Goal: Task Accomplishment & Management: Use online tool/utility

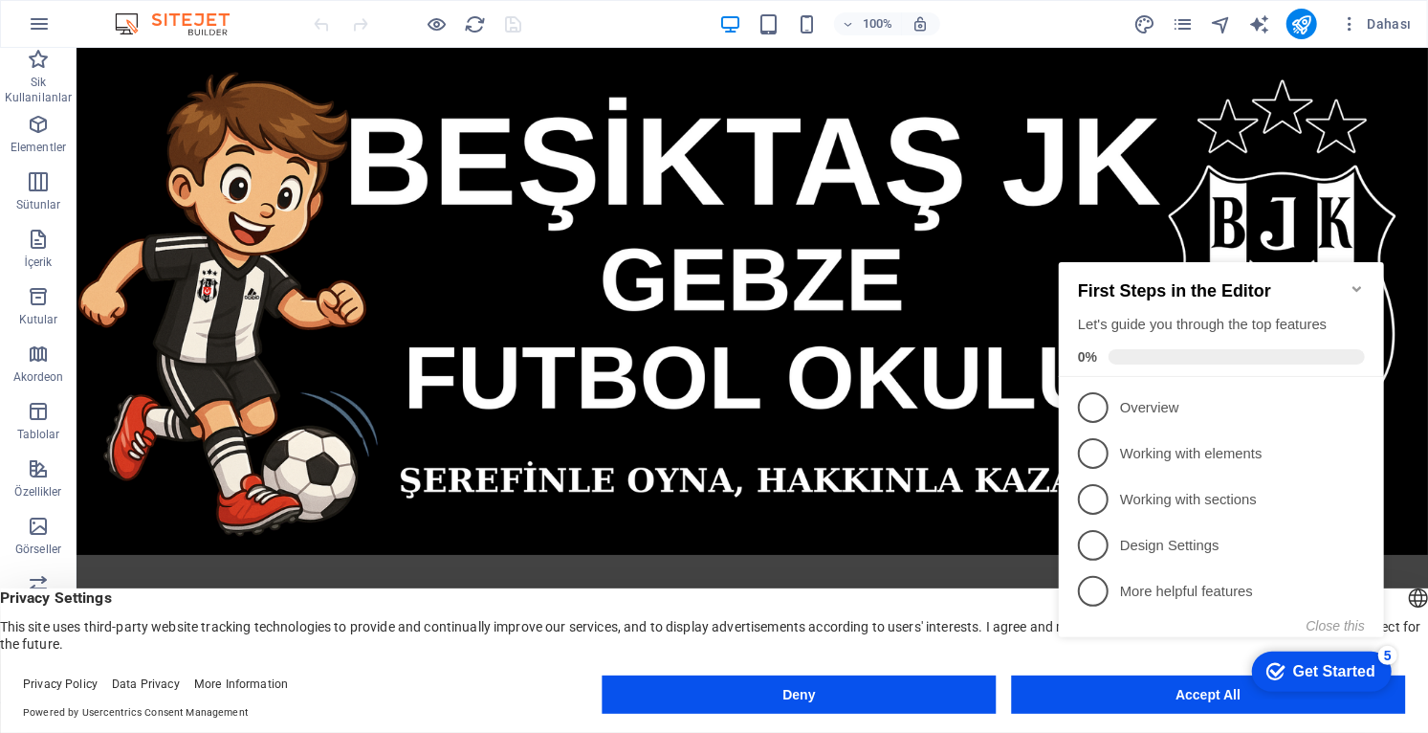
click at [892, 285] on icon "Minimize checklist" at bounding box center [1355, 288] width 9 height 6
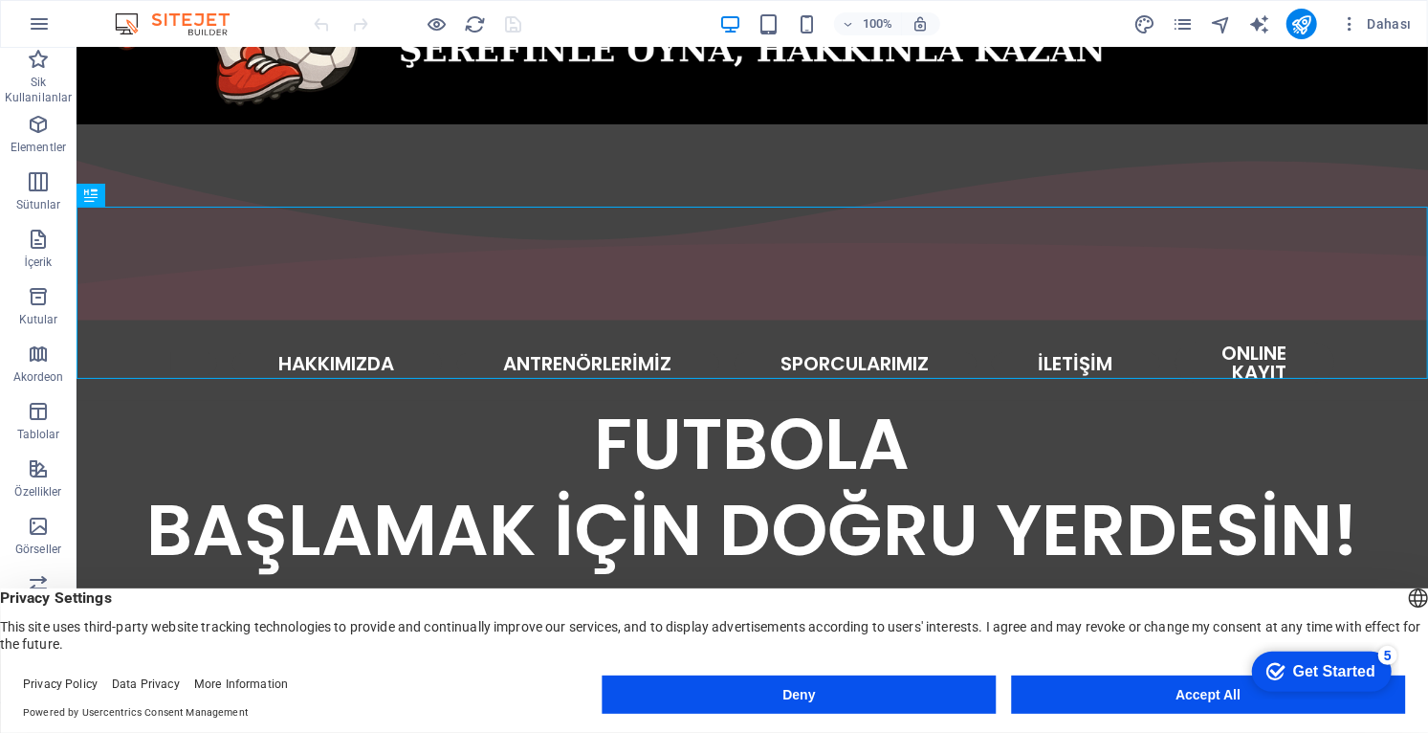
scroll to position [430, 0]
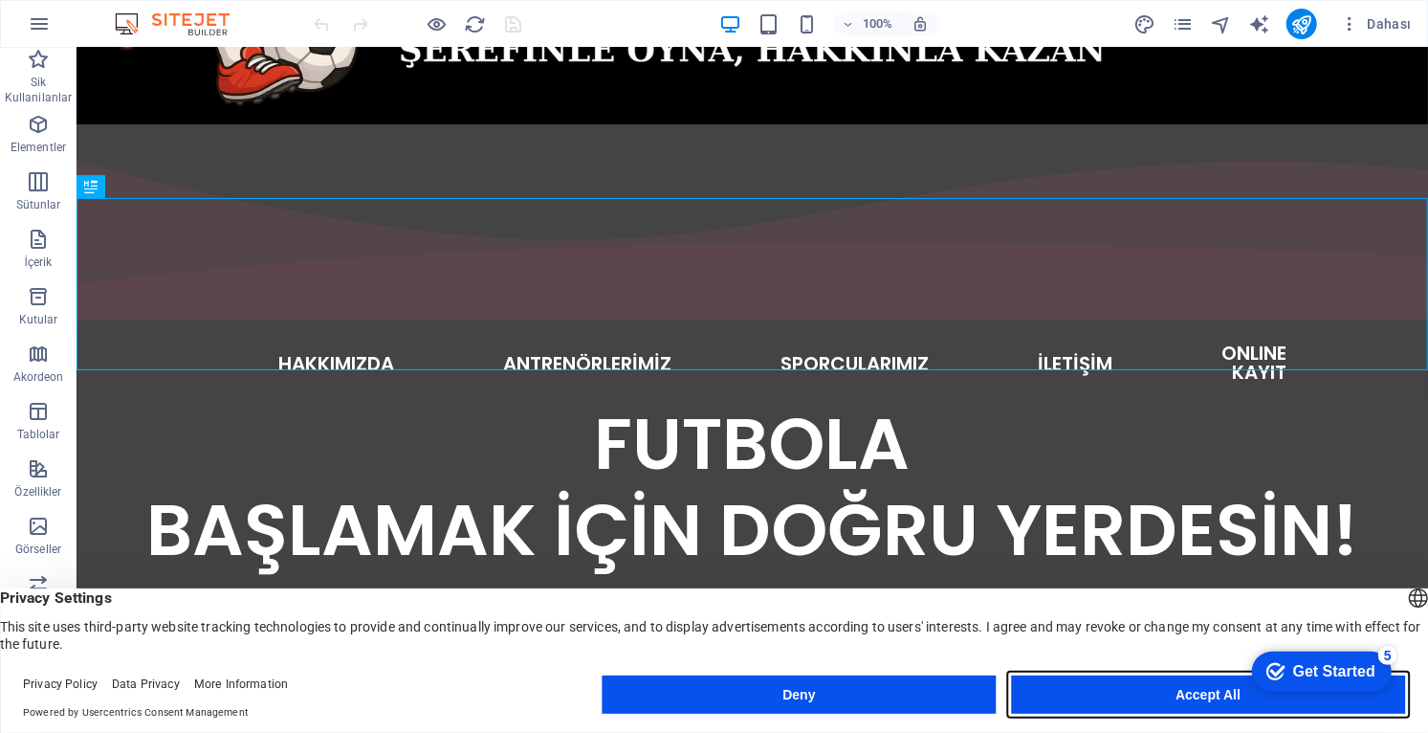
click at [892, 704] on button "Accept All" at bounding box center [1208, 694] width 394 height 38
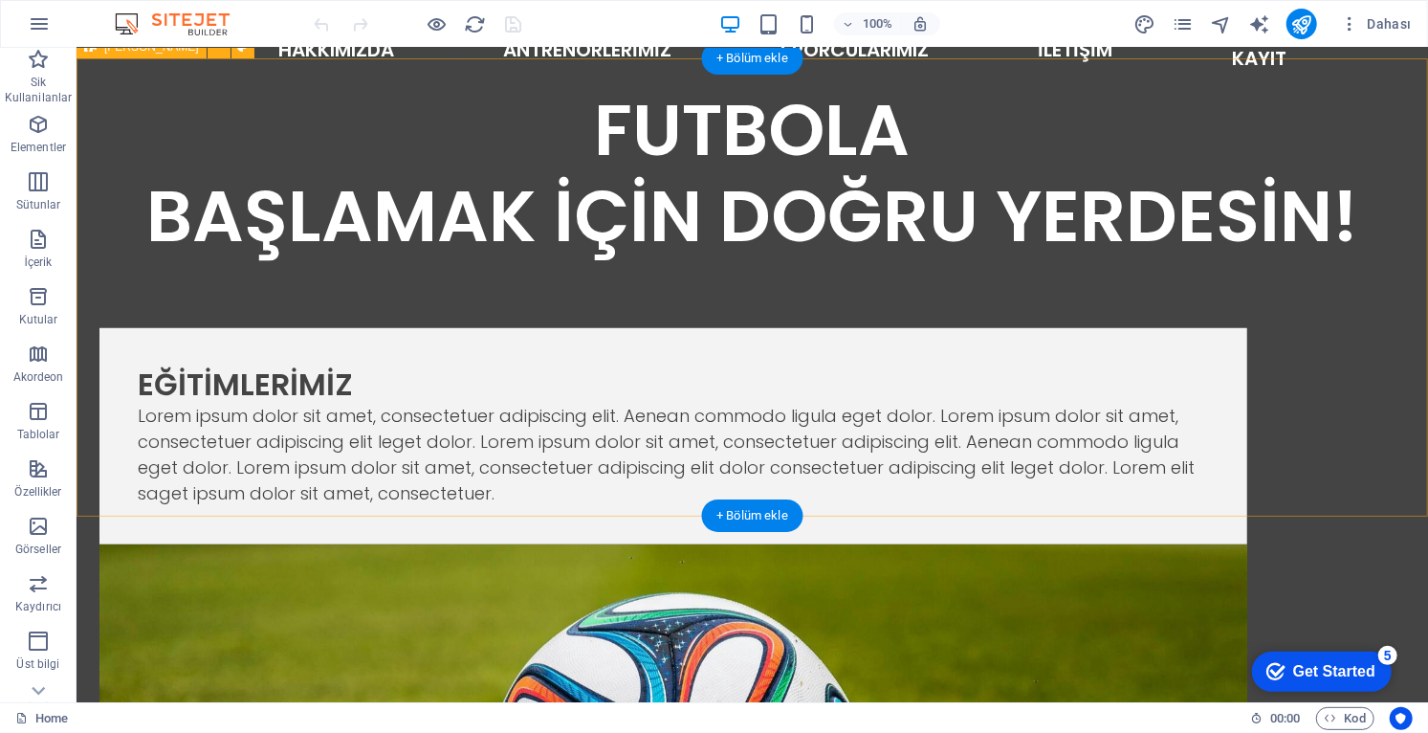
scroll to position [752, 0]
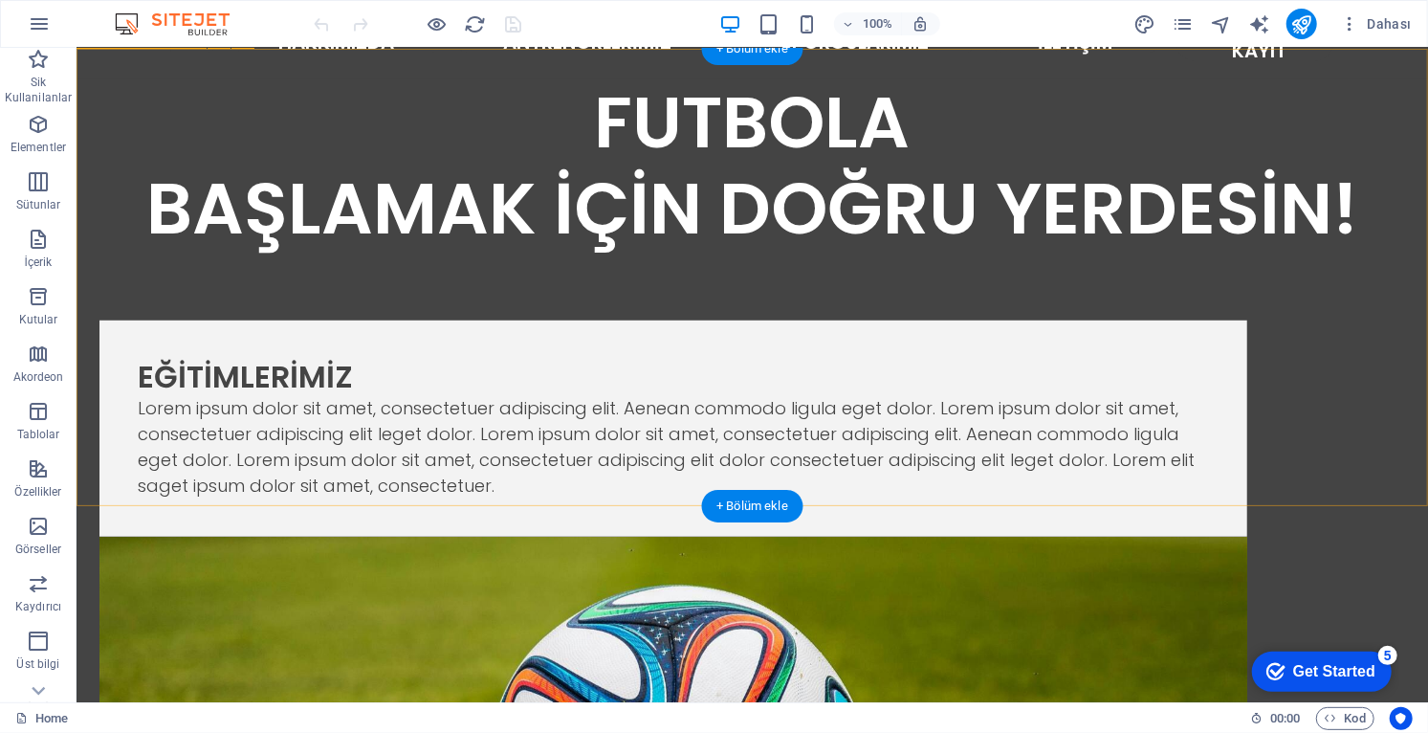
click at [892, 536] on figure at bounding box center [672, 695] width 1148 height 319
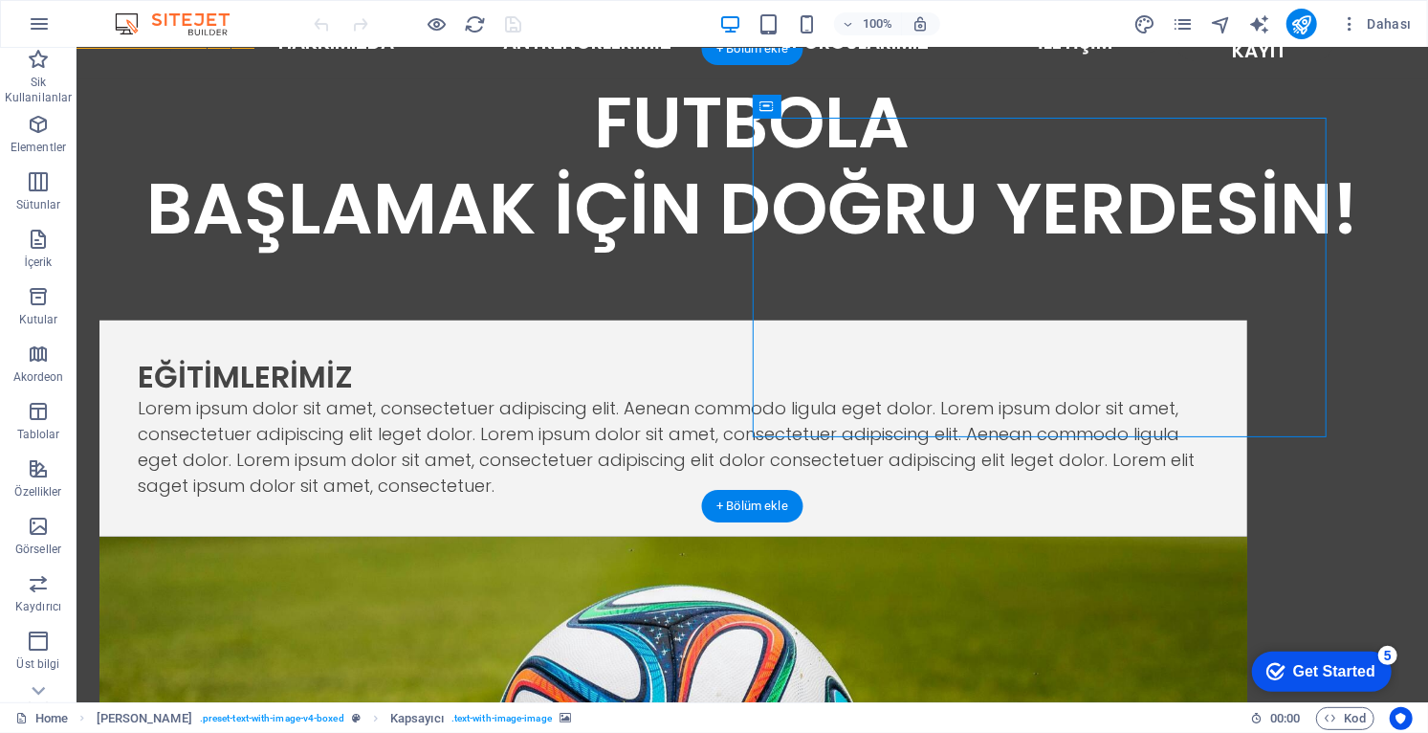
click at [892, 536] on figure at bounding box center [672, 695] width 1148 height 319
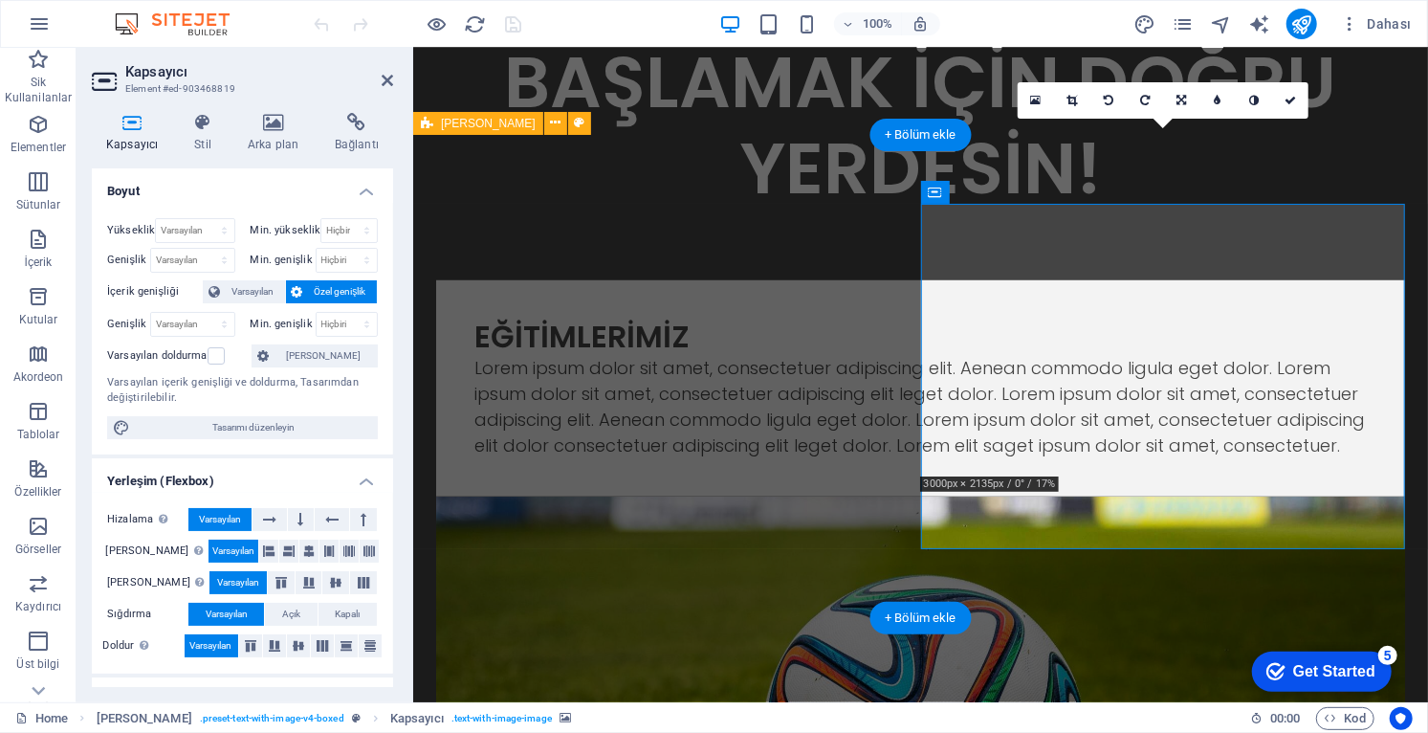
scroll to position [624, 0]
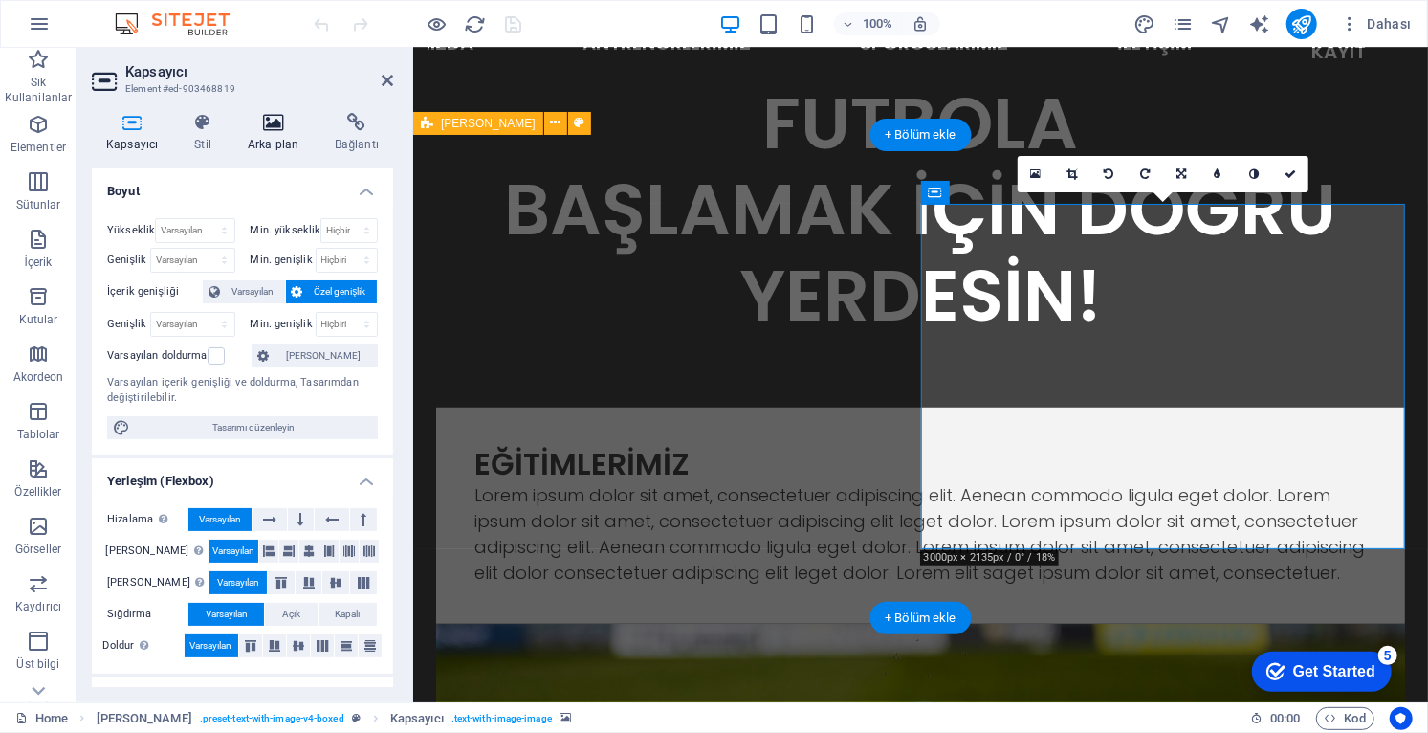
click at [256, 130] on icon at bounding box center [272, 122] width 79 height 19
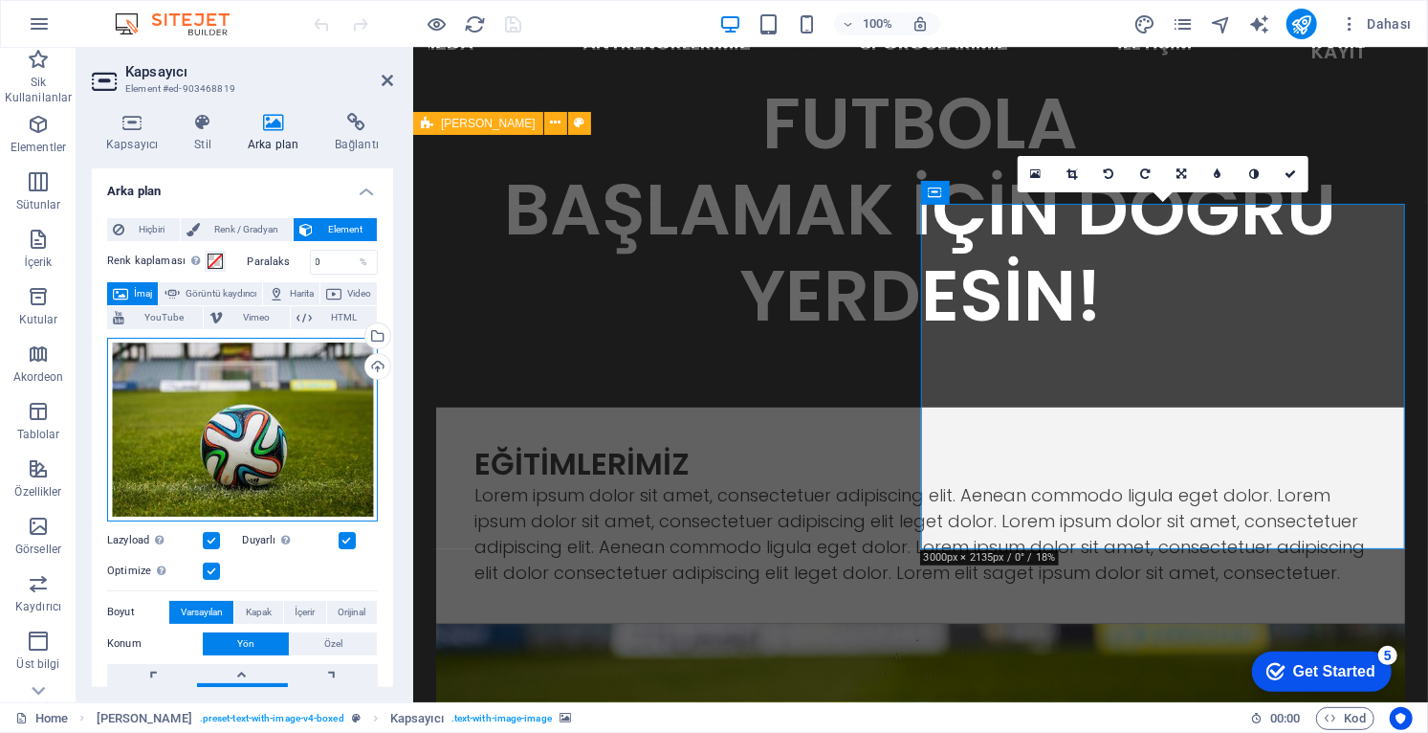
click at [292, 448] on div "Dosyaları buraya sürükleyin, dosyaları seçmek için tıklayın veya Dosyalardan ya…" at bounding box center [242, 430] width 271 height 184
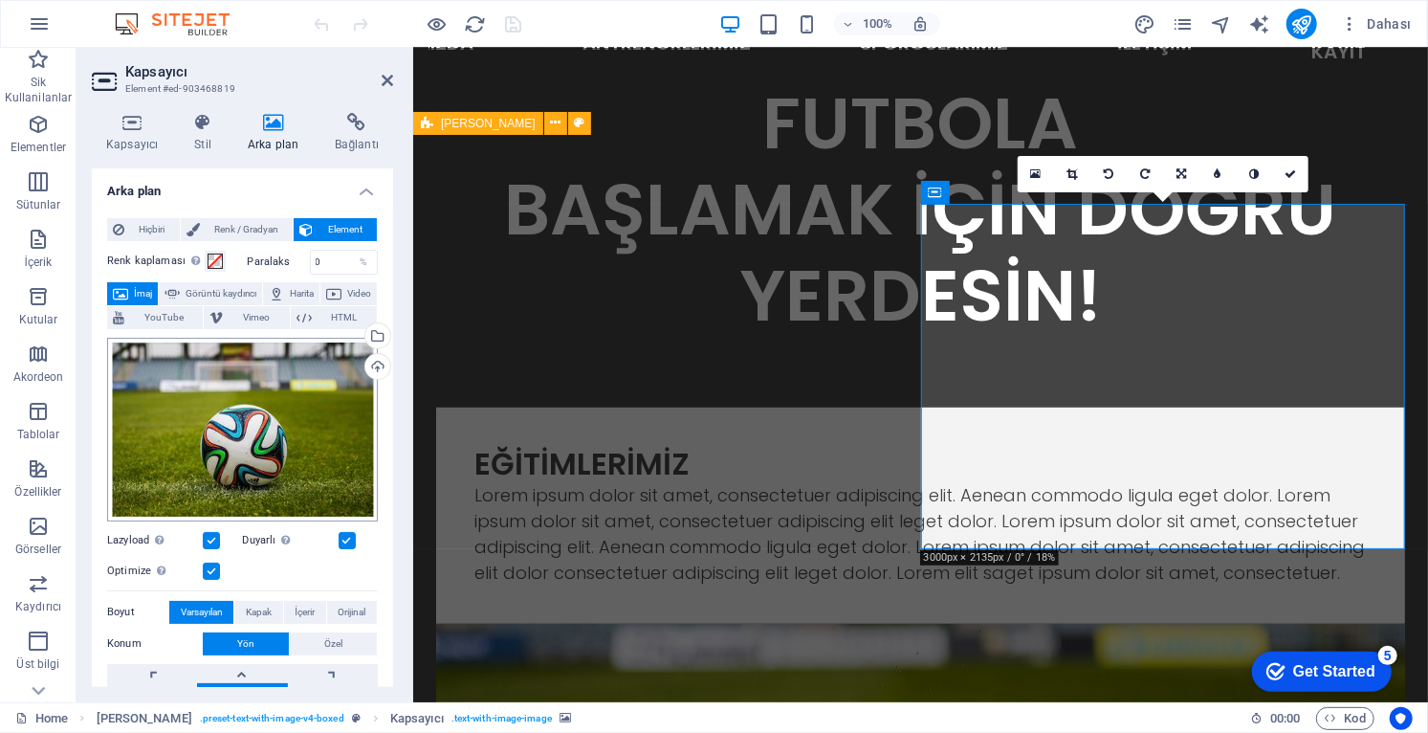
scroll to position [617, 0]
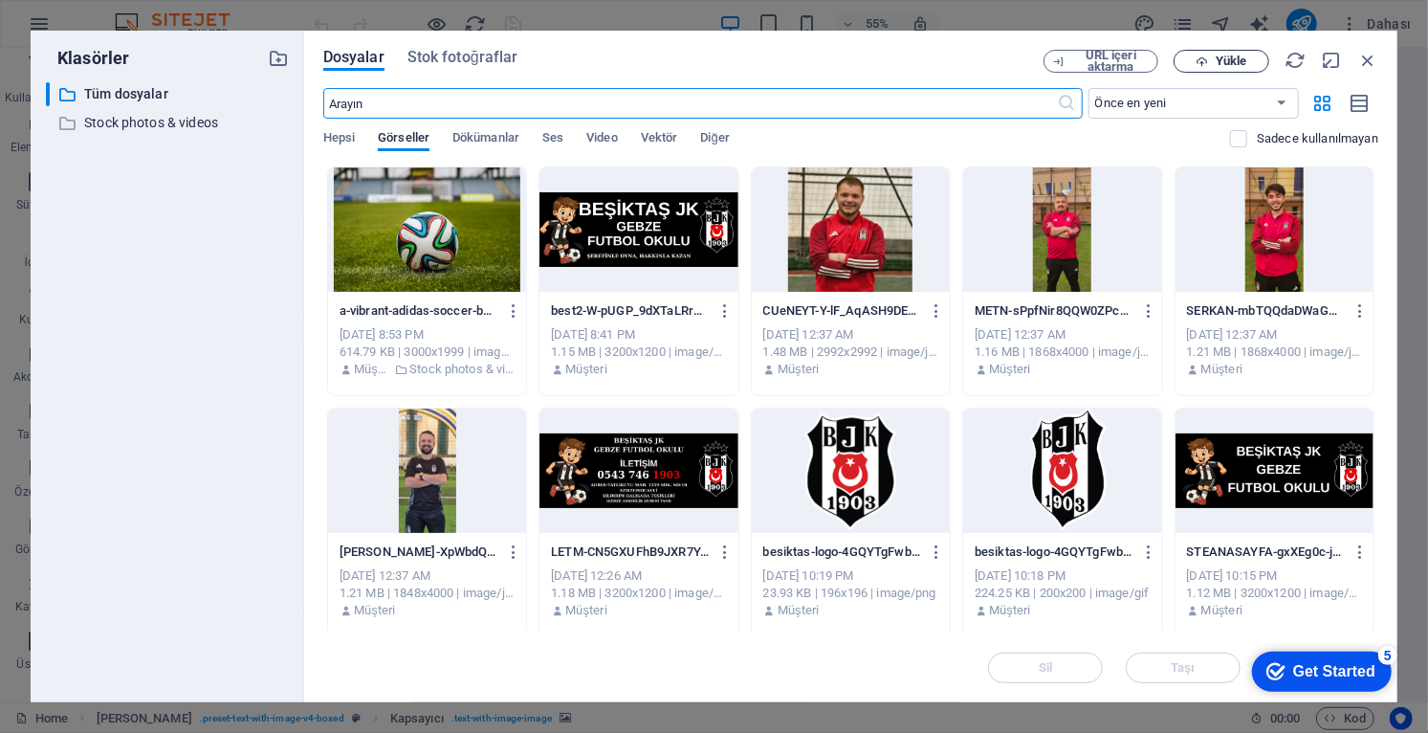
click at [892, 55] on span "Yükle" at bounding box center [1230, 60] width 31 height 11
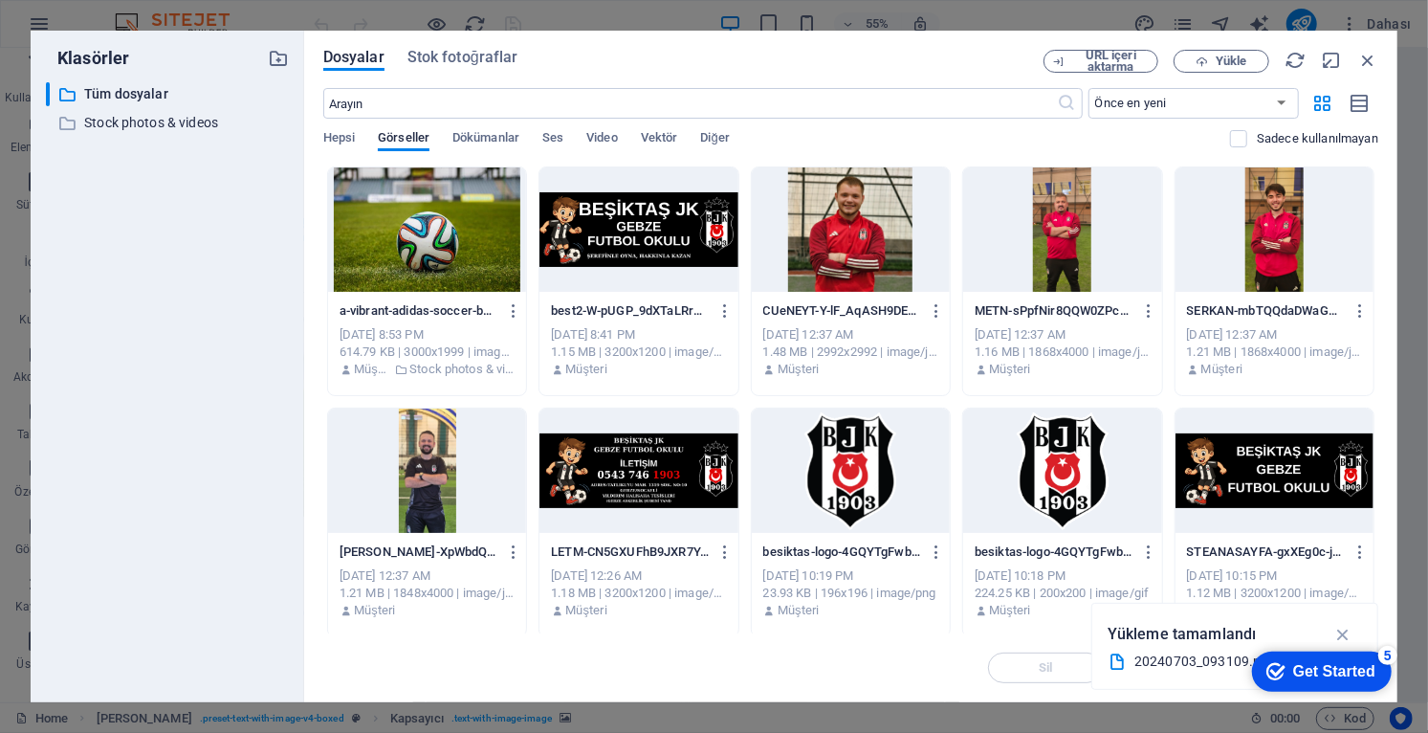
scroll to position [3, 0]
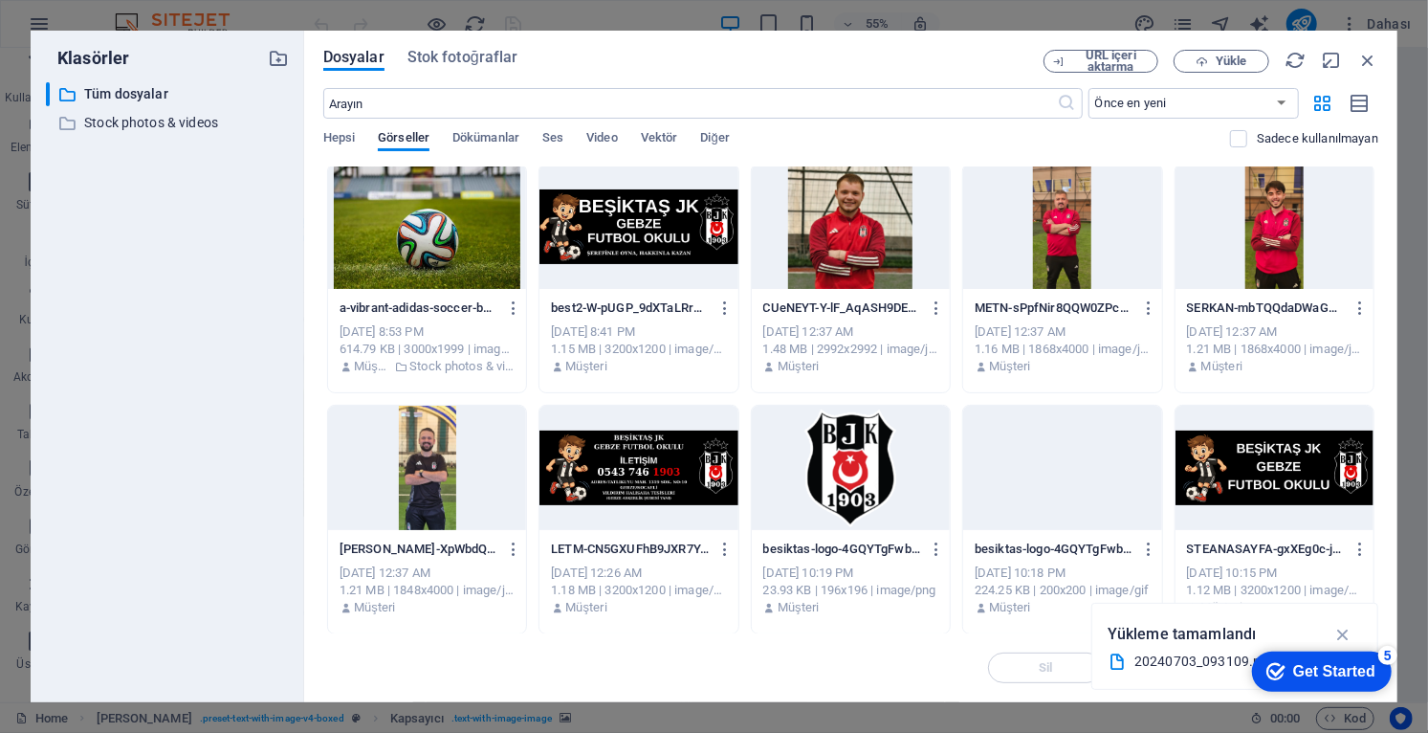
click at [623, 129] on div "​ Önce en yeni Önce en eski Ad (A-Z) Ad (Z-A) Boyut (0-9) Boyut (9-0) Çözünürlü…" at bounding box center [850, 127] width 1055 height 78
click at [605, 141] on span "Video" at bounding box center [601, 139] width 31 height 27
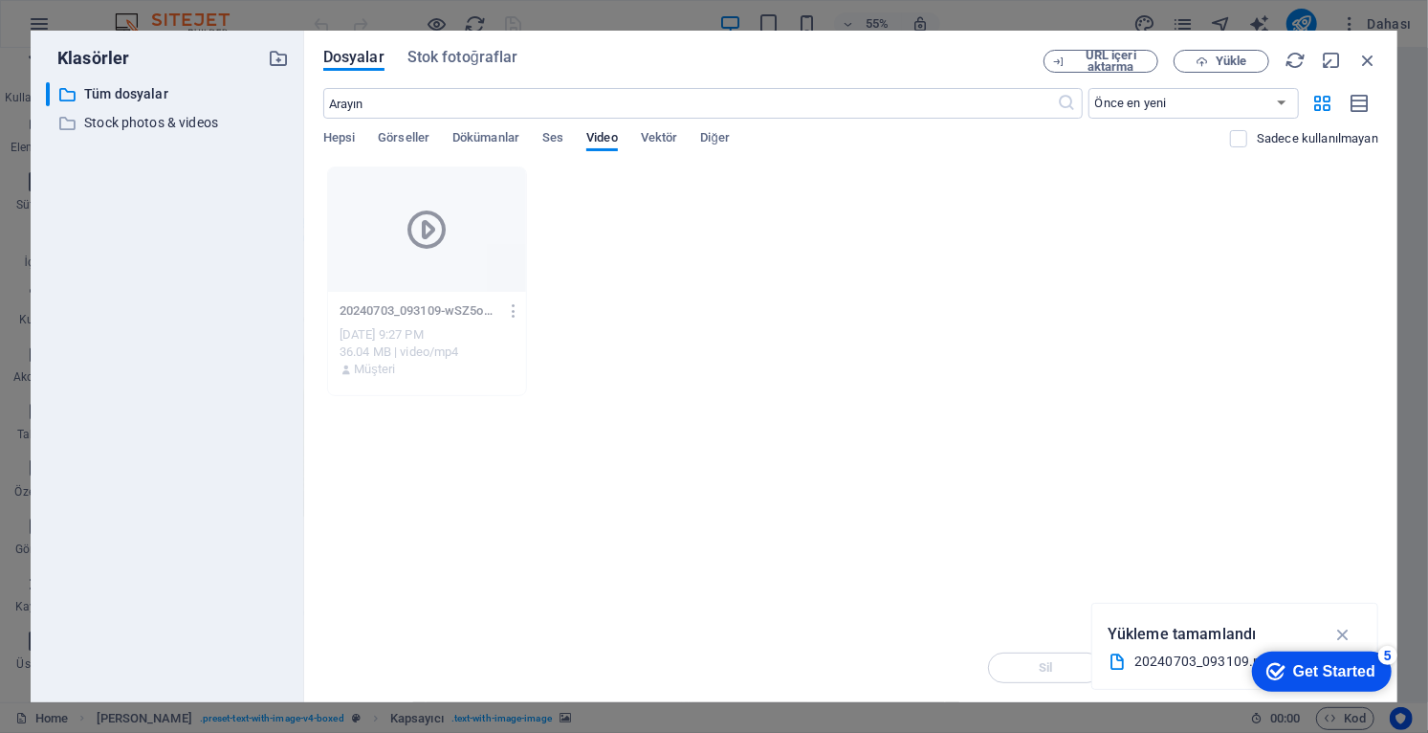
scroll to position [0, 0]
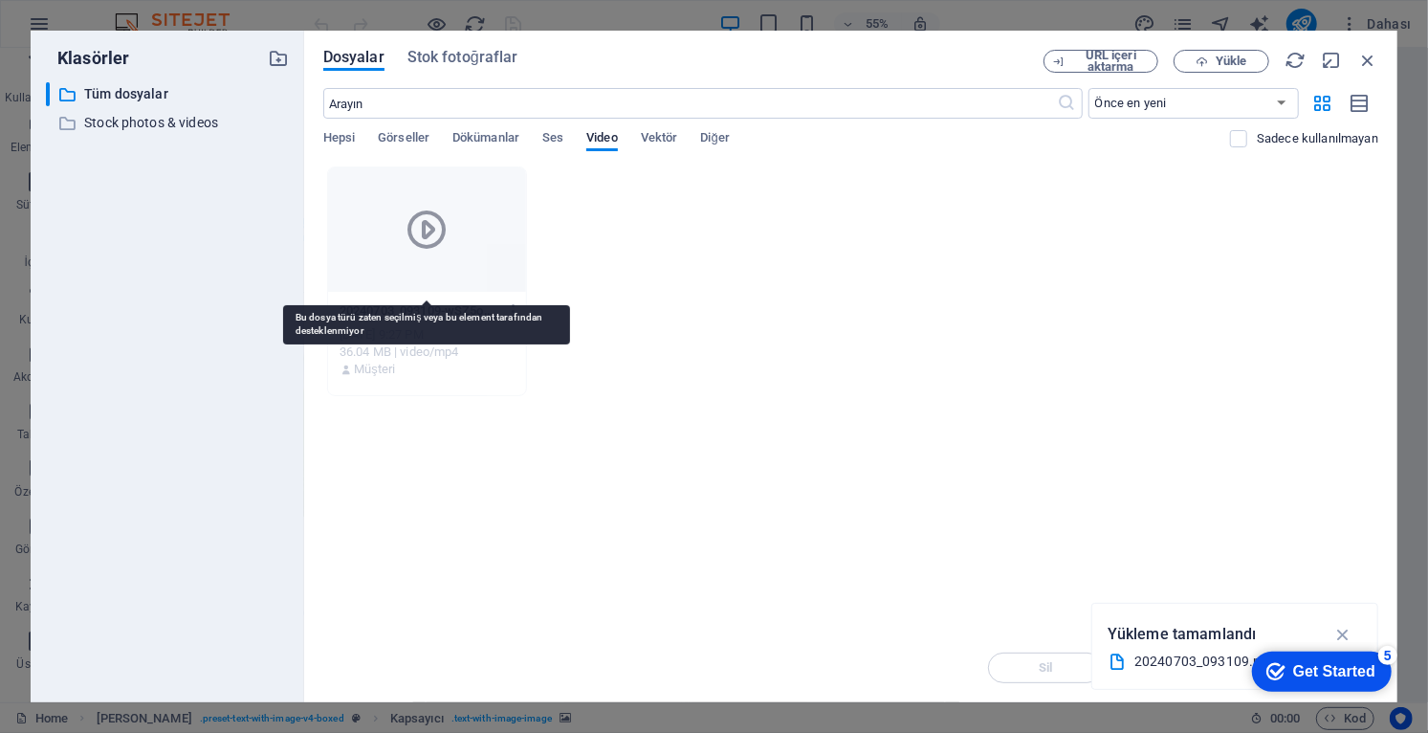
click at [426, 243] on icon at bounding box center [427, 230] width 46 height 46
click at [429, 224] on icon at bounding box center [427, 230] width 46 height 46
click at [434, 230] on icon at bounding box center [427, 230] width 46 height 46
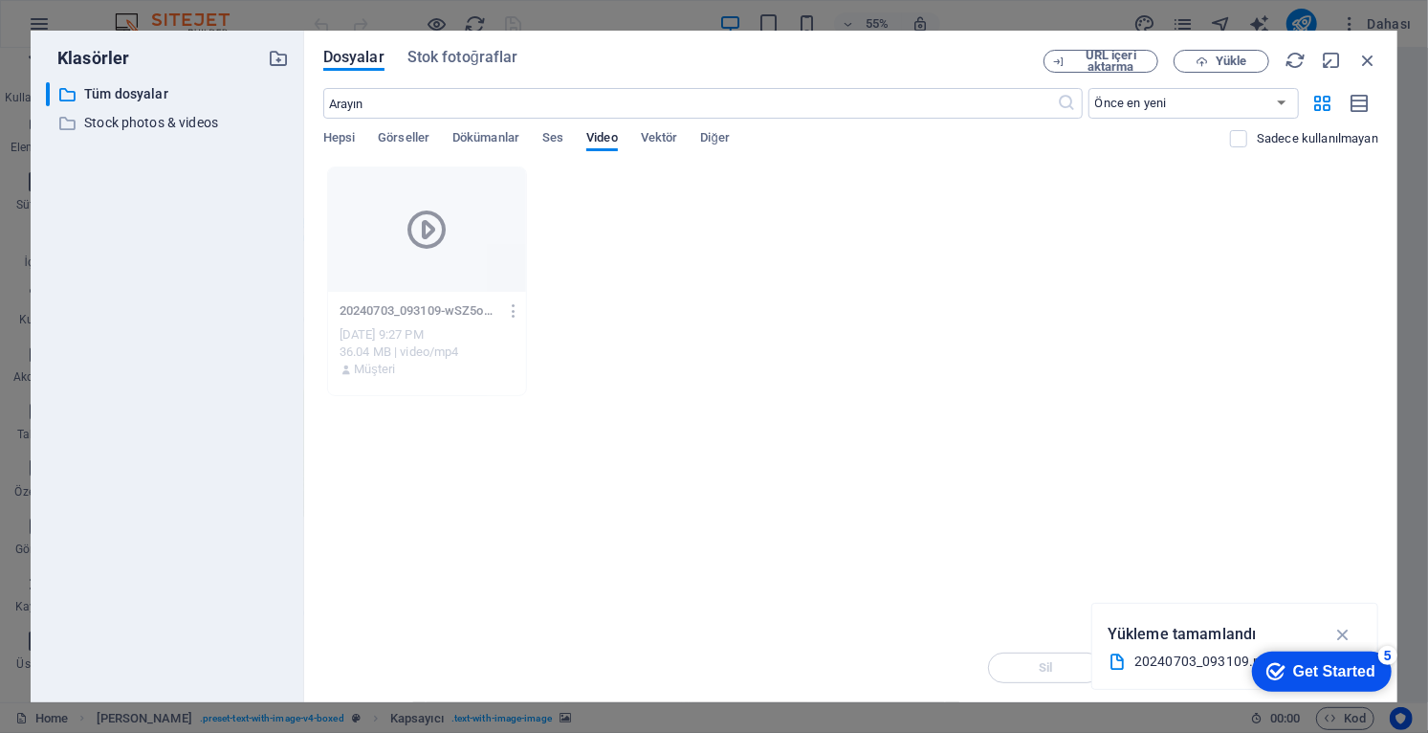
click at [531, 458] on div "Anında yüklemek için dosyaları buraya bırakın 20240703_093109-wSZ5oR06OeClanXb7…" at bounding box center [850, 399] width 1055 height 467
click at [665, 143] on span "Vektör" at bounding box center [659, 139] width 37 height 27
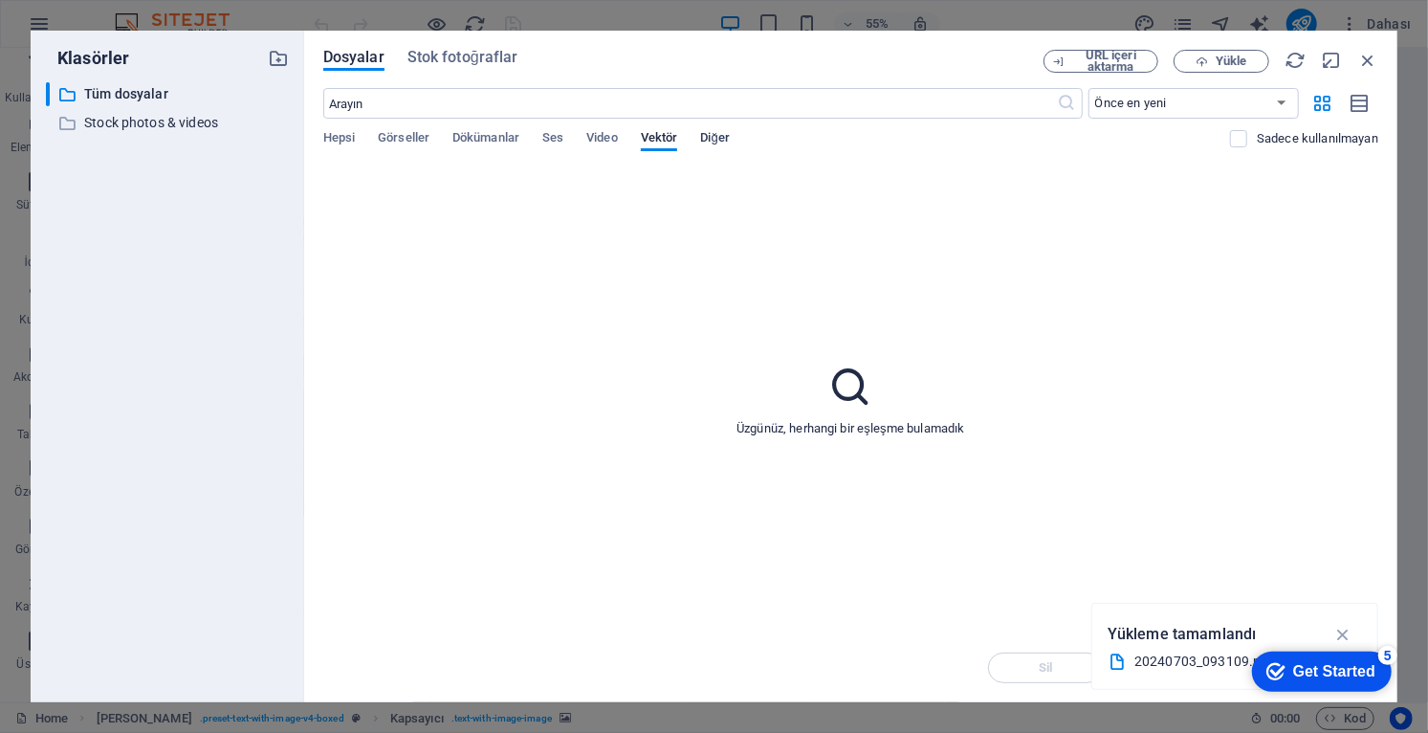
click at [721, 138] on span "Diğer" at bounding box center [715, 139] width 30 height 27
click at [608, 131] on span "Video" at bounding box center [601, 139] width 31 height 27
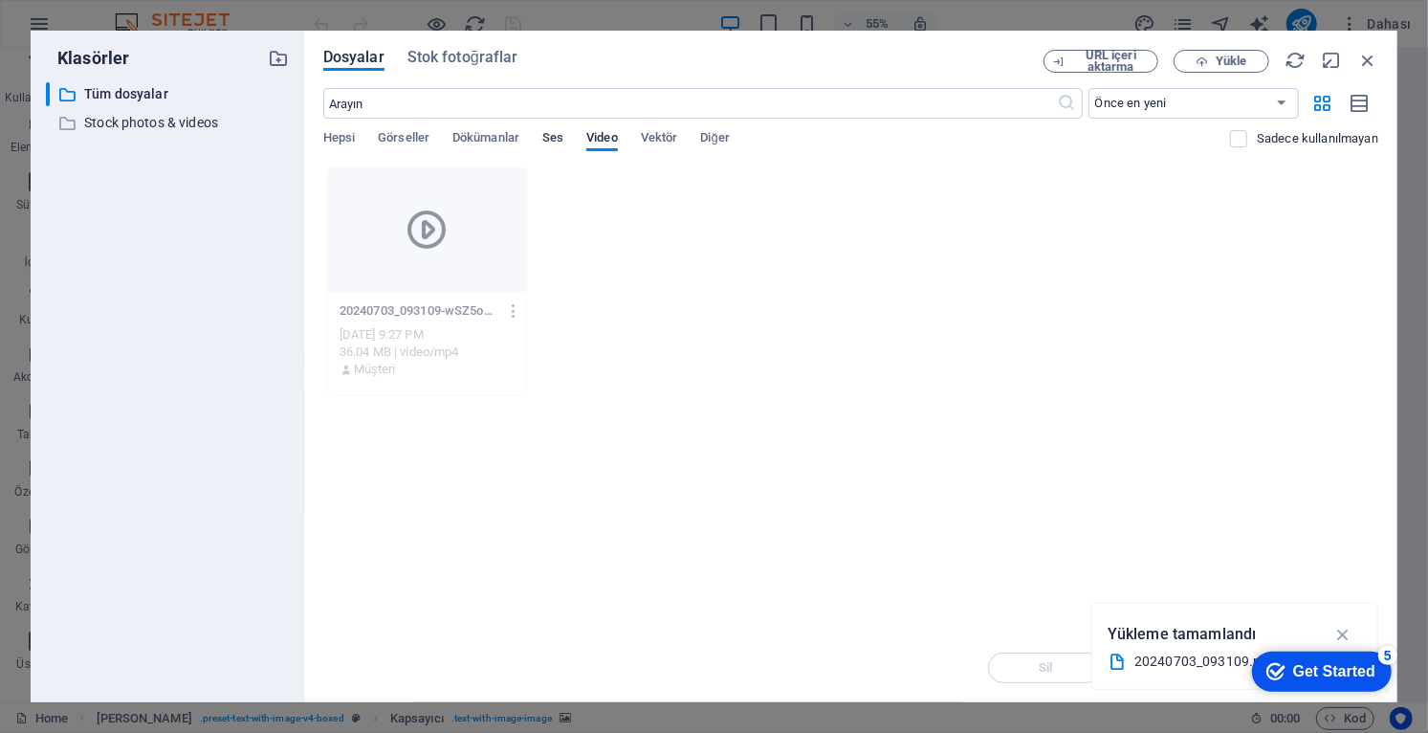
click at [563, 132] on span "Ses" at bounding box center [552, 139] width 21 height 27
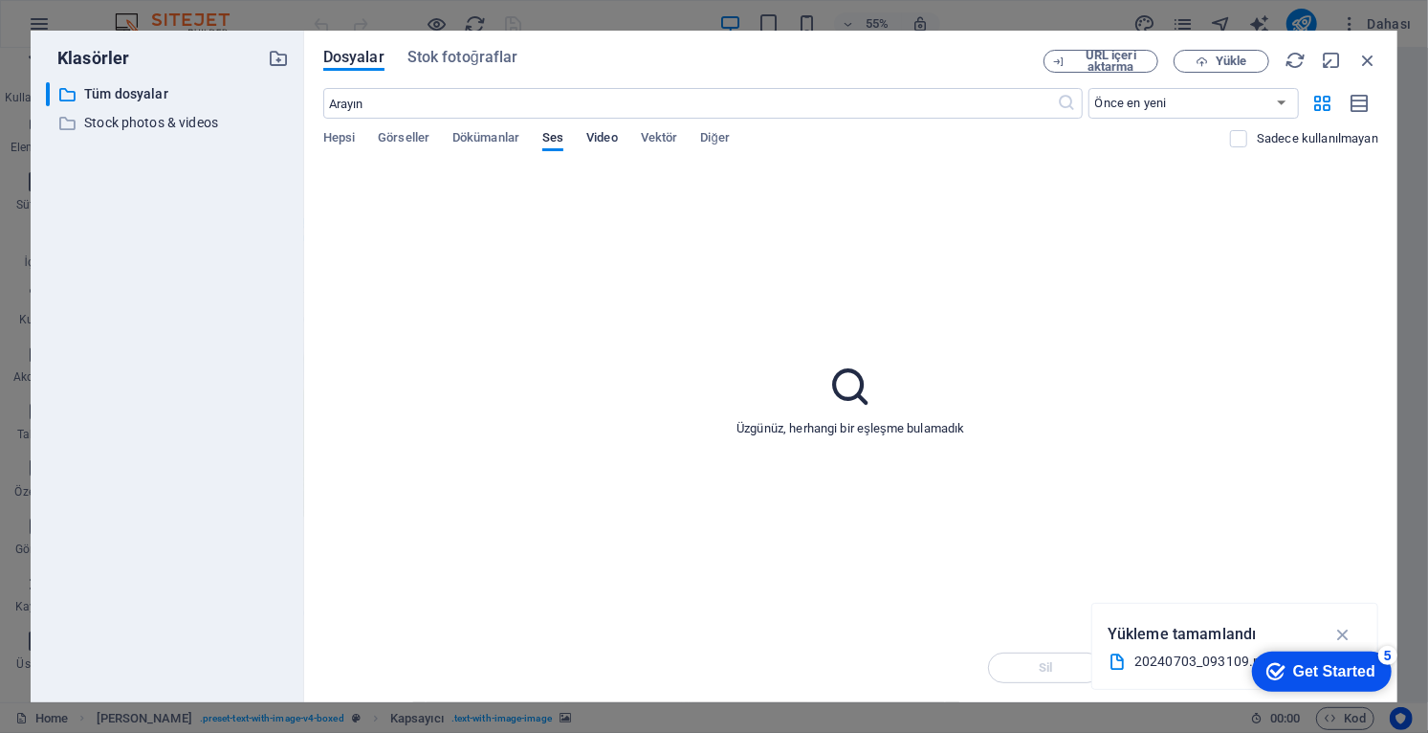
click at [602, 138] on span "Video" at bounding box center [601, 139] width 31 height 27
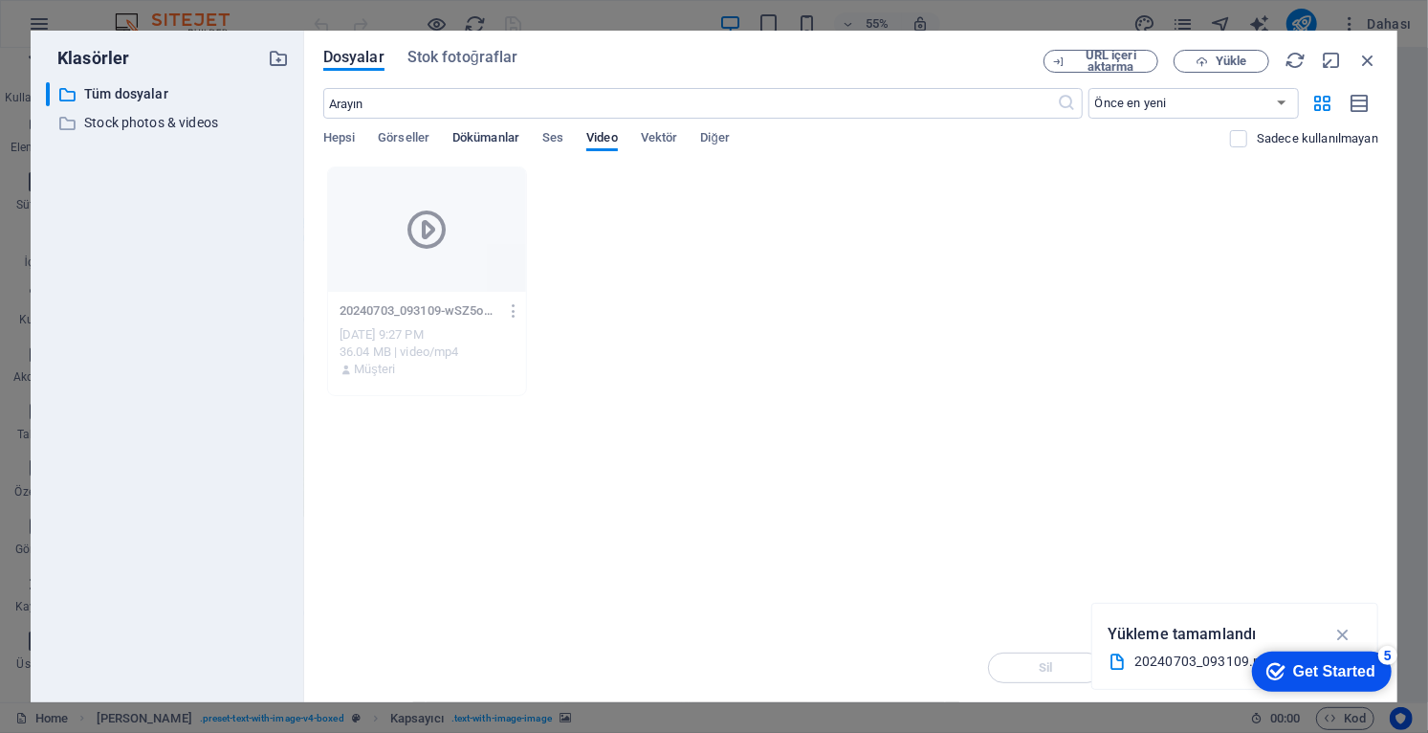
click at [489, 139] on span "Dökümanlar" at bounding box center [485, 139] width 67 height 27
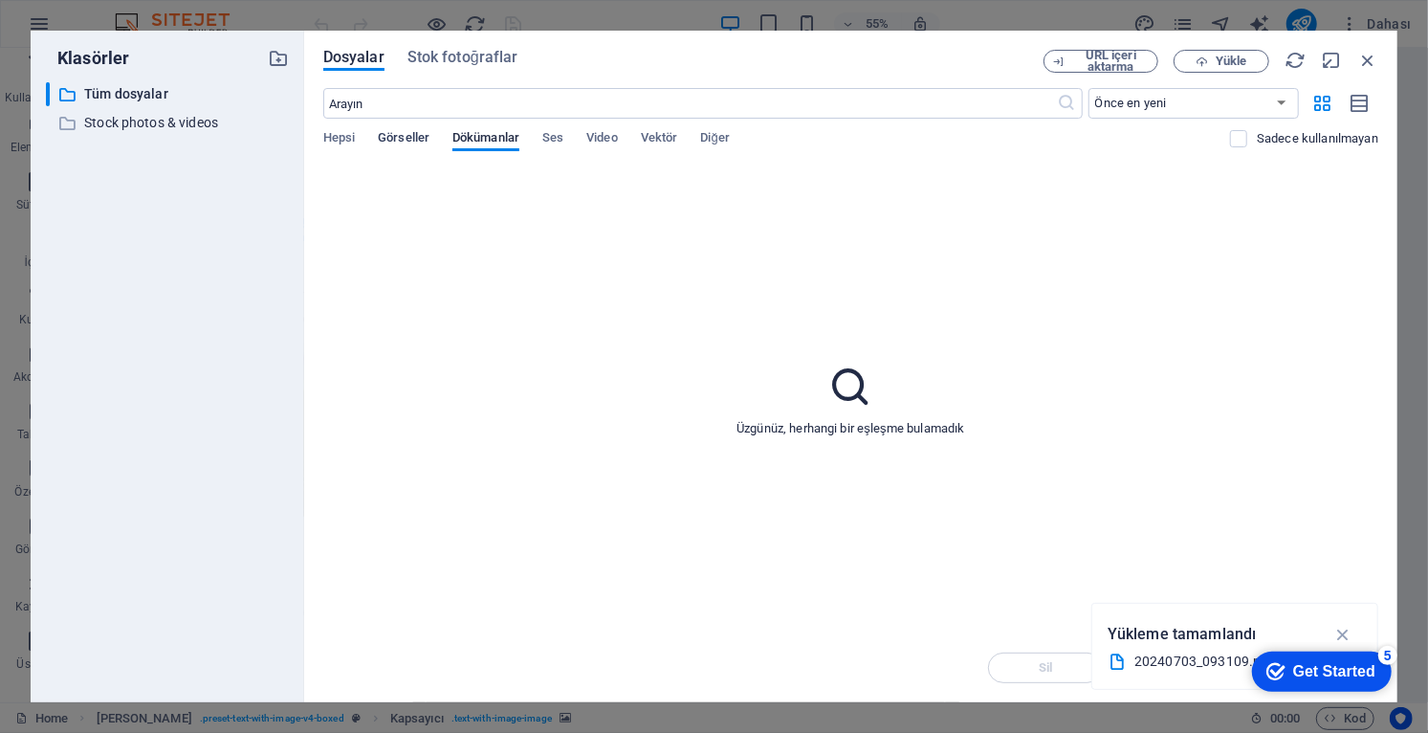
click at [413, 131] on span "Görseller" at bounding box center [404, 139] width 52 height 27
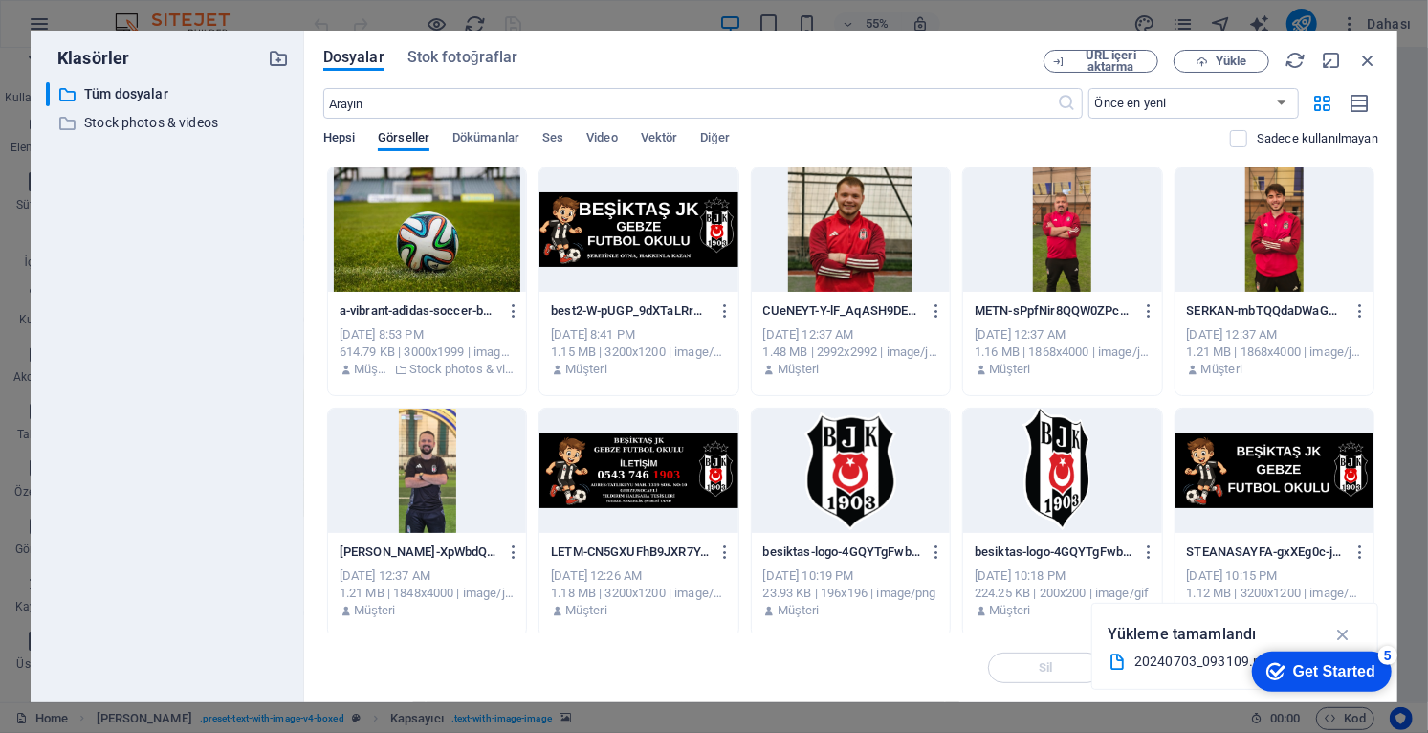
click at [342, 137] on span "Hepsi" at bounding box center [339, 139] width 32 height 27
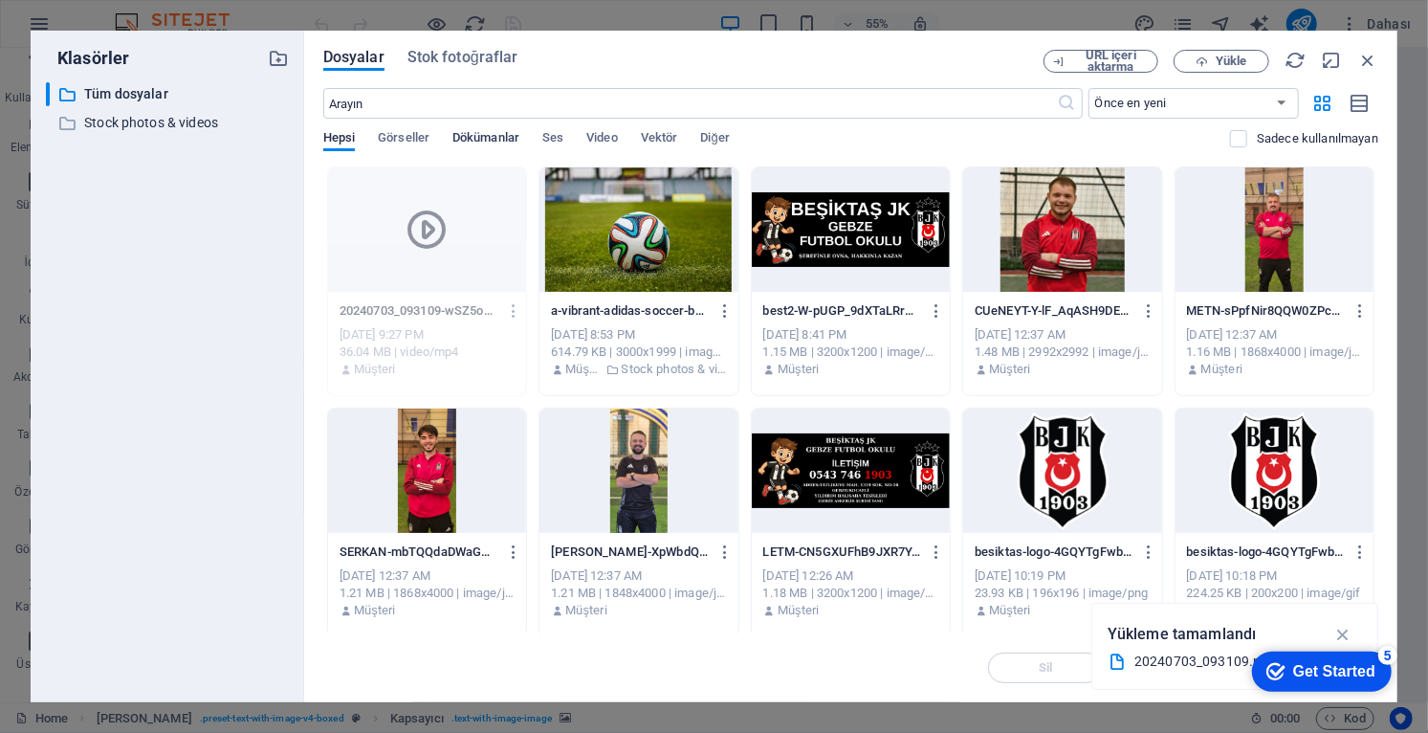
click at [497, 135] on span "Dökümanlar" at bounding box center [485, 139] width 67 height 27
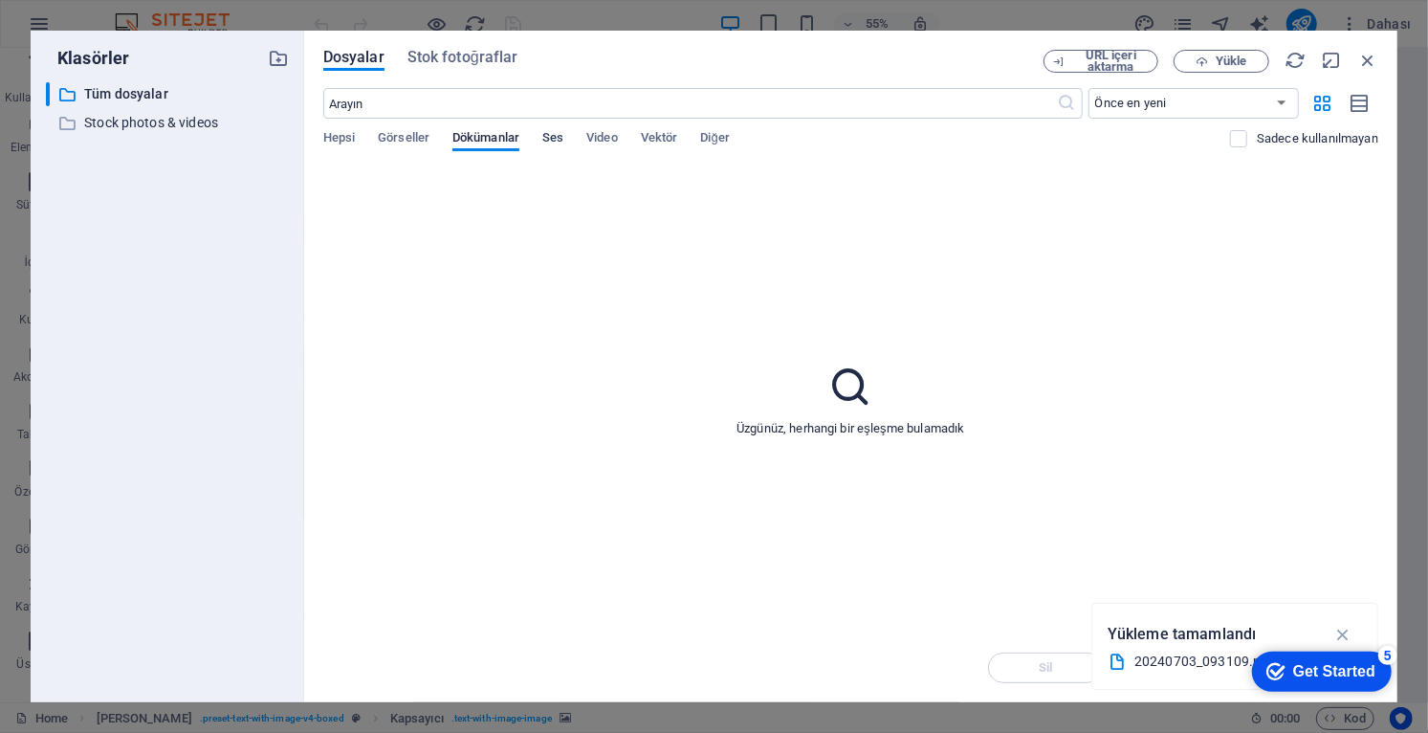
click at [559, 141] on span "Ses" at bounding box center [552, 139] width 21 height 27
click at [597, 138] on span "Video" at bounding box center [601, 139] width 31 height 27
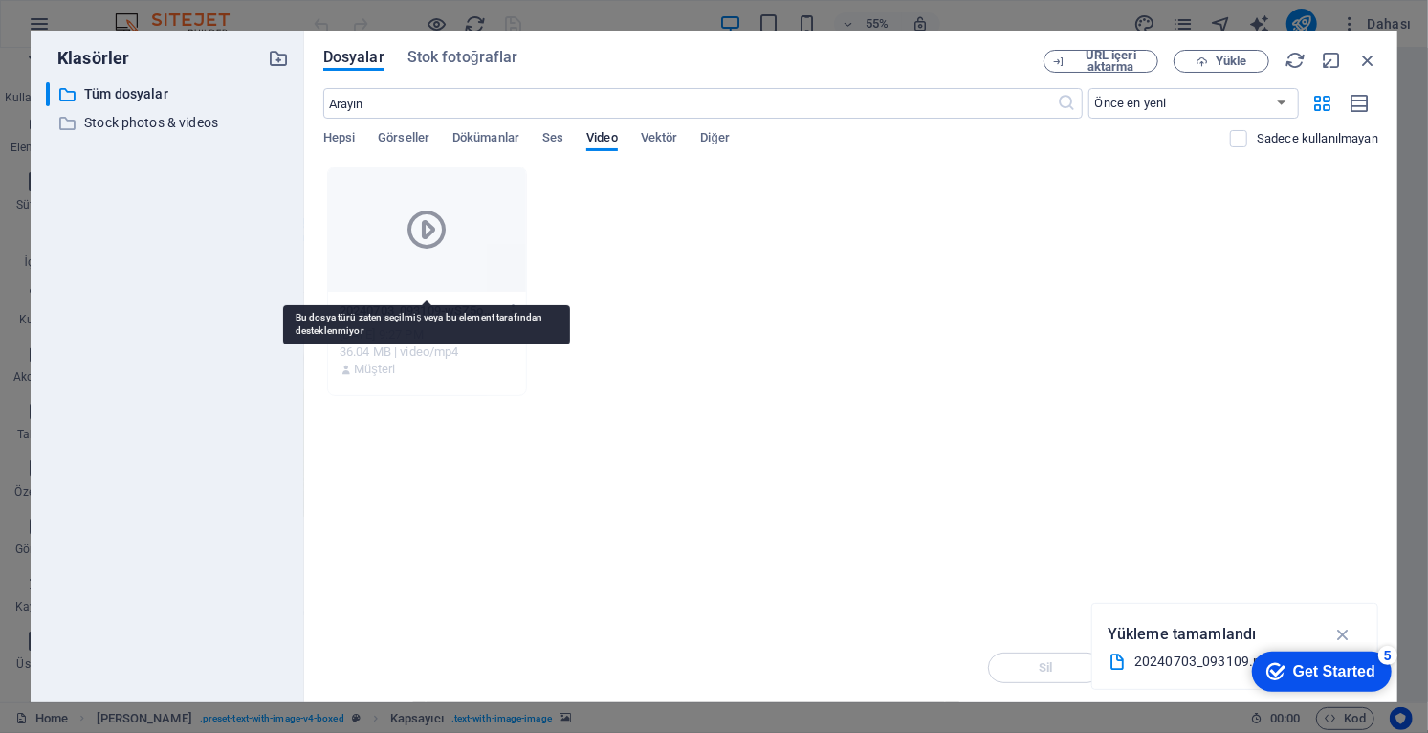
click at [431, 228] on icon at bounding box center [427, 230] width 46 height 46
click at [429, 231] on icon at bounding box center [427, 230] width 46 height 46
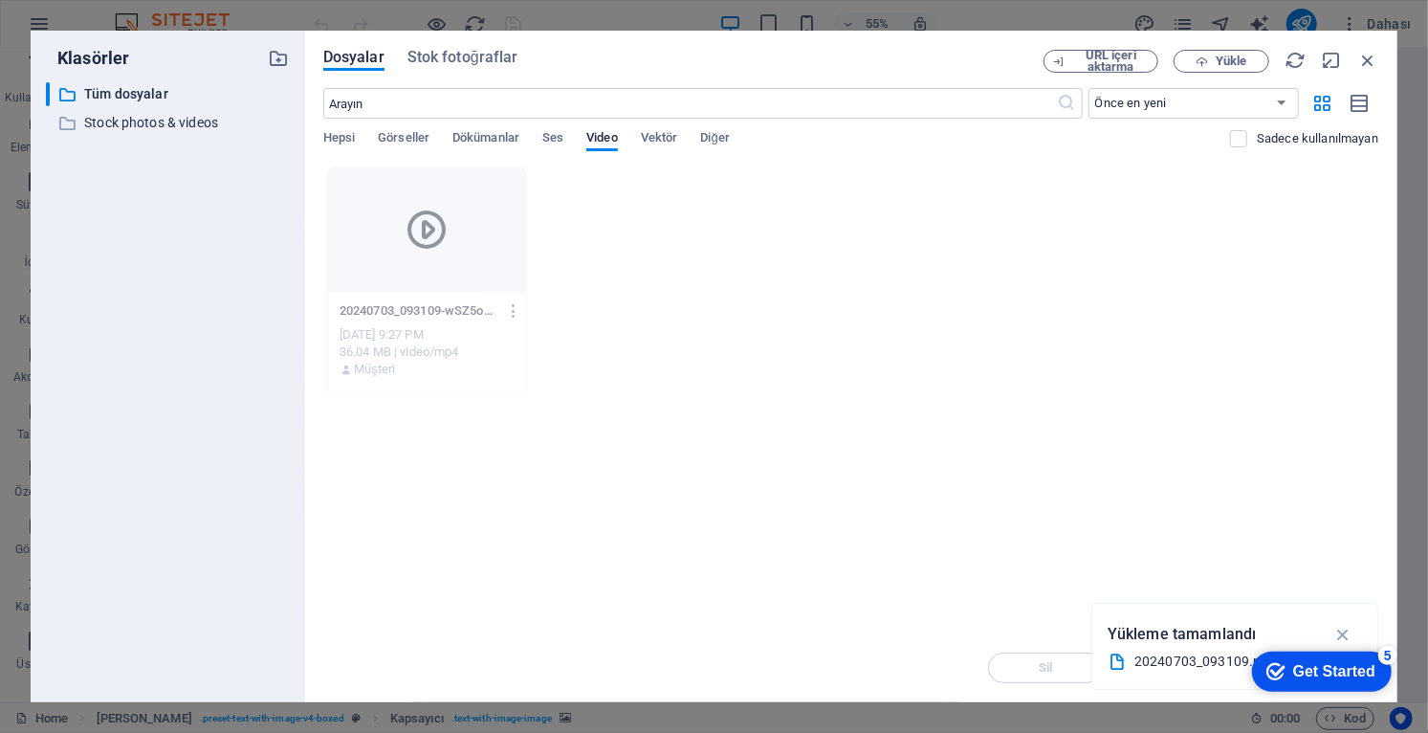
click at [427, 230] on icon at bounding box center [427, 230] width 46 height 46
click at [457, 244] on div at bounding box center [427, 229] width 198 height 124
click at [515, 315] on icon "button" at bounding box center [514, 310] width 18 height 17
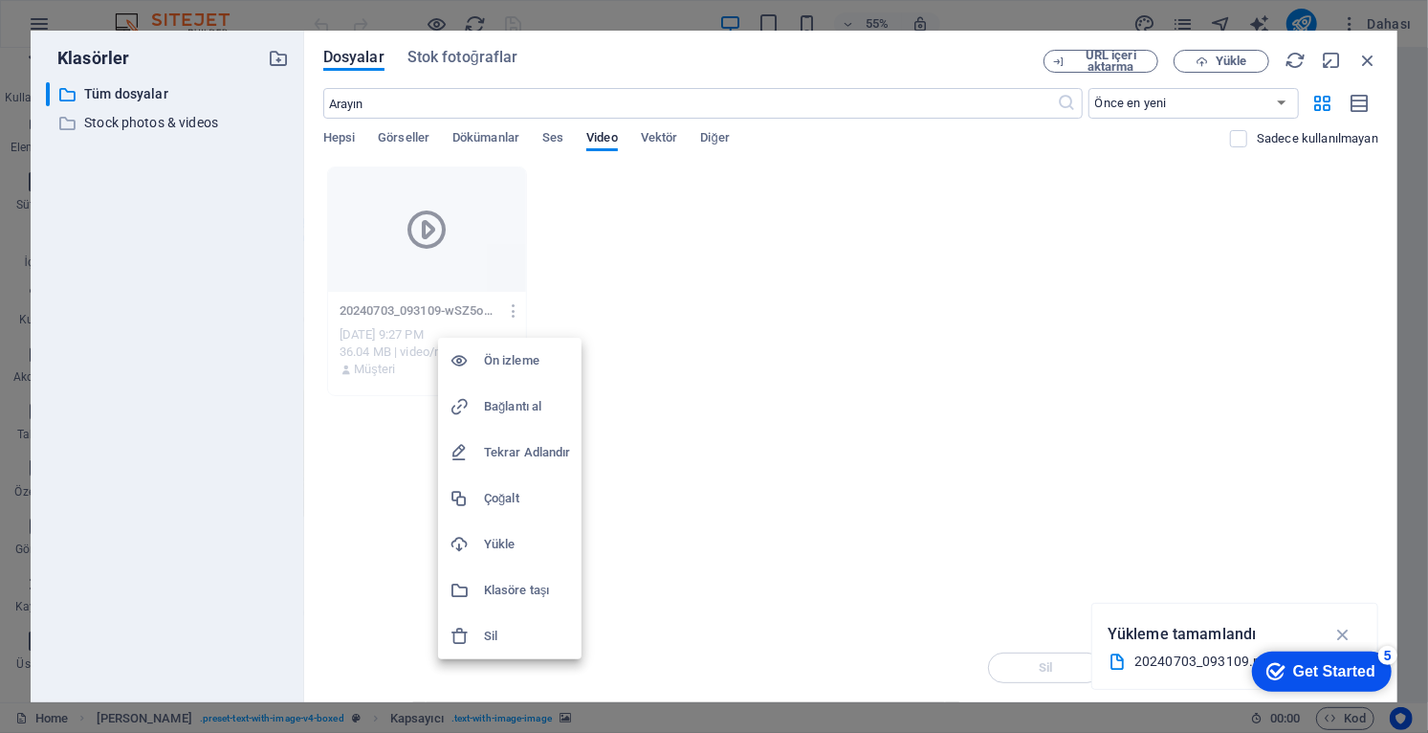
click at [634, 300] on div at bounding box center [714, 366] width 1428 height 733
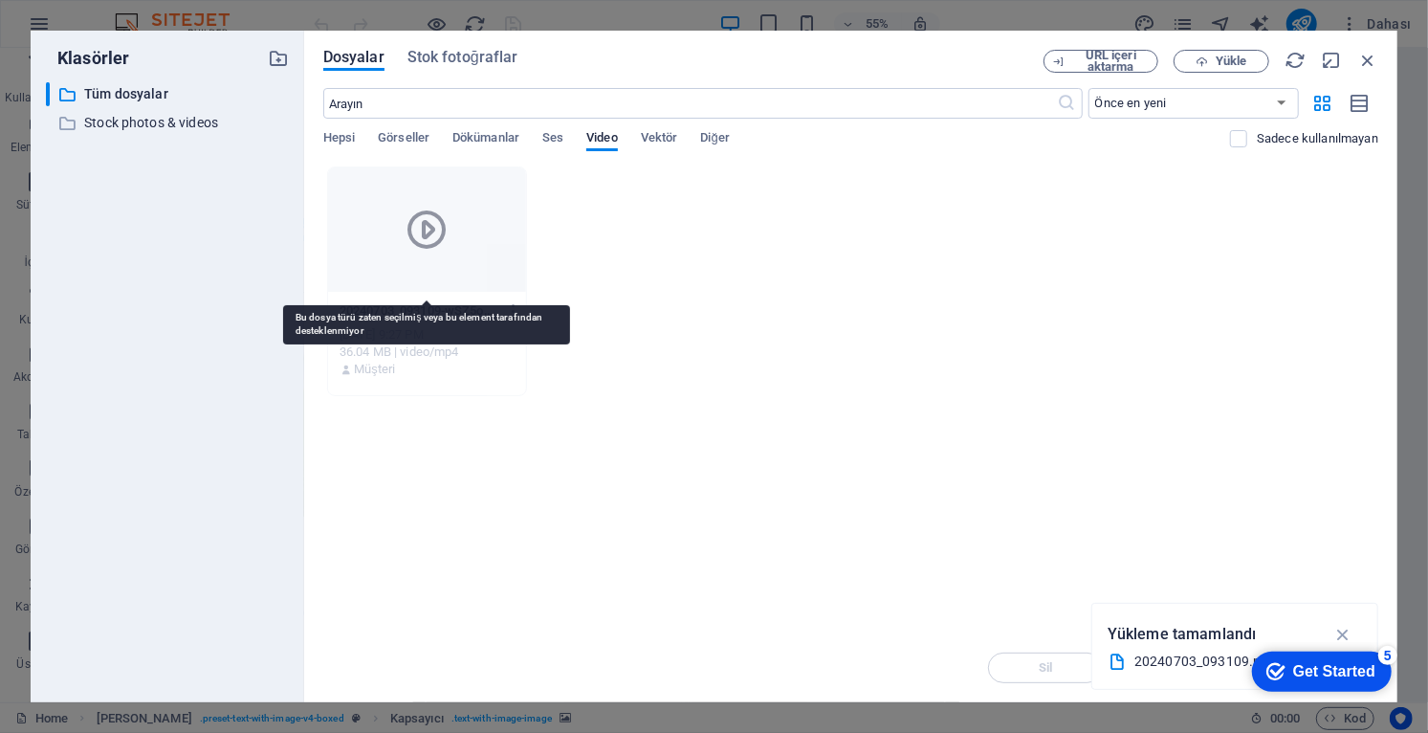
click at [418, 230] on icon at bounding box center [427, 230] width 46 height 46
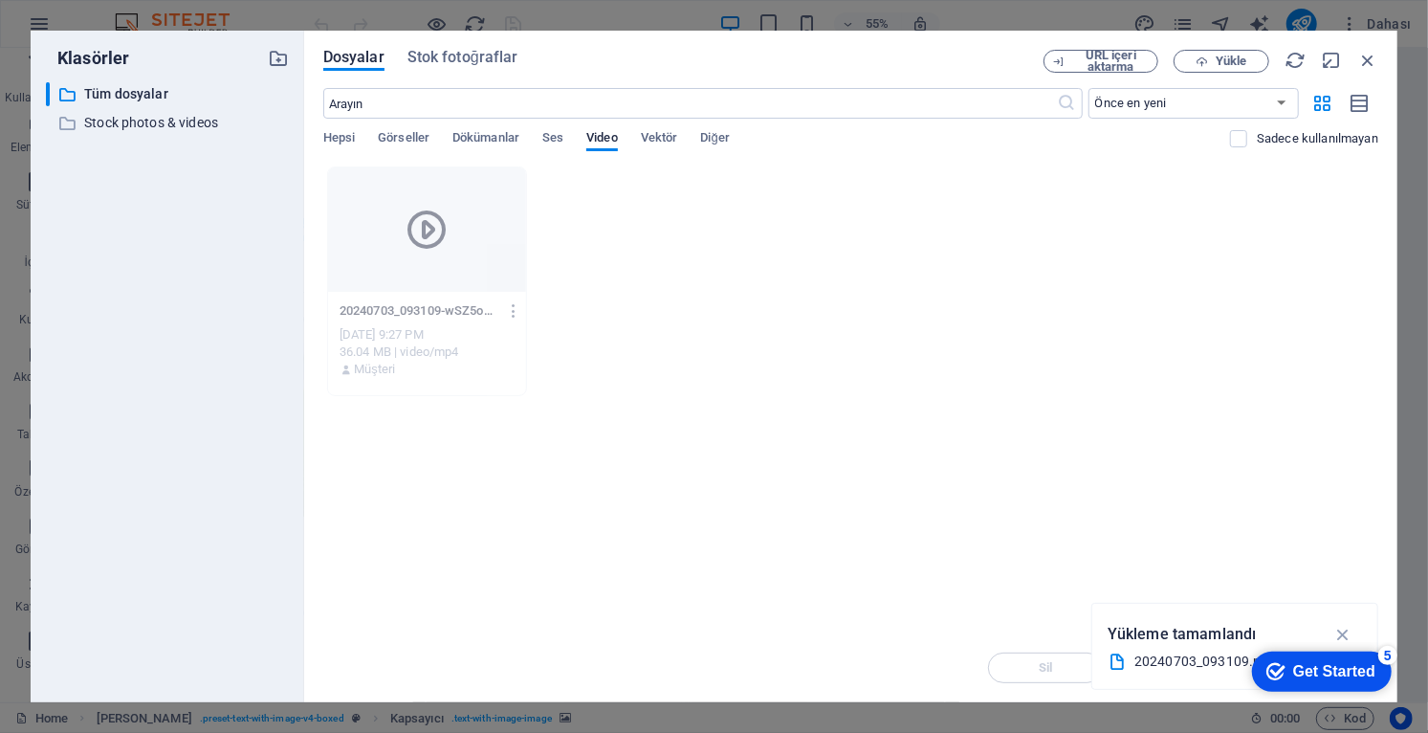
click at [892, 634] on icon "button" at bounding box center [1343, 634] width 22 height 21
click at [892, 674] on div "Get Started" at bounding box center [1333, 670] width 82 height 17
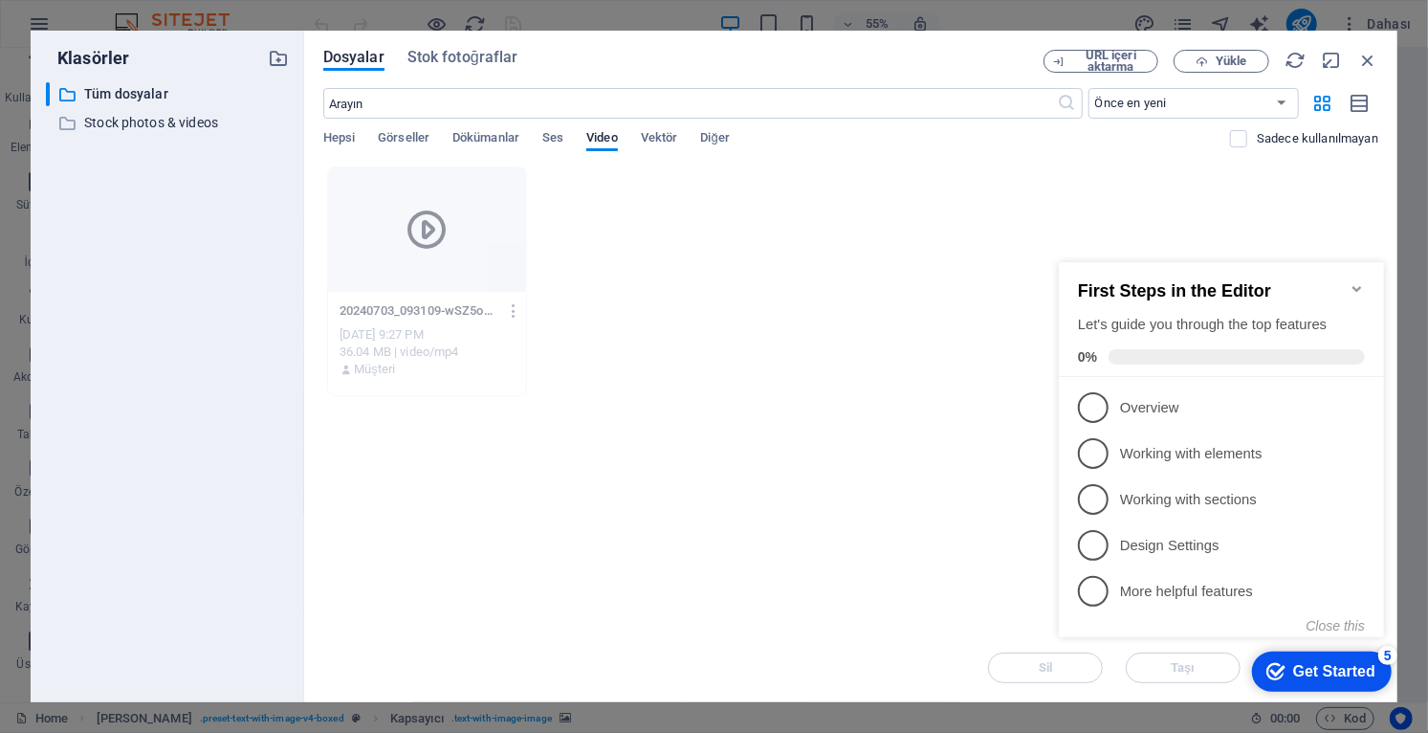
click at [892, 522] on div "Anında yüklemek için dosyaları buraya bırakın 20240703_093109-wSZ5oR06OeClanXb7…" at bounding box center [850, 399] width 1055 height 467
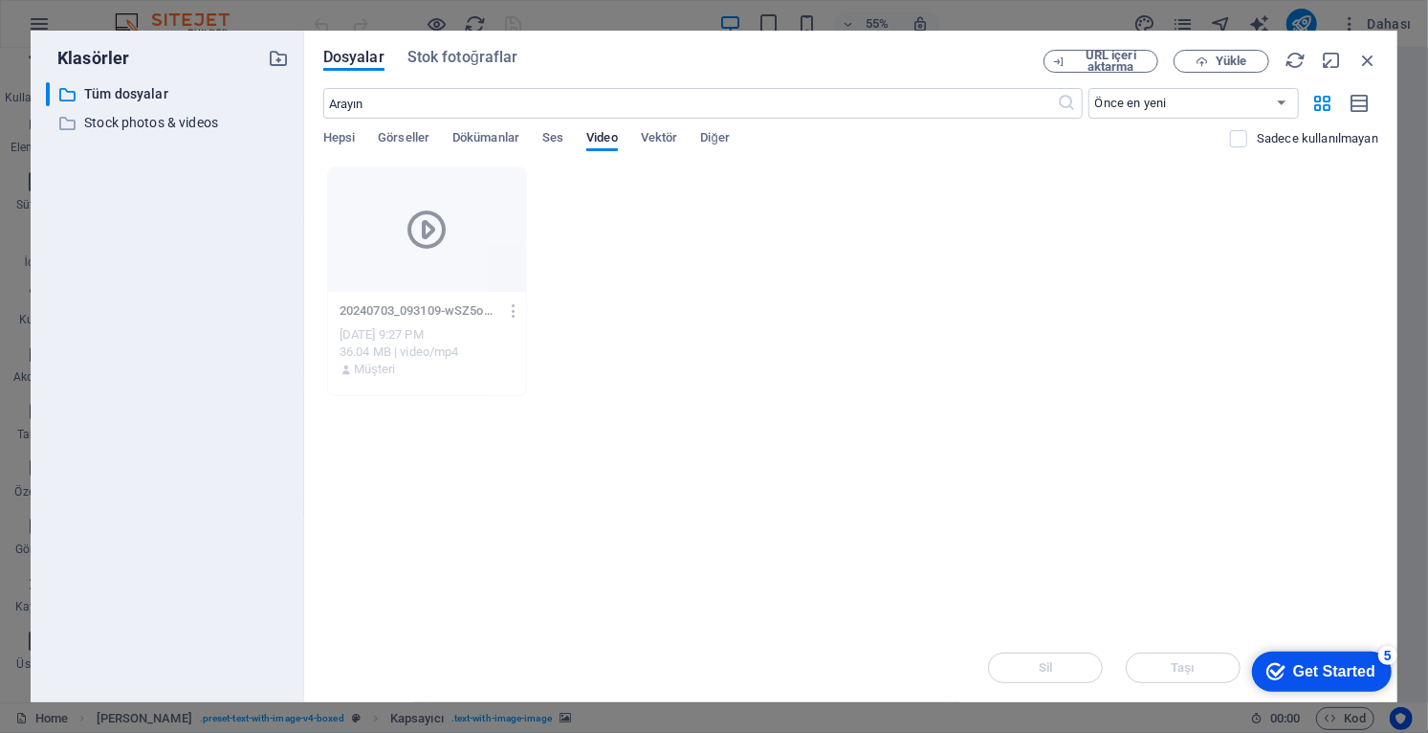
click at [892, 374] on div "20240703_093109-wSZ5oR06OeClanXb7NX2-g.mp4 20240703_093109-wSZ5oR06OeClanXb7NX2…" at bounding box center [850, 281] width 1055 height 230
click at [892, 377] on div "20240703_093109-wSZ5oR06OeClanXb7NX2-g.mp4 20240703_093109-wSZ5oR06OeClanXb7NX2…" at bounding box center [850, 281] width 1055 height 230
click at [892, 56] on div "Dosyalar Stok fotoğraflar URL içeri aktarma Yükle ​ Önce en yeni Önce en eski A…" at bounding box center [850, 366] width 1093 height 671
click at [892, 58] on icon "button" at bounding box center [1367, 60] width 21 height 21
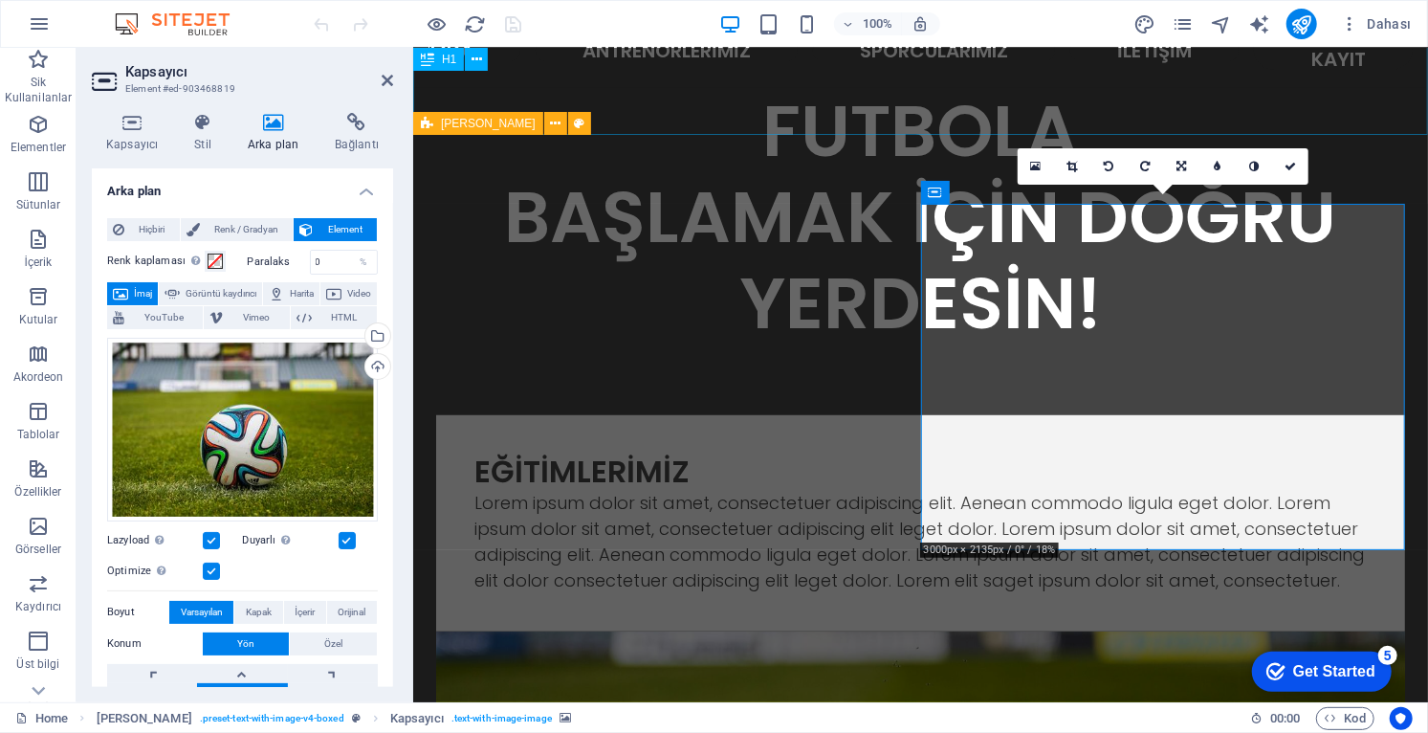
scroll to position [624, 0]
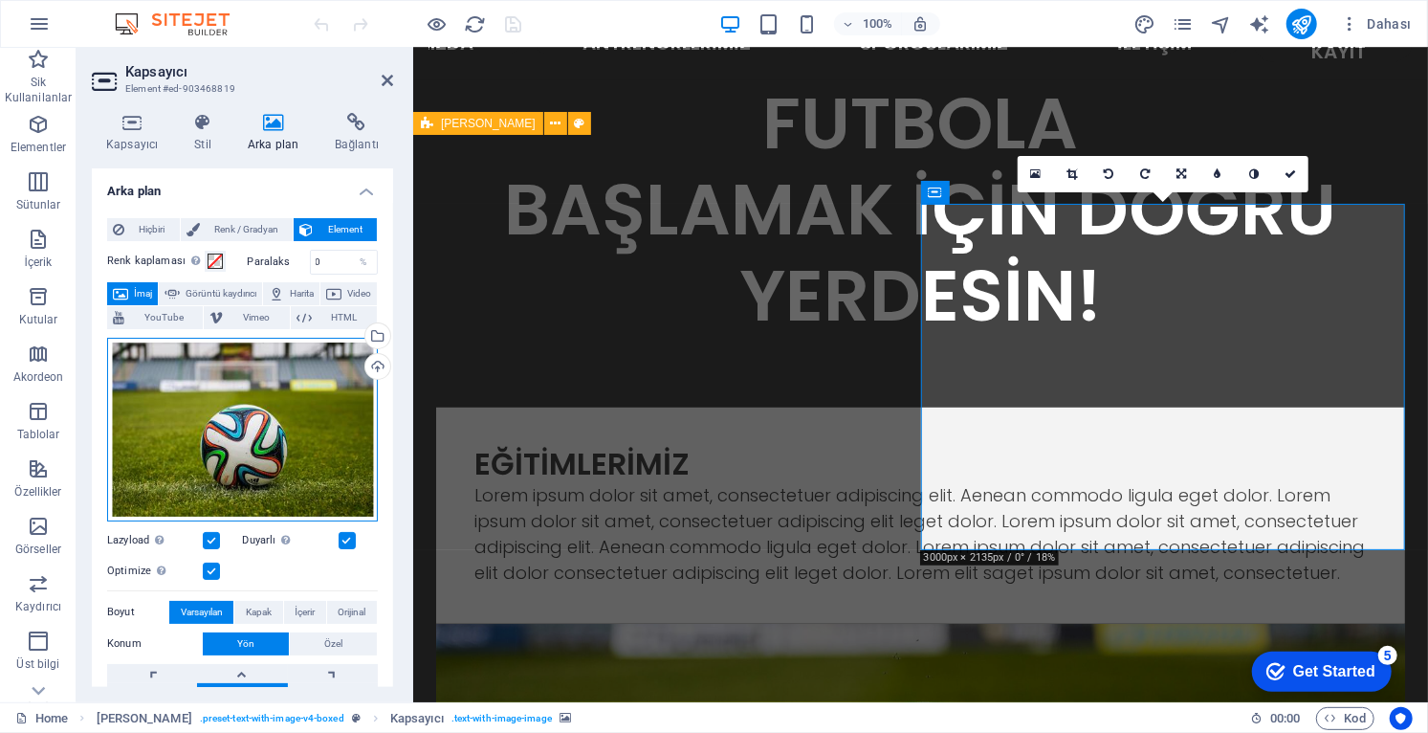
click at [290, 433] on div "Dosyaları buraya sürükleyin, dosyaları seçmek için tıklayın veya Dosyalardan ya…" at bounding box center [242, 430] width 271 height 184
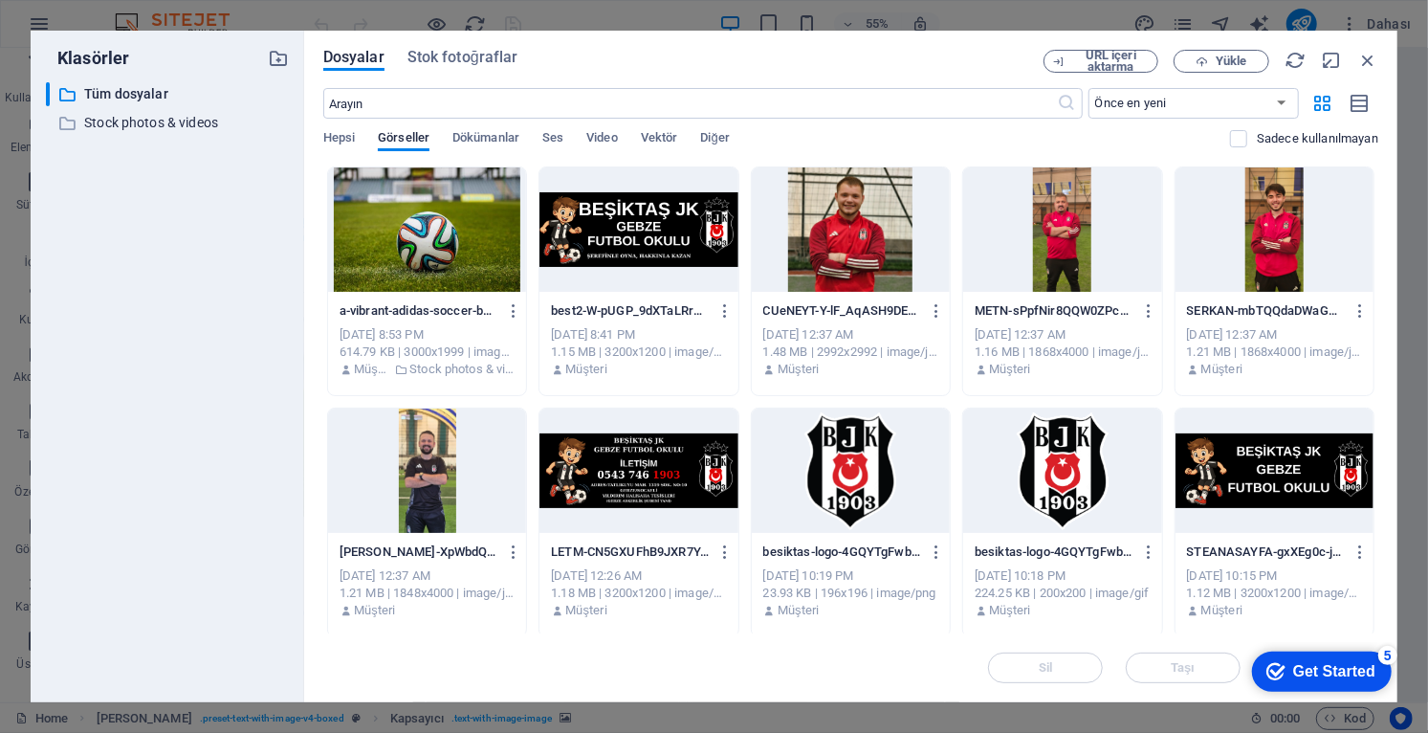
scroll to position [3, 0]
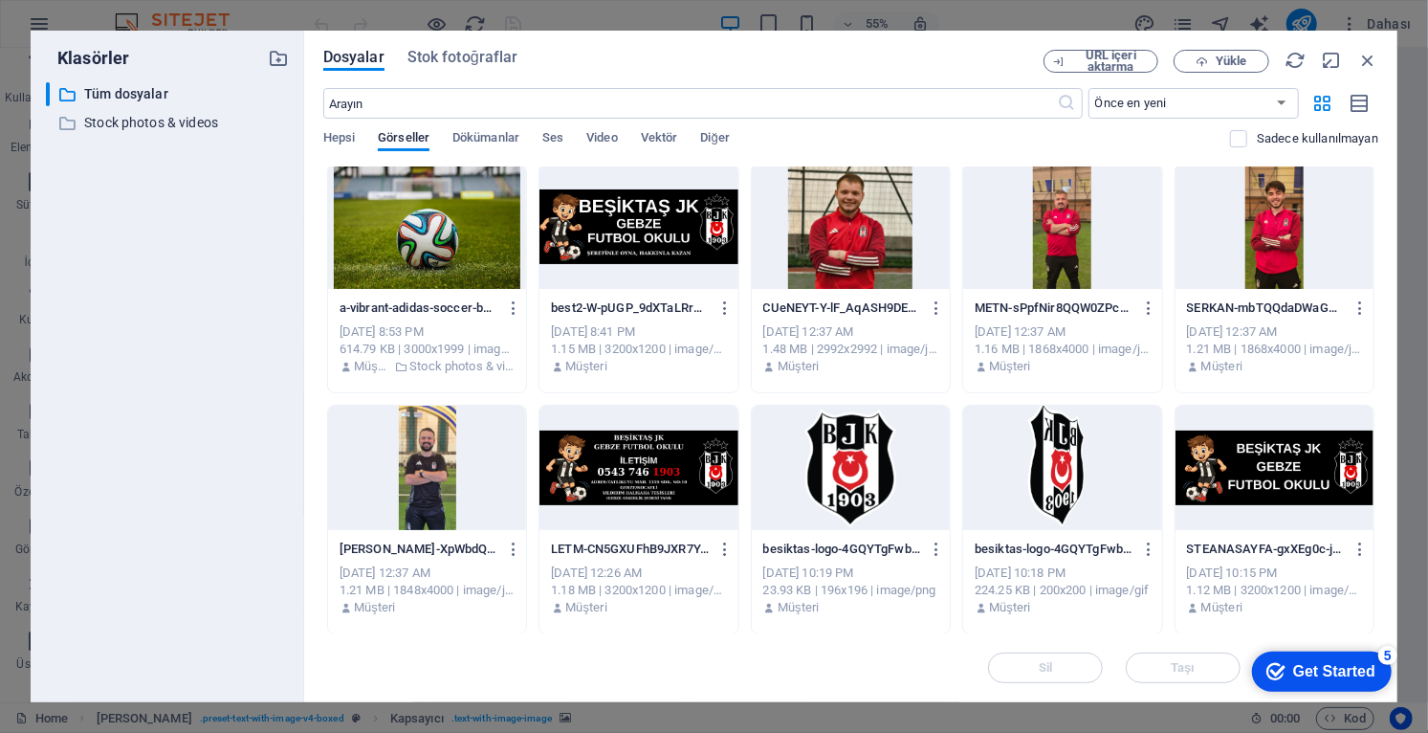
click at [608, 135] on span "Video" at bounding box center [601, 139] width 31 height 27
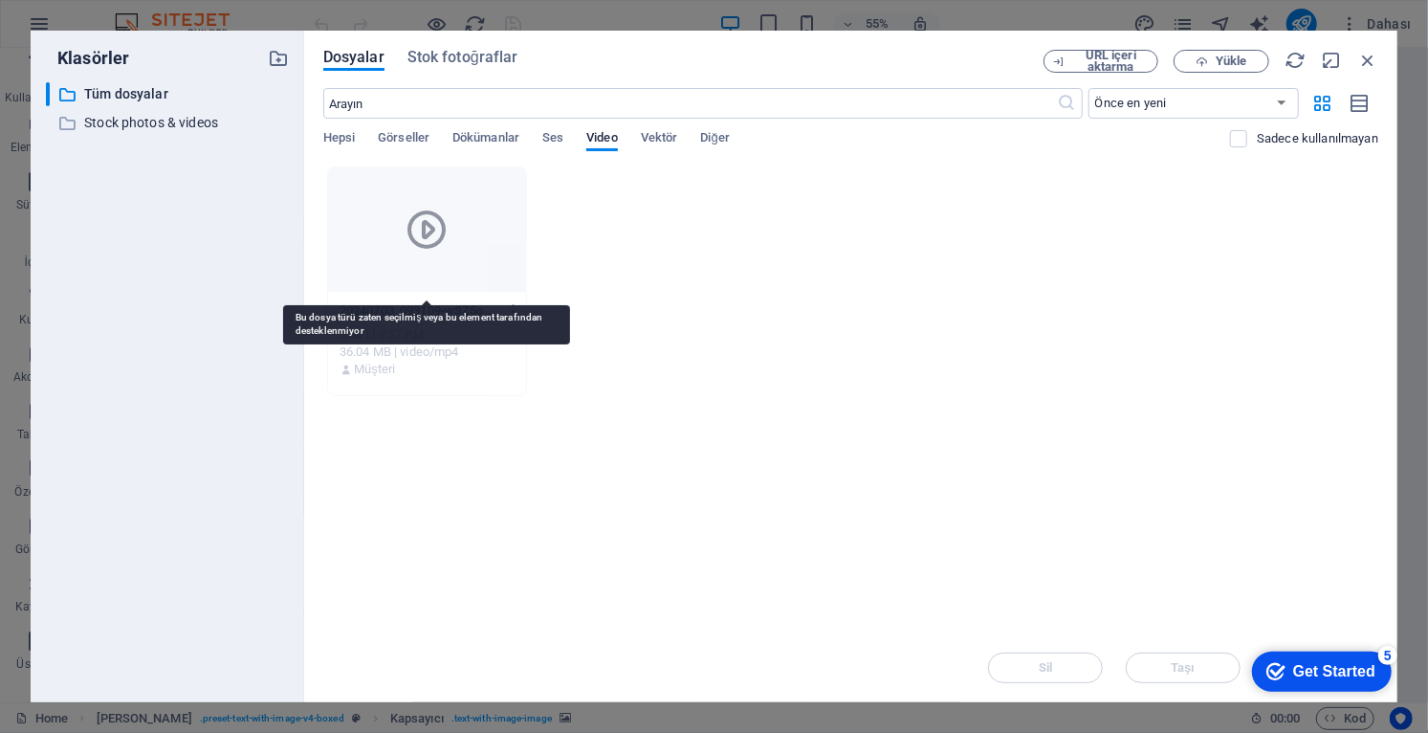
click at [487, 250] on div at bounding box center [427, 229] width 198 height 124
click at [489, 249] on div at bounding box center [427, 229] width 198 height 124
click at [491, 249] on div at bounding box center [427, 229] width 198 height 124
click at [481, 241] on div at bounding box center [427, 229] width 198 height 124
click at [472, 252] on div at bounding box center [427, 229] width 198 height 124
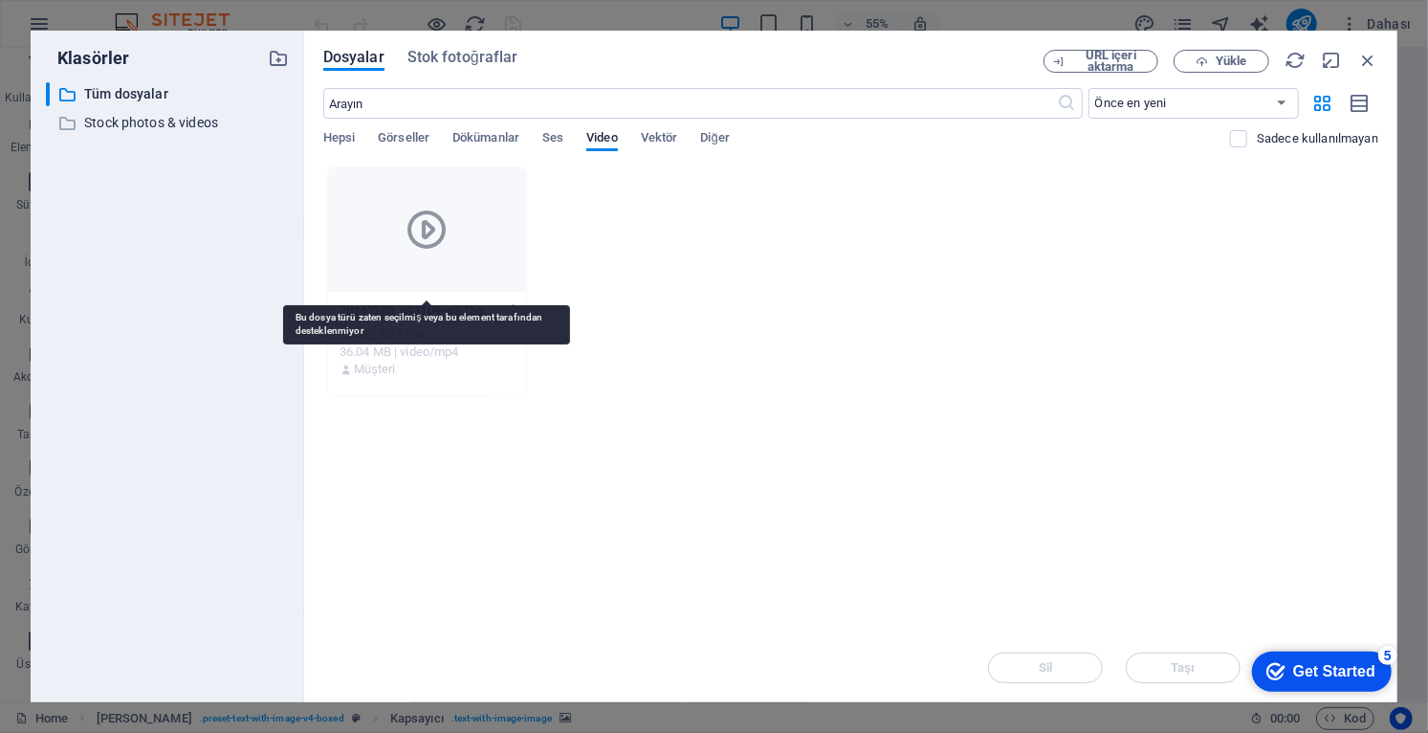
click at [421, 262] on div at bounding box center [427, 229] width 198 height 124
click at [415, 261] on div at bounding box center [427, 229] width 198 height 124
click at [423, 254] on div at bounding box center [427, 229] width 198 height 124
click at [466, 290] on div at bounding box center [427, 229] width 198 height 124
click at [470, 277] on div at bounding box center [427, 229] width 198 height 124
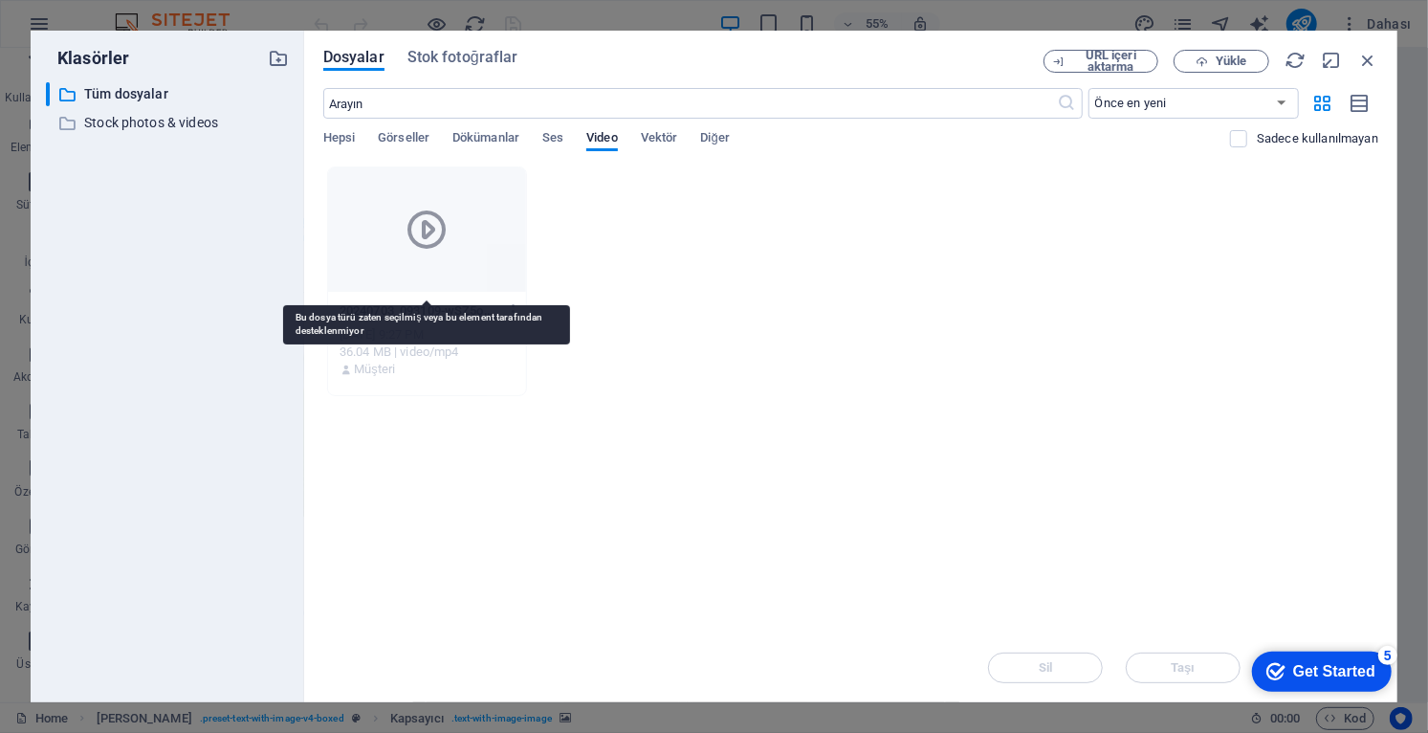
click at [474, 273] on div at bounding box center [427, 229] width 198 height 124
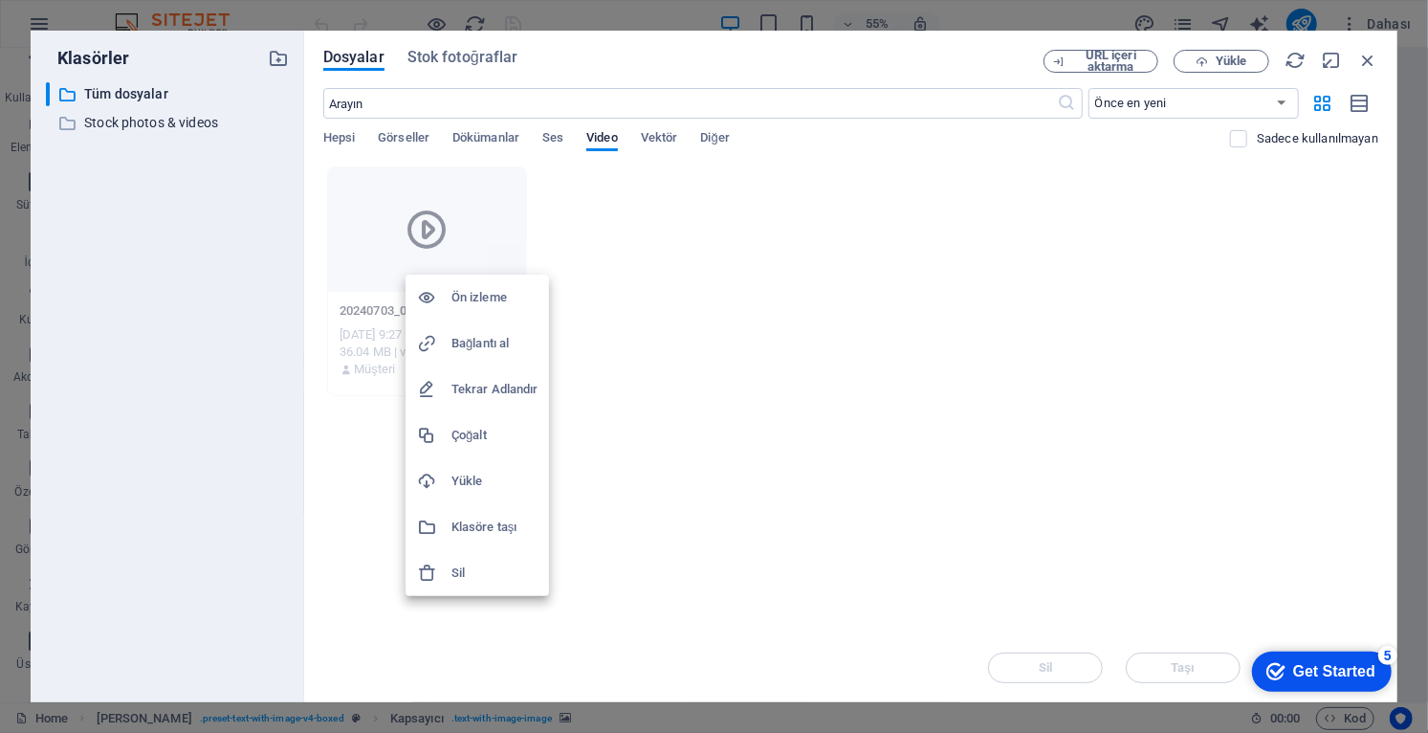
click at [489, 294] on h6 "Ön izleme" at bounding box center [494, 297] width 86 height 23
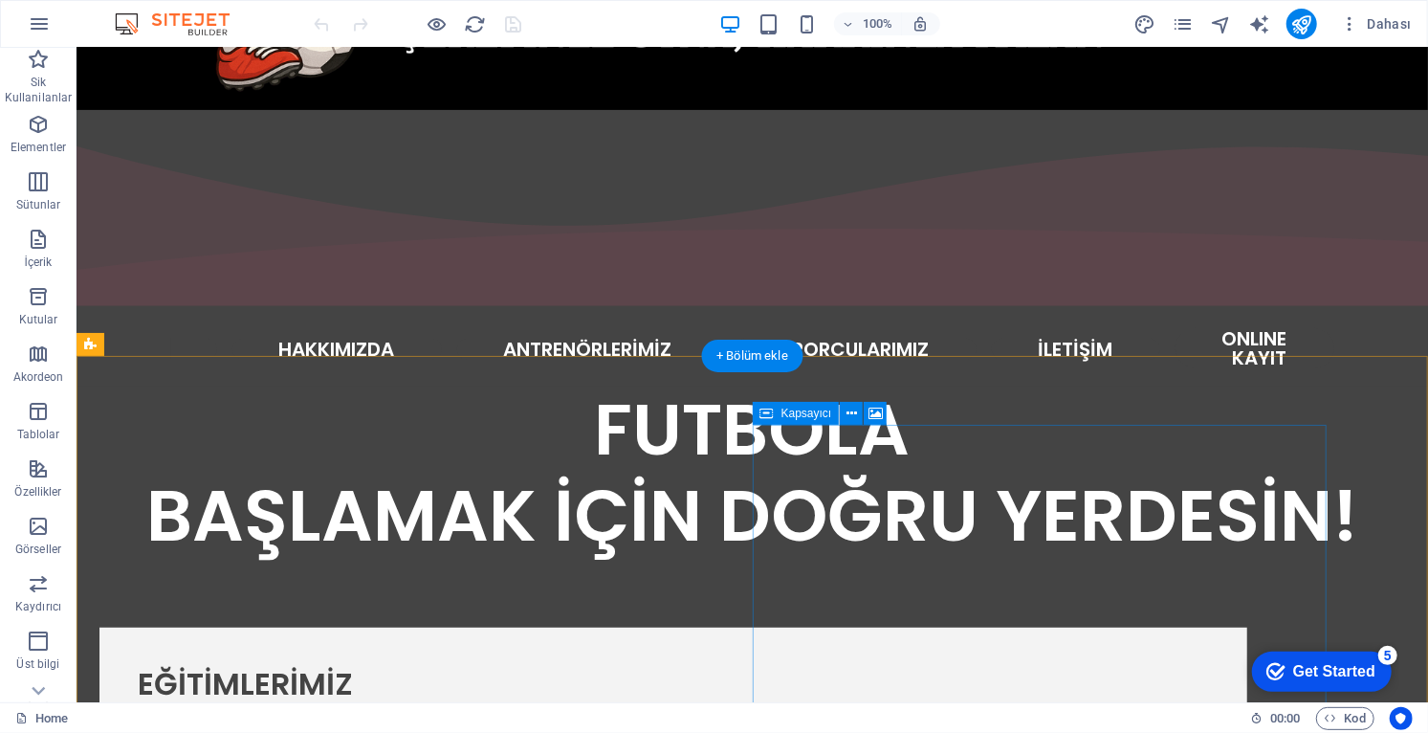
scroll to position [444, 0]
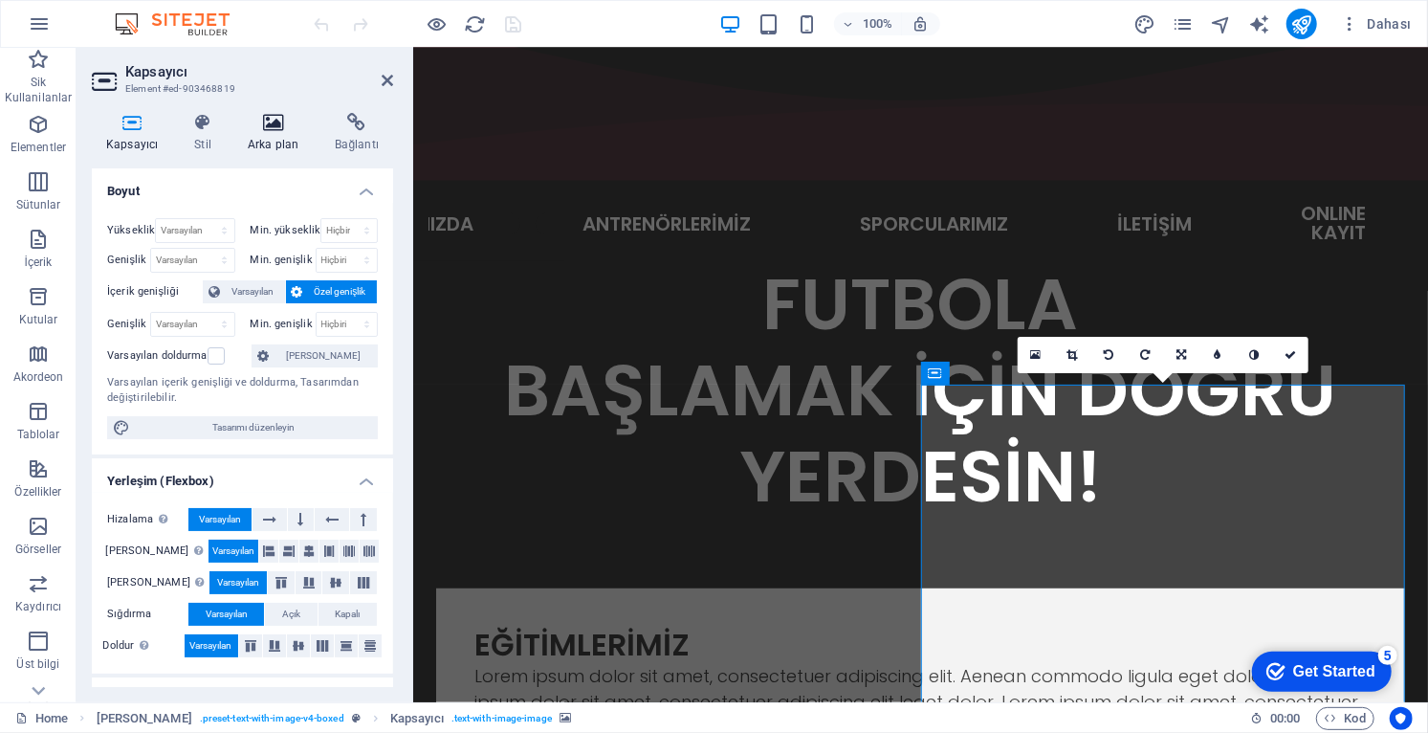
click at [271, 128] on icon at bounding box center [272, 122] width 79 height 19
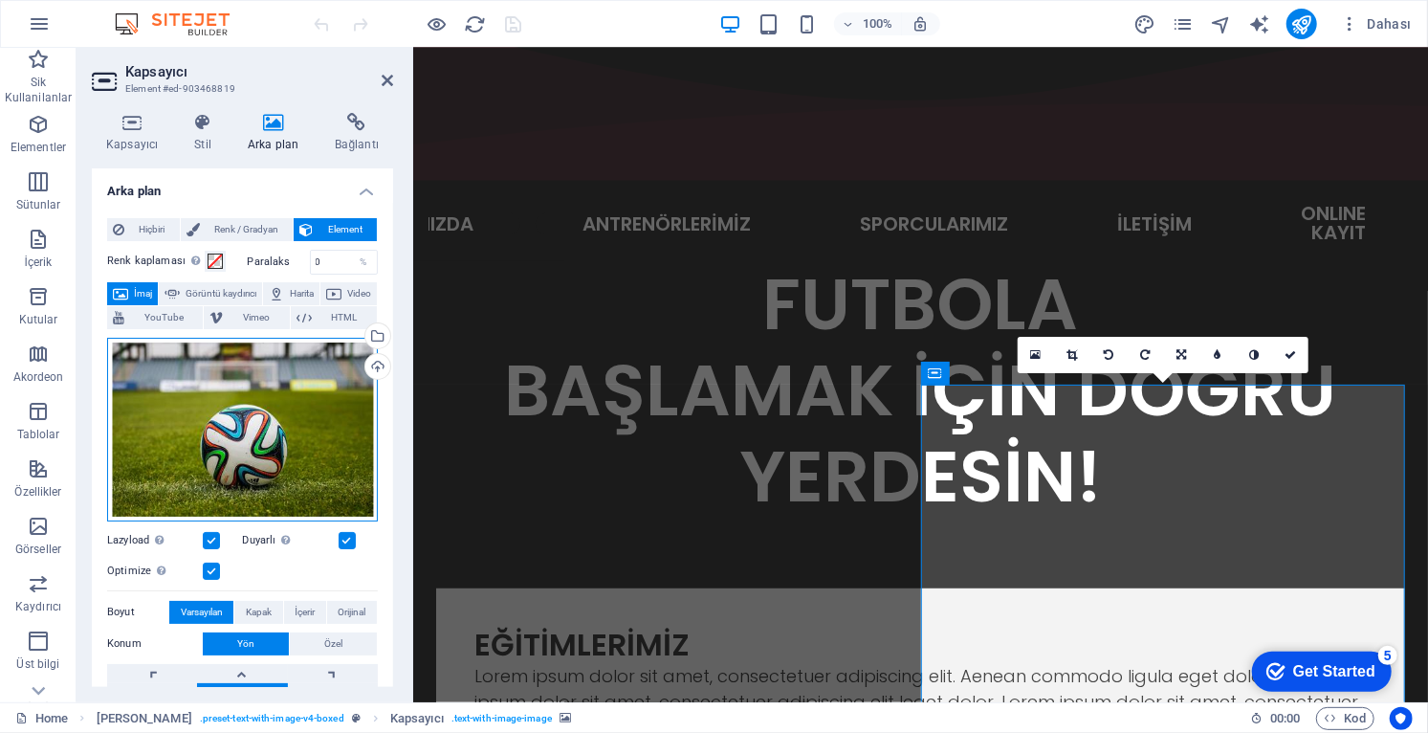
click at [295, 448] on div "Dosyaları buraya sürükleyin, dosyaları seçmek için tıklayın veya Dosyalardan ya…" at bounding box center [242, 430] width 271 height 184
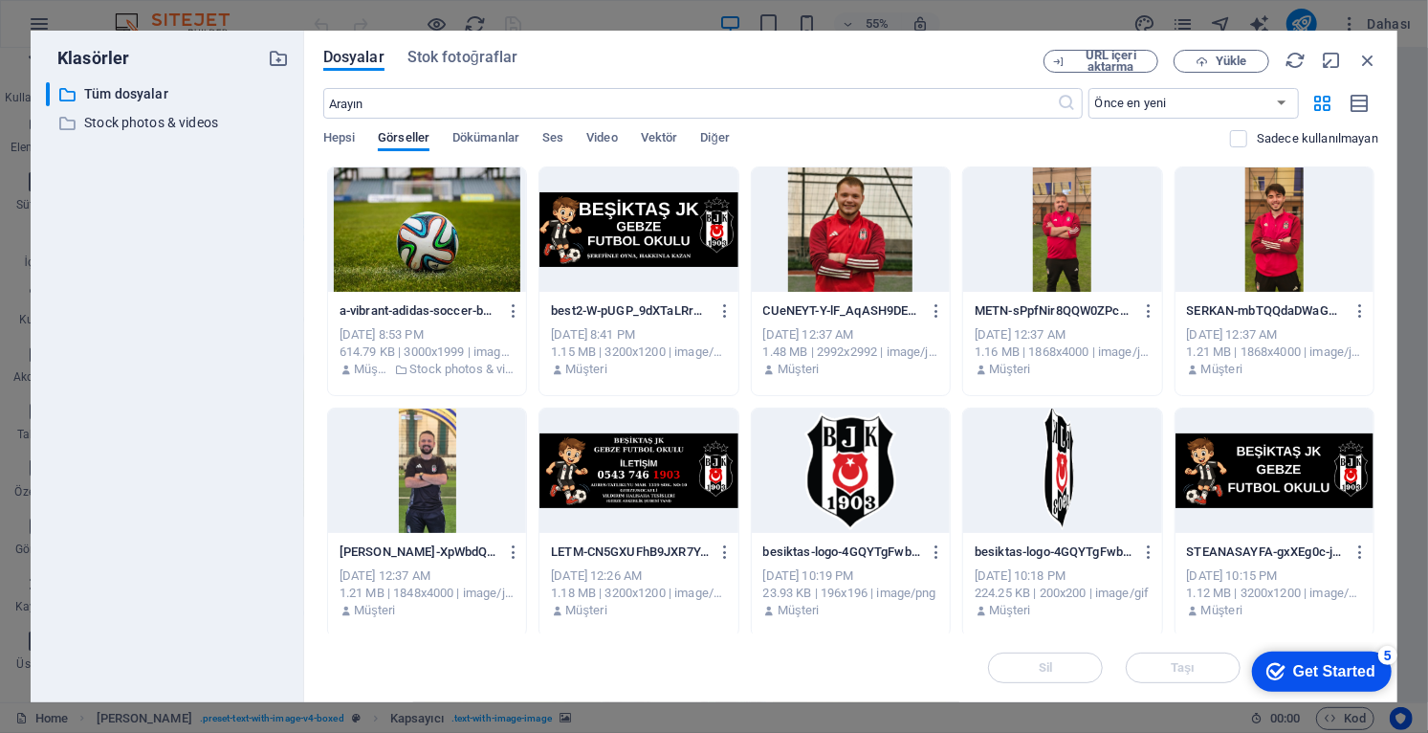
scroll to position [3, 0]
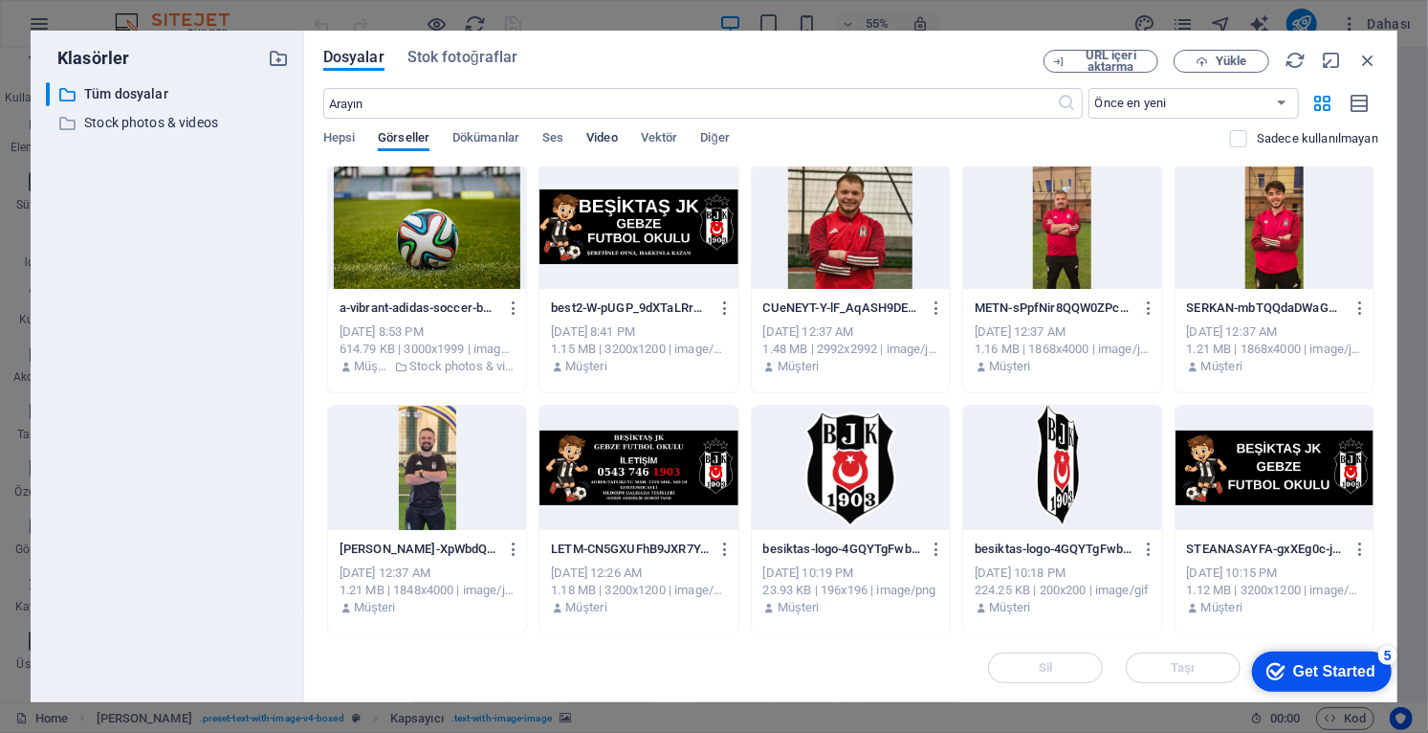
click at [600, 134] on span "Video" at bounding box center [601, 139] width 31 height 27
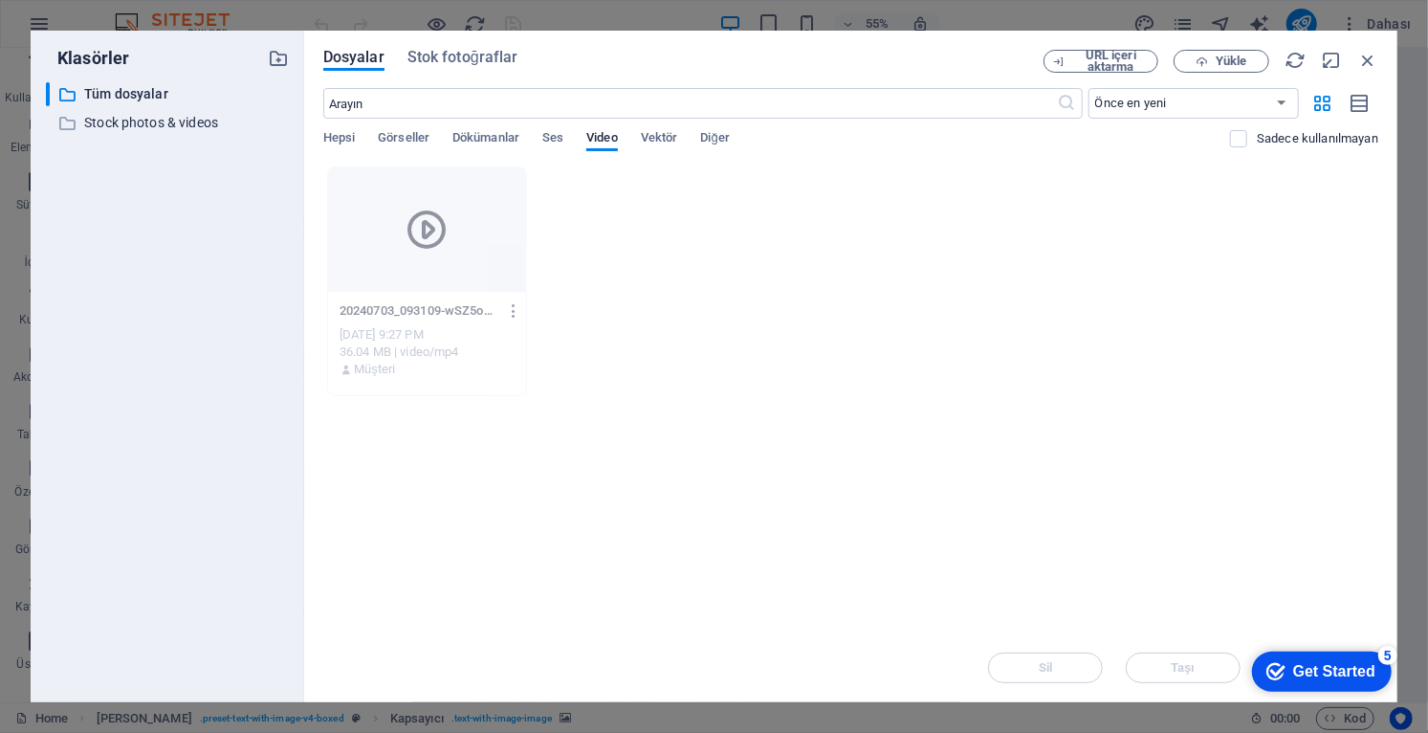
click at [510, 312] on icon "button" at bounding box center [514, 310] width 18 height 17
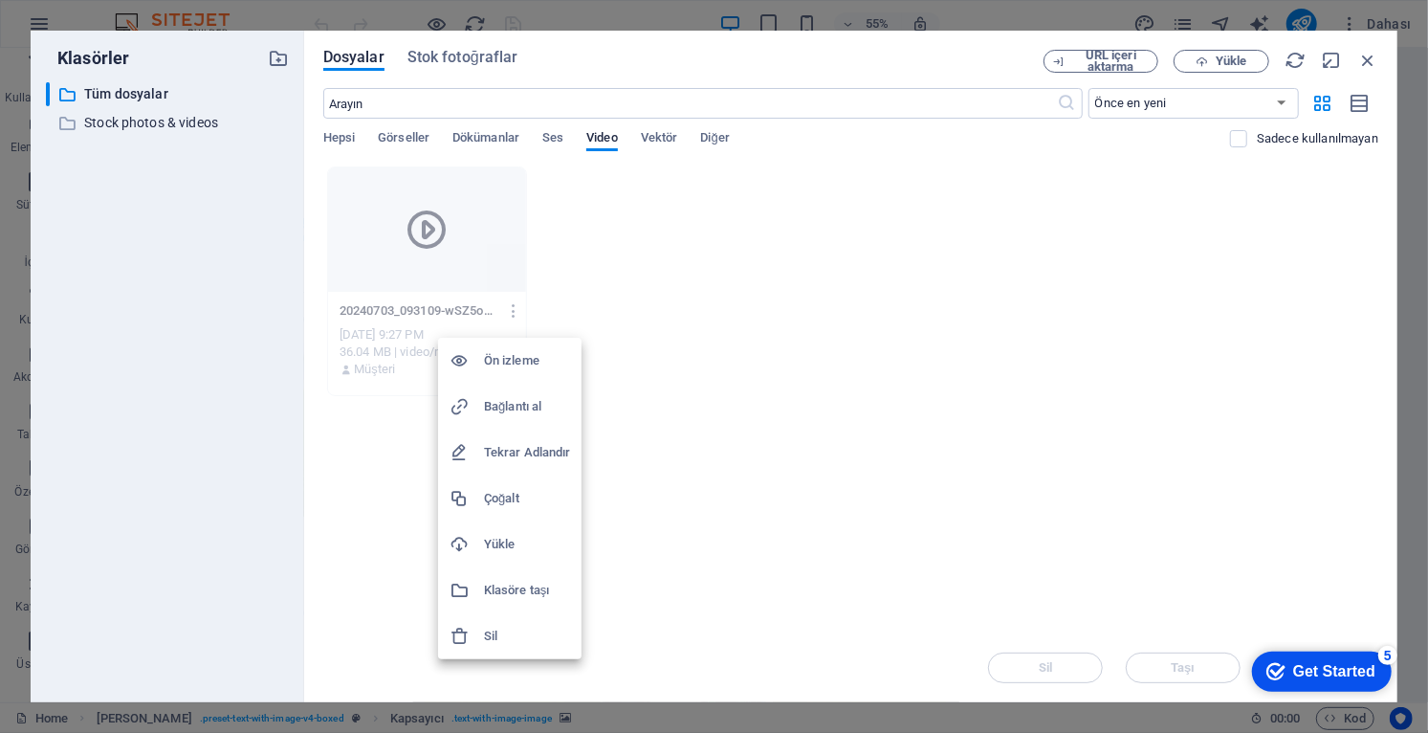
click at [499, 638] on h6 "Sil" at bounding box center [527, 635] width 86 height 23
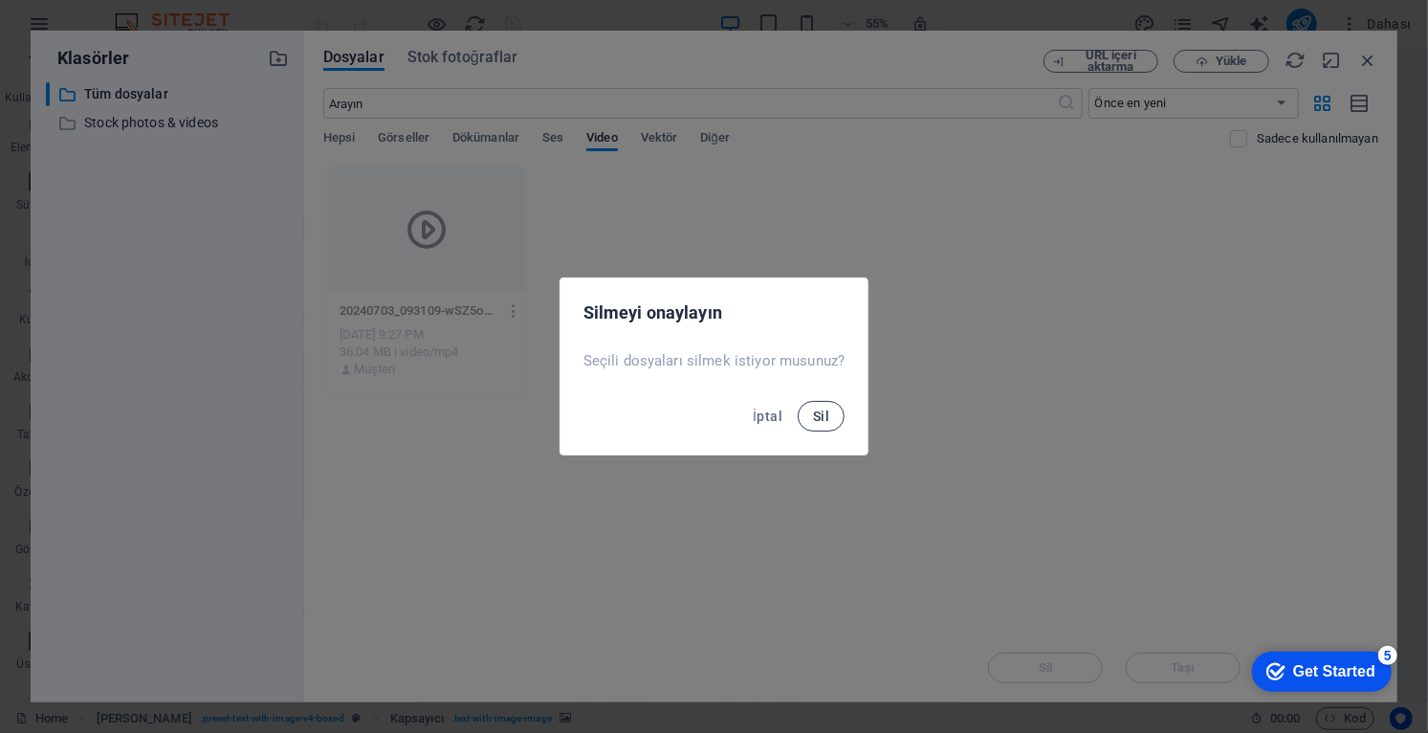
click at [822, 425] on button "Sil" at bounding box center [821, 416] width 47 height 31
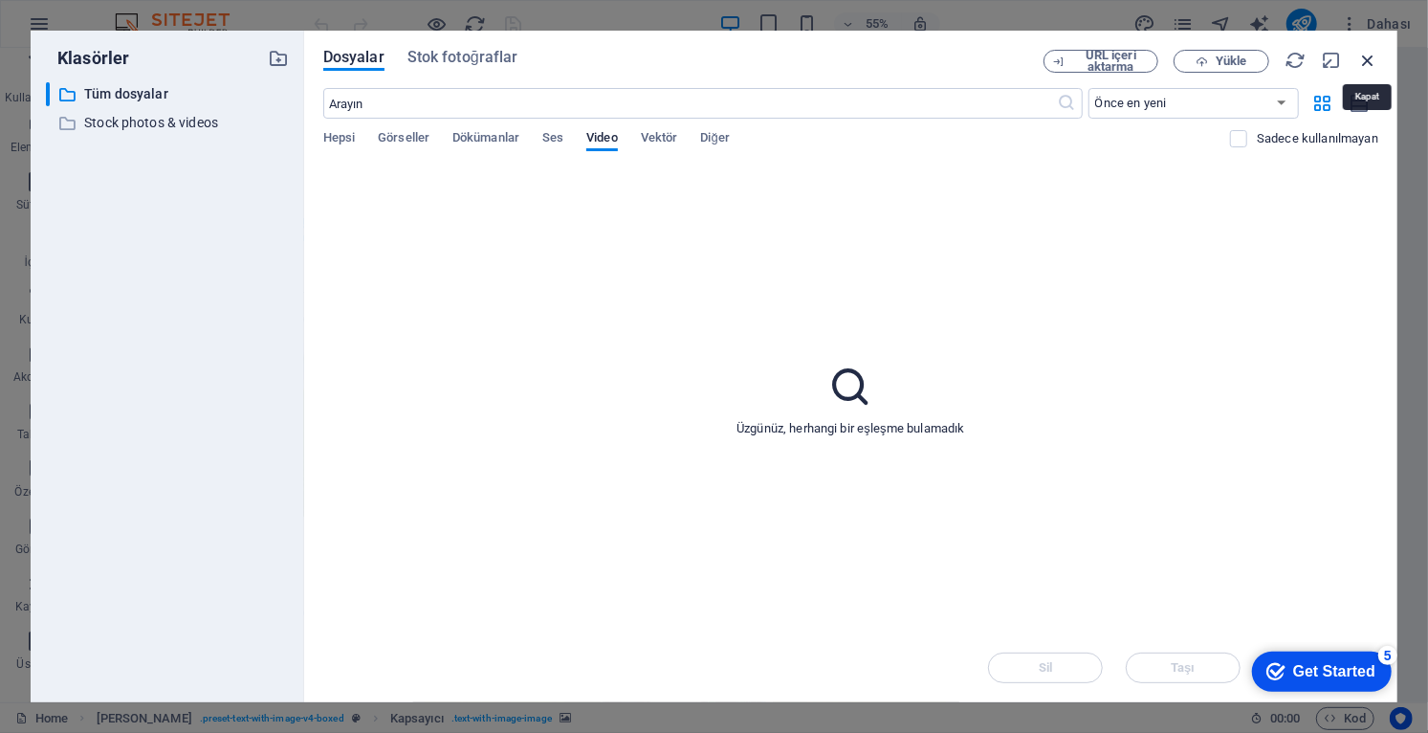
click at [1369, 66] on icon "button" at bounding box center [1367, 60] width 21 height 21
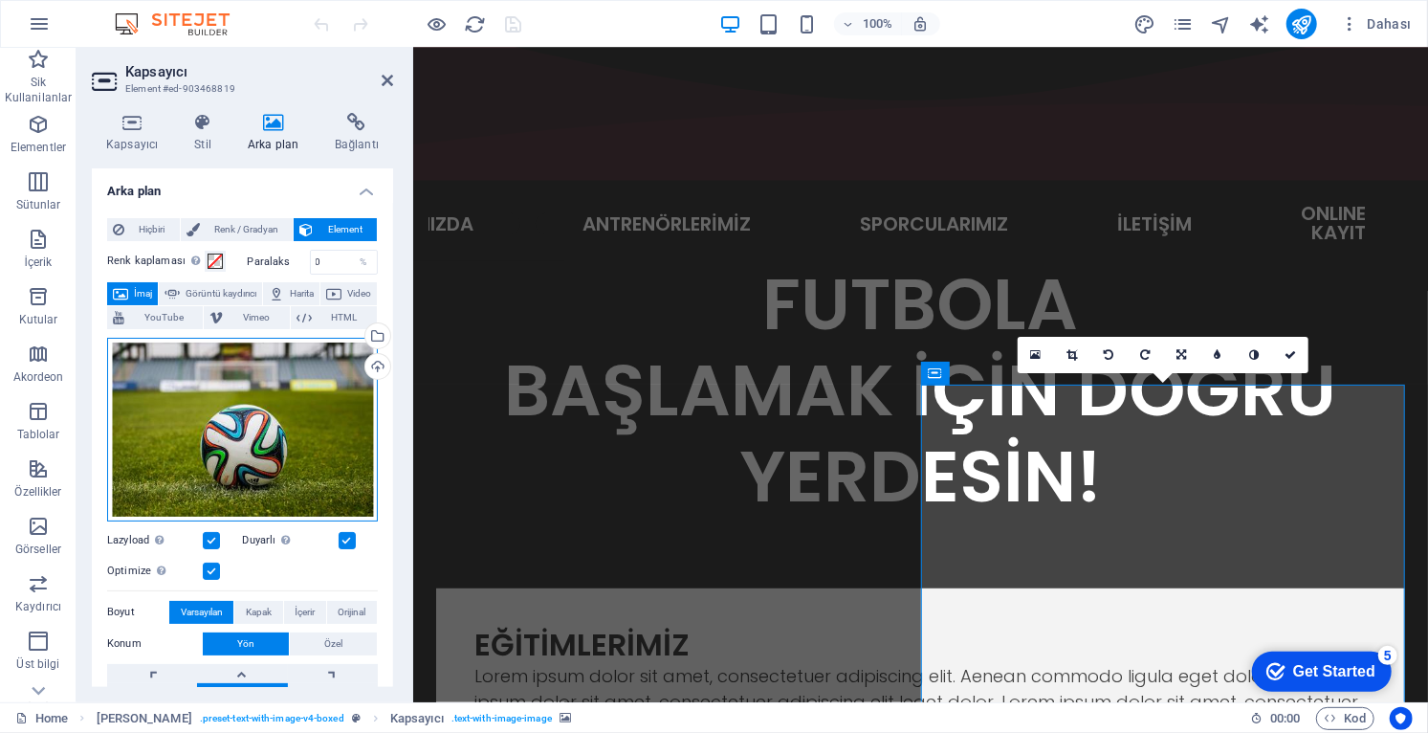
click at [314, 444] on div "Dosyaları buraya sürükleyin, dosyaları seçmek için tıklayın veya Dosyalardan ya…" at bounding box center [242, 430] width 271 height 184
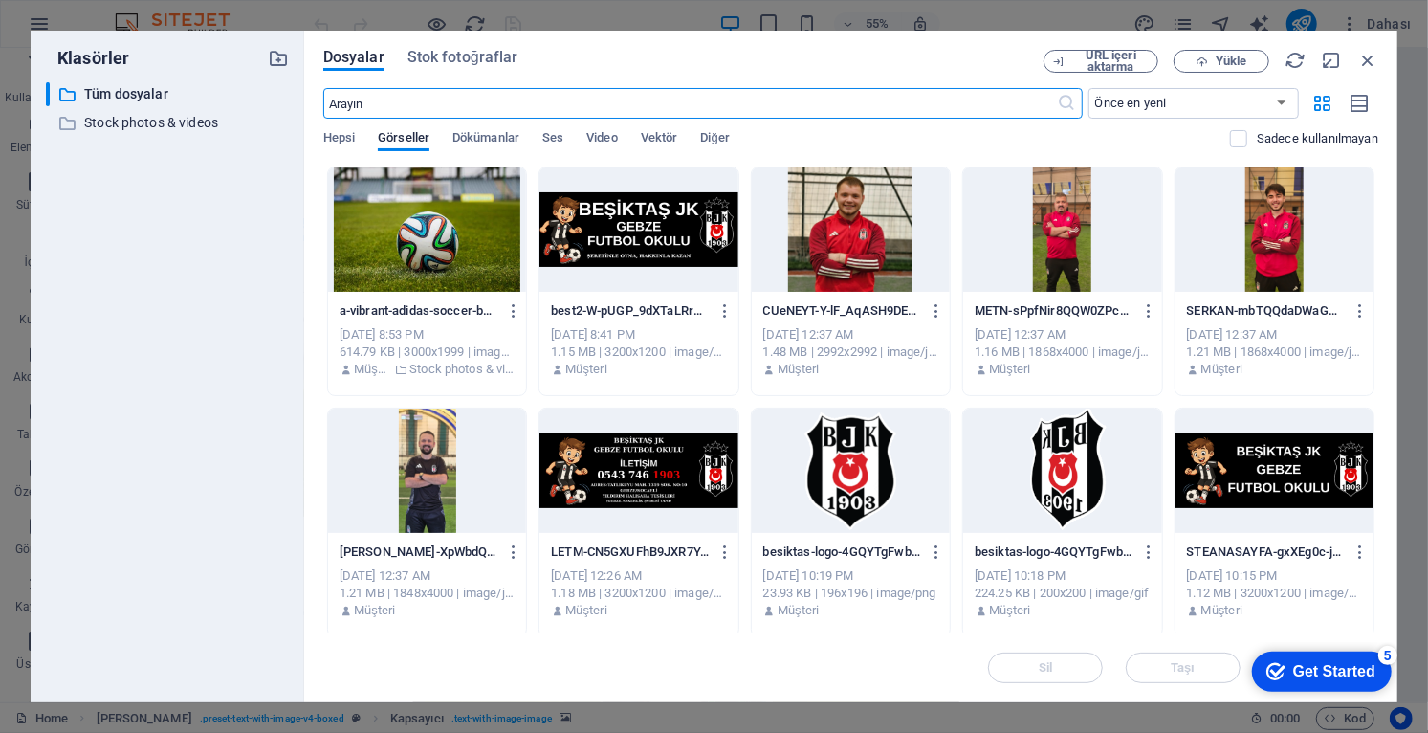
click at [317, 443] on div "Dosyalar Stok fotoğraflar URL içeri aktarma Yükle ​ Önce en yeni Önce en eski A…" at bounding box center [850, 366] width 1093 height 671
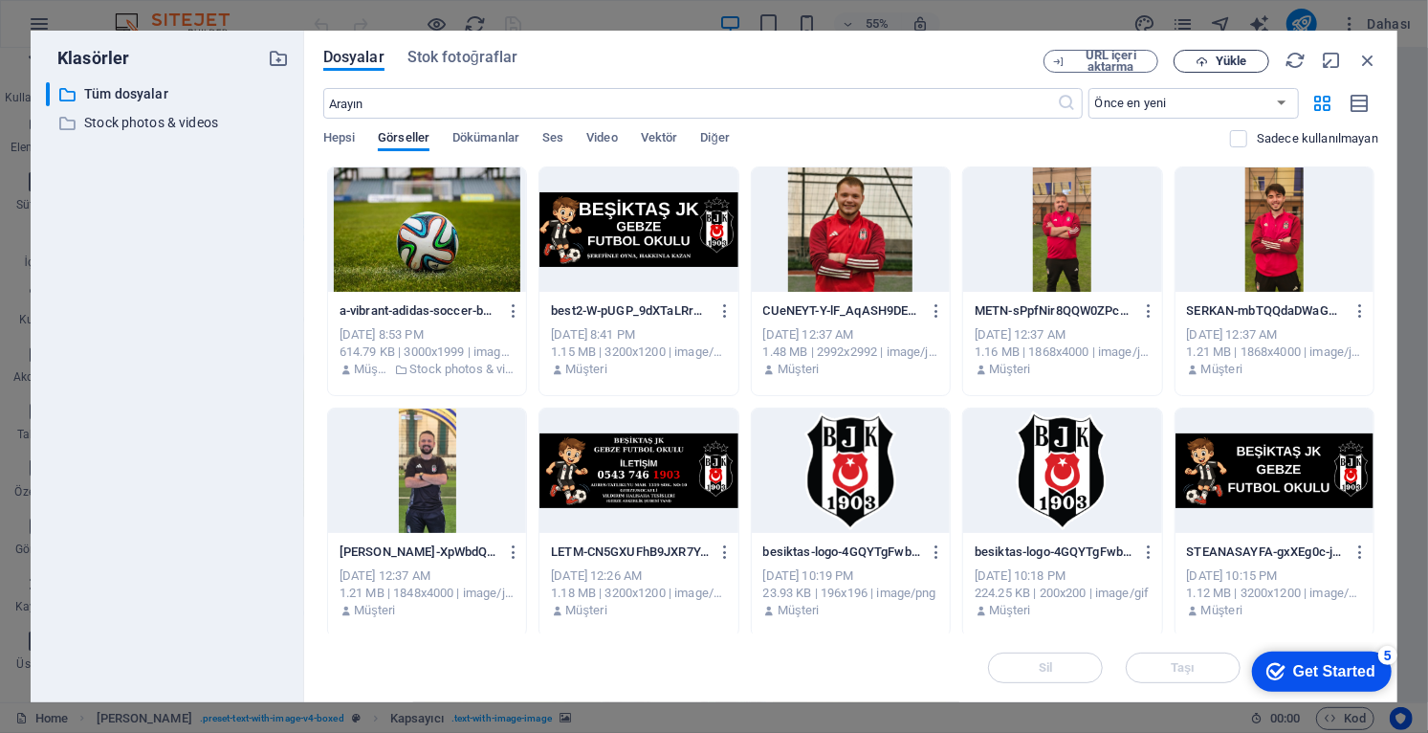
click at [1246, 61] on span "Yükle" at bounding box center [1230, 60] width 31 height 11
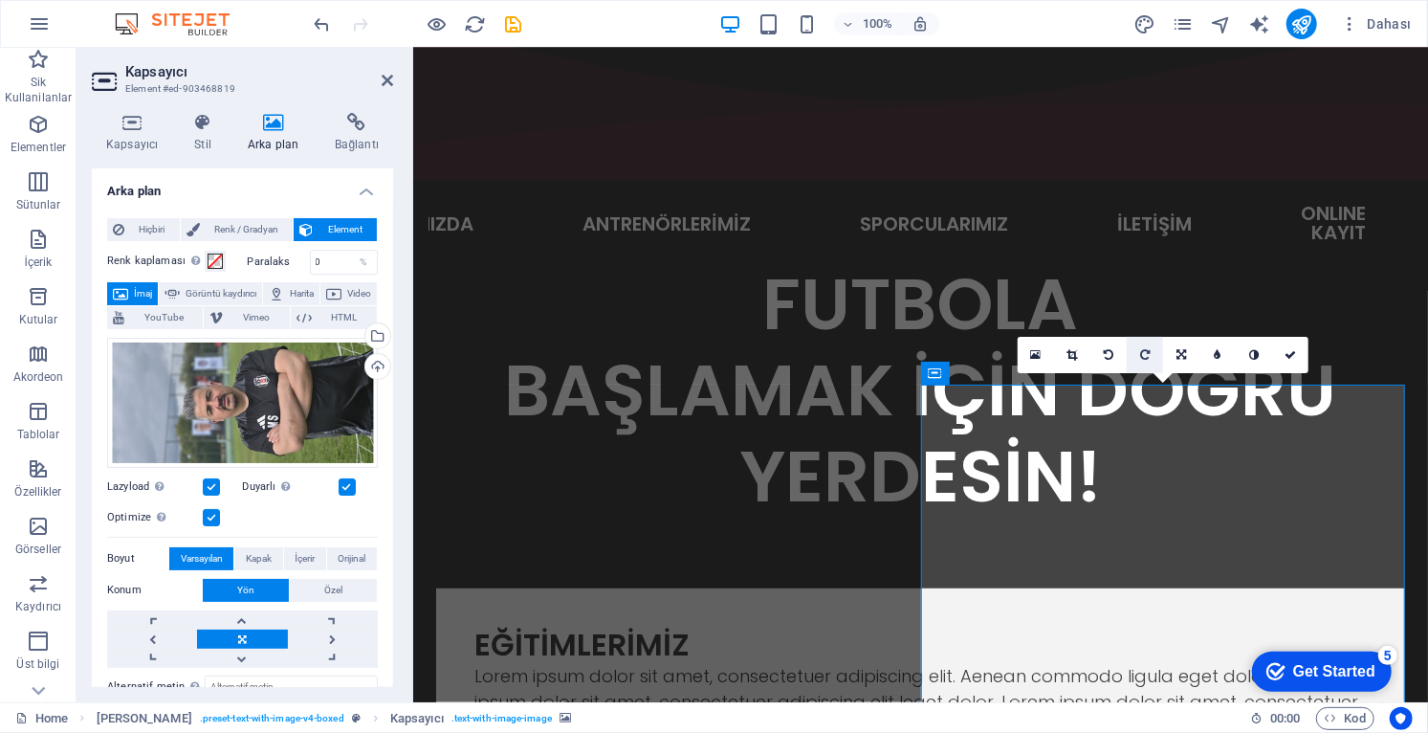
click at [1147, 361] on icon at bounding box center [1145, 354] width 10 height 11
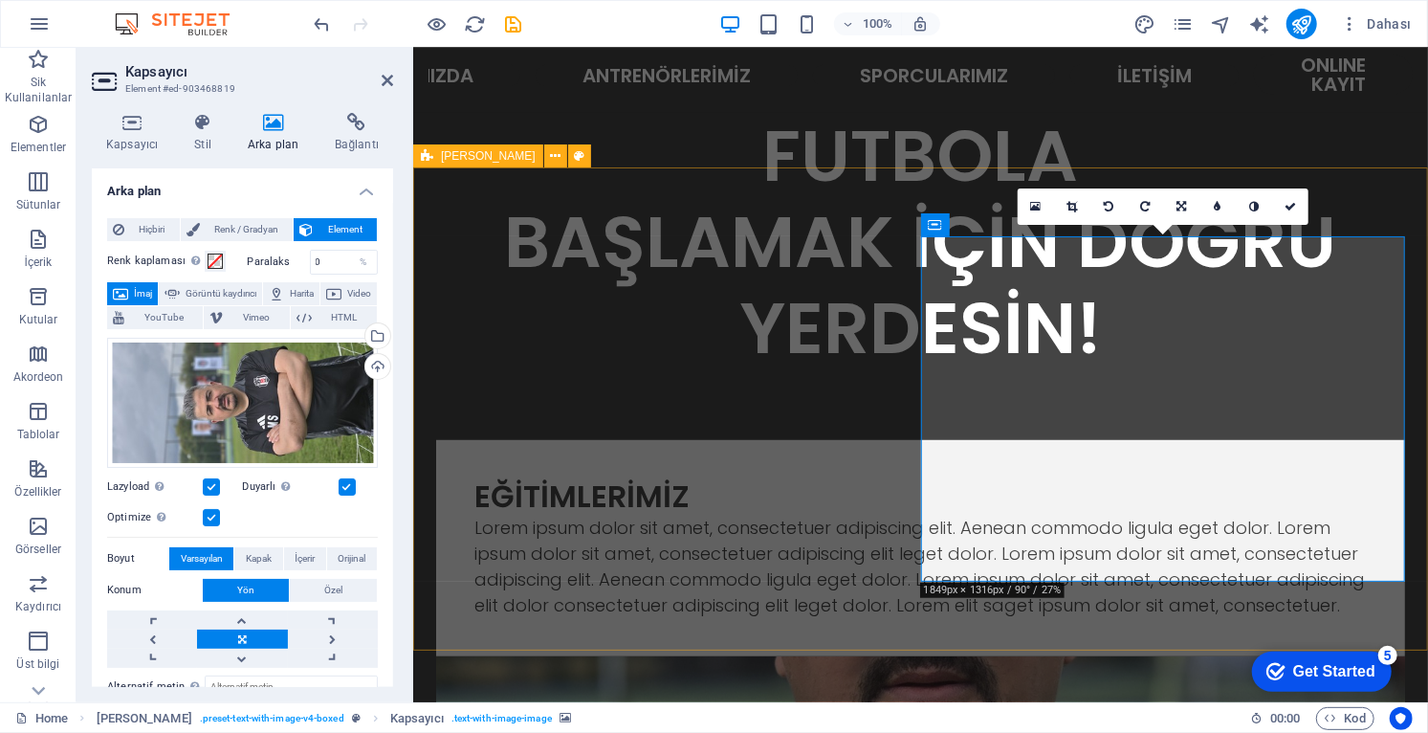
scroll to position [593, 0]
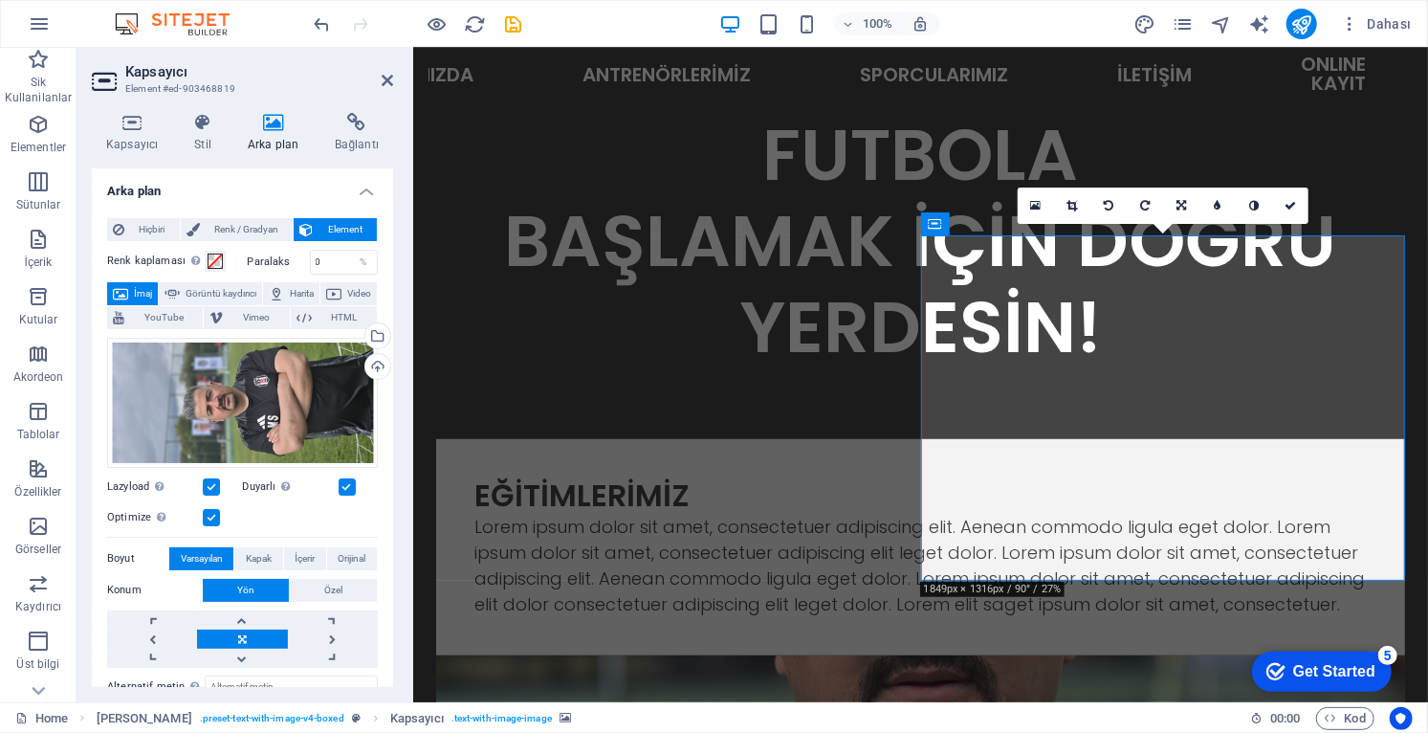
click at [1075, 204] on icon at bounding box center [1072, 205] width 11 height 11
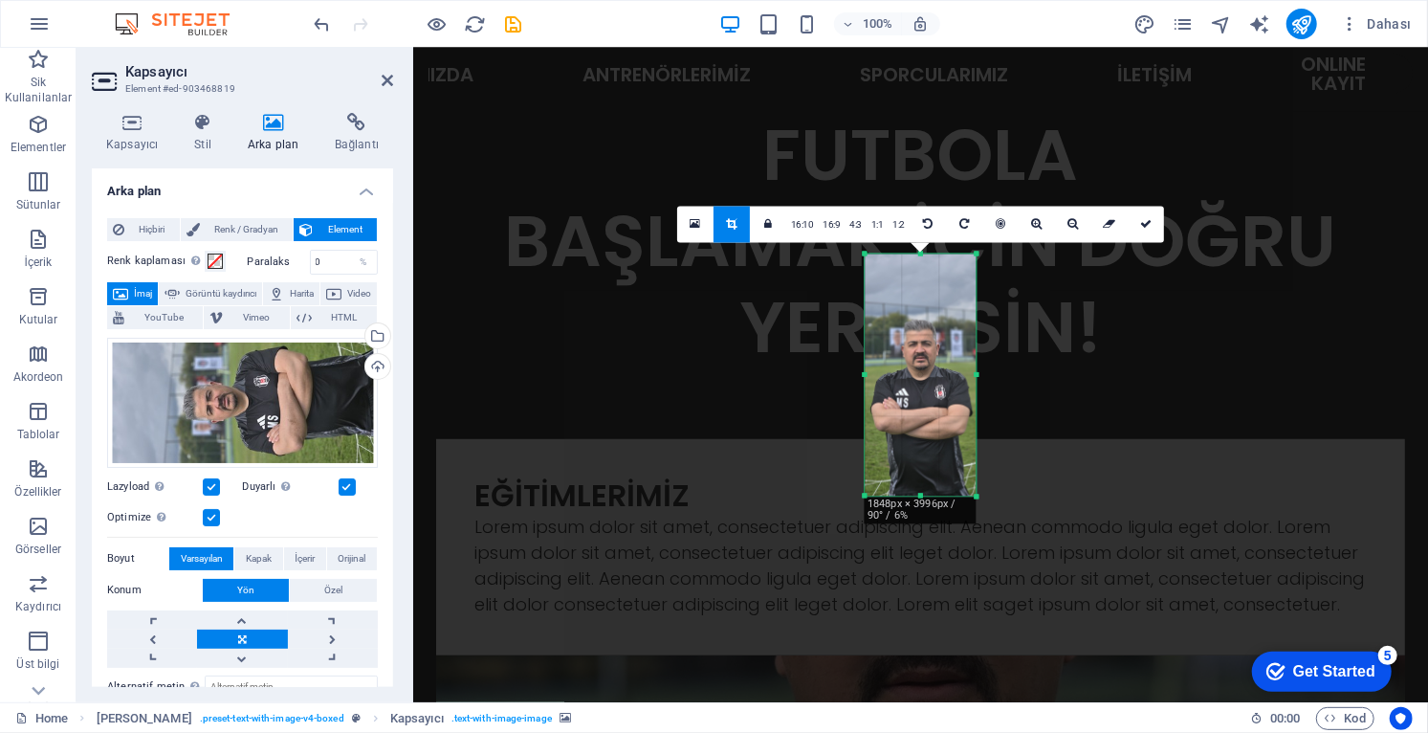
click at [938, 504] on div "1848px × 3996px / 90° / 6%" at bounding box center [920, 509] width 113 height 27
click at [875, 223] on link "1:1" at bounding box center [877, 226] width 22 height 36
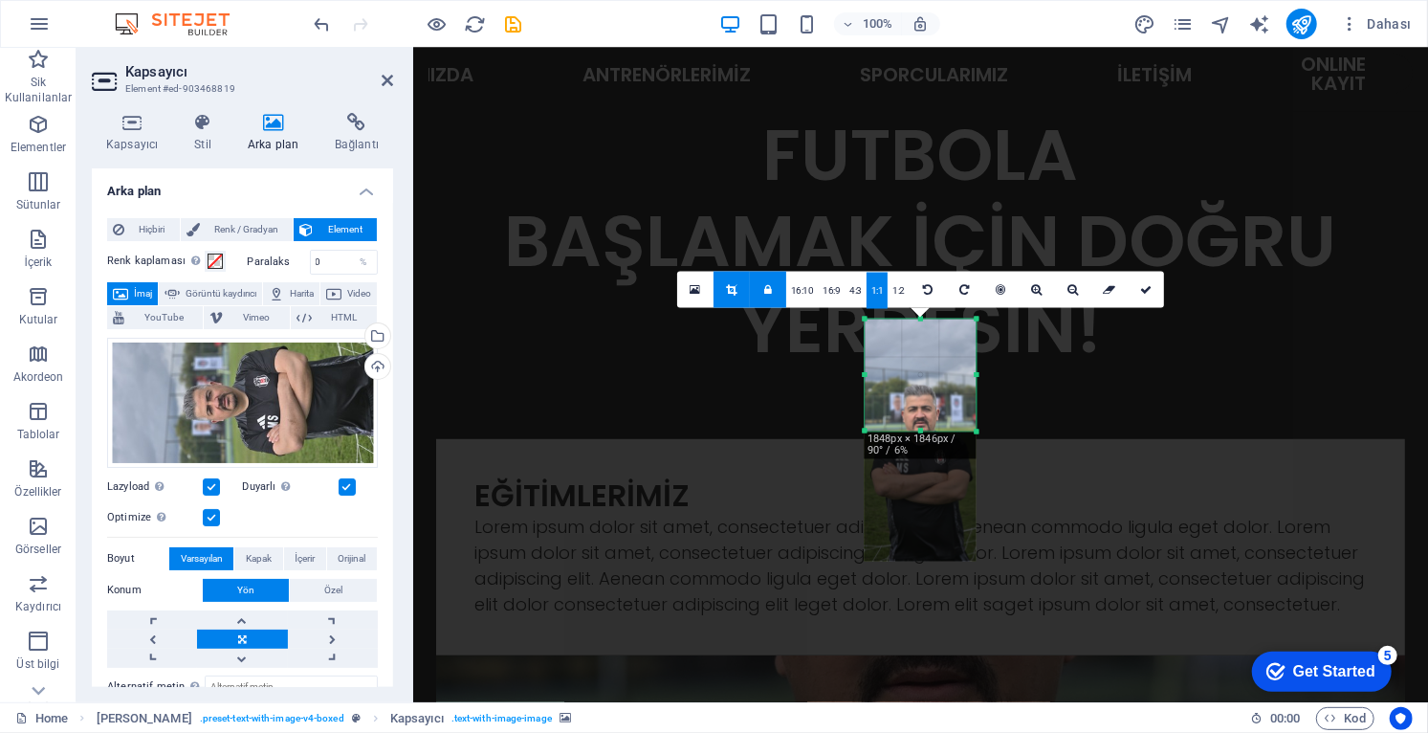
click at [929, 504] on div at bounding box center [920, 439] width 112 height 242
click at [931, 511] on div at bounding box center [920, 439] width 112 height 242
click at [936, 505] on div at bounding box center [920, 439] width 112 height 242
click at [951, 512] on div at bounding box center [920, 439] width 112 height 242
click at [775, 290] on link at bounding box center [768, 290] width 36 height 36
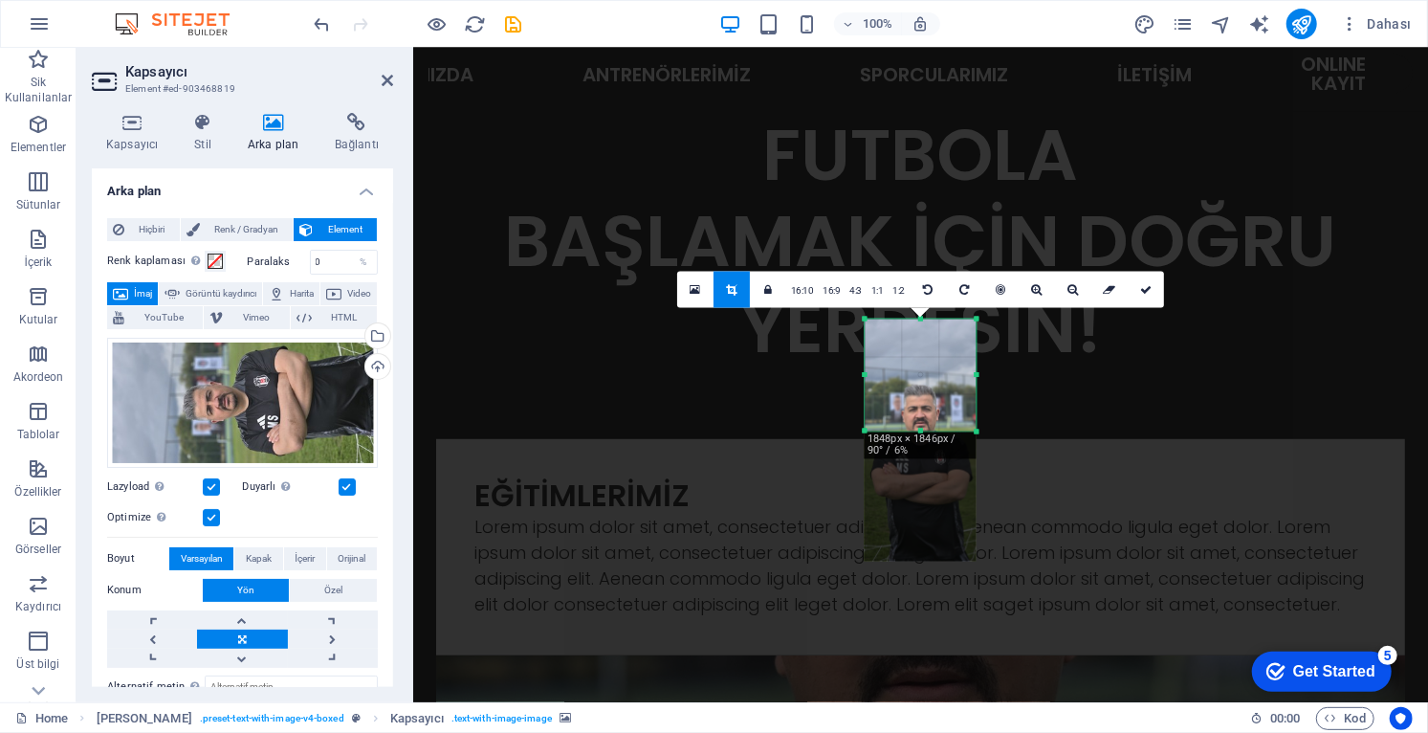
click at [741, 289] on link at bounding box center [731, 290] width 36 height 36
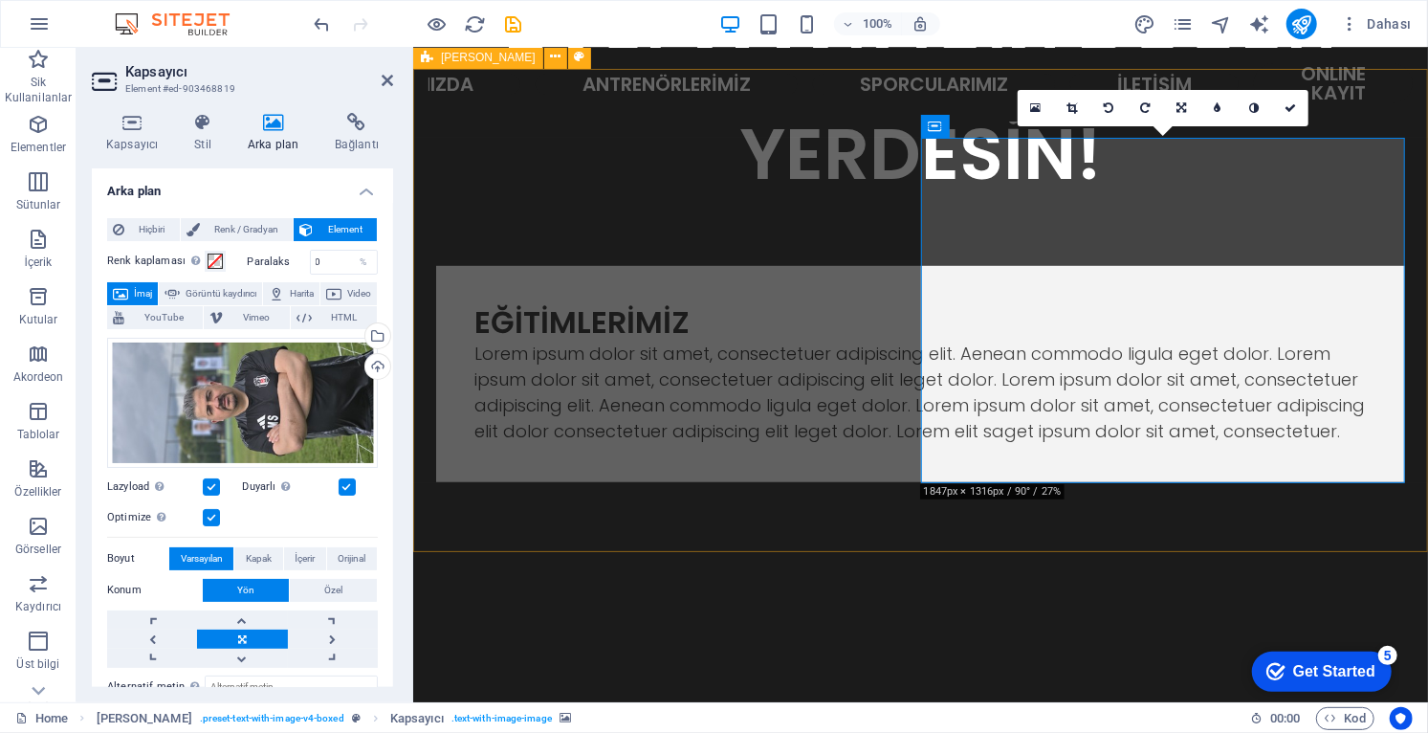
scroll to position [691, 0]
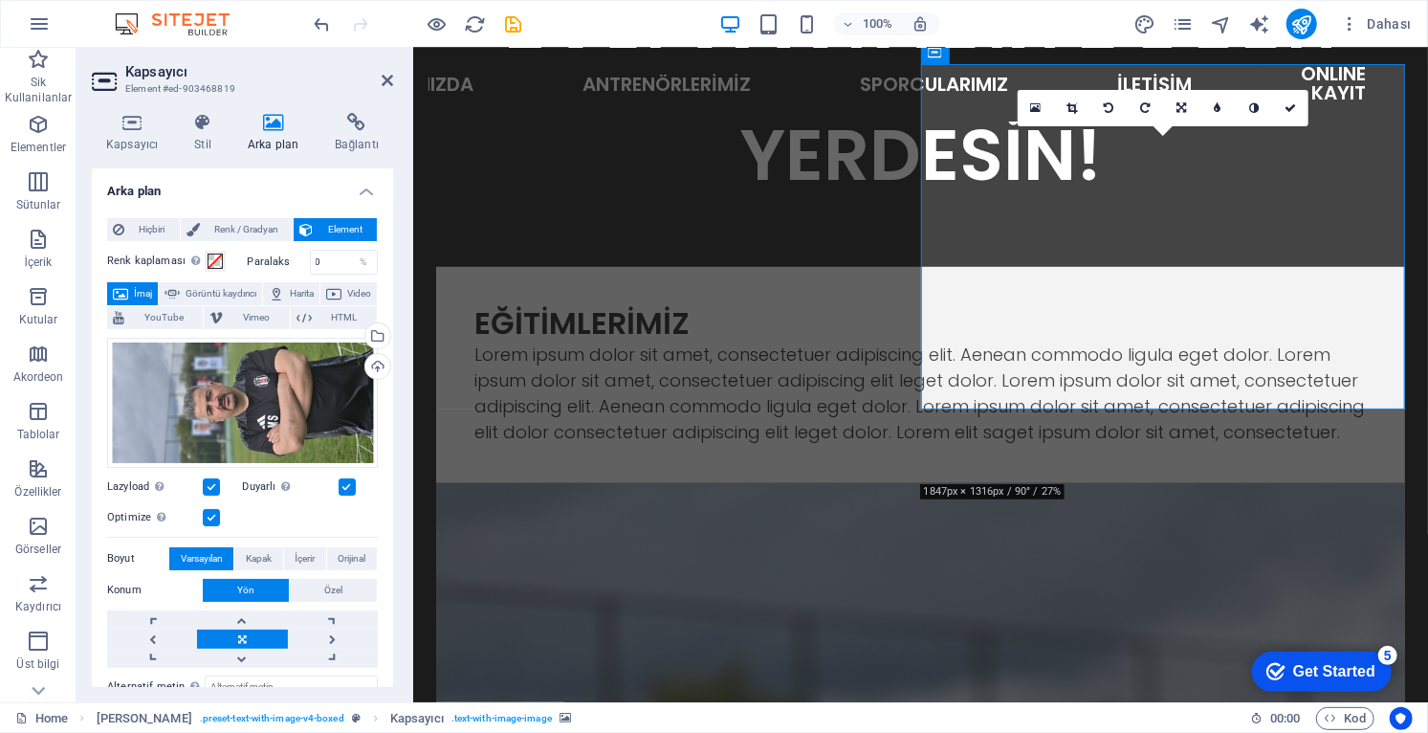
click at [1083, 109] on link at bounding box center [1072, 108] width 36 height 36
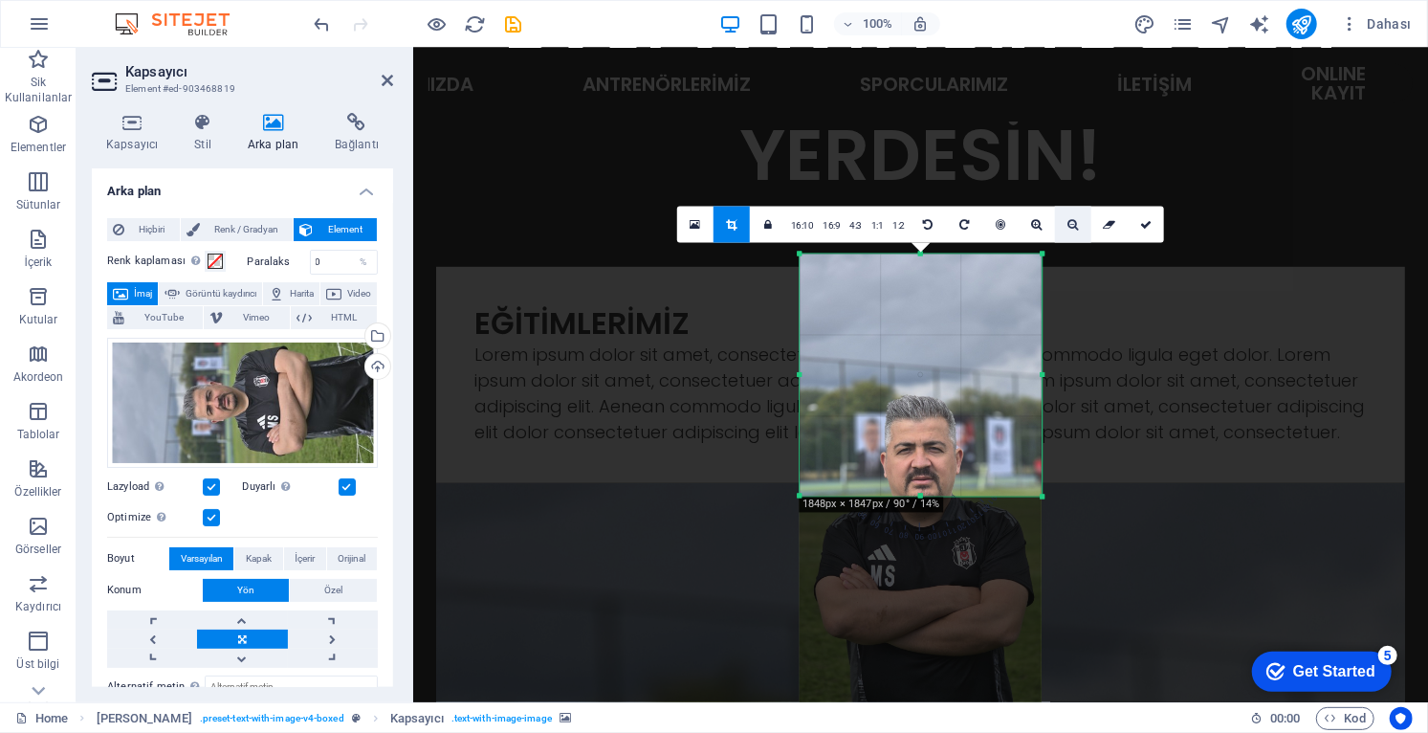
click at [1069, 227] on icon at bounding box center [1072, 224] width 11 height 11
click at [1076, 222] on icon at bounding box center [1072, 224] width 11 height 11
click at [1005, 228] on link at bounding box center [1000, 225] width 36 height 36
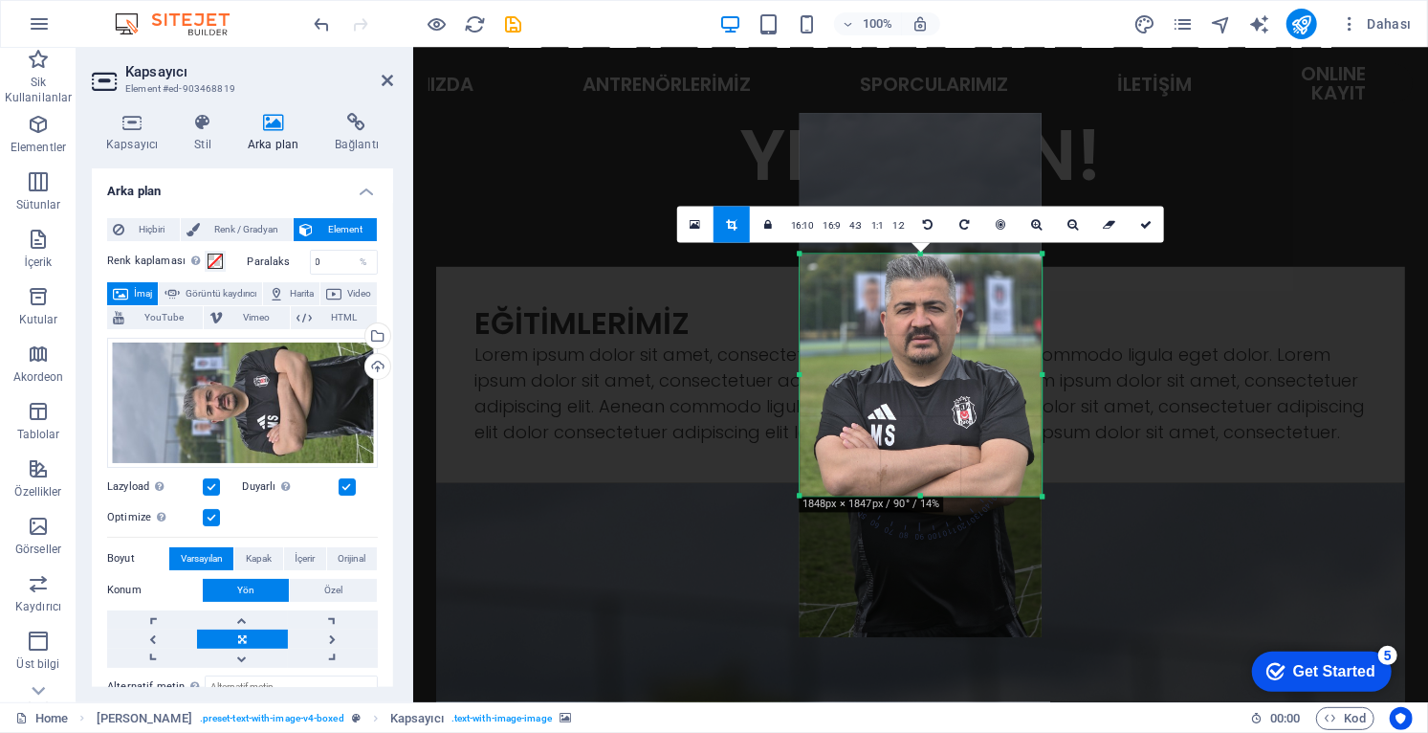
click at [1280, 259] on div at bounding box center [920, 402] width 1015 height 708
click at [1296, 246] on div at bounding box center [920, 402] width 1015 height 708
click at [1148, 219] on icon at bounding box center [1145, 224] width 11 height 11
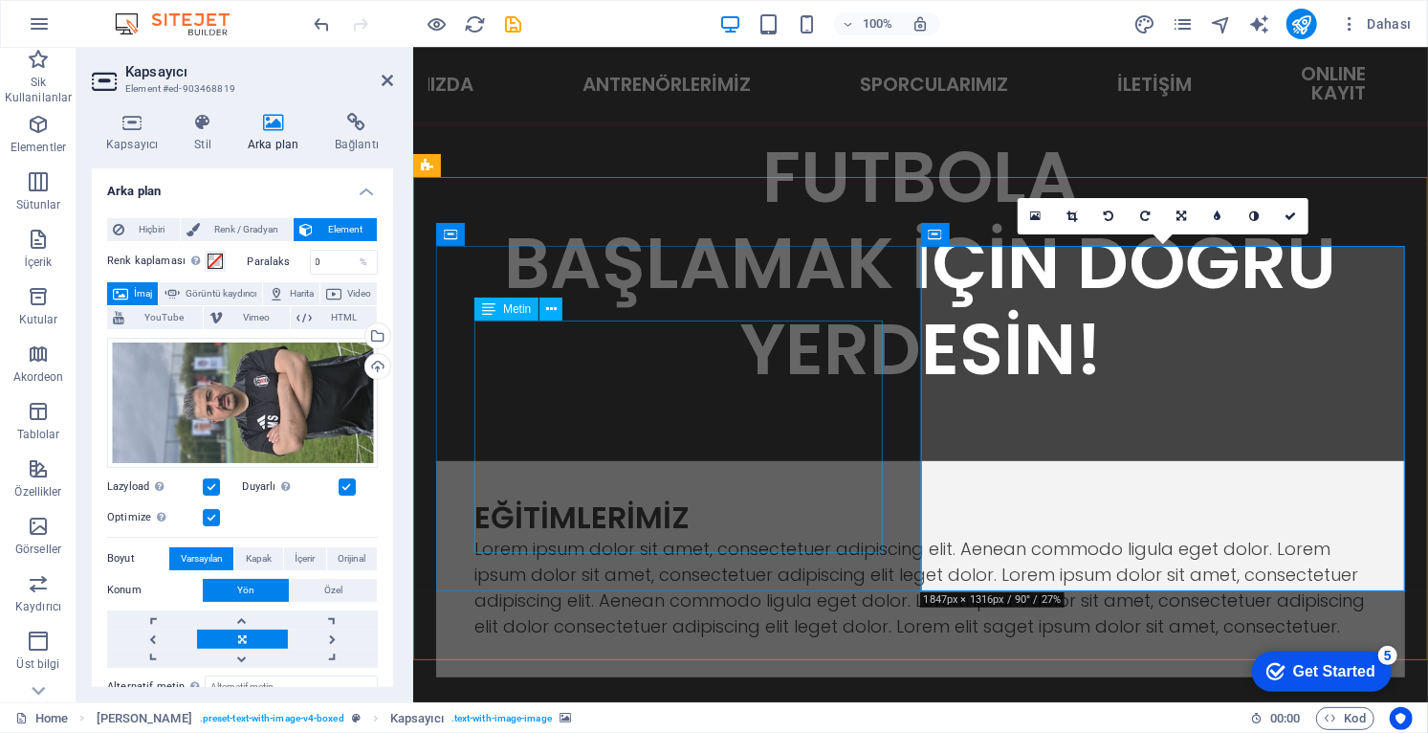
scroll to position [494, 0]
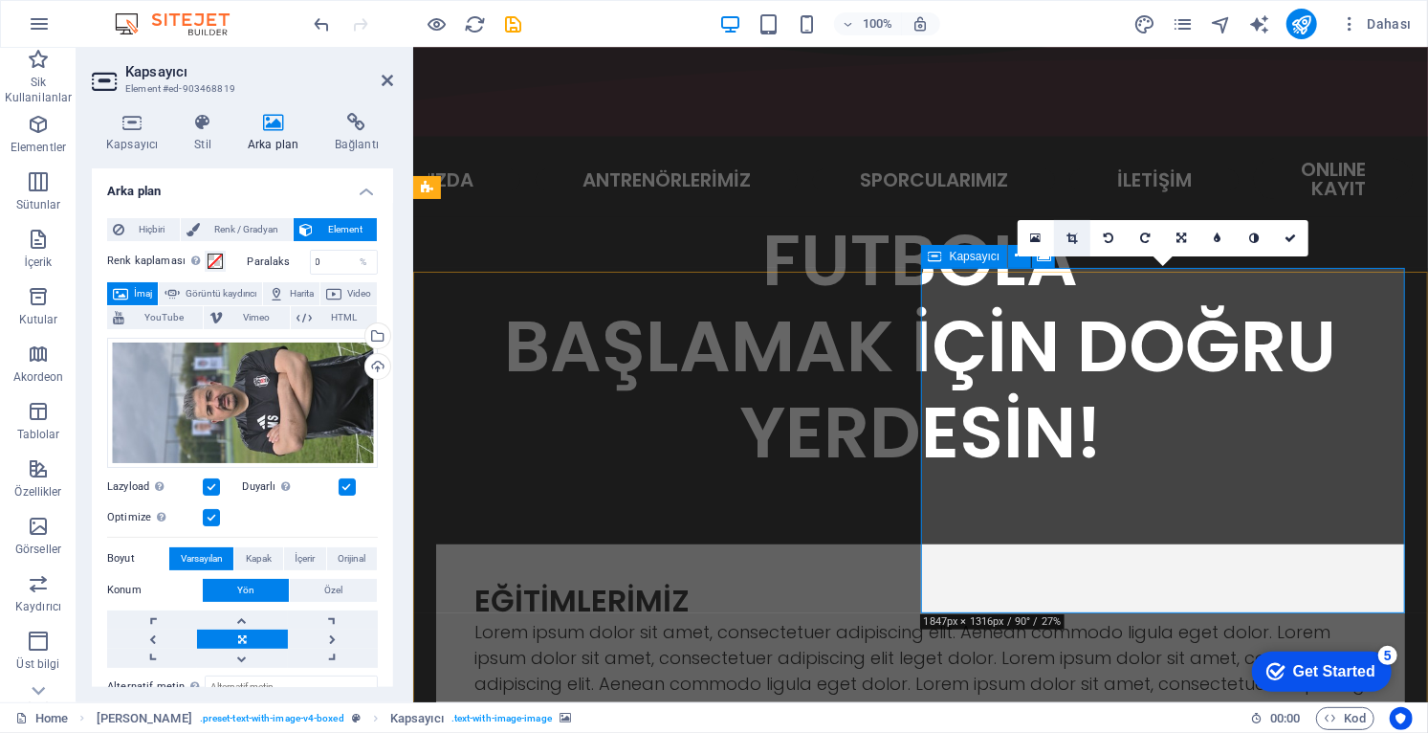
scroll to position [488, 0]
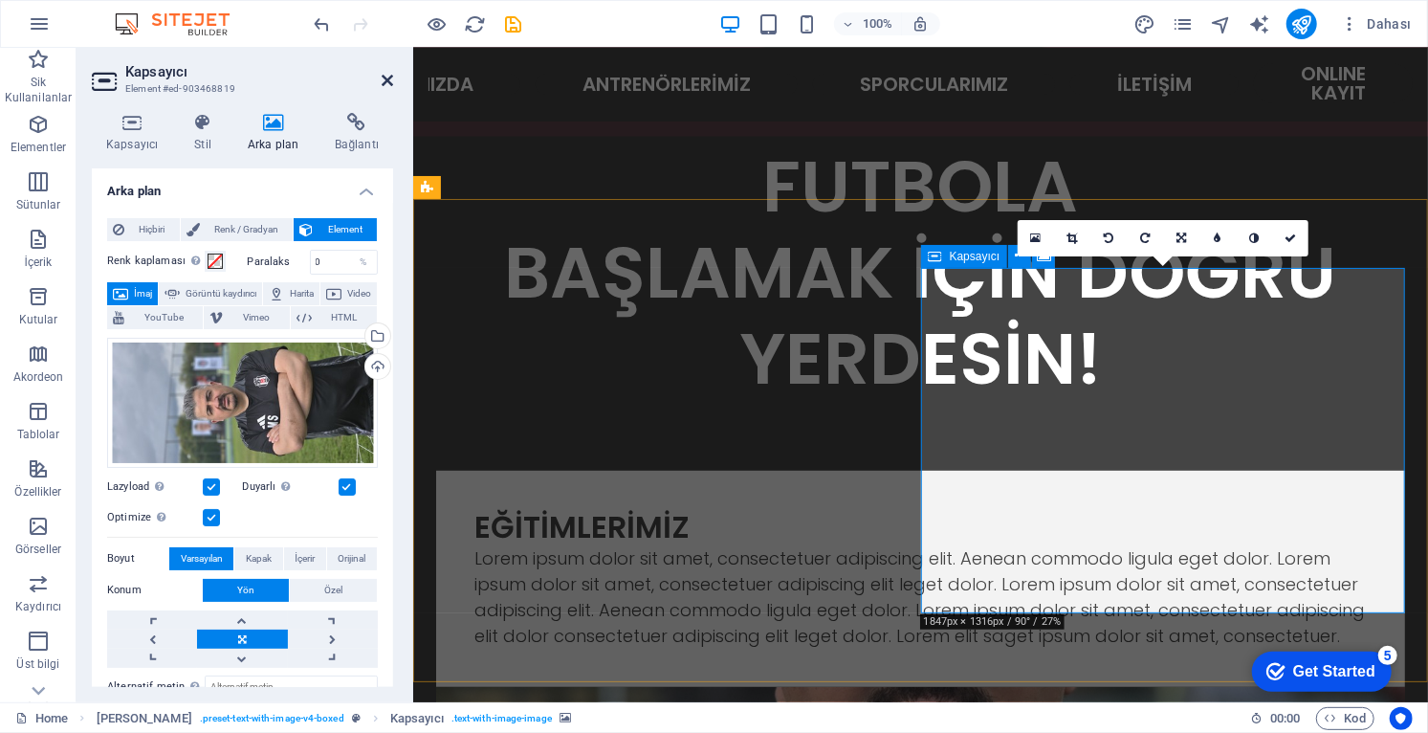
click at [386, 76] on icon at bounding box center [387, 80] width 11 height 15
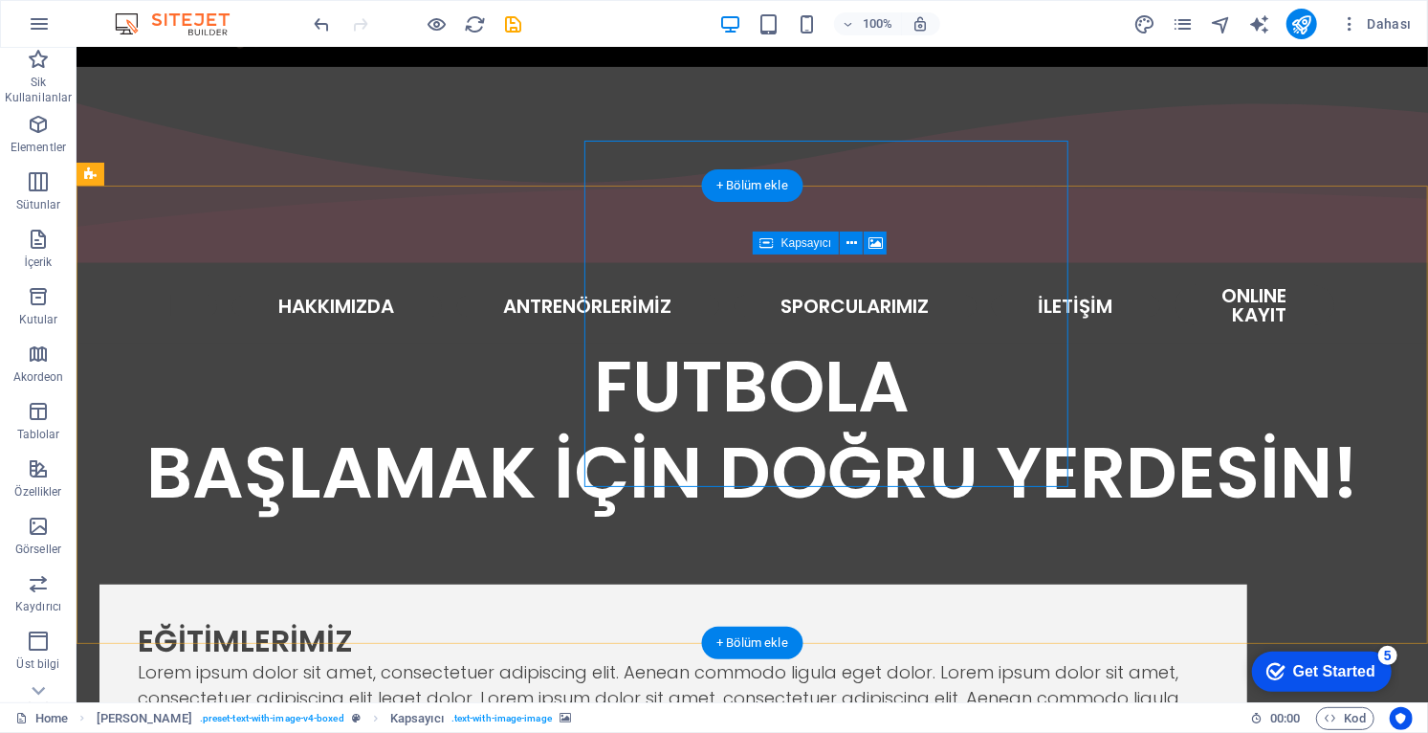
scroll to position [614, 0]
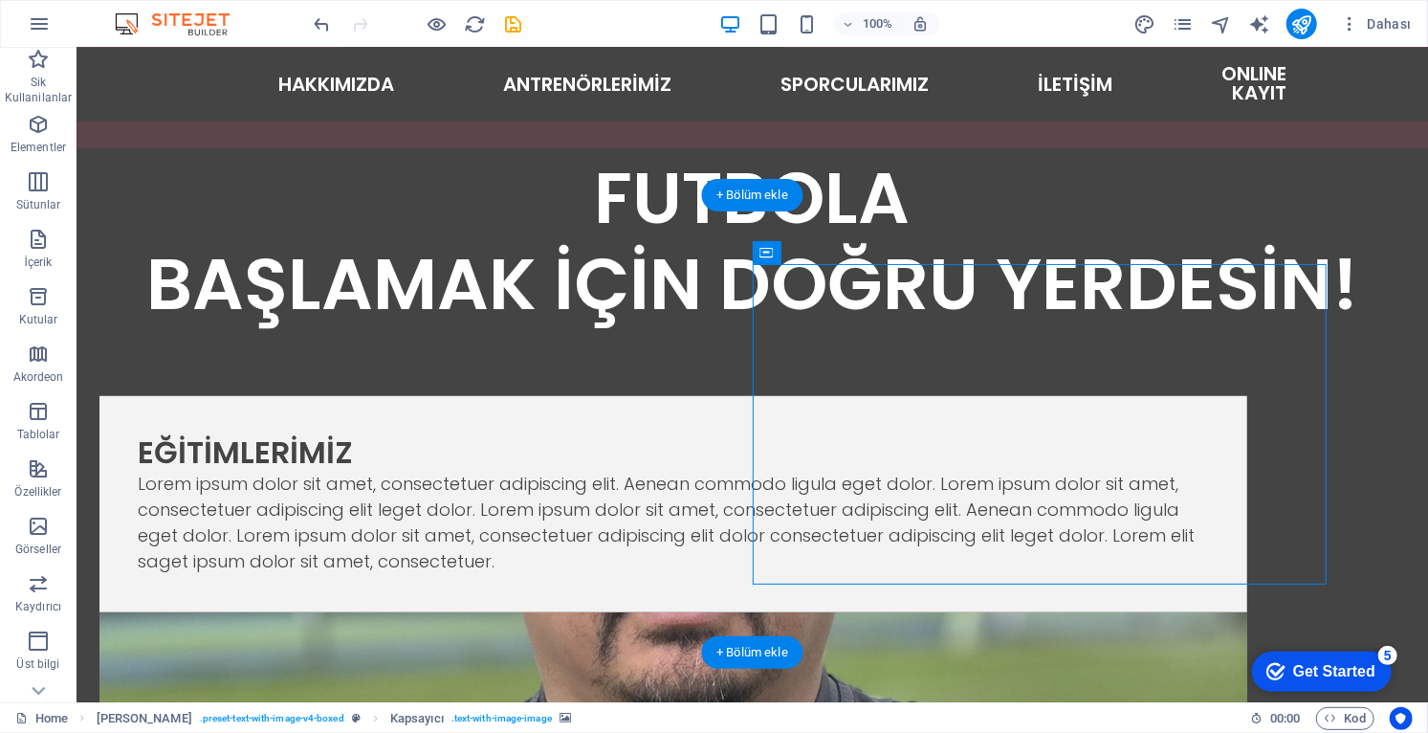
scroll to position [600, 0]
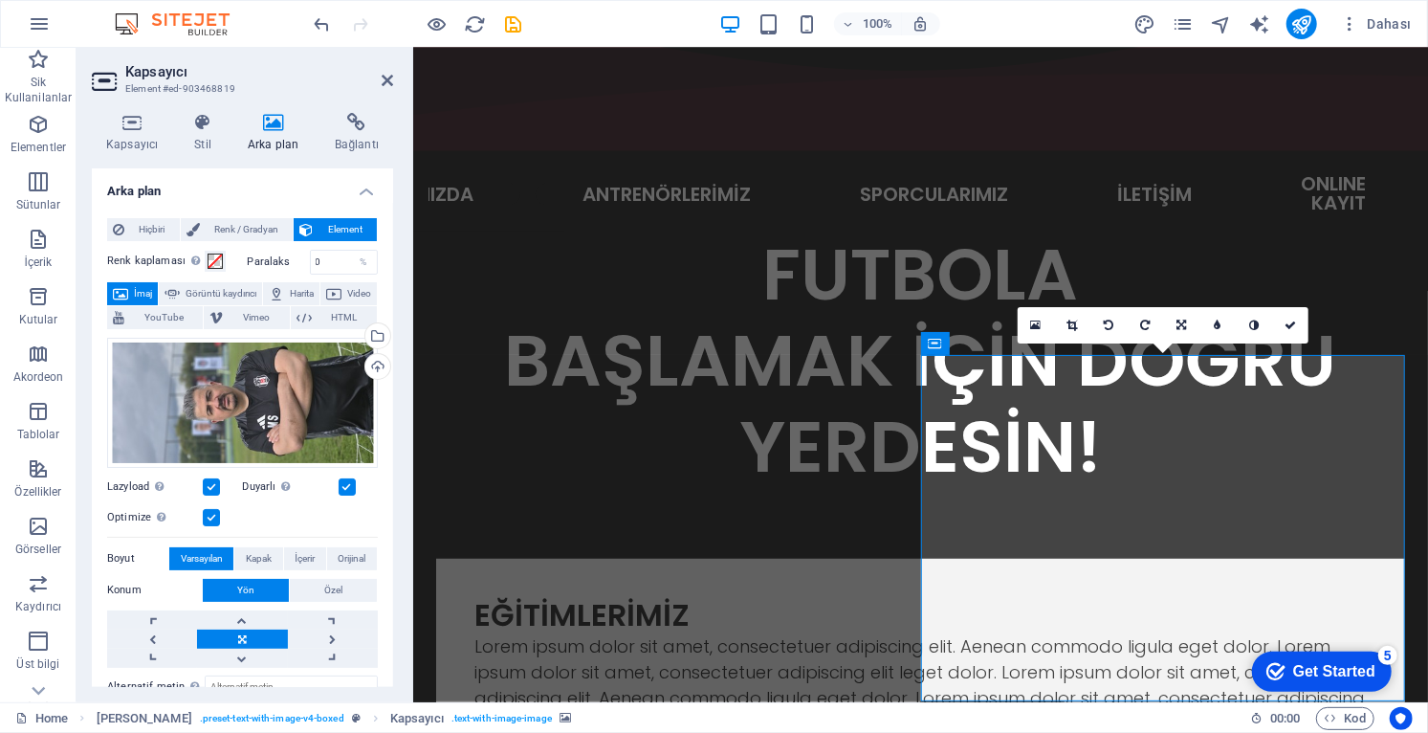
click at [276, 130] on icon at bounding box center [272, 122] width 79 height 19
click at [261, 123] on icon at bounding box center [272, 122] width 79 height 19
click at [292, 440] on div "Dosyaları buraya sürükleyin, dosyaları seçmek için tıklayın veya Dosyalardan ya…" at bounding box center [242, 403] width 271 height 130
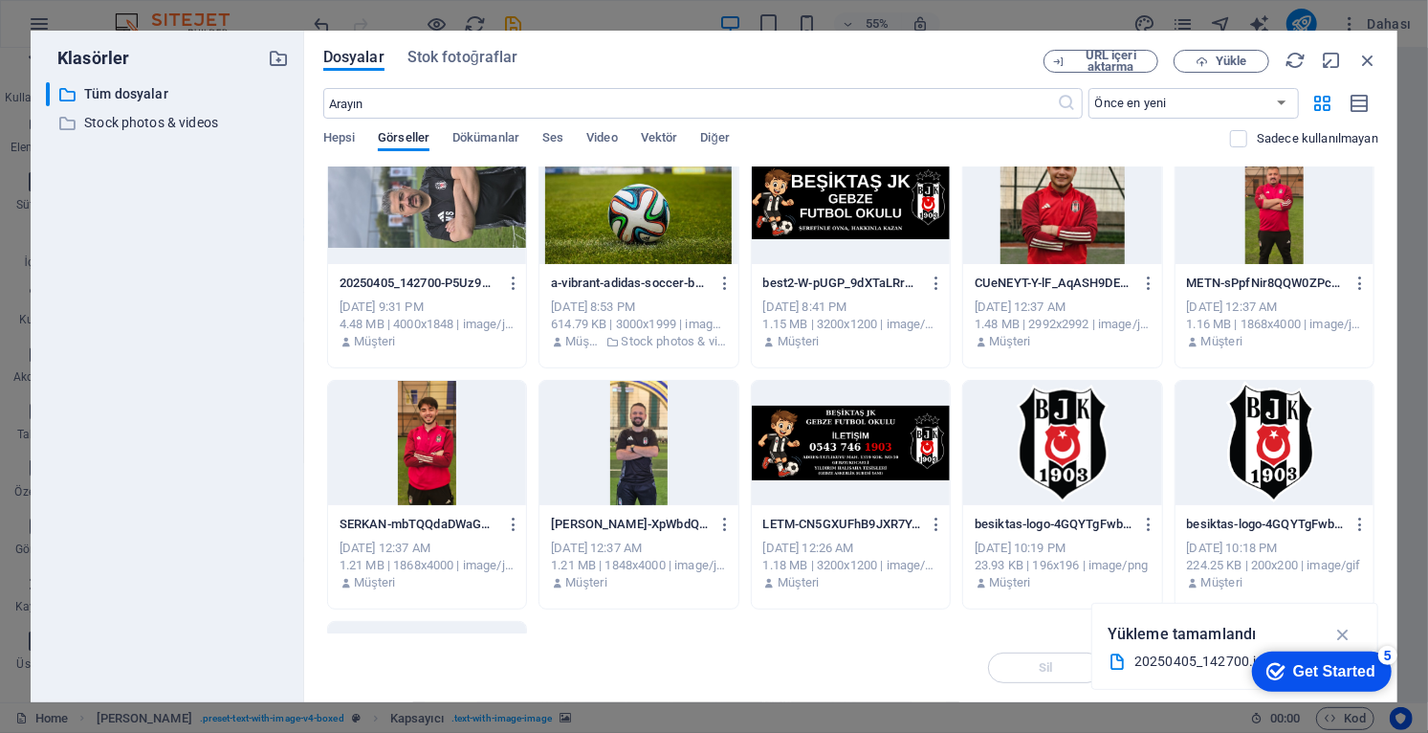
scroll to position [0, 0]
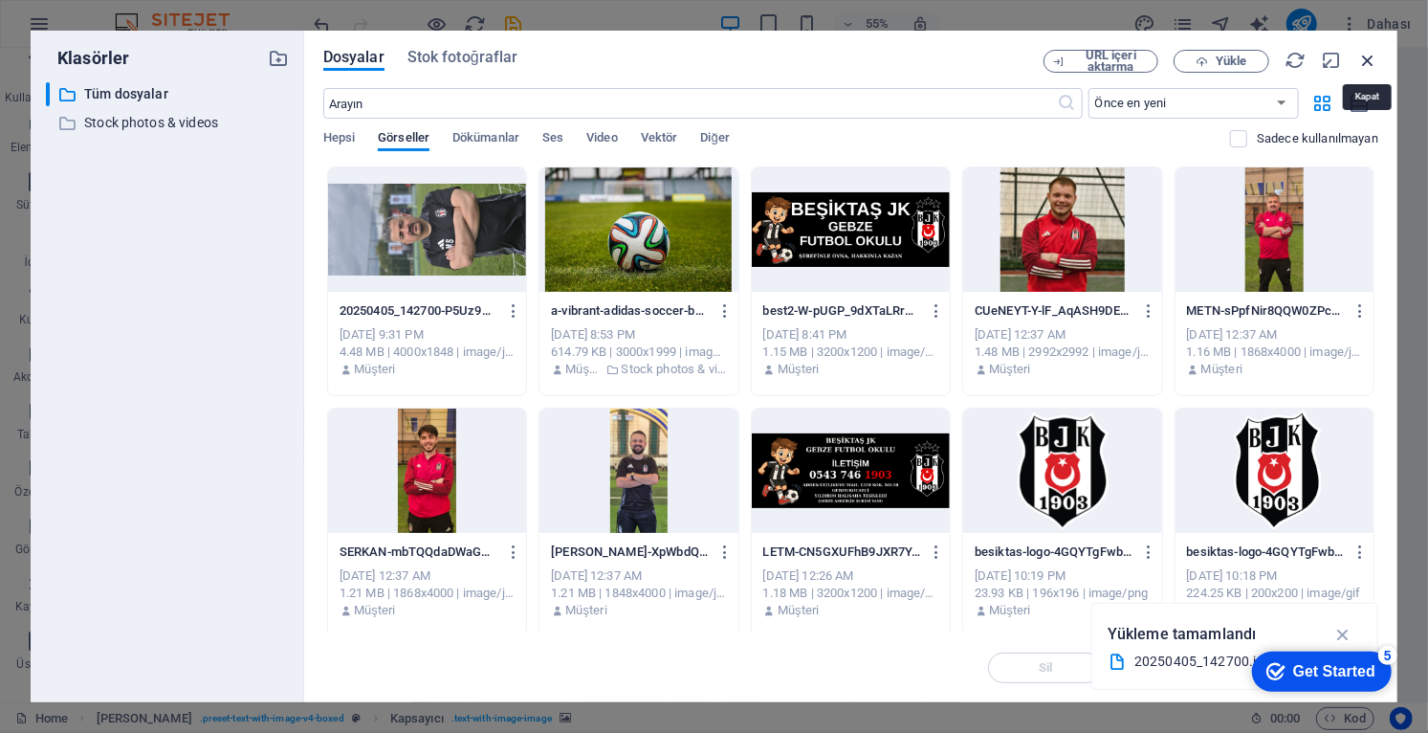
click at [1379, 63] on div "Dosyalar Stok fotoğraflar URL içeri aktarma Yükle ​ Önce en yeni Önce en eski A…" at bounding box center [850, 366] width 1093 height 671
click at [1380, 59] on div "Dosyalar Stok fotoğraflar URL içeri aktarma Yükle ​ Önce en yeni Önce en eski A…" at bounding box center [850, 366] width 1093 height 671
click at [1375, 54] on icon "button" at bounding box center [1367, 60] width 21 height 21
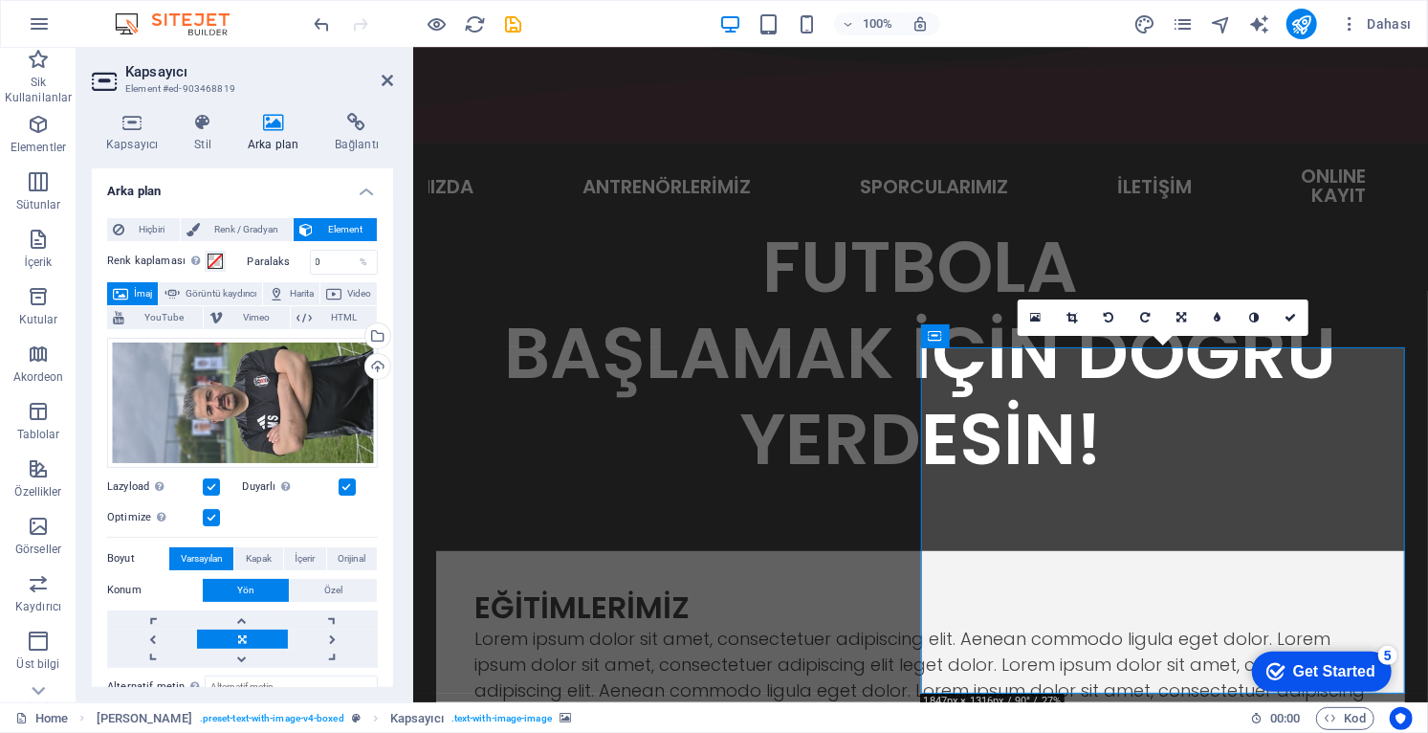
click at [1079, 320] on link at bounding box center [1072, 317] width 36 height 36
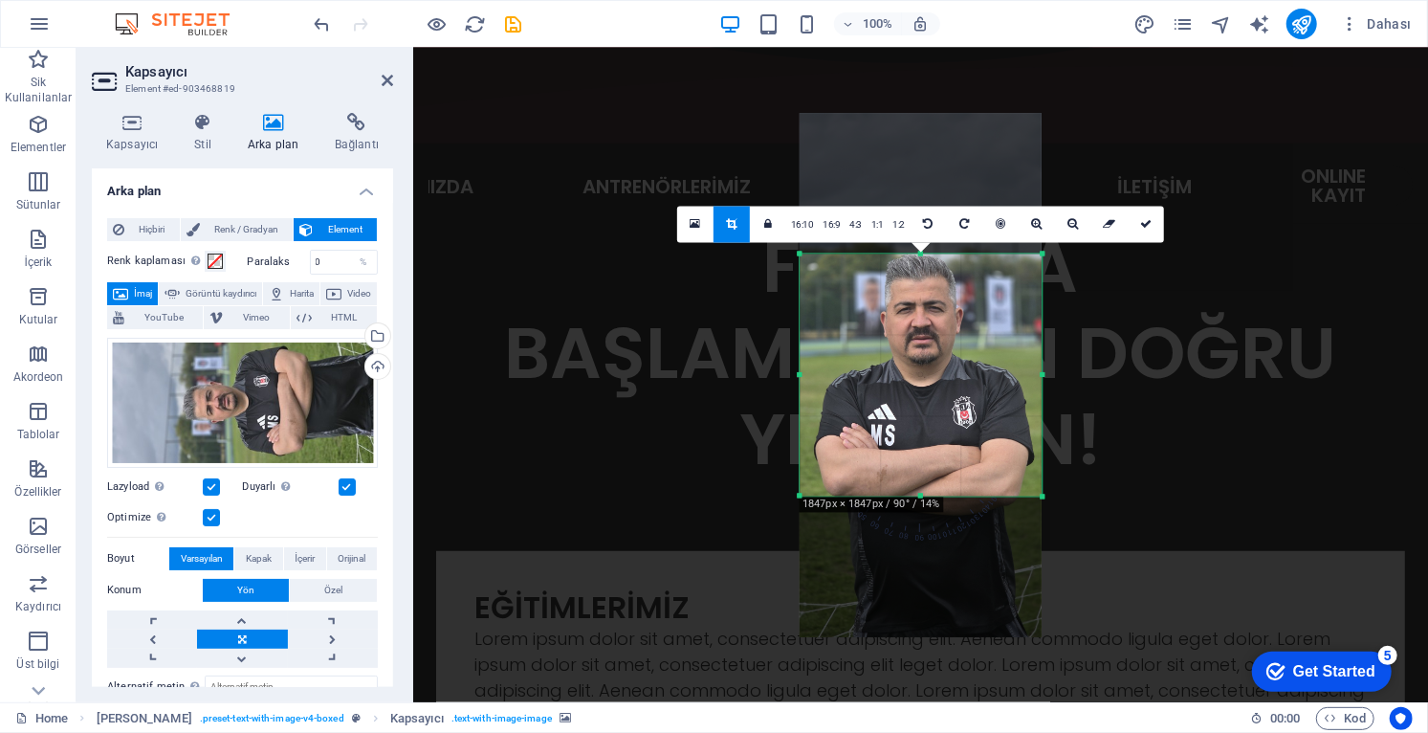
click at [960, 397] on div at bounding box center [920, 375] width 242 height 524
click at [974, 408] on div at bounding box center [920, 375] width 242 height 524
click at [974, 414] on div at bounding box center [920, 375] width 242 height 524
click at [975, 413] on div at bounding box center [920, 375] width 242 height 524
click at [1150, 232] on link at bounding box center [1145, 225] width 36 height 36
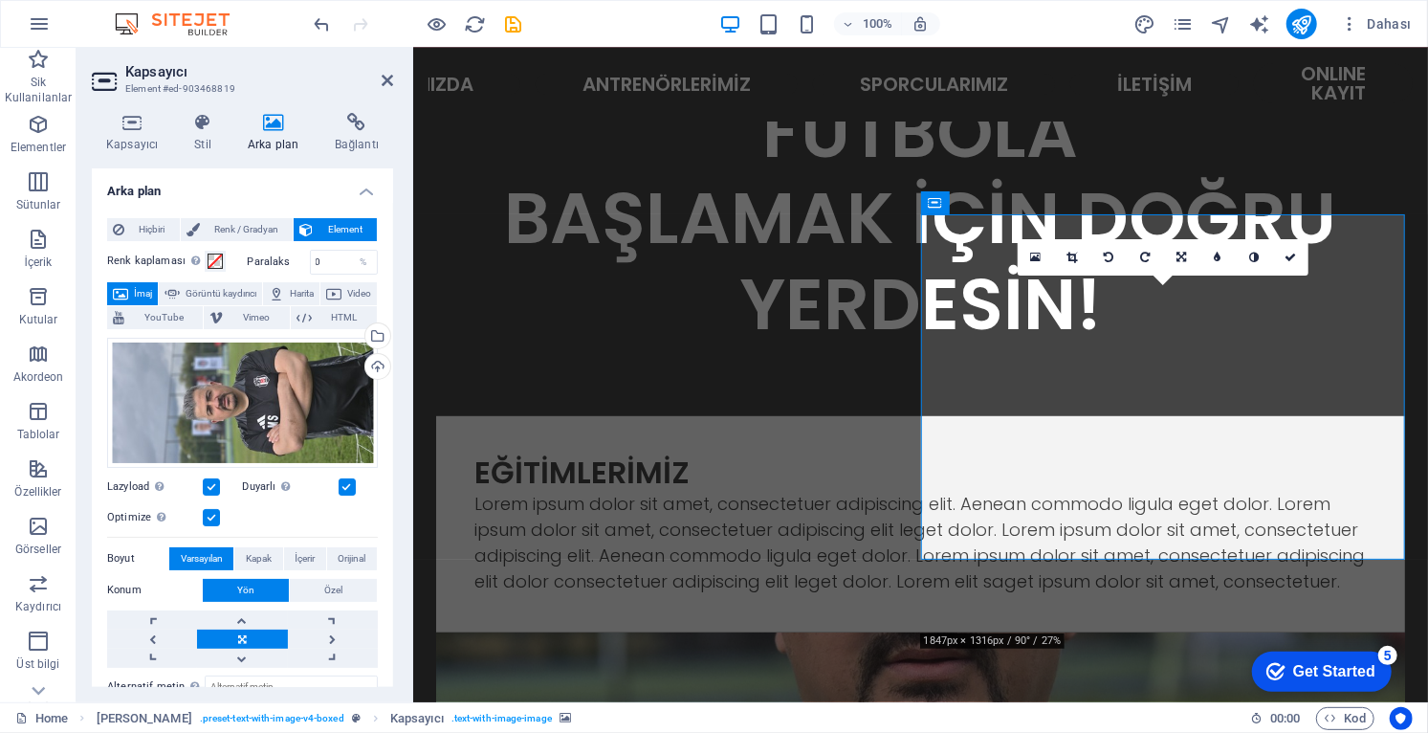
scroll to position [541, 0]
click at [1076, 257] on icon at bounding box center [1072, 257] width 11 height 11
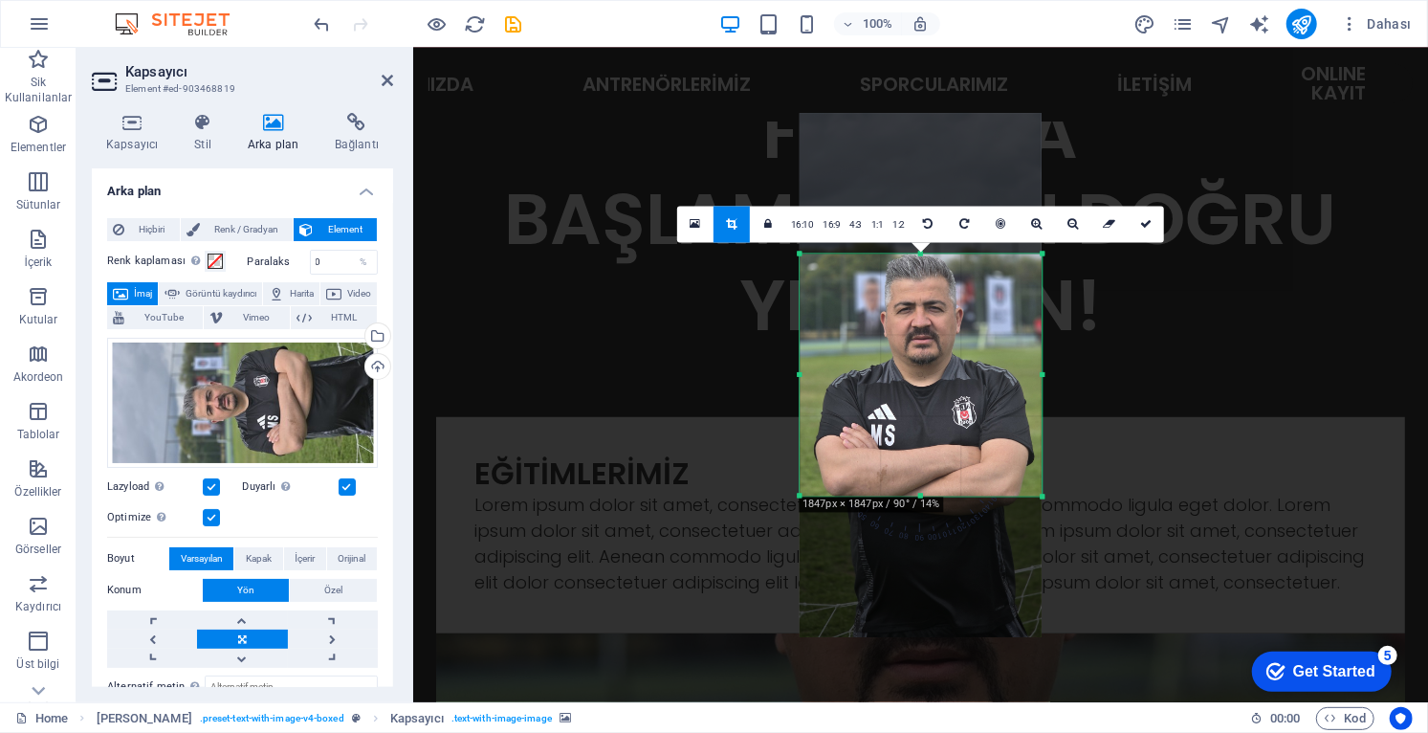
click at [1108, 228] on icon at bounding box center [1109, 224] width 12 height 11
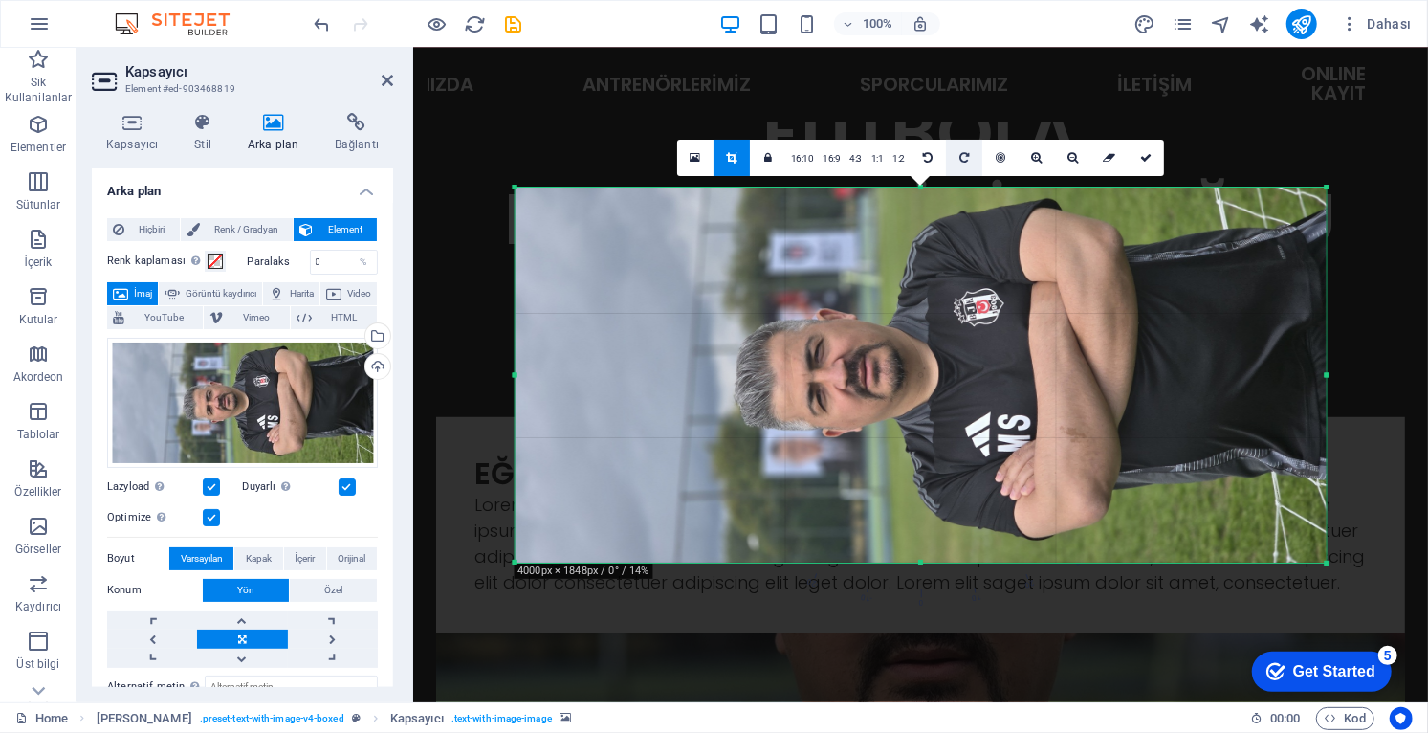
click at [966, 156] on icon at bounding box center [964, 157] width 10 height 11
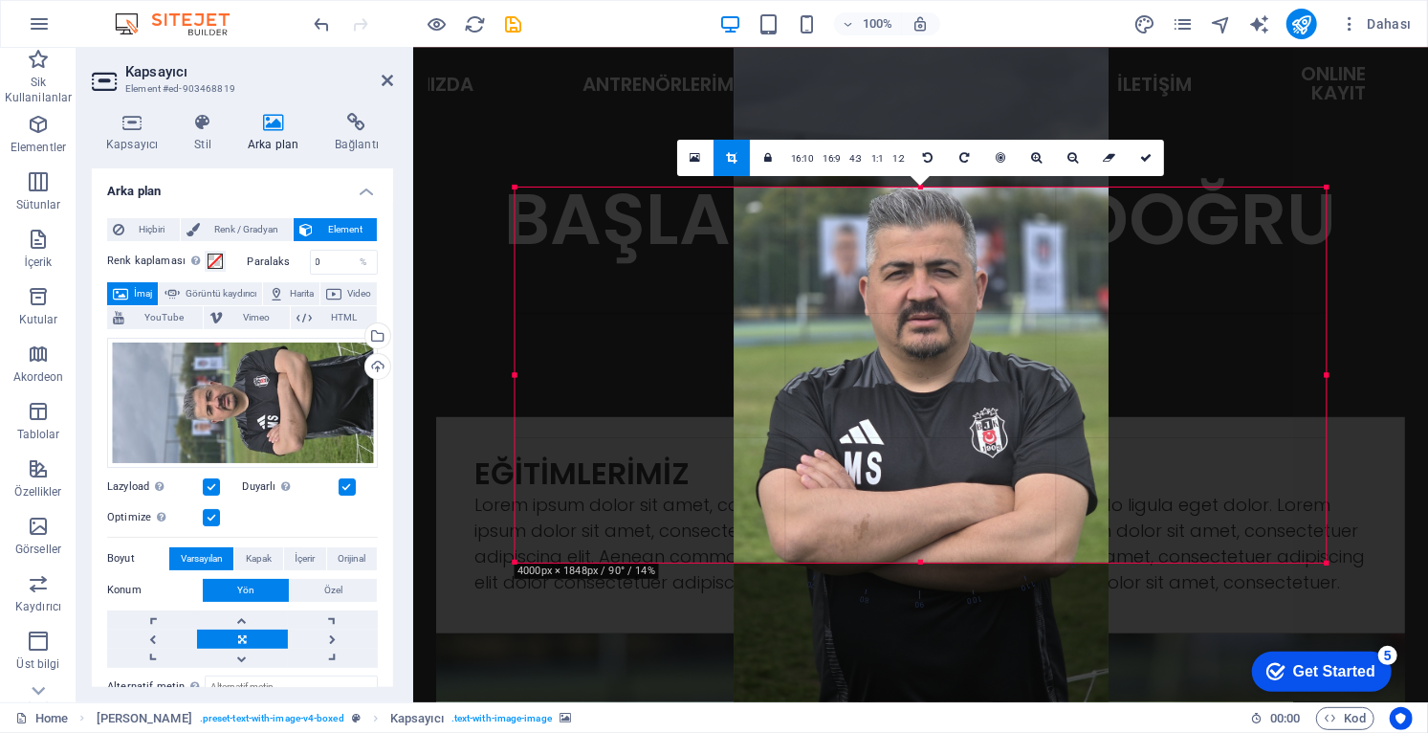
click at [880, 160] on link "1:1" at bounding box center [877, 159] width 22 height 36
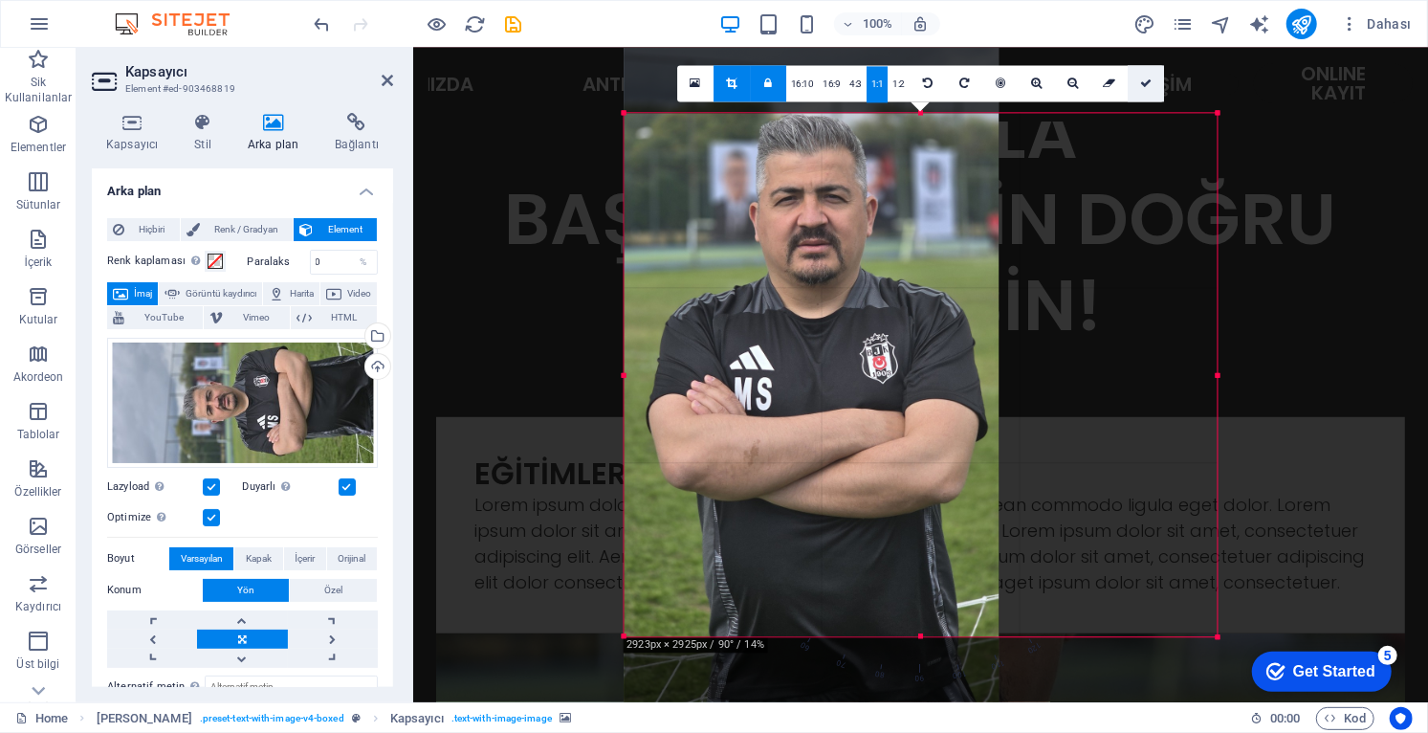
click at [1147, 81] on icon at bounding box center [1145, 82] width 11 height 11
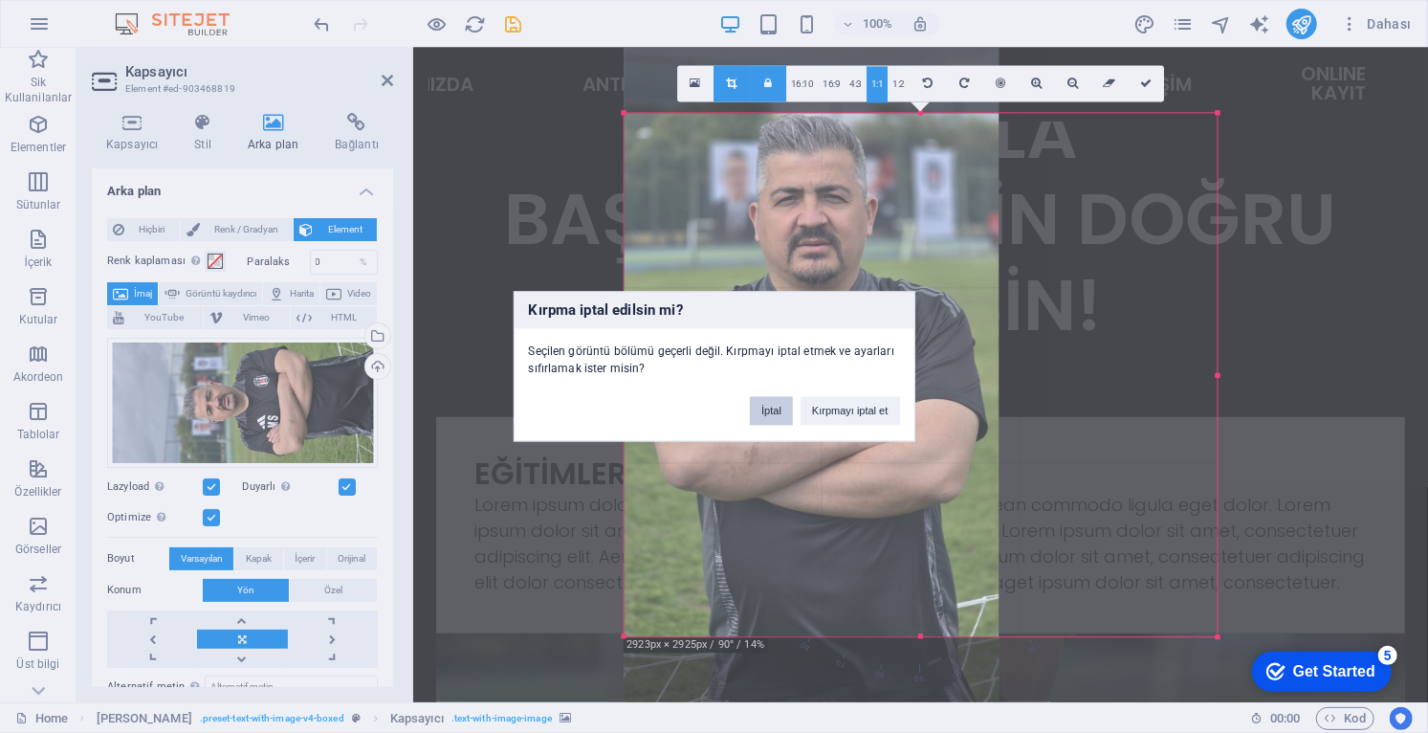
click at [770, 411] on button "İptal" at bounding box center [771, 411] width 43 height 29
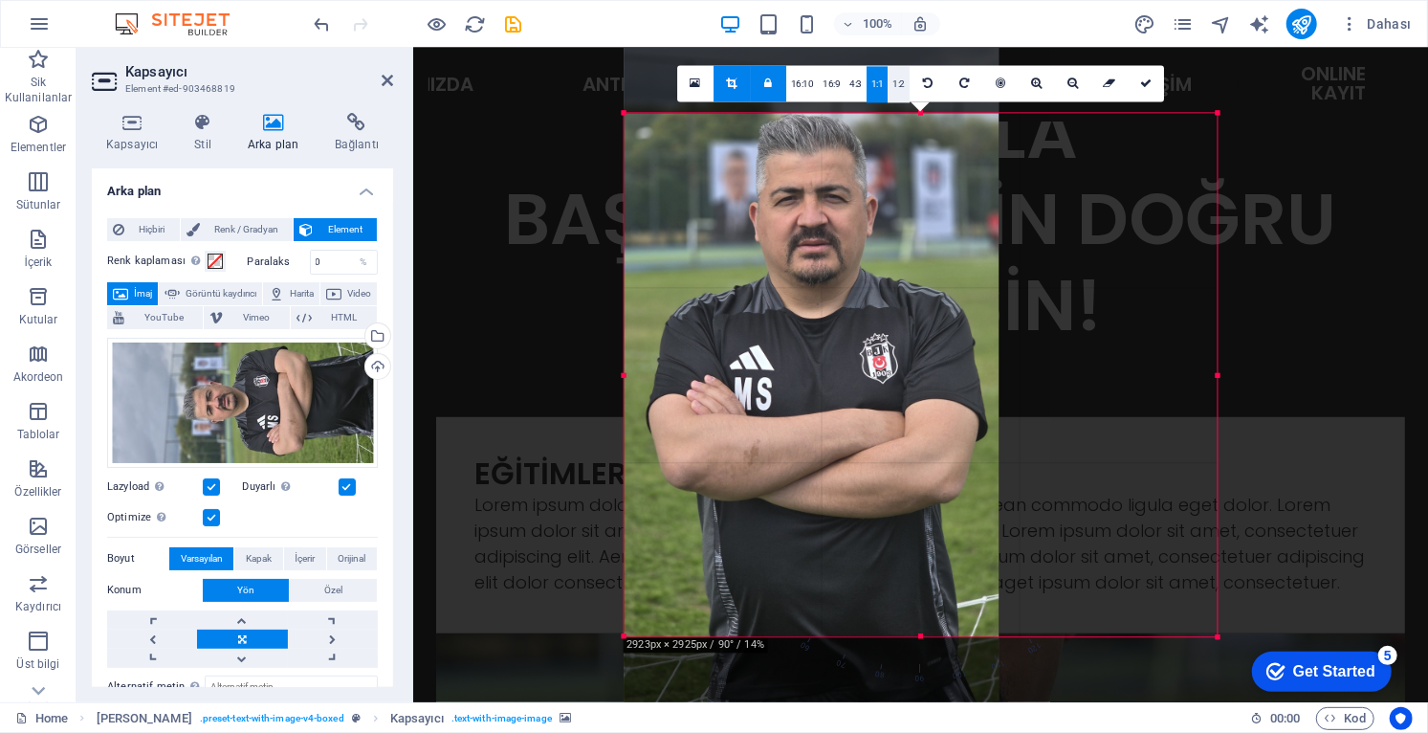
click at [899, 87] on link "1:2" at bounding box center [899, 84] width 22 height 36
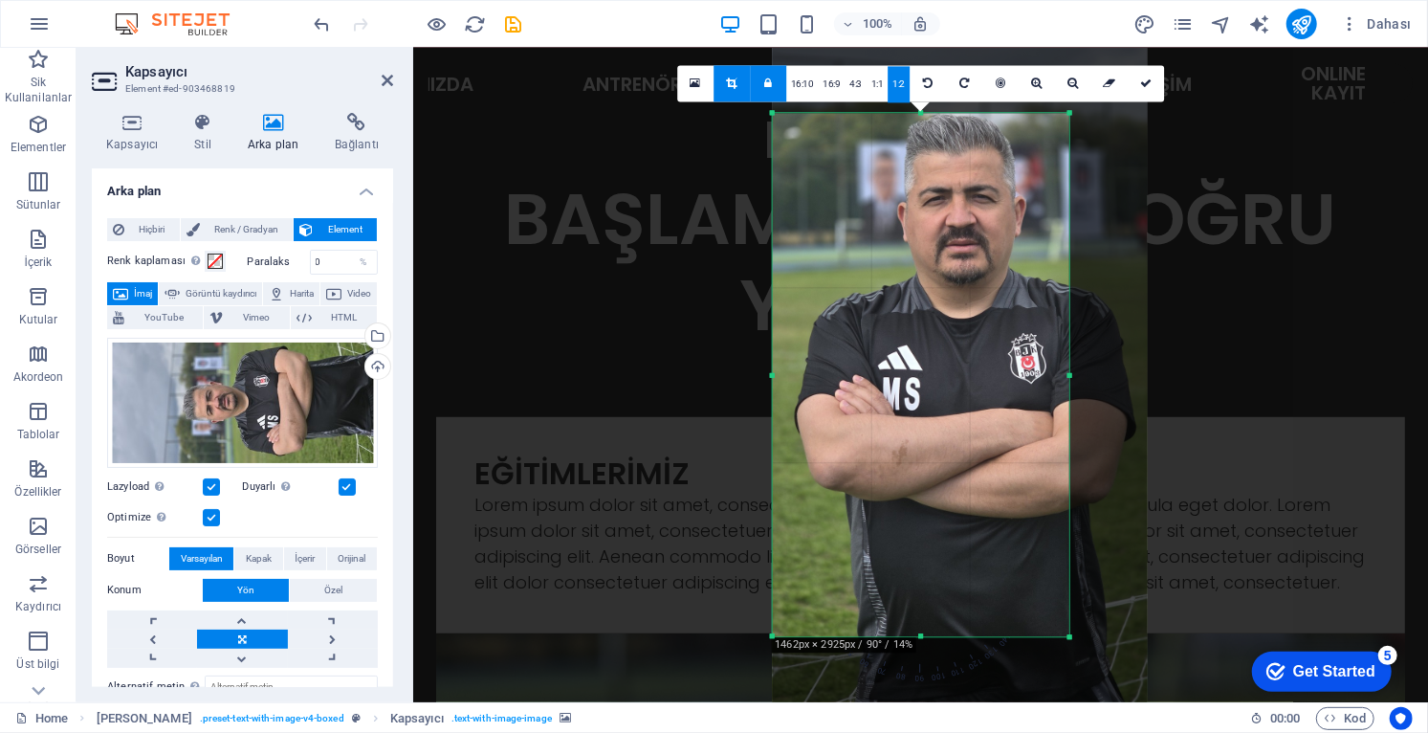
click at [876, 81] on link "1:1" at bounding box center [877, 84] width 22 height 36
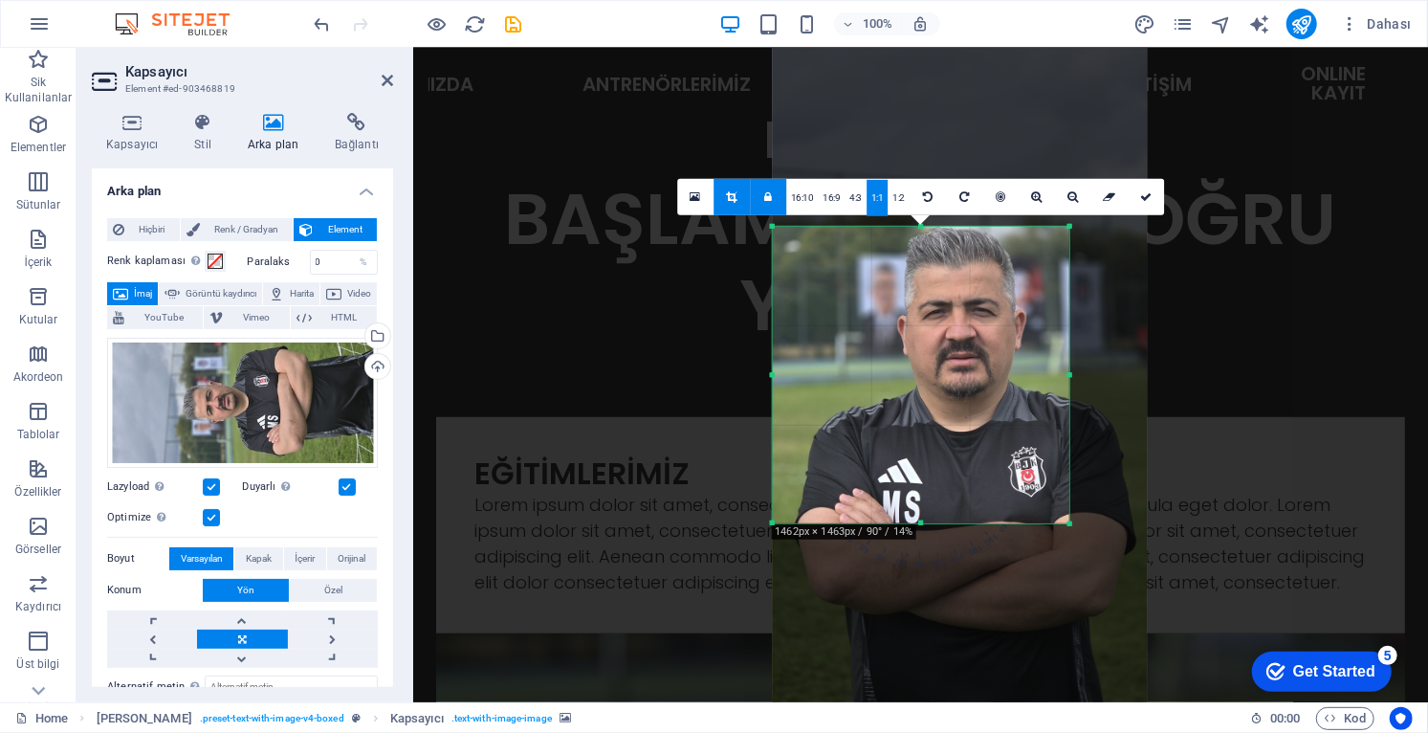
click at [851, 199] on link "4:3" at bounding box center [855, 198] width 22 height 36
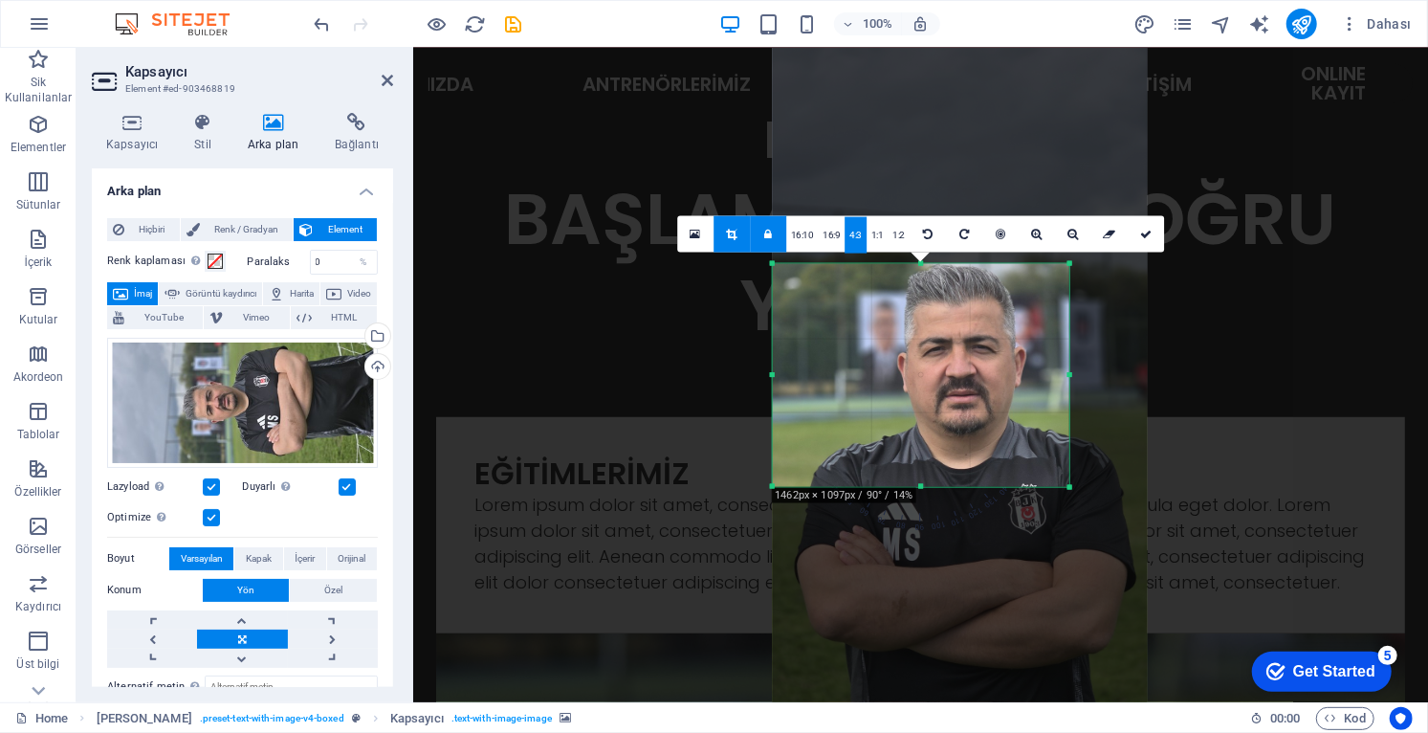
click at [828, 234] on link "16:9" at bounding box center [831, 235] width 27 height 36
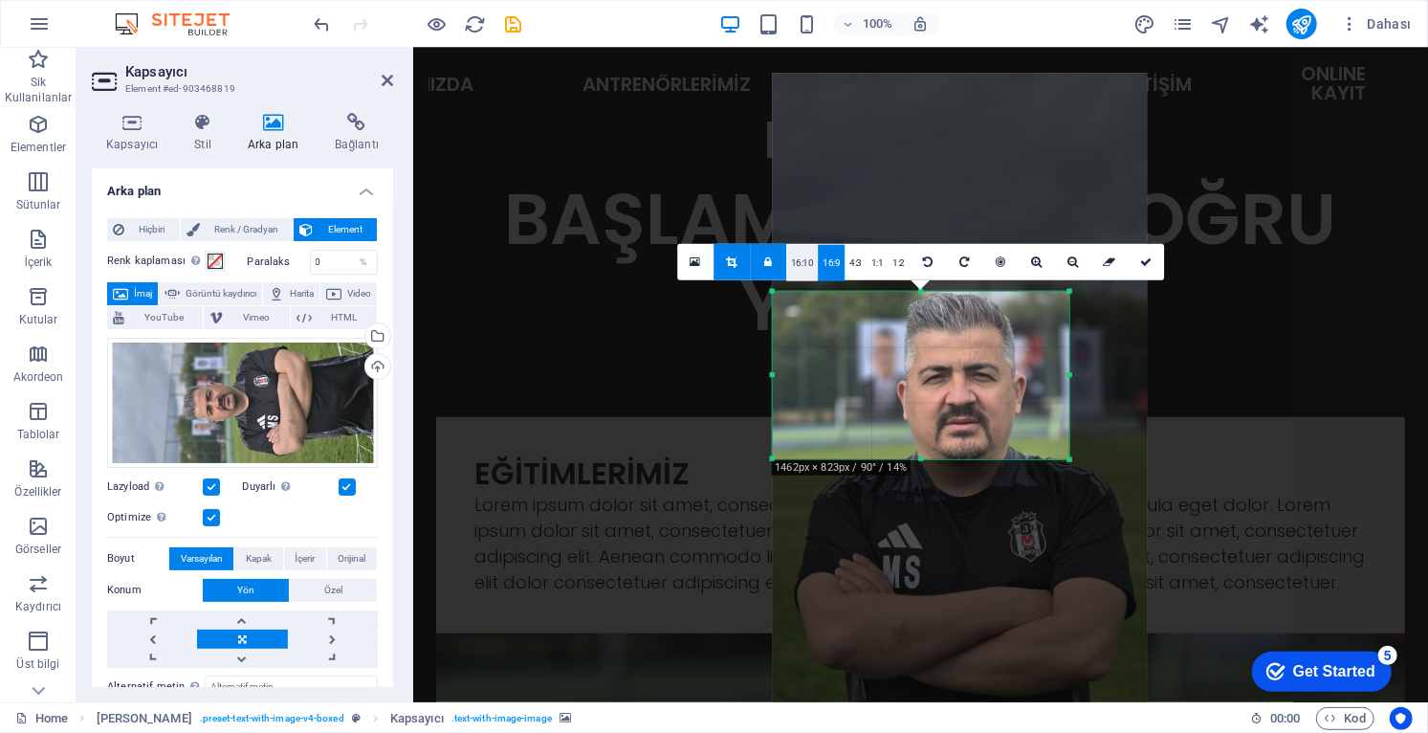
click at [799, 262] on link "16:10" at bounding box center [802, 263] width 33 height 36
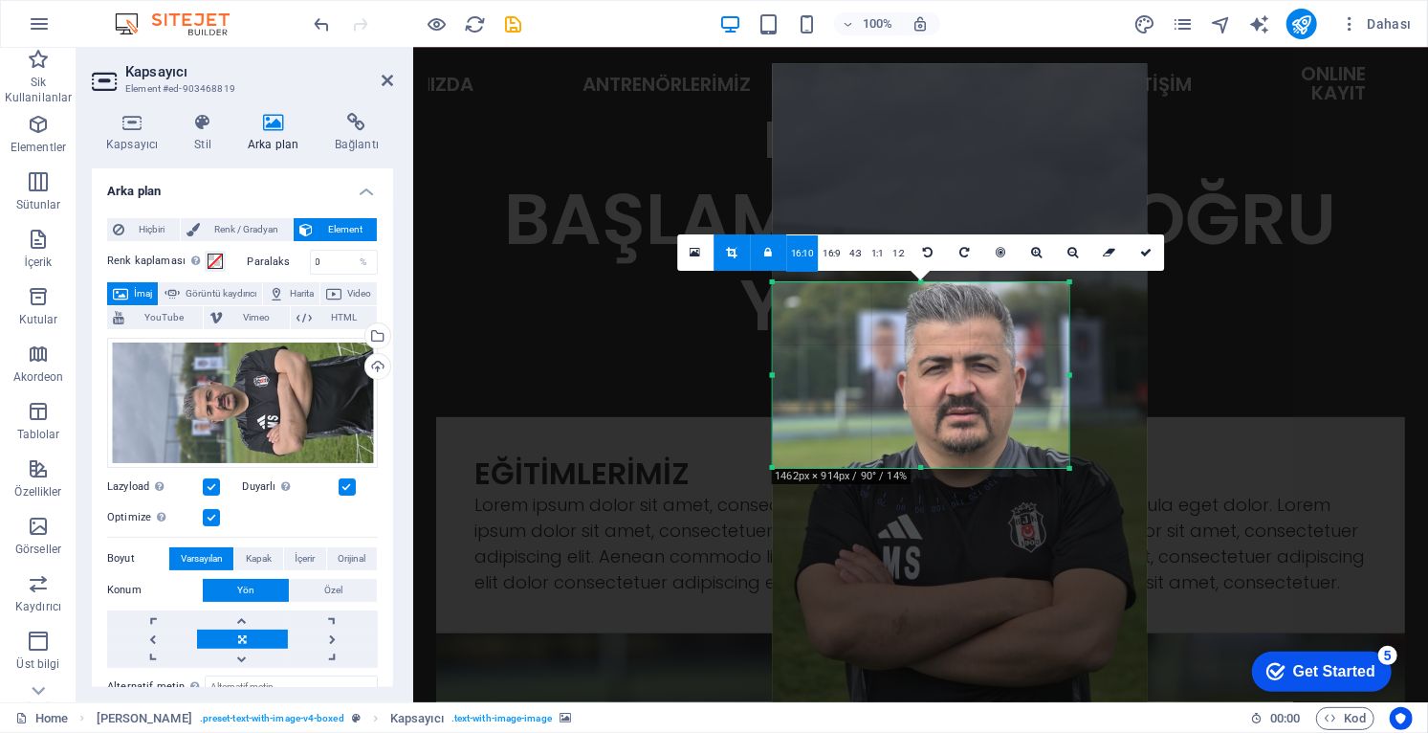
click at [895, 251] on link "1:2" at bounding box center [898, 253] width 22 height 36
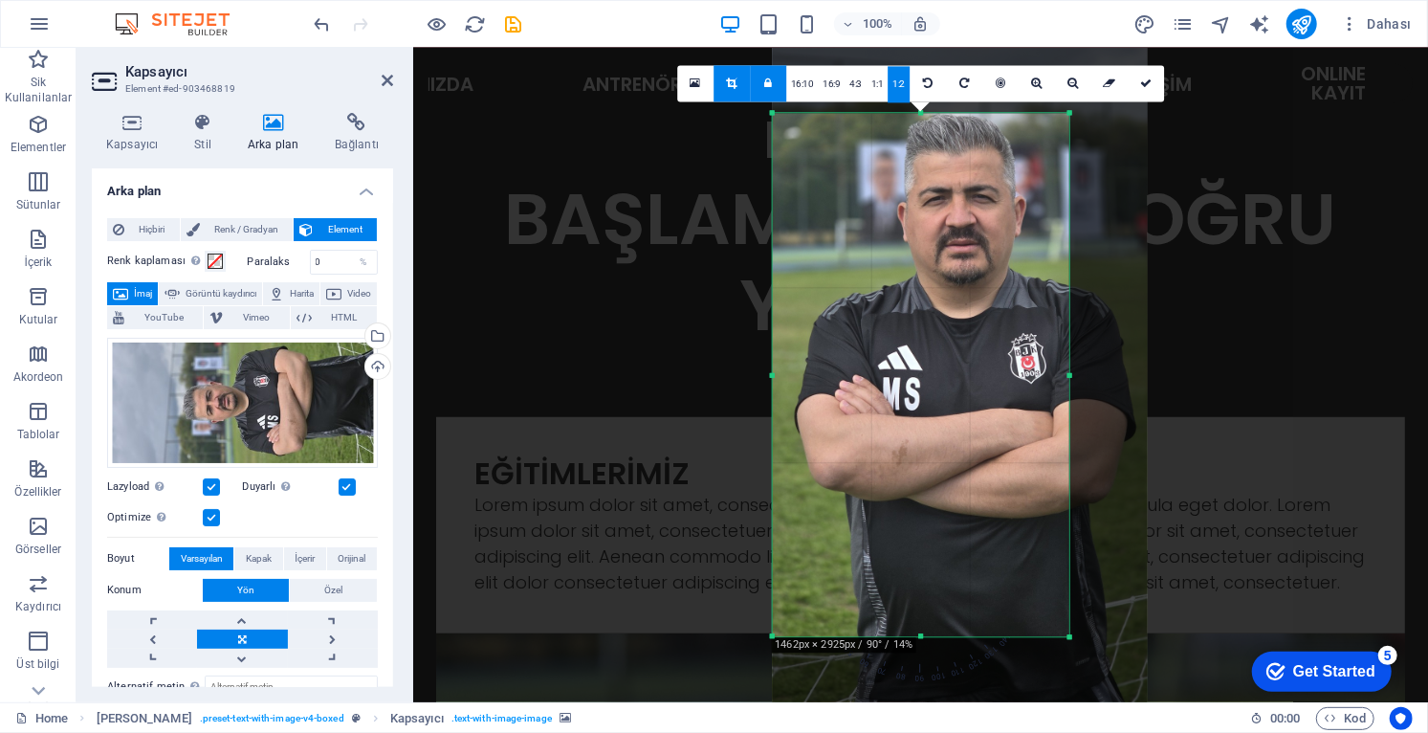
click at [735, 82] on icon at bounding box center [731, 82] width 11 height 11
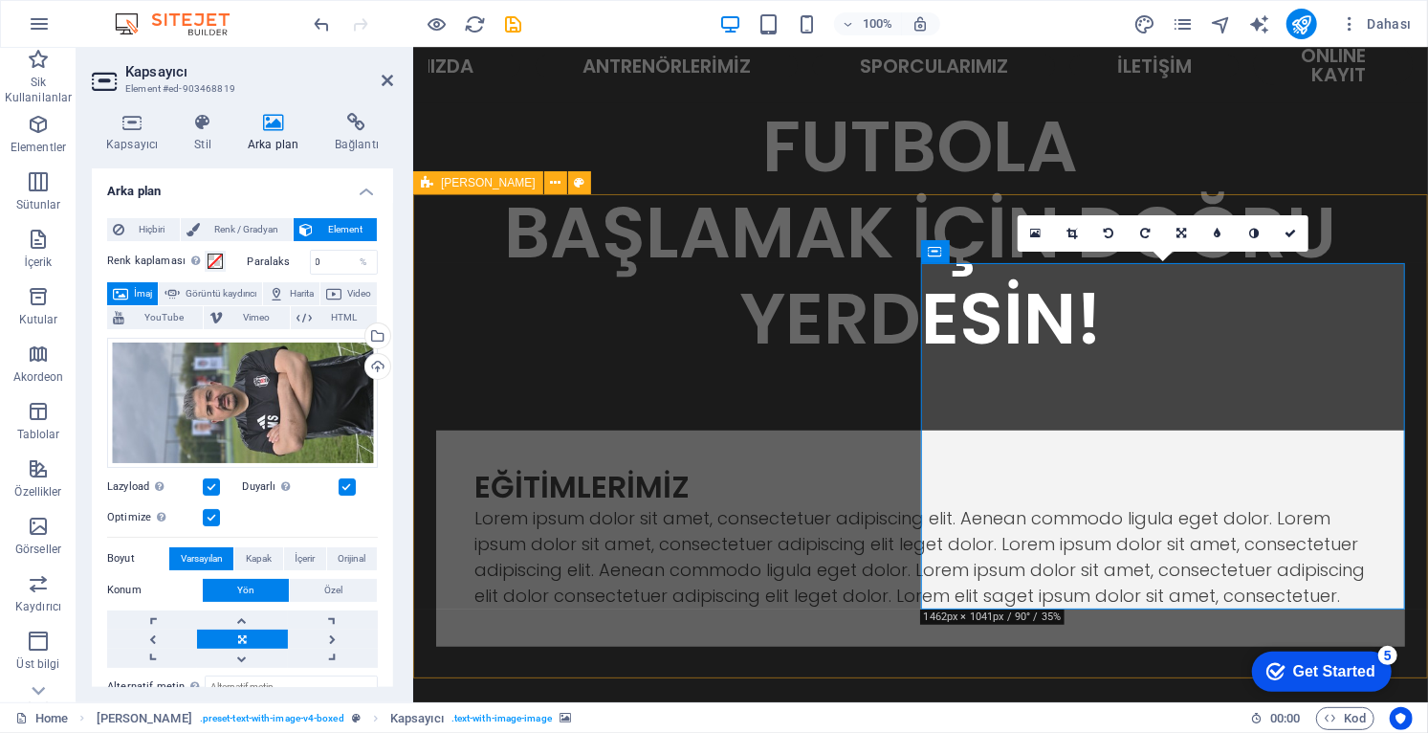
scroll to position [605, 0]
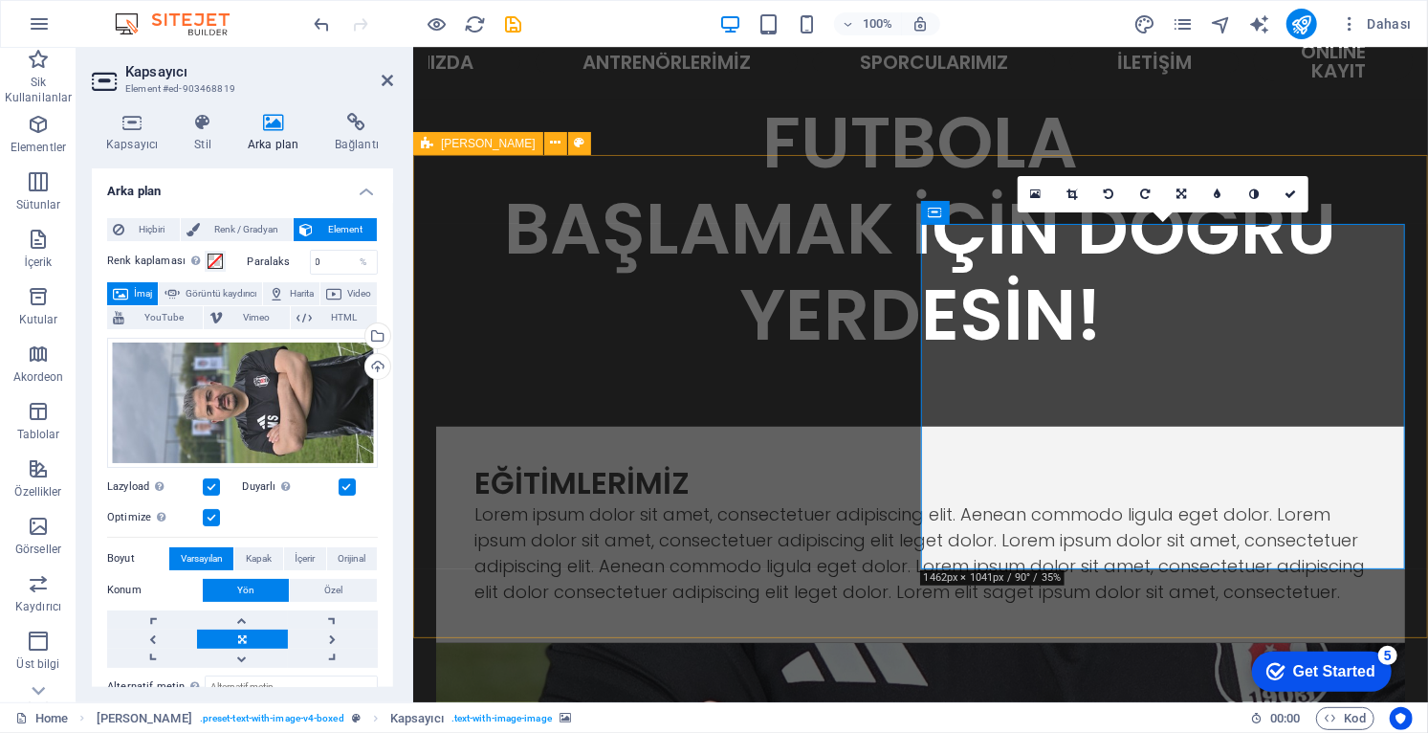
click at [271, 385] on div "Dosyaları buraya sürükleyin, dosyaları seçmek için tıklayın veya Dosyalardan ya…" at bounding box center [242, 403] width 271 height 130
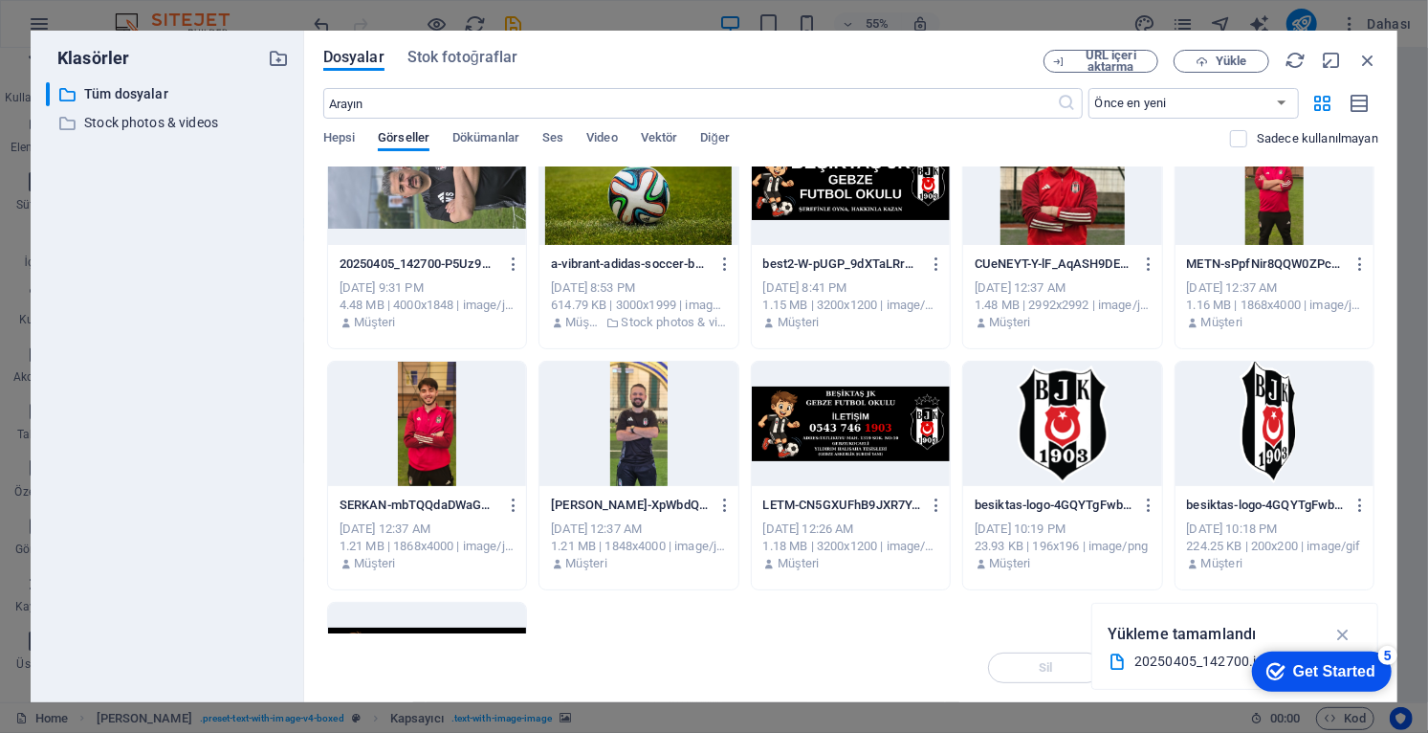
scroll to position [0, 0]
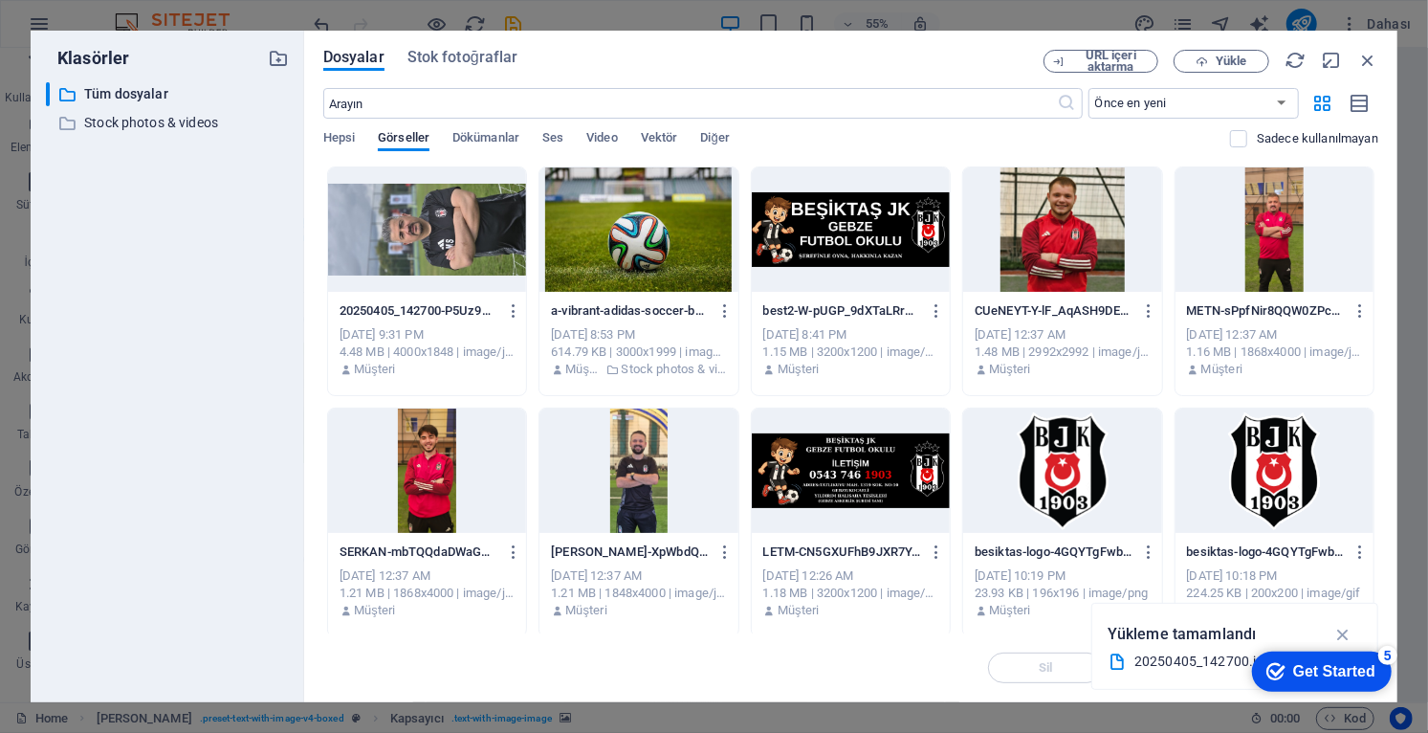
click at [654, 230] on div at bounding box center [638, 229] width 198 height 124
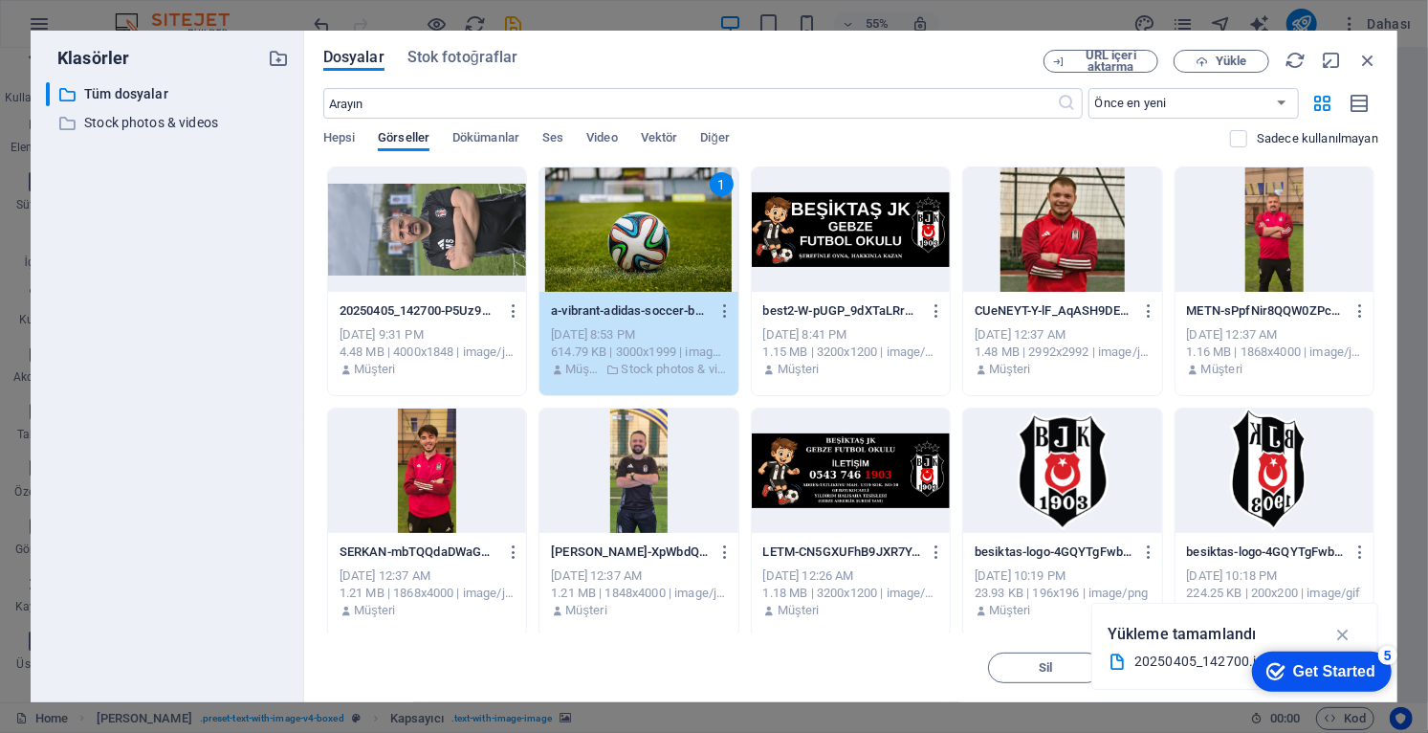
click at [663, 254] on div "1" at bounding box center [638, 229] width 198 height 124
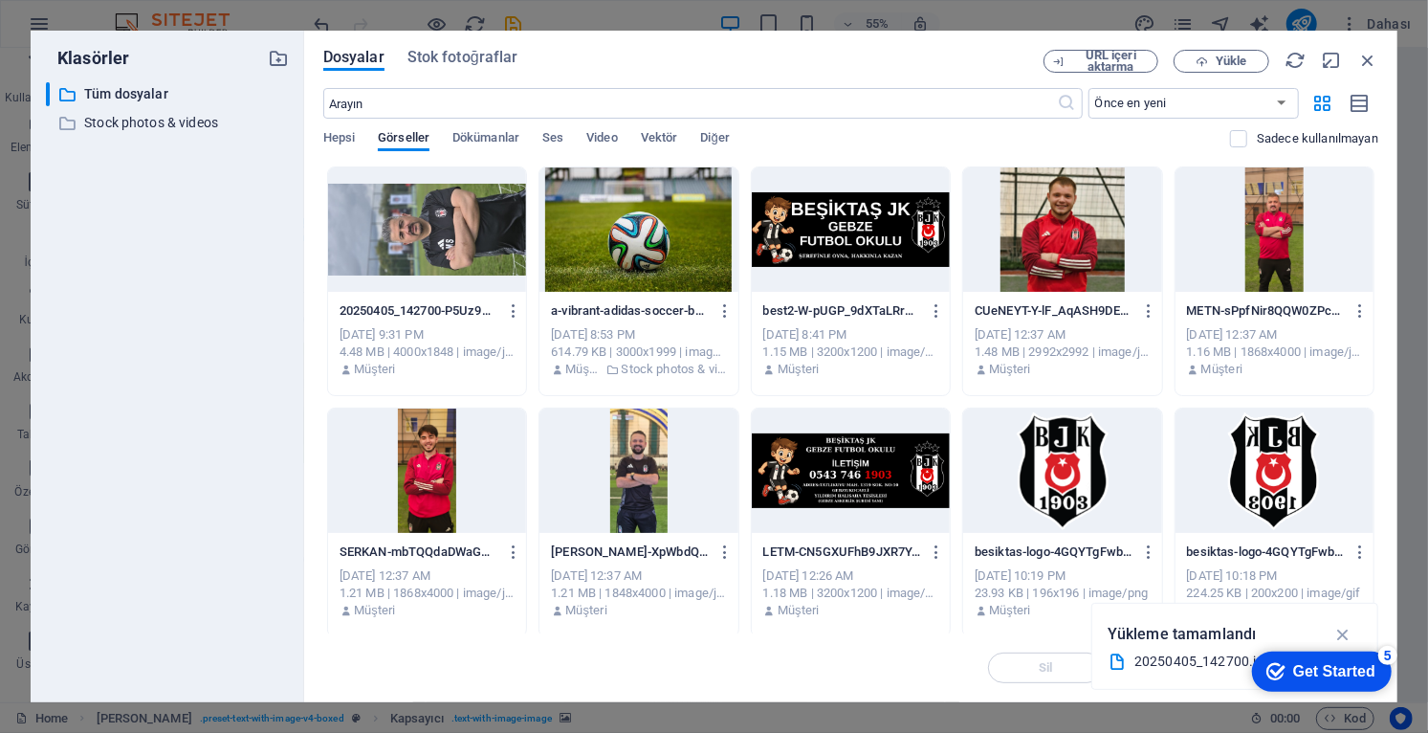
click at [660, 260] on div at bounding box center [638, 229] width 198 height 124
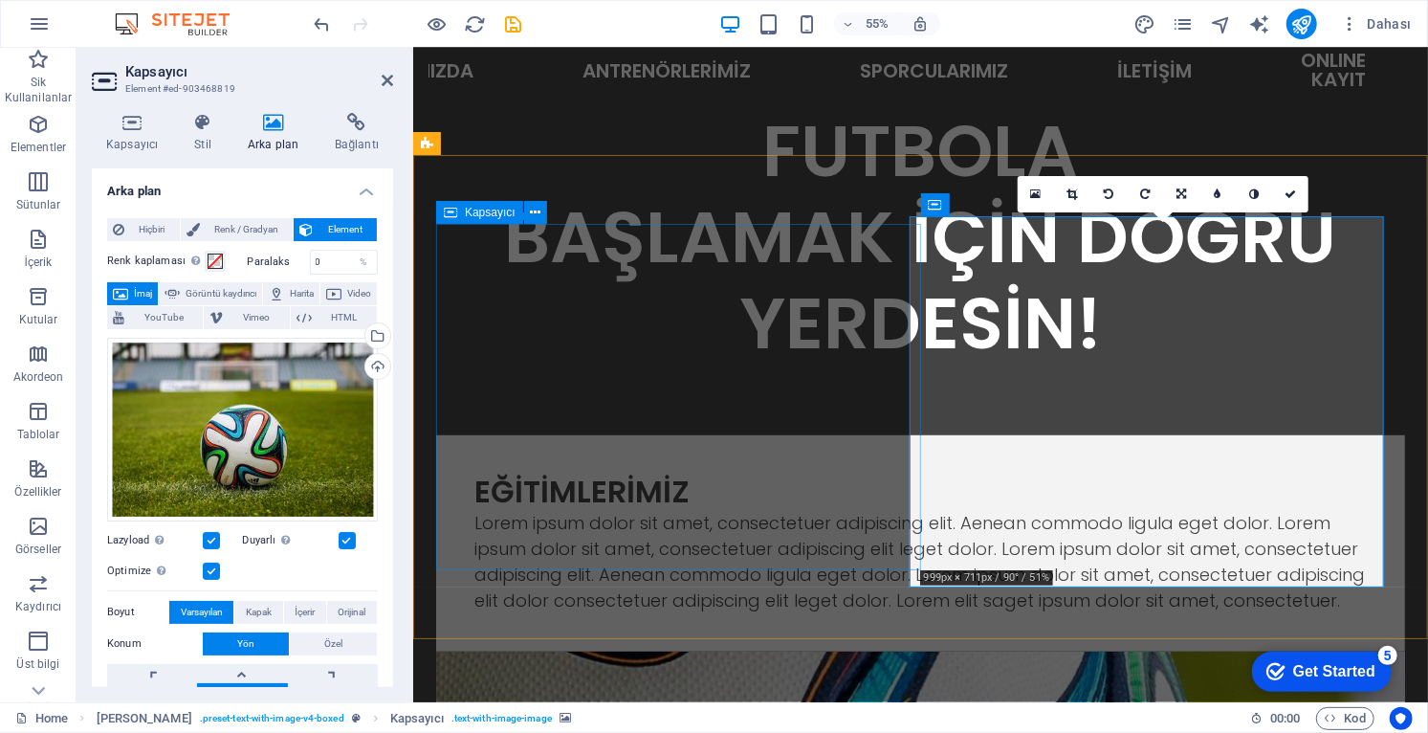
click at [662, 434] on div "EĞİTİMLERİMİZ Lorem ipsum dolor sit amet, consectetuer adipiscing elit. Aenean …" at bounding box center [919, 542] width 969 height 216
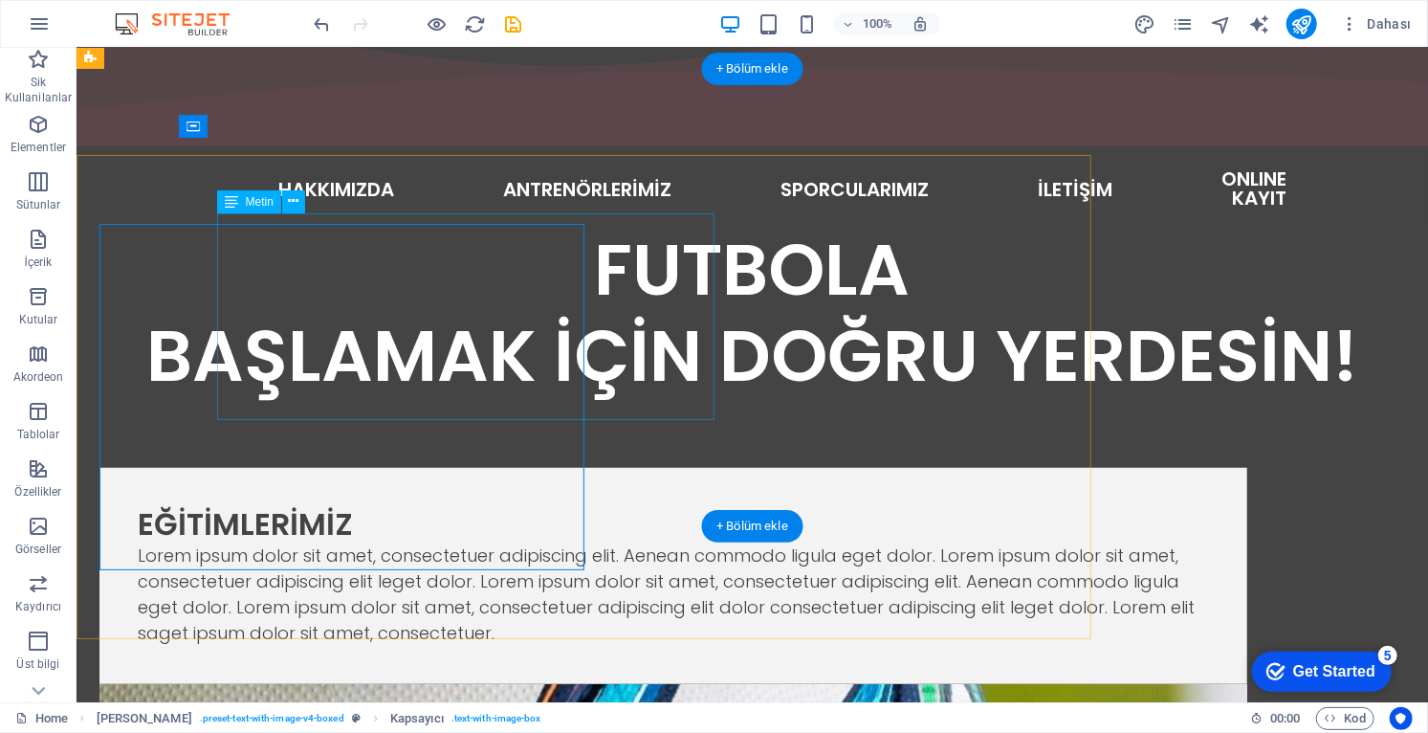
scroll to position [731, 0]
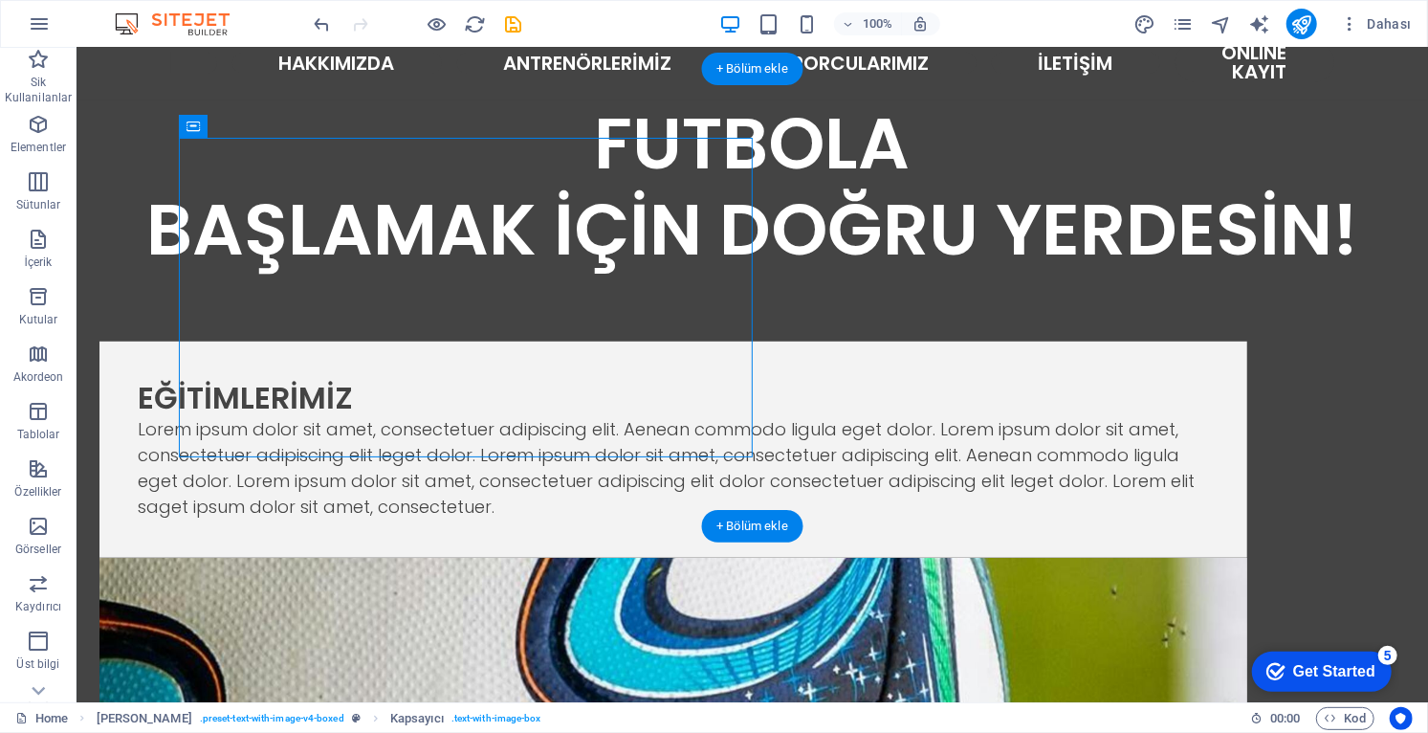
click at [1004, 557] on figure at bounding box center [672, 716] width 1148 height 319
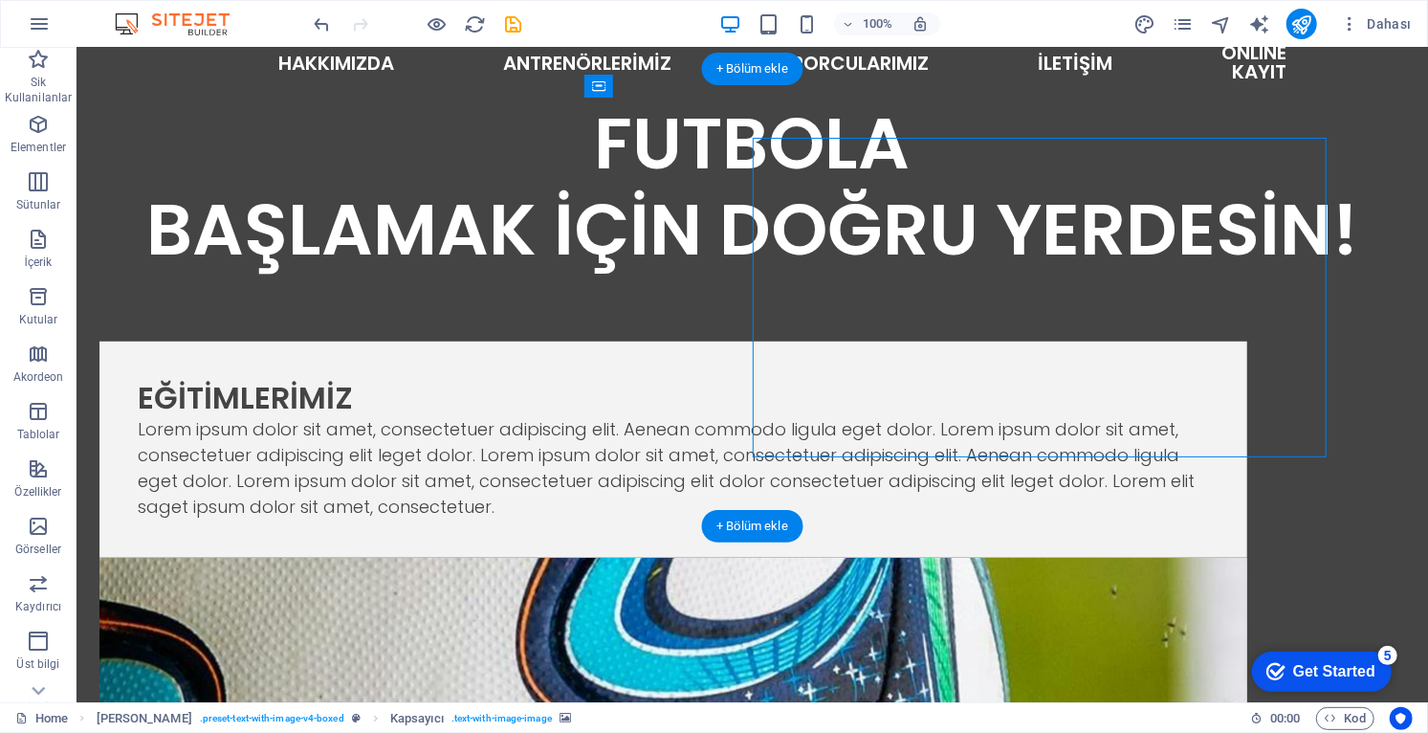
click at [1000, 557] on figure at bounding box center [672, 716] width 1148 height 319
click at [999, 557] on figure at bounding box center [672, 716] width 1148 height 319
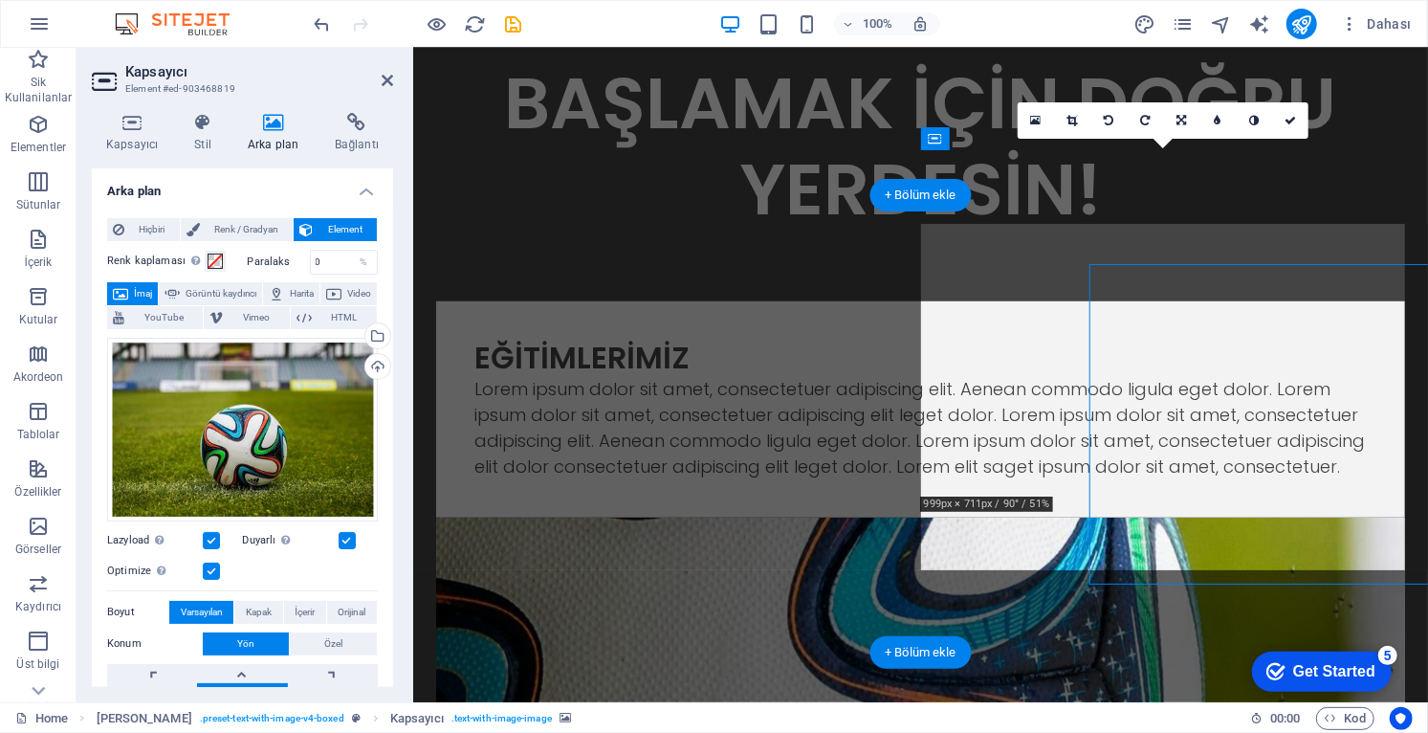
scroll to position [604, 0]
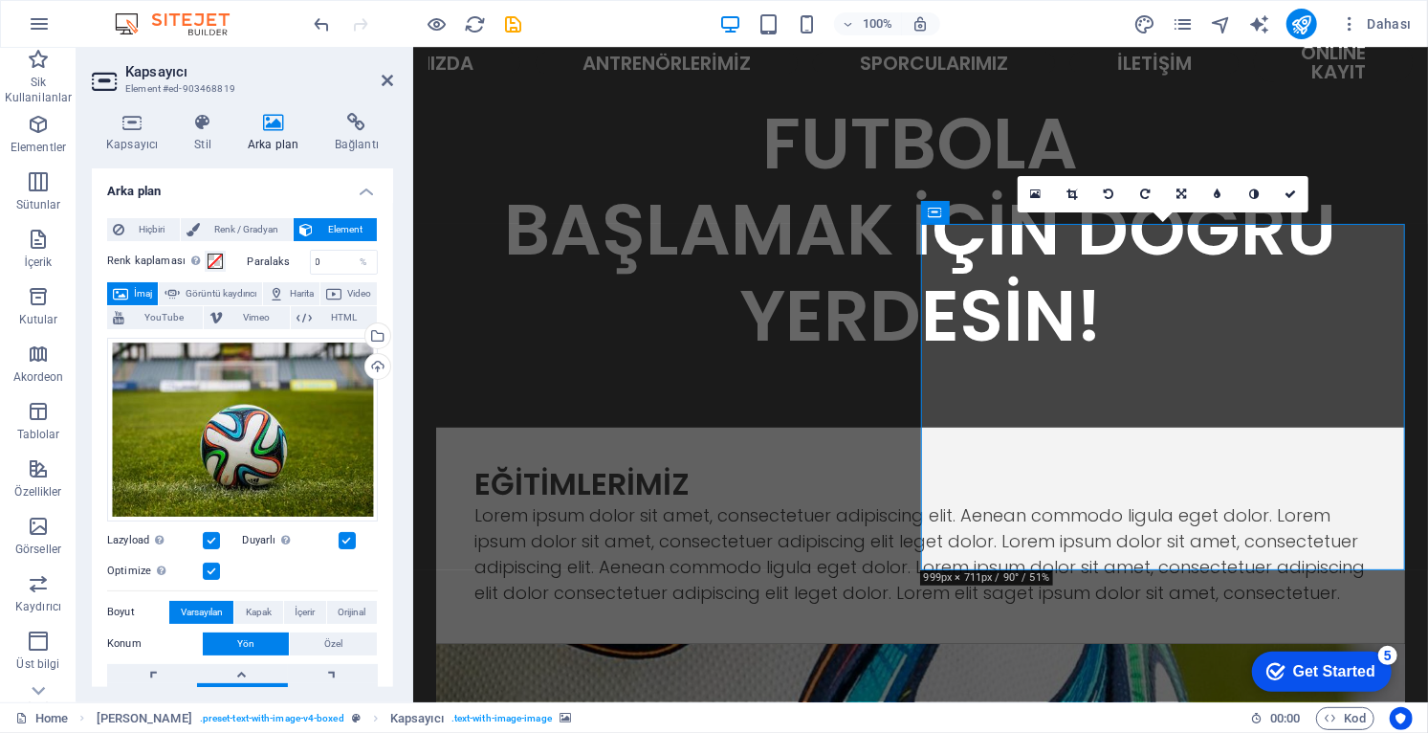
click at [1074, 197] on icon at bounding box center [1072, 193] width 11 height 11
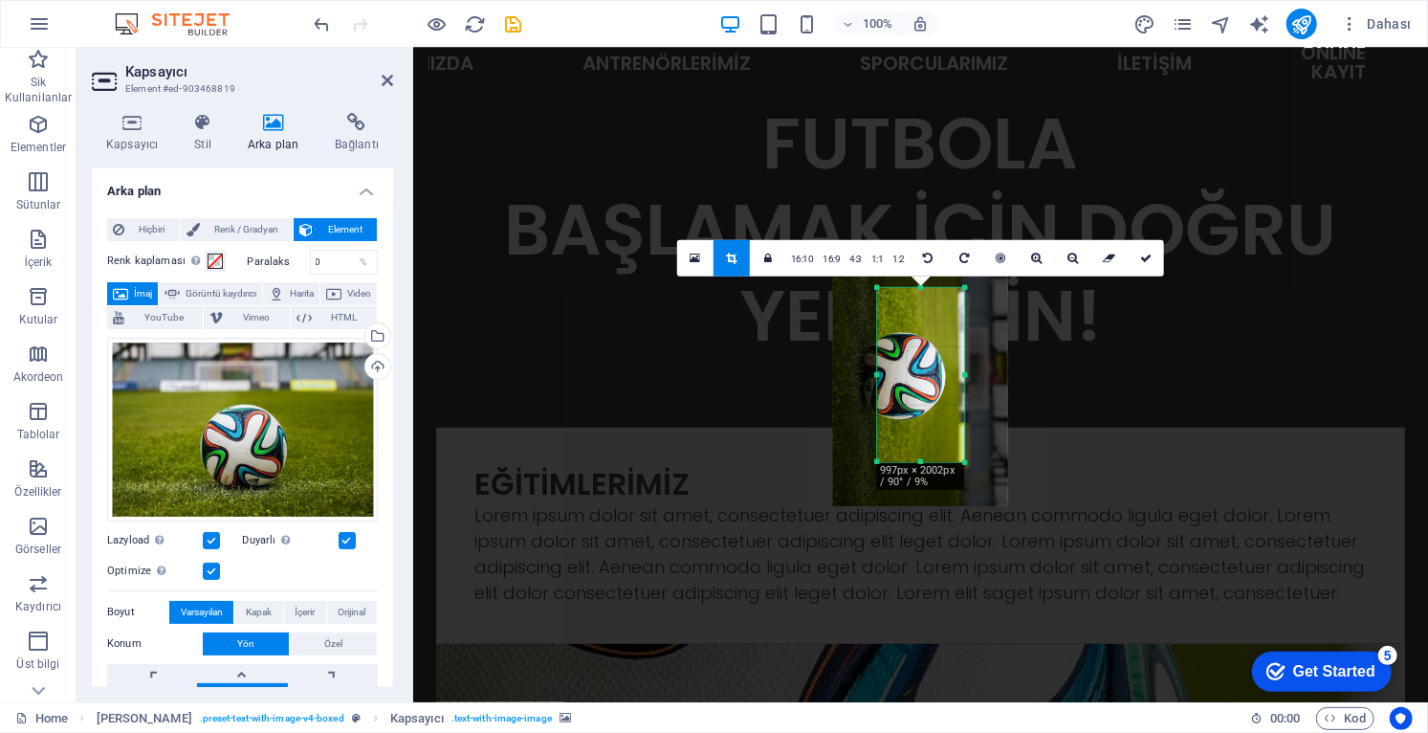
click at [884, 257] on link "1:1" at bounding box center [877, 259] width 22 height 36
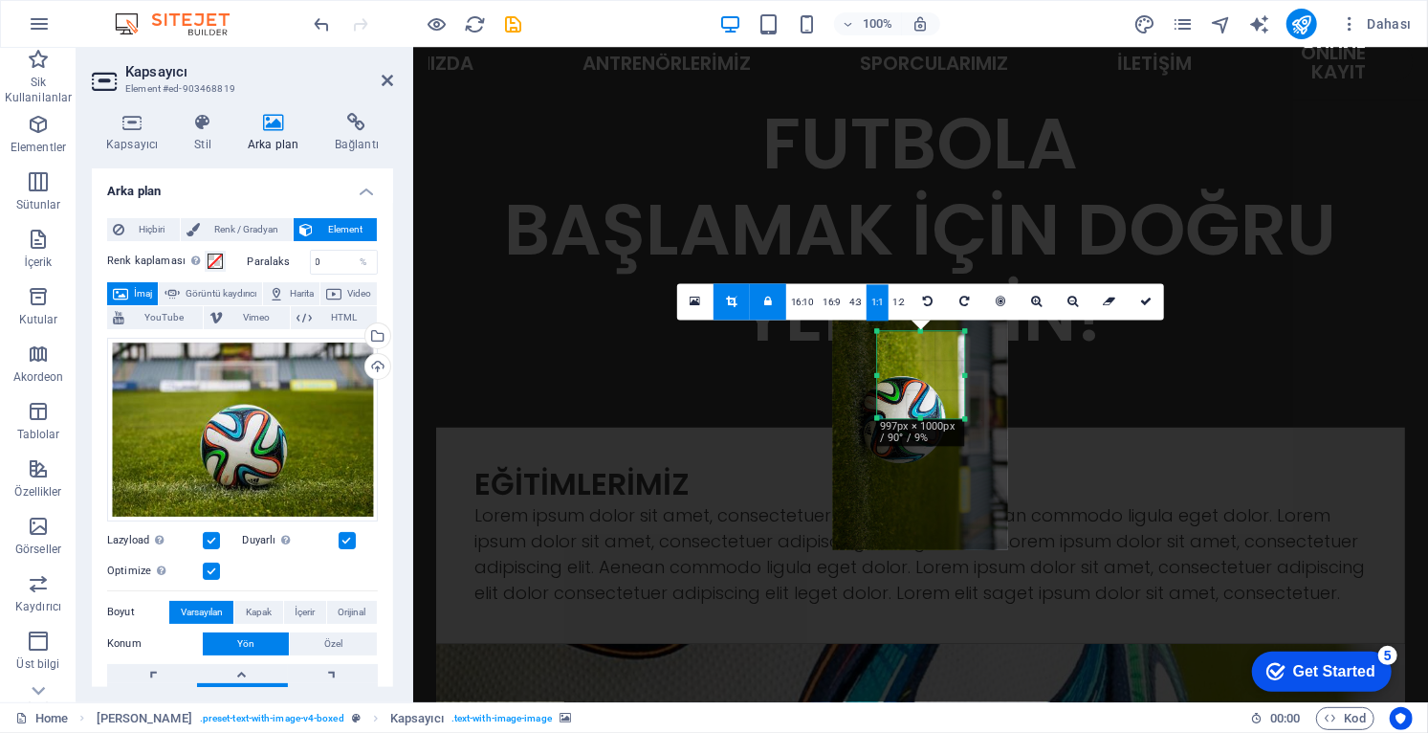
click at [903, 303] on link "1:2" at bounding box center [899, 302] width 22 height 36
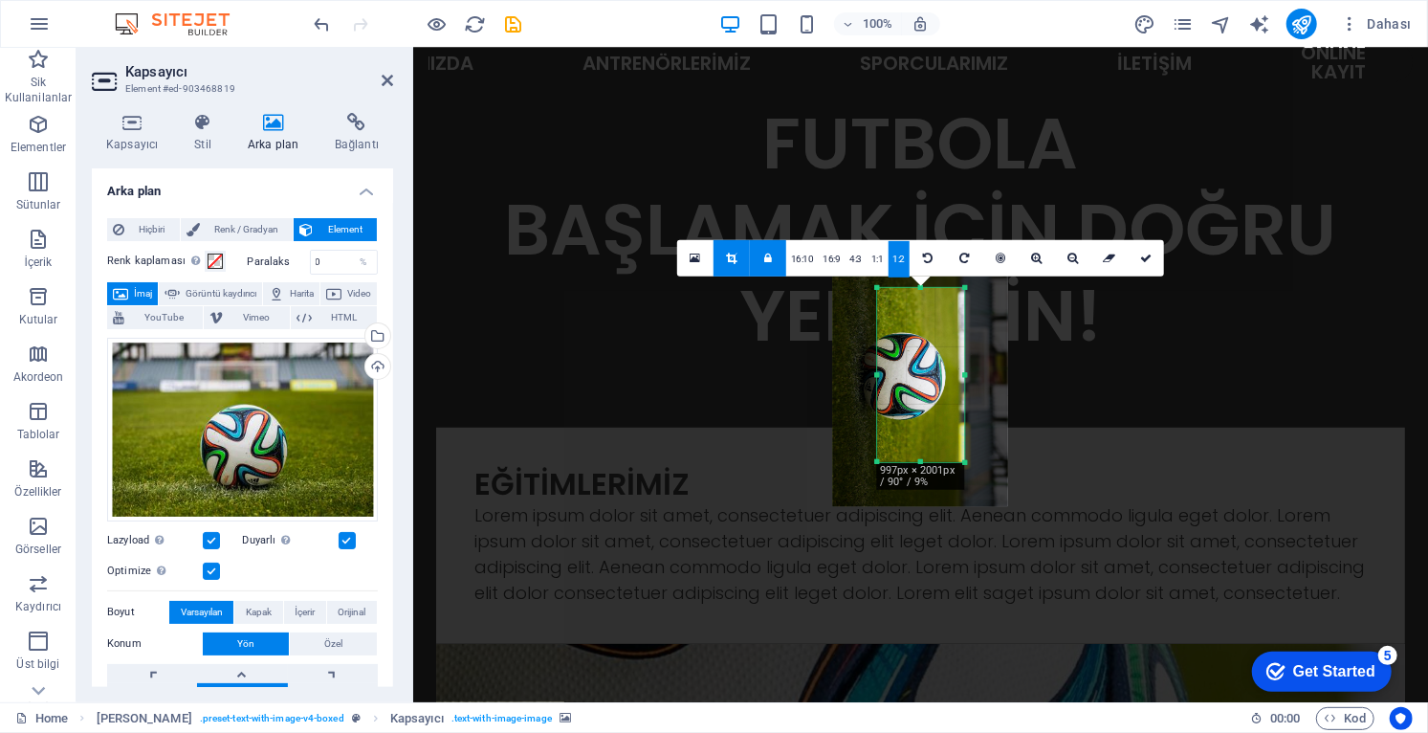
click at [812, 260] on link "16:10" at bounding box center [802, 259] width 33 height 36
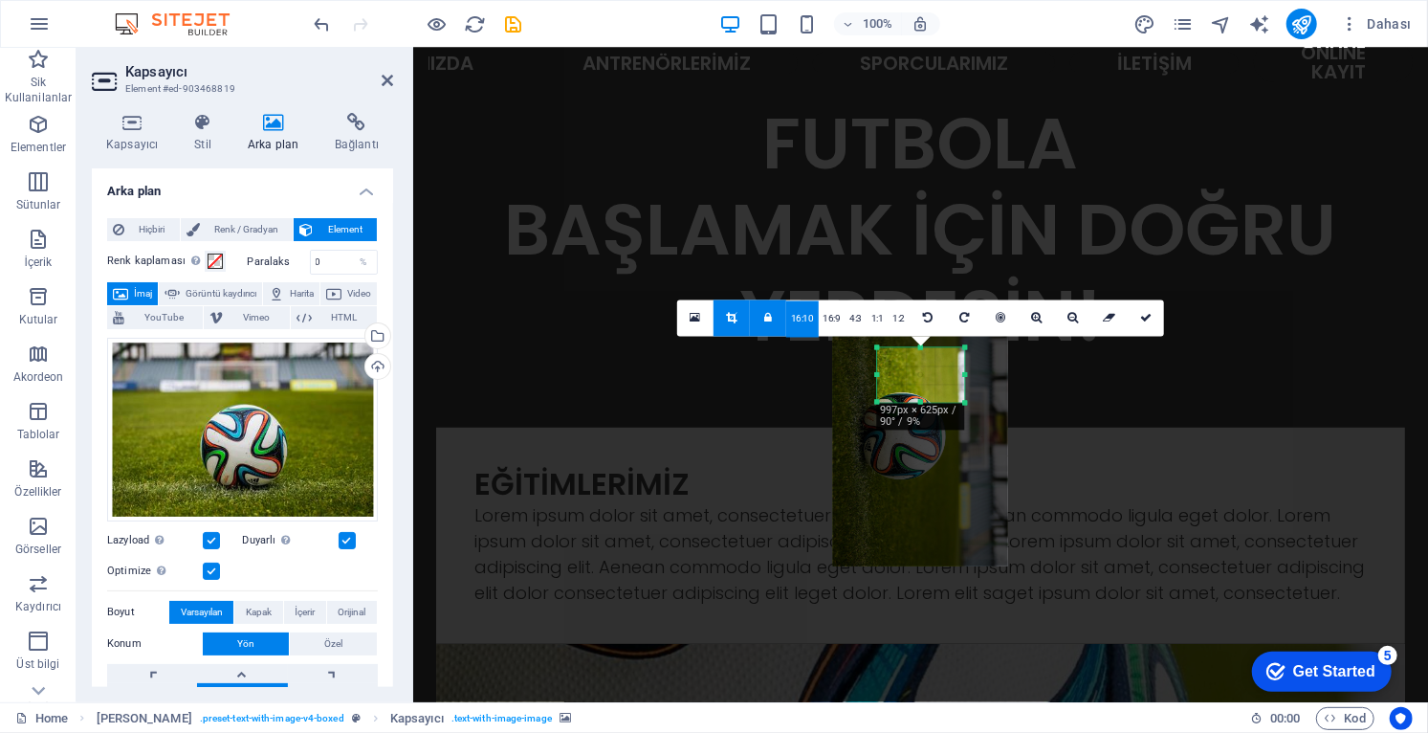
click at [1150, 405] on div at bounding box center [920, 438] width 1015 height 781
click at [1146, 411] on div at bounding box center [920, 438] width 1015 height 781
click at [1143, 322] on icon at bounding box center [1145, 318] width 11 height 11
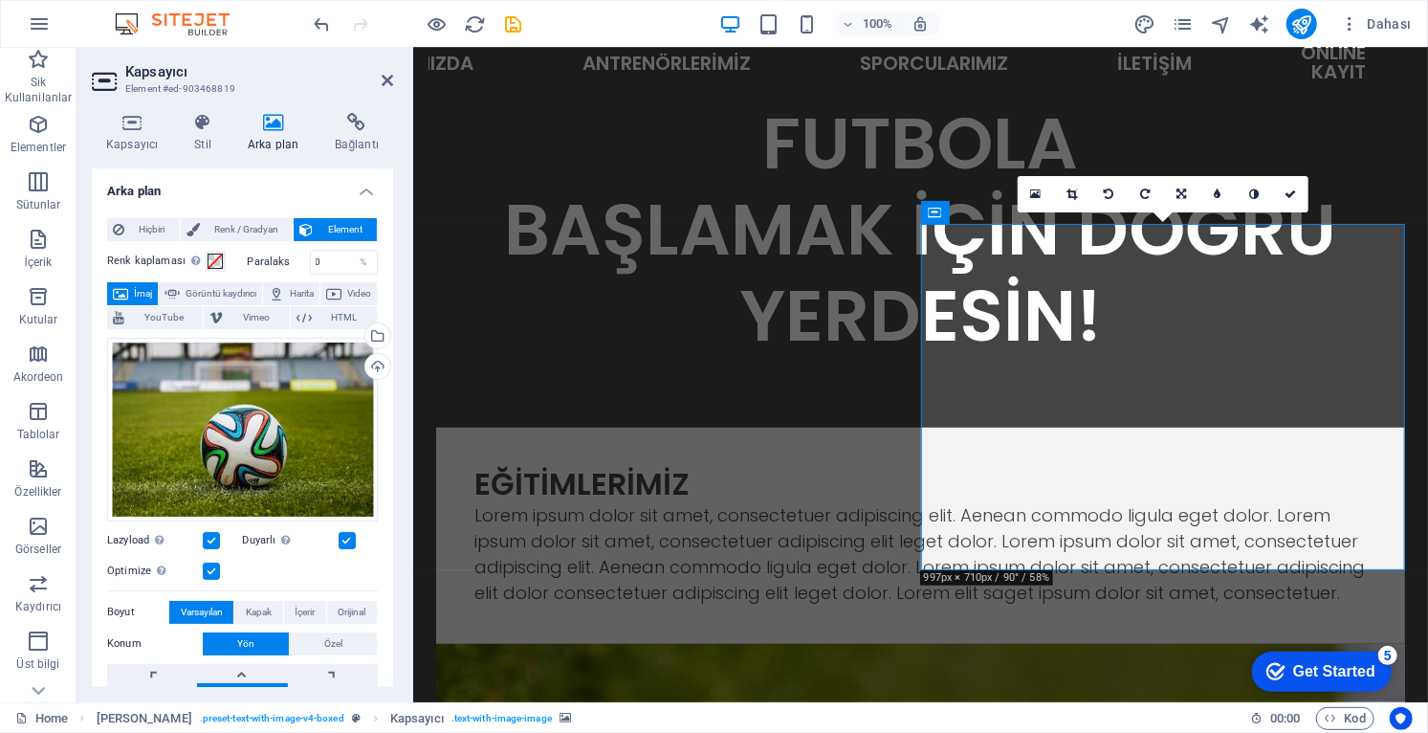
click at [1187, 194] on link at bounding box center [1181, 194] width 36 height 36
click at [1184, 230] on icon at bounding box center [1180, 230] width 11 height 11
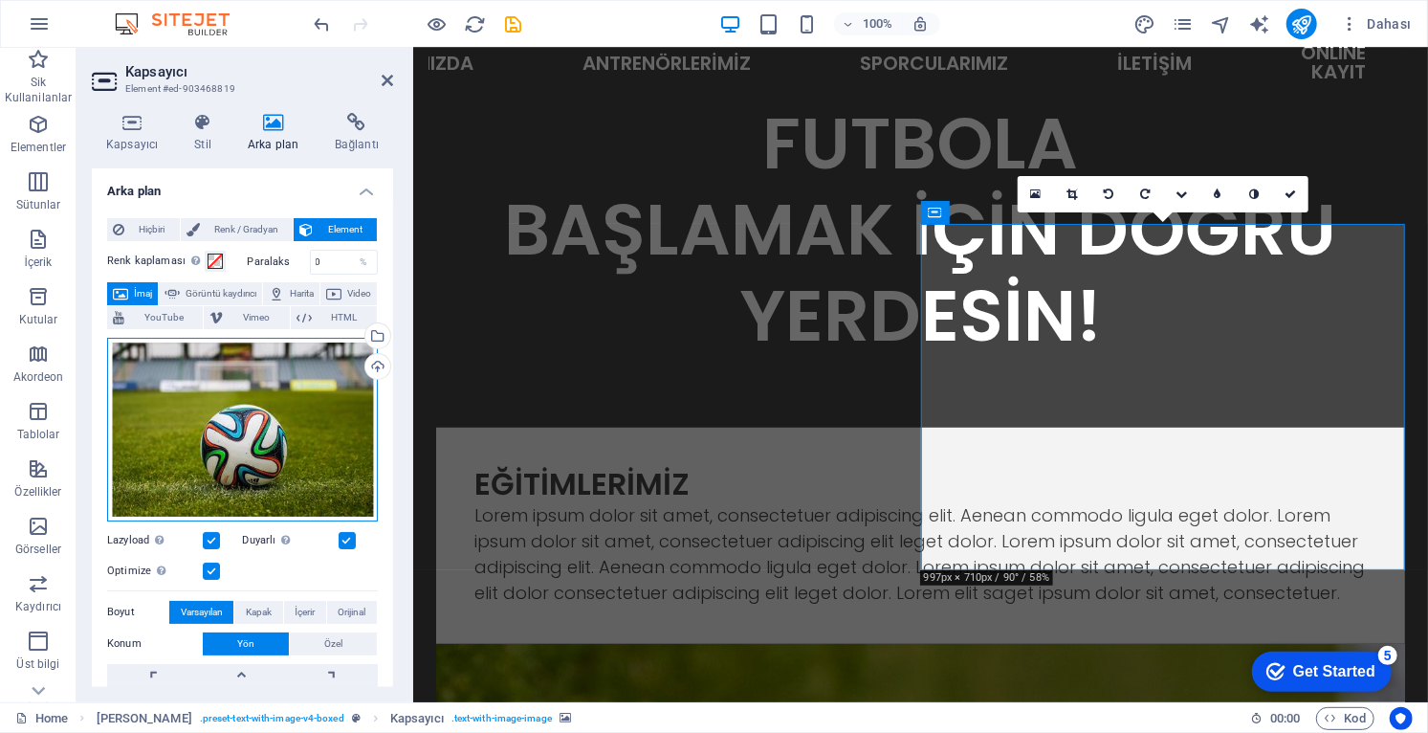
click at [298, 454] on div "Dosyaları buraya sürükleyin, dosyaları seçmek için tıklayın veya Dosyalardan ya…" at bounding box center [242, 430] width 271 height 184
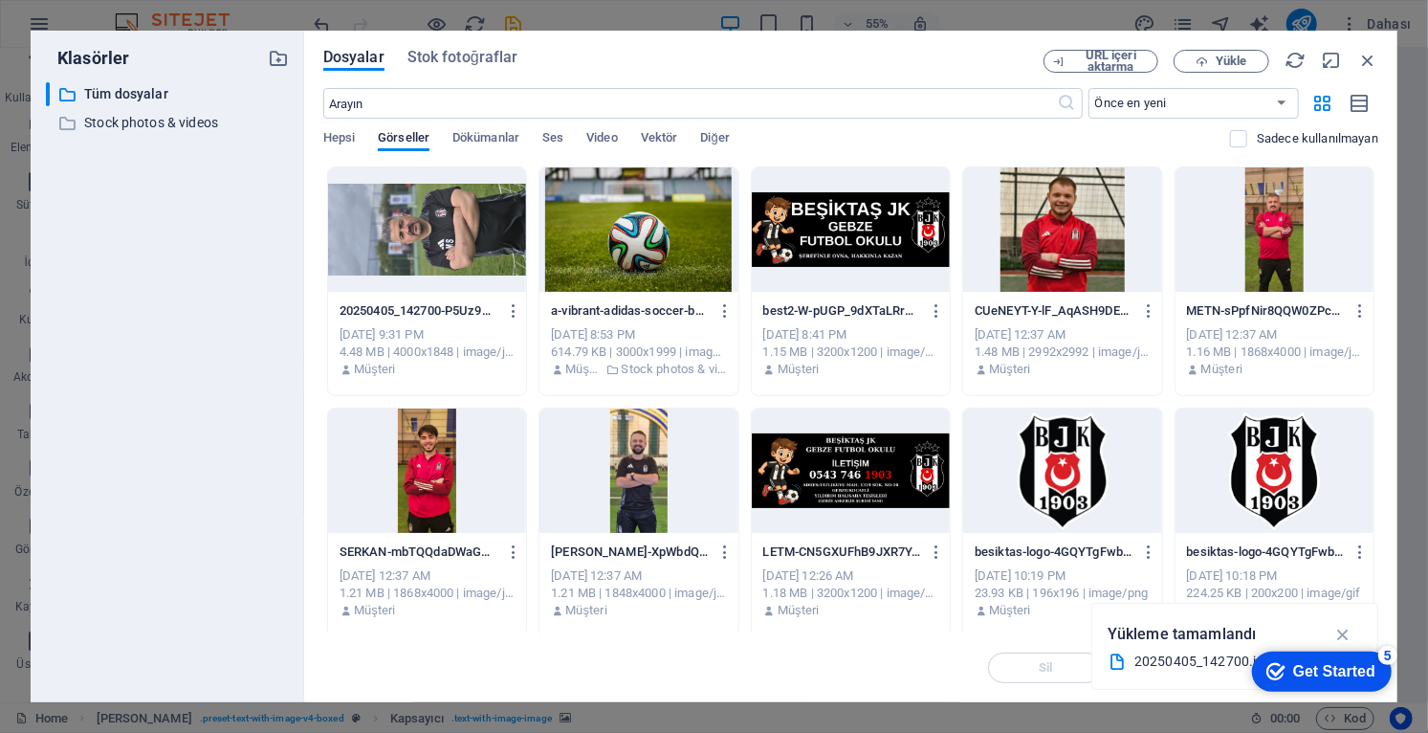
click at [1370, 71] on div "URL içeri aktarma Yükle" at bounding box center [1210, 61] width 335 height 23
click at [1373, 60] on icon "button" at bounding box center [1367, 60] width 21 height 21
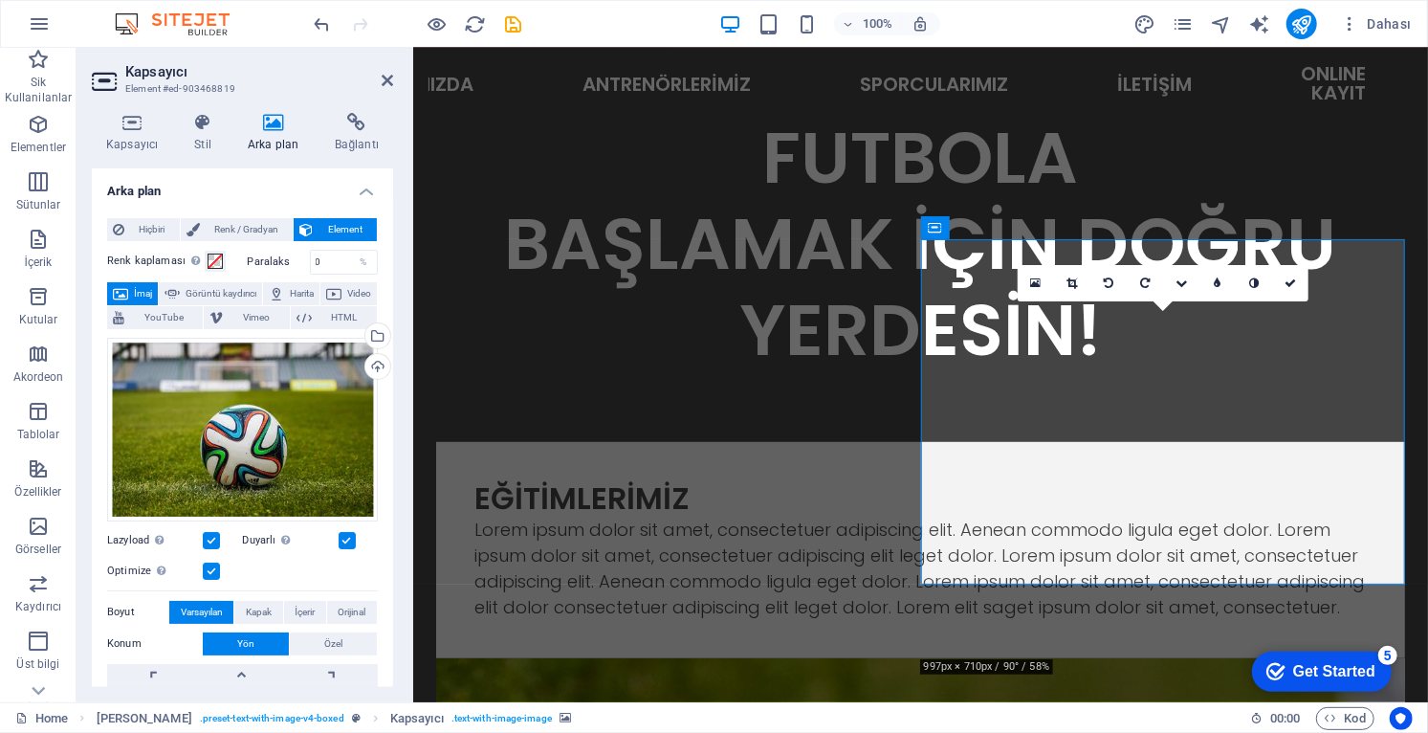
scroll to position [515, 0]
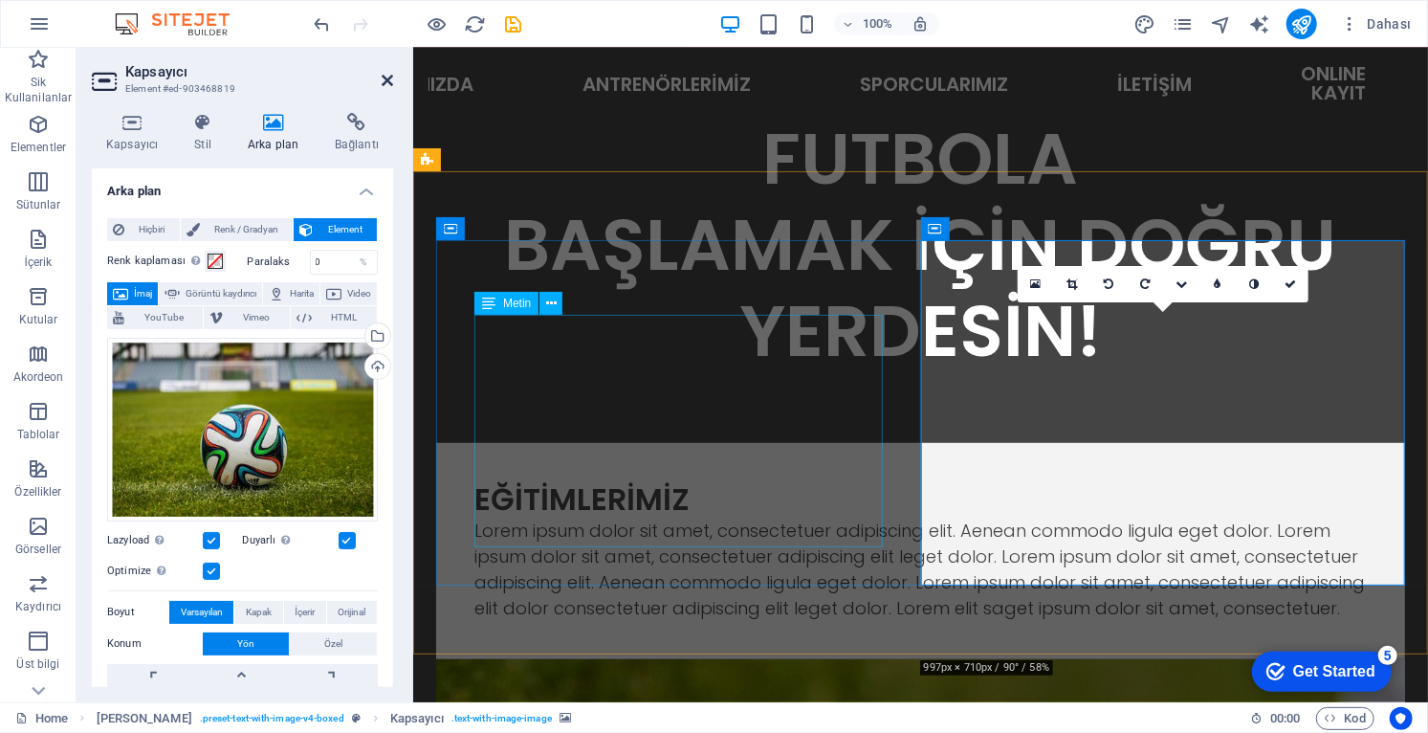
click at [389, 73] on icon at bounding box center [387, 80] width 11 height 15
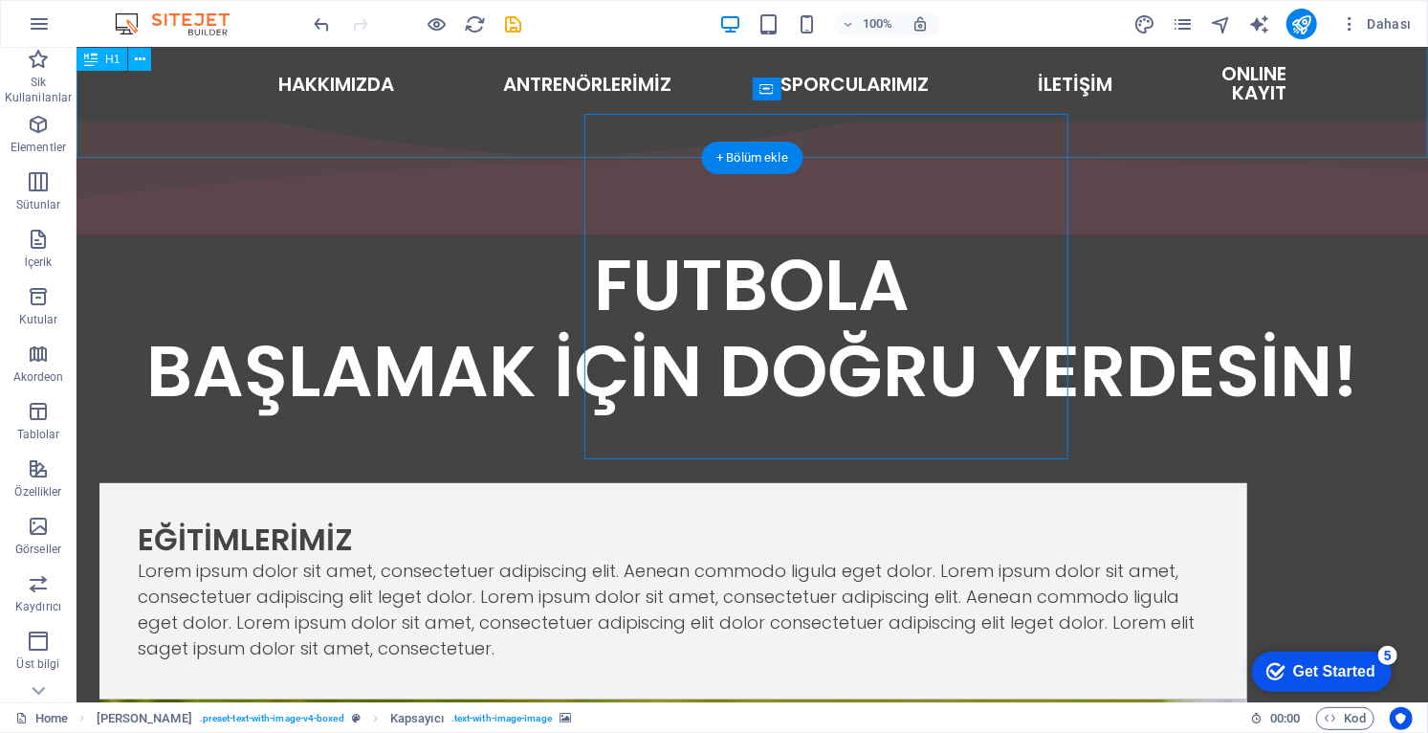
scroll to position [642, 0]
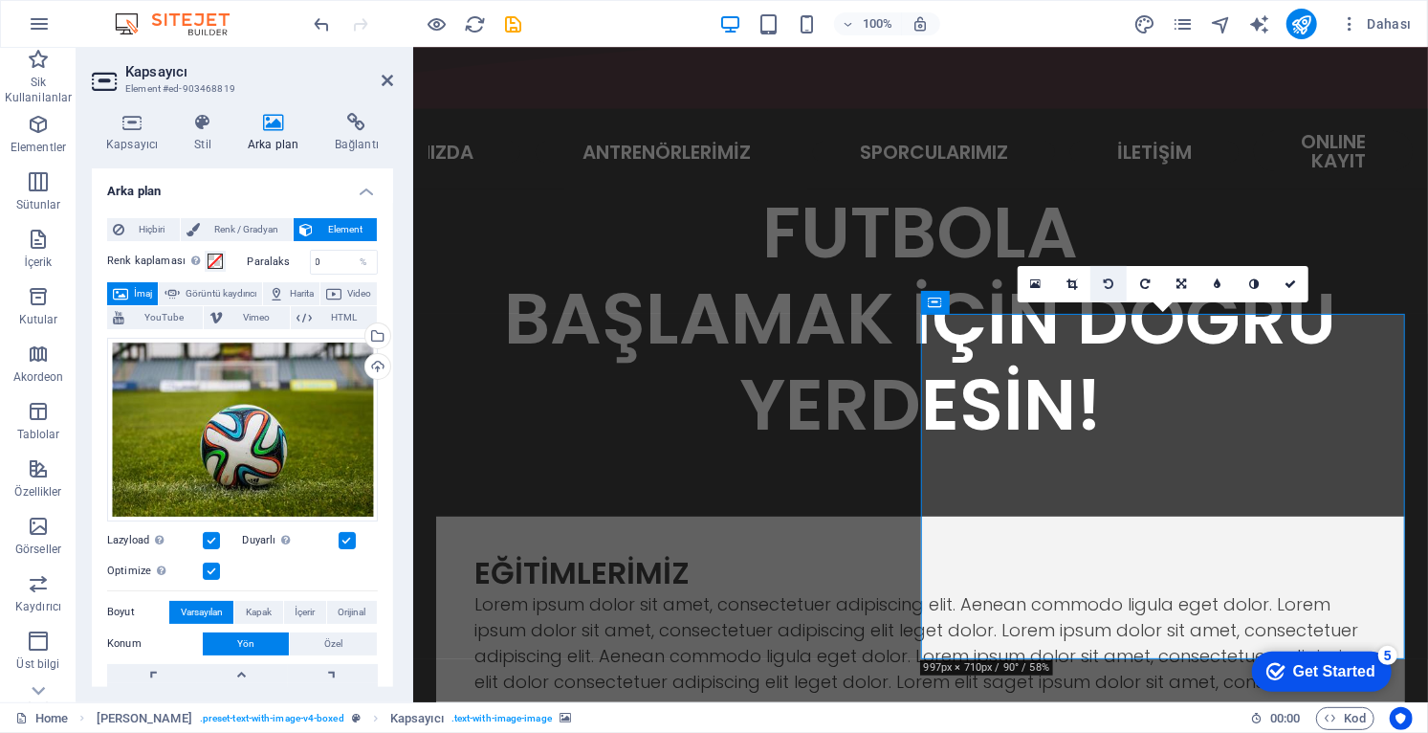
click at [1115, 283] on link at bounding box center [1108, 284] width 36 height 36
click at [1112, 287] on icon at bounding box center [1109, 283] width 10 height 11
click at [1112, 286] on icon at bounding box center [1109, 283] width 10 height 11
click at [1113, 286] on icon at bounding box center [1109, 283] width 10 height 11
click at [1109, 286] on icon at bounding box center [1109, 283] width 10 height 11
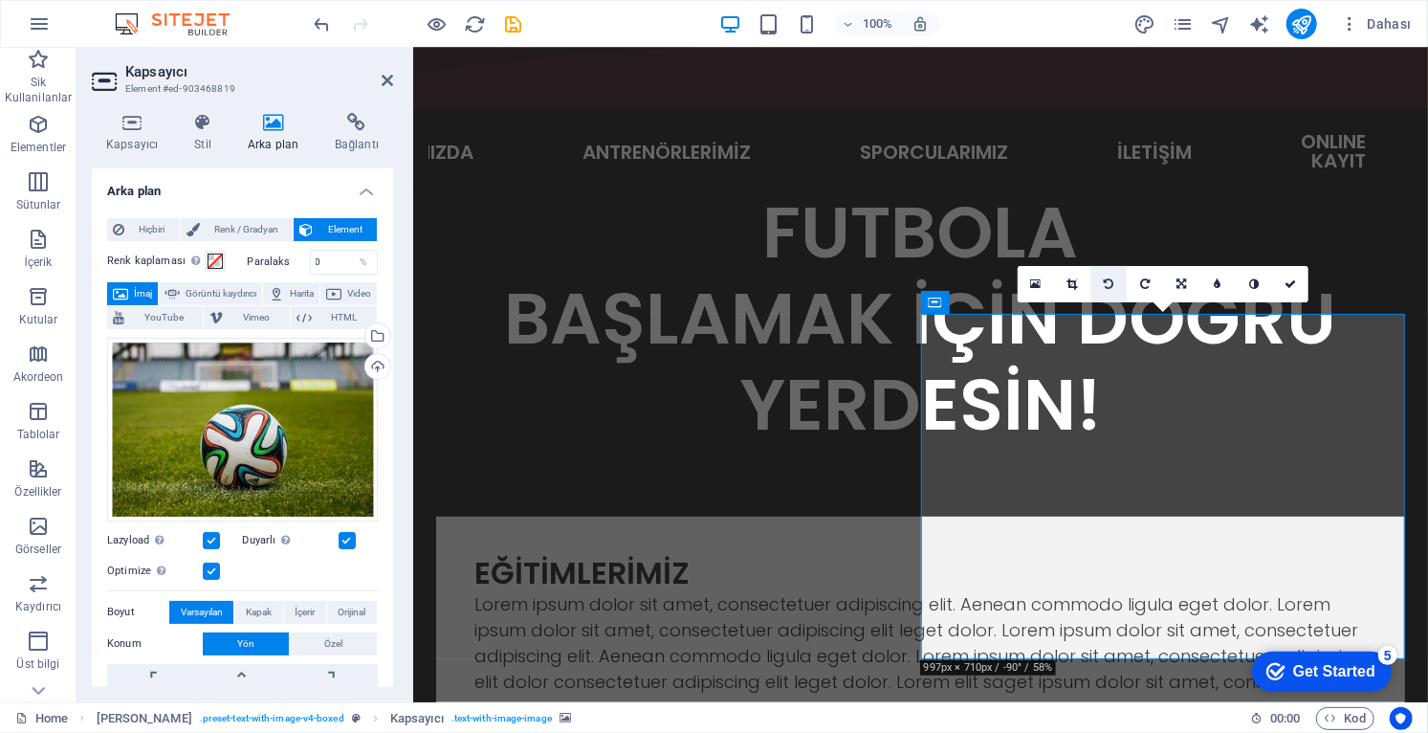
click at [1107, 284] on icon at bounding box center [1109, 283] width 10 height 11
click at [1111, 287] on icon at bounding box center [1109, 283] width 10 height 11
click at [1110, 289] on icon at bounding box center [1109, 283] width 10 height 11
click at [1109, 291] on link at bounding box center [1108, 284] width 36 height 36
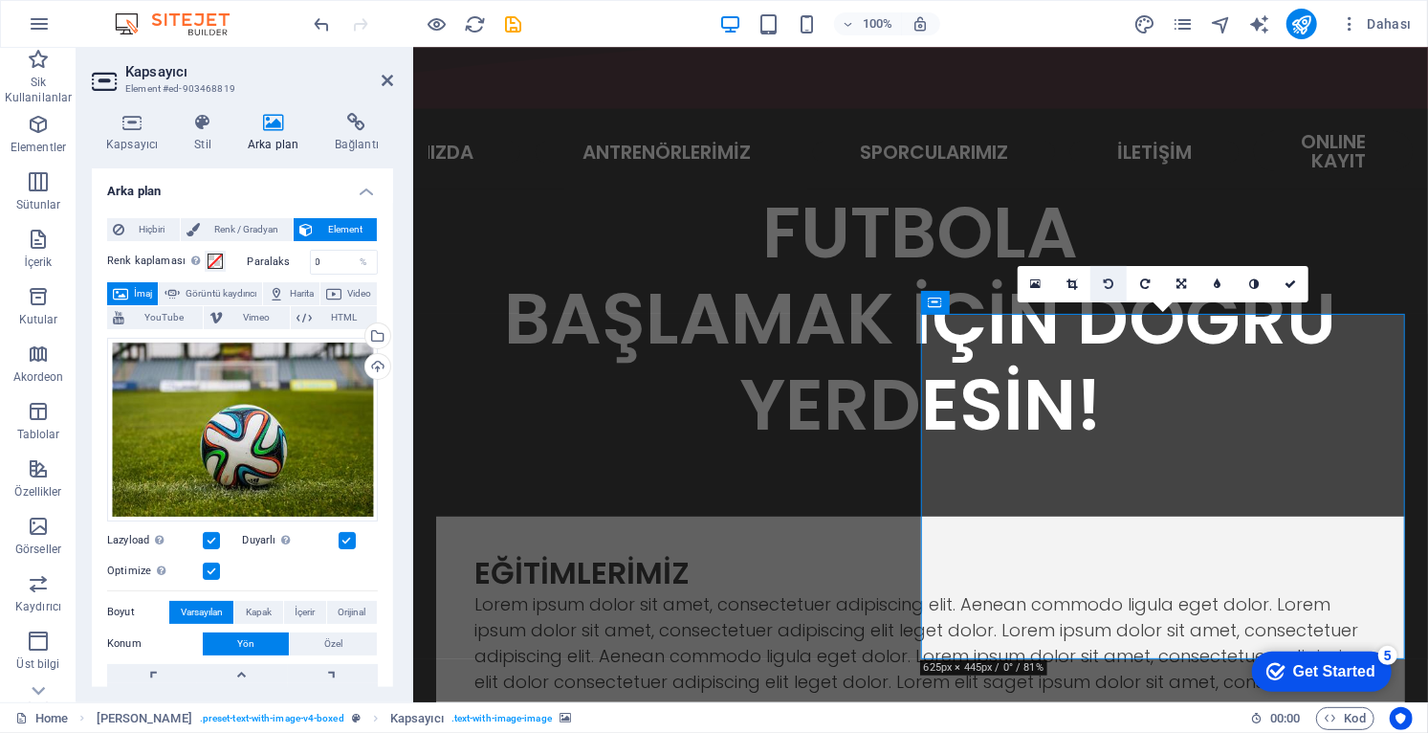
click at [1110, 290] on link at bounding box center [1108, 284] width 36 height 36
click at [1109, 290] on link at bounding box center [1108, 284] width 36 height 36
click at [1110, 290] on link at bounding box center [1108, 284] width 36 height 36
click at [1108, 290] on link at bounding box center [1108, 284] width 36 height 36
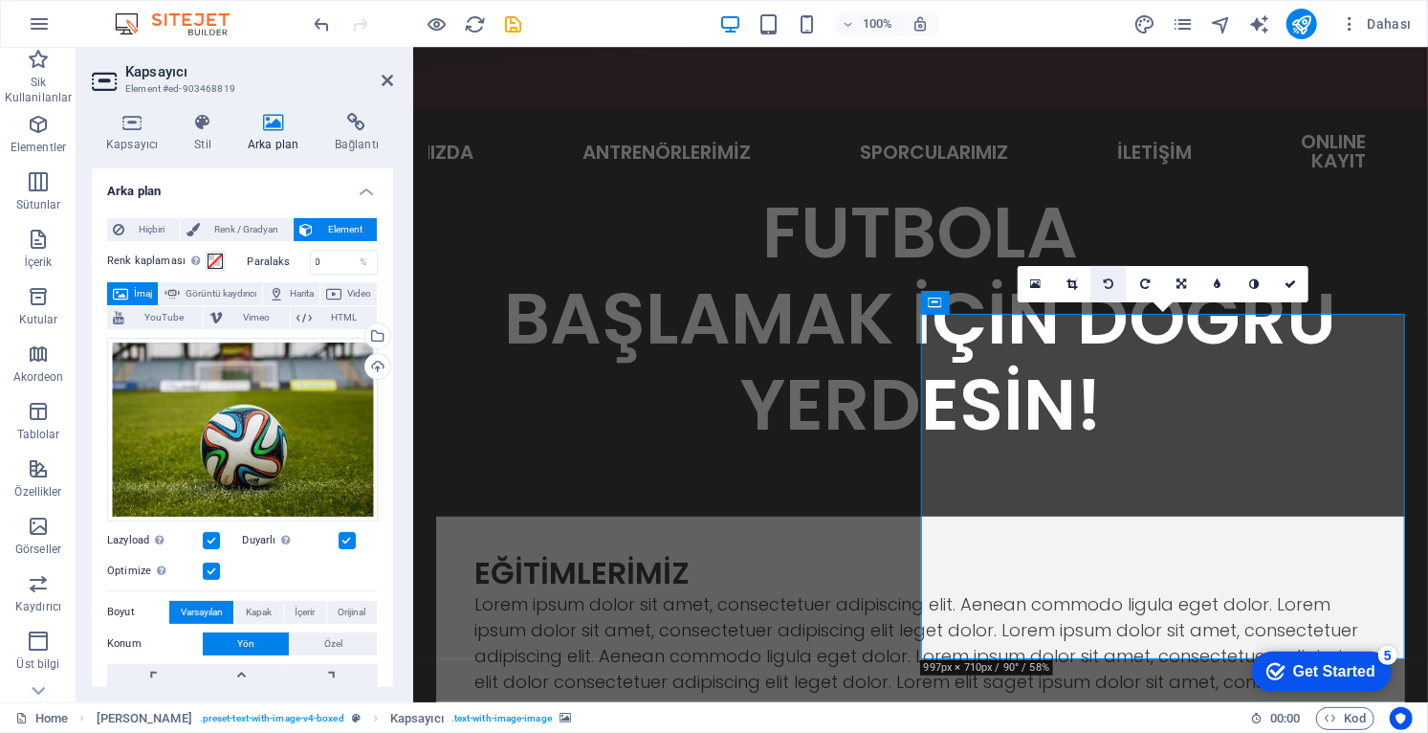
click at [1108, 287] on icon at bounding box center [1109, 283] width 10 height 11
click at [1107, 286] on icon at bounding box center [1109, 283] width 10 height 11
click at [1106, 287] on icon at bounding box center [1109, 283] width 10 height 11
click at [1105, 289] on icon at bounding box center [1109, 283] width 10 height 11
click at [1109, 289] on link at bounding box center [1108, 284] width 36 height 36
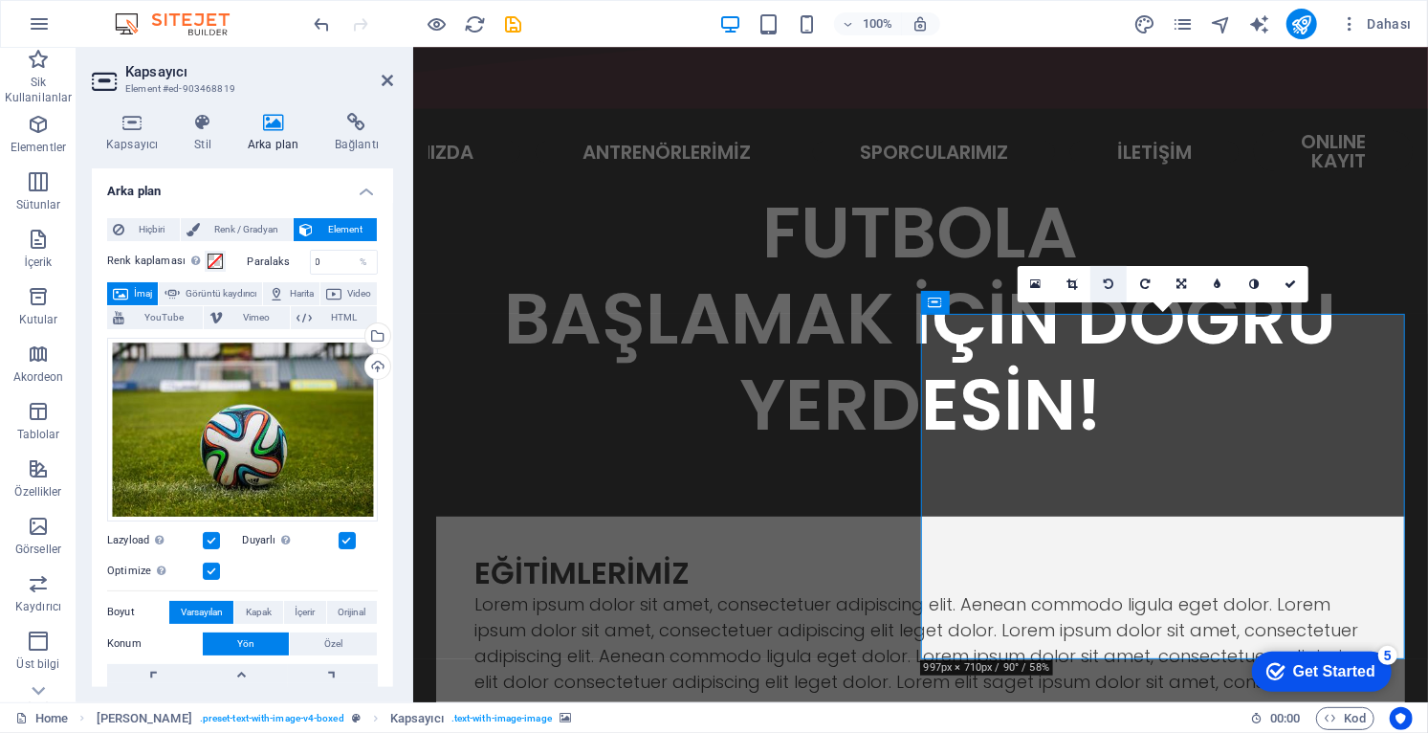
click at [1109, 291] on link at bounding box center [1108, 284] width 36 height 36
click at [324, 14] on icon "undo" at bounding box center [323, 24] width 22 height 22
click at [317, 28] on icon "undo" at bounding box center [323, 24] width 22 height 22
click at [315, 29] on icon "undo" at bounding box center [323, 24] width 22 height 22
click at [319, 26] on icon "undo" at bounding box center [323, 24] width 22 height 22
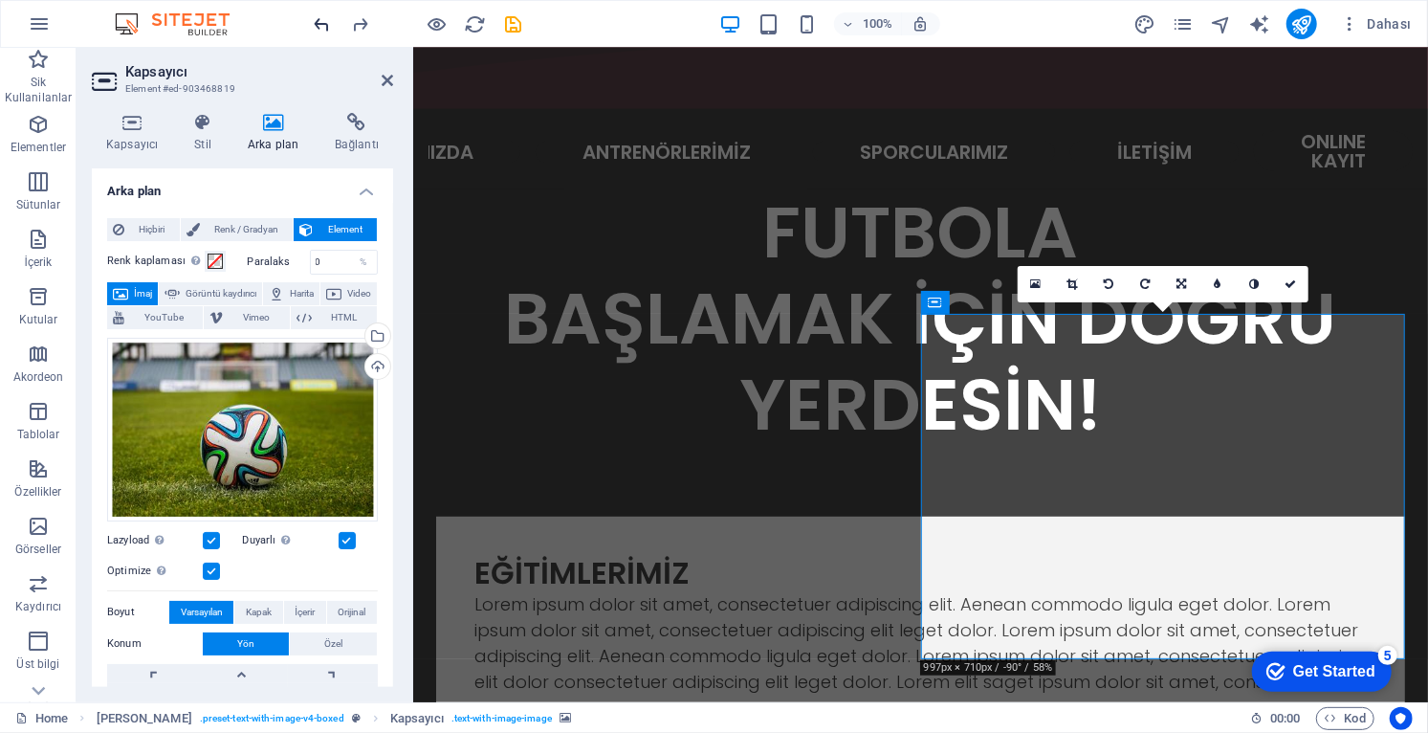
click at [325, 22] on icon "undo" at bounding box center [323, 24] width 22 height 22
click at [326, 19] on icon "undo" at bounding box center [323, 24] width 22 height 22
click at [329, 15] on icon "undo" at bounding box center [323, 24] width 22 height 22
click at [332, 14] on icon "undo" at bounding box center [323, 24] width 22 height 22
click at [331, 13] on icon "undo" at bounding box center [323, 24] width 22 height 22
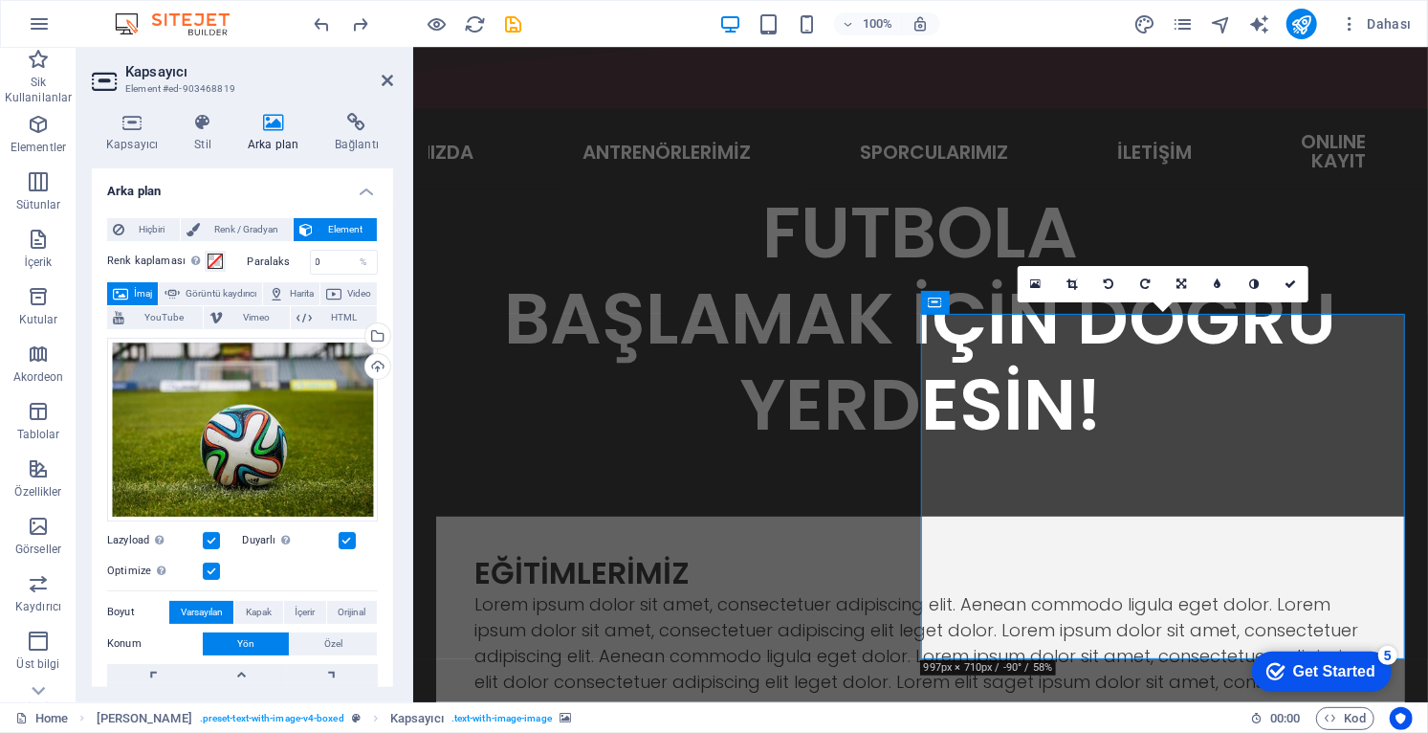
click at [334, 16] on div at bounding box center [418, 24] width 214 height 31
click at [340, 13] on div at bounding box center [418, 24] width 214 height 31
click at [355, 13] on icon "redo" at bounding box center [361, 24] width 22 height 22
click at [340, 16] on div at bounding box center [418, 24] width 214 height 31
click at [320, 21] on icon "undo" at bounding box center [323, 24] width 22 height 22
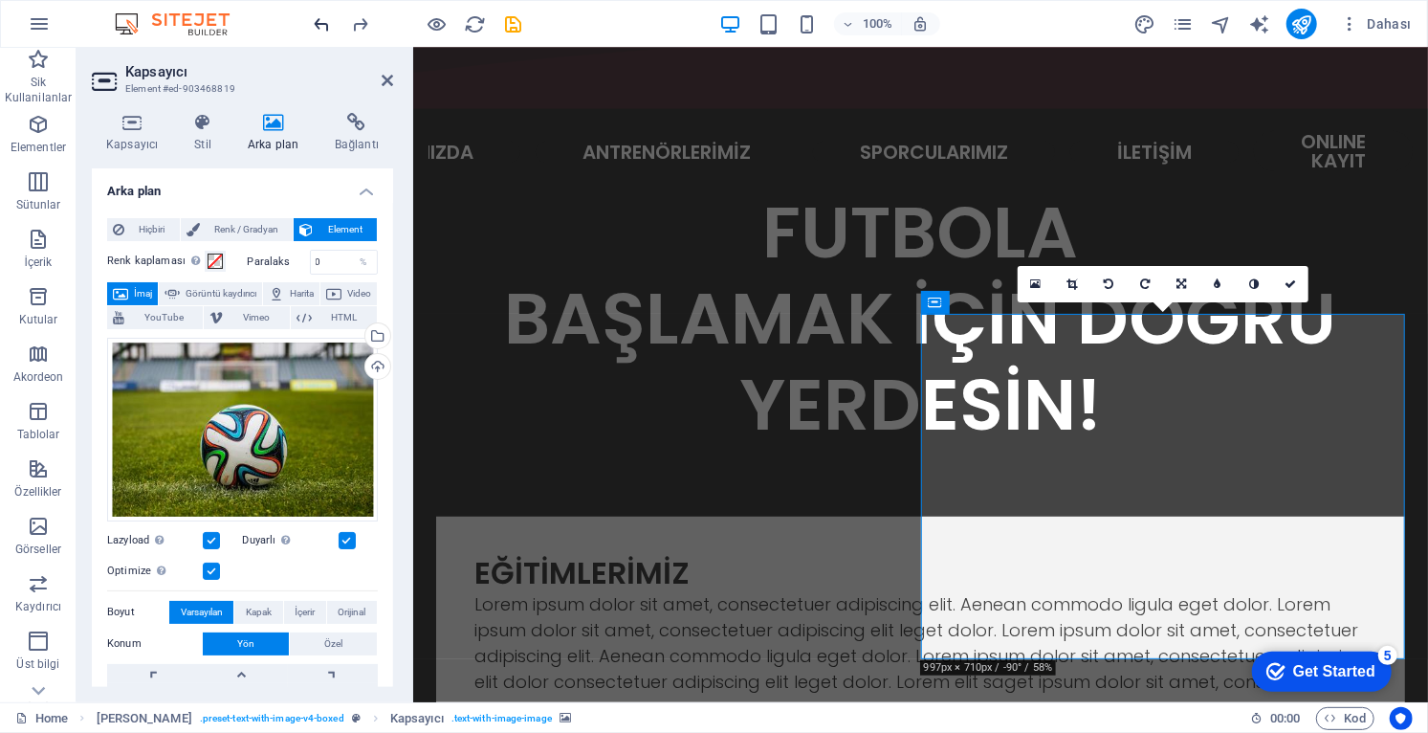
click at [320, 21] on icon "undo" at bounding box center [323, 24] width 22 height 22
click at [317, 21] on icon "undo" at bounding box center [323, 24] width 22 height 22
click at [319, 22] on icon "undo" at bounding box center [323, 24] width 22 height 22
click at [317, 22] on icon "undo" at bounding box center [323, 24] width 22 height 22
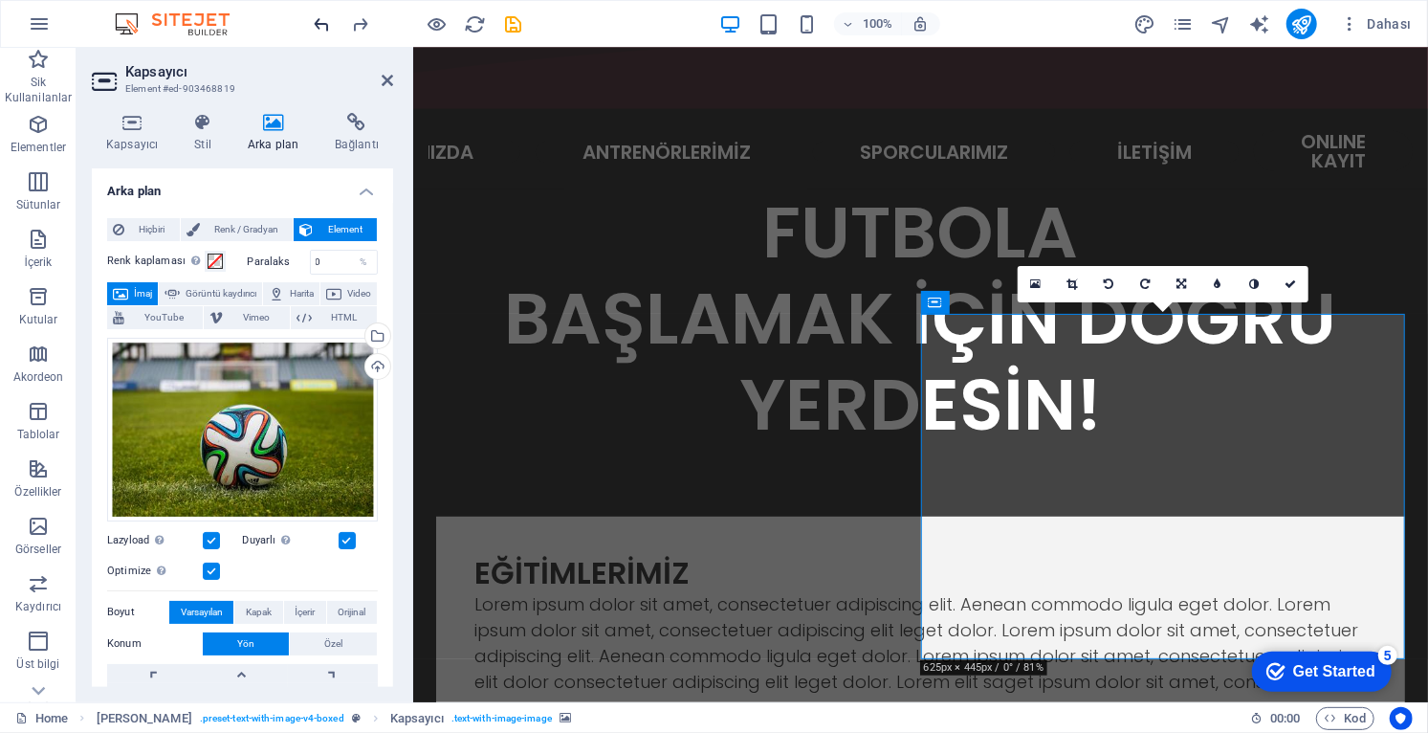
click at [317, 22] on icon "undo" at bounding box center [323, 24] width 22 height 22
click at [318, 22] on icon "undo" at bounding box center [323, 24] width 22 height 22
click at [320, 22] on icon "undo" at bounding box center [323, 24] width 22 height 22
click at [317, 23] on icon "undo" at bounding box center [323, 24] width 22 height 22
click at [315, 24] on icon "undo" at bounding box center [323, 24] width 22 height 22
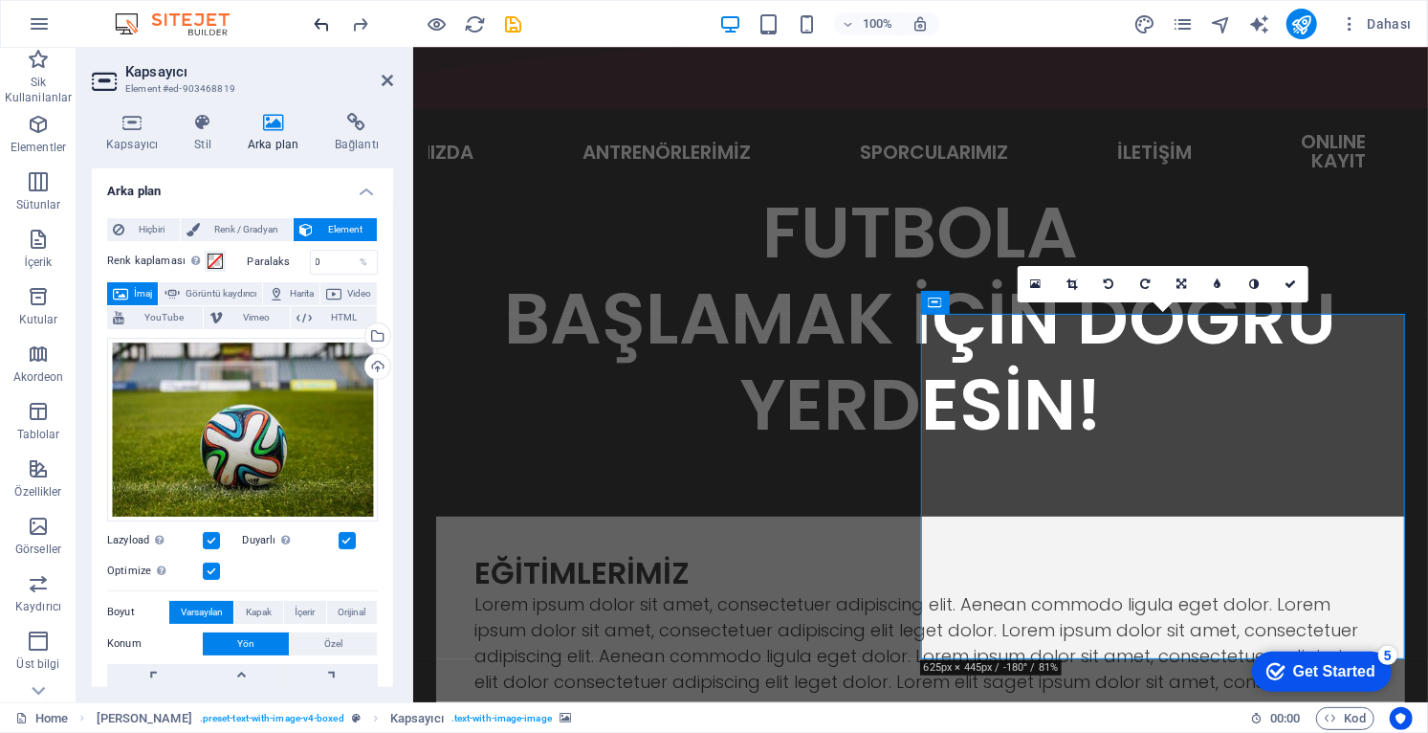
click at [319, 19] on icon "undo" at bounding box center [323, 24] width 22 height 22
click at [320, 21] on icon "undo" at bounding box center [323, 24] width 22 height 22
click at [327, 19] on icon "undo" at bounding box center [323, 24] width 22 height 22
click at [327, 17] on icon "undo" at bounding box center [323, 24] width 22 height 22
click at [324, 17] on icon "undo" at bounding box center [323, 24] width 22 height 22
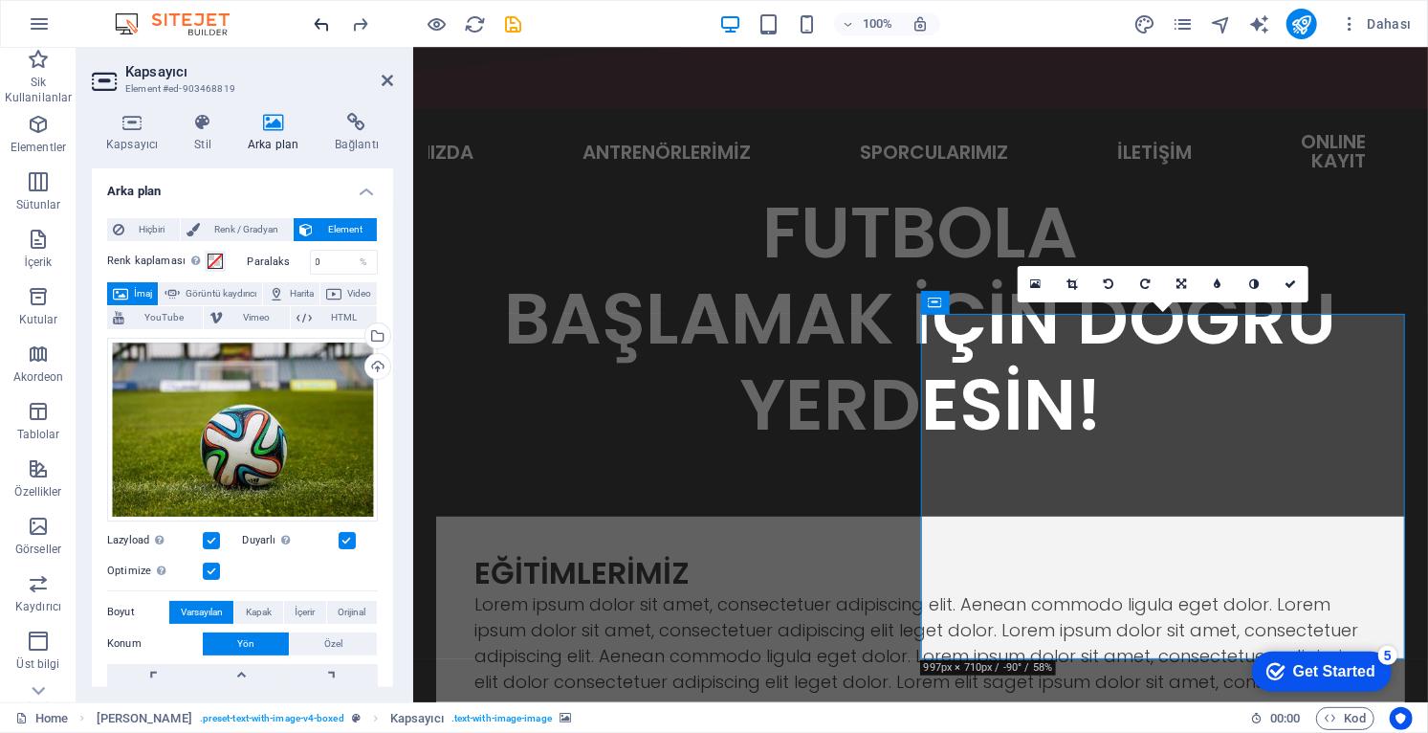
click at [322, 17] on icon "undo" at bounding box center [323, 24] width 22 height 22
click at [319, 20] on icon "undo" at bounding box center [323, 24] width 22 height 22
click at [320, 20] on icon "undo" at bounding box center [323, 24] width 22 height 22
click at [324, 21] on icon "undo" at bounding box center [323, 24] width 22 height 22
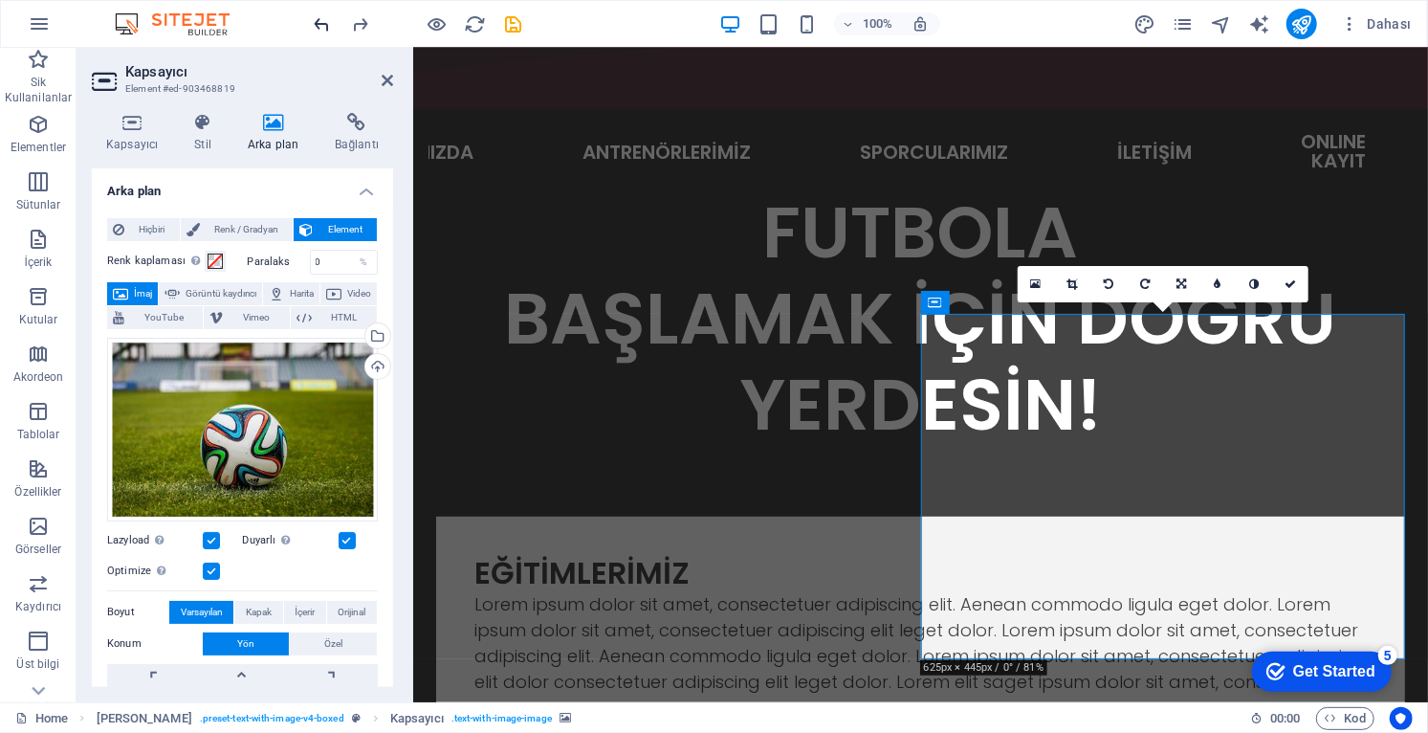
click at [320, 25] on icon "undo" at bounding box center [323, 24] width 22 height 22
click at [324, 21] on icon "undo" at bounding box center [323, 24] width 22 height 22
click at [325, 25] on icon "undo" at bounding box center [323, 24] width 22 height 22
click at [324, 23] on icon "undo" at bounding box center [323, 24] width 22 height 22
click at [321, 25] on icon "undo" at bounding box center [323, 24] width 22 height 22
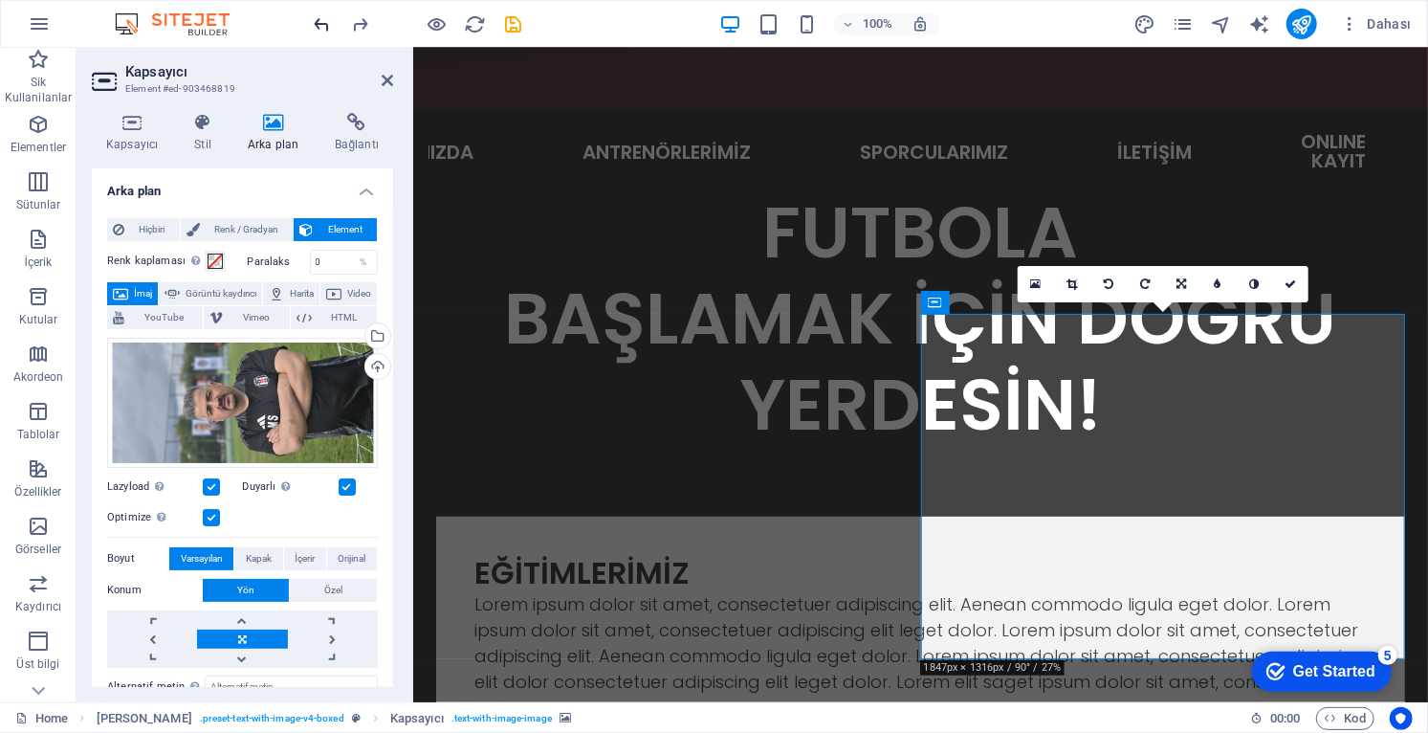
click at [319, 27] on icon "undo" at bounding box center [323, 24] width 22 height 22
click at [316, 25] on icon "undo" at bounding box center [323, 24] width 22 height 22
click at [317, 25] on icon "undo" at bounding box center [323, 24] width 22 height 22
click at [319, 22] on icon "undo" at bounding box center [323, 24] width 22 height 22
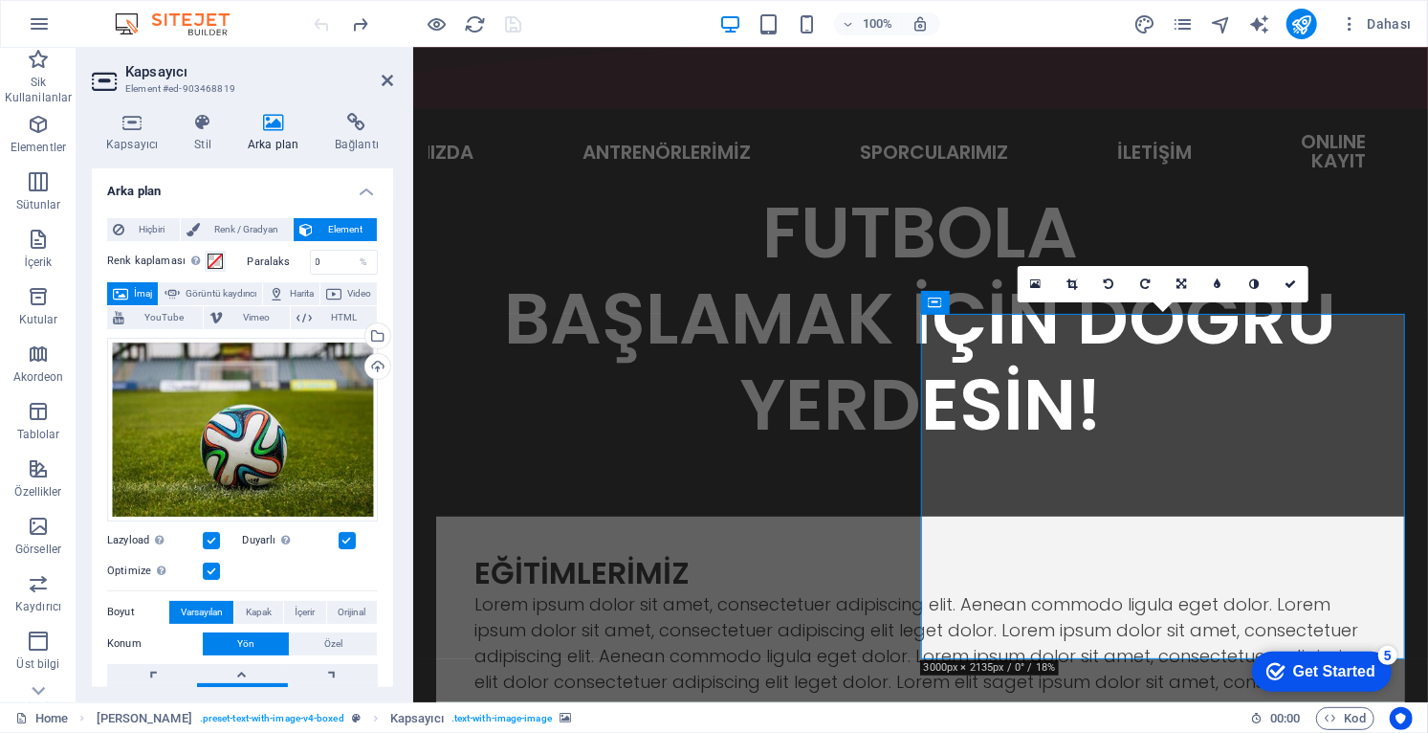
click at [322, 20] on div at bounding box center [418, 24] width 214 height 31
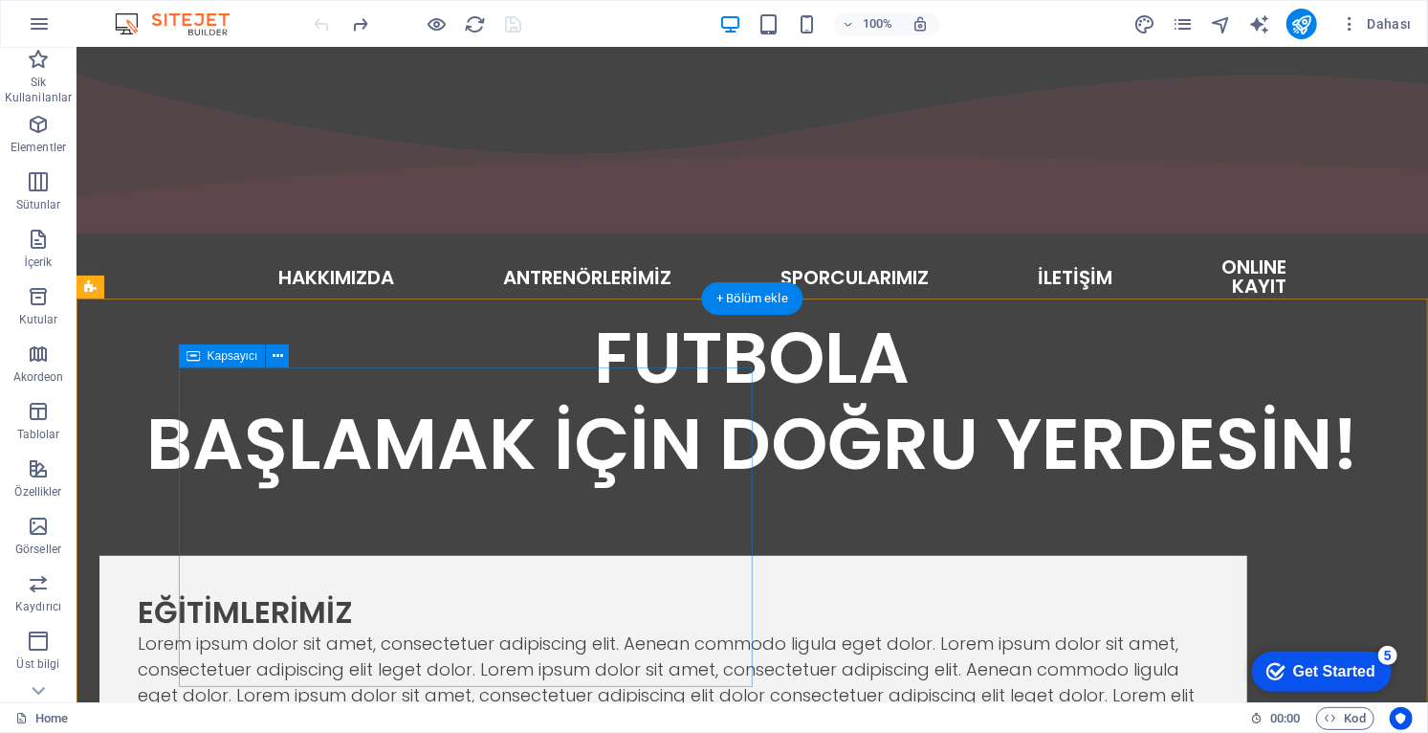
scroll to position [518, 0]
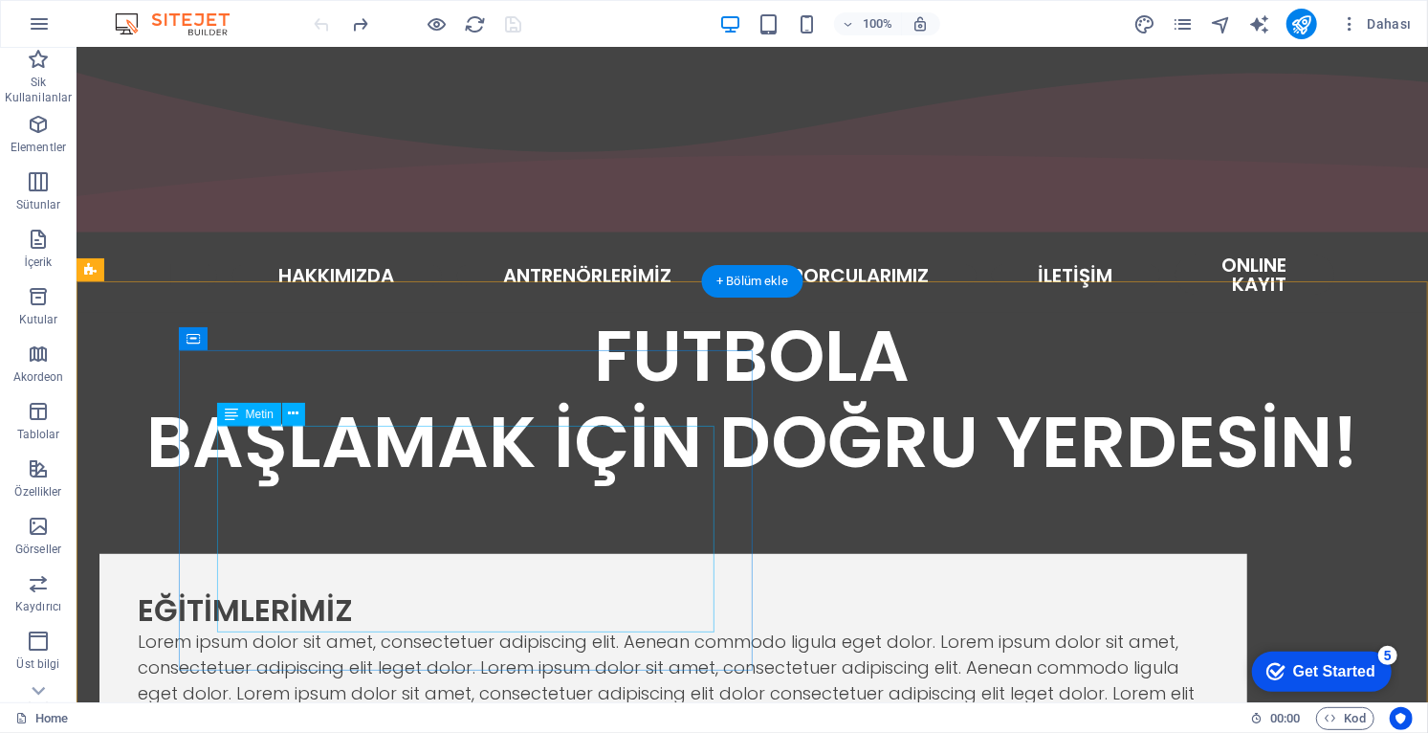
click at [599, 627] on div "Lorem ipsum dolor sit amet, consectetuer adipiscing elit. Aenean commodo ligula…" at bounding box center [672, 678] width 1071 height 103
click at [607, 627] on div "Lorem ipsum dolor sit amet, consectetuer adipiscing elit. Aenean commodo ligula…" at bounding box center [672, 678] width 1071 height 103
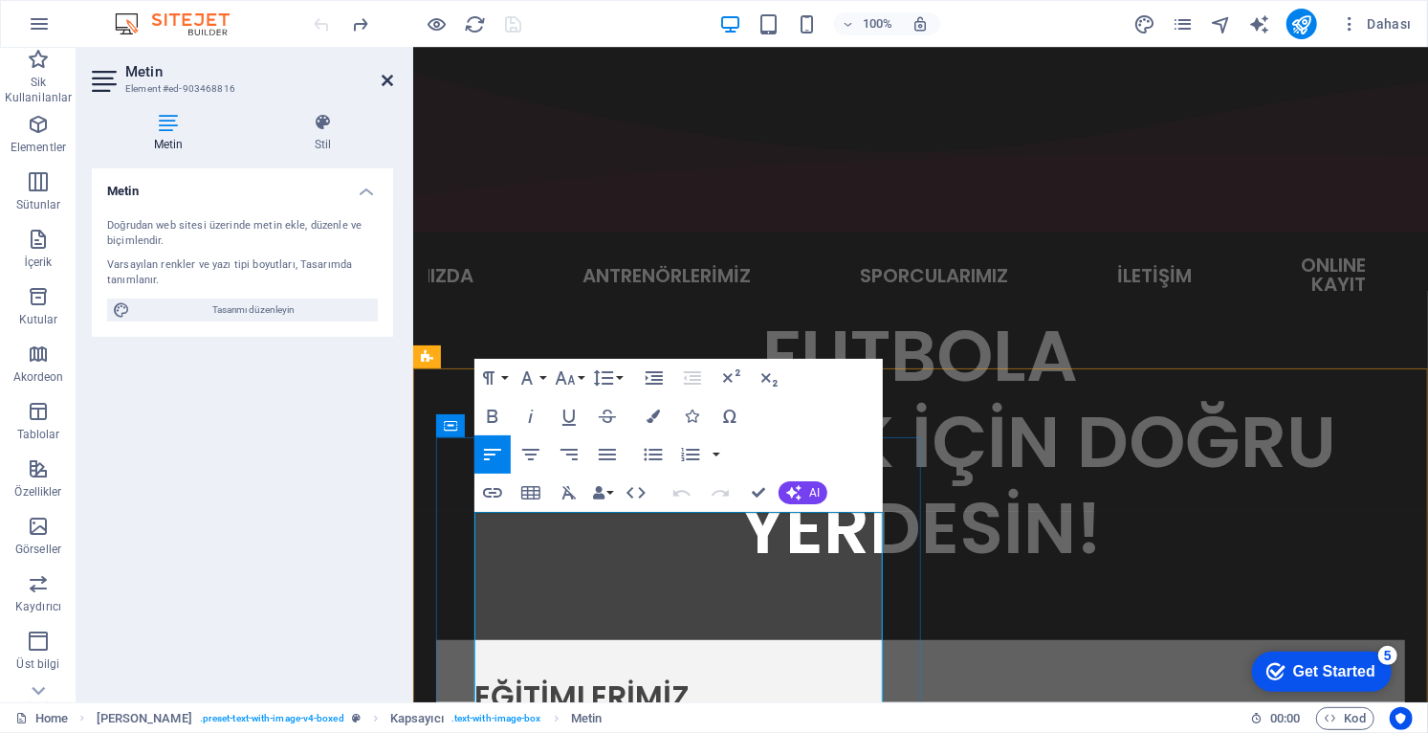
click at [387, 74] on icon at bounding box center [387, 80] width 11 height 15
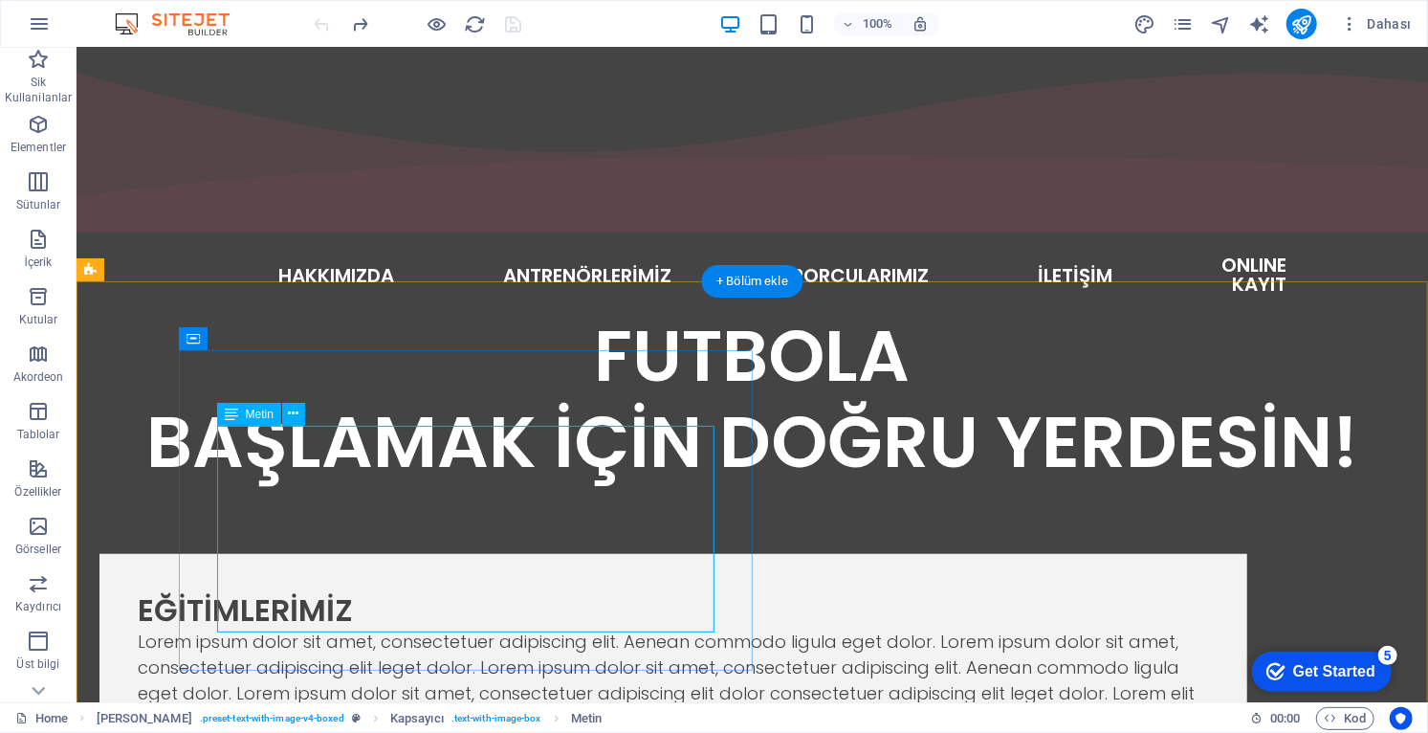
click at [469, 633] on div "EĞİTİMLERİMİZ Lorem ipsum dolor sit amet, consectetuer adipiscing elit. Aenean …" at bounding box center [672, 661] width 1148 height 216
click at [438, 627] on div "Lorem ipsum dolor sit amet, consectetuer adipiscing elit. Aenean commodo ligula…" at bounding box center [672, 678] width 1071 height 103
click at [393, 627] on div "Lorem ipsum dolor sit amet, consectetuer adipiscing elit. Aenean commodo ligula…" at bounding box center [672, 678] width 1071 height 103
click at [378, 627] on div "Lorem ipsum dolor sit amet, consectetuer adipiscing elit. Aenean commodo ligula…" at bounding box center [672, 678] width 1071 height 103
click at [367, 627] on div "Lorem ipsum dolor sit amet, consectetuer adipiscing elit. Aenean commodo ligula…" at bounding box center [672, 678] width 1071 height 103
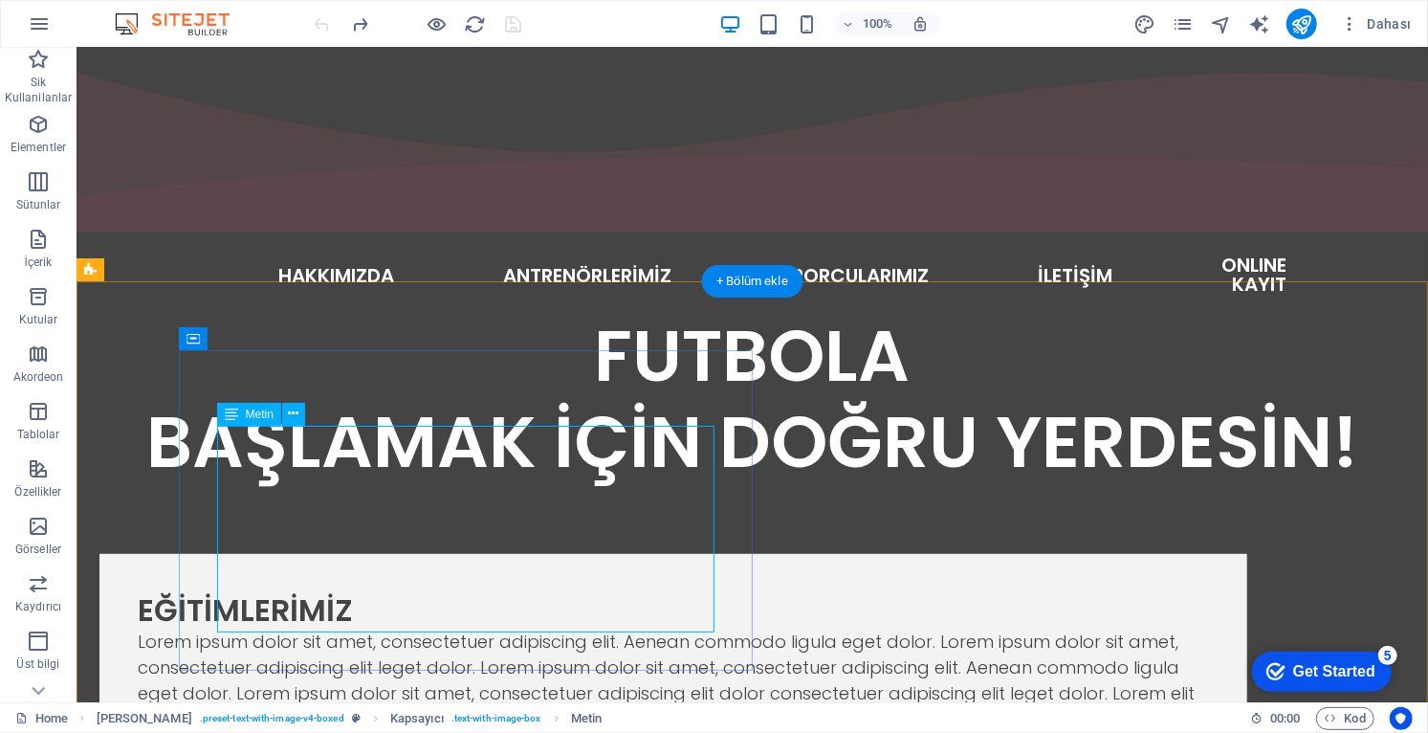
click at [374, 627] on div "Lorem ipsum dolor sit amet, consectetuer adipiscing elit. Aenean commodo ligula…" at bounding box center [672, 678] width 1071 height 103
click at [376, 627] on div "Lorem ipsum dolor sit amet, consectetuer adipiscing elit. Aenean commodo ligula…" at bounding box center [672, 678] width 1071 height 103
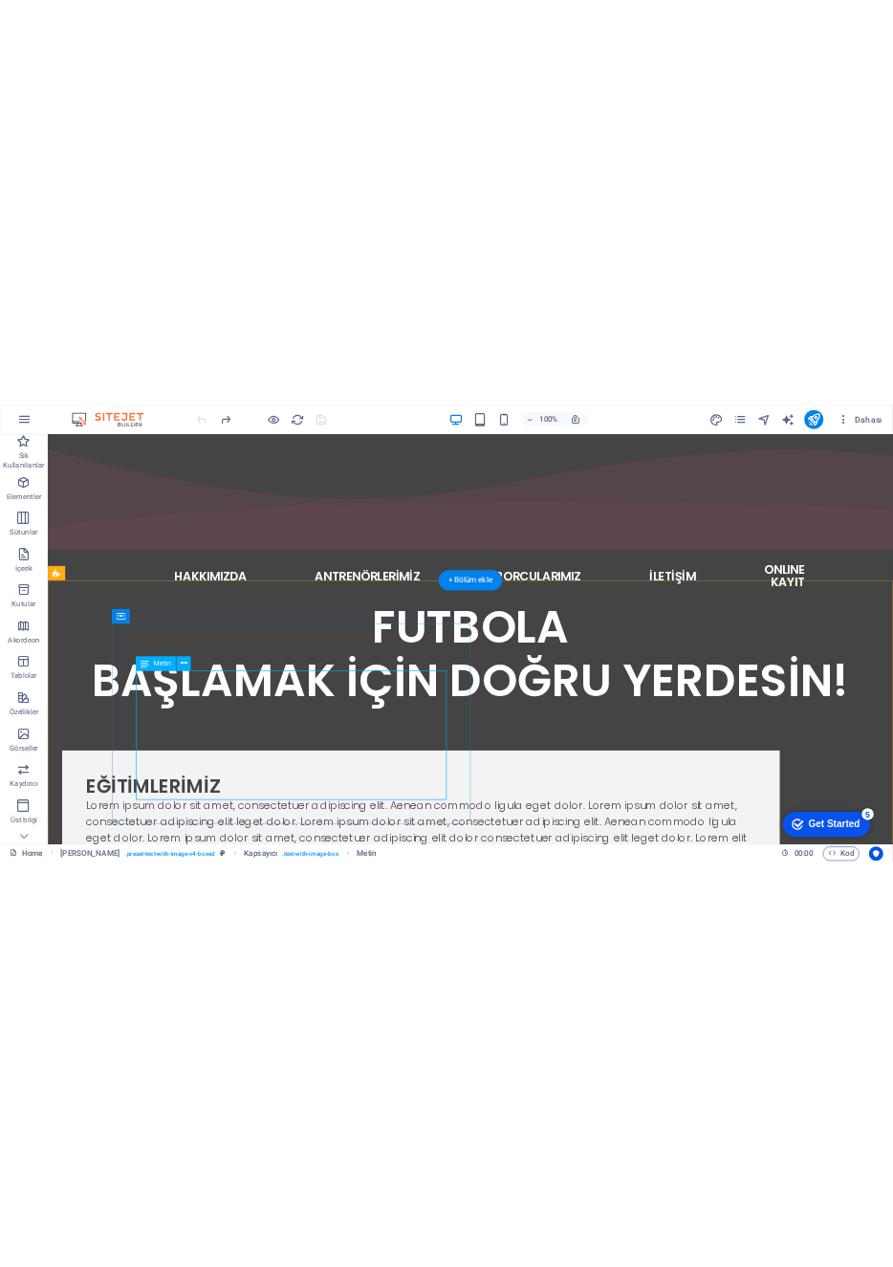
scroll to position [392, 0]
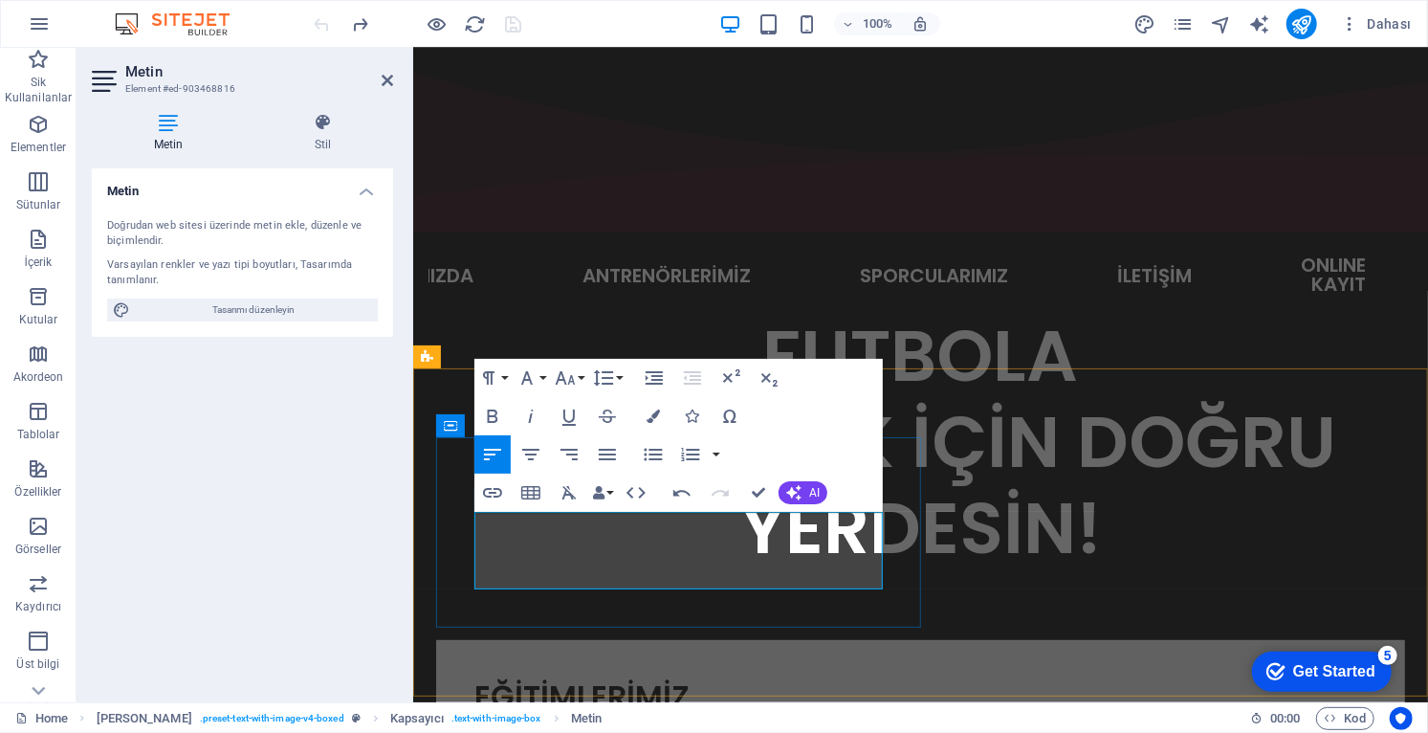
click at [675, 713] on p "iscing elit dolor consectetuer adipiscing elit leget dolor. Lorem elit saget ip…" at bounding box center [919, 739] width 892 height 52
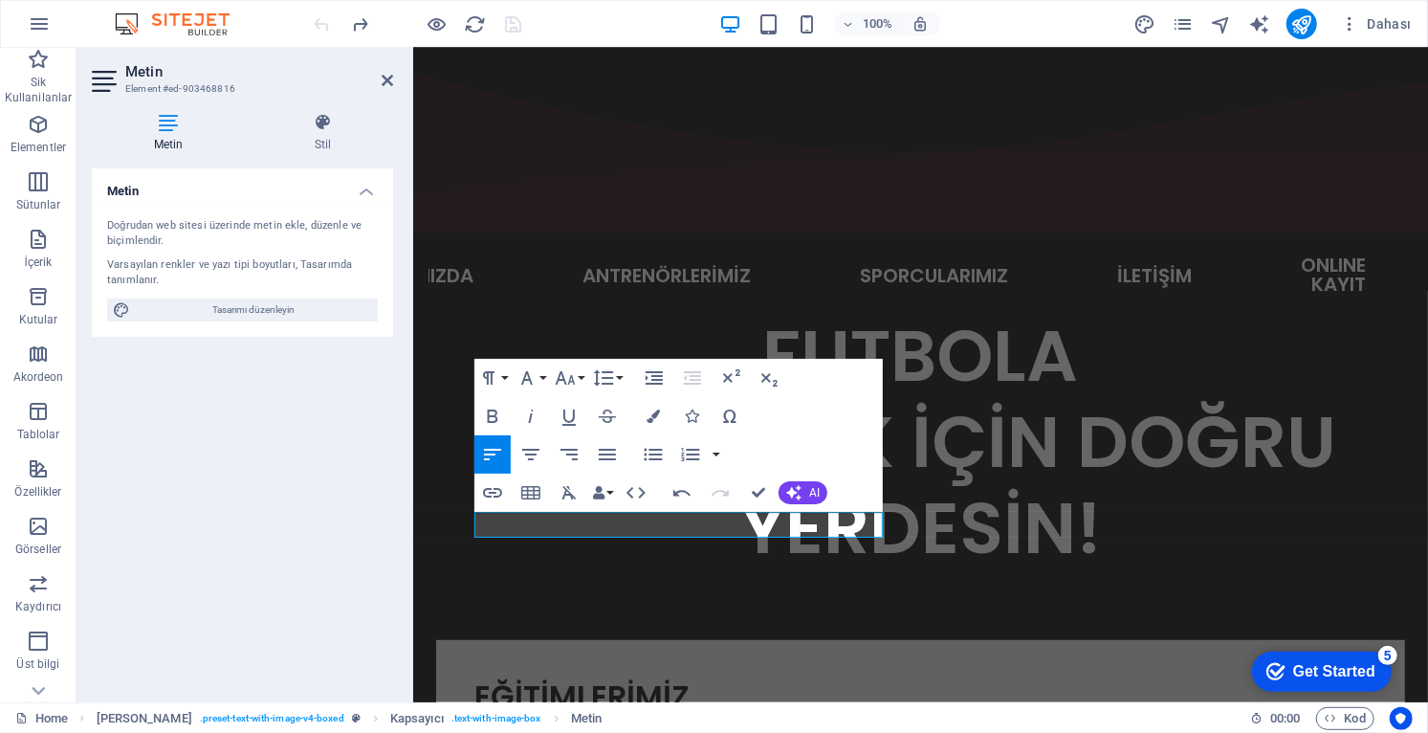
click at [783, 713] on p "iscing elit dolor consectetuer" at bounding box center [919, 726] width 892 height 26
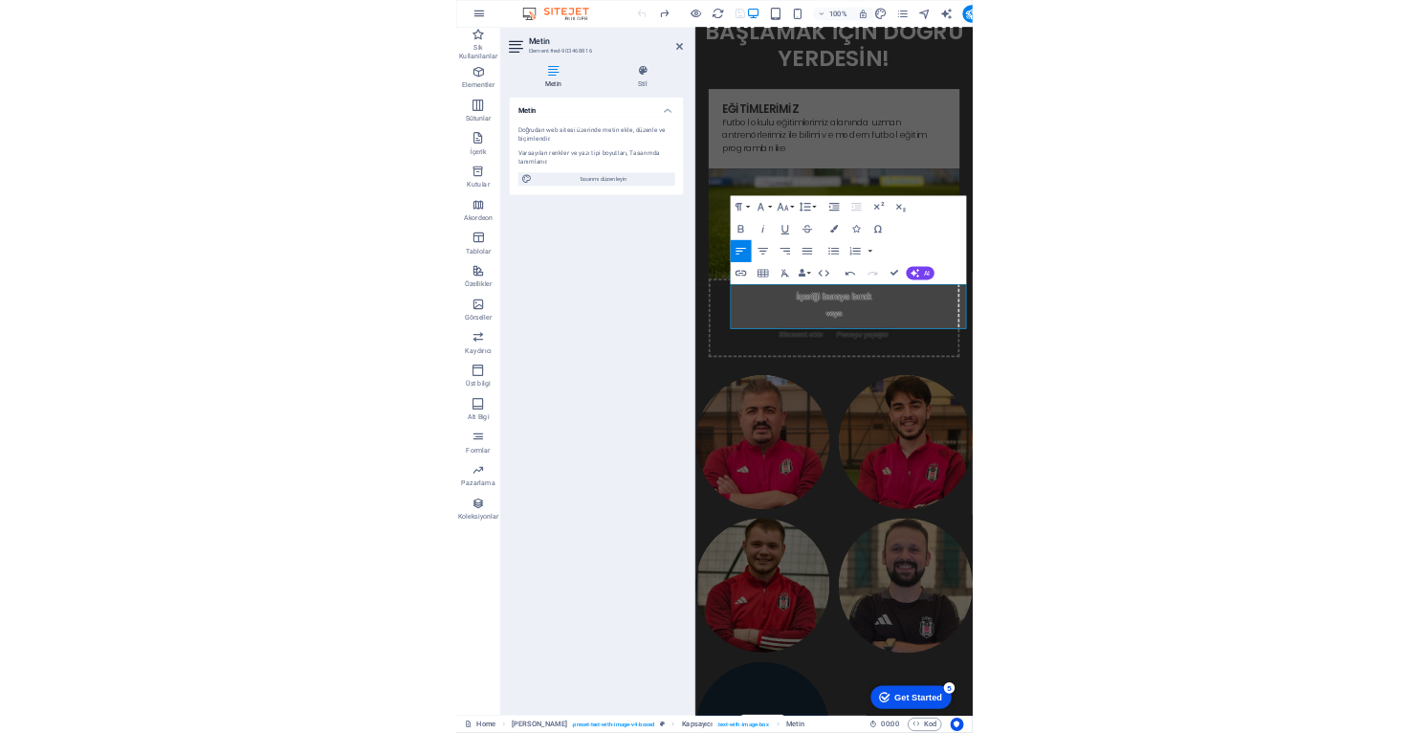
scroll to position [412, 0]
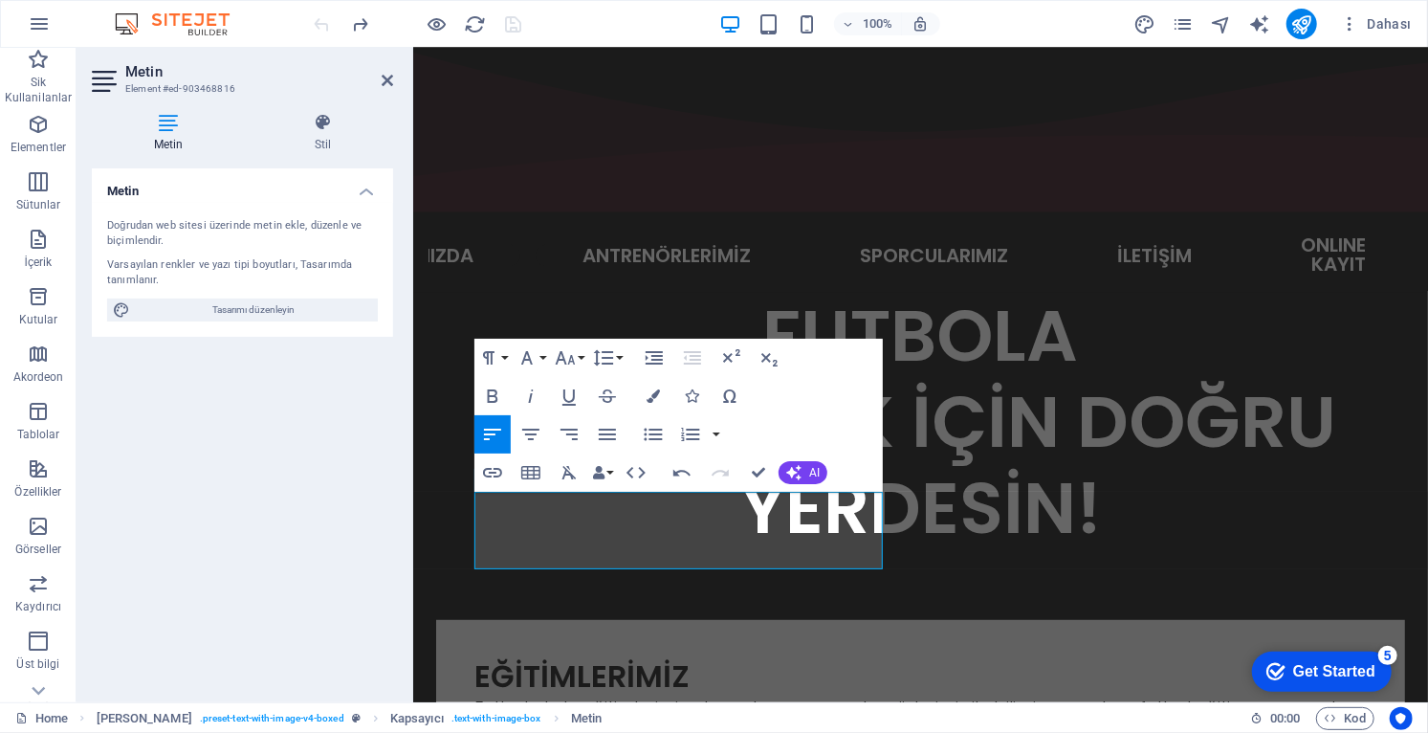
click at [721, 693] on p "Futbol okulu eğitimlerimiz alanında uzman antrenörlerimiz ile bilimi ve modern …" at bounding box center [919, 719] width 892 height 52
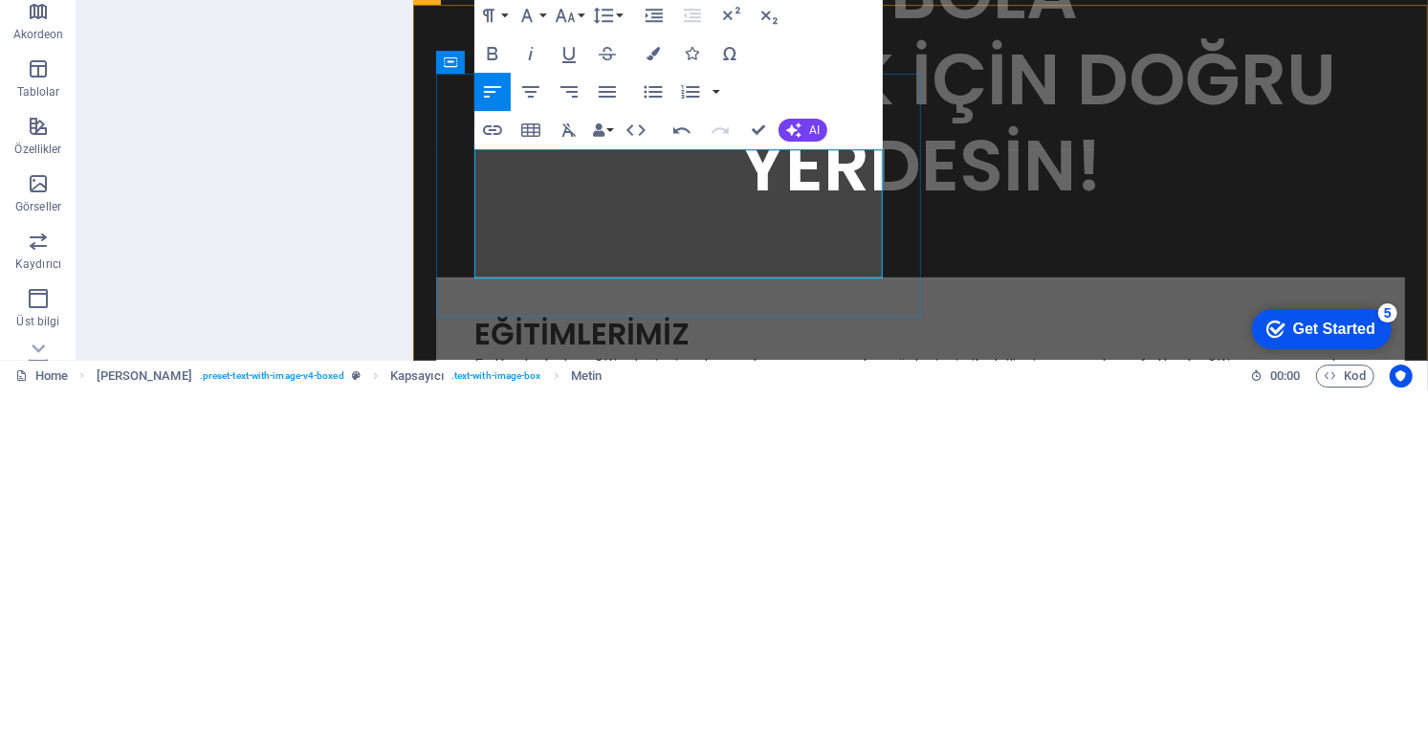
click at [689, 353] on p "Futbol okulu eğitimlerimiz alanında uzman antrenörlerimiz ile bilimi ve modern …" at bounding box center [919, 379] width 892 height 52
click at [609, 353] on p "Futbol okulu eğitimlerimiz, alanında uzman antrenörlerimiz ile bilimi ve modern…" at bounding box center [919, 379] width 892 height 52
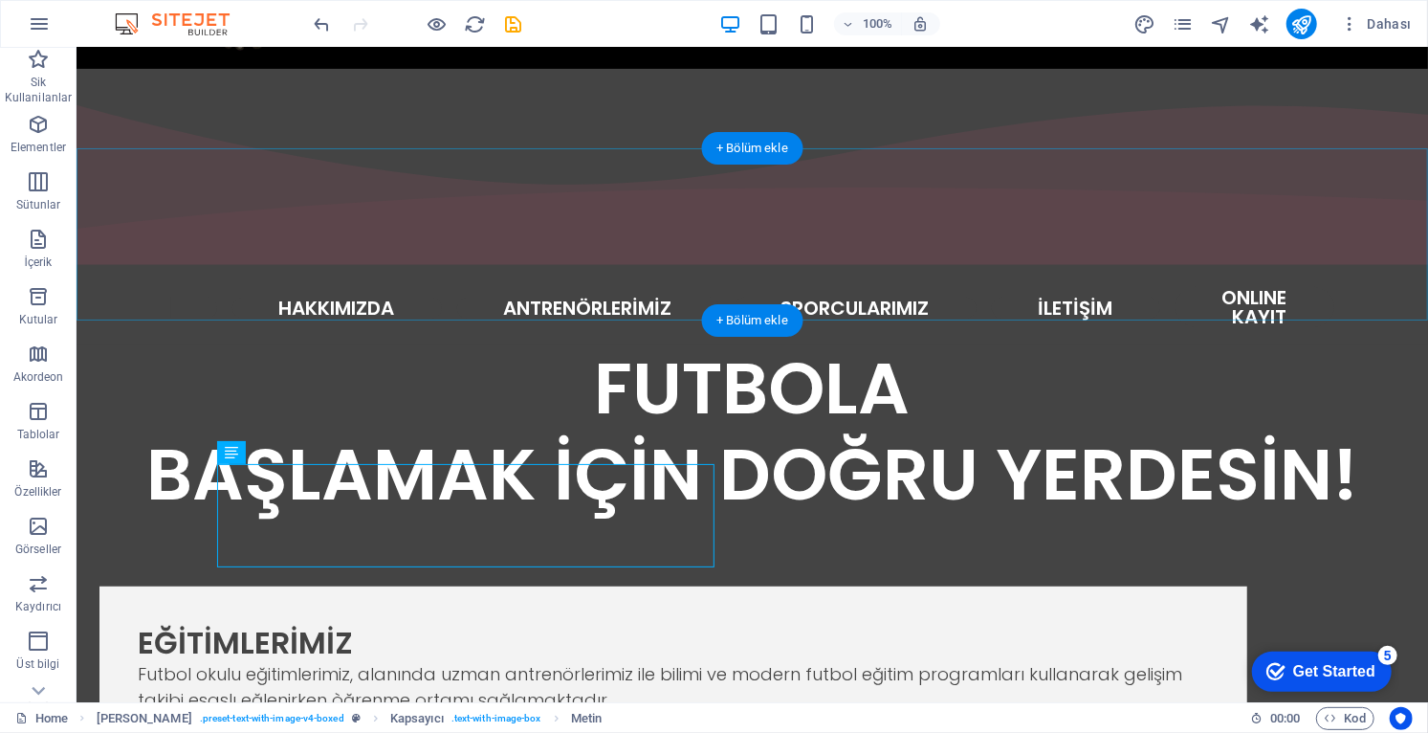
scroll to position [493, 0]
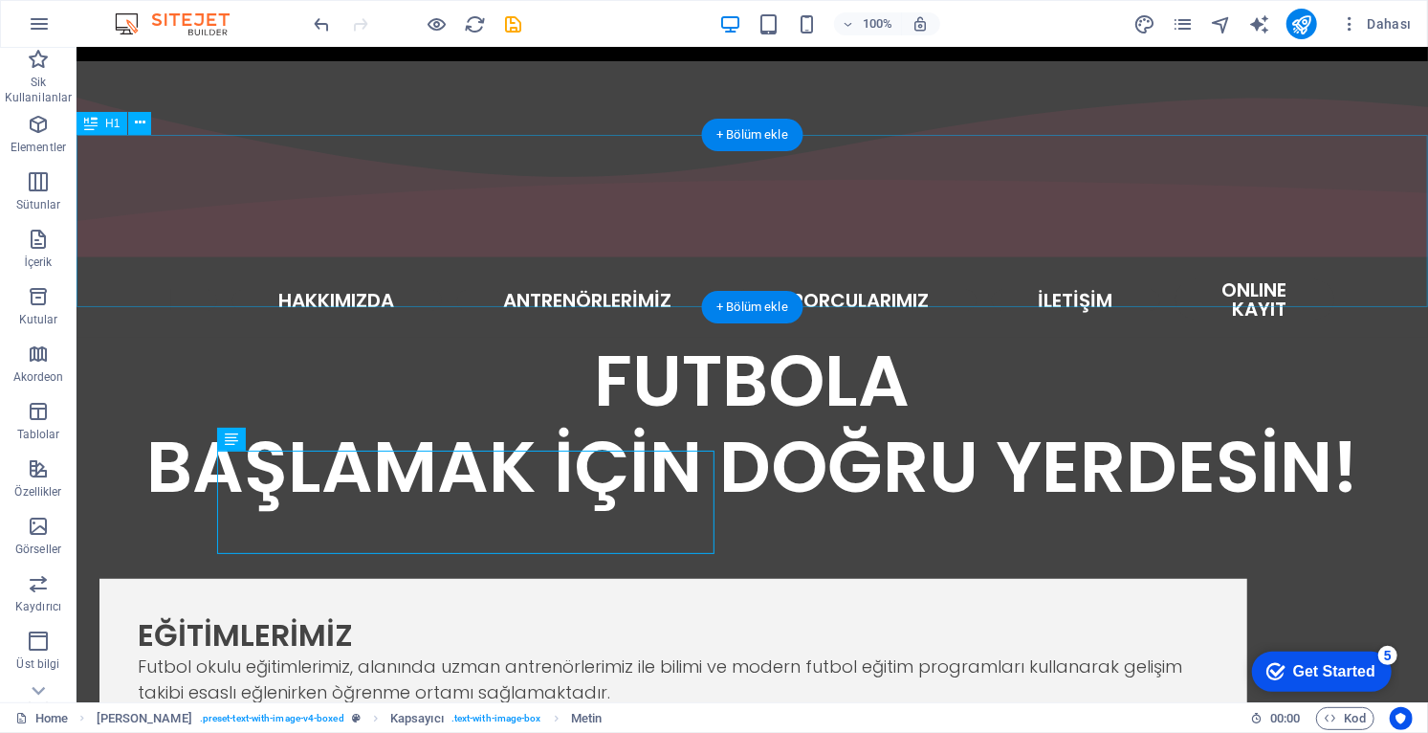
click at [418, 652] on div "Futbol okulu eğitimlerimiz, alanında uzman antrenörlerimiz ile bilimi ve modern…" at bounding box center [672, 678] width 1071 height 52
click at [389, 652] on div "Futbol okulu eğitimlerimiz, alanında uzman antrenörlerimiz ile bilimi ve modern…" at bounding box center [672, 678] width 1071 height 52
click at [383, 652] on div "Futbol okulu eğitimlerimiz, alanında uzman antrenörlerimiz ile bilimi ve modern…" at bounding box center [672, 678] width 1071 height 52
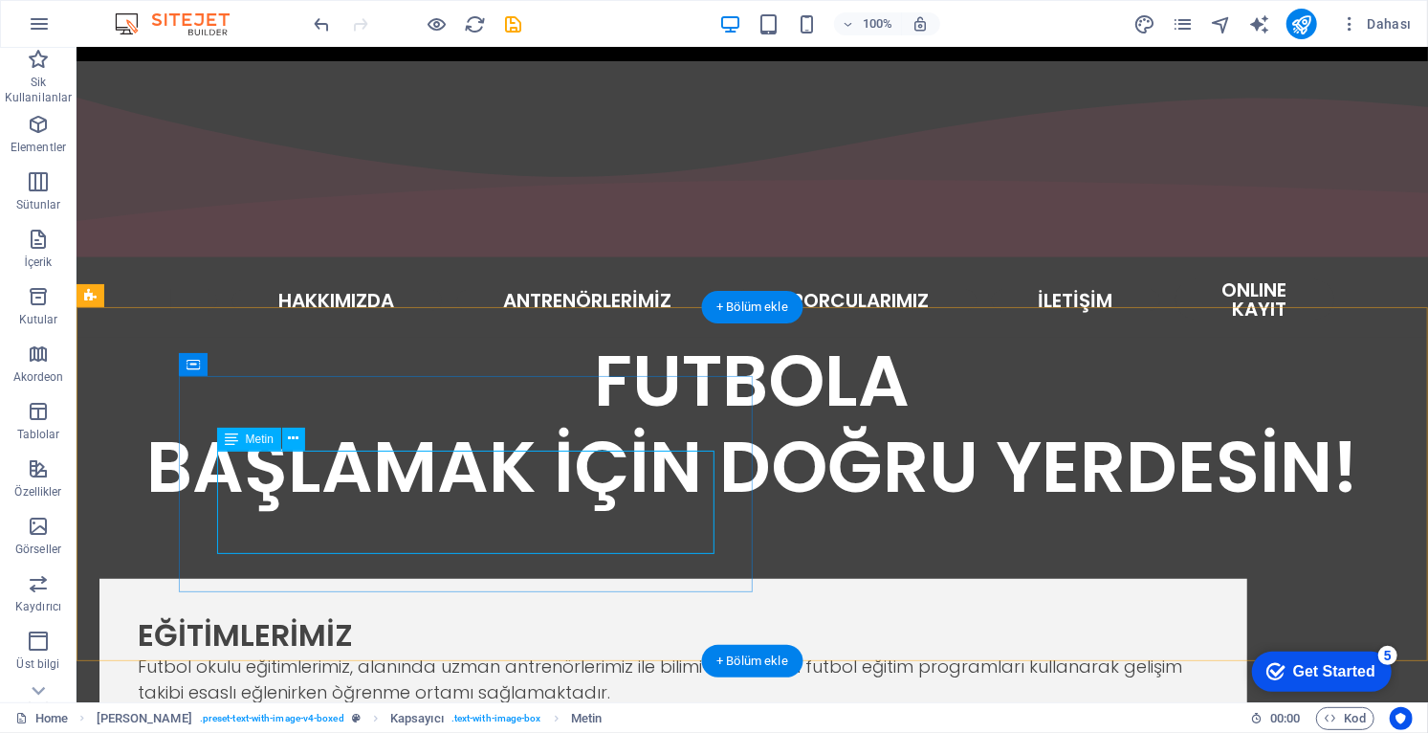
click at [355, 652] on div "Futbol okulu eğitimlerimiz, alanında uzman antrenörlerimiz ile bilimi ve modern…" at bounding box center [672, 678] width 1071 height 52
click at [361, 652] on div "Futbol okulu eğitimlerimiz, alanında uzman antrenörlerimiz ile bilimi ve modern…" at bounding box center [672, 678] width 1071 height 52
click at [360, 652] on div "Futbol okulu eğitimlerimiz, alanında uzman antrenörlerimiz ile bilimi ve modern…" at bounding box center [672, 678] width 1071 height 52
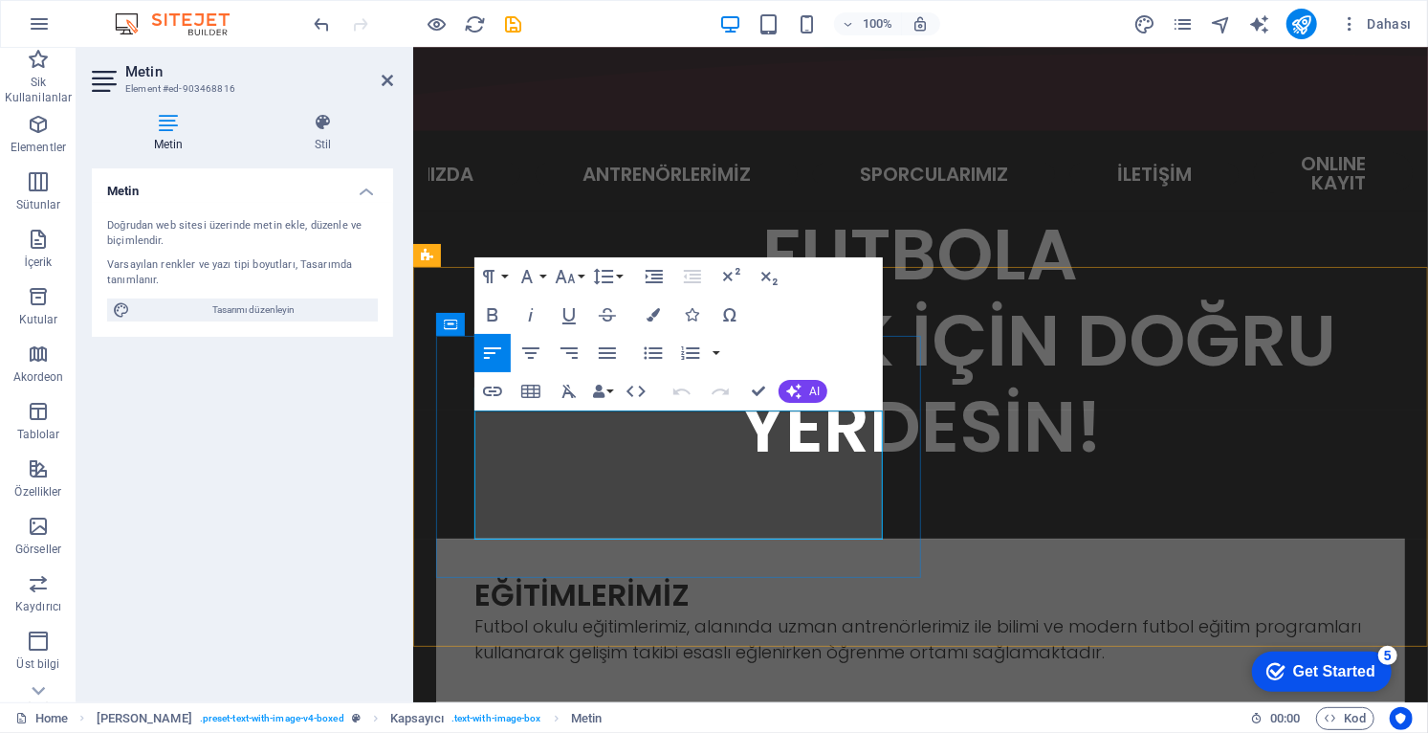
click at [609, 612] on p "Futbol okulu eğitimlerimiz, alanında uzman antrenörlerimiz ile bilimi ve modern…" at bounding box center [919, 638] width 892 height 52
click at [386, 79] on icon at bounding box center [387, 80] width 11 height 15
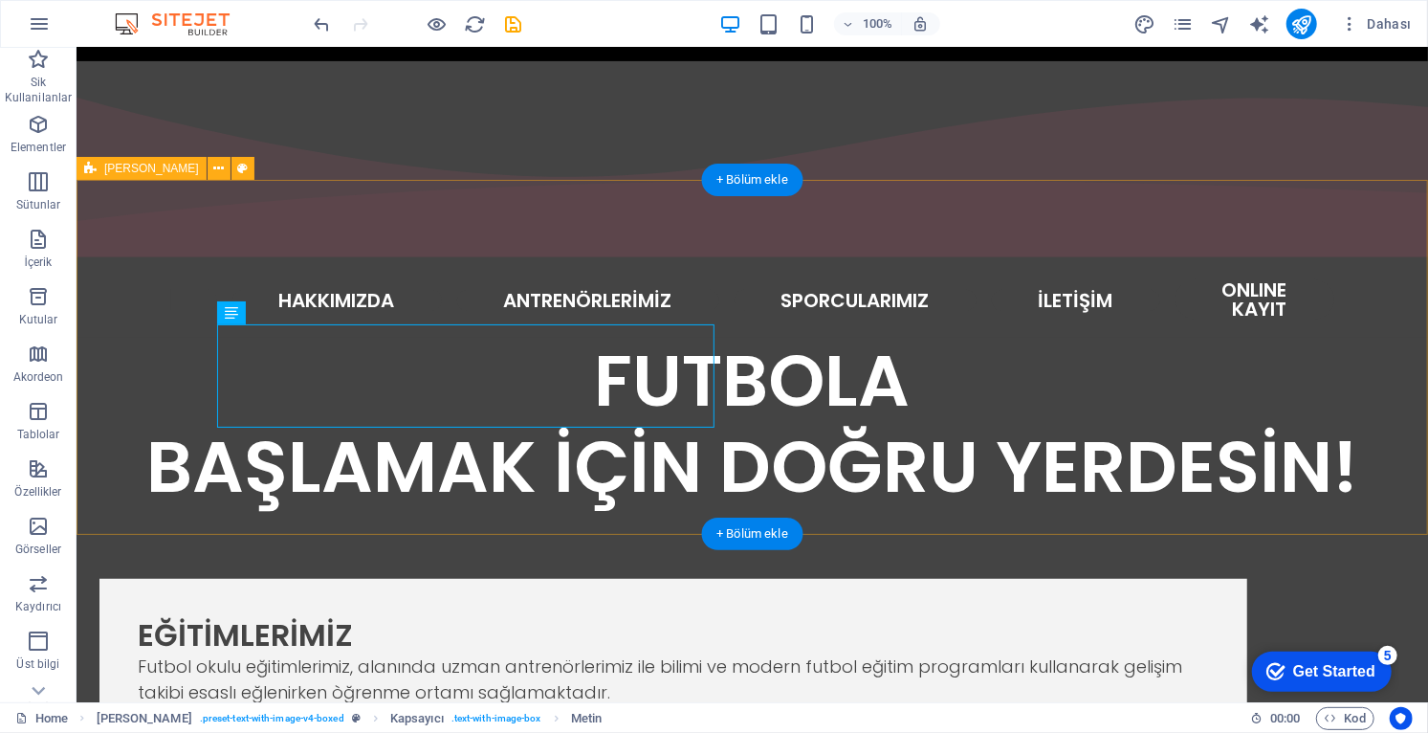
scroll to position [620, 0]
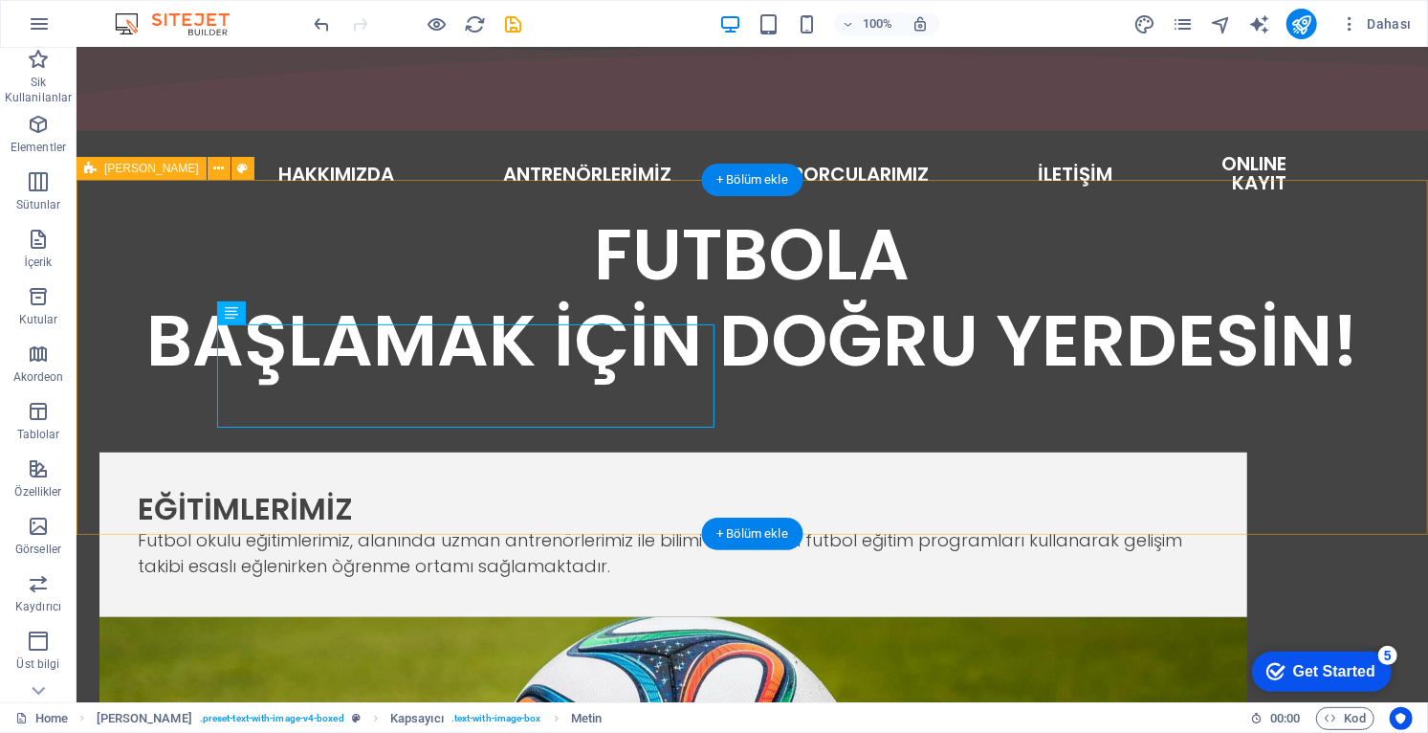
click at [394, 526] on div "Futbol okulu eğitimlerimiz, alanında uzman antrenörlerimiz ile bilimi ve modern…" at bounding box center [672, 552] width 1071 height 52
click at [381, 526] on div "Futbol okulu eğitimlerimiz, alanında uzman antrenörlerimiz ile bilimi ve modern…" at bounding box center [672, 552] width 1071 height 52
click at [387, 526] on div "Futbol okulu eğitimlerimiz, alanında uzman antrenörlerimiz ile bilimi ve modern…" at bounding box center [672, 552] width 1071 height 52
click at [355, 526] on div "Futbol okulu eğitimlerimiz, alanında uzman antrenörlerimiz ile bilimi ve modern…" at bounding box center [672, 552] width 1071 height 52
click at [363, 526] on div "Futbol okulu eğitimlerimiz, alanında uzman antrenörlerimiz ile bilimi ve modern…" at bounding box center [672, 552] width 1071 height 52
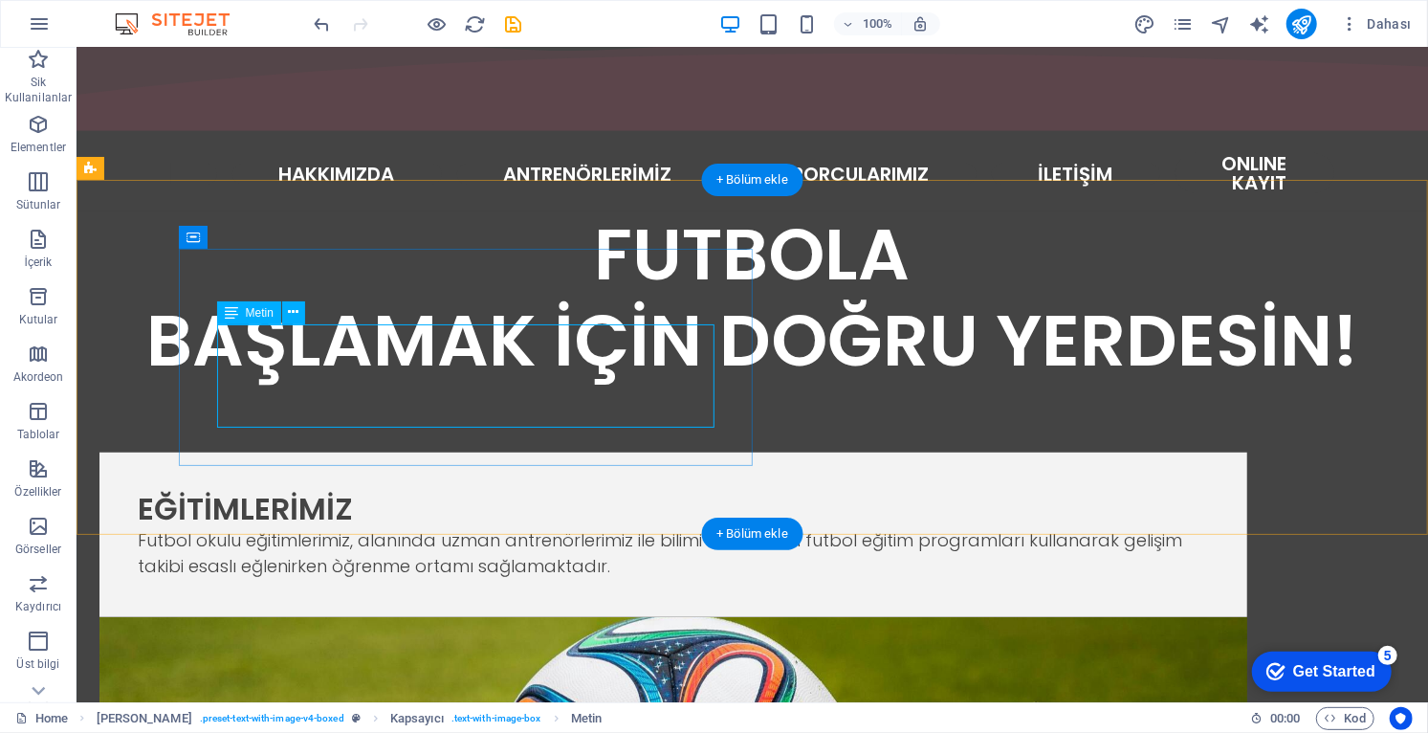
click at [374, 451] on div "EĞİTİMLERİMİZ Futbol okulu eğitimlerimiz, alanında uzman antrenörlerimiz ile bi…" at bounding box center [672, 533] width 1148 height 164
click at [395, 526] on div "Futbol okulu eğitimlerimiz, alanında uzman antrenörlerimiz ile bilimi ve modern…" at bounding box center [672, 552] width 1071 height 52
click at [387, 526] on div "Futbol okulu eğitimlerimiz, alanında uzman antrenörlerimiz ile bilimi ve modern…" at bounding box center [672, 552] width 1071 height 52
click at [392, 526] on div "Futbol okulu eğitimlerimiz, alanında uzman antrenörlerimiz ile bilimi ve modern…" at bounding box center [672, 552] width 1071 height 52
click at [448, 526] on div "Futbol okulu eğitimlerimiz, alanında uzman antrenörlerimiz ile bilimi ve modern…" at bounding box center [672, 552] width 1071 height 52
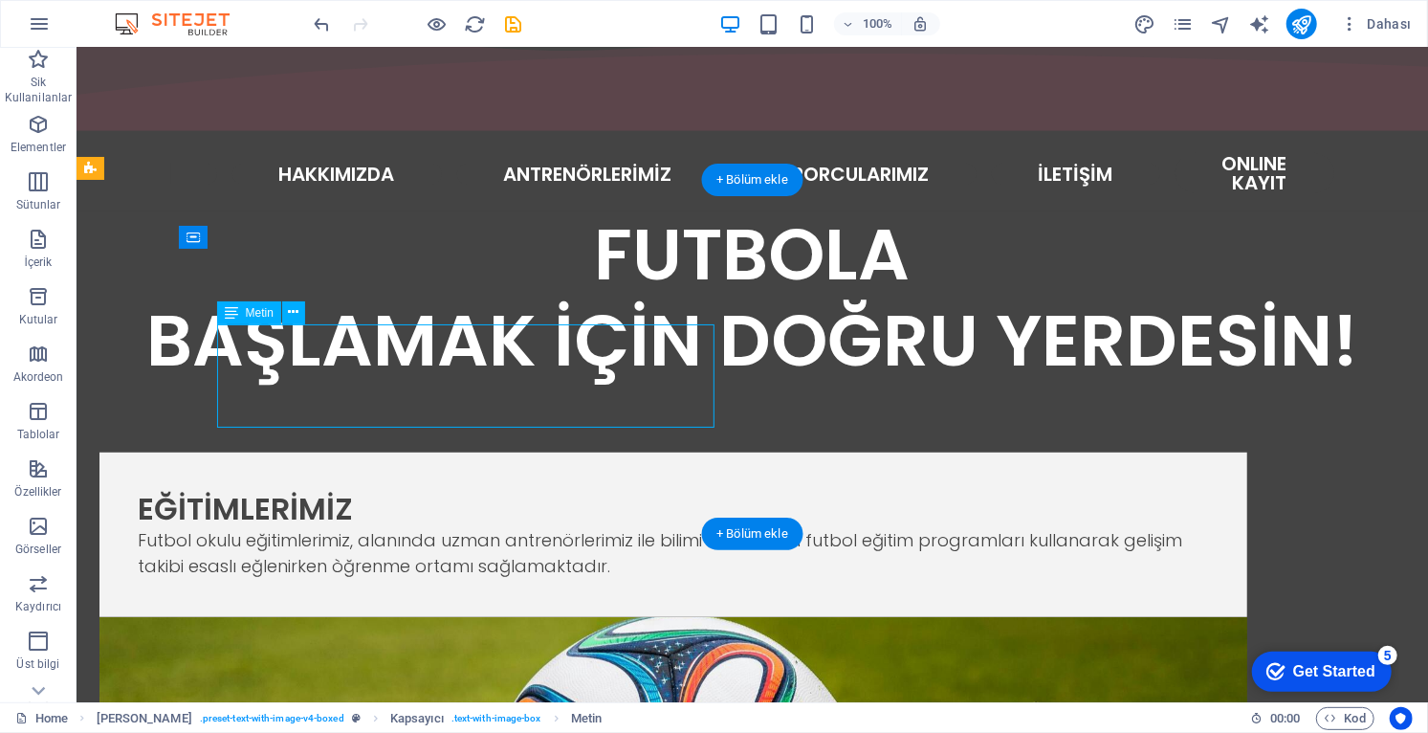
click at [414, 526] on div "Futbol okulu eğitimlerimiz, alanında uzman antrenörlerimiz ile bilimi ve modern…" at bounding box center [672, 552] width 1071 height 52
click at [392, 451] on div "EĞİTİMLERİMİZ Futbol okulu eğitimlerimiz, alanında uzman antrenörlerimiz ile bi…" at bounding box center [672, 533] width 1148 height 164
click at [401, 526] on div "Futbol okulu eğitimlerimiz, alanında uzman antrenörlerimiz ile bilimi ve modern…" at bounding box center [672, 552] width 1071 height 52
click at [372, 526] on div "Futbol okulu eğitimlerimiz, alanında uzman antrenörlerimiz ile bilimi ve modern…" at bounding box center [672, 552] width 1071 height 52
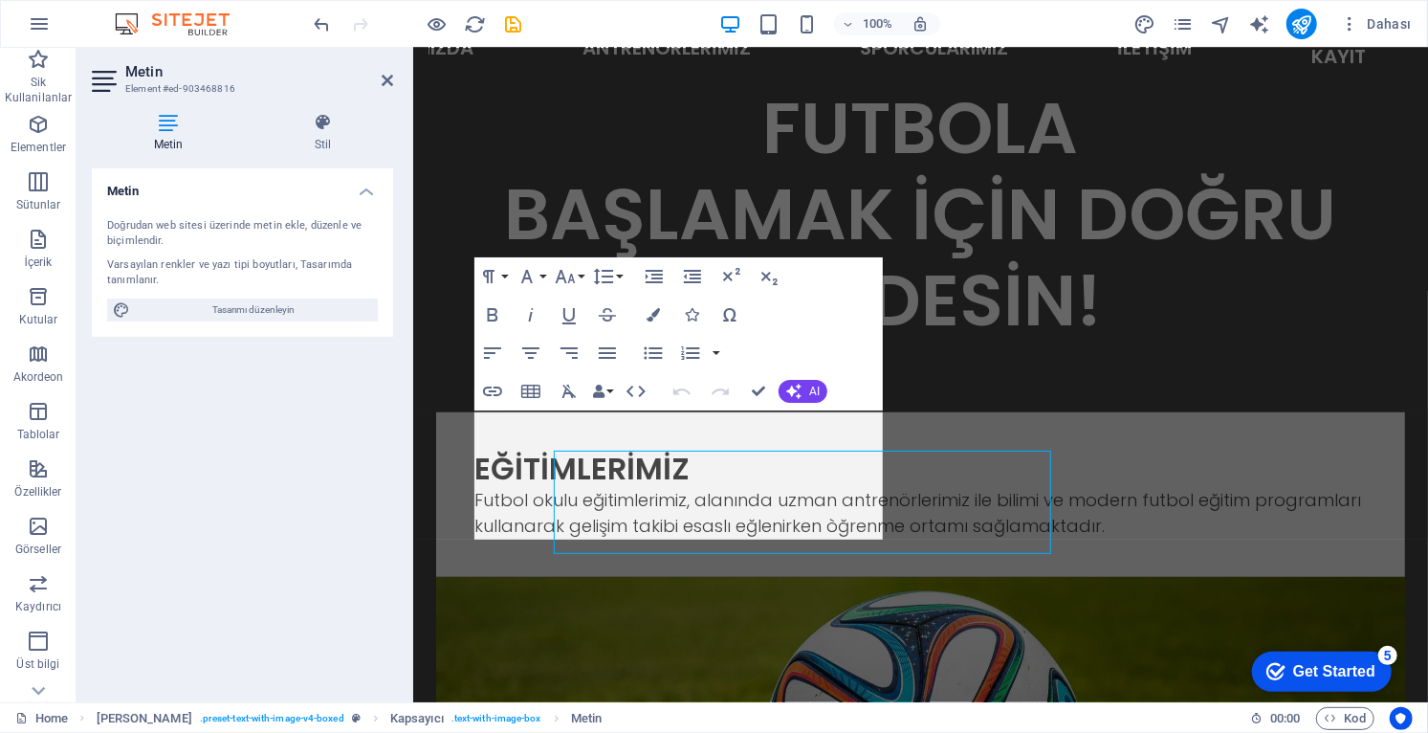
scroll to position [493, 0]
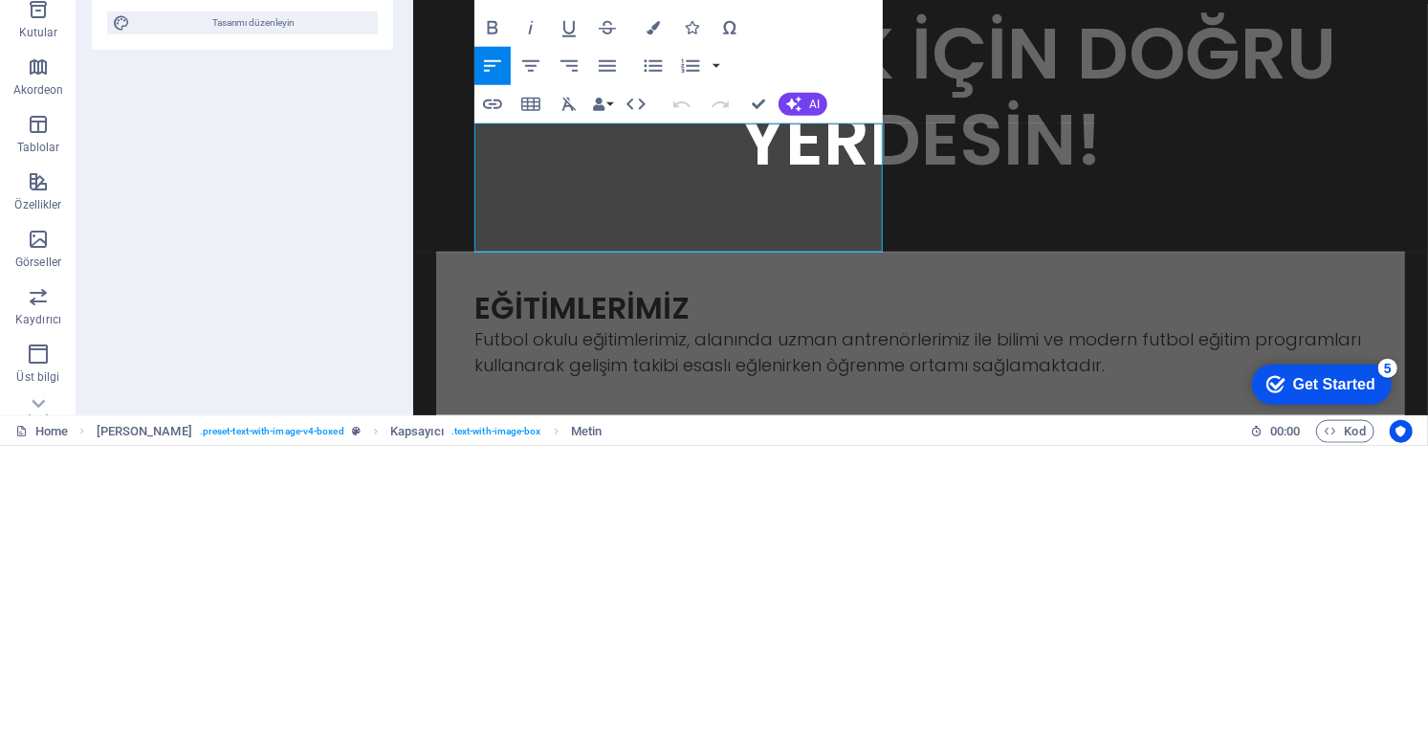
click at [629, 326] on p "Futbol okulu eğitimlerimiz, alanında uzman antrenörlerimiz ile bilimi ve modern…" at bounding box center [919, 352] width 892 height 52
click at [615, 326] on p "Futbol okulu eğitimlerimiz, alanında uzman antrenörlerimiz ile bilimi ve modern…" at bounding box center [919, 352] width 892 height 52
click at [624, 326] on p "Futbol okulu eğitimlerimiz, alanında uzman antrenörlerimiz ile bilimi ve modern…" at bounding box center [919, 352] width 892 height 52
click at [727, 326] on p "Futbol okulu eğitimlerimiz, alanında uzman antrenörlerimiz ile bilimi ve modern…" at bounding box center [919, 352] width 892 height 52
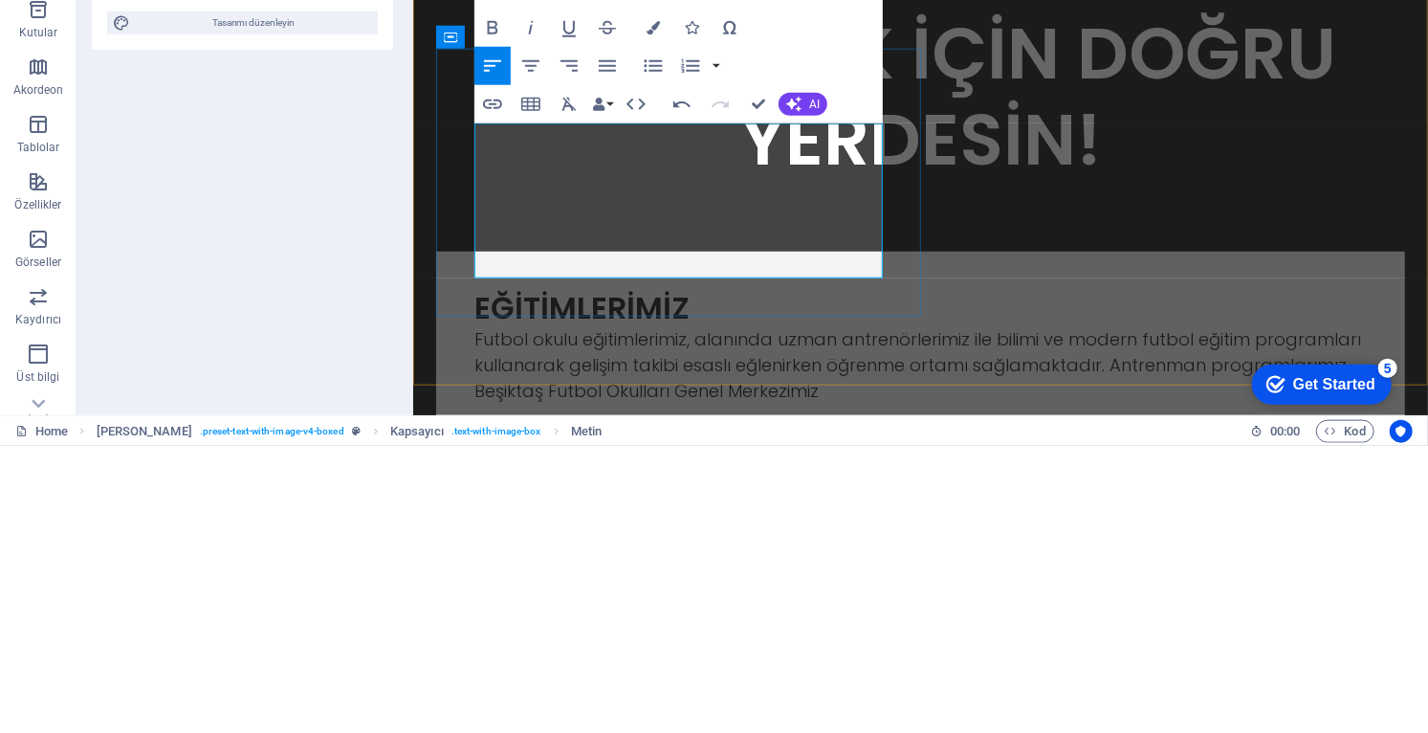
click at [859, 326] on p "Futbol okulu eğitimlerimiz, alanında uzman antrenörlerimiz ile bilimi ve modern…" at bounding box center [919, 364] width 892 height 77
click at [781, 326] on p "Futbol okulu eğitimlerimiz, alanında uzman antrenörlerimiz ile bilimi ve modern…" at bounding box center [919, 364] width 892 height 77
click at [842, 326] on p "Futbol okulu eğitimlerimiz, alanında uzman antrenörlerimiz ile bilimi ve modern…" at bounding box center [919, 364] width 892 height 77
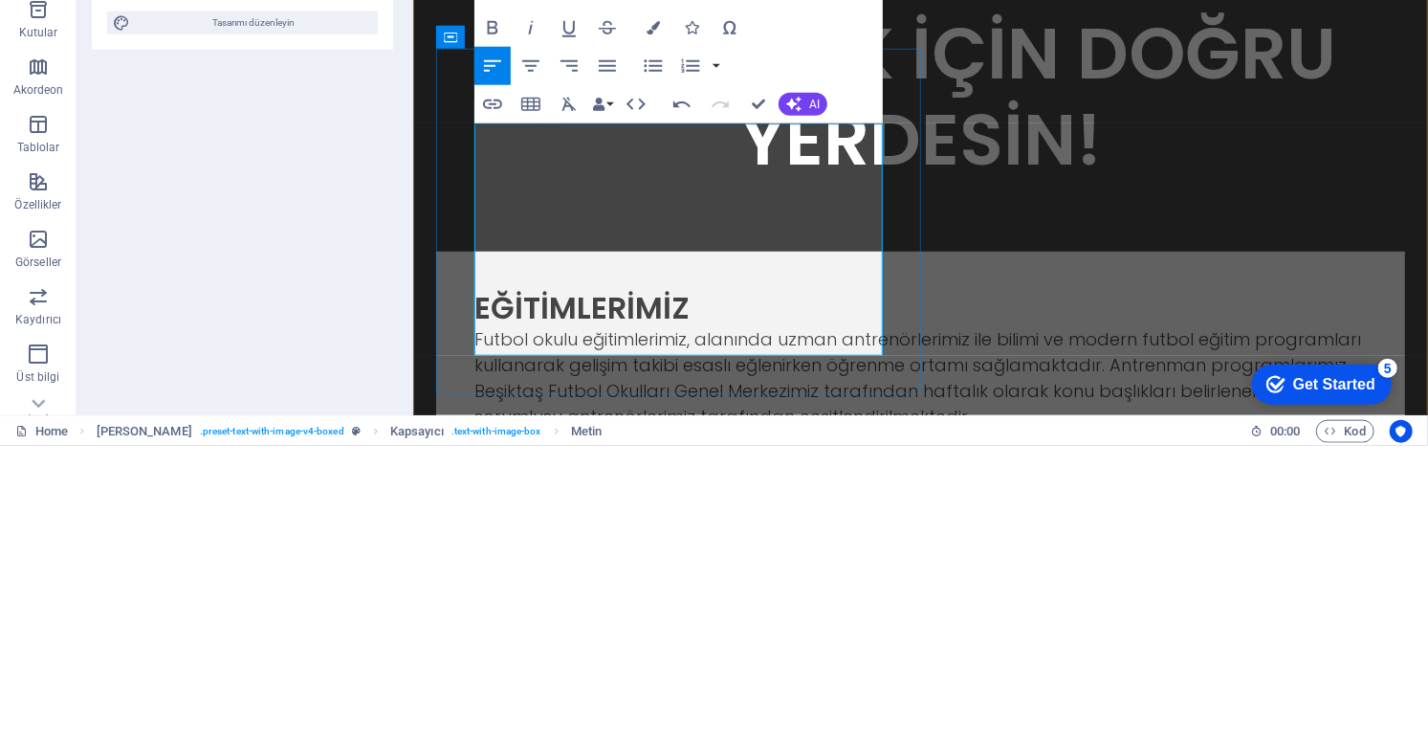
scroll to position [534, 0]
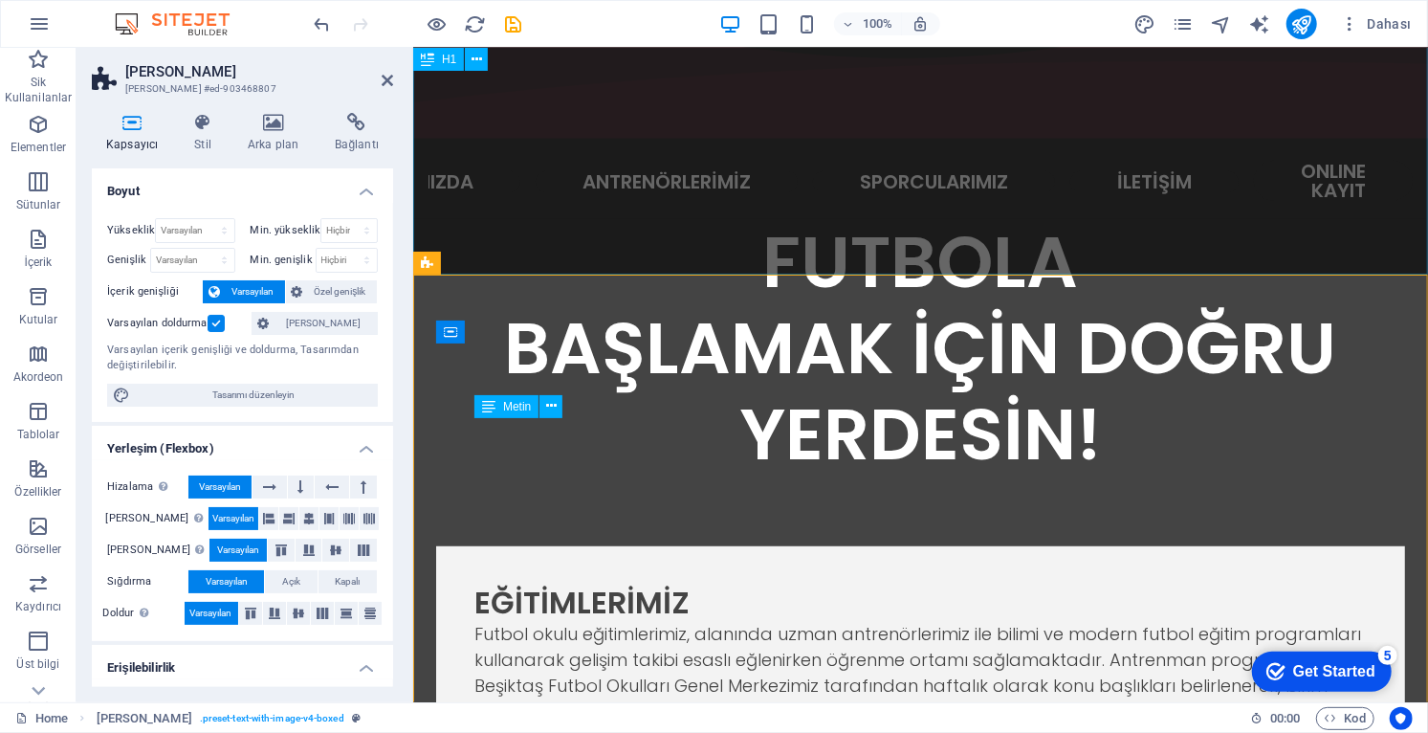
scroll to position [514, 0]
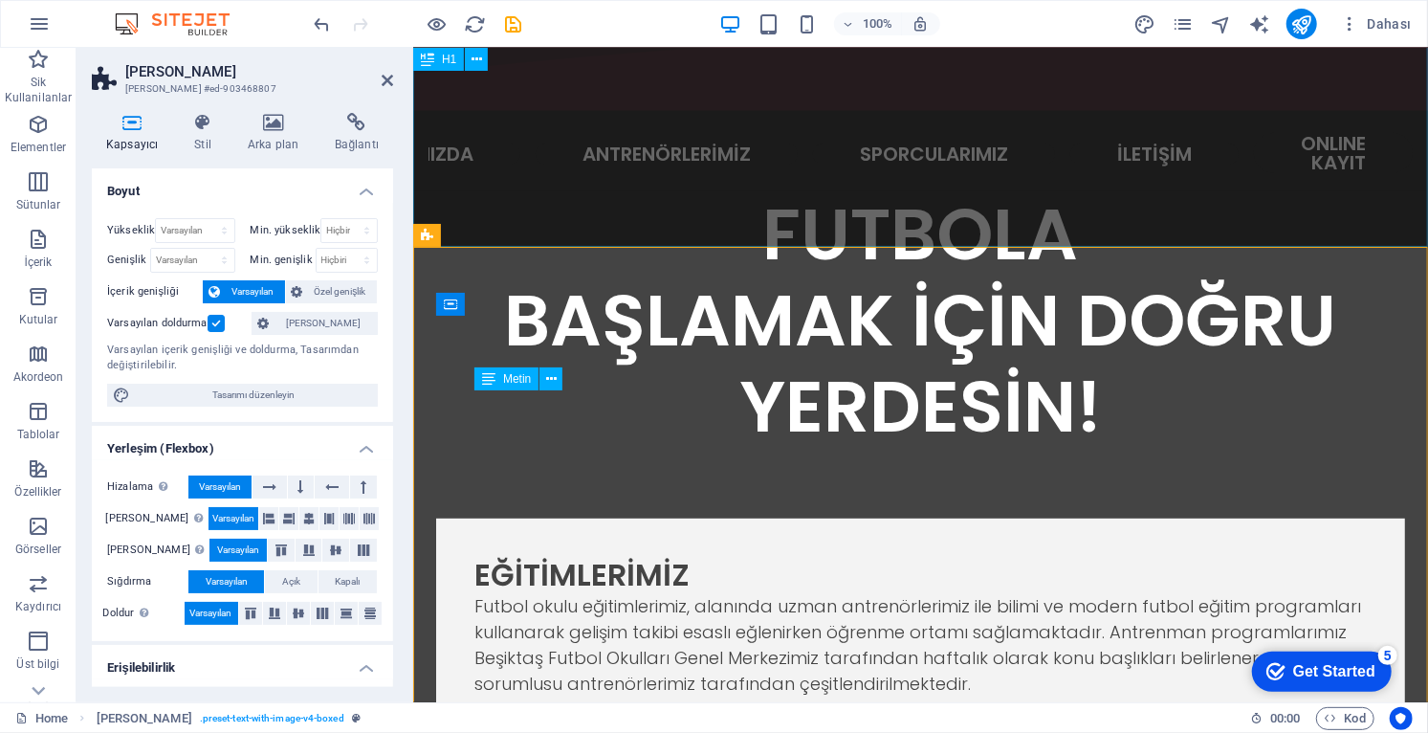
click at [820, 556] on div "EĞİTİMLERİMİZ" at bounding box center [919, 574] width 892 height 36
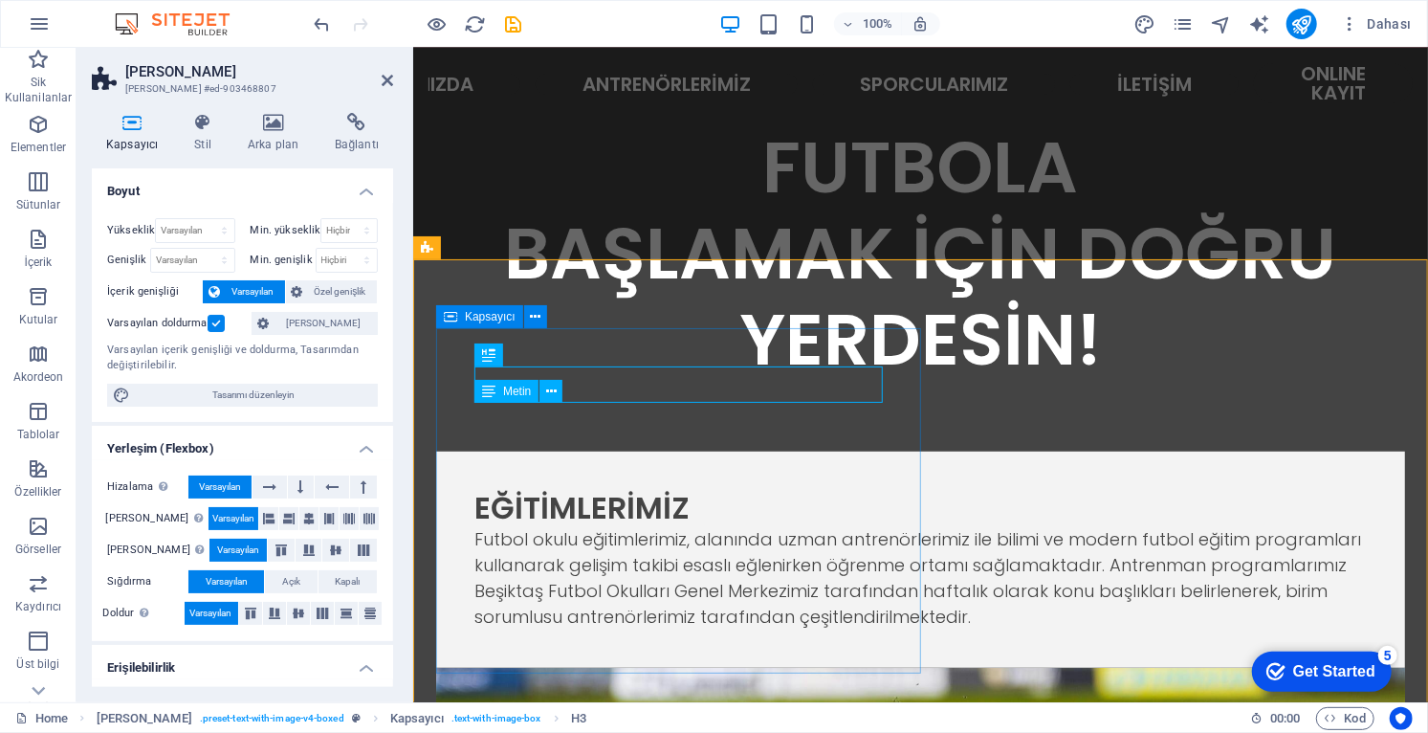
scroll to position [500, 0]
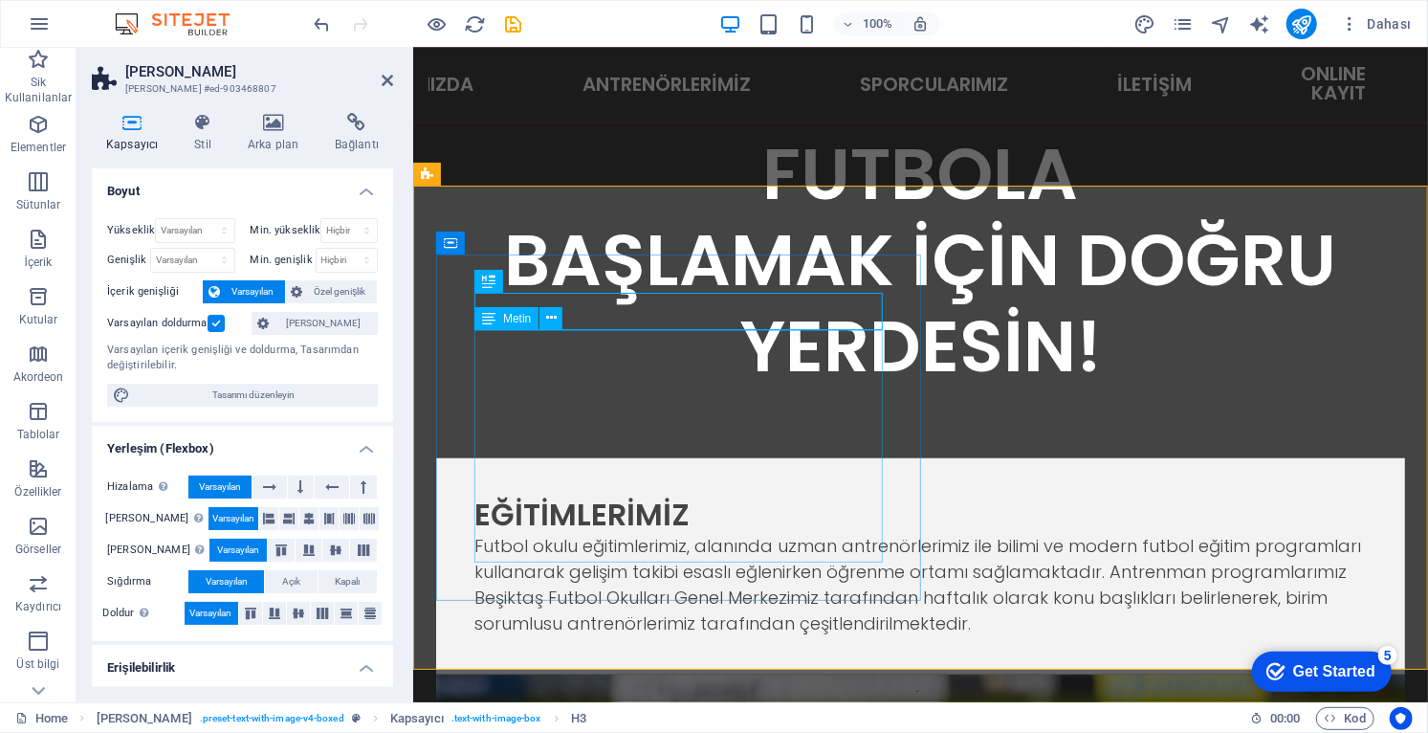
click at [639, 532] on div "Futbol okulu eğitimlerimiz, alanında uzman antrenörlerimiz ile bilimi ve modern…" at bounding box center [919, 583] width 892 height 103
click at [630, 532] on div "Futbol okulu eğitimlerimiz, alanında uzman antrenörlerimiz ile bilimi ve modern…" at bounding box center [919, 583] width 892 height 103
click at [634, 532] on div "Futbol okulu eğitimlerimiz, alanında uzman antrenörlerimiz ile bilimi ve modern…" at bounding box center [919, 583] width 892 height 103
click at [630, 532] on div "Futbol okulu eğitimlerimiz, alanında uzman antrenörlerimiz ile bilimi ve modern…" at bounding box center [919, 583] width 892 height 103
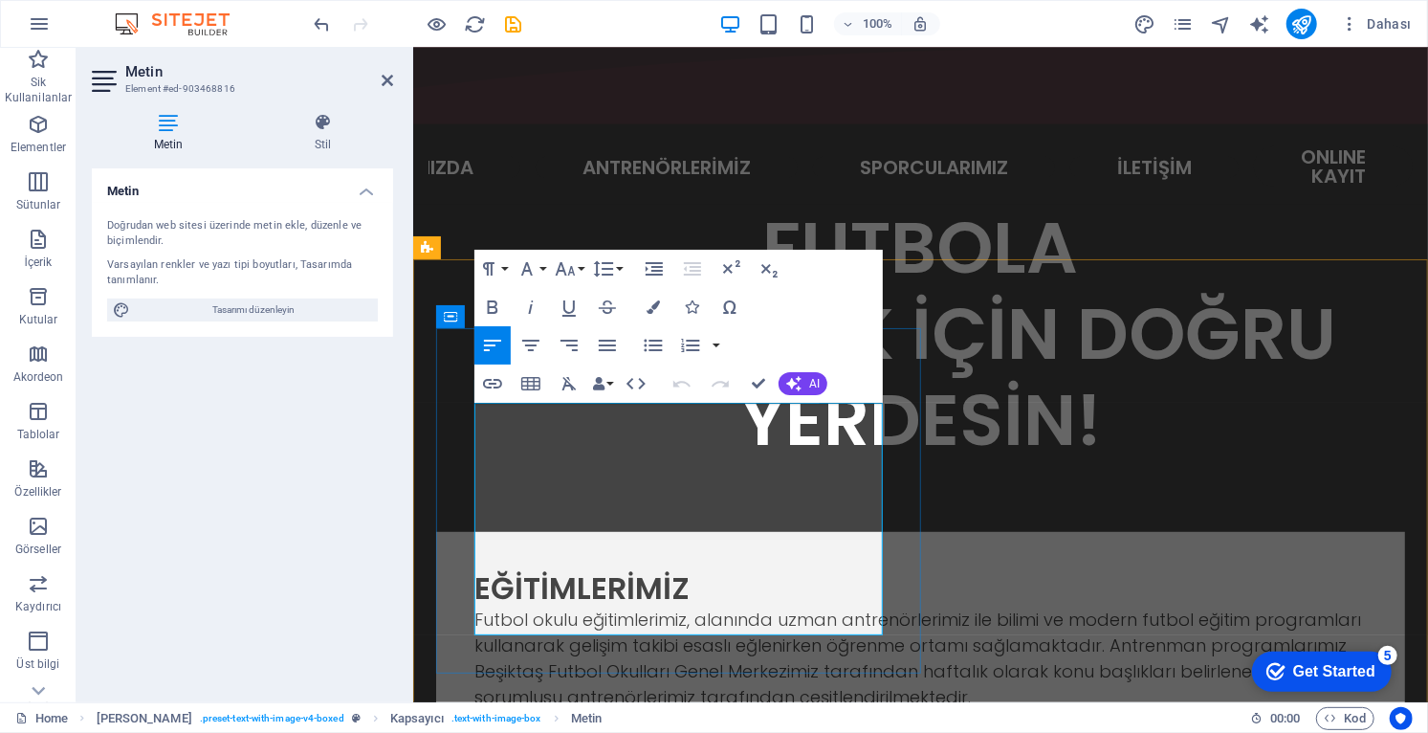
click at [629, 605] on p "Futbol okulu eğitimlerimiz, alanında uzman antrenörlerimiz ile bilimi ve modern…" at bounding box center [919, 656] width 892 height 103
click at [632, 605] on p "Futbol okulu eğitimlerimiz, alanında uzman antrenörlerimiz ile bilimi ve modern…" at bounding box center [919, 656] width 892 height 103
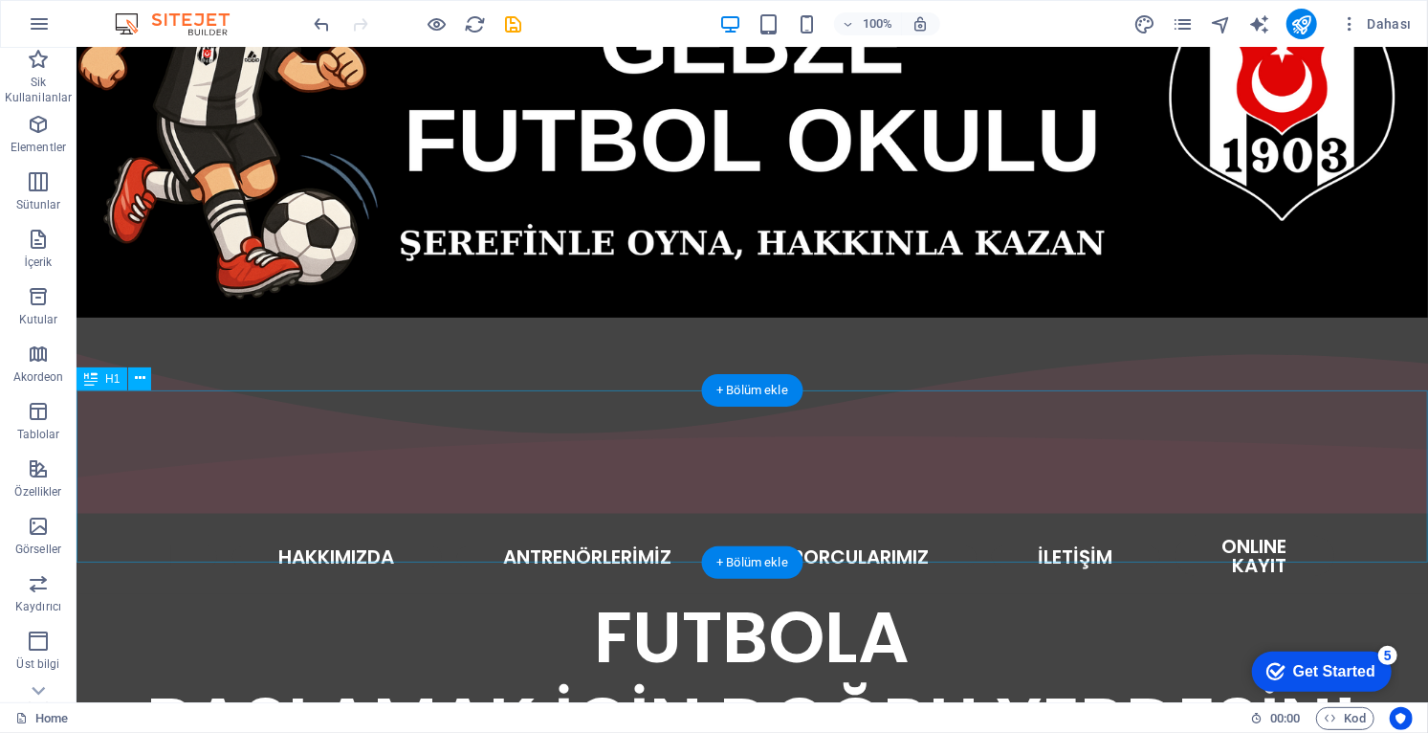
scroll to position [238, 0]
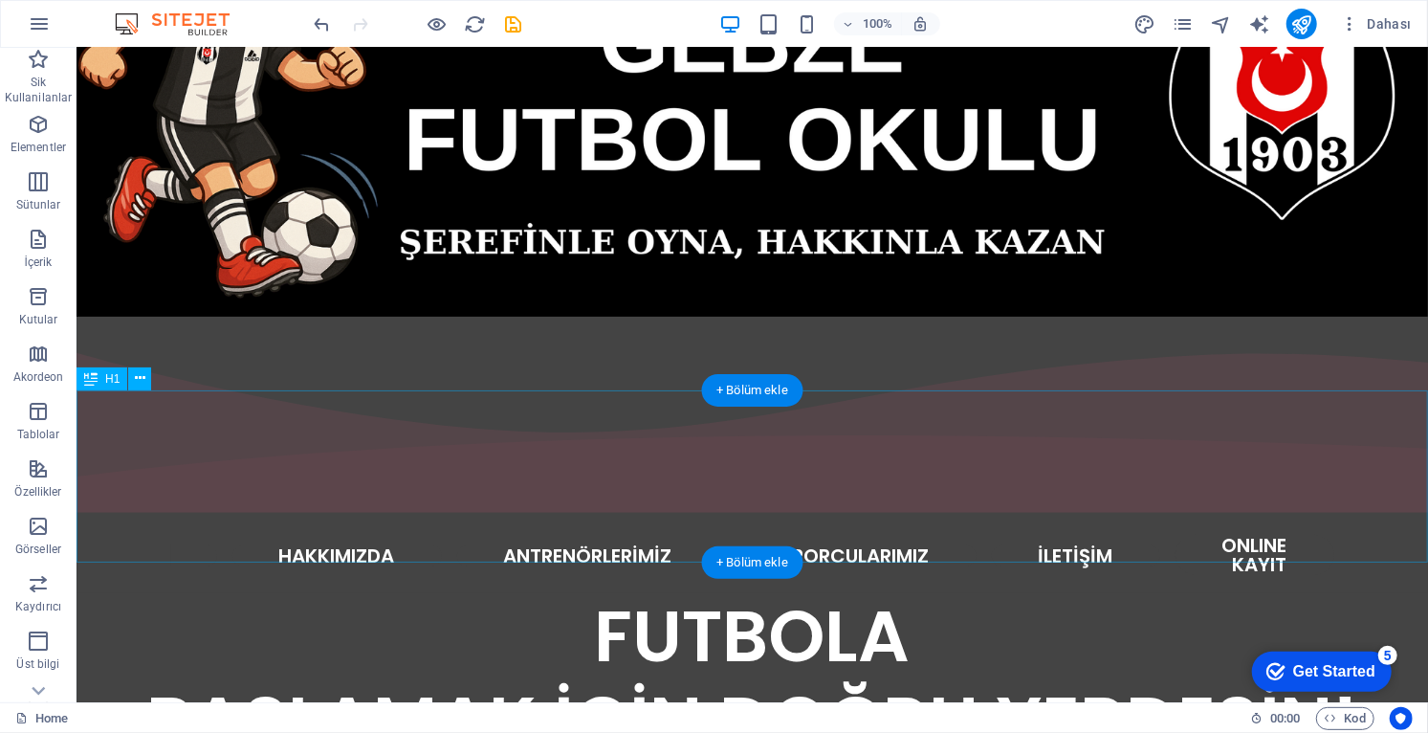
click at [1376, 592] on div "FUTBOLA BAŞLAMAK İÇİN DOĞRU YERDESİN!" at bounding box center [751, 678] width 1351 height 172
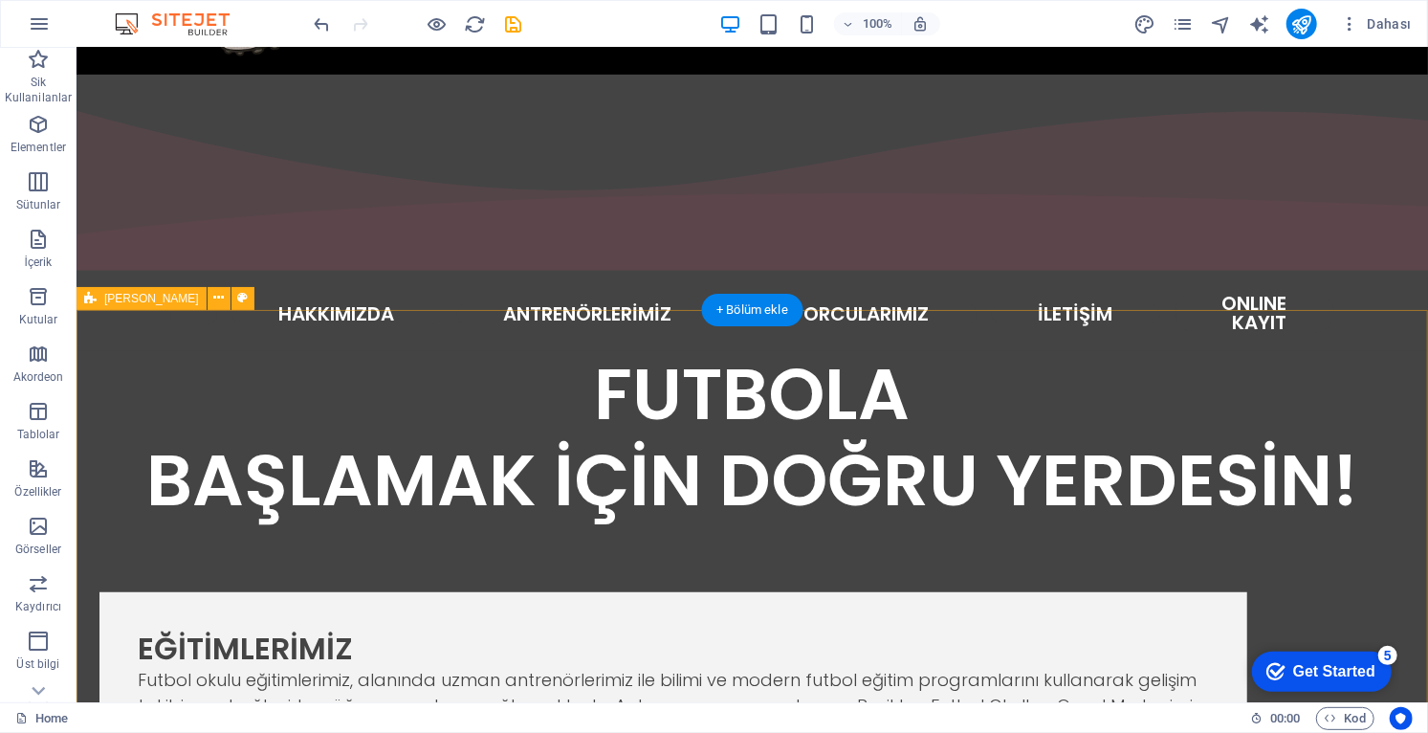
scroll to position [470, 0]
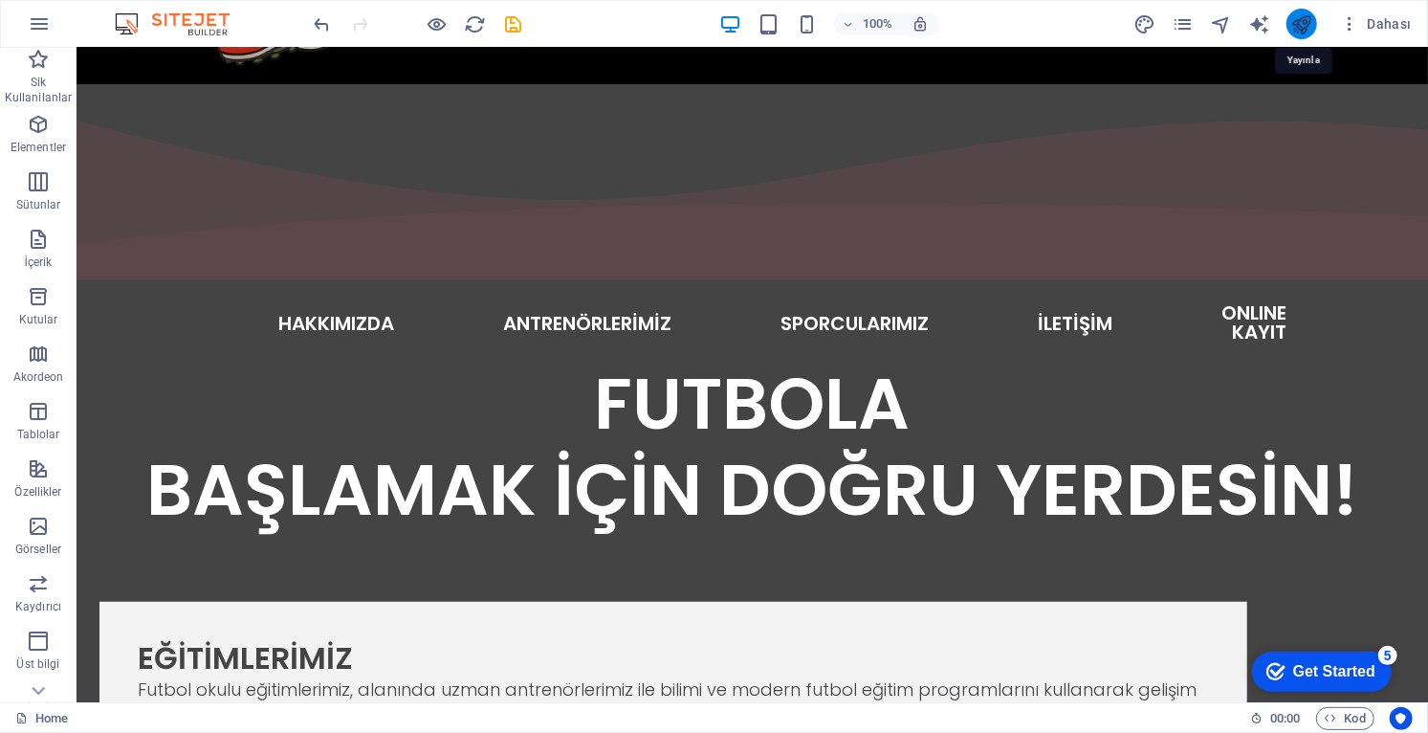
click at [1301, 29] on icon "publish" at bounding box center [1302, 24] width 22 height 22
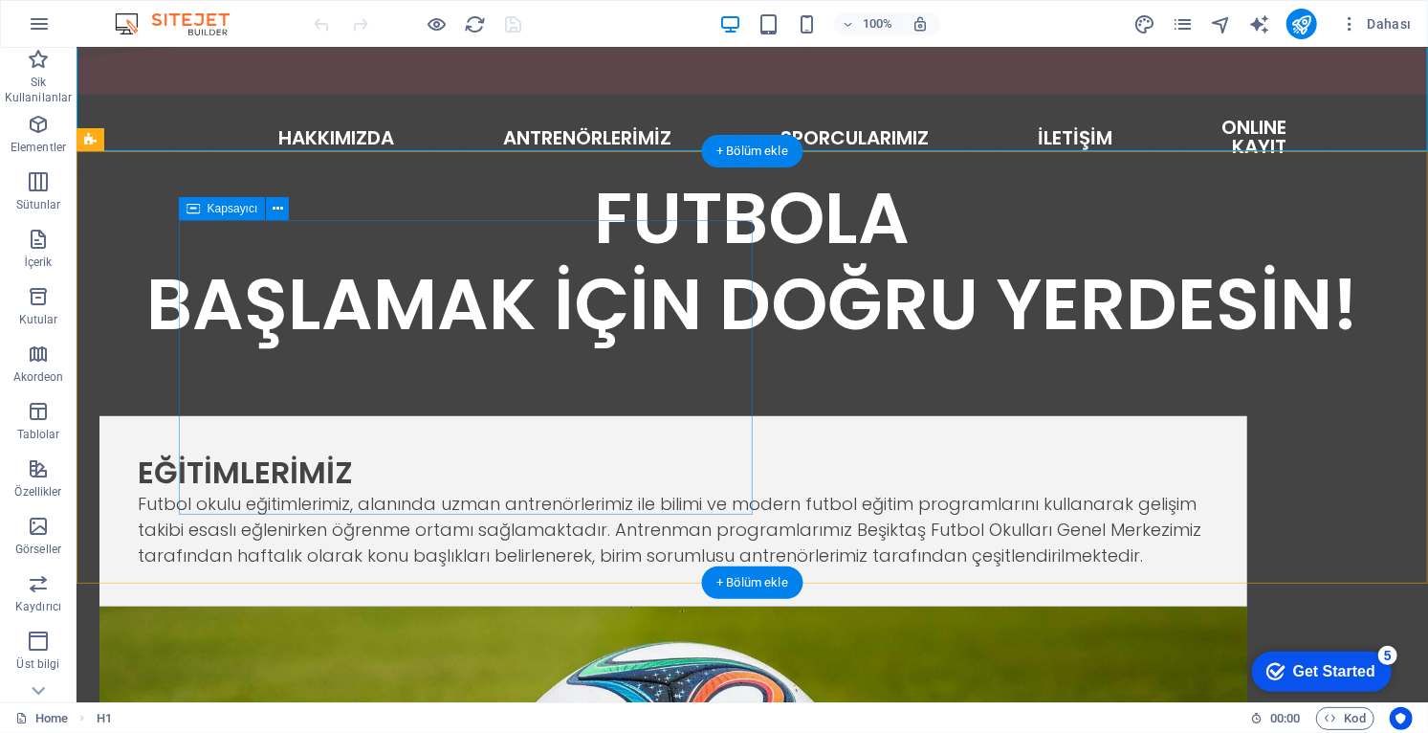
scroll to position [656, 0]
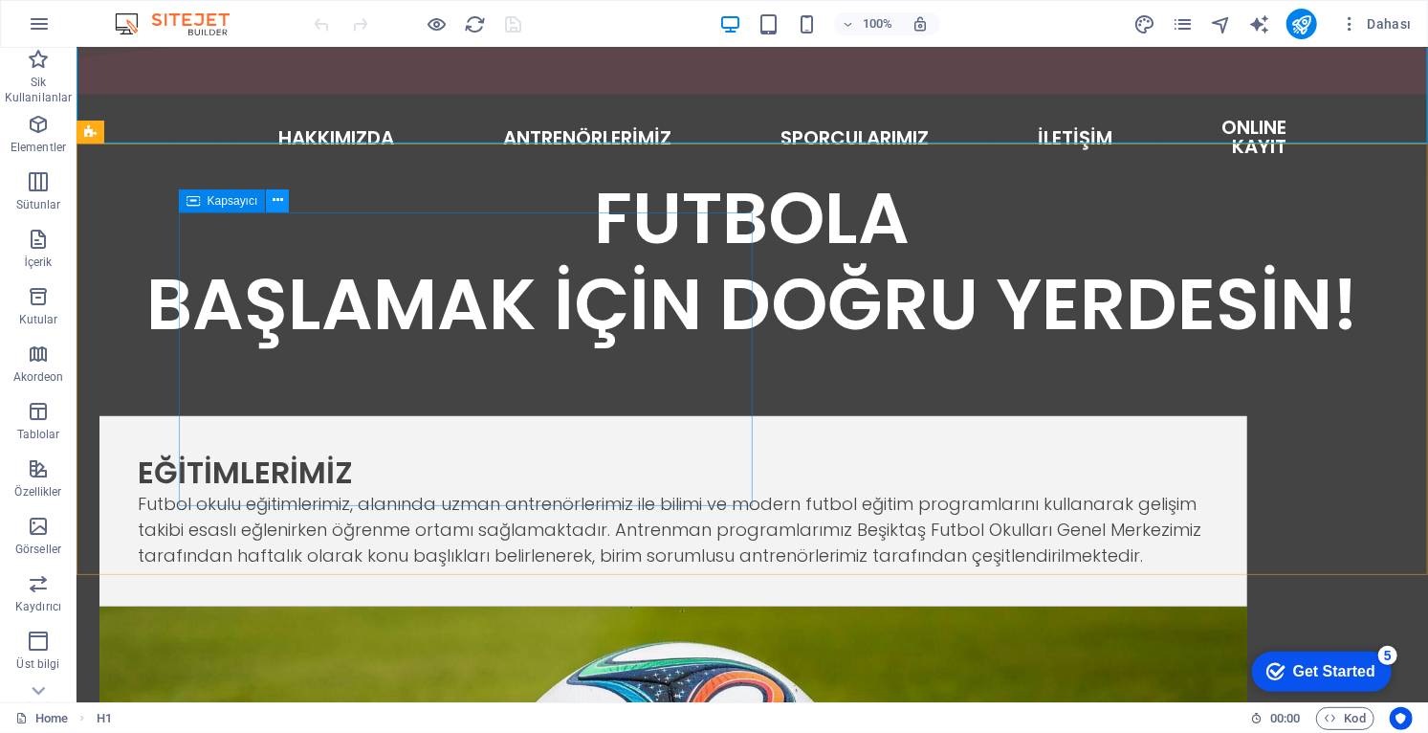
click at [282, 199] on button at bounding box center [277, 200] width 23 height 23
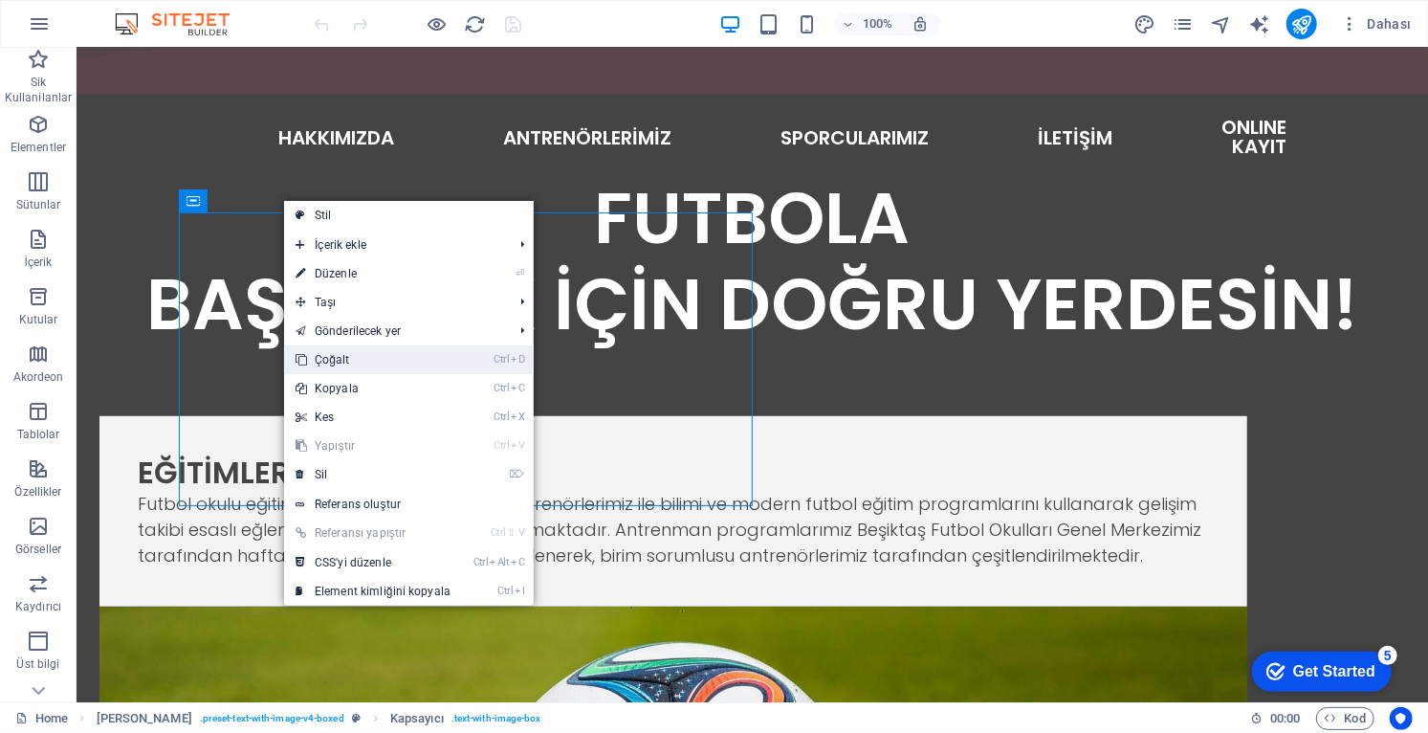
click at [357, 358] on link "Ctrl D Çoğalt" at bounding box center [373, 359] width 178 height 29
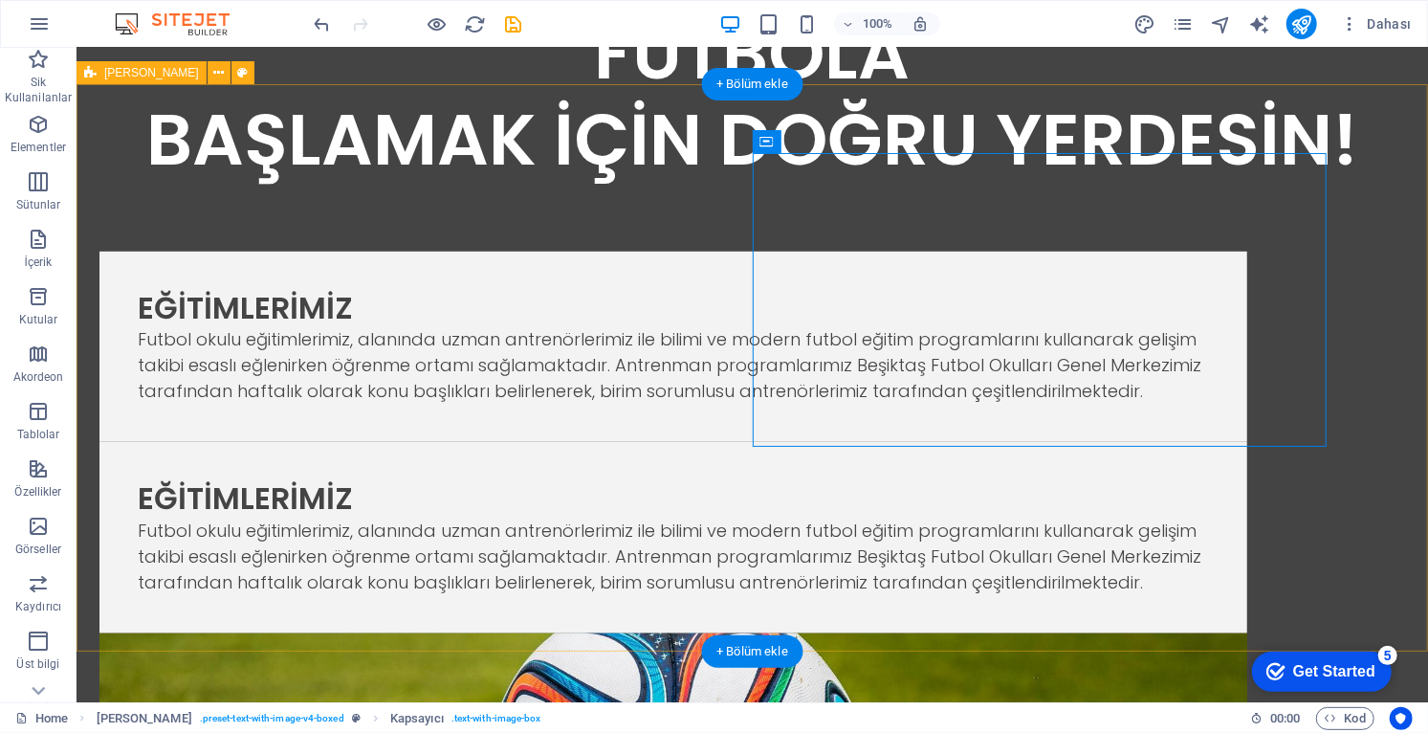
scroll to position [823, 0]
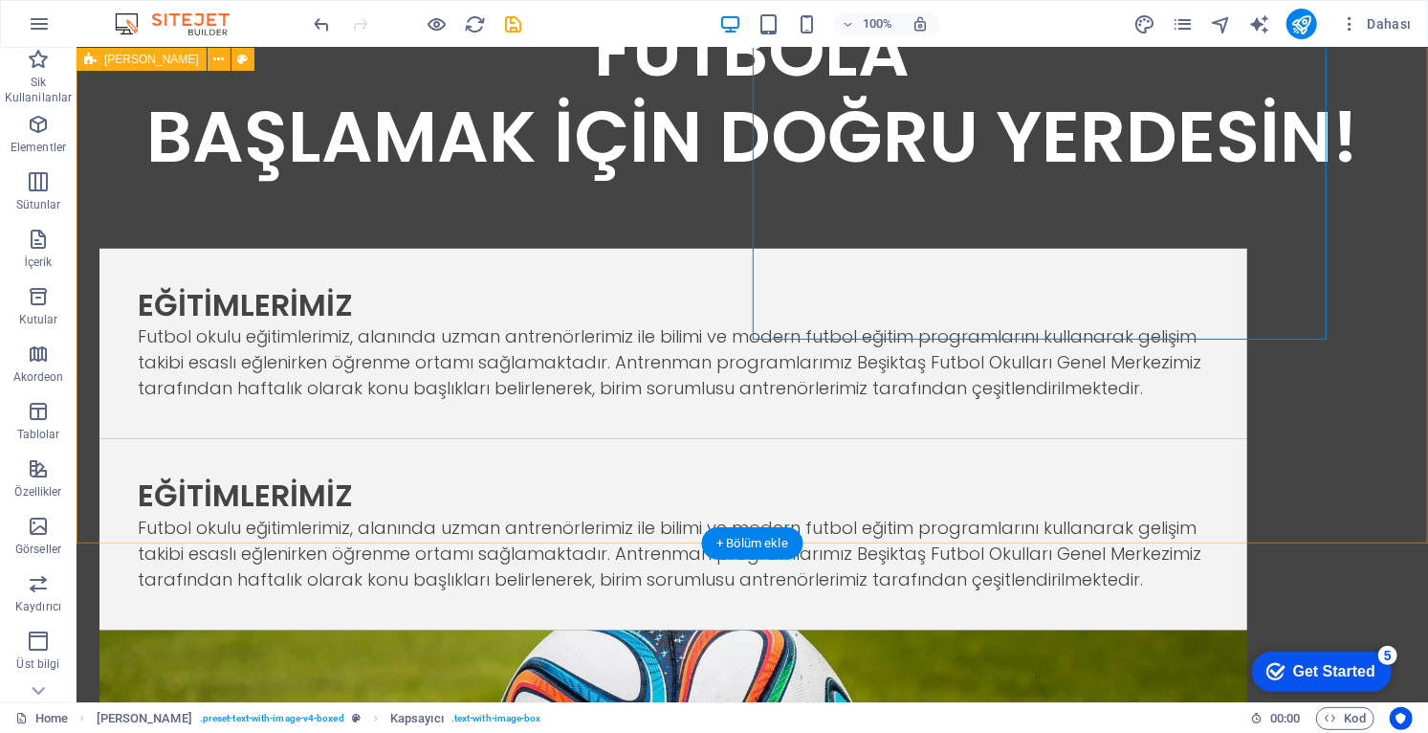
click at [872, 413] on div "EĞİTİMLERİMİZ Futbol okulu eğitimlerimiz, alanında uzman antrenörlerimiz ile bi…" at bounding box center [751, 574] width 1351 height 790
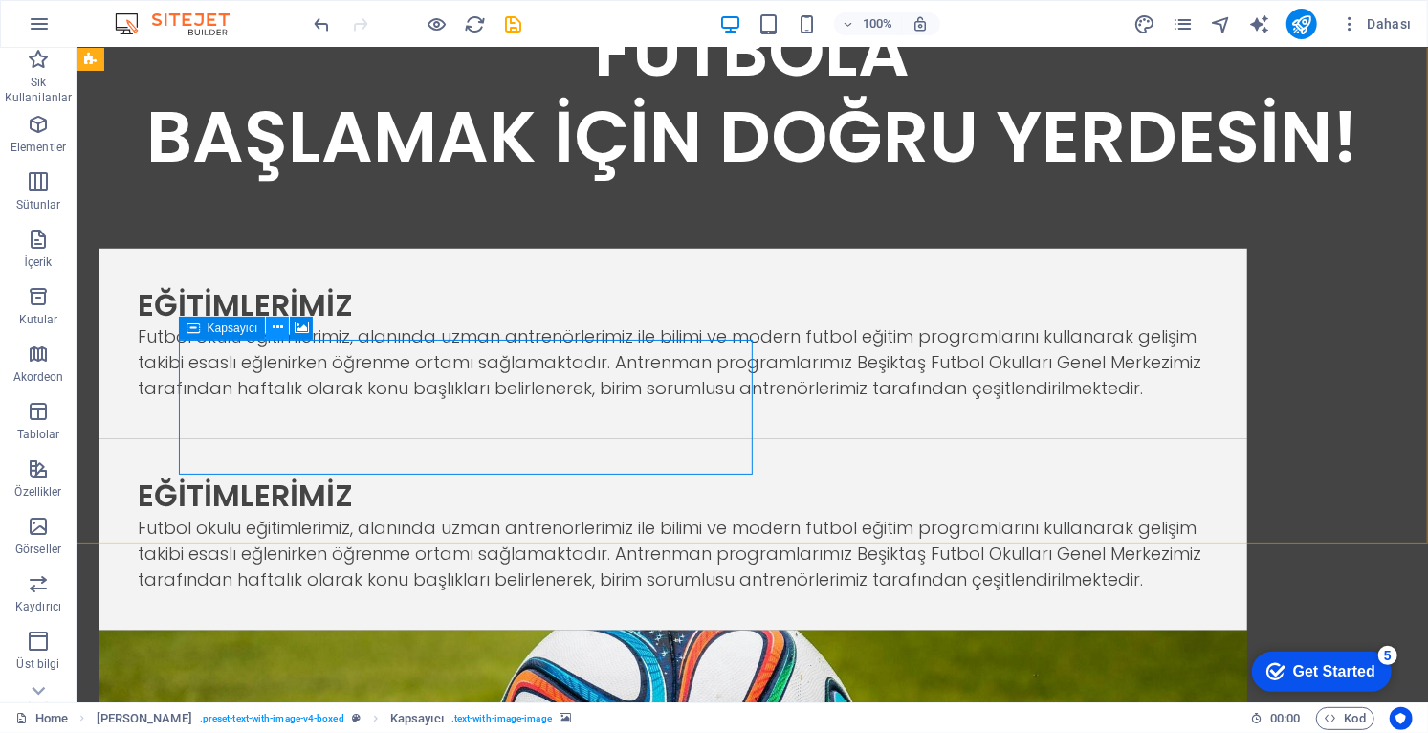
click at [276, 328] on icon at bounding box center [278, 327] width 11 height 20
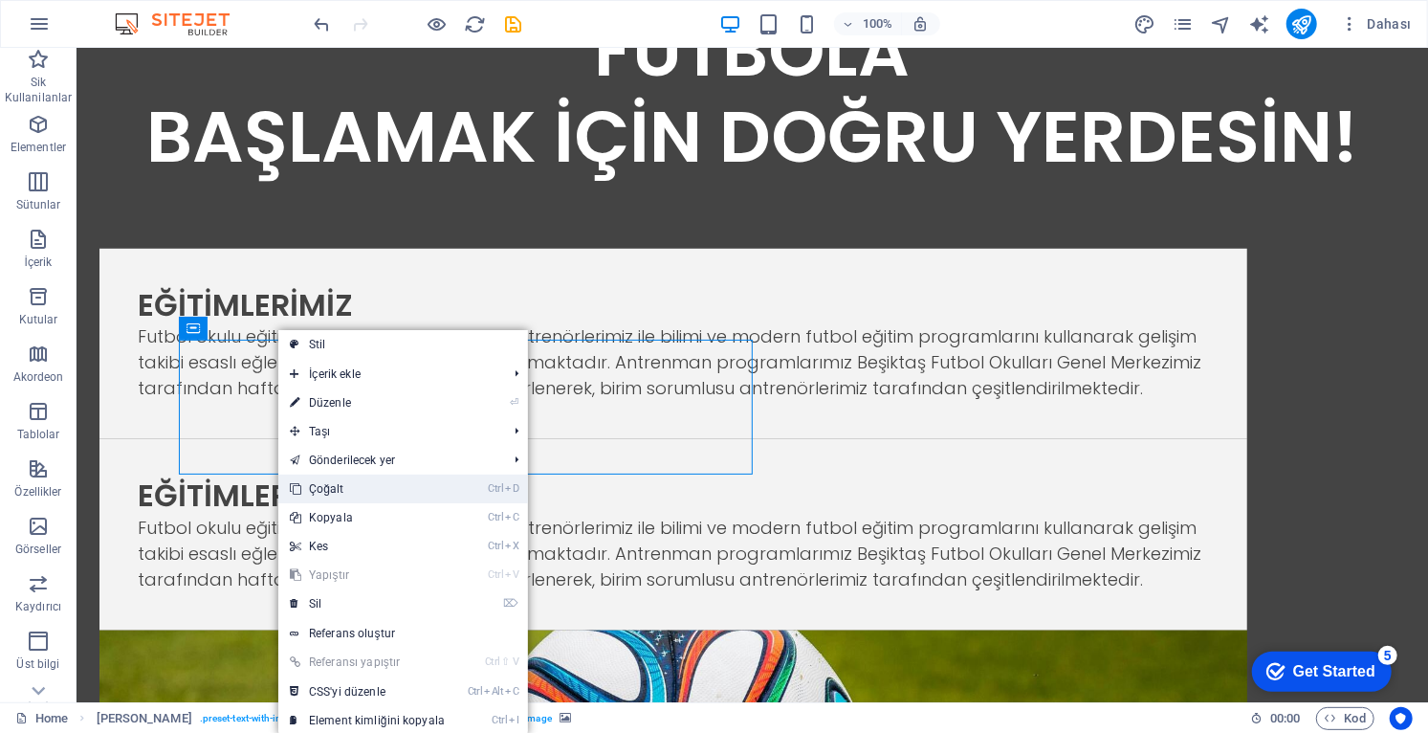
click at [348, 486] on link "Ctrl D Çoğalt" at bounding box center [367, 488] width 178 height 29
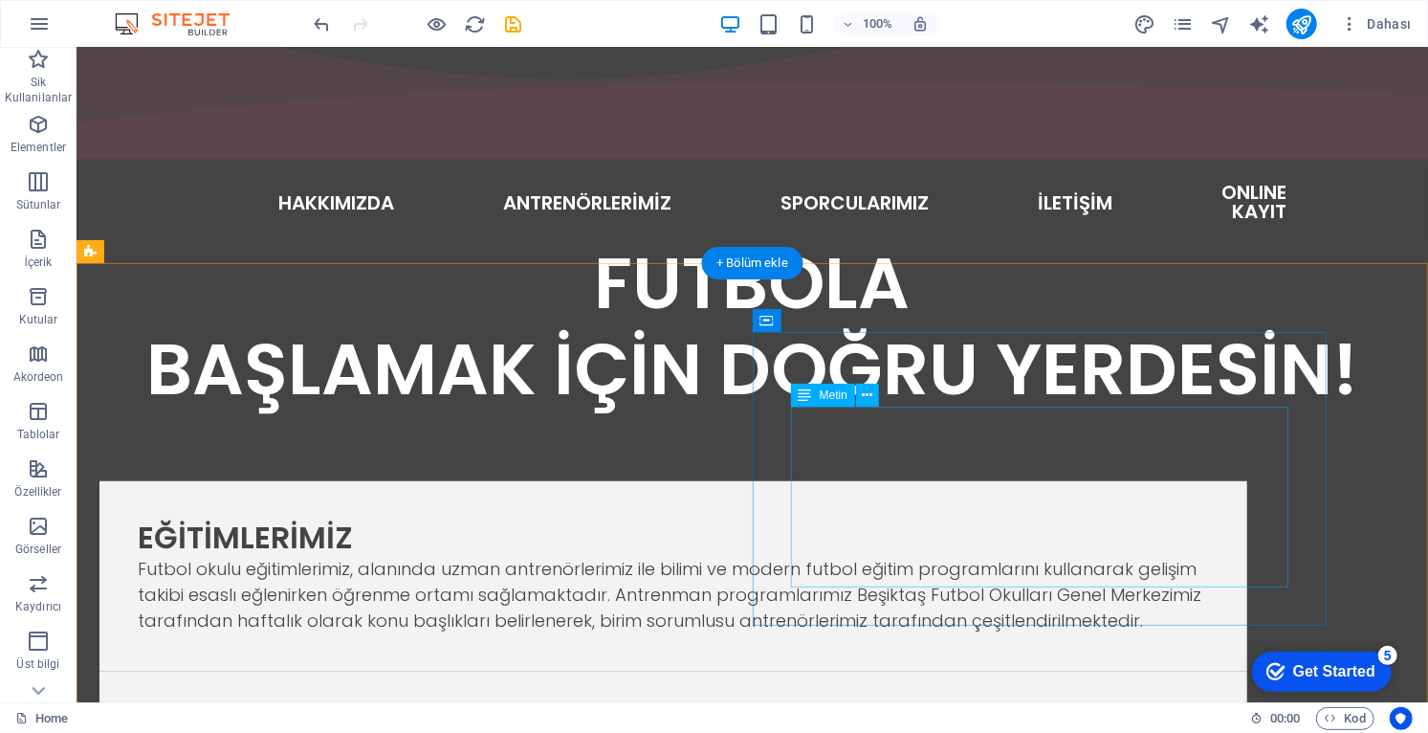
scroll to position [595, 0]
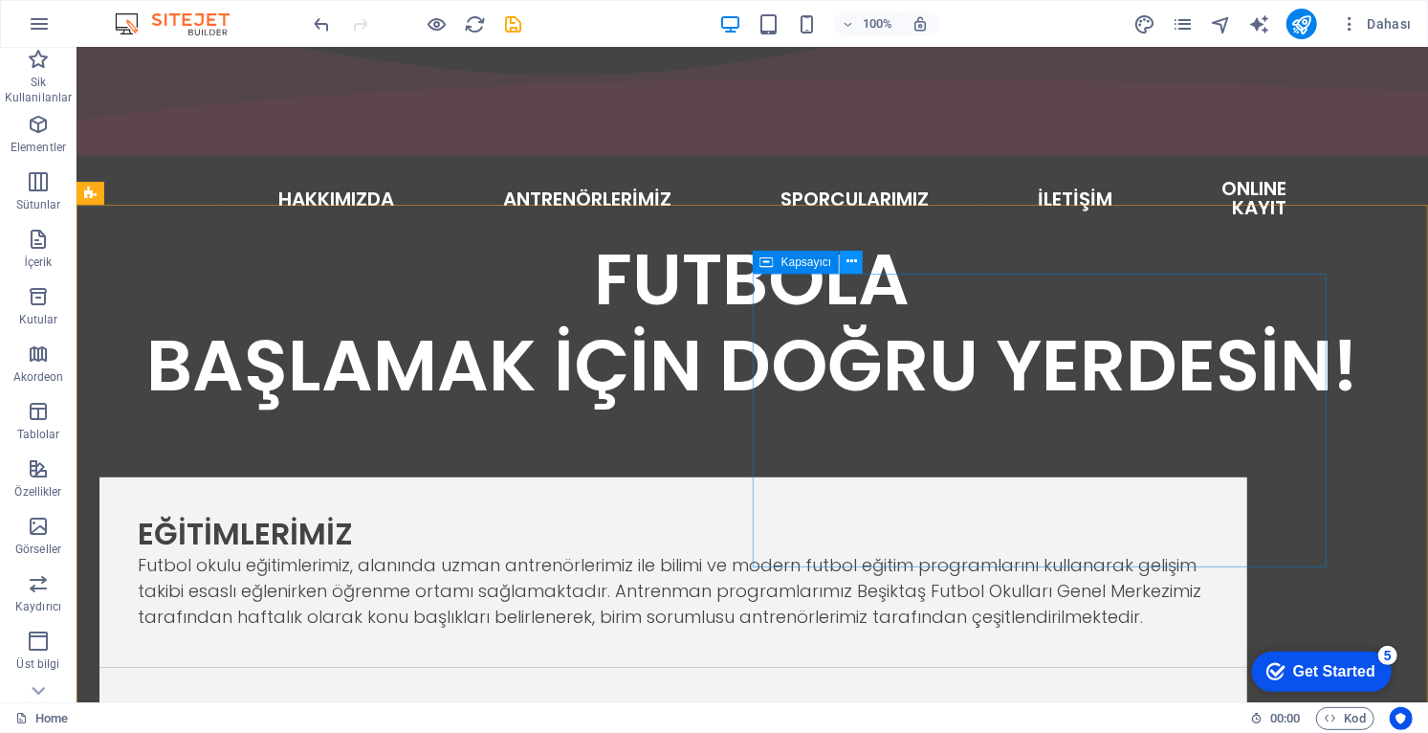
click at [842, 266] on button at bounding box center [851, 262] width 23 height 23
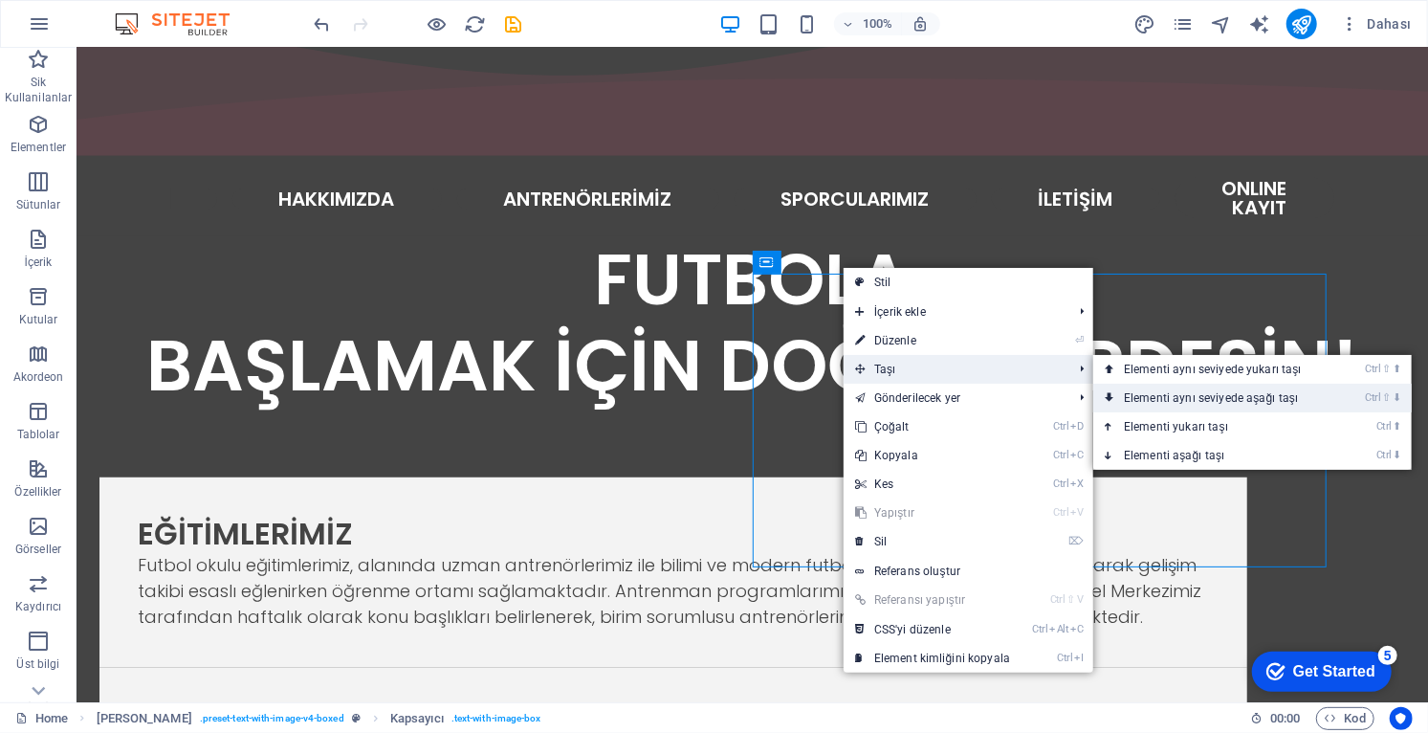
click at [1191, 401] on link "Ctrl ⇧ ⬇ Elementi aynı seviyede aşağı taşı" at bounding box center [1216, 397] width 247 height 29
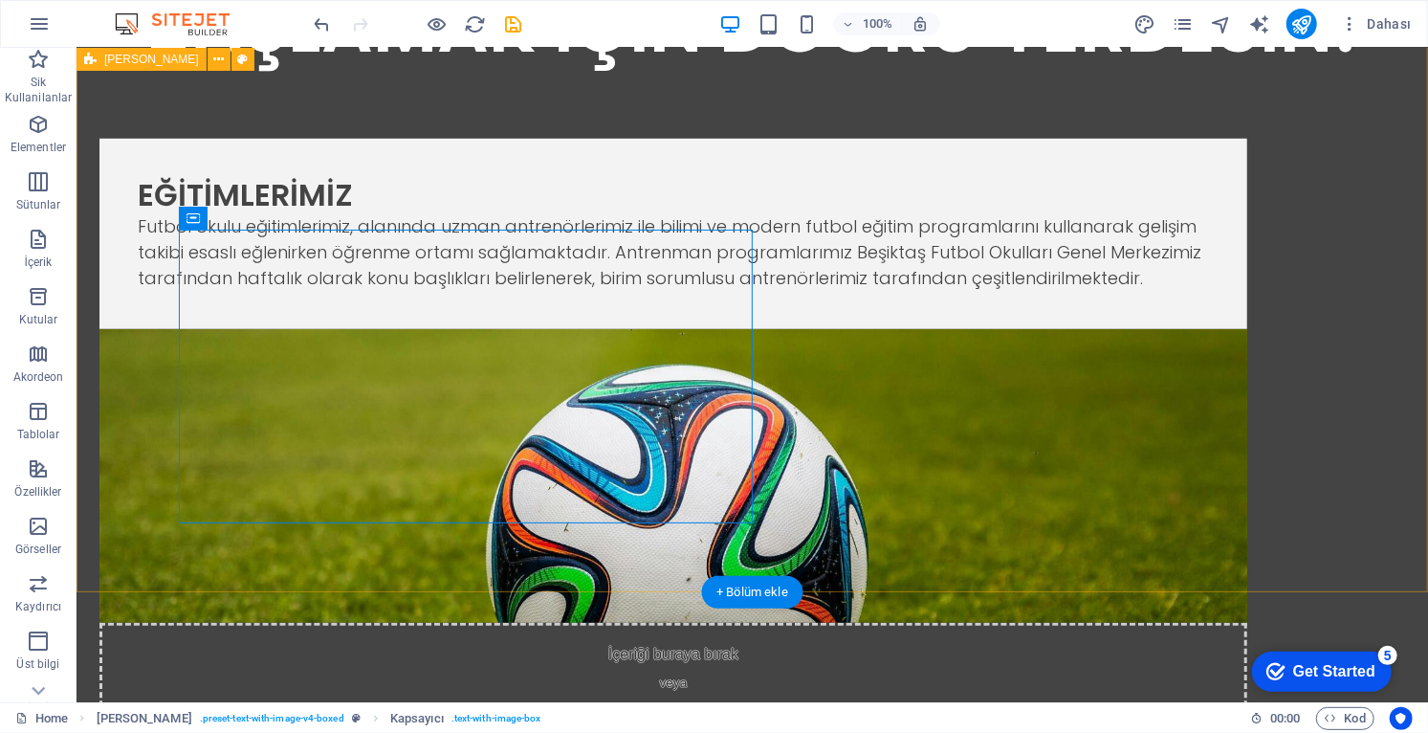
scroll to position [933, 0]
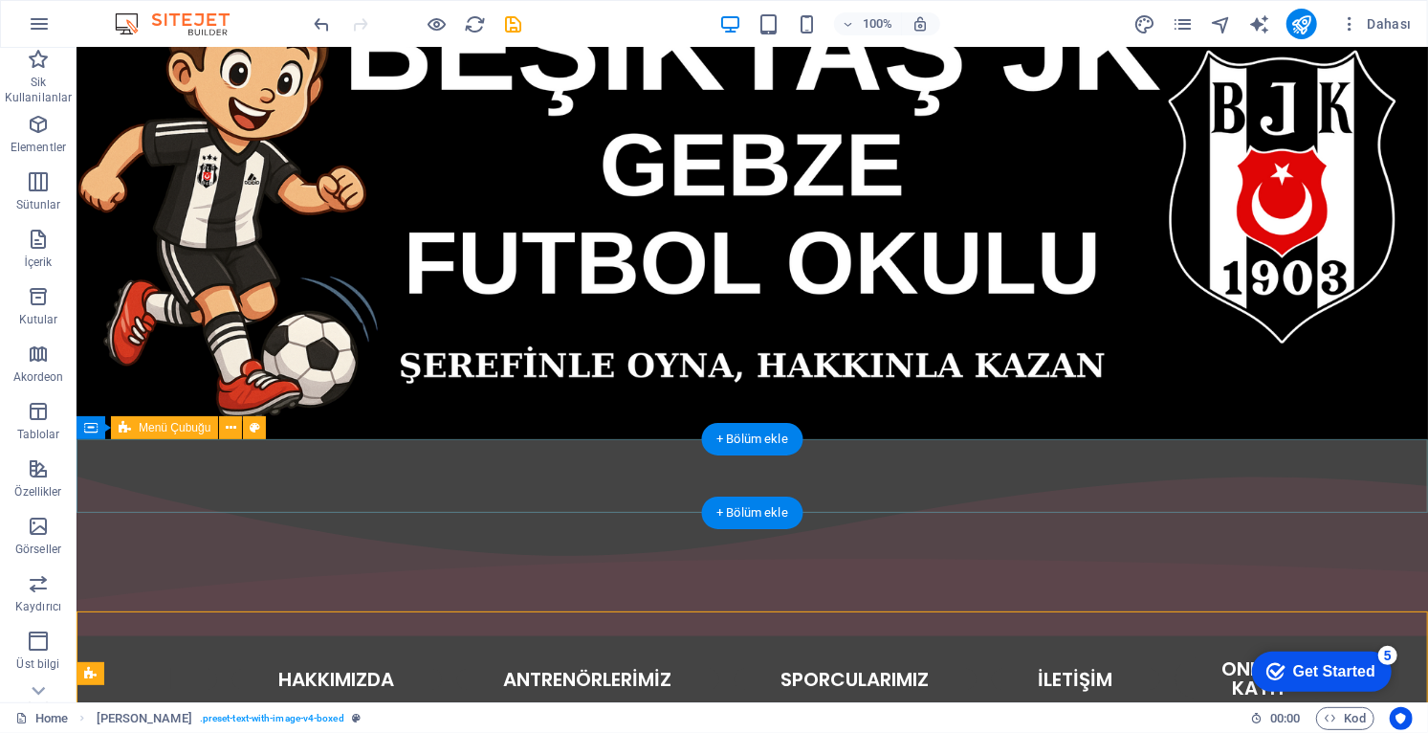
scroll to position [0, 0]
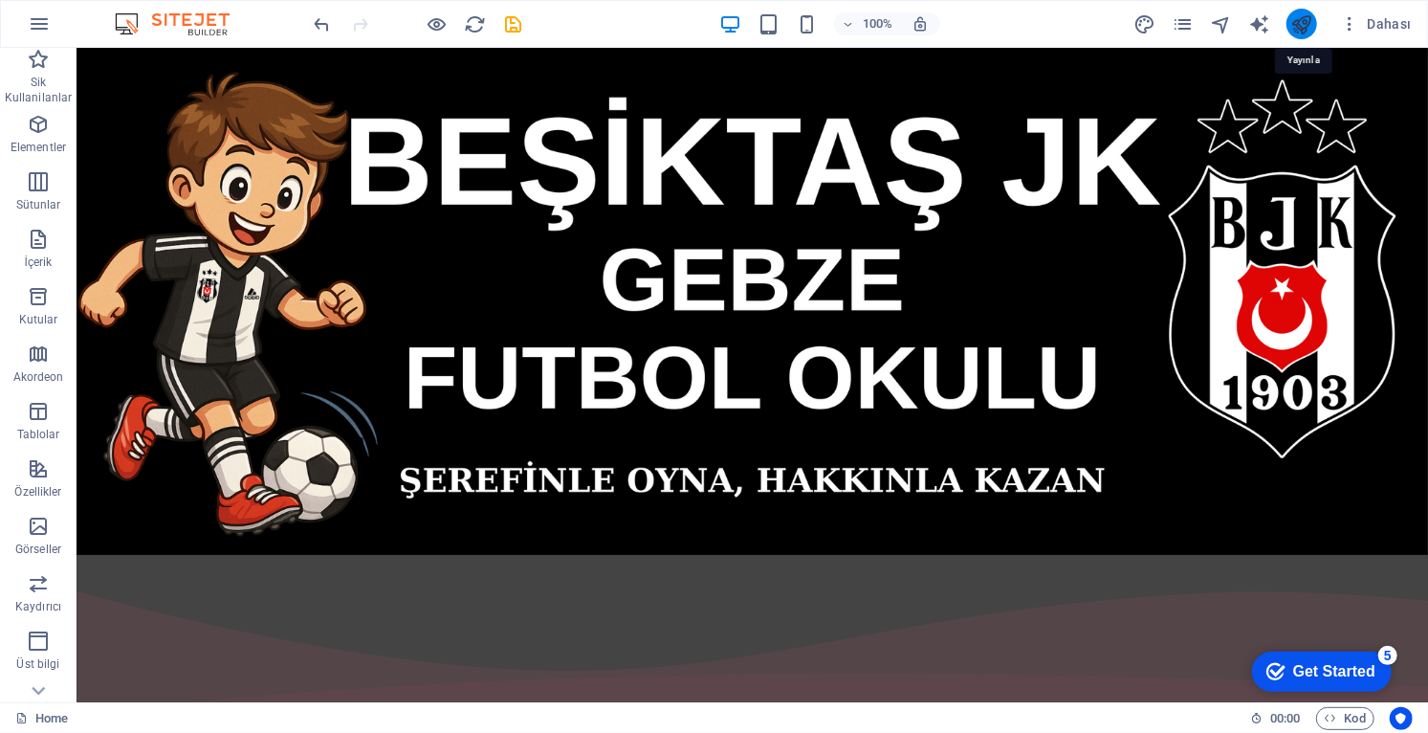
click at [1305, 28] on icon "publish" at bounding box center [1302, 24] width 22 height 22
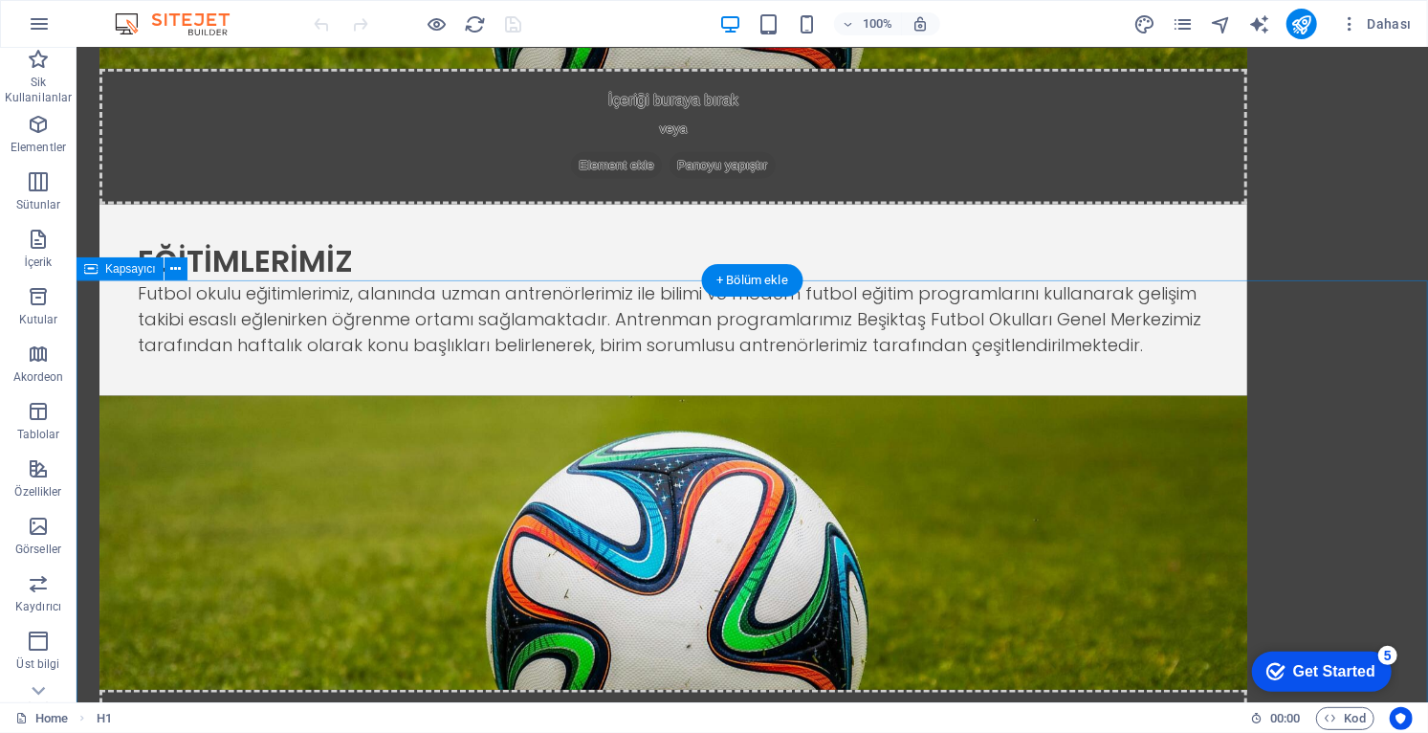
scroll to position [1491, 0]
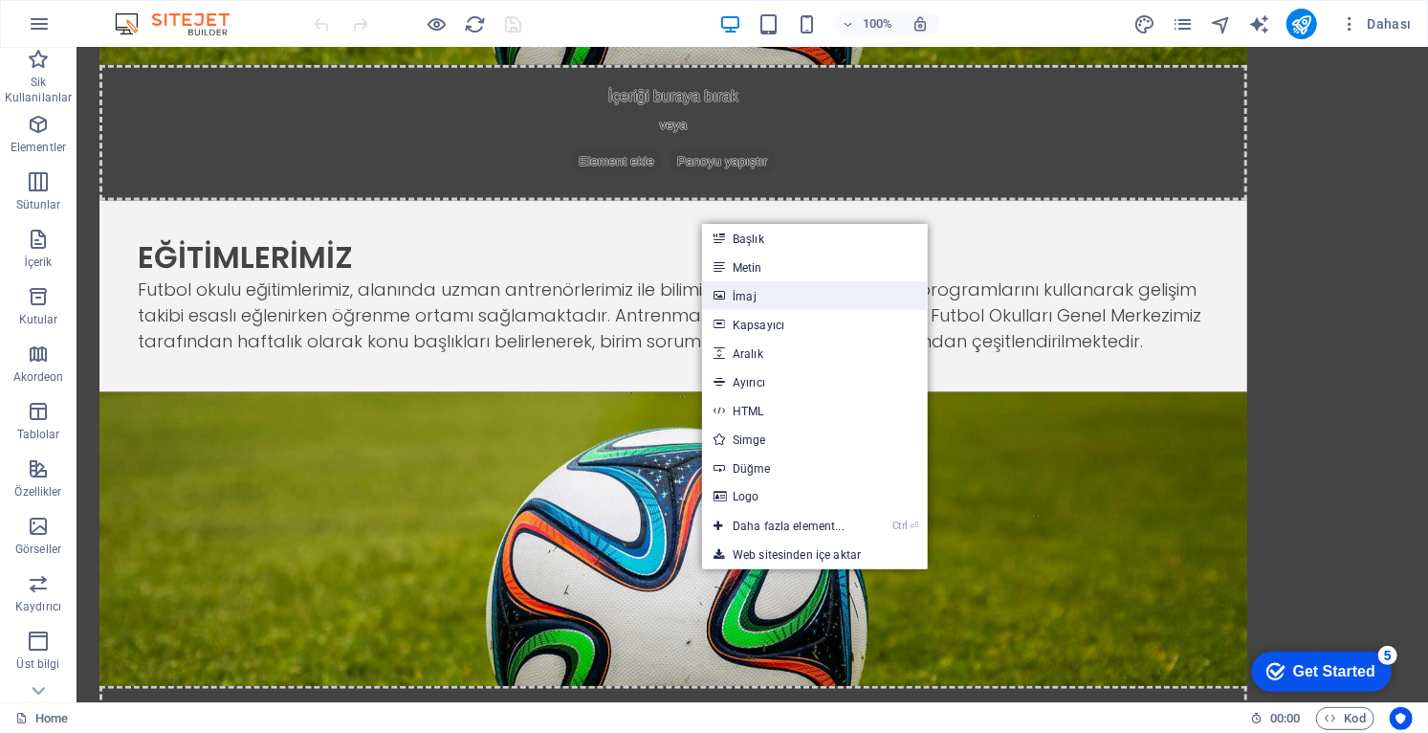
click at [773, 295] on link "İmaj" at bounding box center [815, 295] width 226 height 29
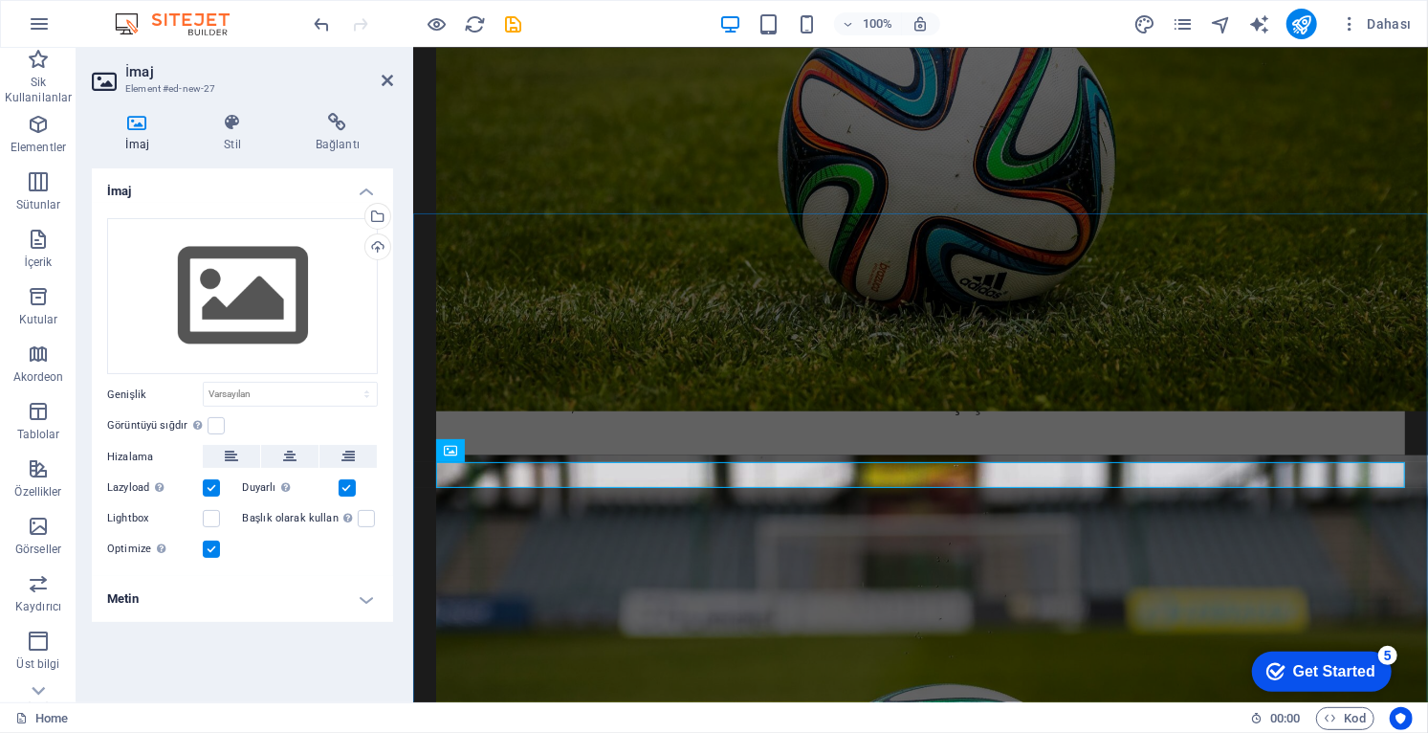
scroll to position [1554, 0]
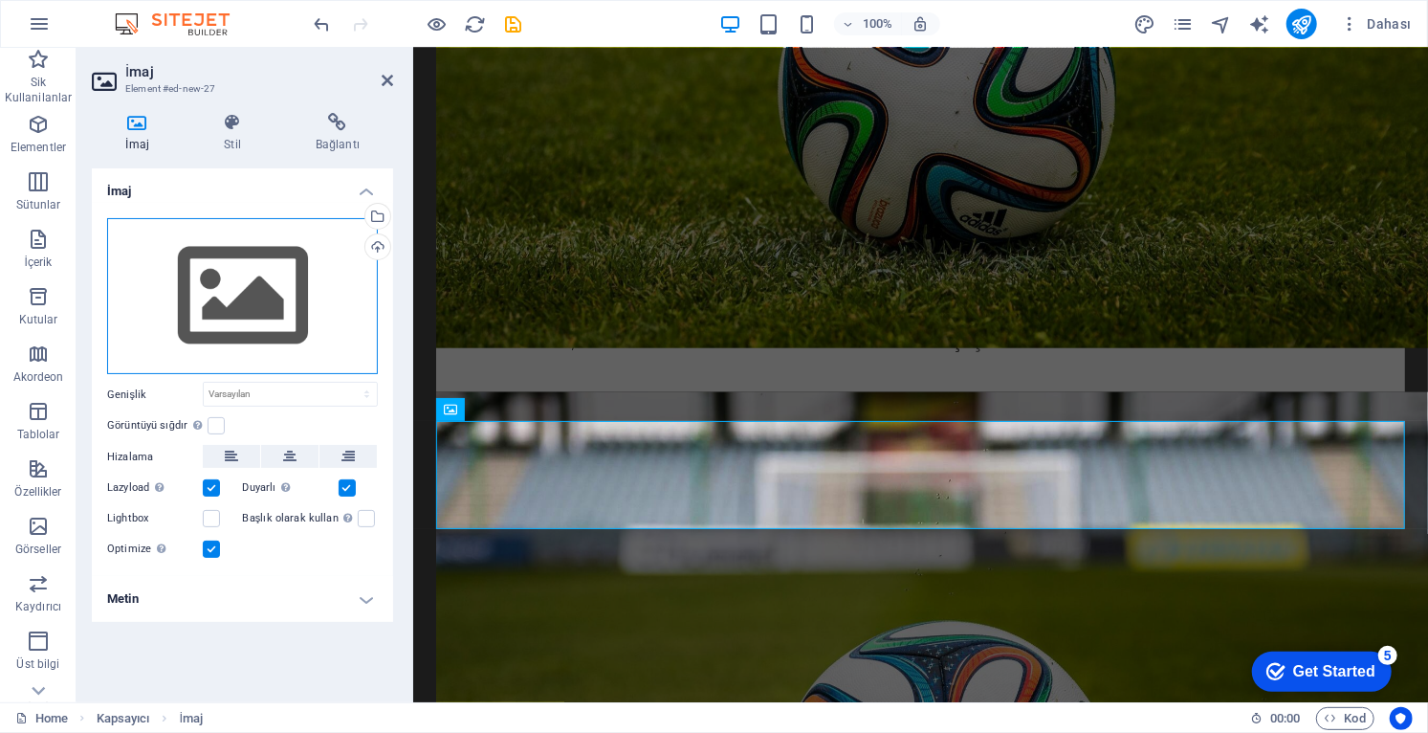
click at [264, 313] on div "Dosyaları buraya sürükleyin, dosyaları seçmek için tıklayın veya Dosyalardan ya…" at bounding box center [242, 296] width 271 height 157
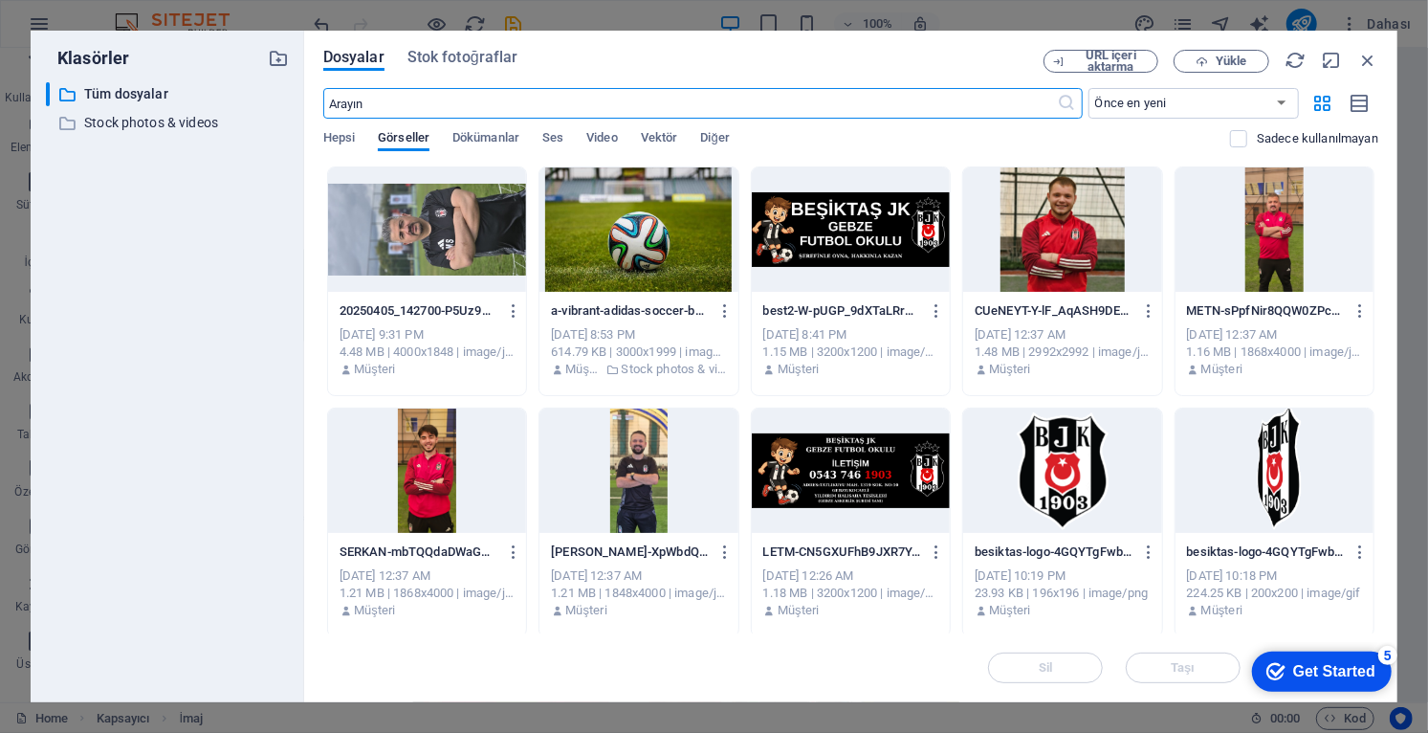
scroll to position [1395, 0]
click at [886, 480] on div at bounding box center [851, 470] width 198 height 124
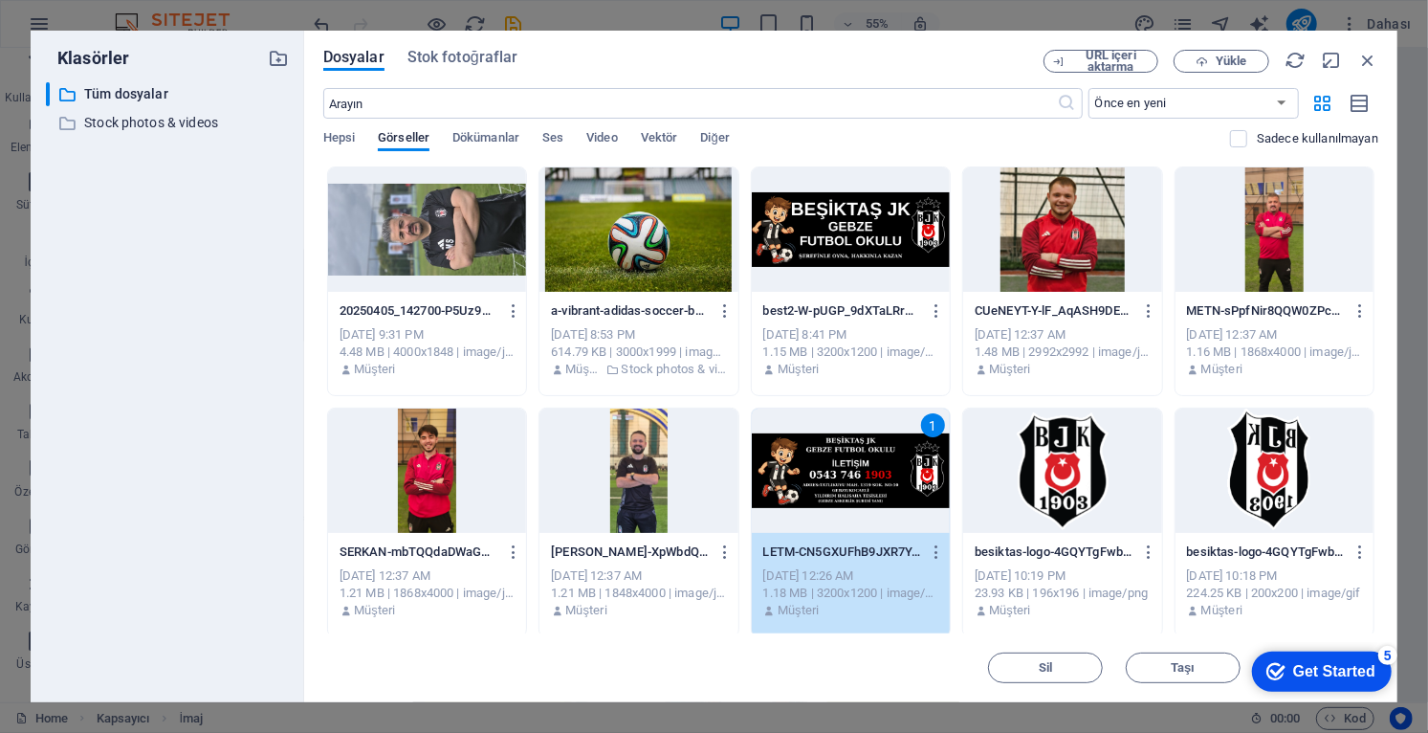
click at [891, 485] on div "1" at bounding box center [851, 470] width 198 height 124
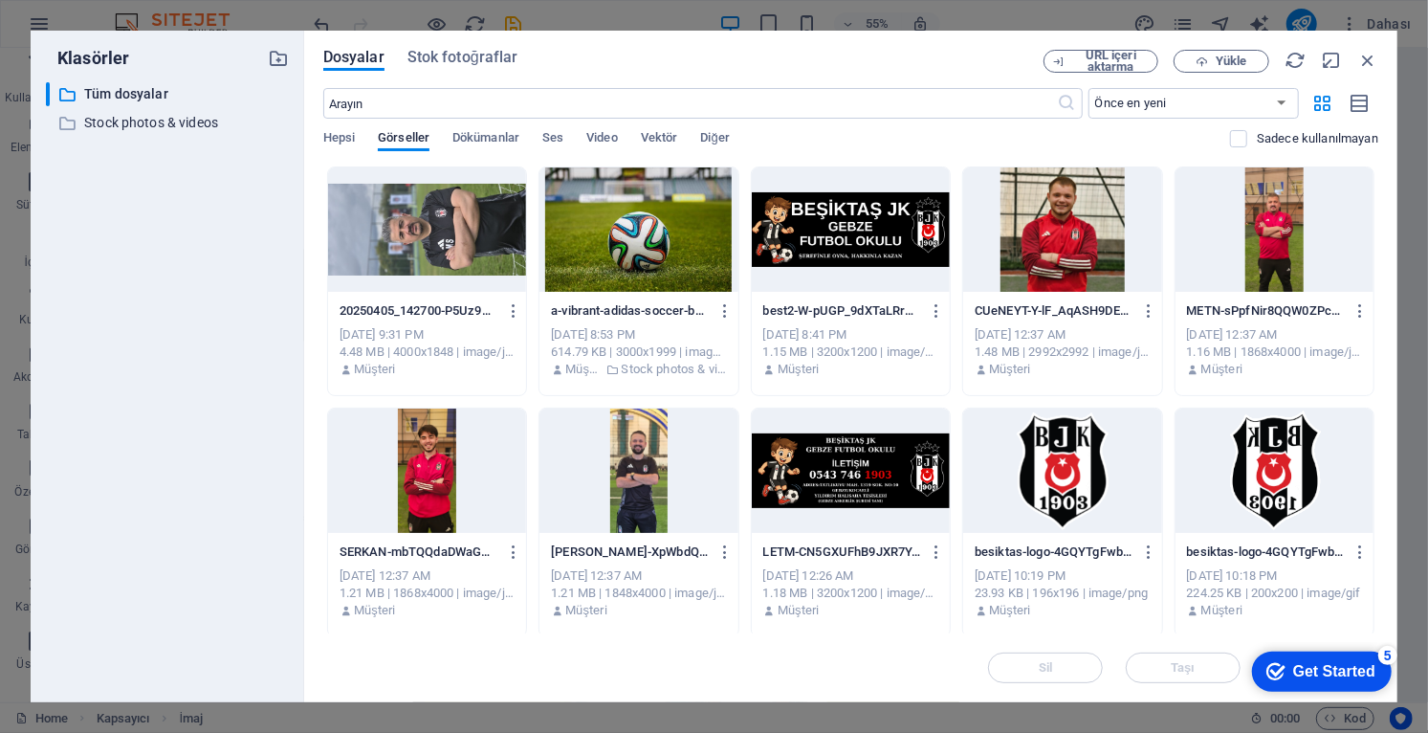
click at [891, 484] on div at bounding box center [851, 470] width 198 height 124
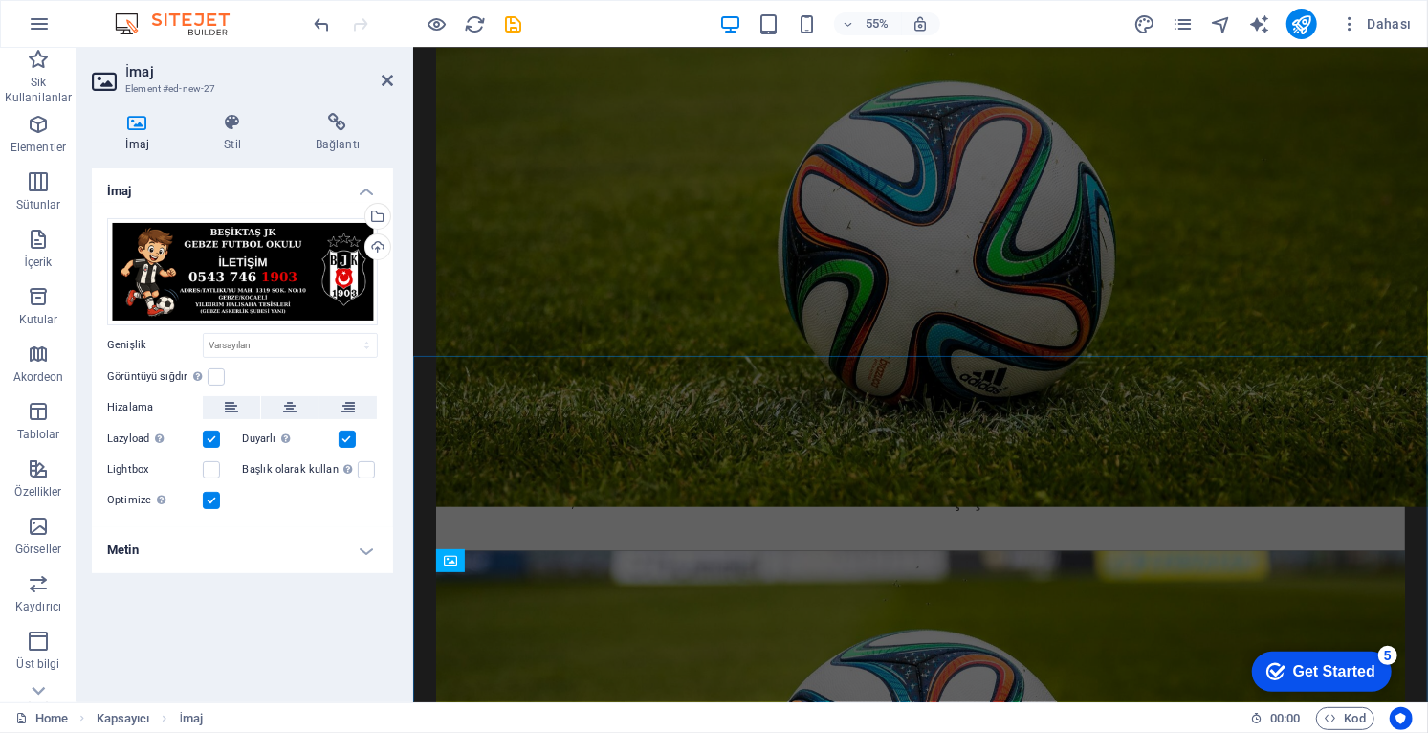
scroll to position [1404, 0]
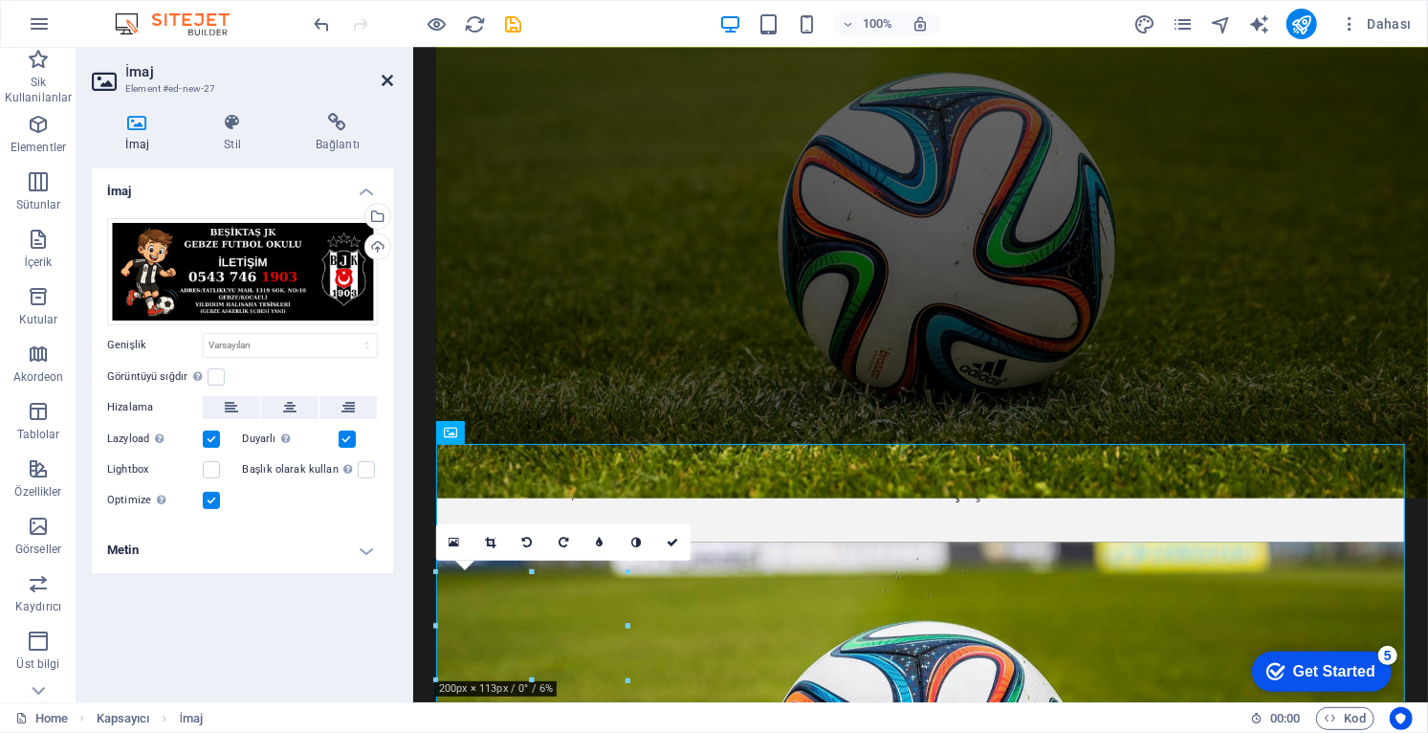
click at [384, 85] on icon at bounding box center [387, 80] width 11 height 15
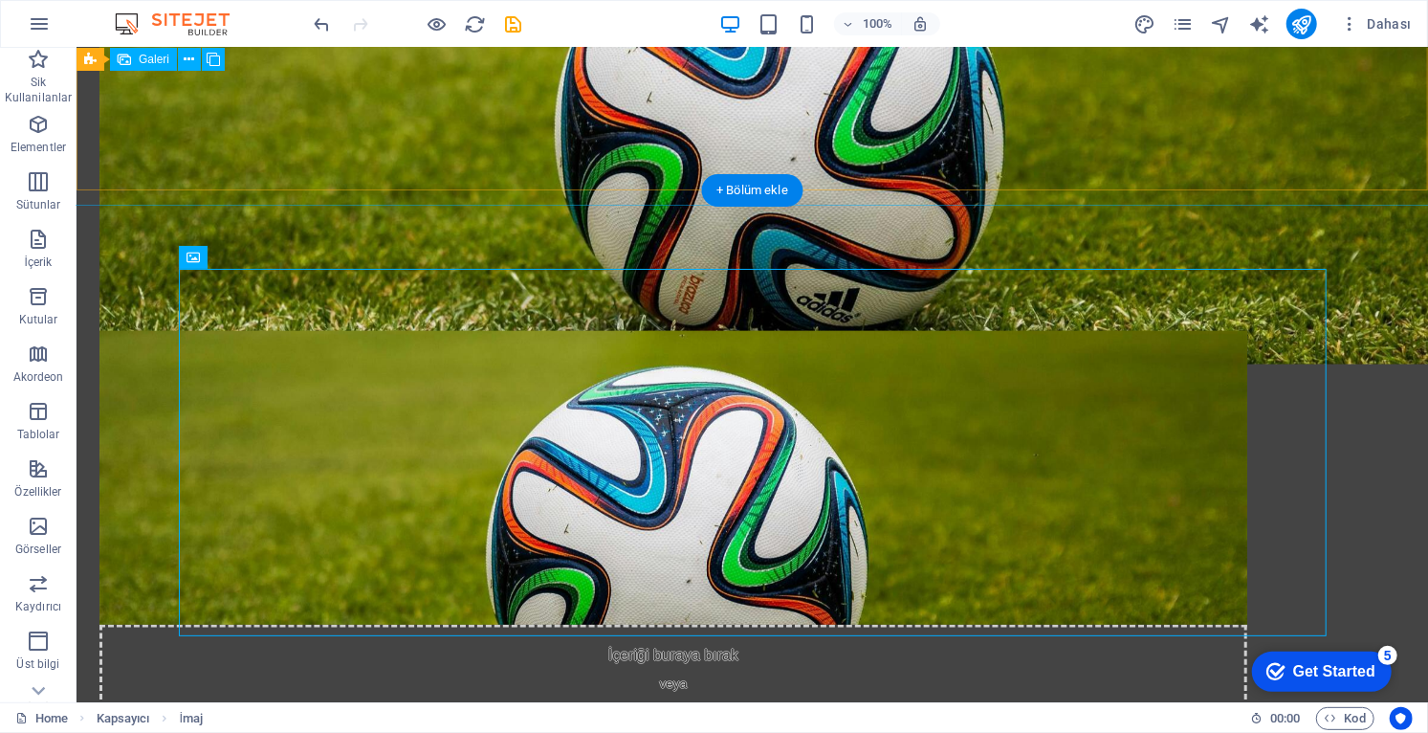
scroll to position [1585, 0]
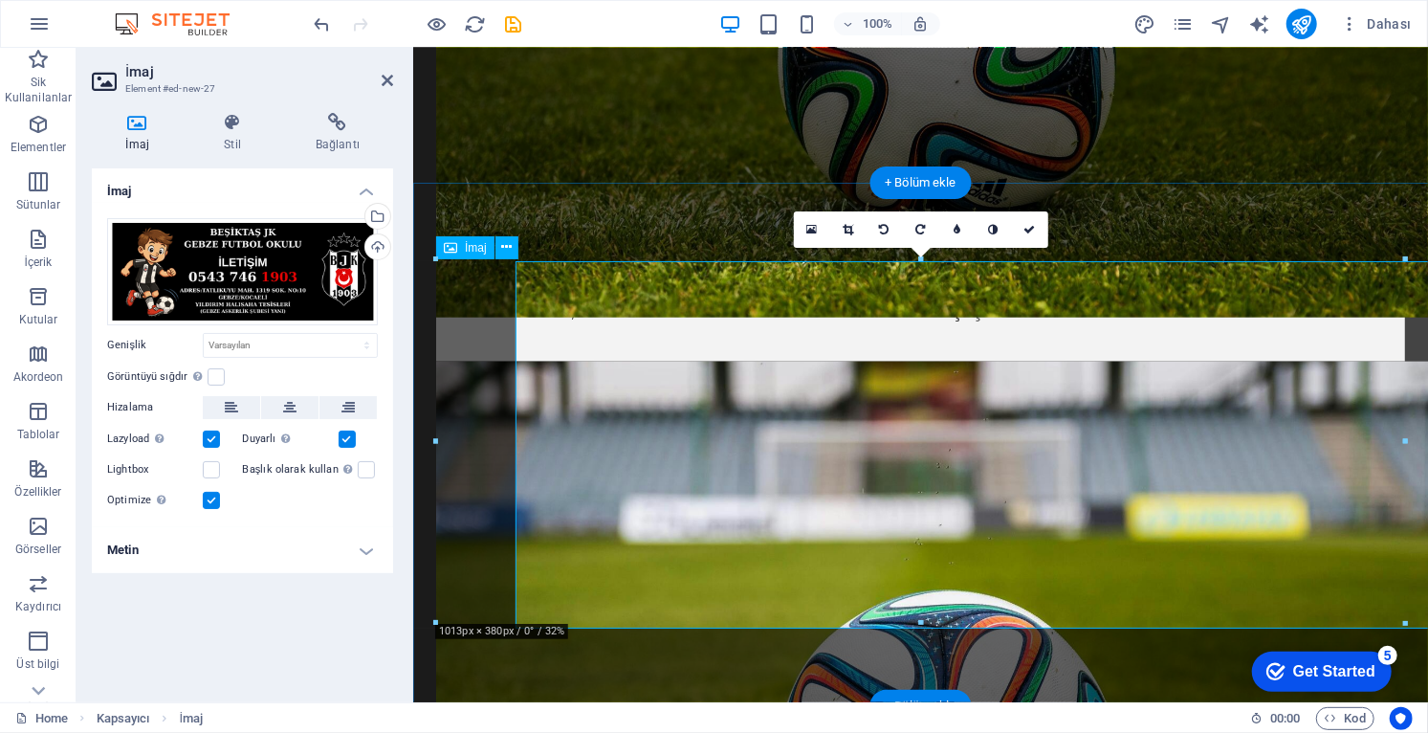
scroll to position [1588, 0]
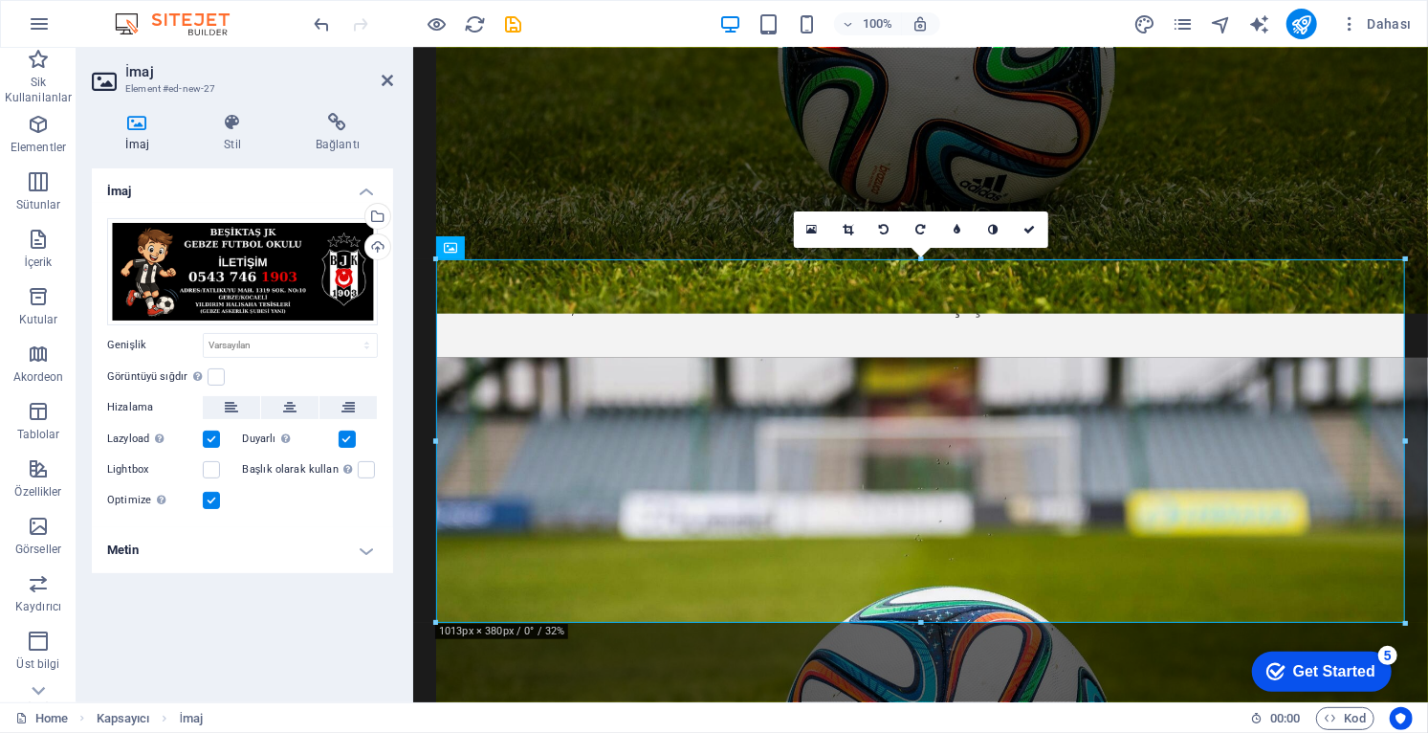
click at [852, 234] on icon at bounding box center [847, 229] width 11 height 11
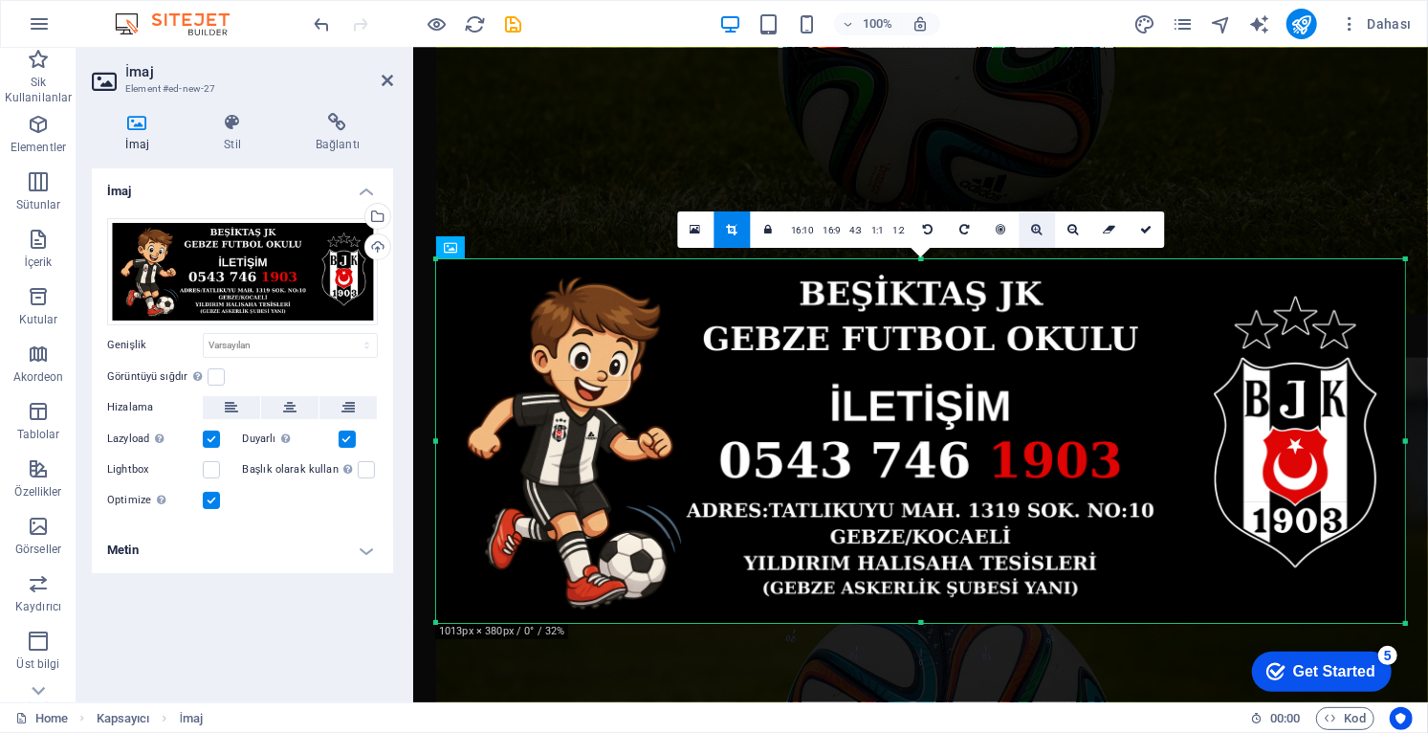
click at [1034, 232] on icon at bounding box center [1036, 229] width 11 height 11
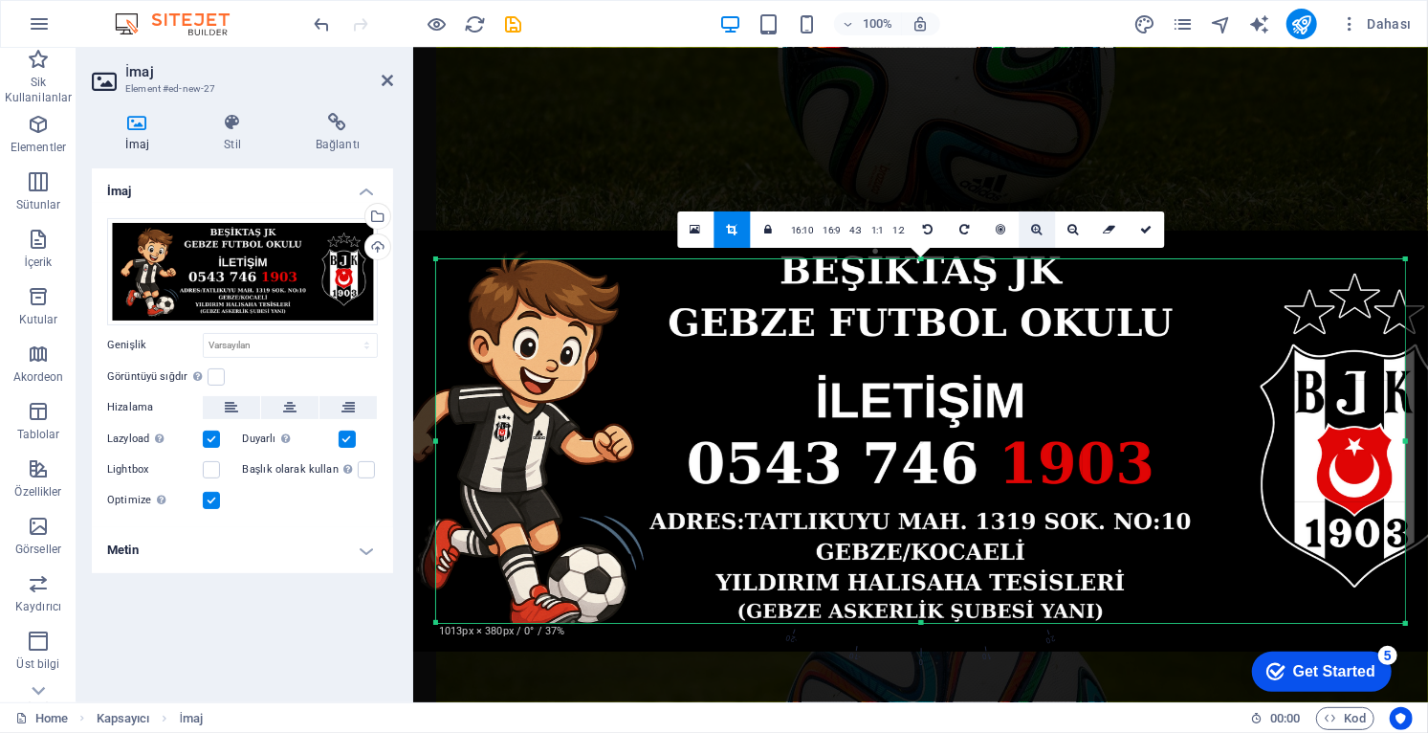
click at [1035, 232] on icon at bounding box center [1036, 229] width 11 height 11
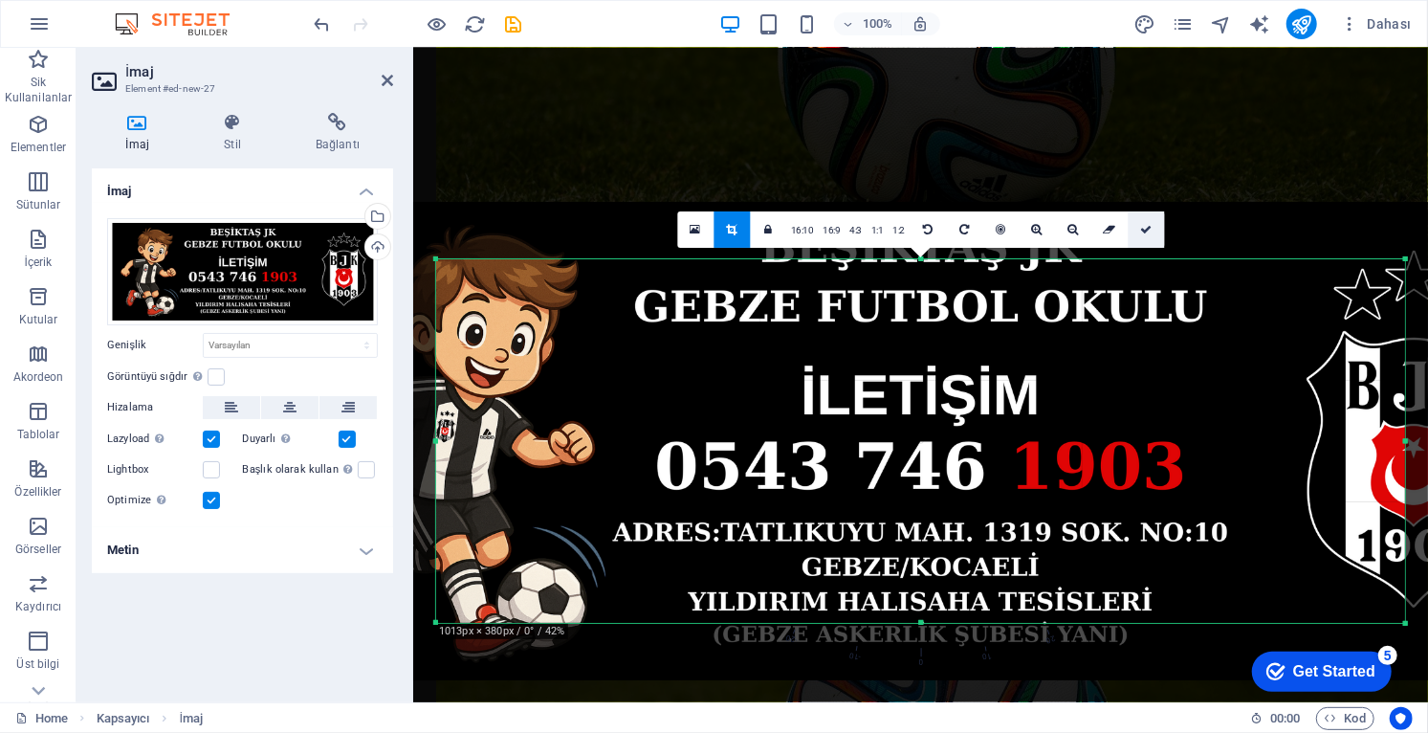
click at [1140, 233] on icon at bounding box center [1145, 229] width 11 height 11
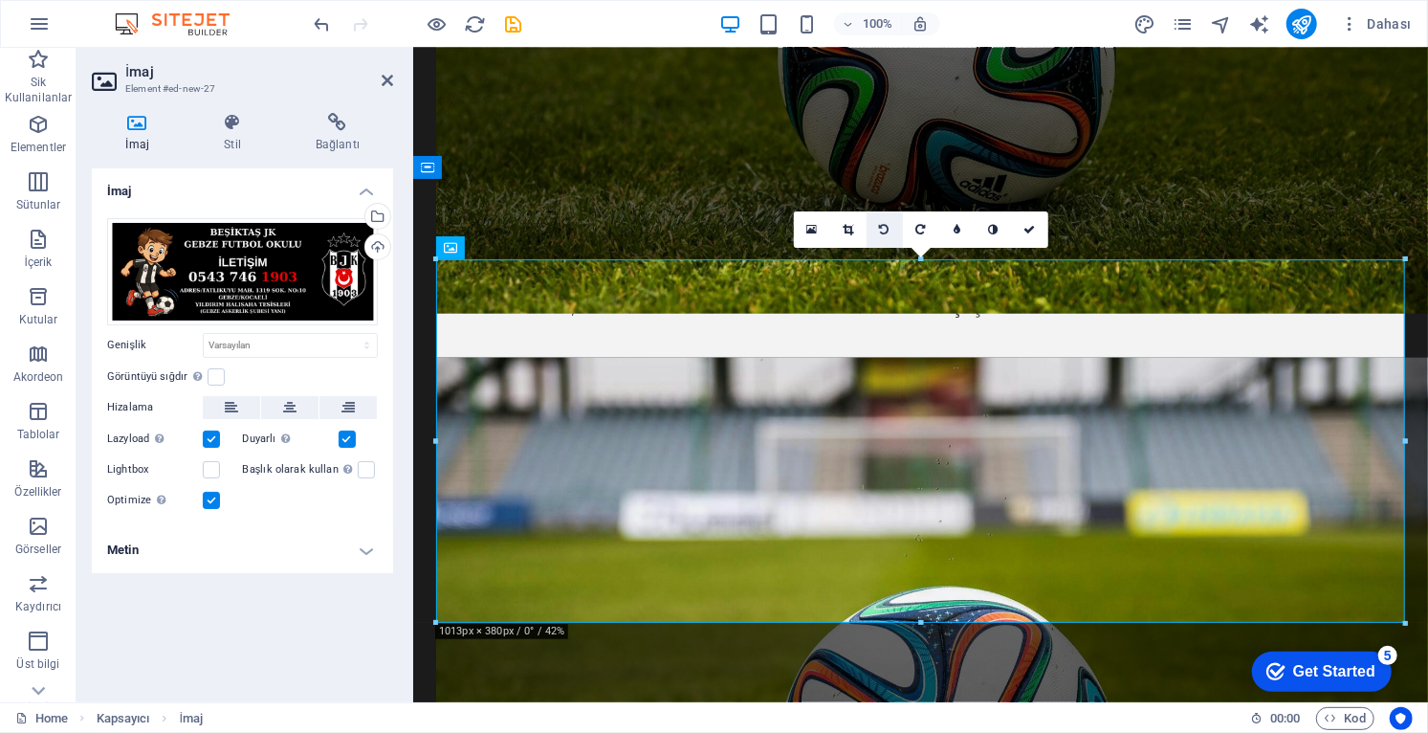
click at [886, 230] on icon at bounding box center [884, 229] width 10 height 11
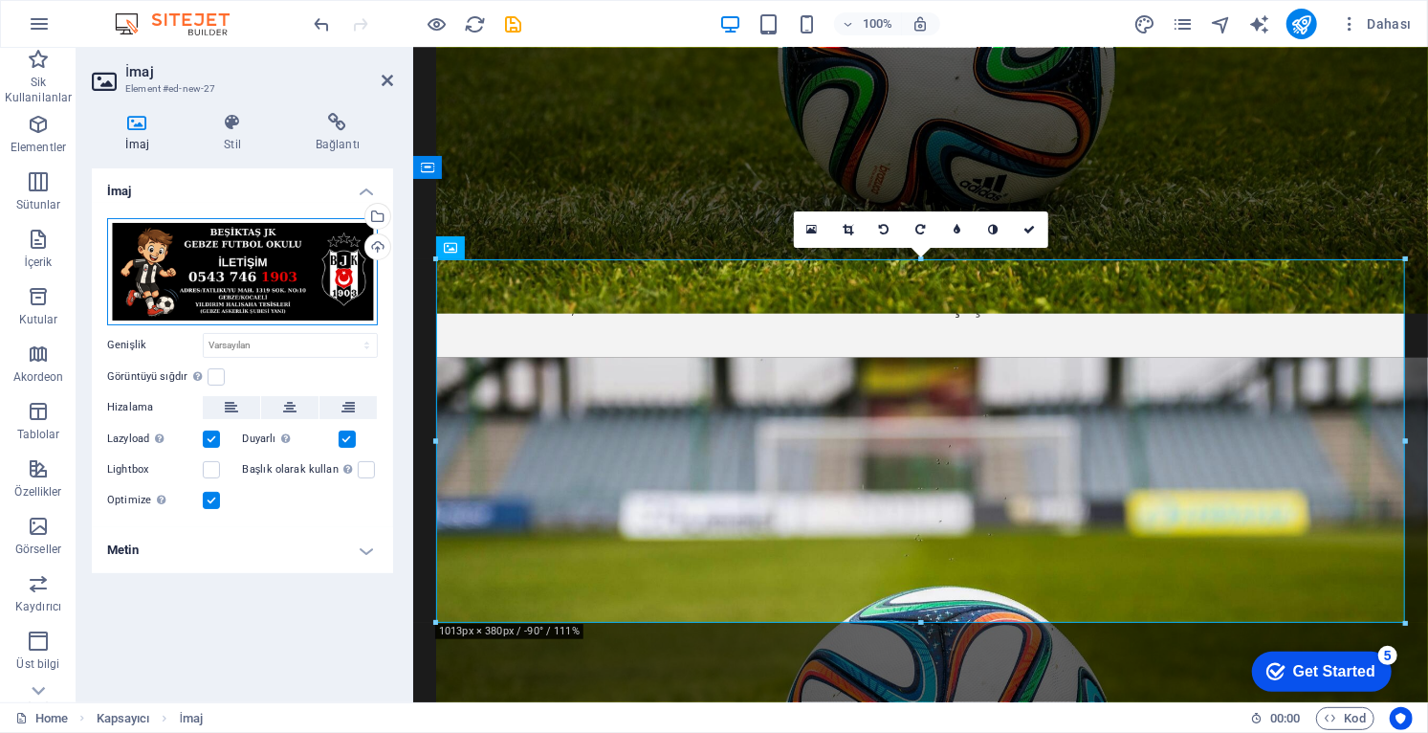
click at [270, 266] on div "Dosyaları buraya sürükleyin, dosyaları seçmek için tıklayın veya Dosyalardan ya…" at bounding box center [242, 271] width 271 height 107
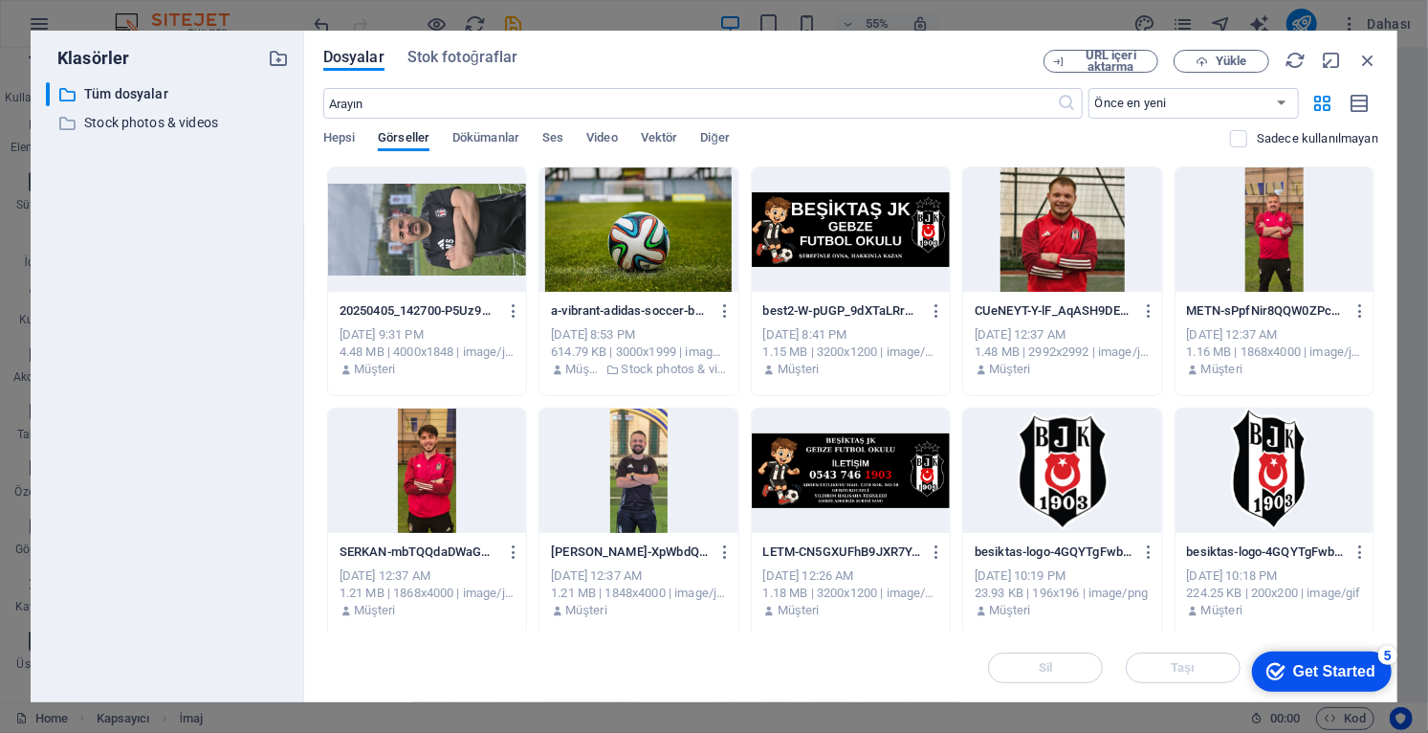
scroll to position [1395, 0]
click at [897, 483] on div at bounding box center [851, 470] width 198 height 124
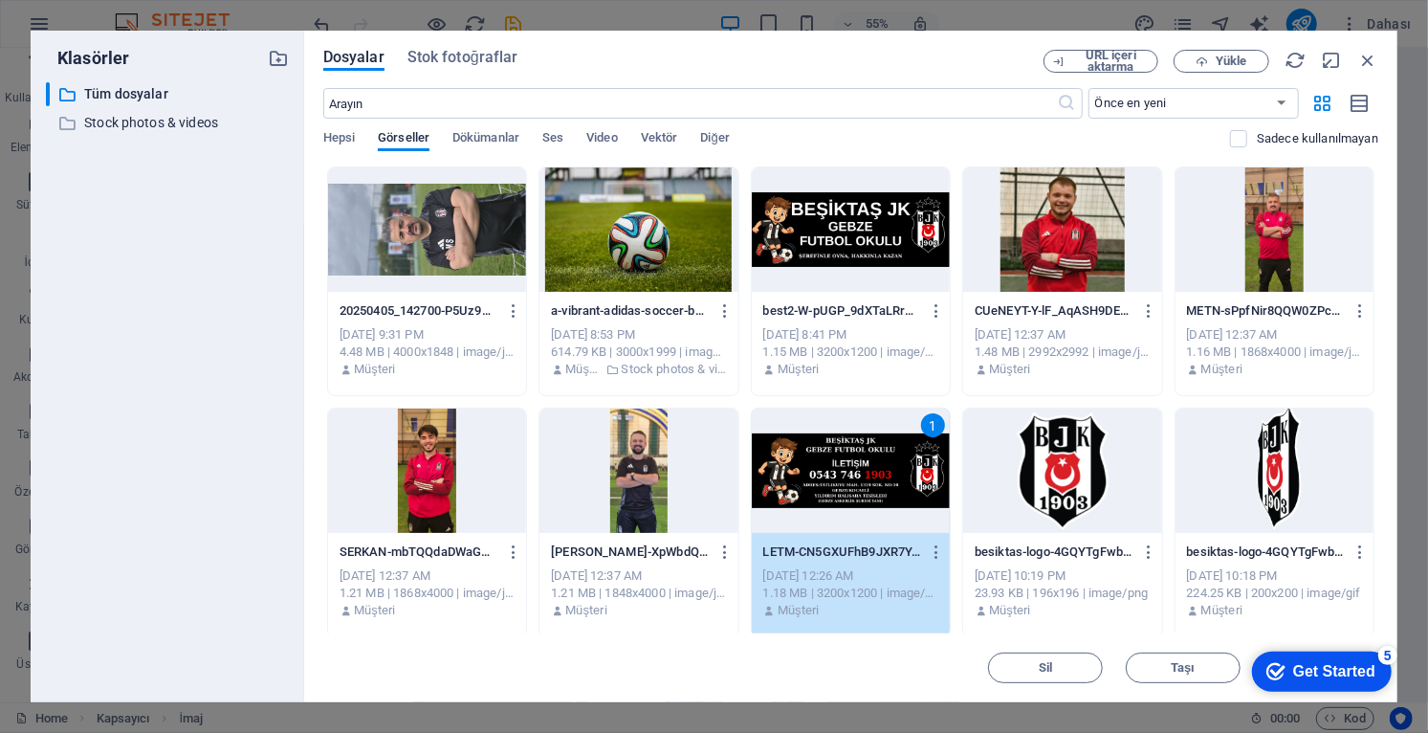
click at [889, 487] on div "1" at bounding box center [851, 470] width 198 height 124
click at [886, 485] on div "1" at bounding box center [851, 470] width 198 height 124
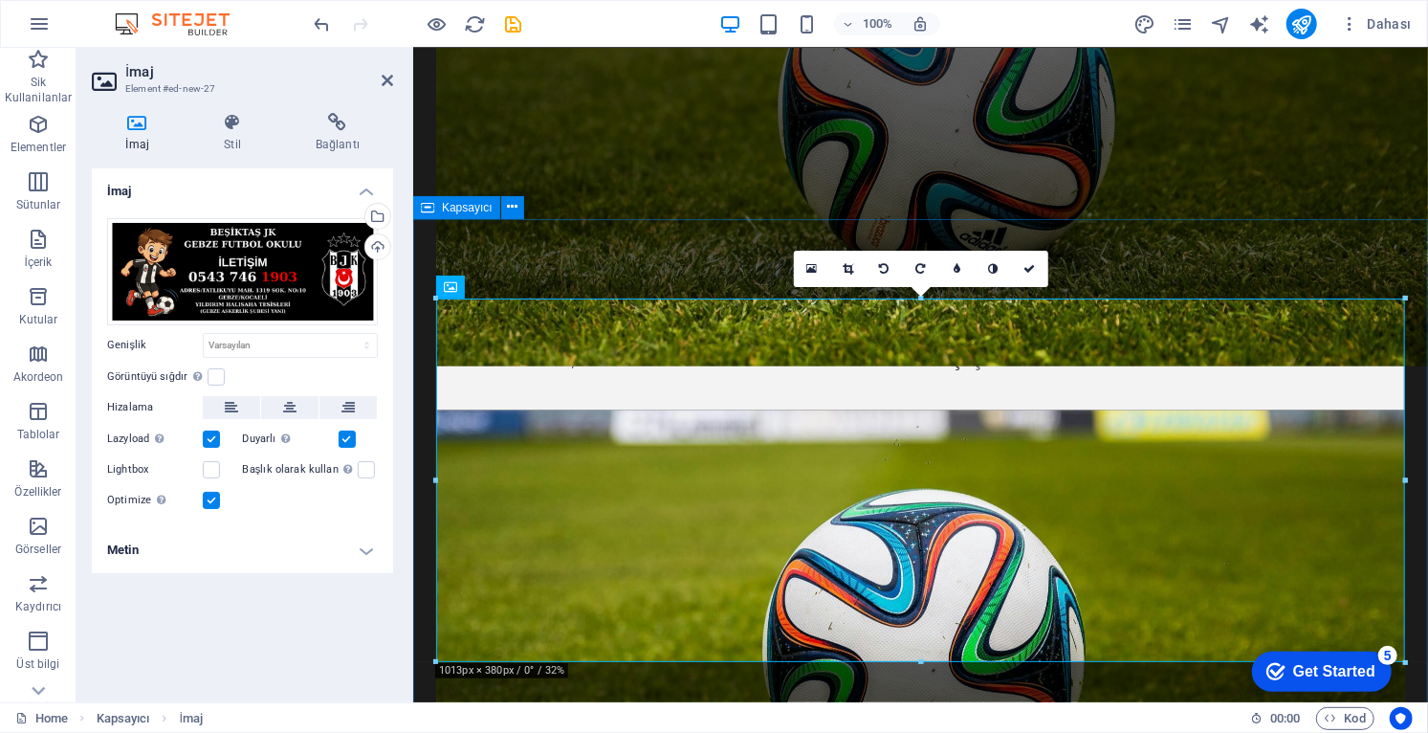
scroll to position [1554, 0]
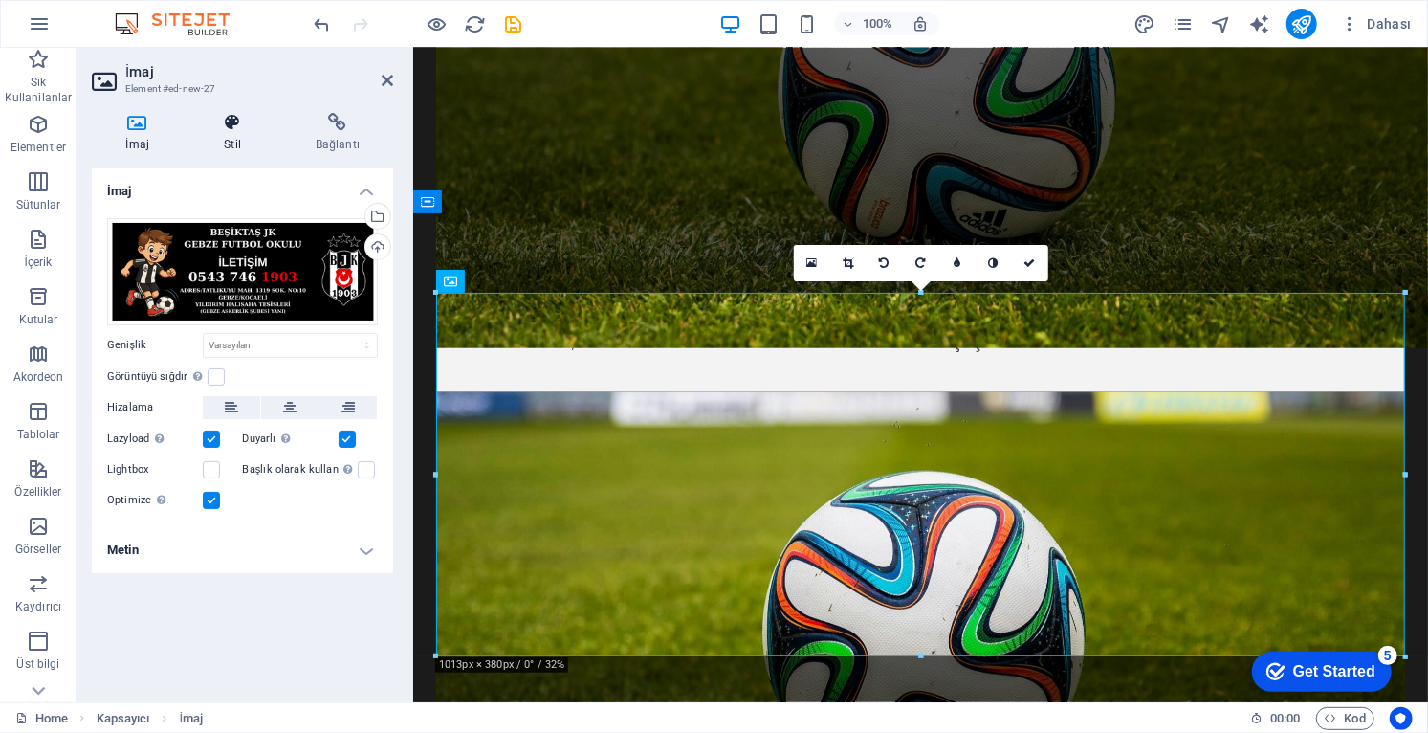
click at [236, 114] on icon at bounding box center [232, 122] width 84 height 19
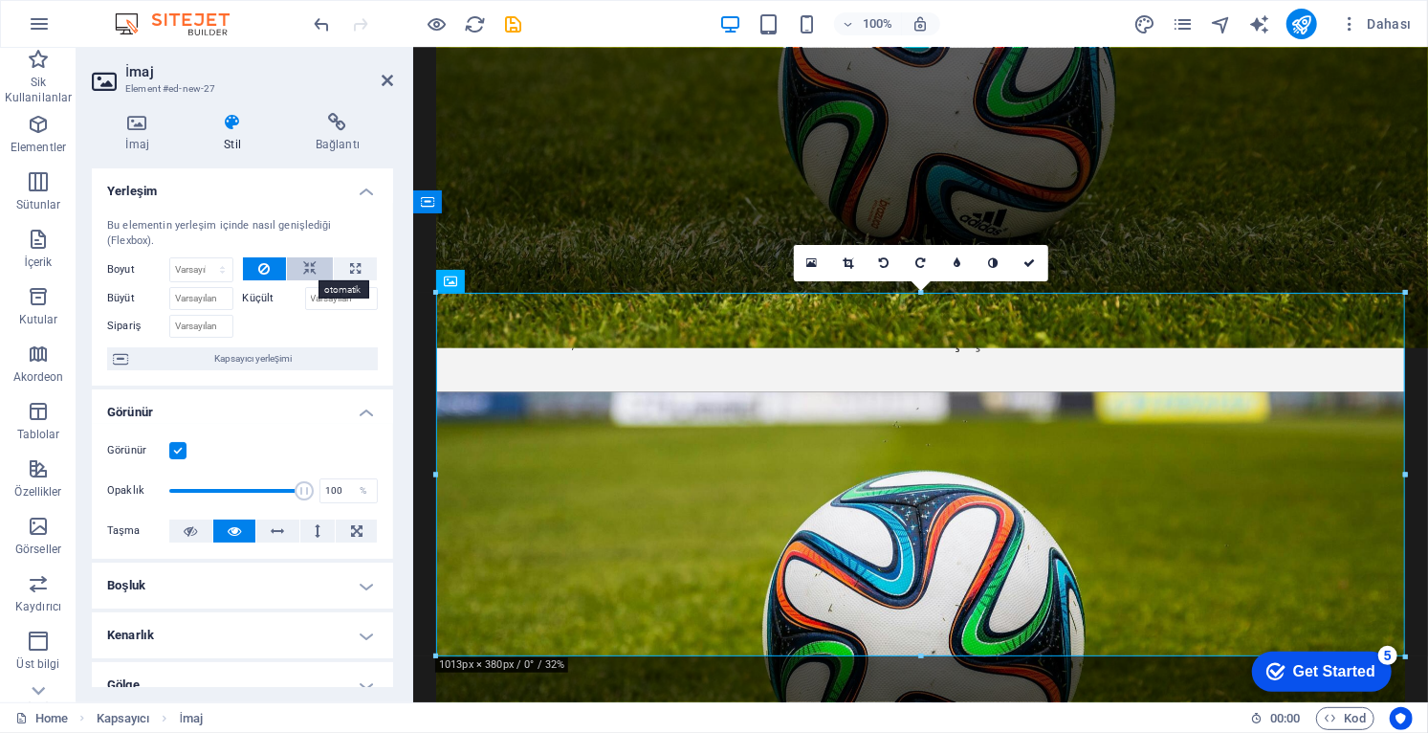
click at [308, 271] on icon at bounding box center [309, 268] width 13 height 23
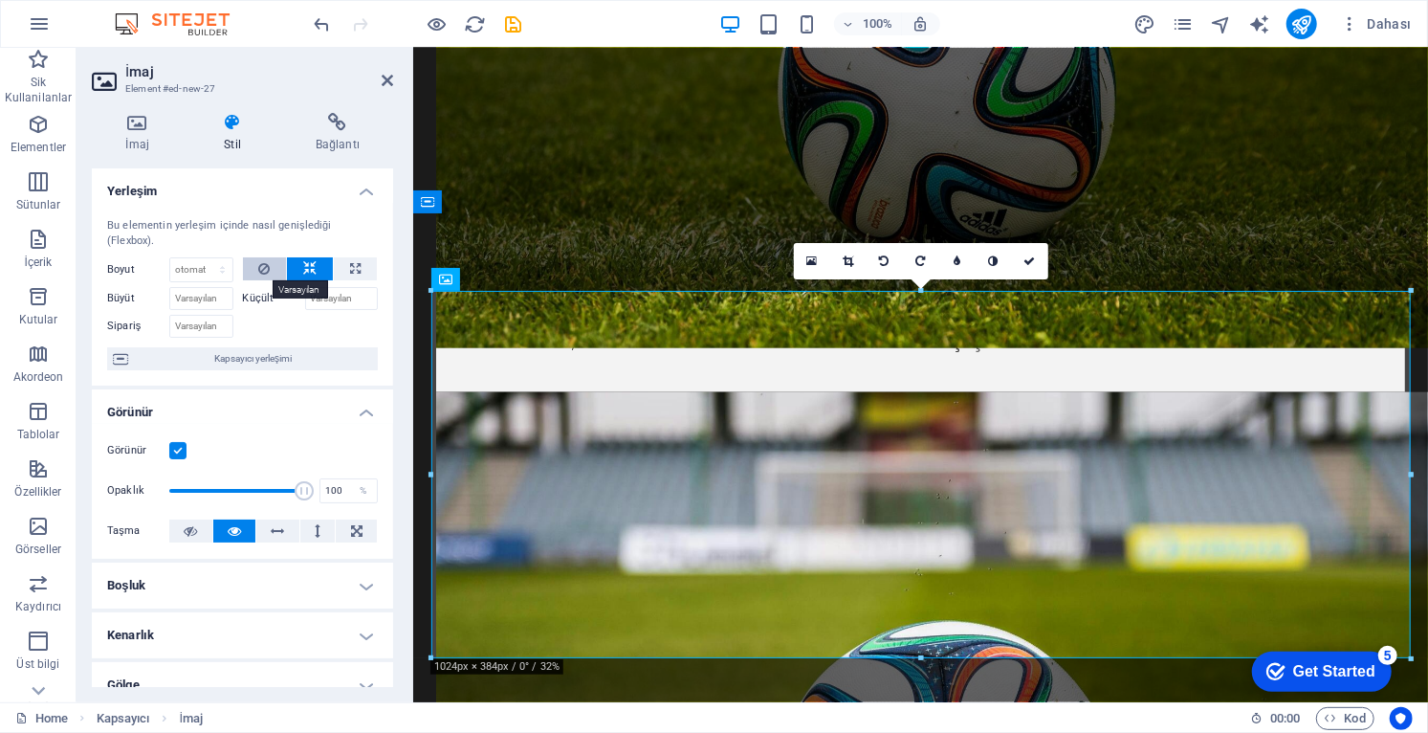
click at [260, 272] on icon at bounding box center [263, 268] width 11 height 23
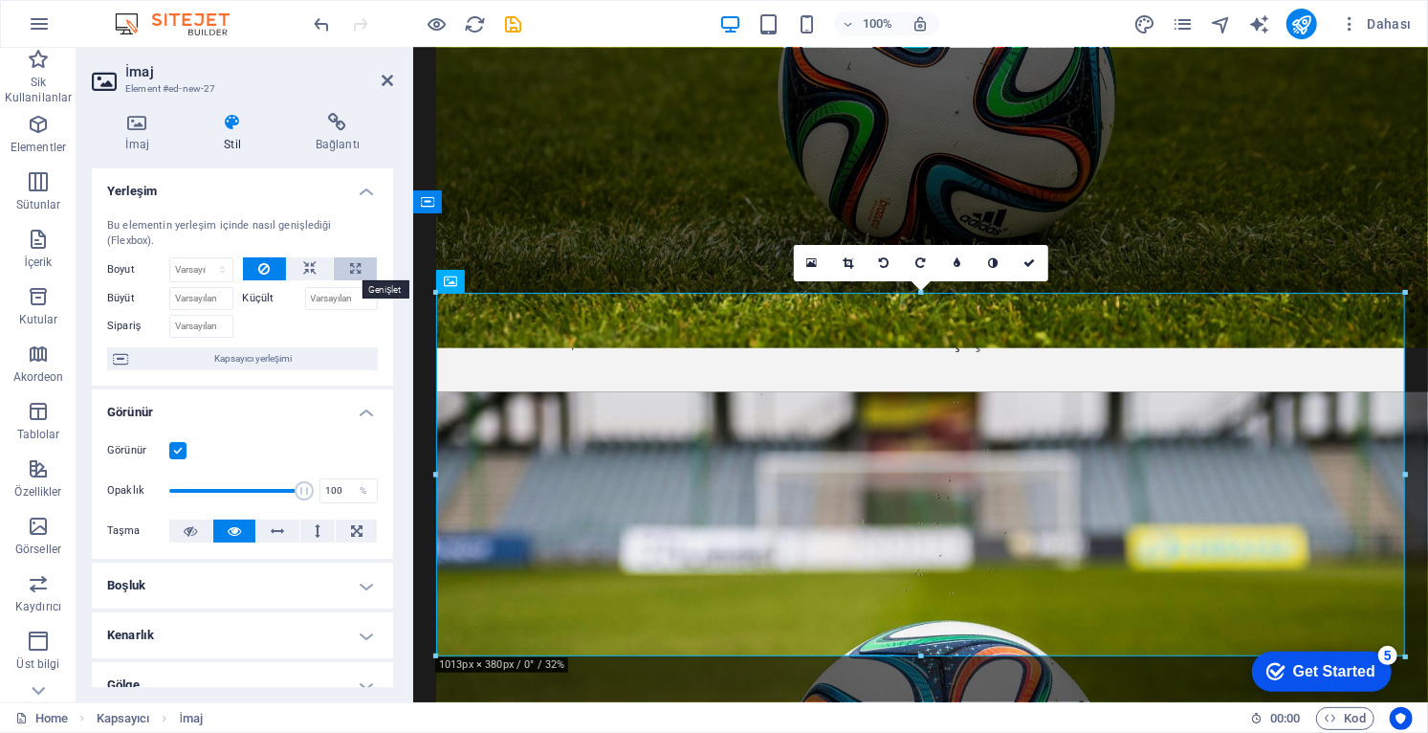
click at [353, 271] on icon at bounding box center [355, 268] width 11 height 23
type input "100"
select select "%"
click at [350, 272] on icon at bounding box center [355, 268] width 11 height 23
click at [345, 273] on button at bounding box center [355, 268] width 43 height 23
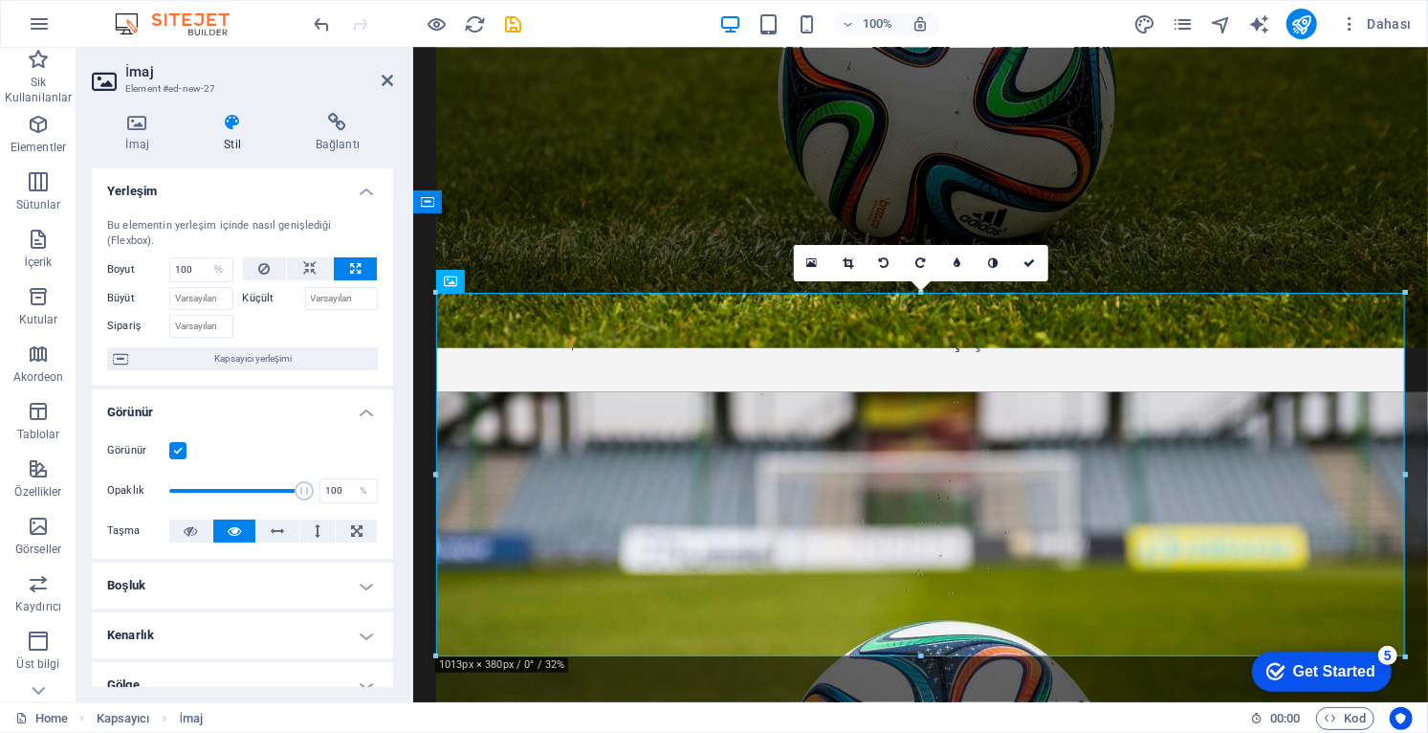
click at [344, 273] on button at bounding box center [355, 268] width 43 height 23
click at [345, 273] on button at bounding box center [355, 268] width 43 height 23
click at [270, 268] on button at bounding box center [265, 268] width 44 height 23
click at [217, 266] on select "Varsayılan otomatik px % 1/1 1/2 1/3 1/4 1/5 1/6 1/7 1/8 1/9 1/10" at bounding box center [201, 269] width 62 height 23
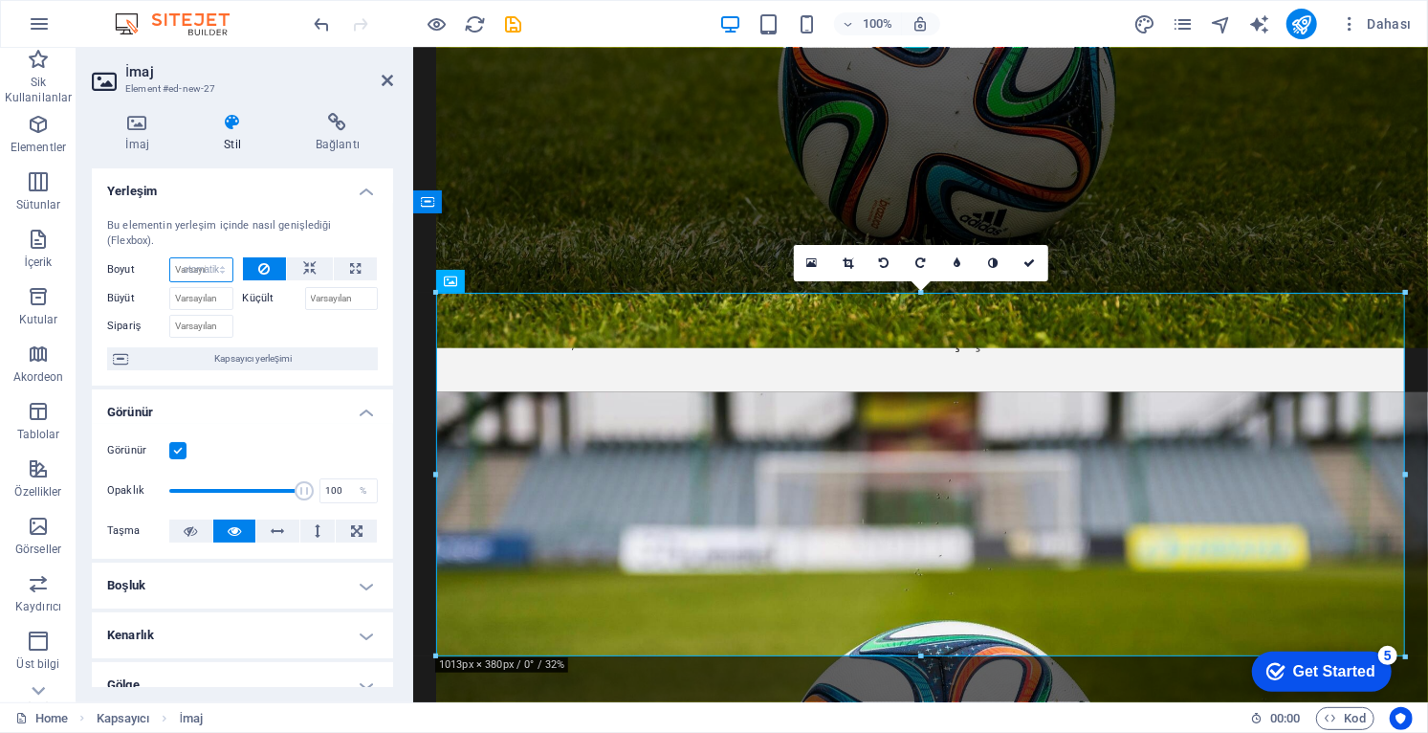
click at [170, 258] on select "Varsayılan otomatik px % 1/1 1/2 1/3 1/4 1/5 1/6 1/7 1/8 1/9 1/10" at bounding box center [201, 269] width 62 height 23
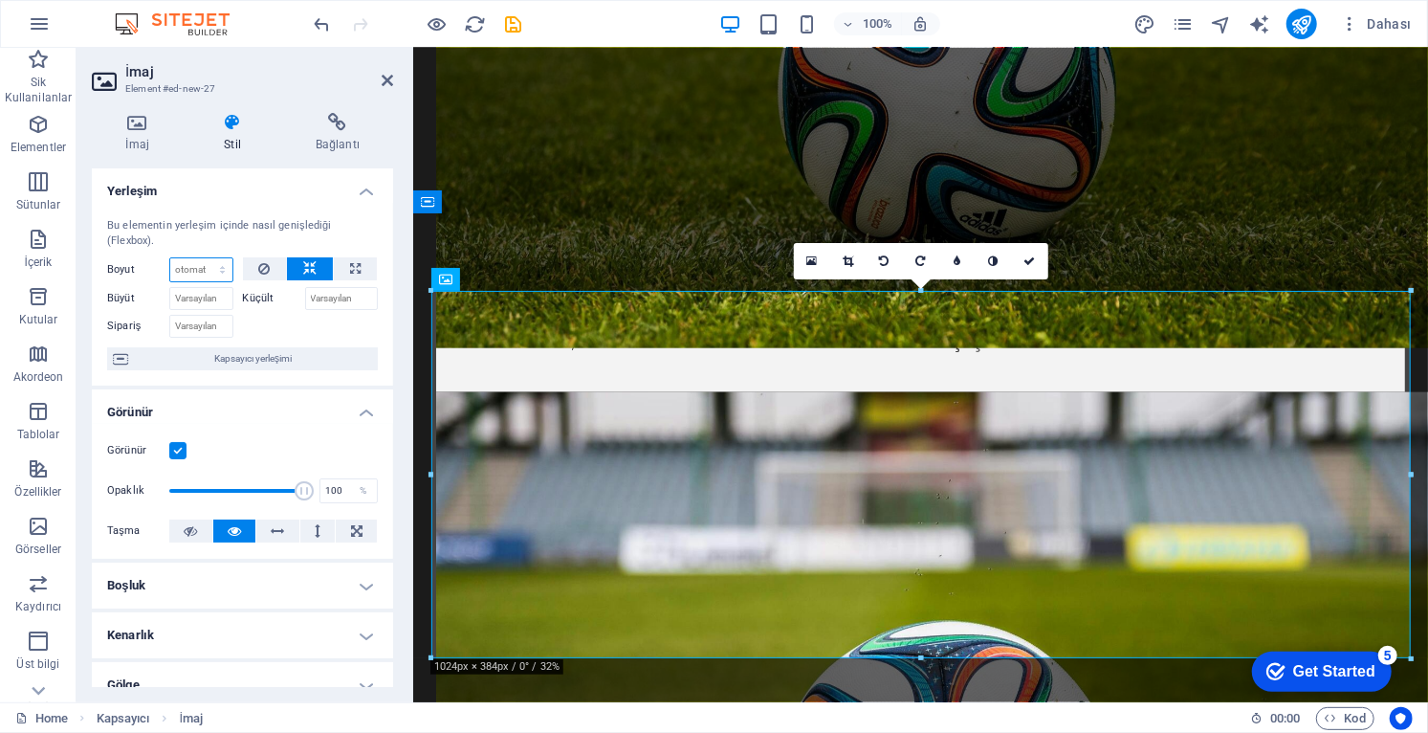
click at [220, 273] on select "Varsayılan otomatik px % 1/1 1/2 1/3 1/4 1/5 1/6 1/7 1/8 1/9 1/10" at bounding box center [201, 269] width 62 height 23
select select "1/4"
click at [204, 258] on select "Varsayılan otomatik px % 1/1 1/2 1/3 1/4 1/5 1/6 1/7 1/8 1/9 1/10" at bounding box center [201, 269] width 62 height 23
type input "25"
select select "%"
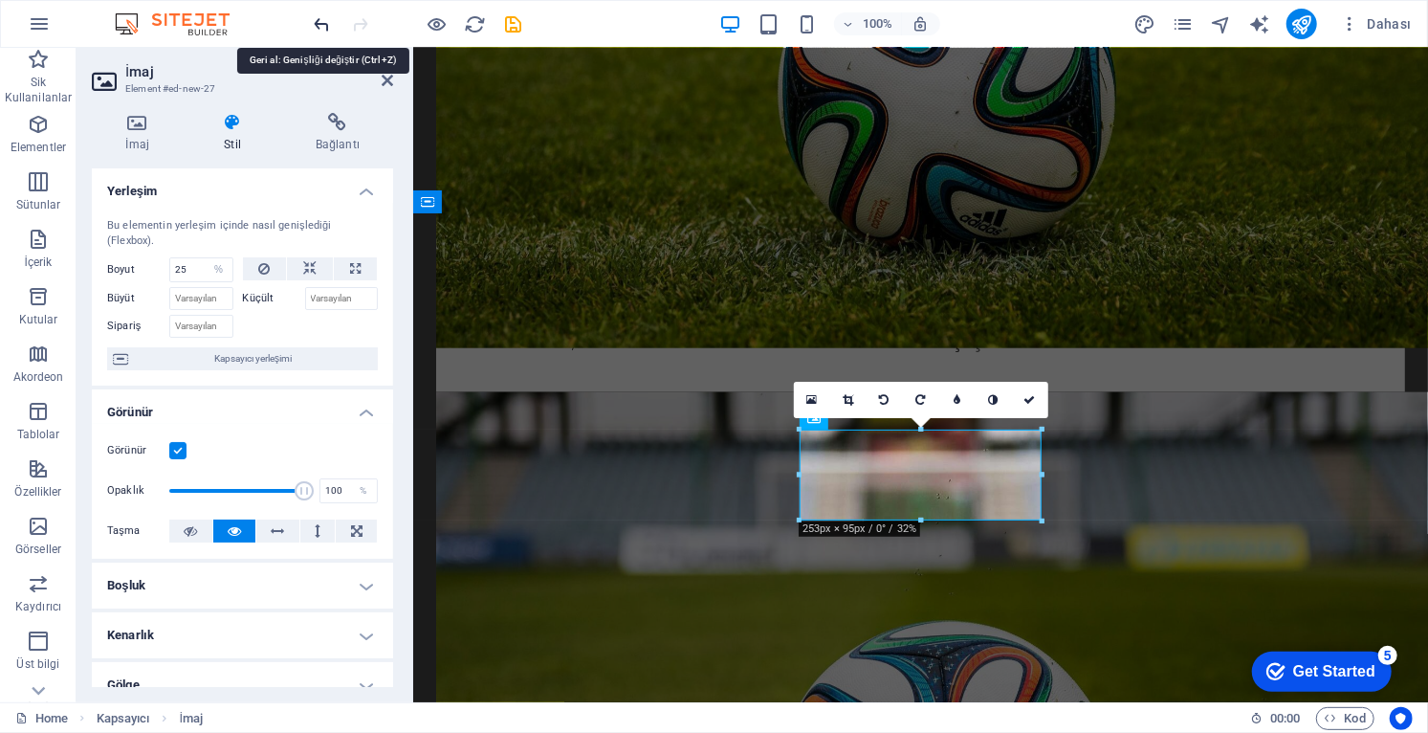
click at [320, 19] on icon "undo" at bounding box center [323, 24] width 22 height 22
select select "DISABLED_OPTION_VALUE"
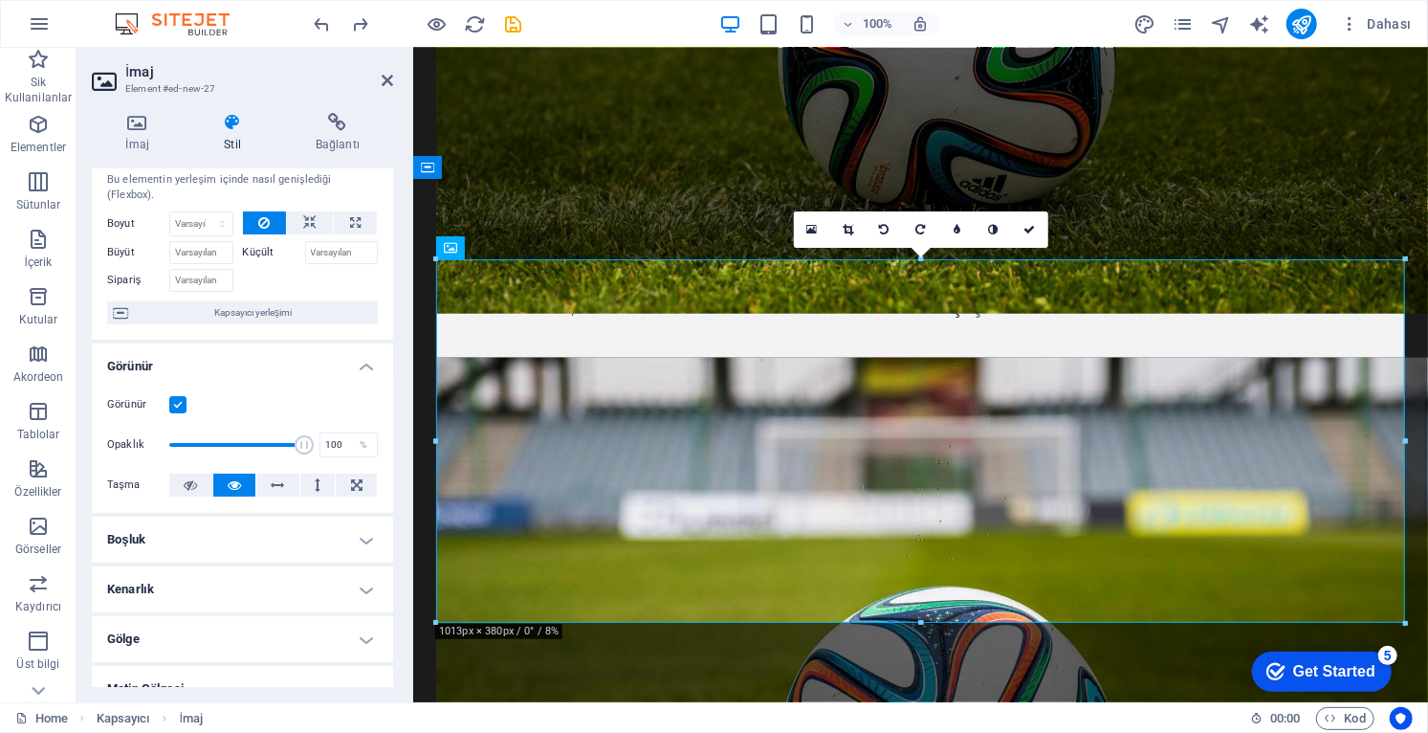
scroll to position [72, 0]
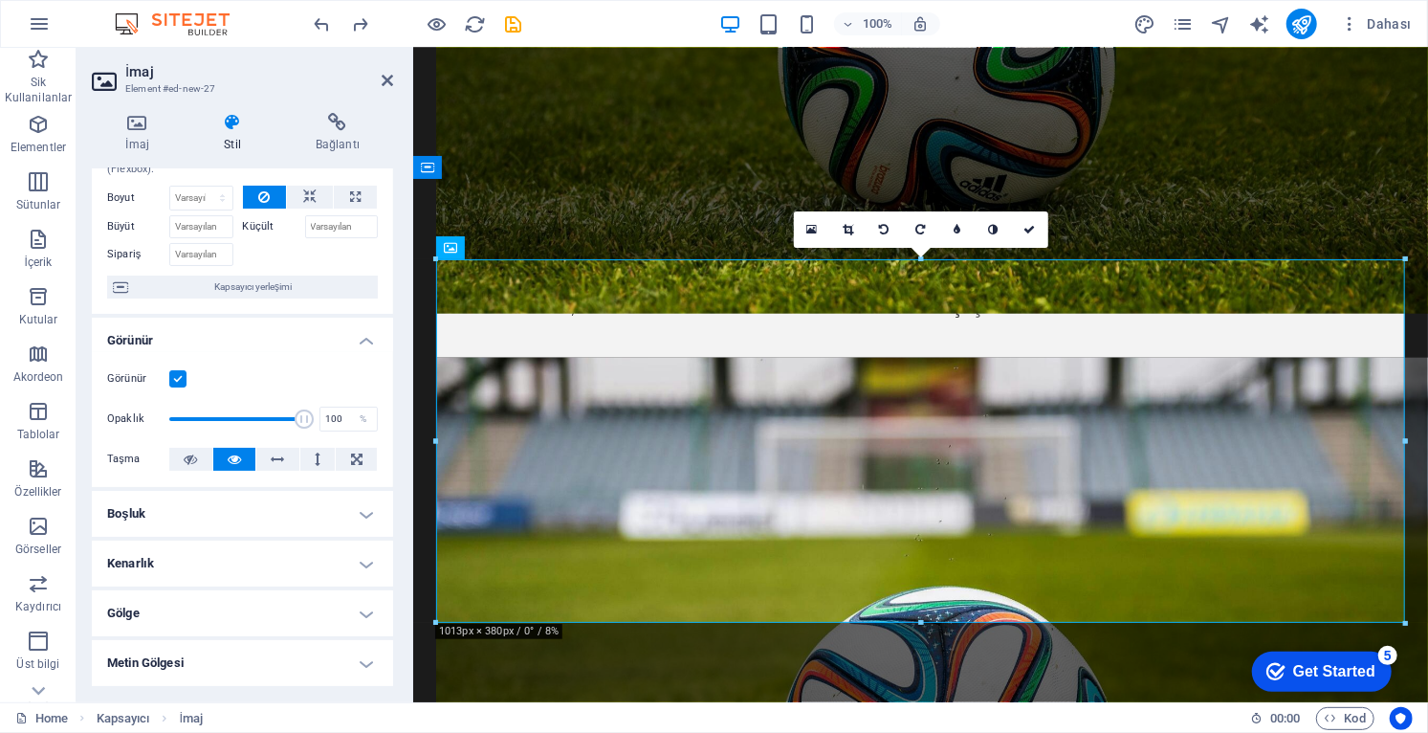
click at [362, 512] on h4 "Boşluk" at bounding box center [242, 514] width 301 height 46
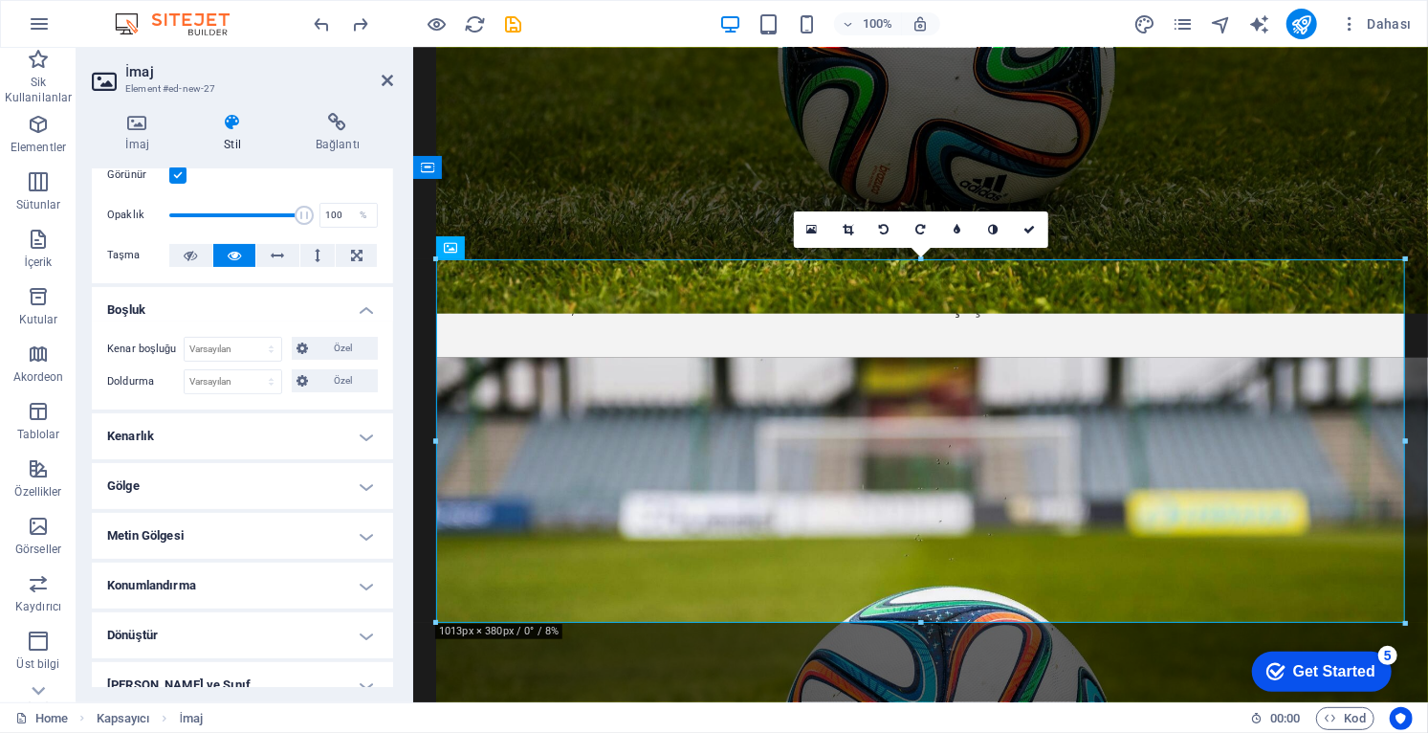
scroll to position [312, 0]
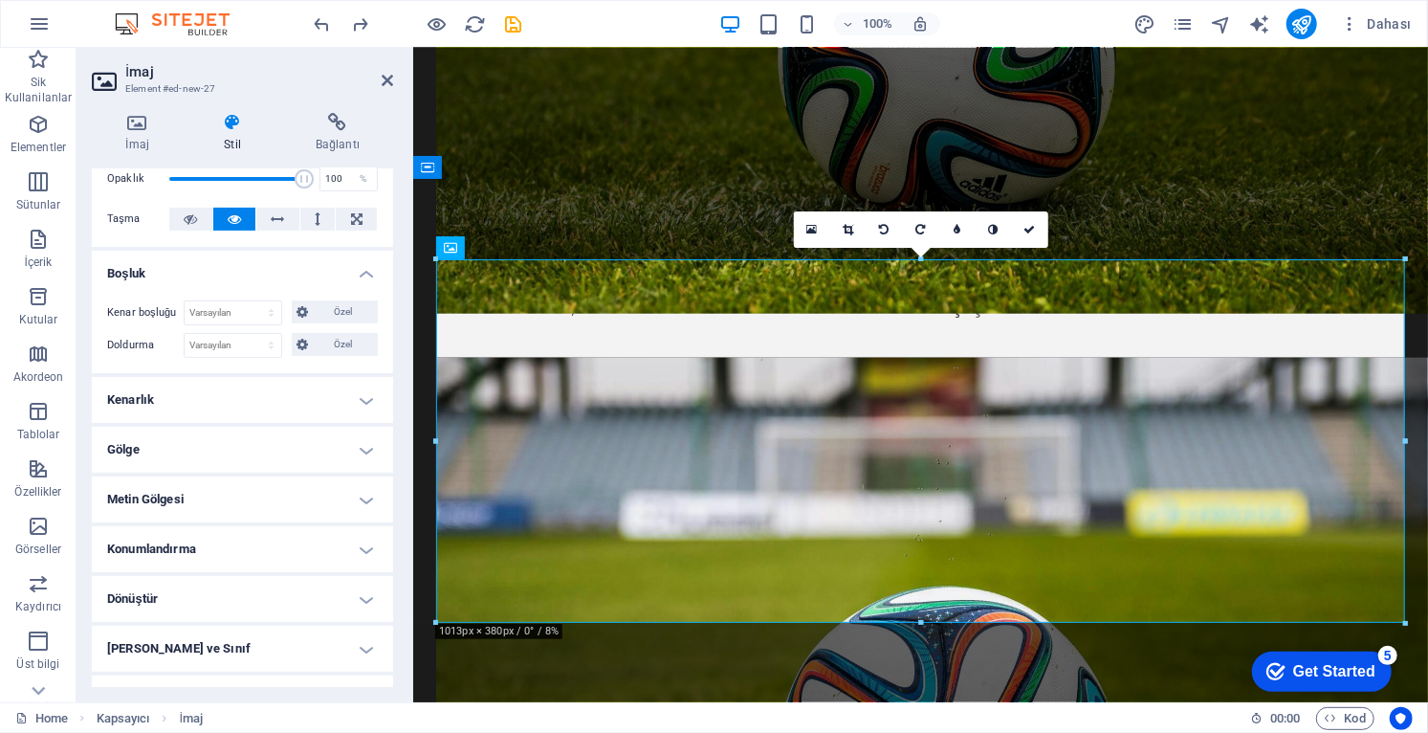
click at [357, 546] on h4 "Konumlandırma" at bounding box center [242, 549] width 301 height 46
click at [185, 580] on span "Statik" at bounding box center [186, 587] width 23 height 23
click at [221, 580] on span "Göreli" at bounding box center [228, 587] width 24 height 23
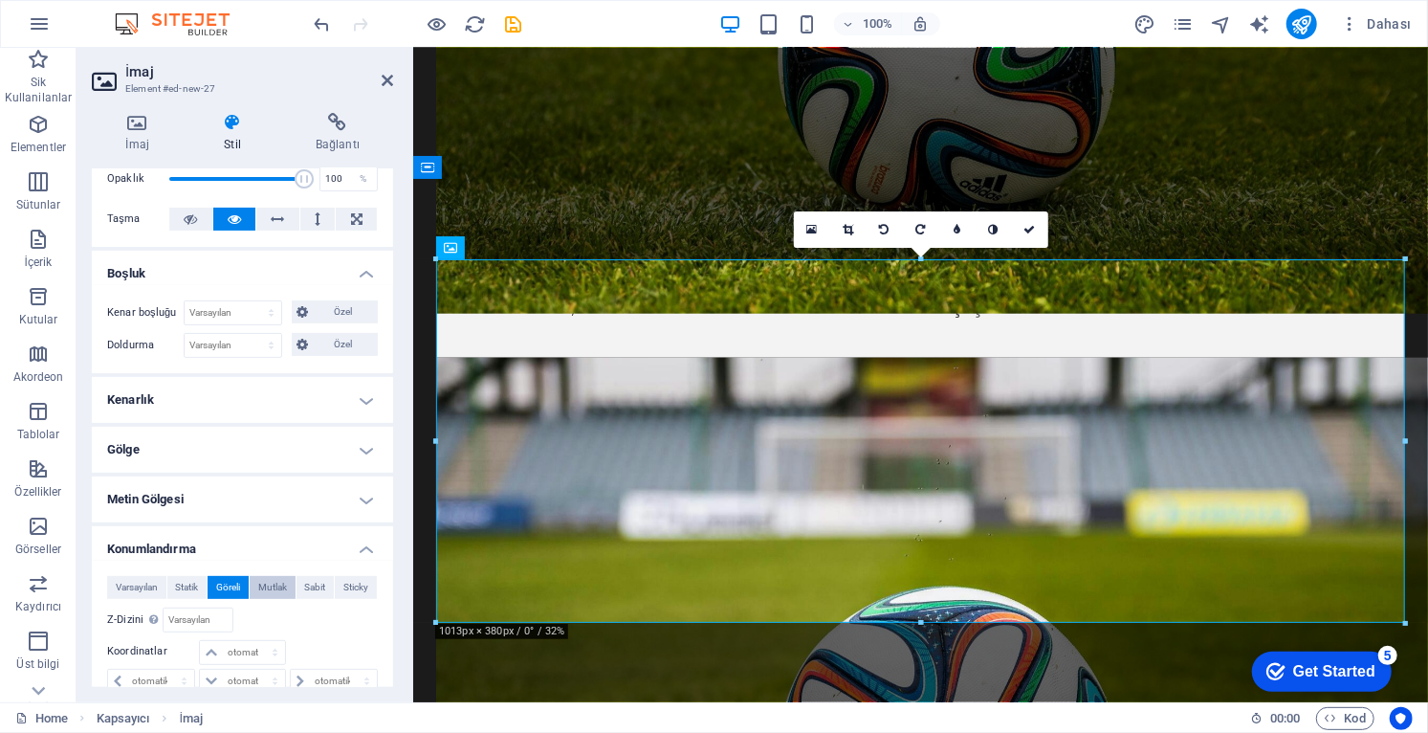
click at [261, 580] on span "Mutlak" at bounding box center [272, 587] width 29 height 23
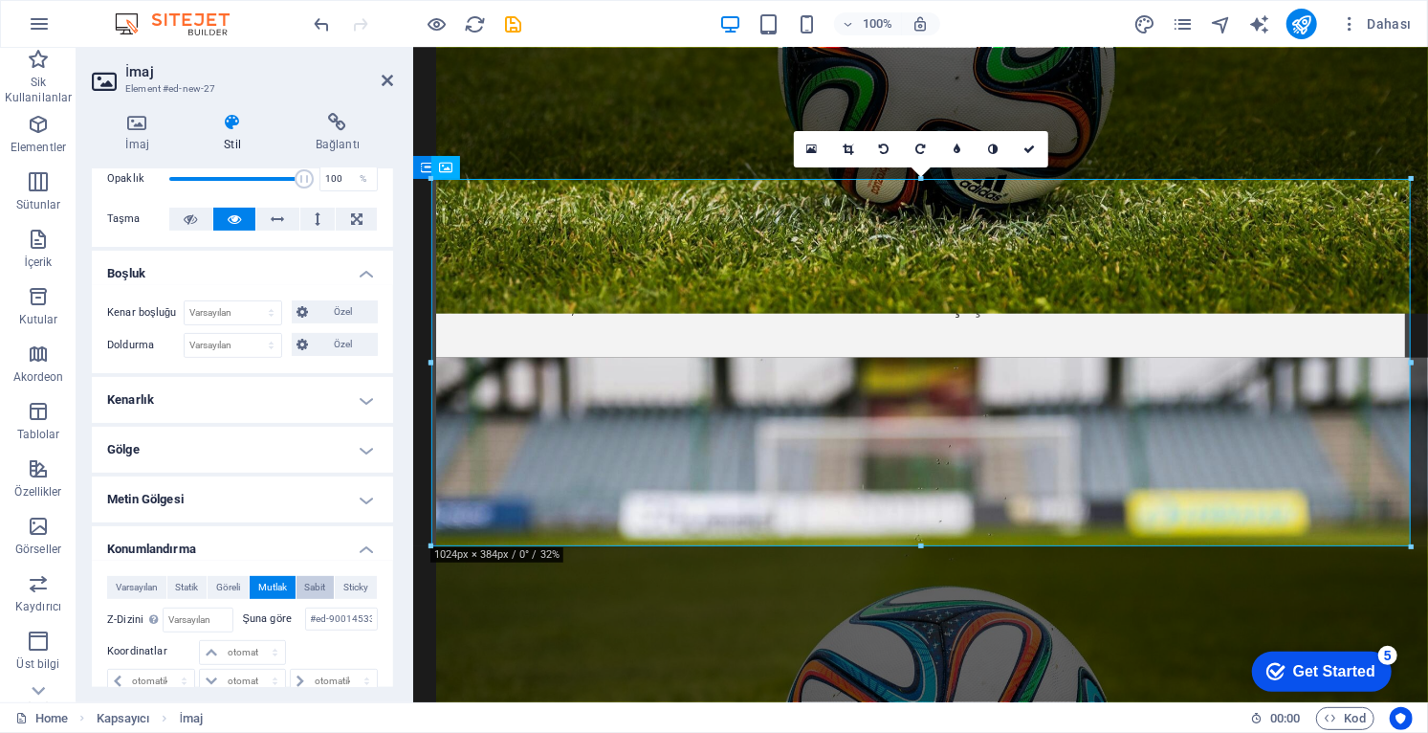
click at [315, 582] on span "Sabit" at bounding box center [315, 587] width 21 height 23
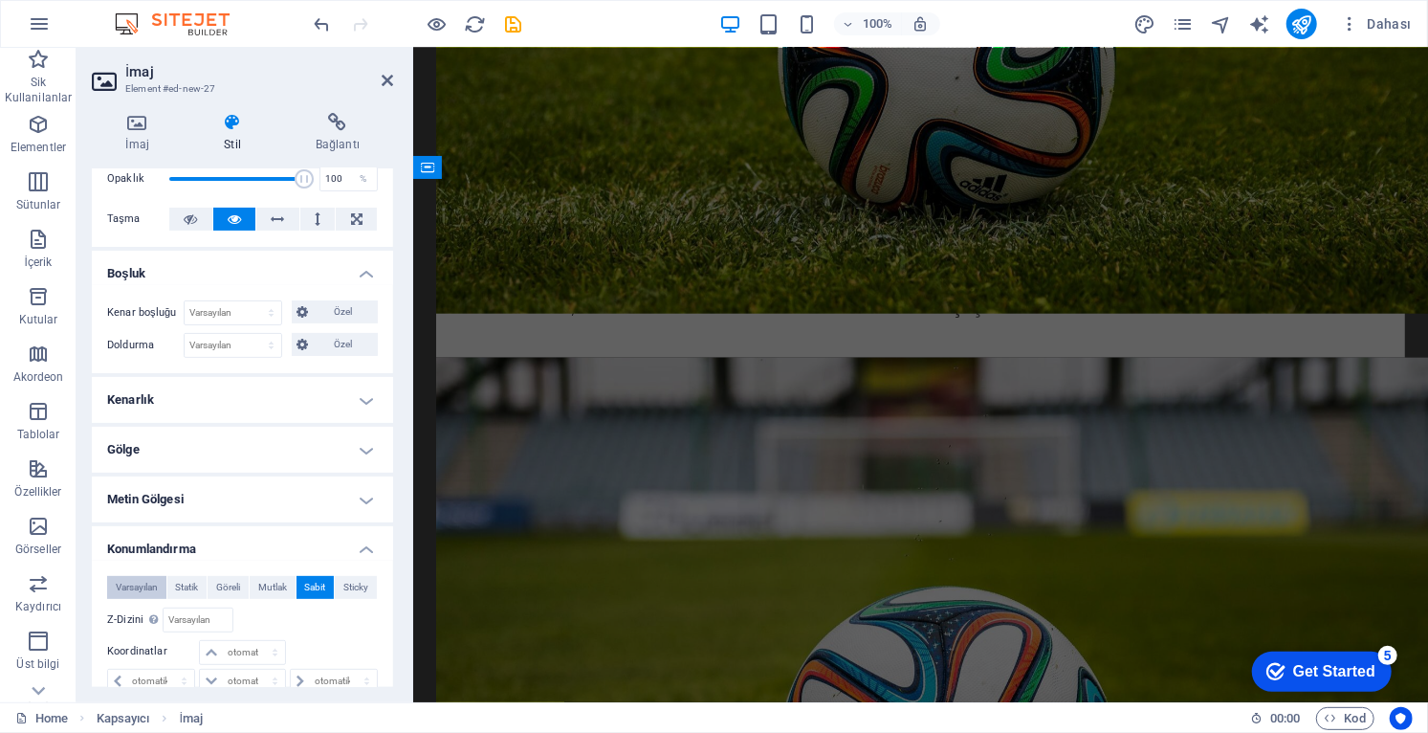
click at [152, 579] on span "Varsayılan" at bounding box center [137, 587] width 42 height 23
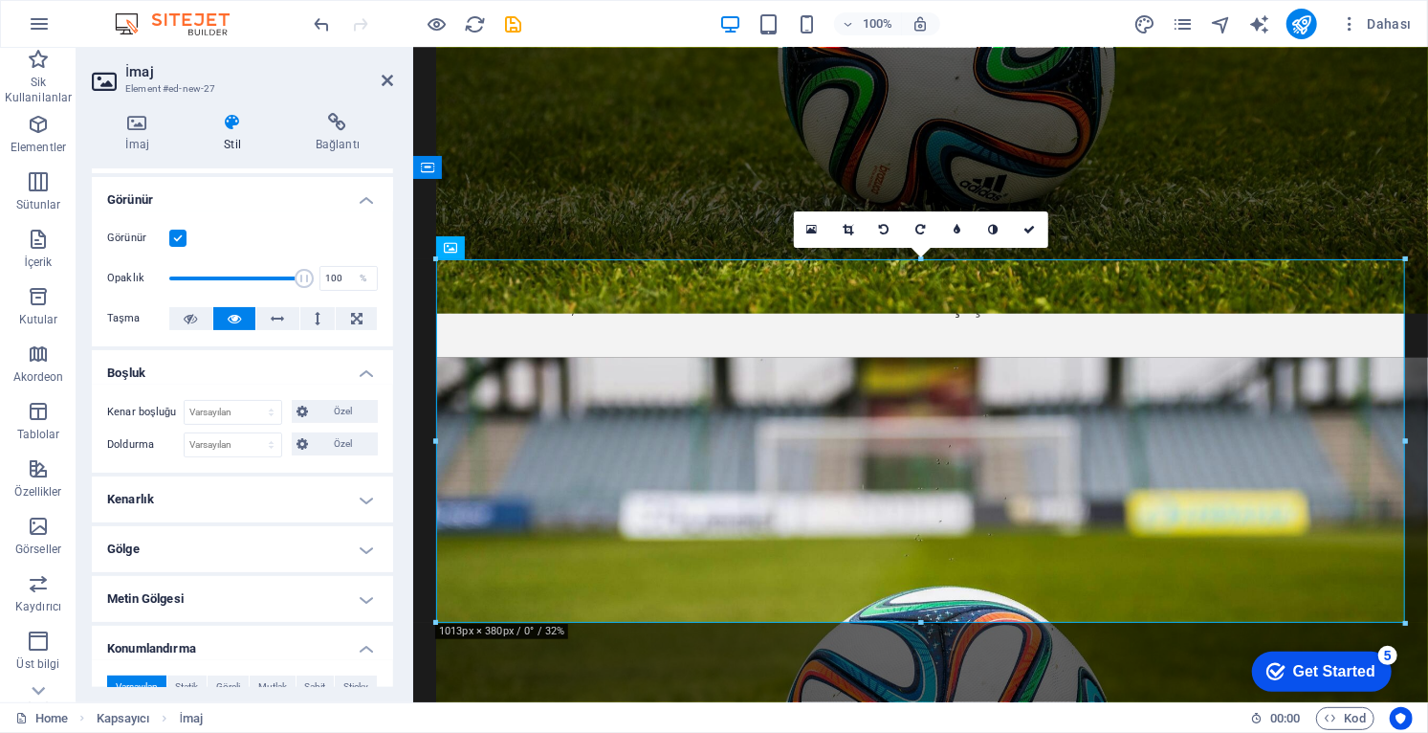
scroll to position [202, 0]
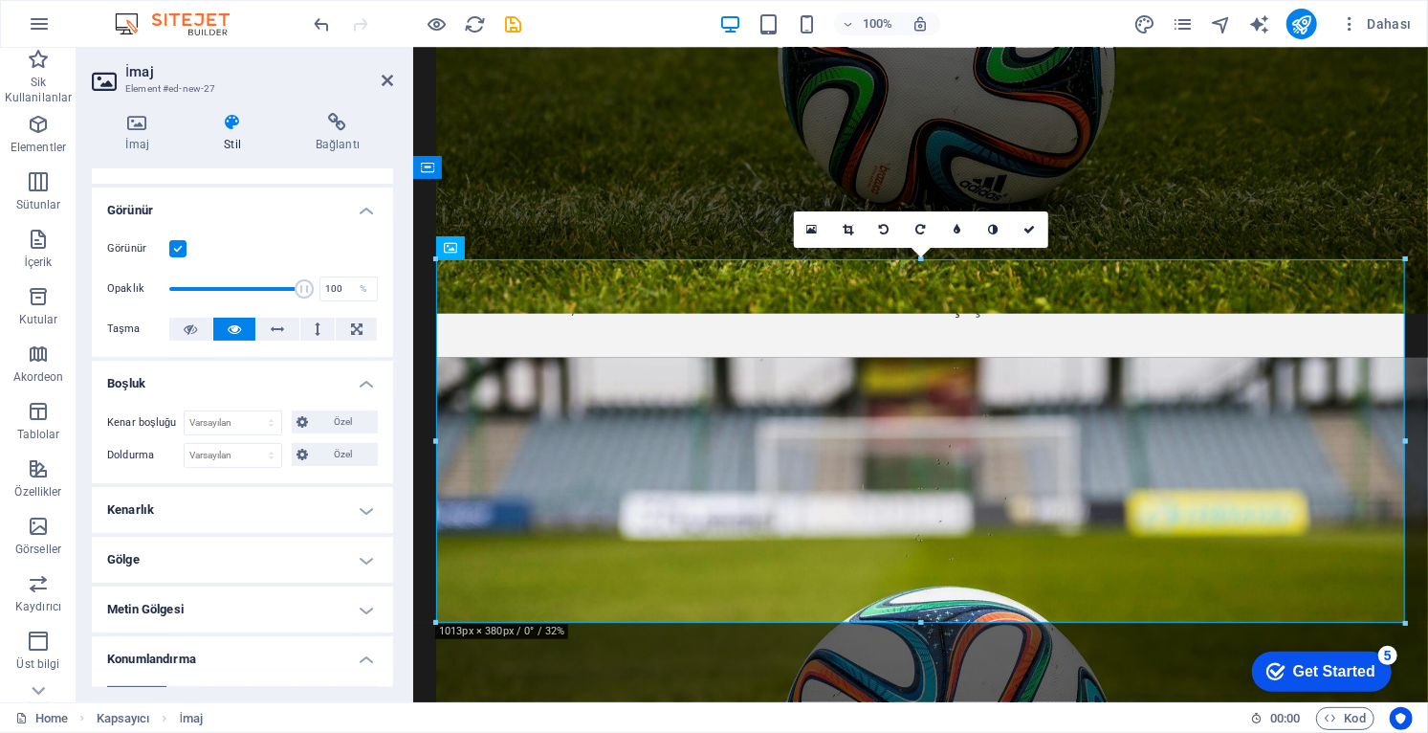
click at [848, 230] on icon at bounding box center [847, 229] width 11 height 11
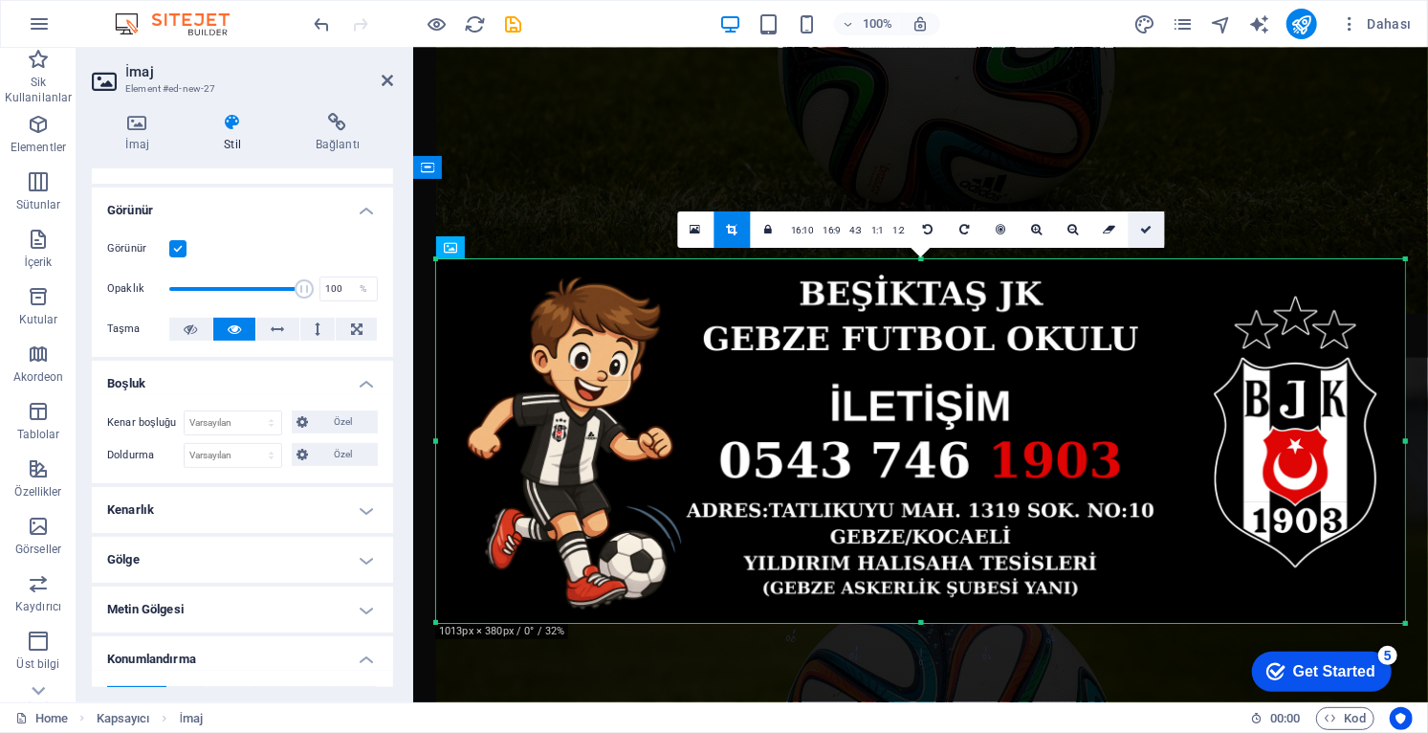
click at [1140, 231] on icon at bounding box center [1145, 229] width 11 height 11
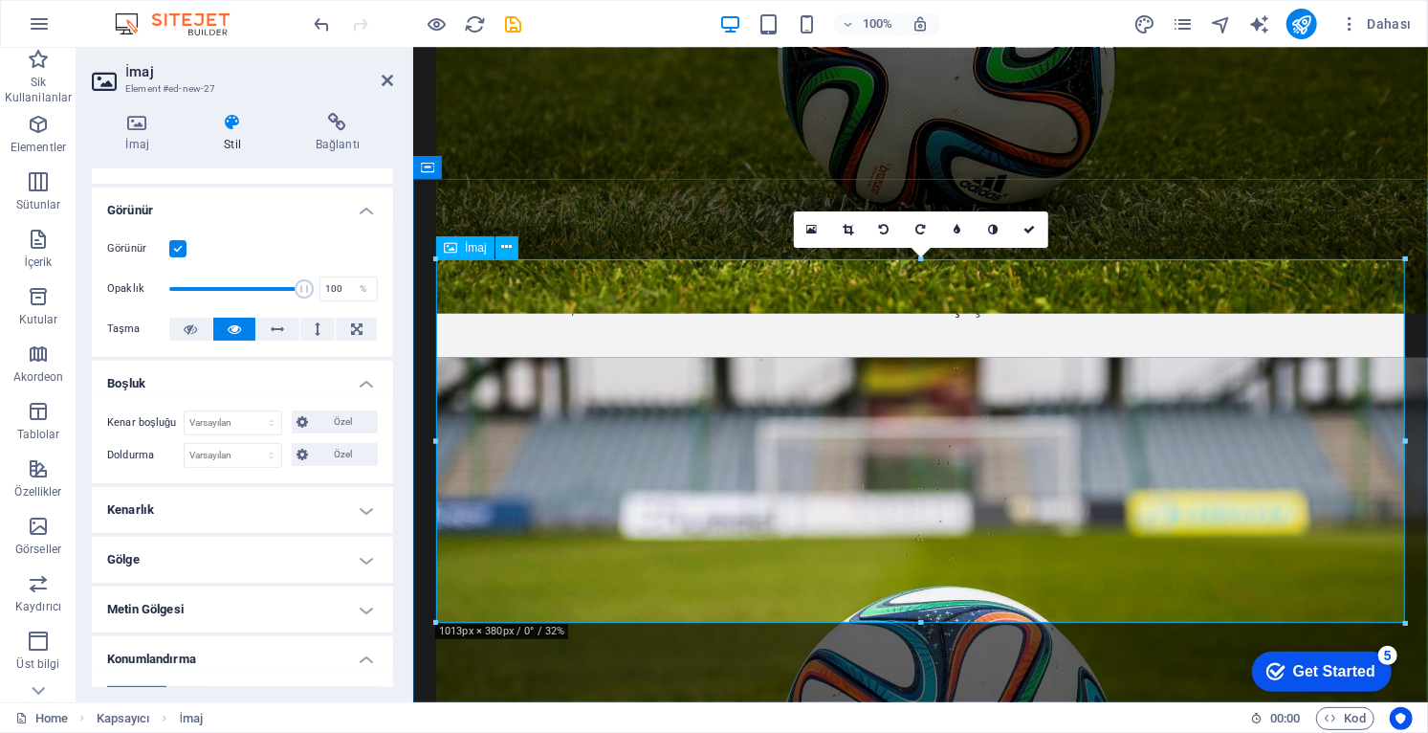
click at [189, 320] on icon at bounding box center [190, 328] width 13 height 23
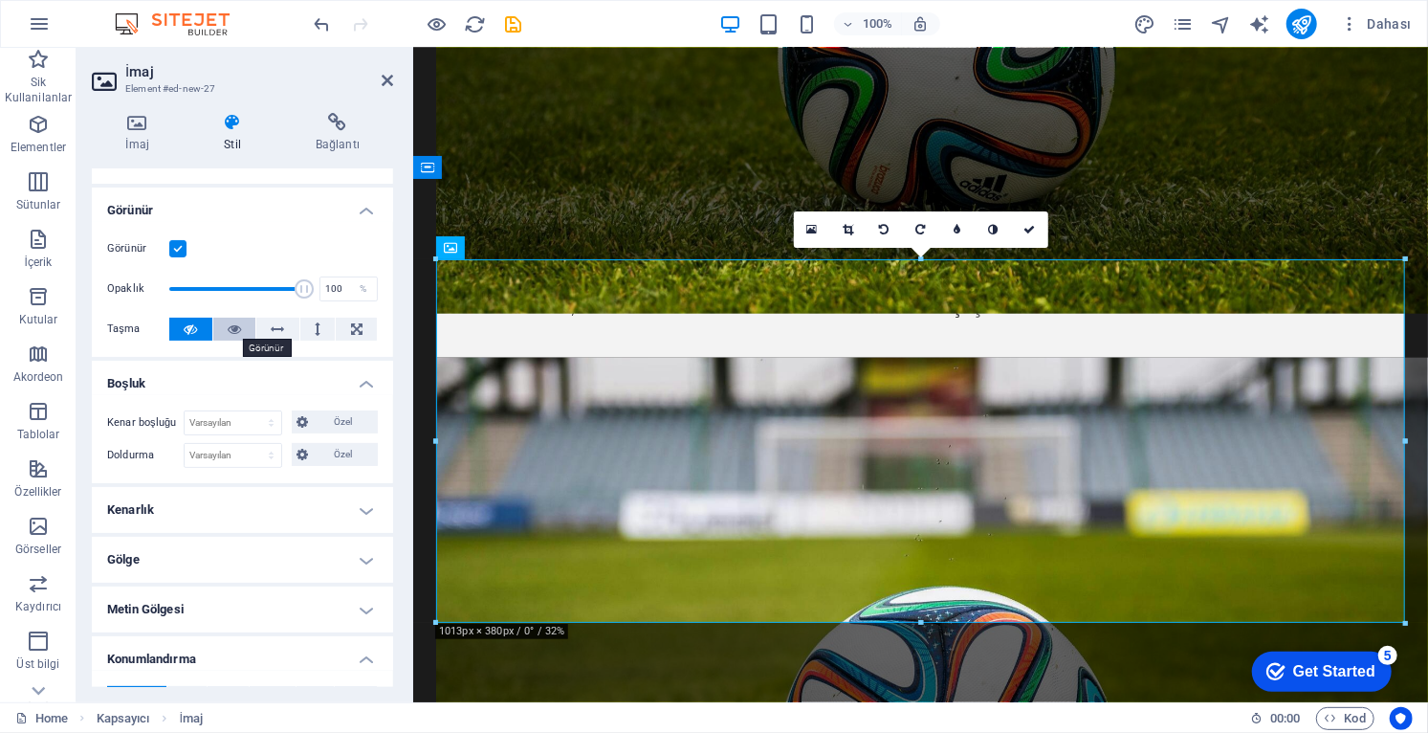
click at [230, 325] on icon at bounding box center [234, 328] width 13 height 23
click at [277, 326] on icon at bounding box center [278, 328] width 13 height 23
click at [315, 326] on icon at bounding box center [318, 328] width 6 height 23
click at [316, 329] on icon at bounding box center [318, 328] width 6 height 23
click at [311, 326] on button at bounding box center [317, 328] width 35 height 23
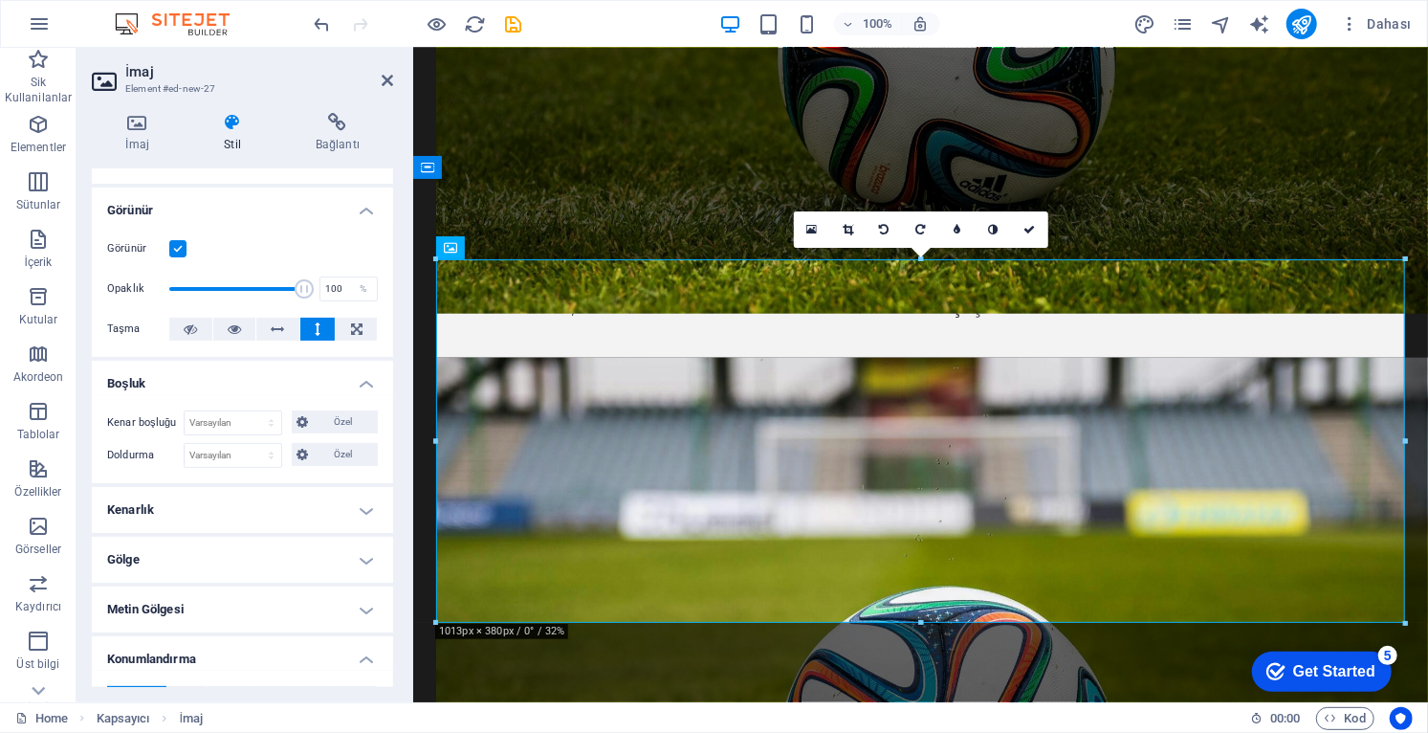
click at [315, 327] on icon at bounding box center [318, 328] width 6 height 23
click at [351, 323] on icon at bounding box center [356, 328] width 11 height 23
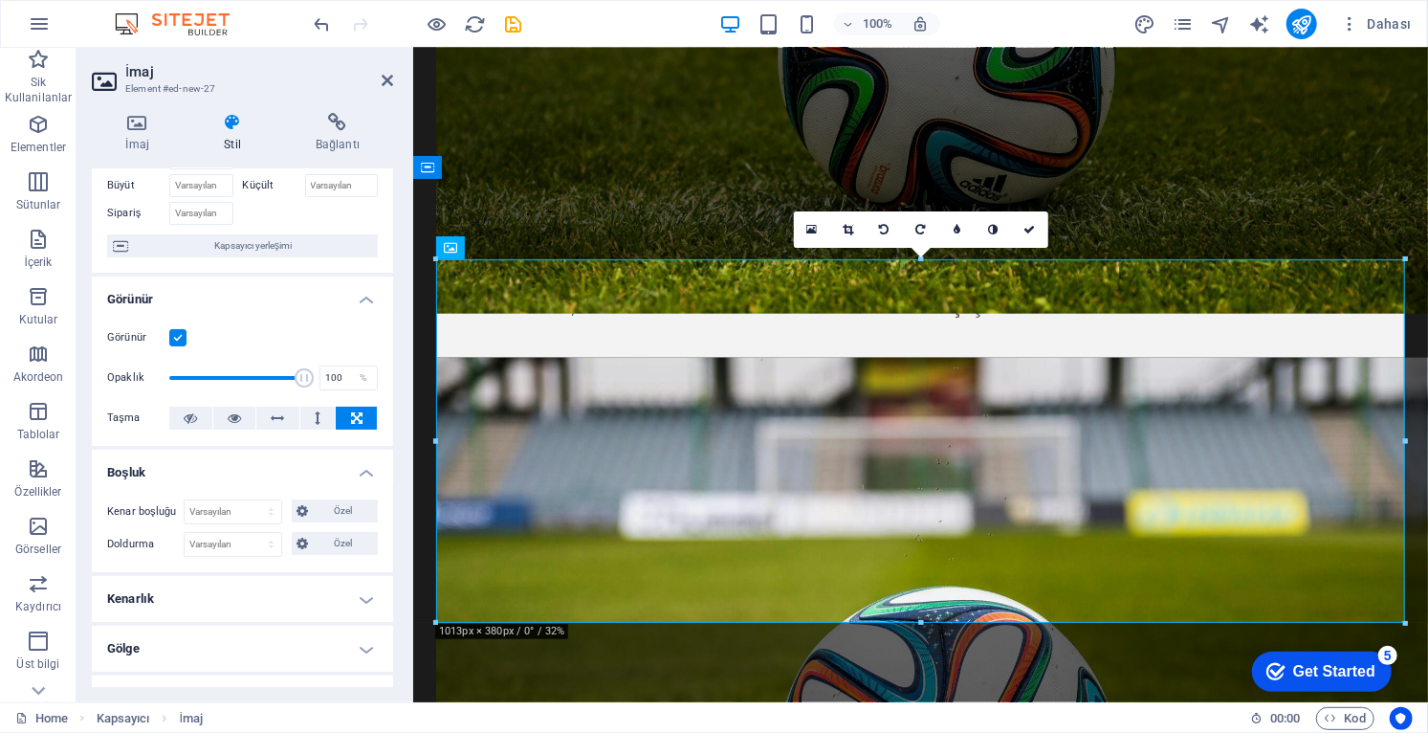
scroll to position [0, 0]
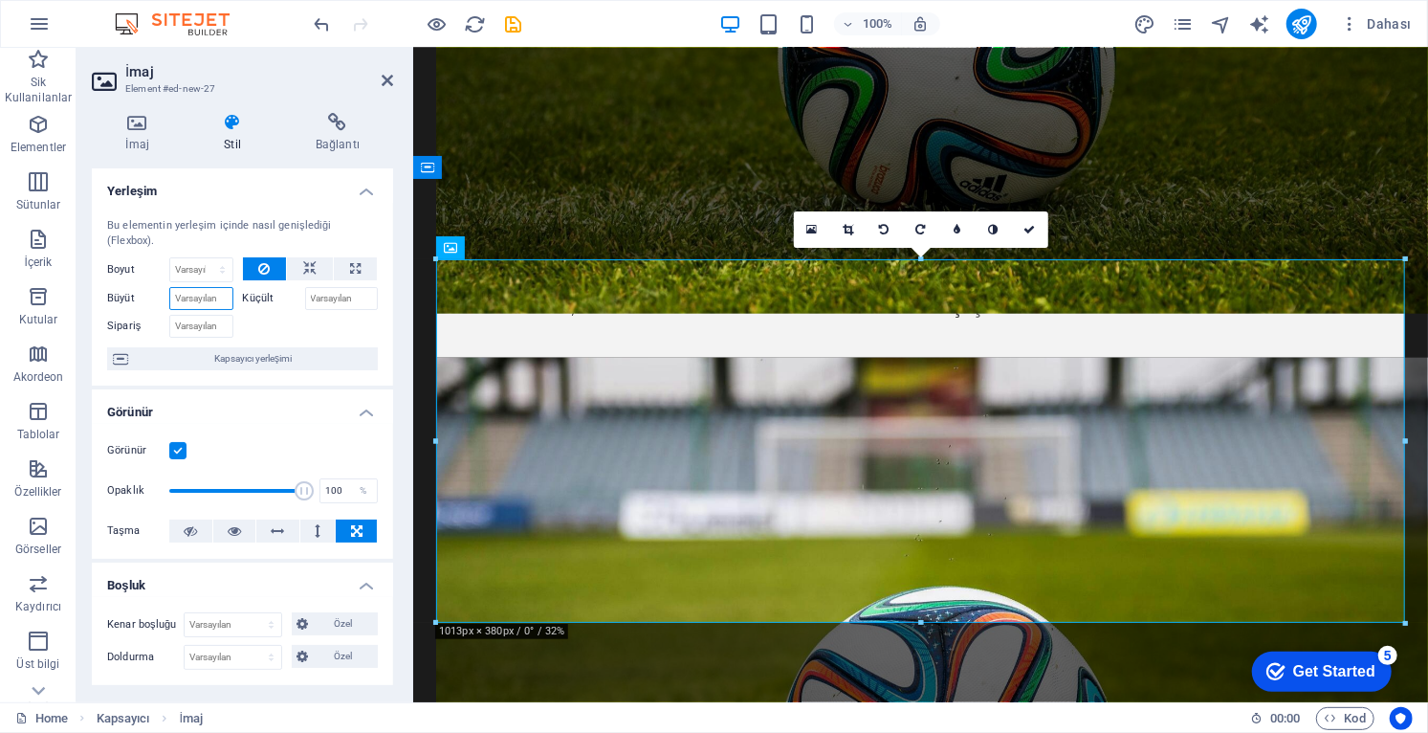
click at [223, 295] on input "Büyüt" at bounding box center [201, 298] width 64 height 23
click at [213, 298] on input "Büyüt" at bounding box center [201, 298] width 64 height 23
click at [206, 323] on input "Sipariş" at bounding box center [201, 326] width 64 height 23
click at [273, 323] on div at bounding box center [311, 324] width 136 height 28
click at [262, 297] on label "Küçült" at bounding box center [274, 298] width 62 height 23
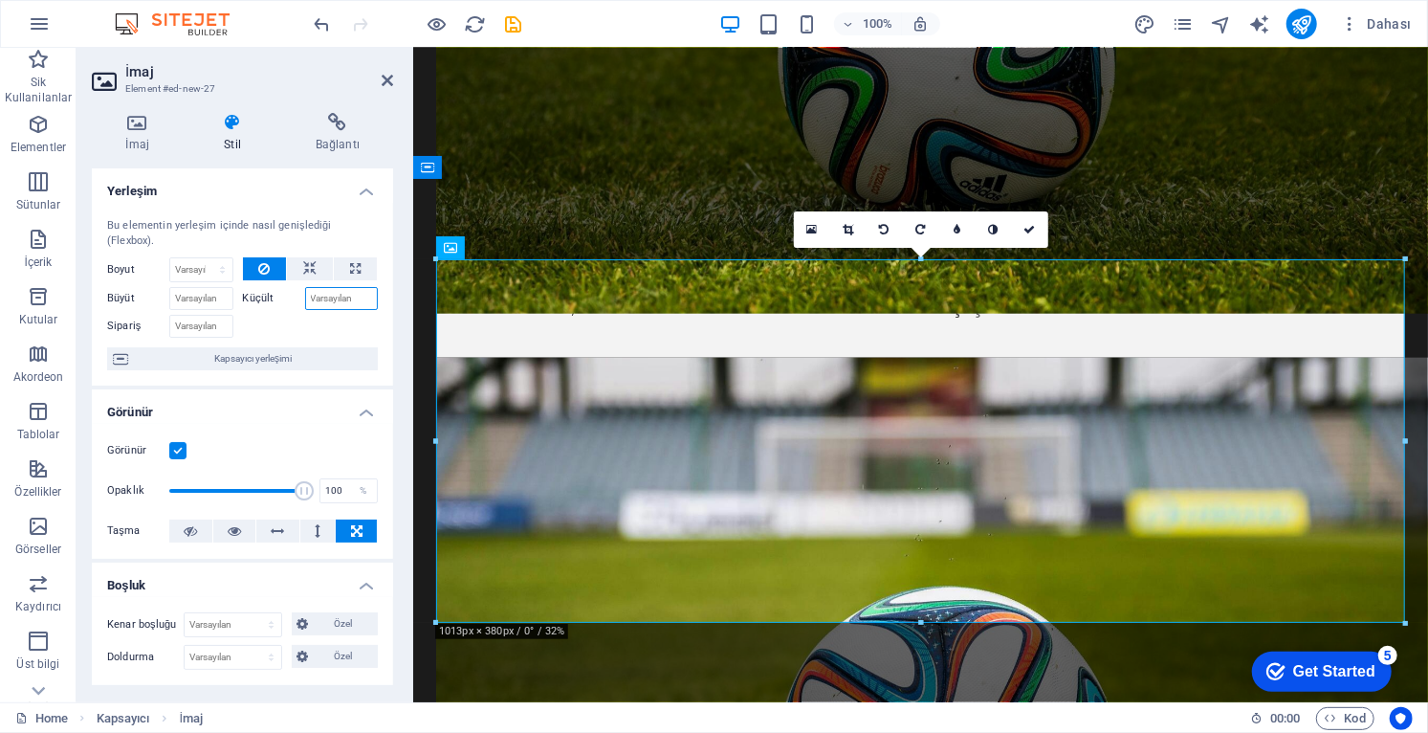
click at [305, 297] on input "Küçült" at bounding box center [342, 298] width 74 height 23
click at [306, 261] on icon at bounding box center [309, 268] width 13 height 23
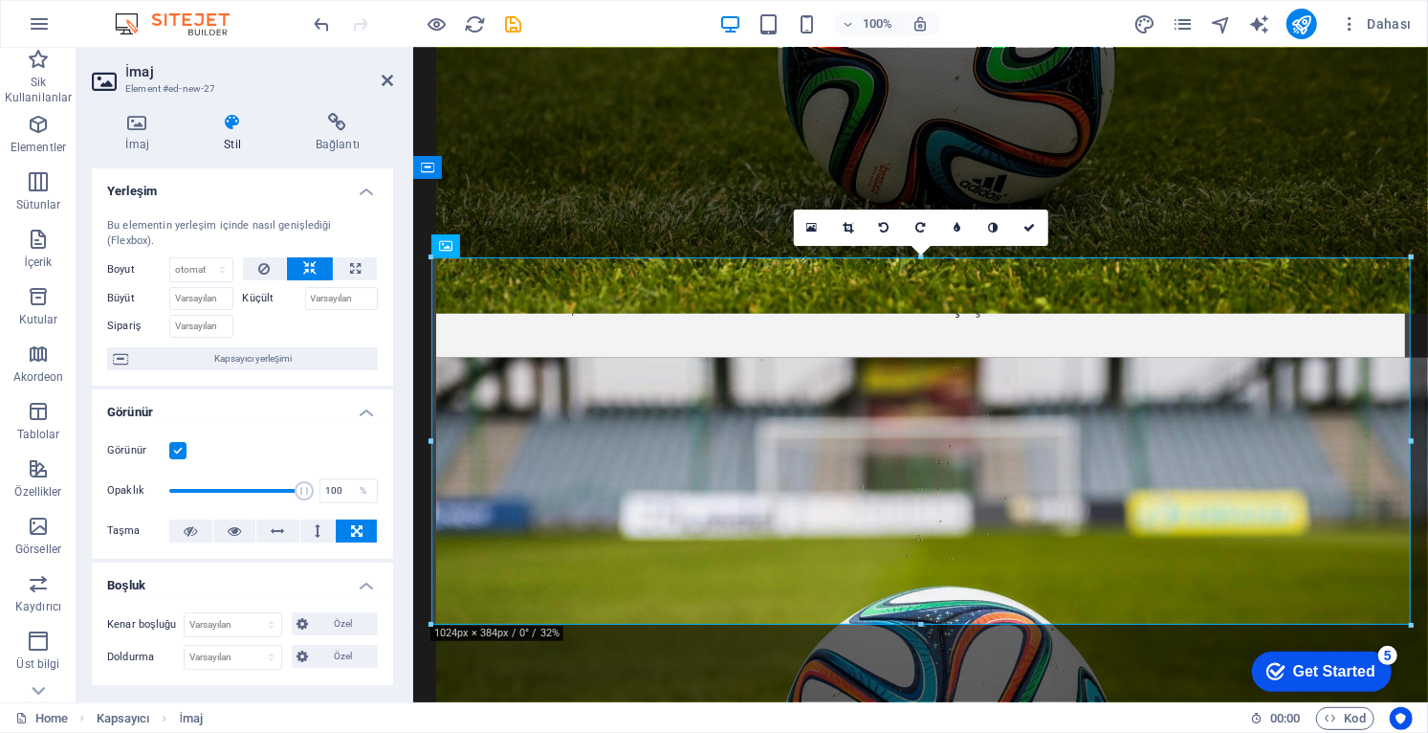
click at [309, 271] on icon at bounding box center [309, 268] width 13 height 23
click at [306, 274] on icon at bounding box center [309, 268] width 13 height 23
click at [303, 275] on icon at bounding box center [309, 268] width 13 height 23
click at [303, 276] on icon at bounding box center [309, 268] width 13 height 23
click at [307, 273] on icon at bounding box center [309, 268] width 13 height 23
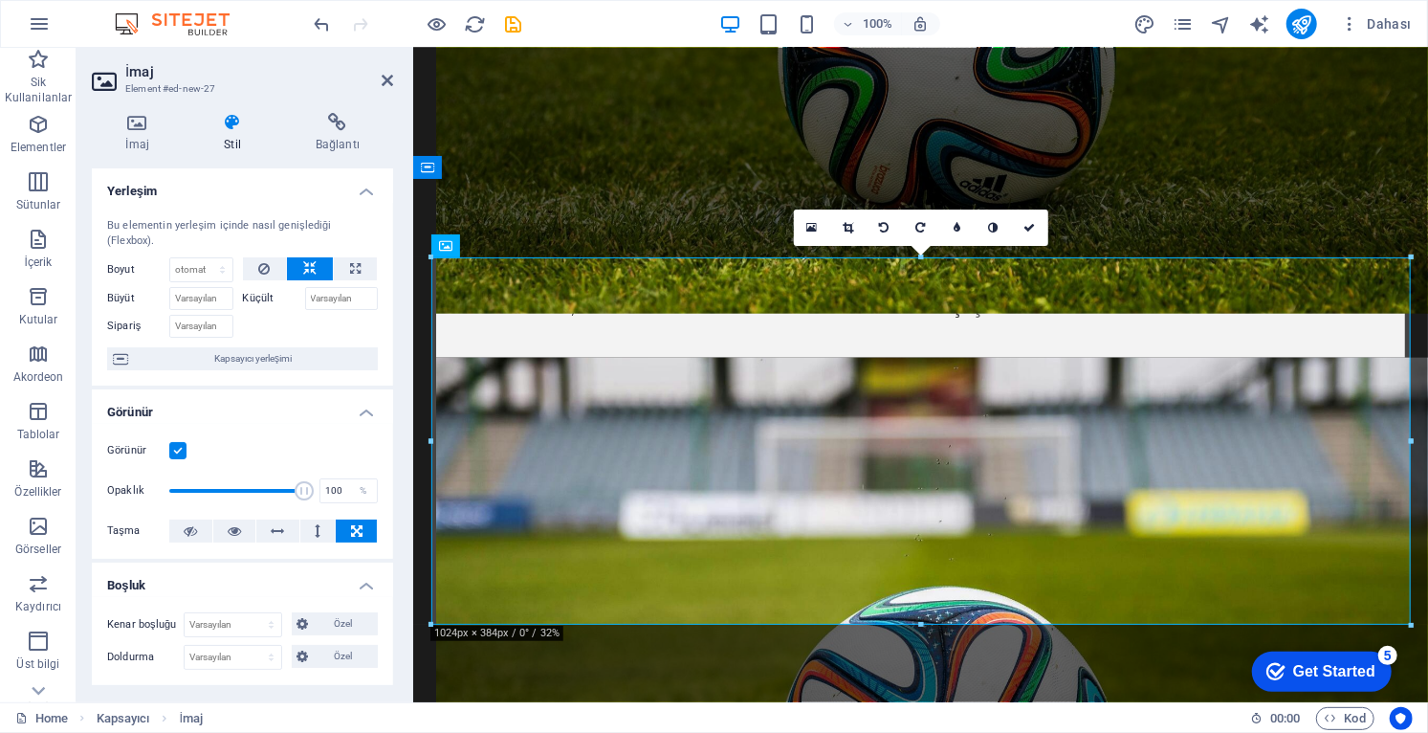
click at [309, 274] on icon at bounding box center [309, 268] width 13 height 23
click at [313, 273] on icon at bounding box center [309, 268] width 13 height 23
click at [262, 271] on icon at bounding box center [263, 268] width 11 height 23
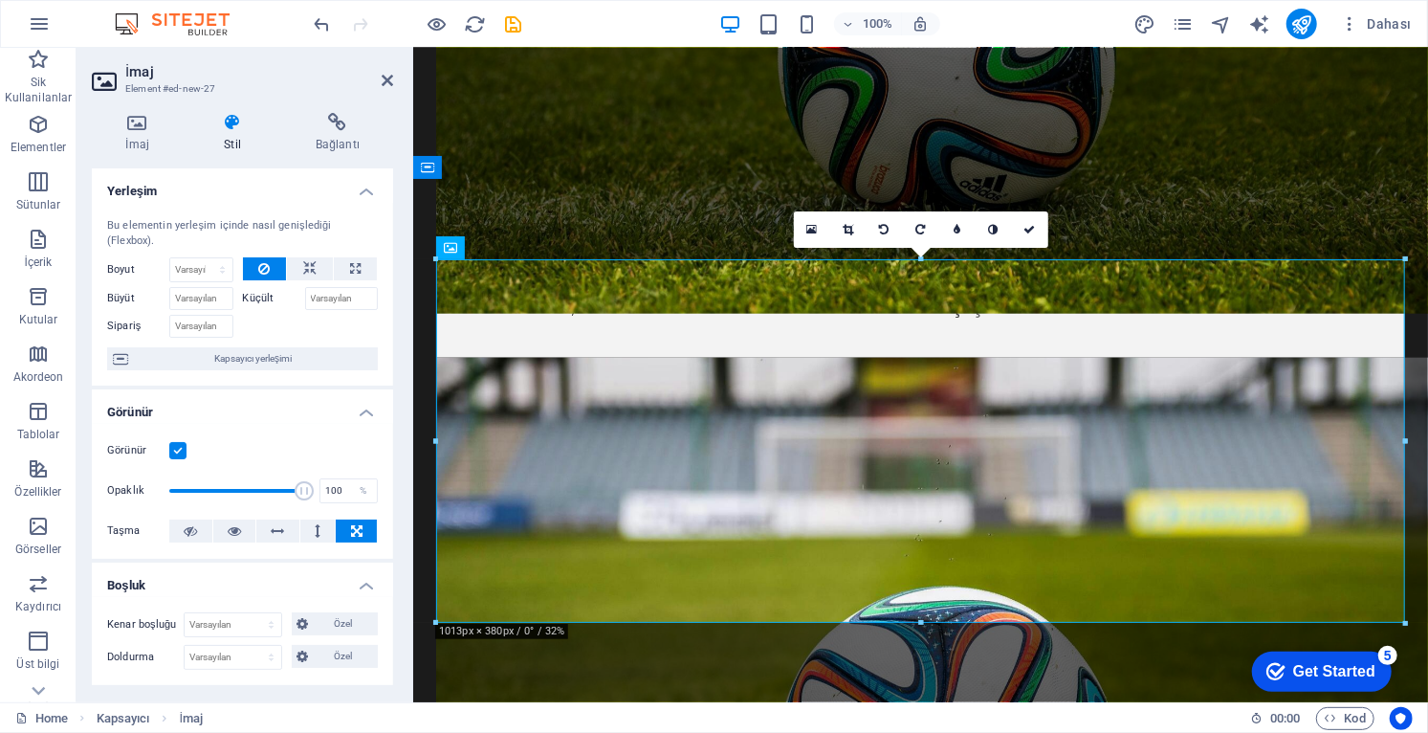
click at [395, 70] on aside "İmaj Element #ed-new-27 İmaj Stil Bağlantı İmaj Dosyaları buraya sürükleyin, do…" at bounding box center [245, 375] width 337 height 654
click at [387, 82] on icon at bounding box center [387, 80] width 11 height 15
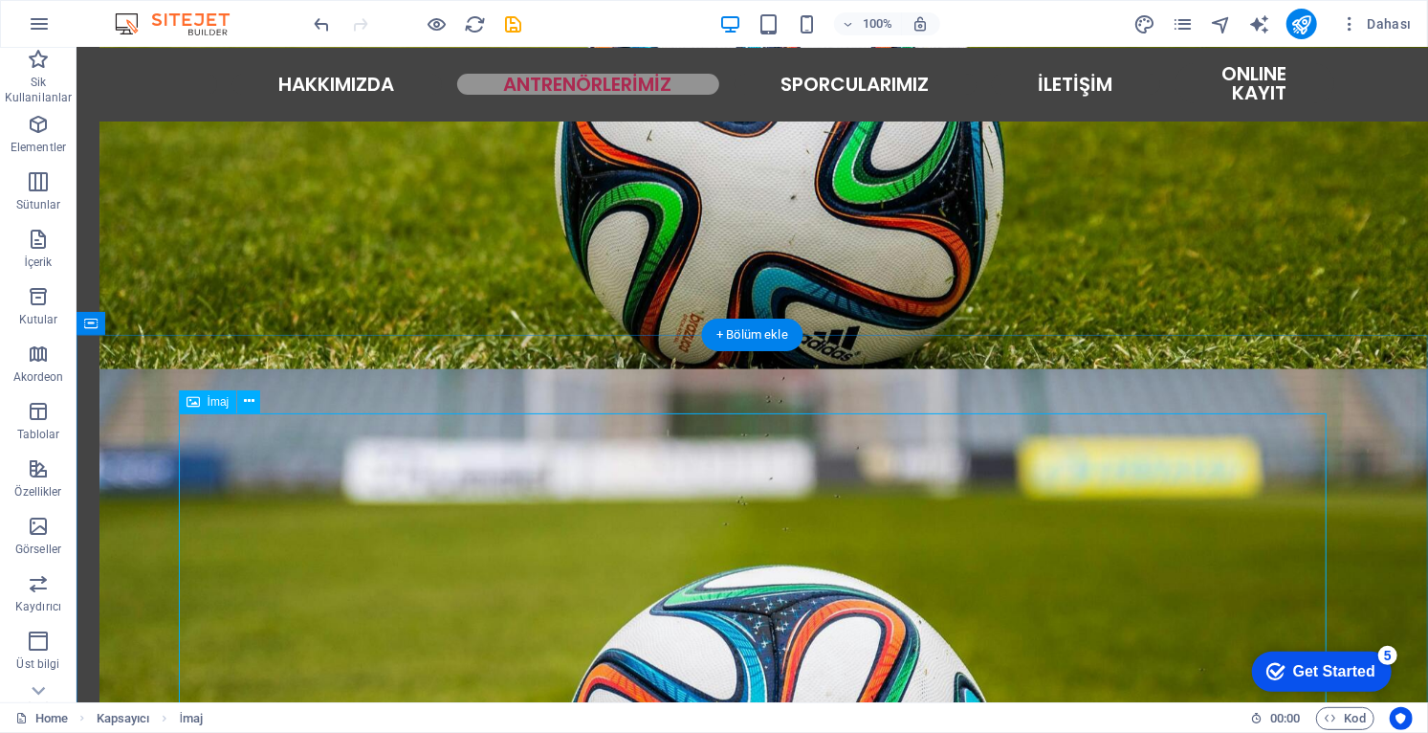
scroll to position [1431, 0]
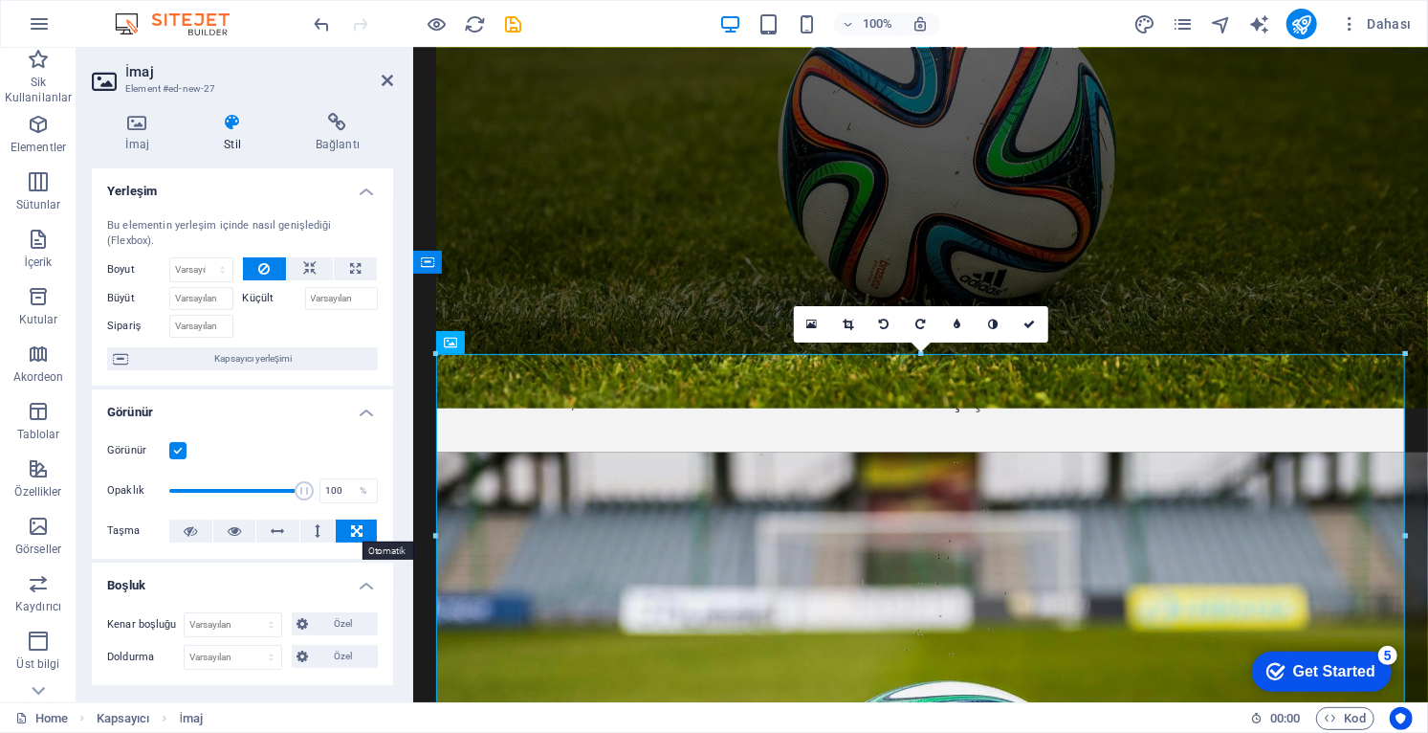
click at [356, 530] on icon at bounding box center [356, 530] width 11 height 23
click at [318, 534] on icon at bounding box center [318, 530] width 6 height 23
click at [280, 534] on icon at bounding box center [278, 530] width 13 height 23
click at [346, 530] on button at bounding box center [356, 530] width 41 height 23
click at [230, 534] on icon at bounding box center [234, 530] width 13 height 23
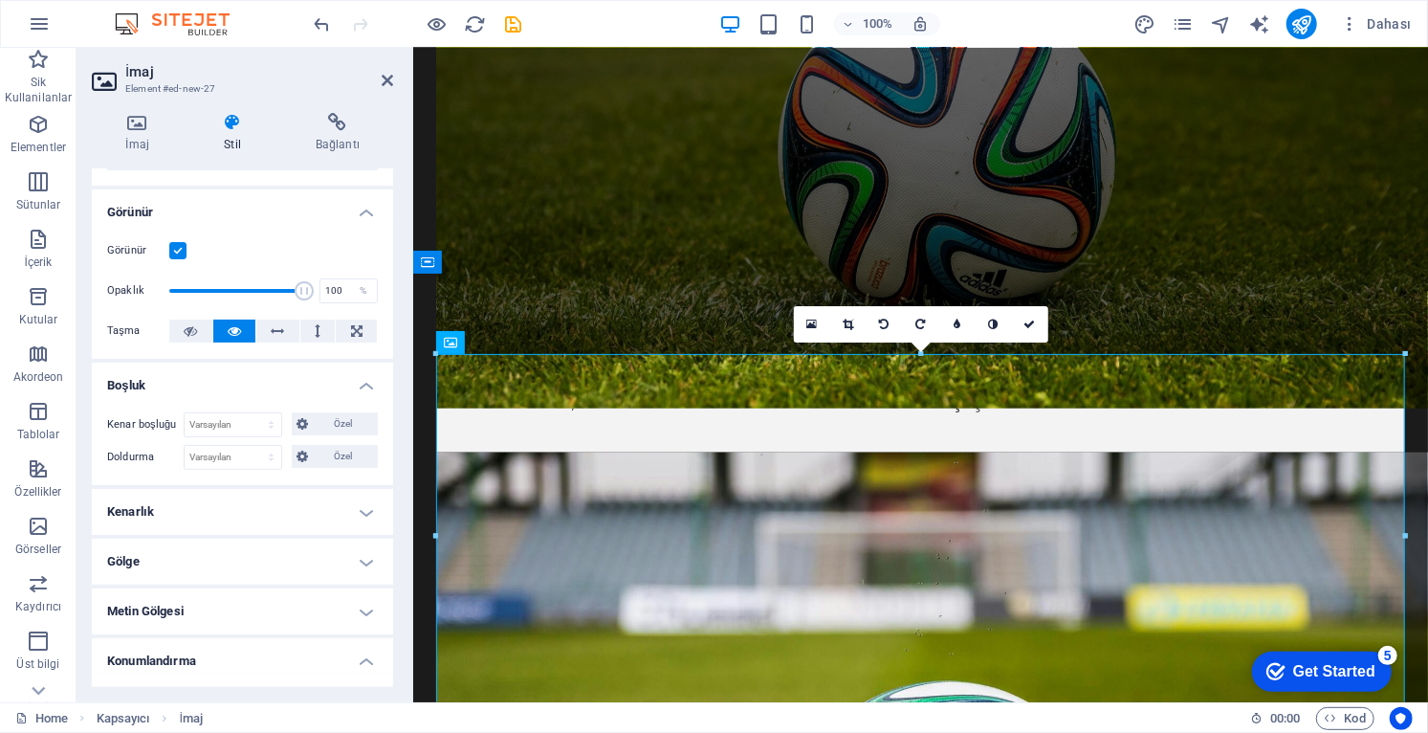
scroll to position [201, 0]
click at [362, 512] on h4 "Kenarlık" at bounding box center [242, 511] width 301 height 46
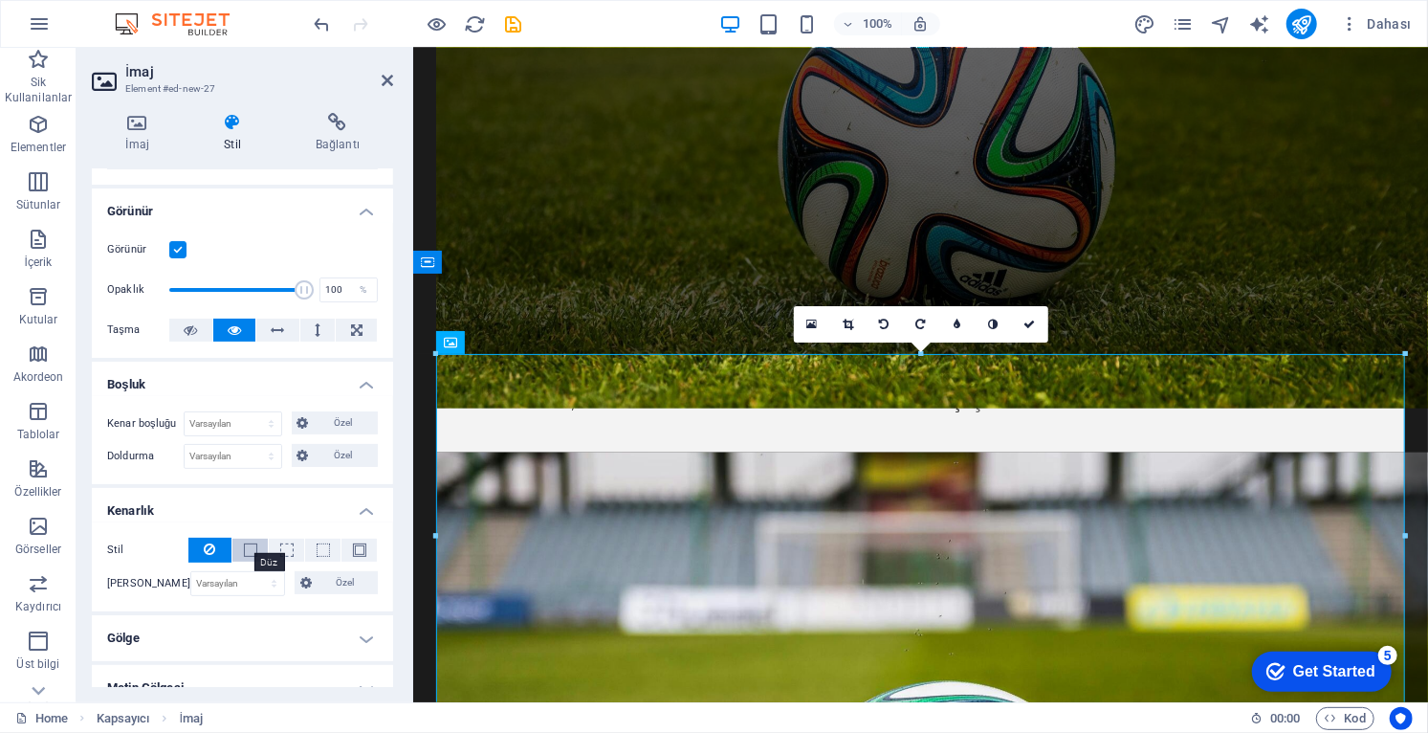
click at [251, 548] on span at bounding box center [250, 549] width 13 height 13
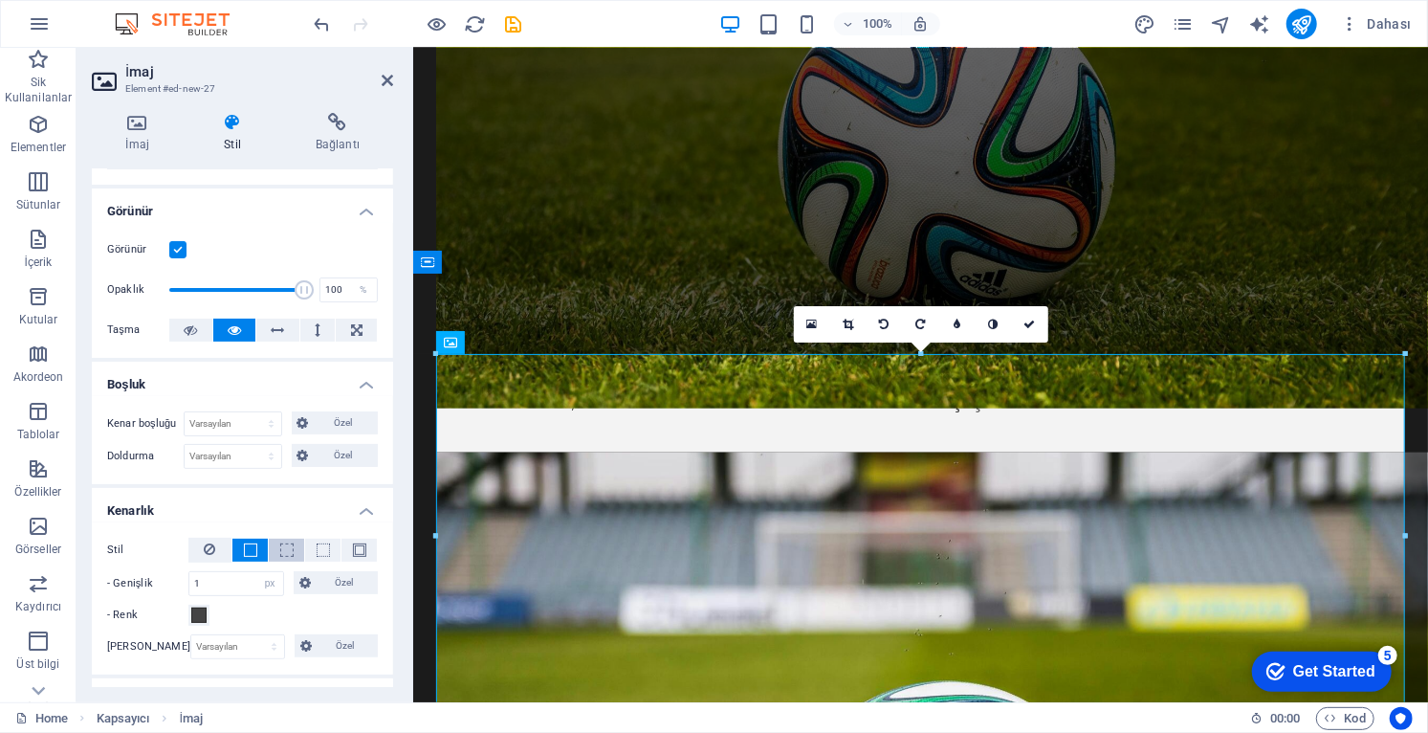
click at [286, 549] on span at bounding box center [286, 549] width 13 height 13
click at [320, 550] on span at bounding box center [323, 549] width 13 height 13
click at [354, 545] on span at bounding box center [359, 549] width 13 height 13
click at [208, 552] on icon at bounding box center [210, 548] width 11 height 23
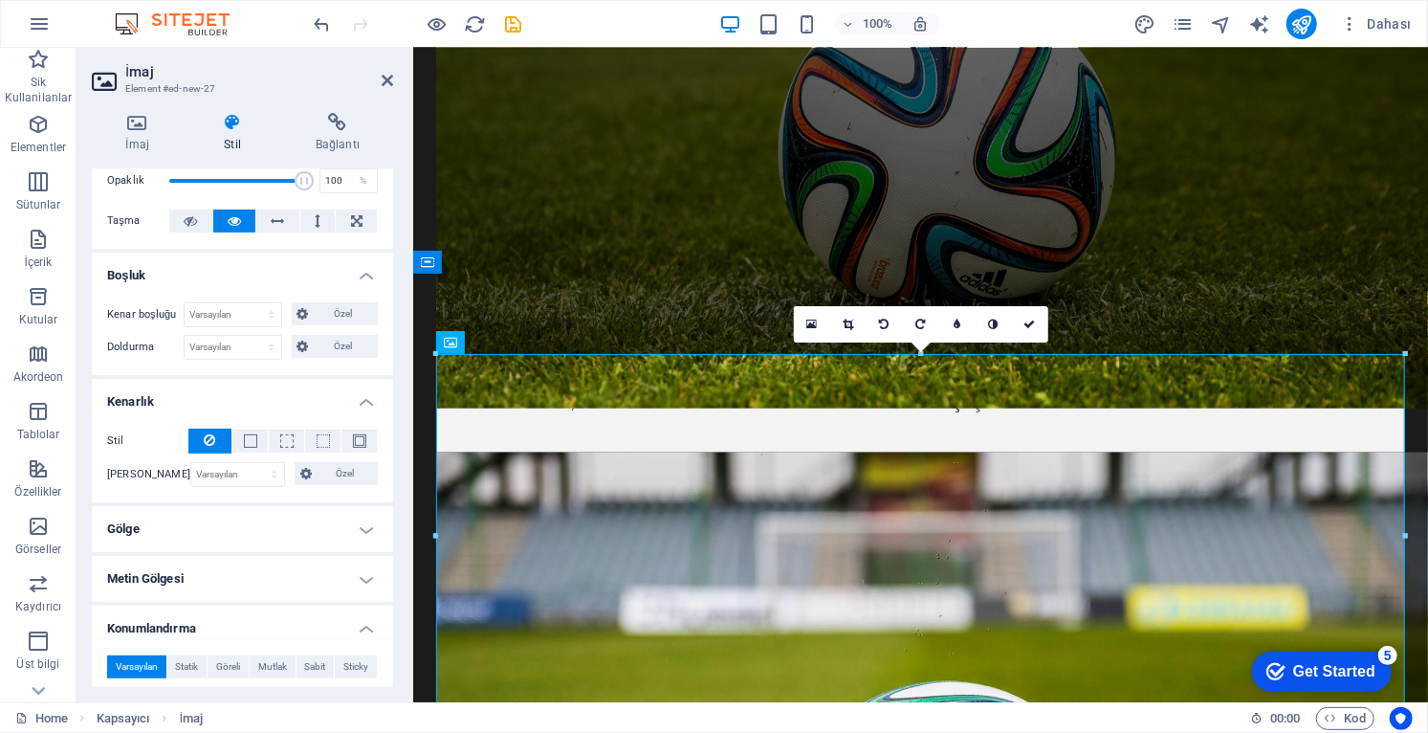
scroll to position [307, 0]
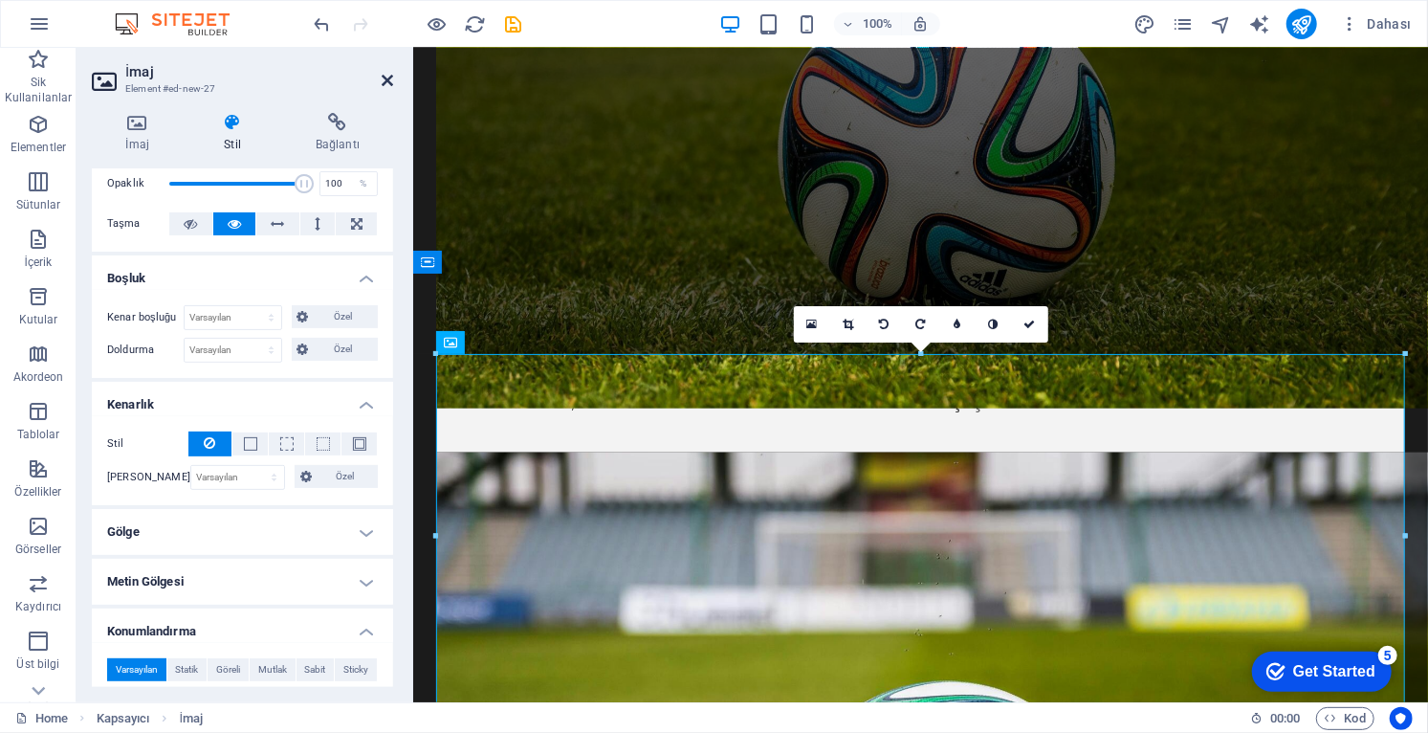
click at [389, 73] on icon at bounding box center [387, 80] width 11 height 15
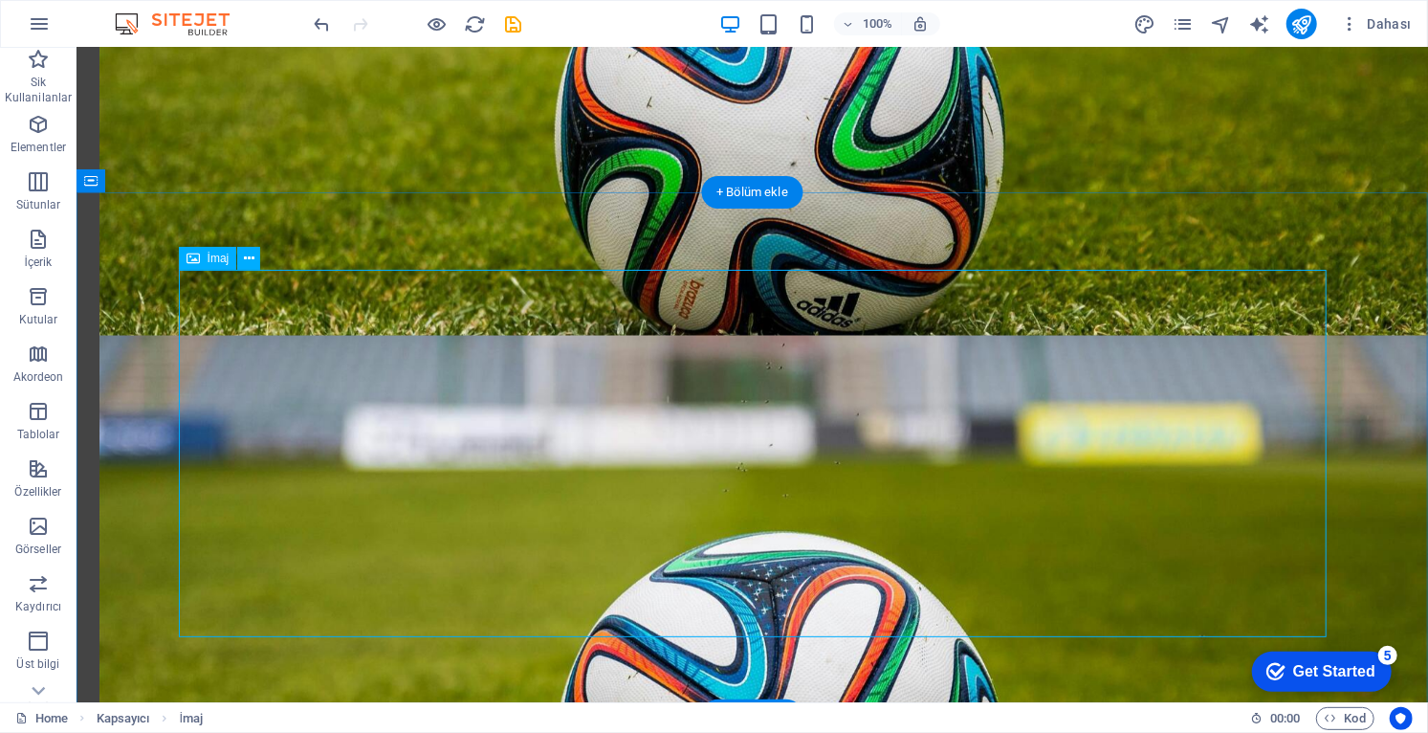
scroll to position [1593, 0]
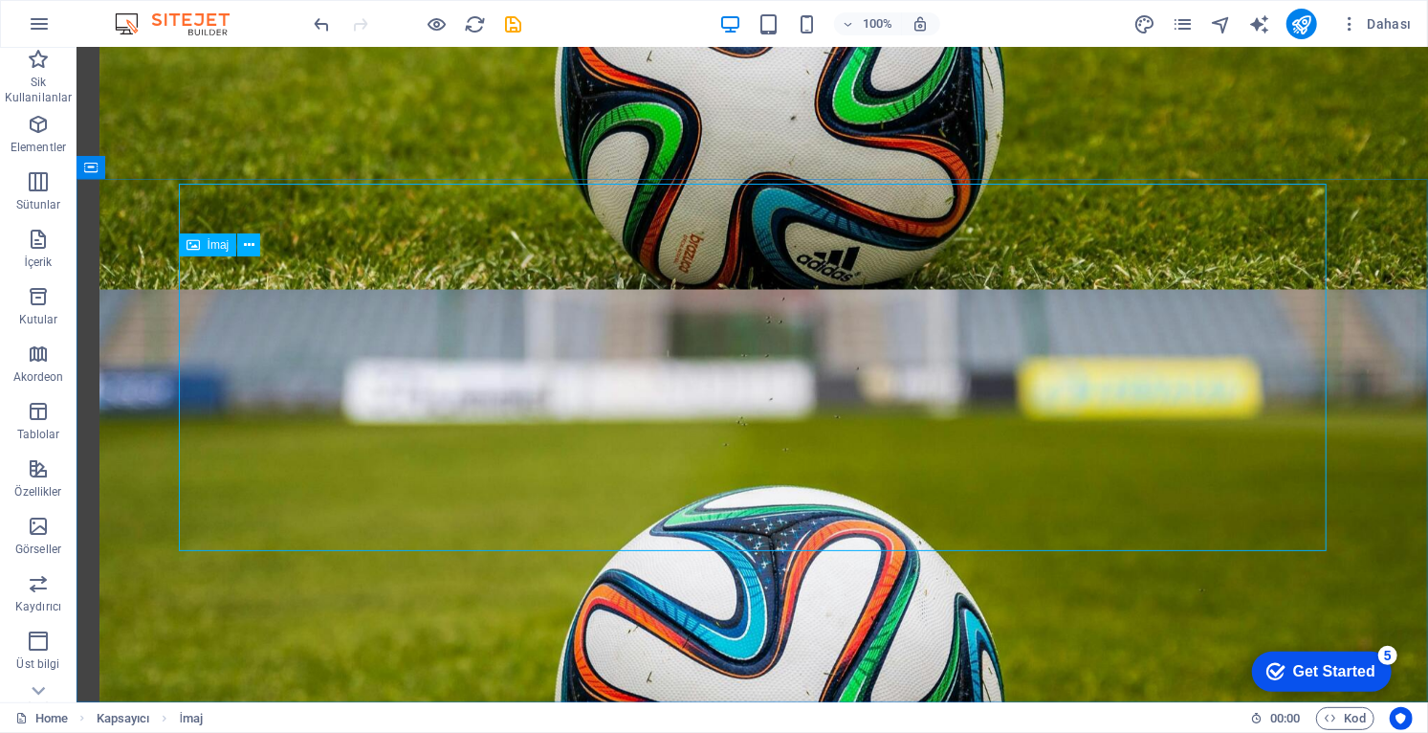
click at [260, 238] on button at bounding box center [248, 244] width 23 height 23
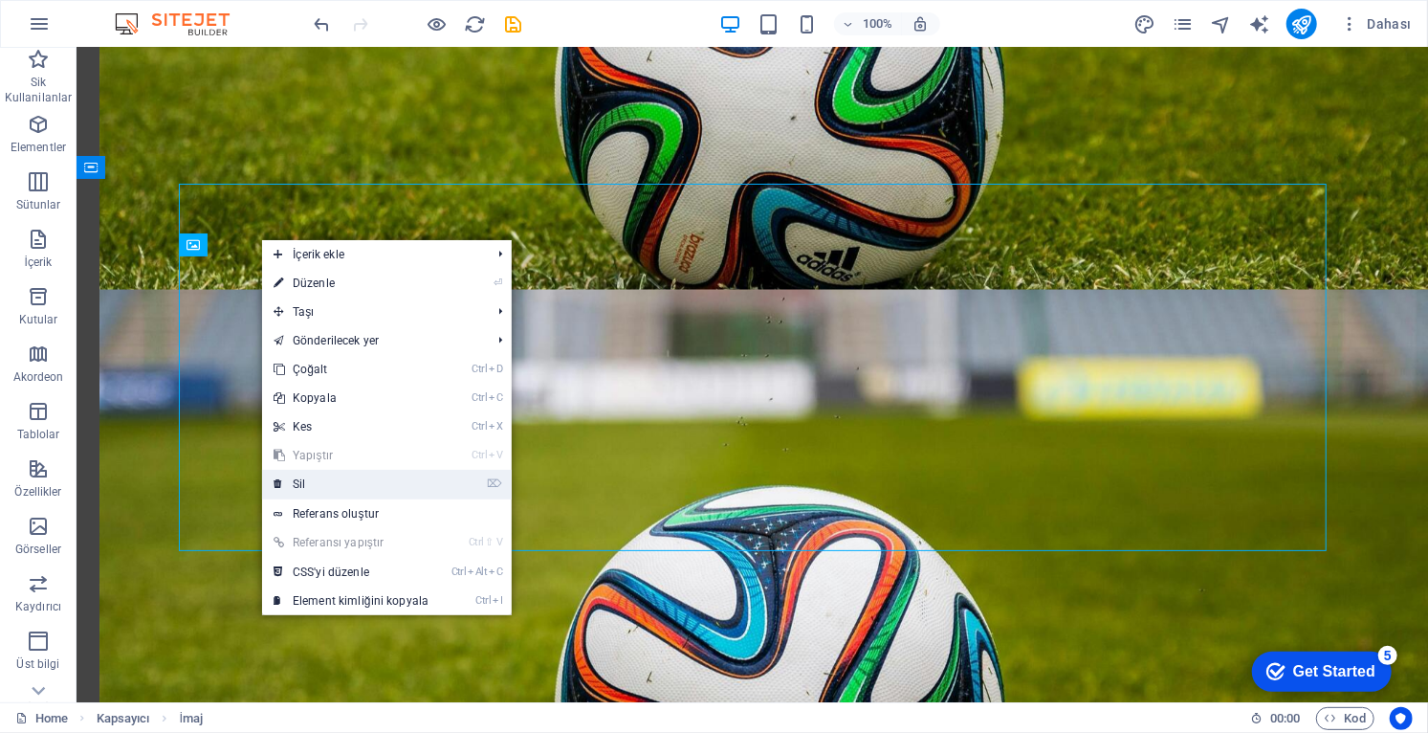
click at [318, 487] on link "⌦ Sil" at bounding box center [351, 484] width 178 height 29
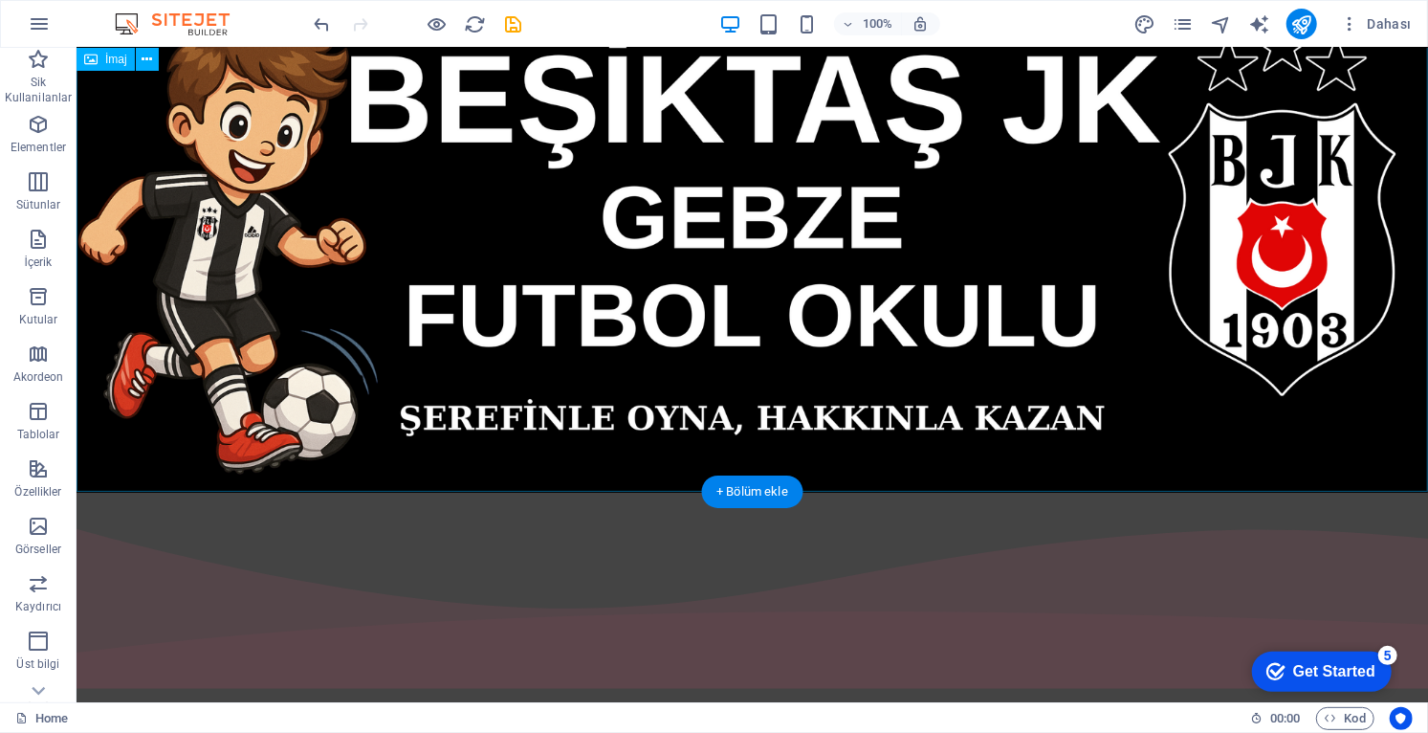
scroll to position [0, 0]
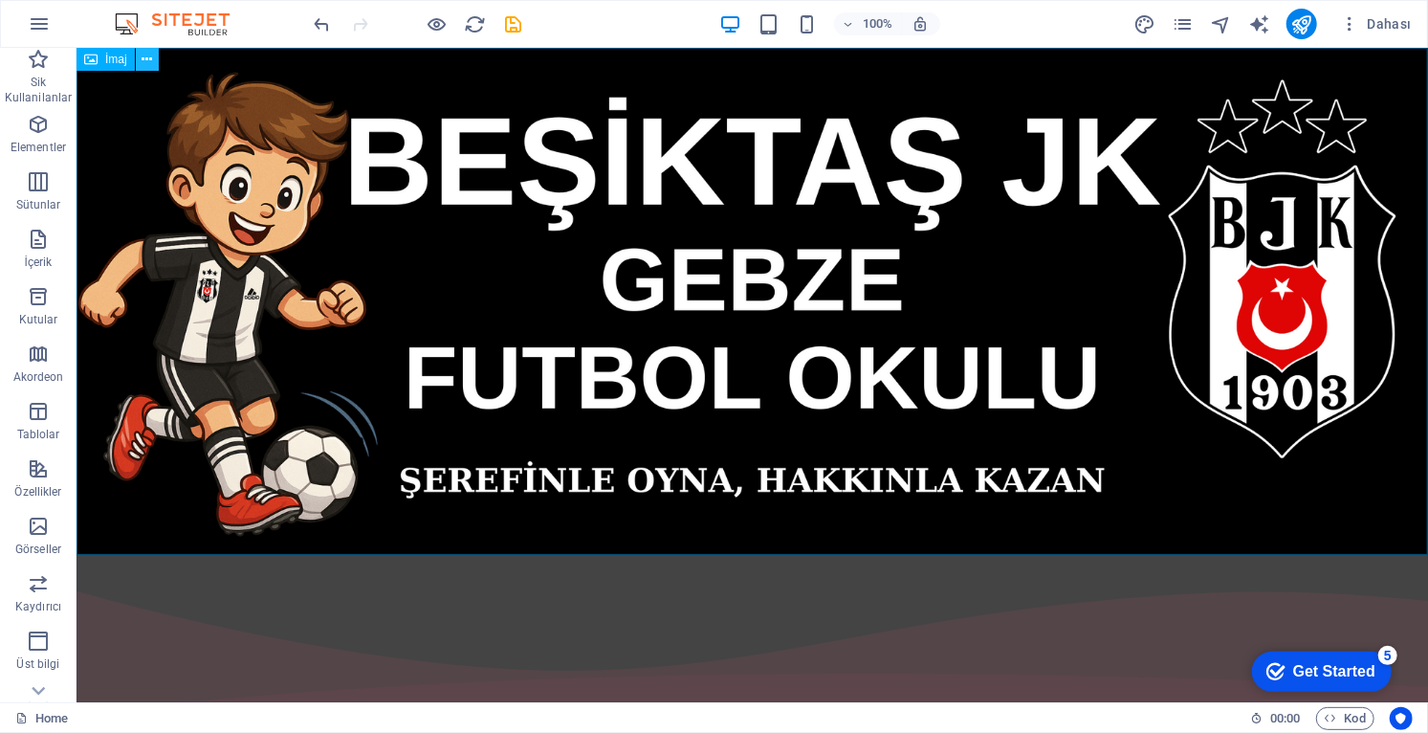
click at [150, 62] on icon at bounding box center [147, 60] width 11 height 20
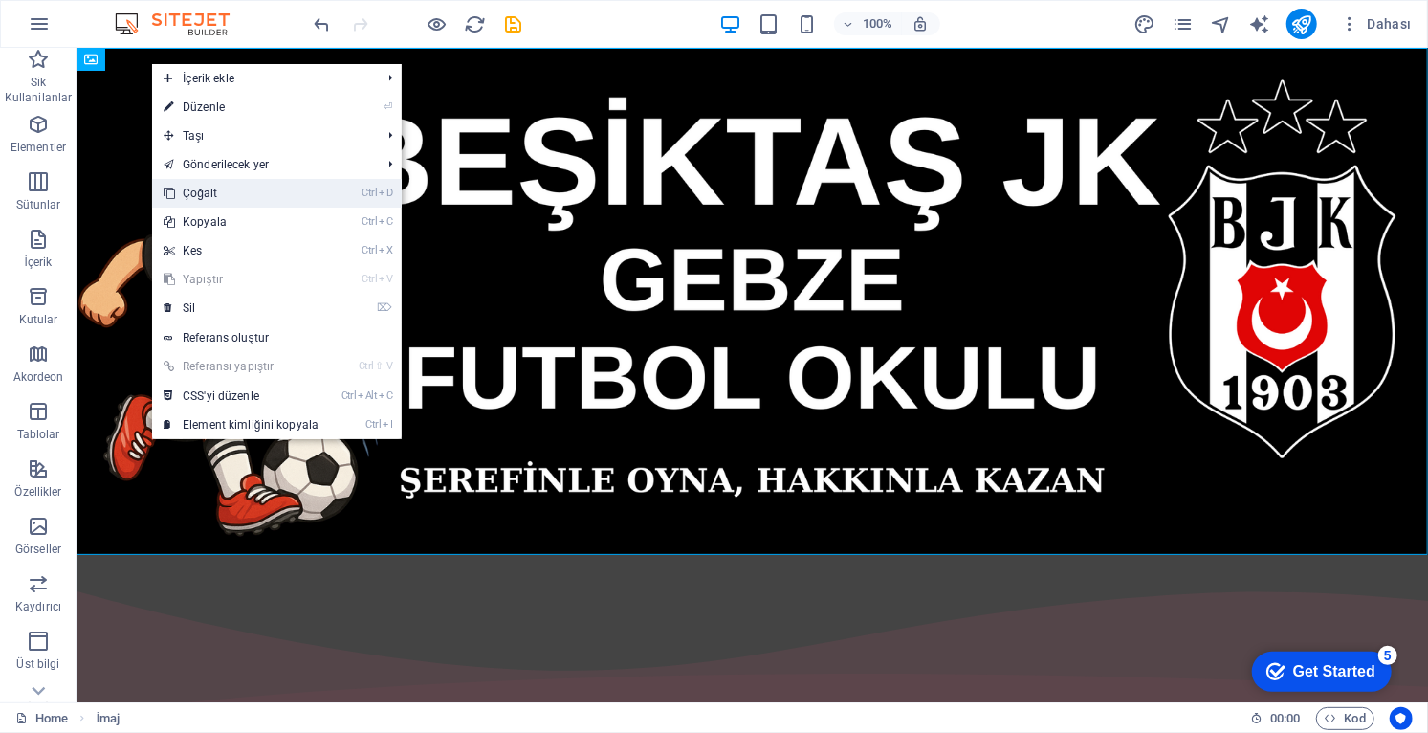
click at [236, 197] on link "Ctrl D Çoğalt" at bounding box center [241, 193] width 178 height 29
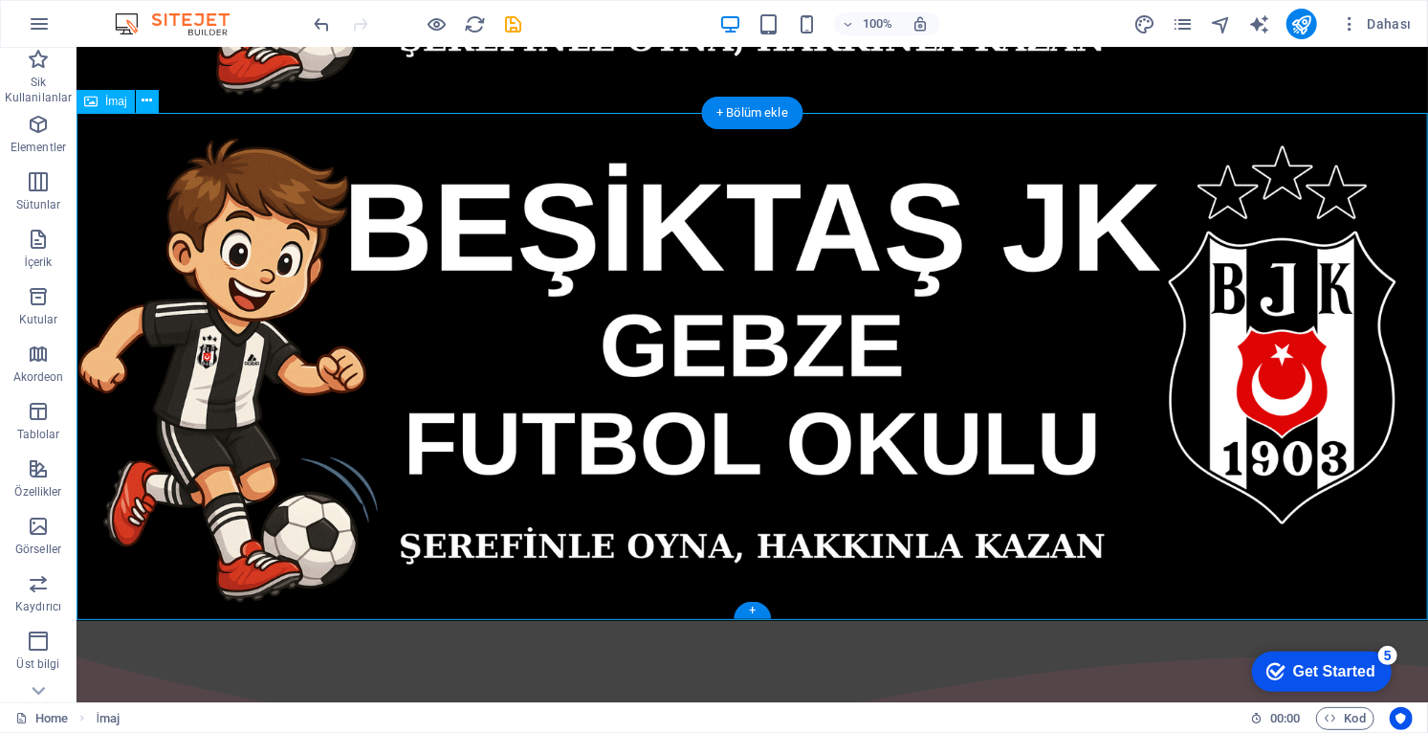
scroll to position [442, 0]
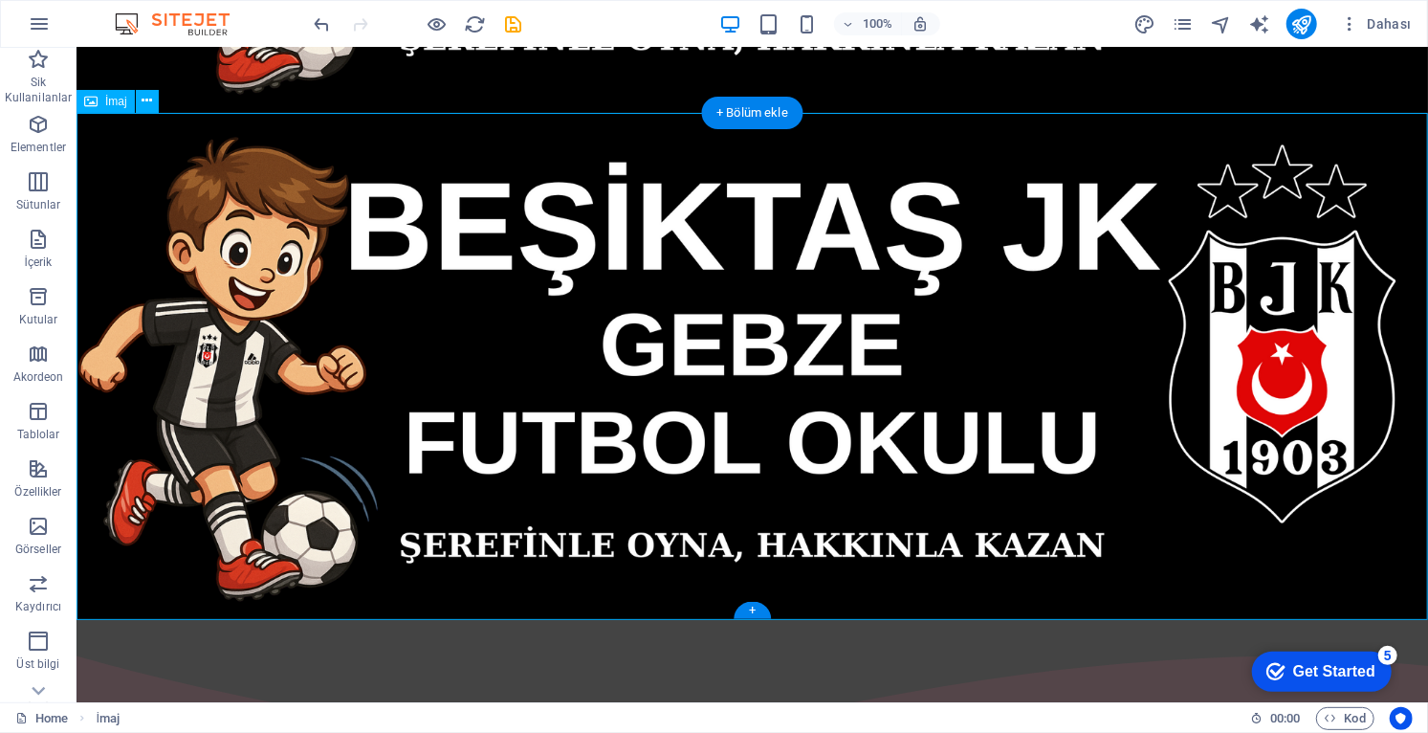
click at [344, 418] on figure at bounding box center [751, 365] width 1351 height 507
click at [389, 406] on figure at bounding box center [751, 365] width 1351 height 507
click at [552, 447] on figure at bounding box center [751, 365] width 1351 height 507
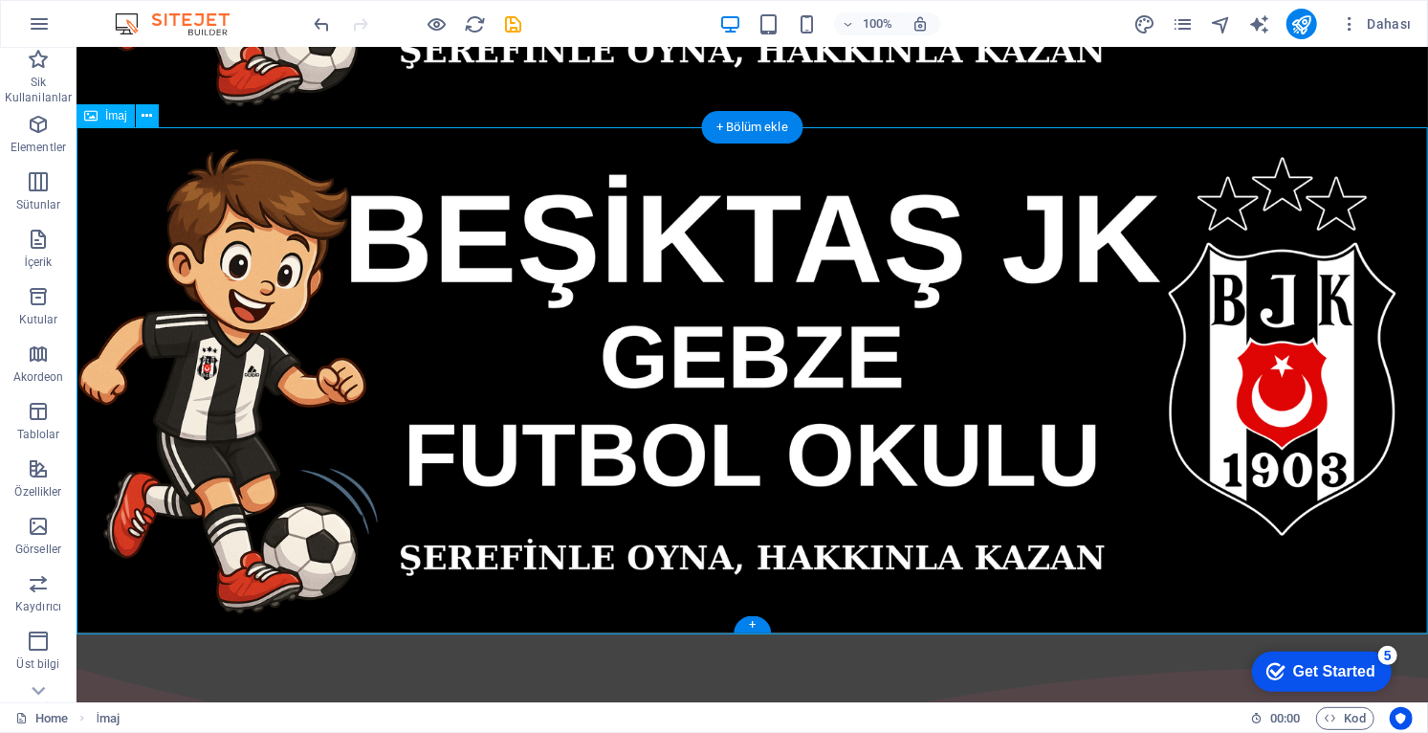
scroll to position [425, 0]
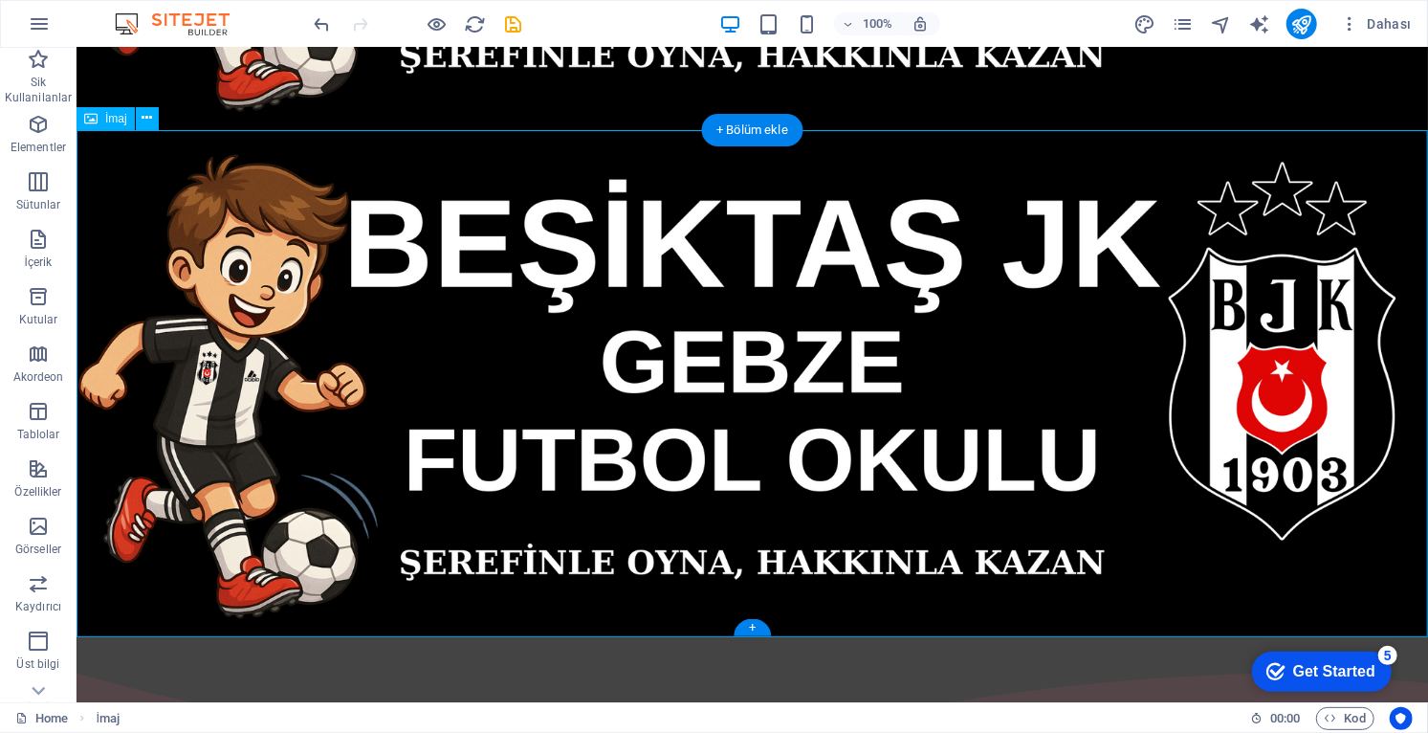
click at [631, 388] on figure at bounding box center [751, 382] width 1351 height 507
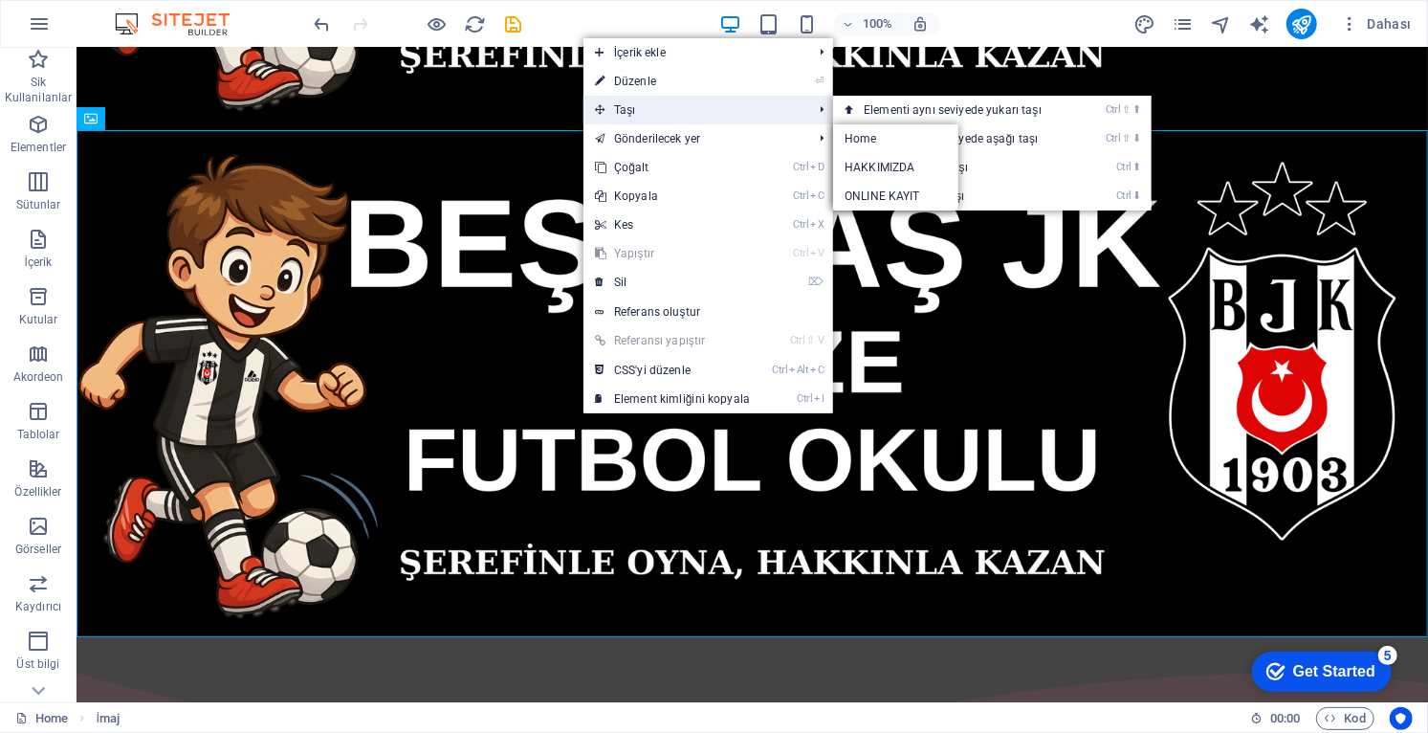
click at [639, 109] on span "Taşı" at bounding box center [693, 110] width 221 height 29
click at [954, 202] on link "Ctrl ⬇ Elementi aşağı taşı" at bounding box center [956, 196] width 247 height 29
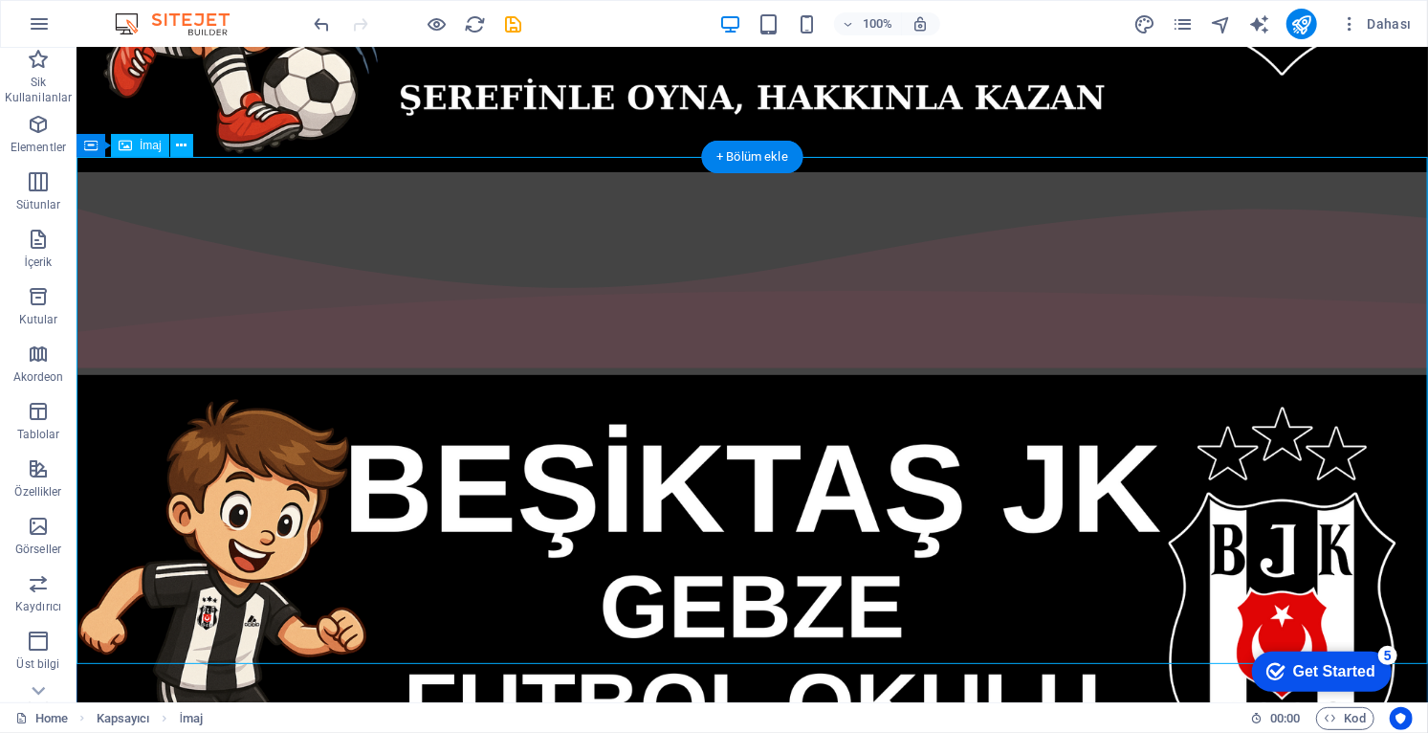
scroll to position [382, 0]
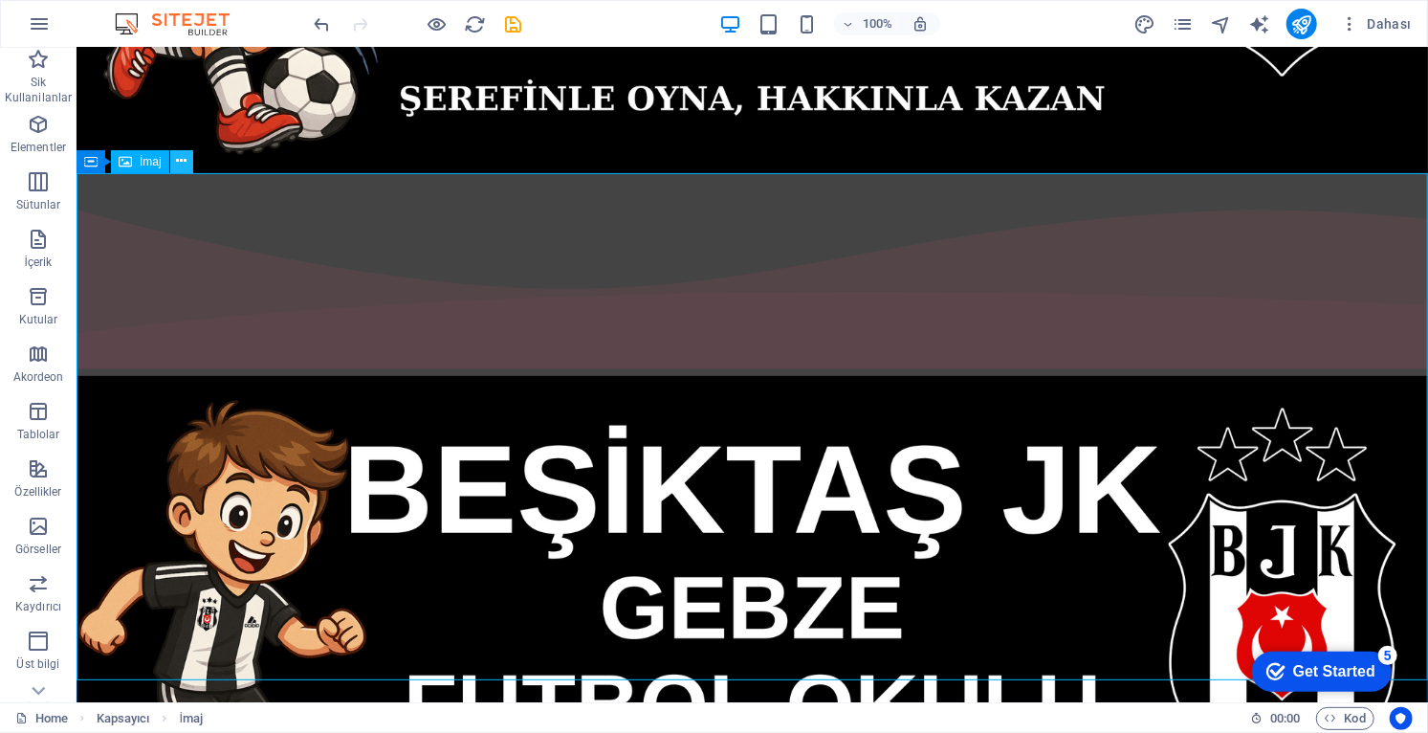
click at [183, 166] on icon at bounding box center [181, 161] width 11 height 20
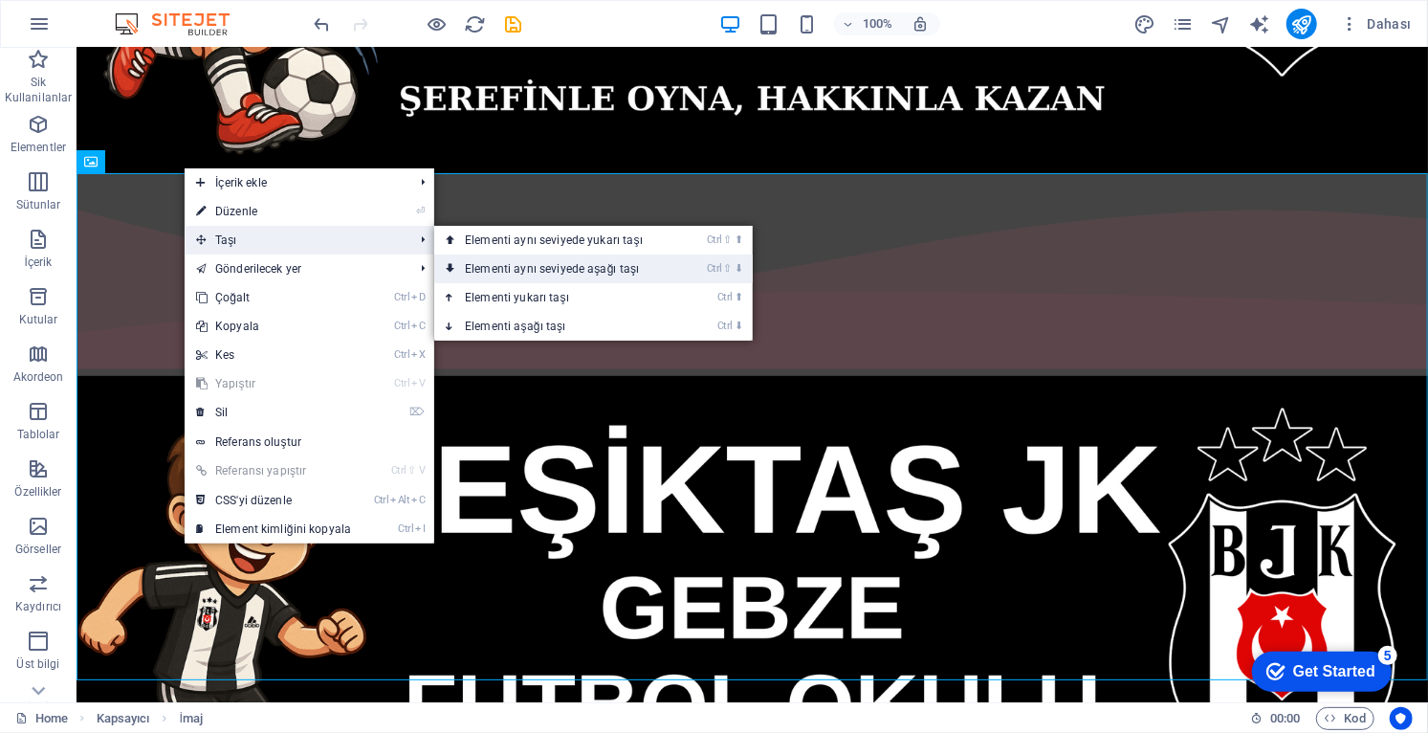
click at [622, 269] on link "Ctrl ⇧ ⬇ Elementi aynı seviyede aşağı taşı" at bounding box center [557, 268] width 247 height 29
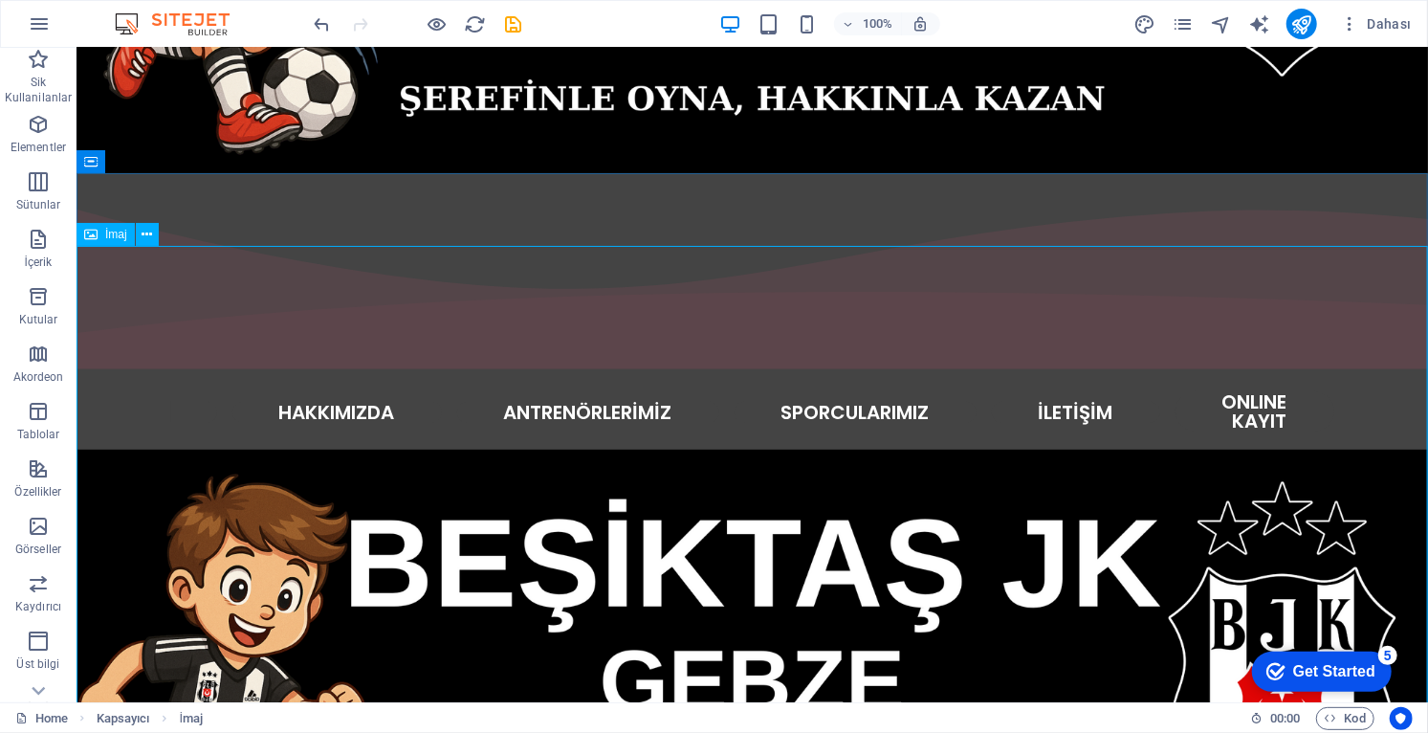
click at [159, 233] on div "İmaj" at bounding box center [124, 235] width 95 height 24
click at [149, 242] on icon at bounding box center [147, 235] width 11 height 20
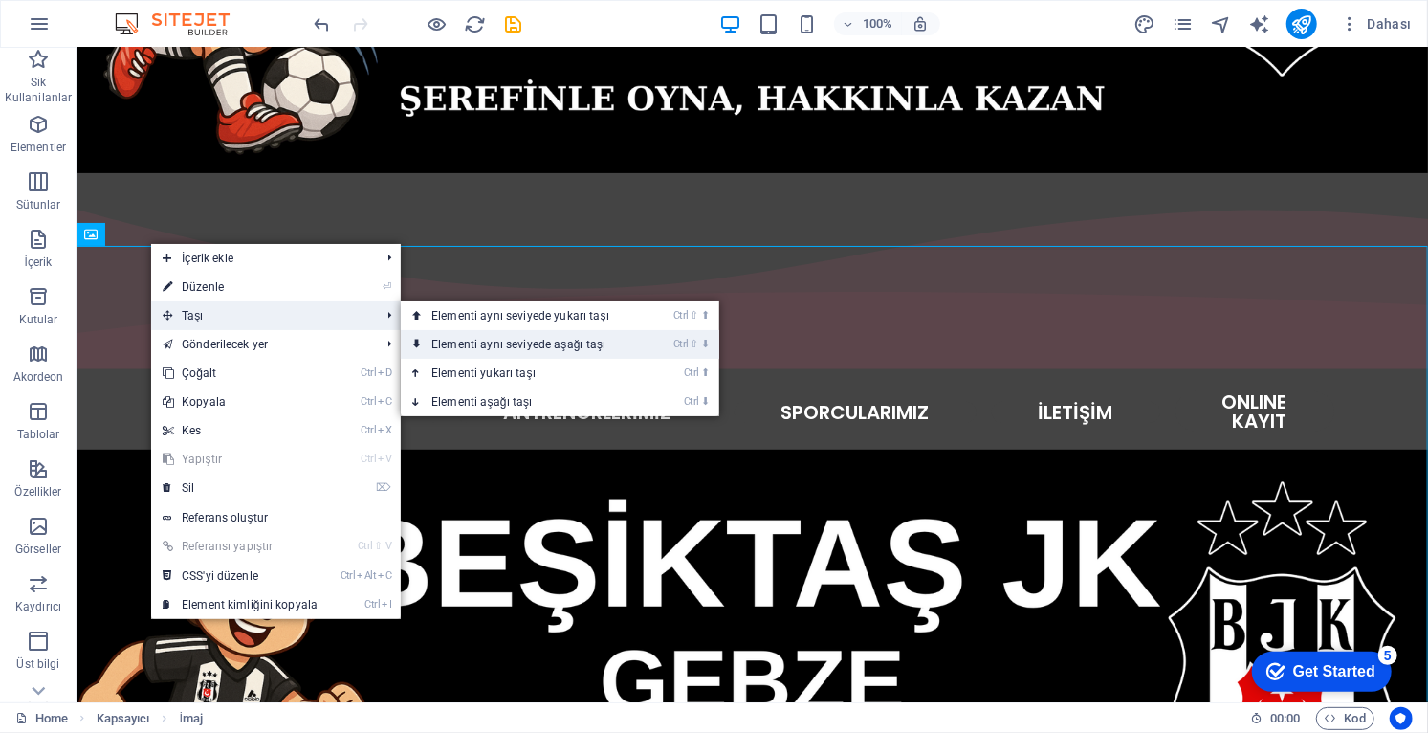
click at [536, 345] on link "Ctrl ⇧ ⬇ Elementi aynı seviyede aşağı taşı" at bounding box center [524, 344] width 247 height 29
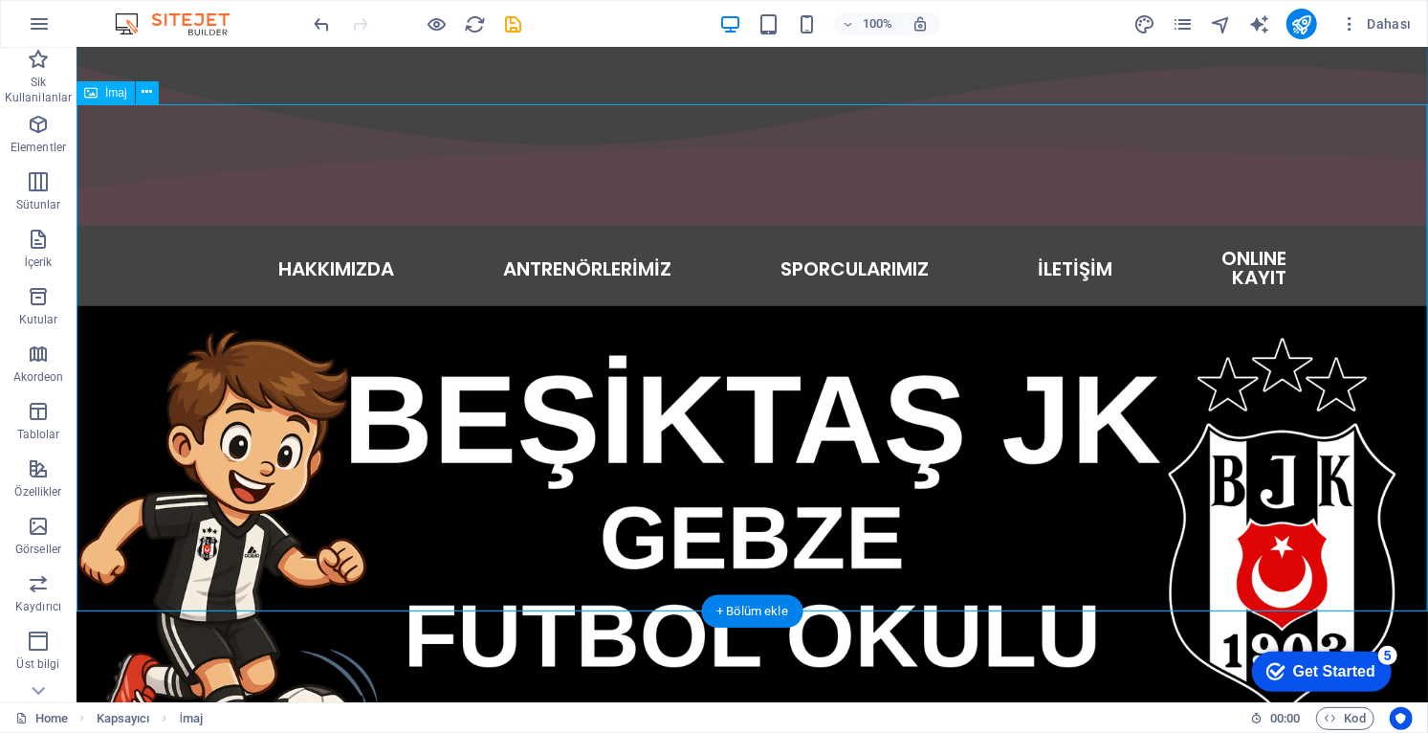
scroll to position [526, 0]
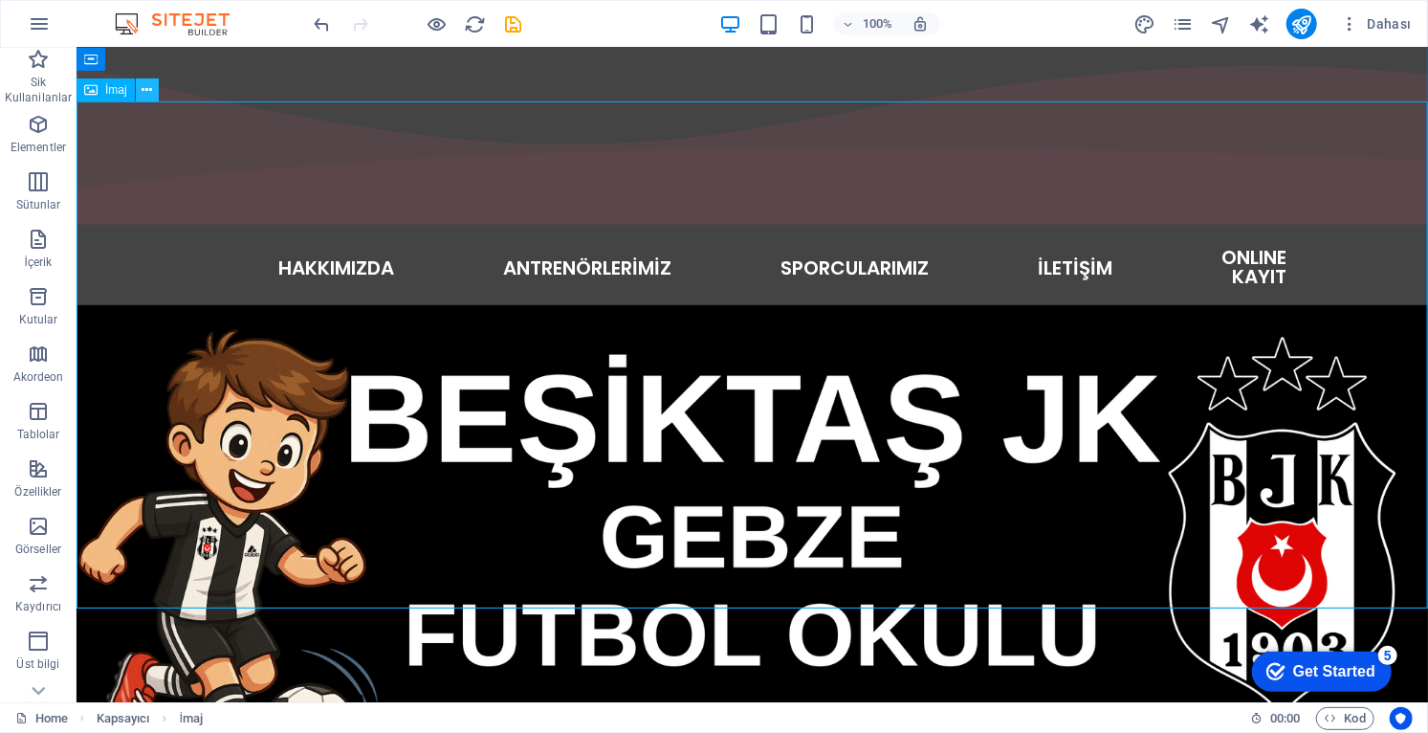
click at [153, 88] on button at bounding box center [147, 89] width 23 height 23
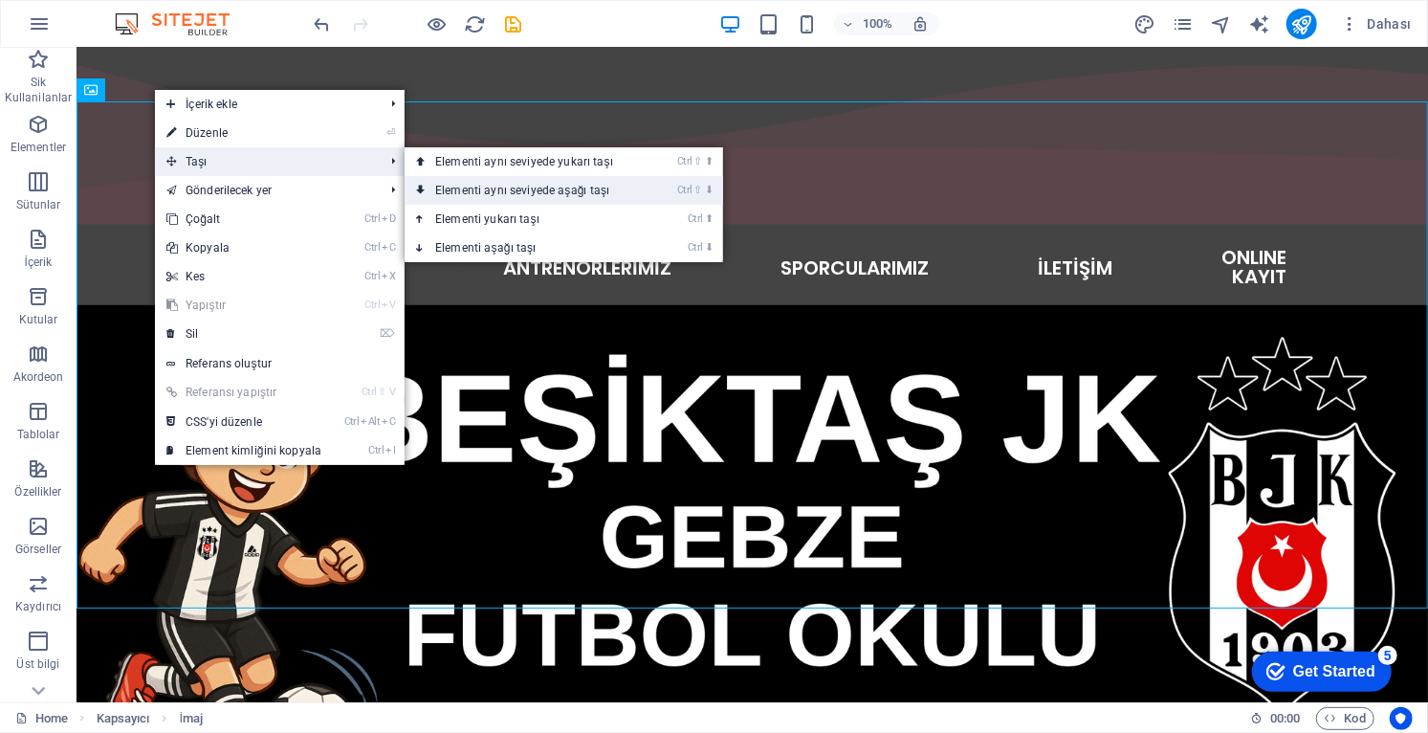
click at [567, 193] on link "Ctrl ⇧ ⬇ Elementi aynı seviyede aşağı taşı" at bounding box center [528, 190] width 247 height 29
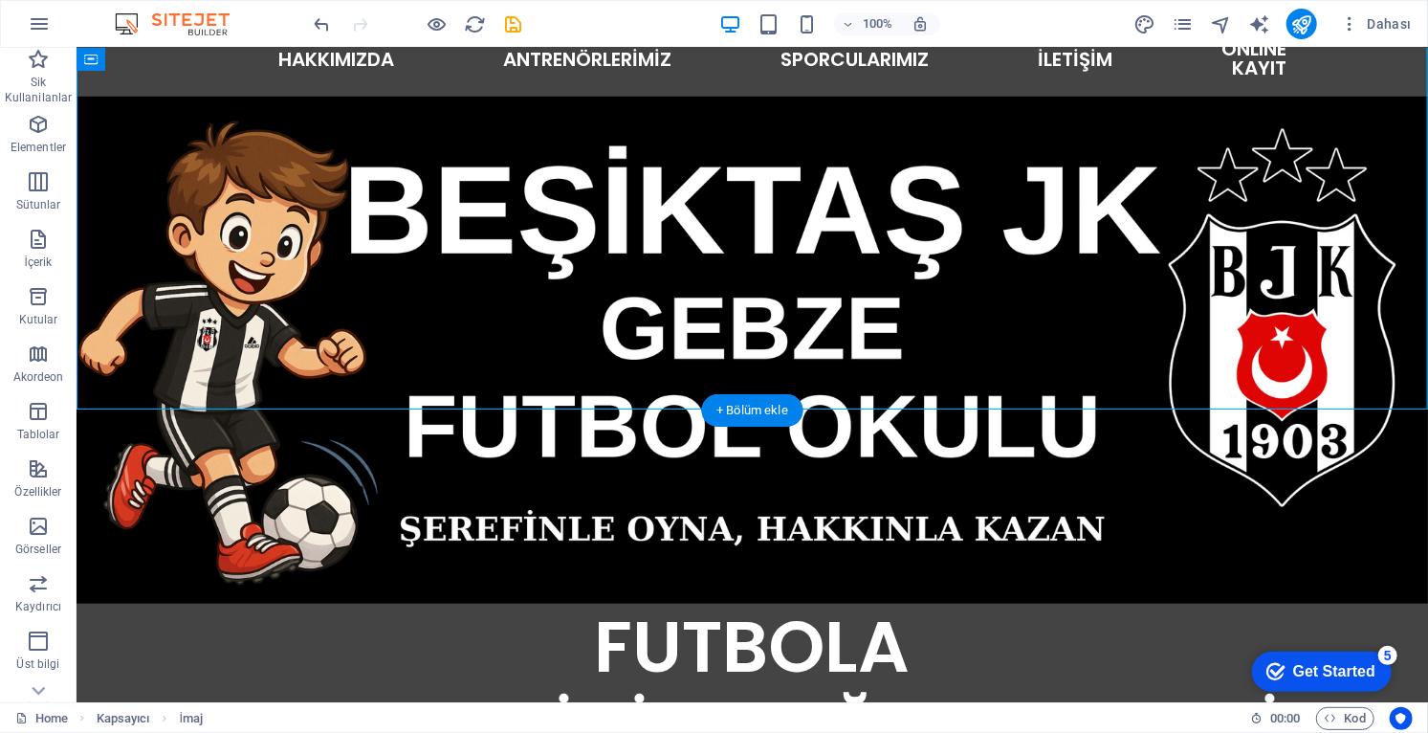
scroll to position [738, 0]
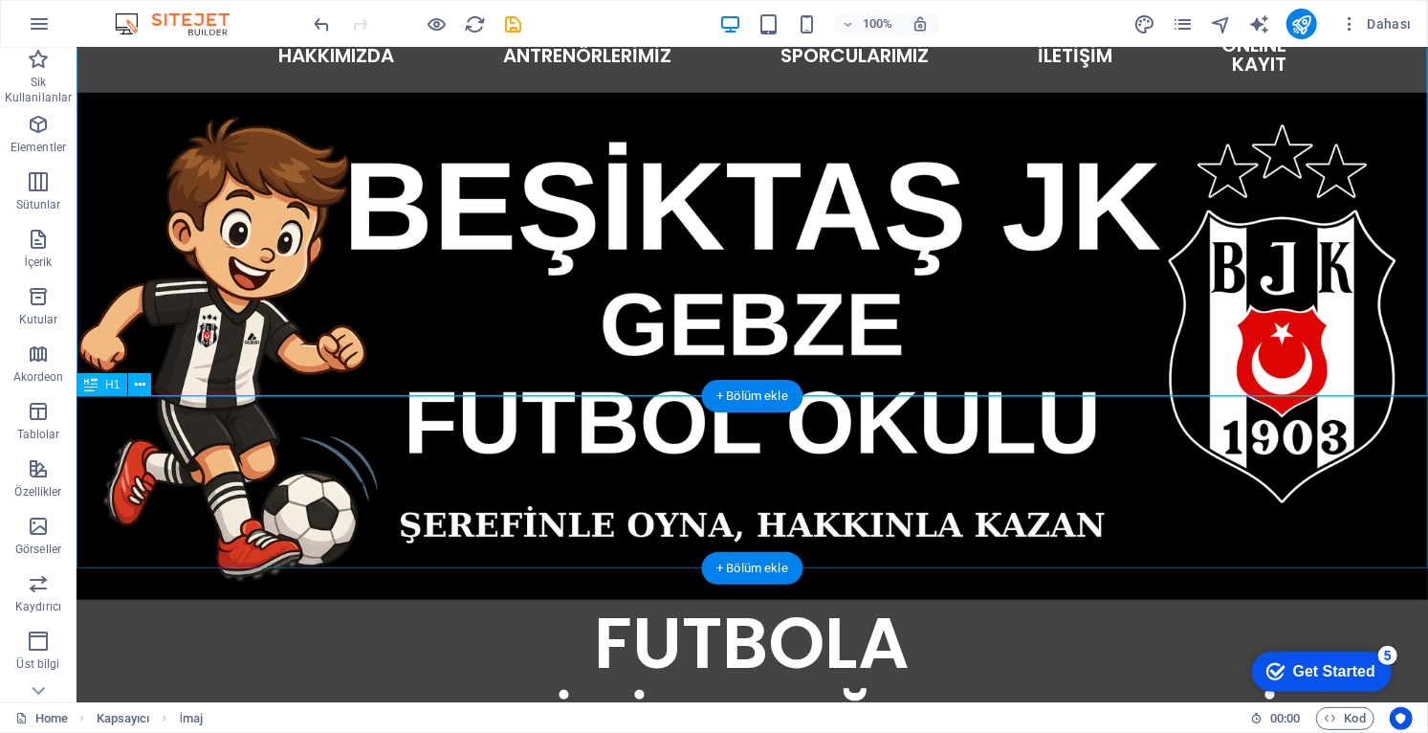
click at [520, 599] on div "FUTBOLA BAŞLAMAK İÇİN DOĞRU YERDESİN!" at bounding box center [751, 685] width 1351 height 172
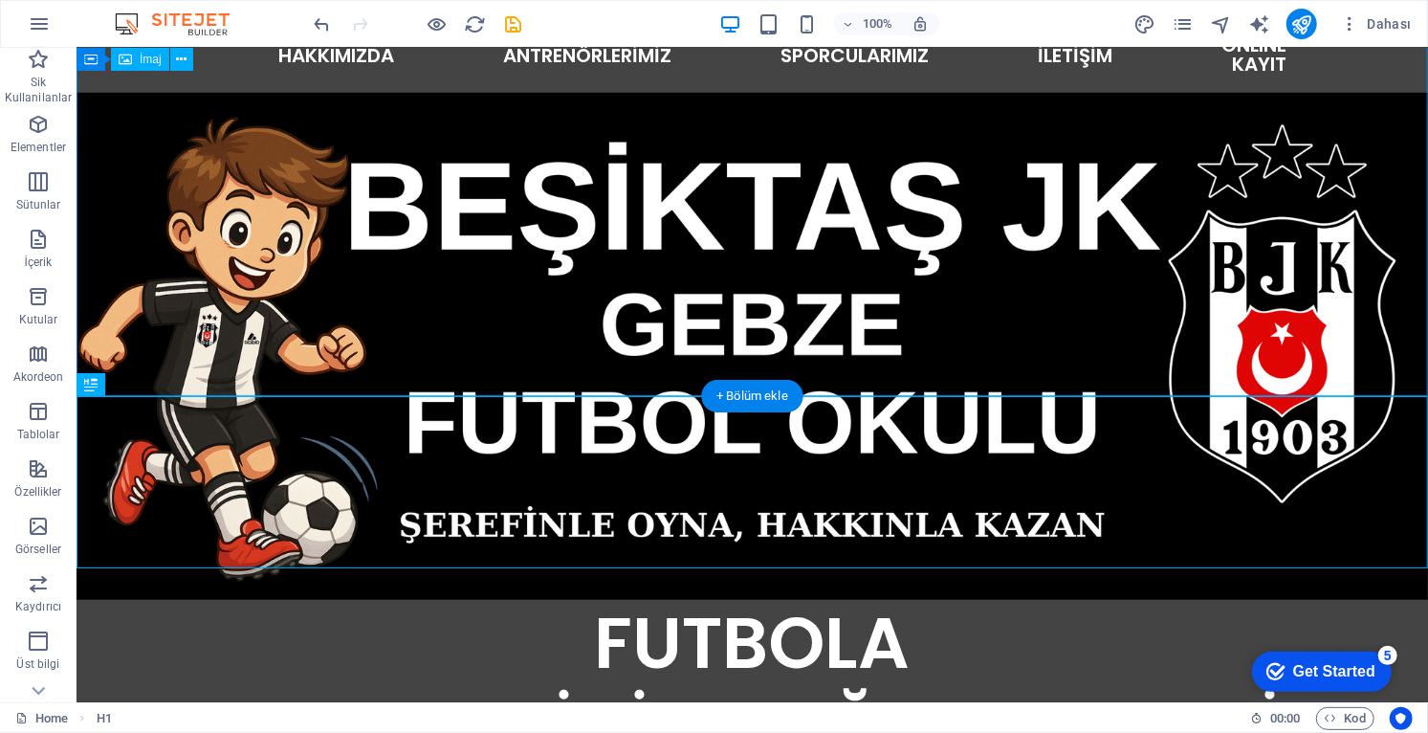
click at [157, 599] on div "FUTBOLA BAŞLAMAK İÇİN DOĞRU YERDESİN!" at bounding box center [751, 685] width 1351 height 172
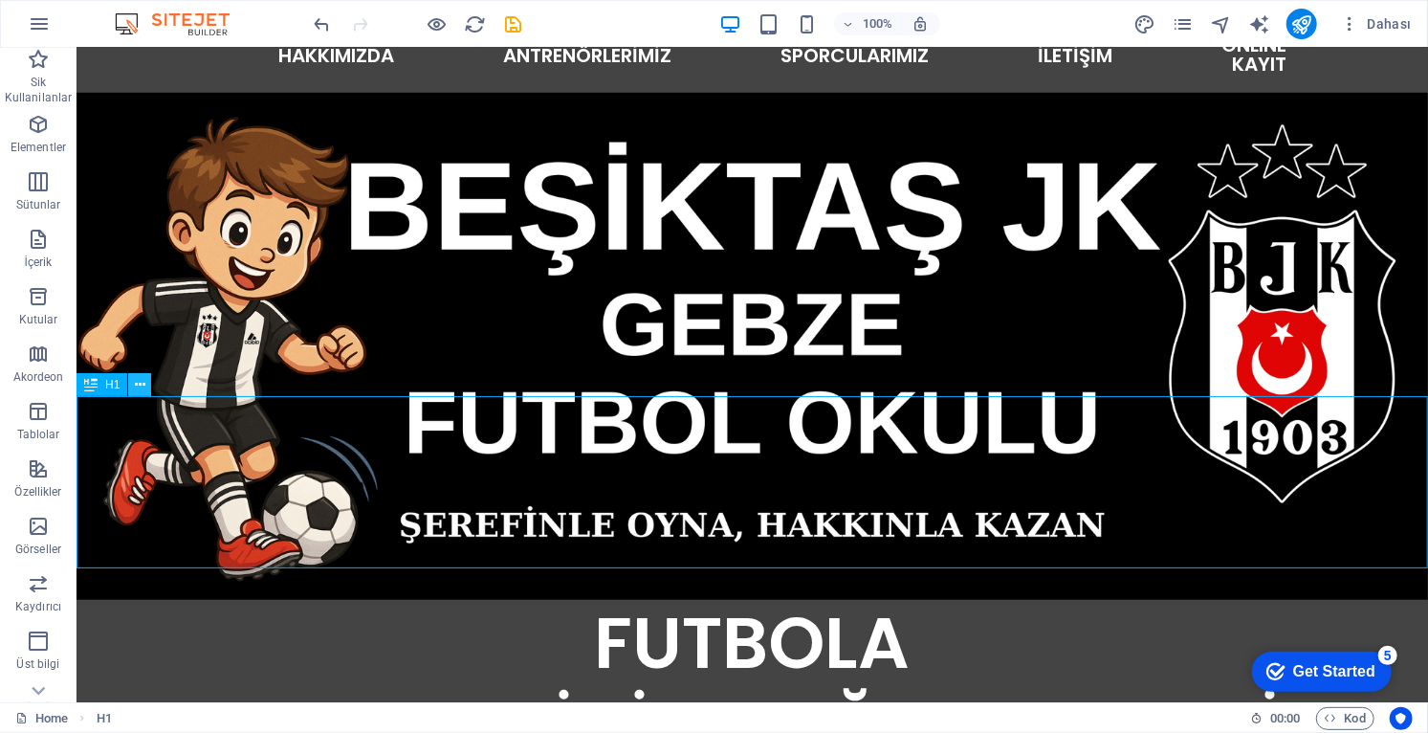
click at [142, 383] on icon at bounding box center [140, 385] width 11 height 20
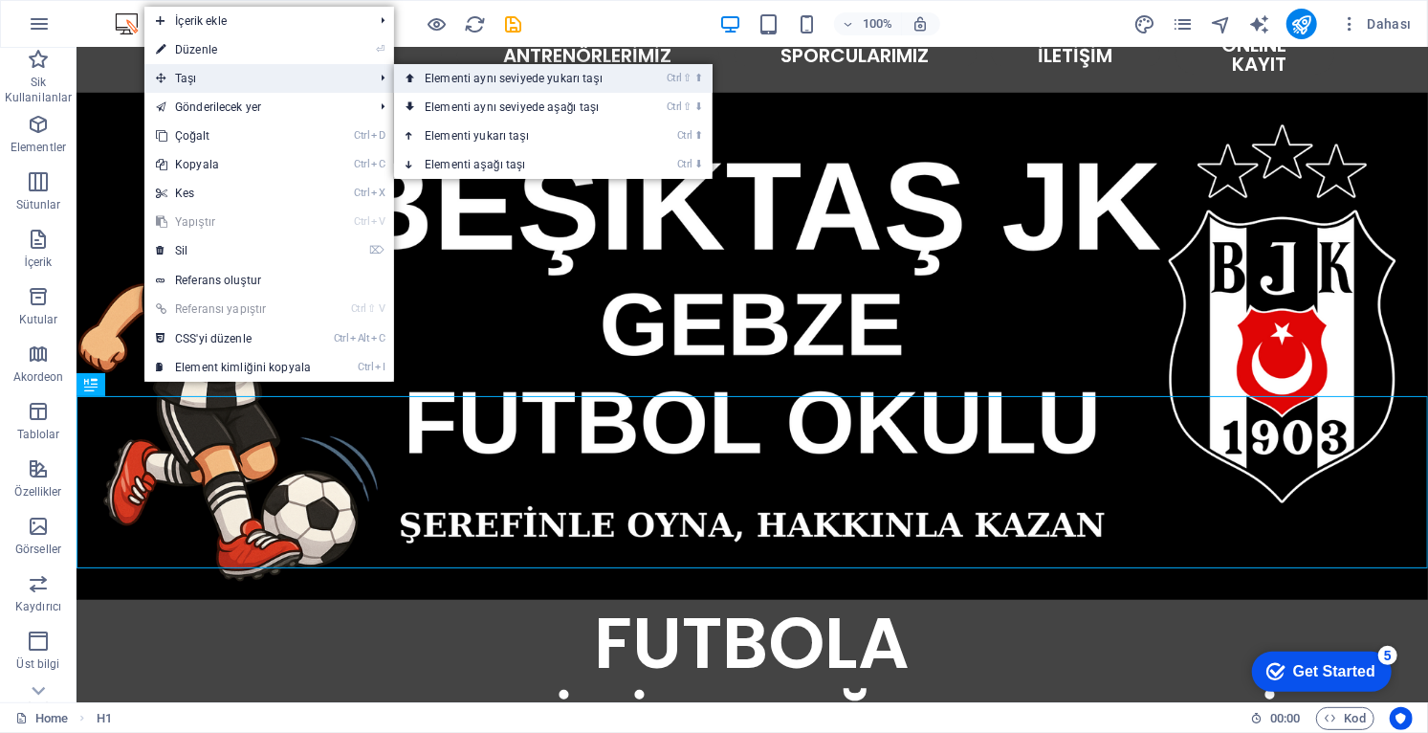
click at [514, 77] on link "Ctrl ⇧ ⬆ Elementi aynı seviyede yukarı taşı" at bounding box center [517, 78] width 247 height 29
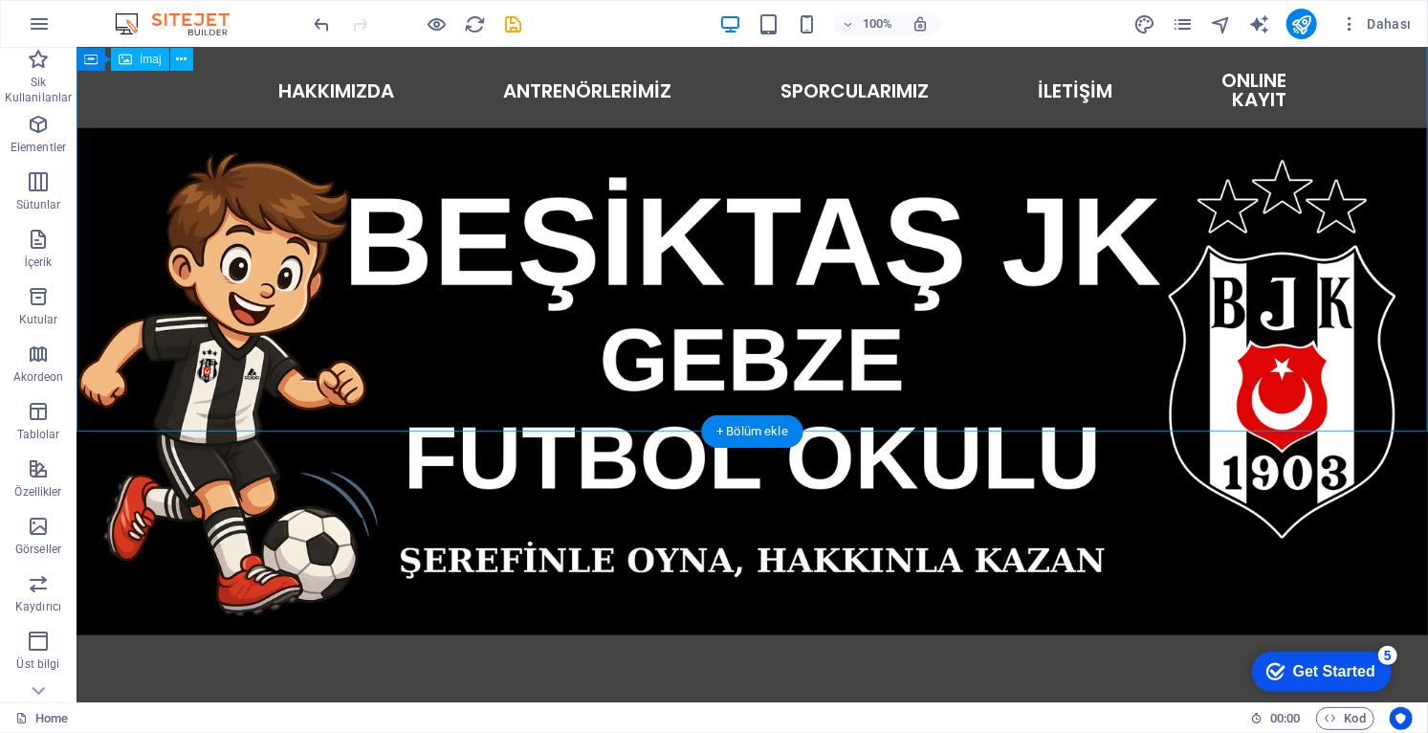
scroll to position [875, 0]
click at [186, 58] on icon at bounding box center [181, 60] width 11 height 20
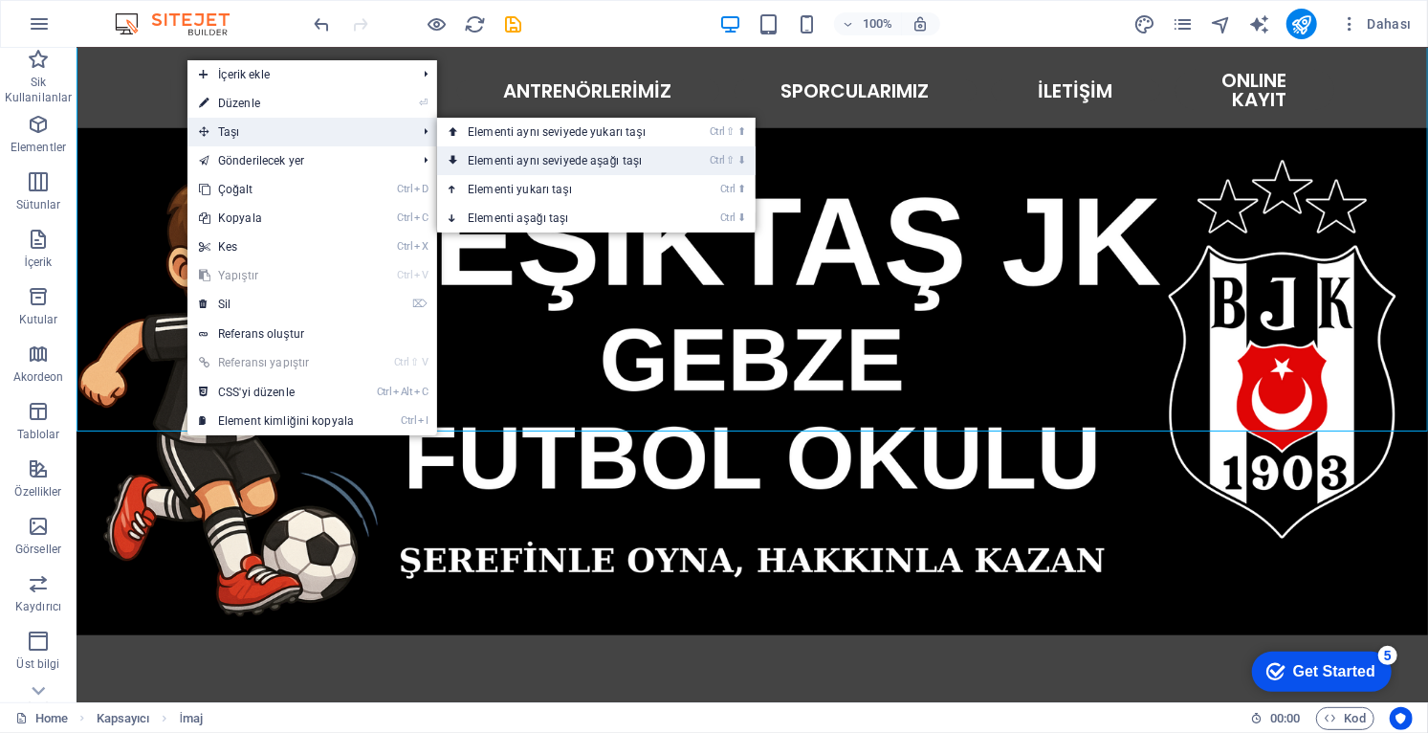
click at [572, 164] on link "Ctrl ⇧ ⬇ Elementi aynı seviyede aşağı taşı" at bounding box center [560, 160] width 247 height 29
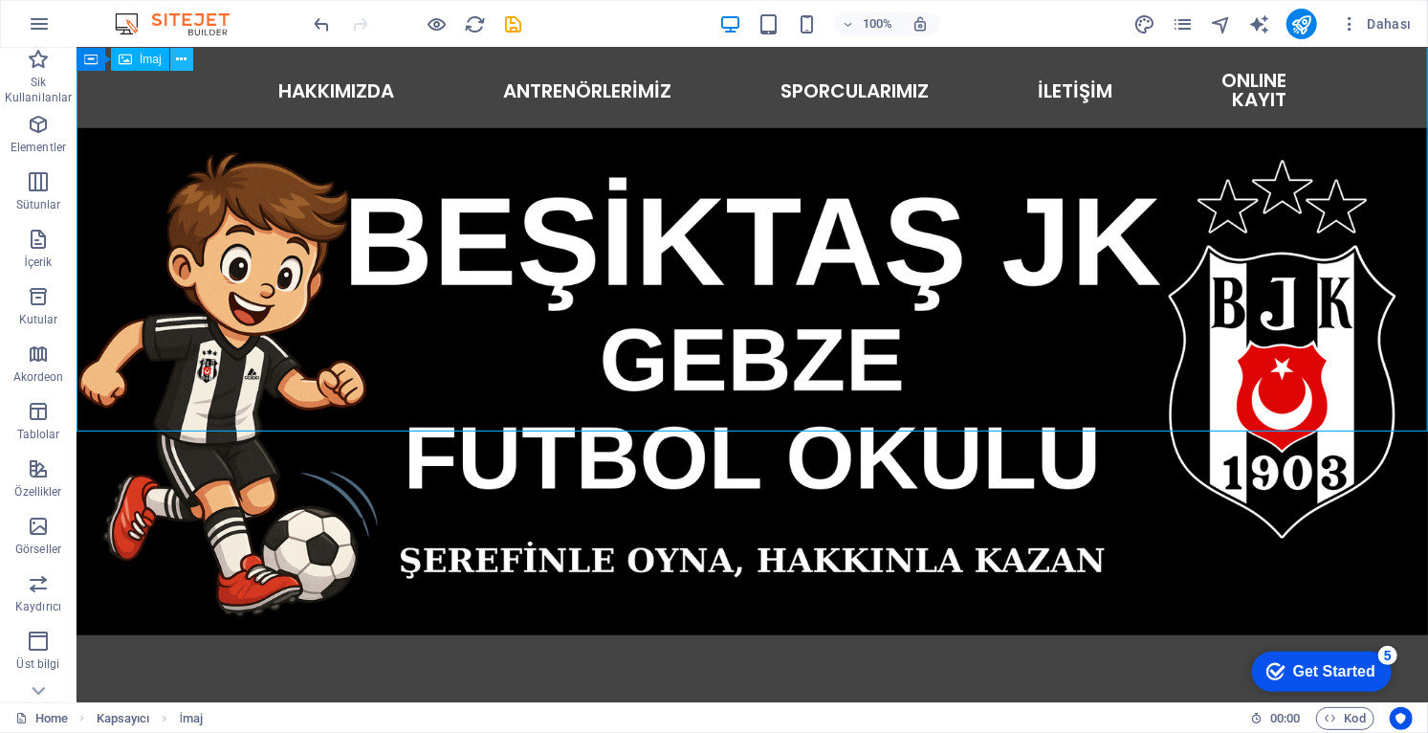
click at [188, 61] on button at bounding box center [181, 59] width 23 height 23
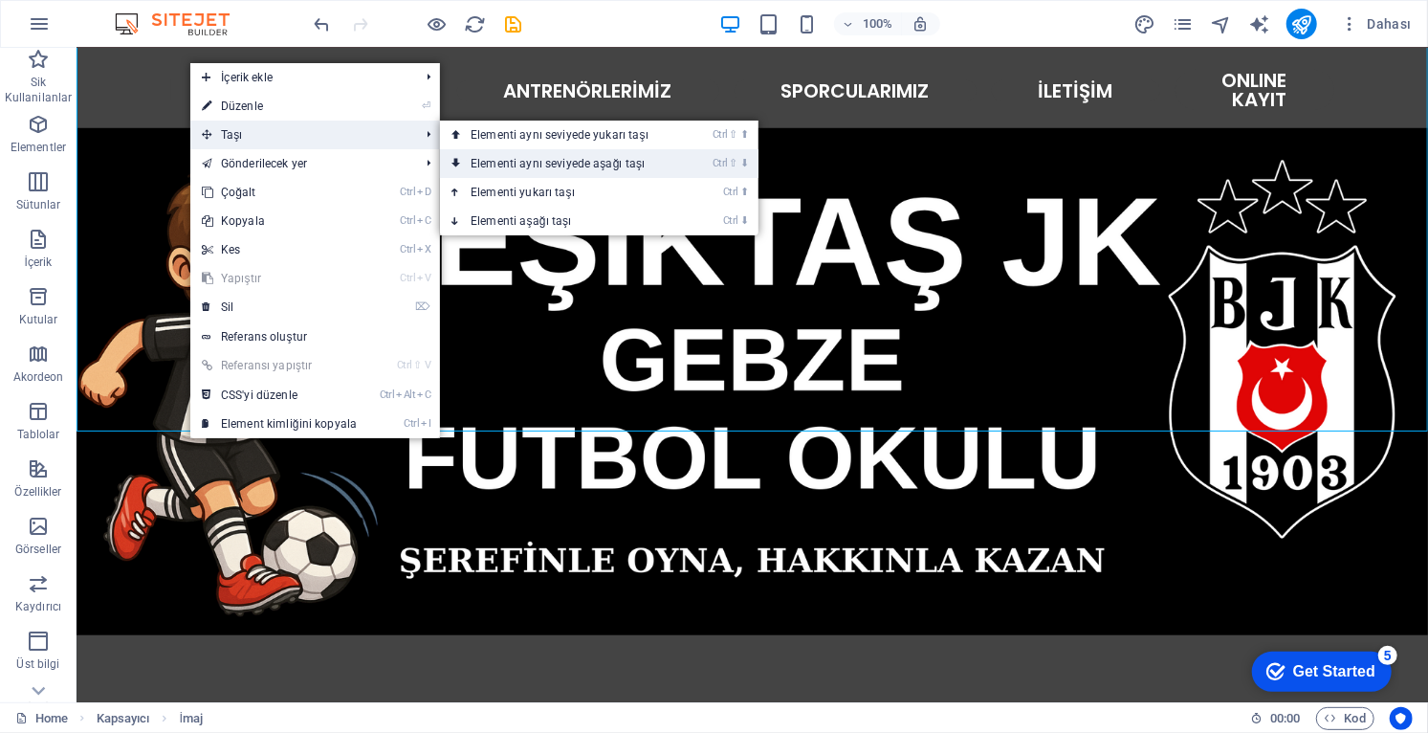
click at [578, 164] on link "Ctrl ⇧ ⬇ Elementi aynı seviyede aşağı taşı" at bounding box center [563, 163] width 247 height 29
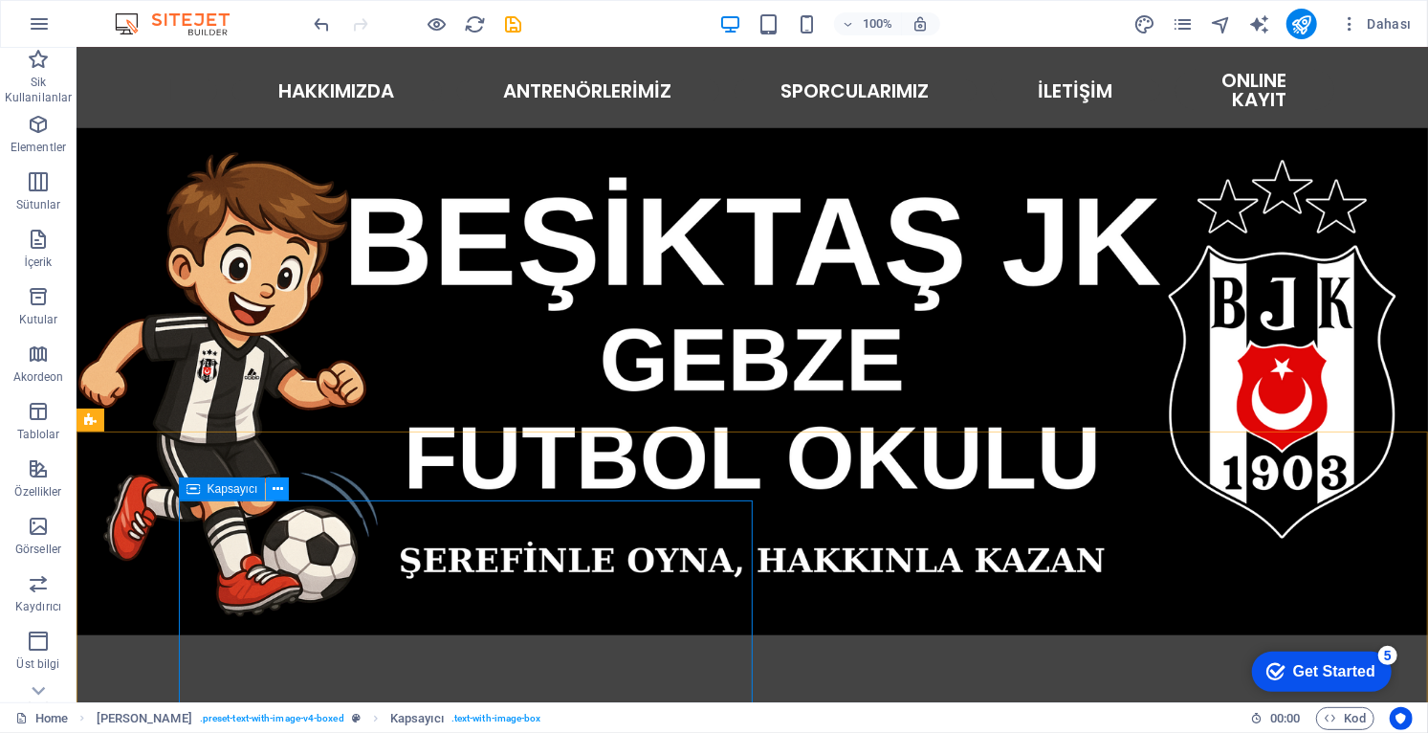
click at [275, 490] on icon at bounding box center [278, 489] width 11 height 20
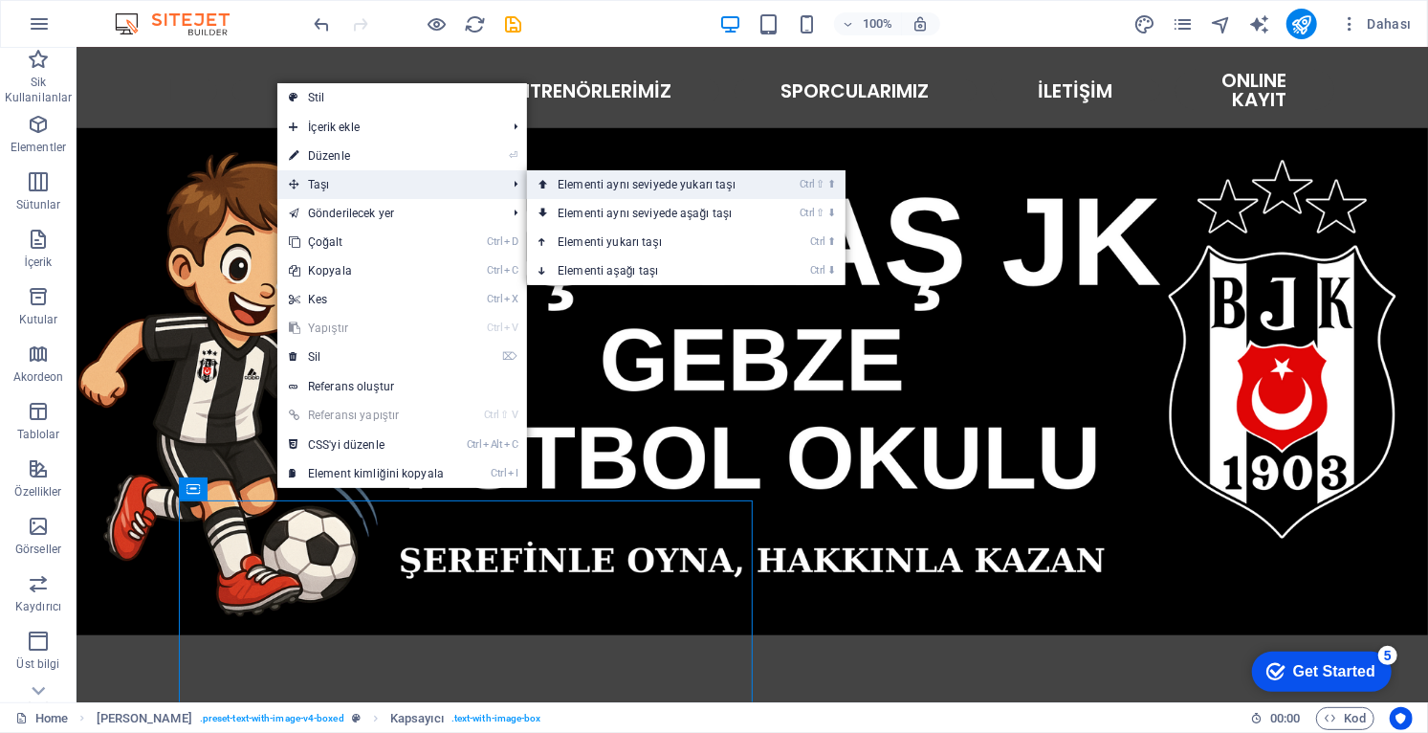
click at [645, 188] on link "Ctrl ⇧ ⬆ Elementi aynı seviyede yukarı taşı" at bounding box center [650, 184] width 247 height 29
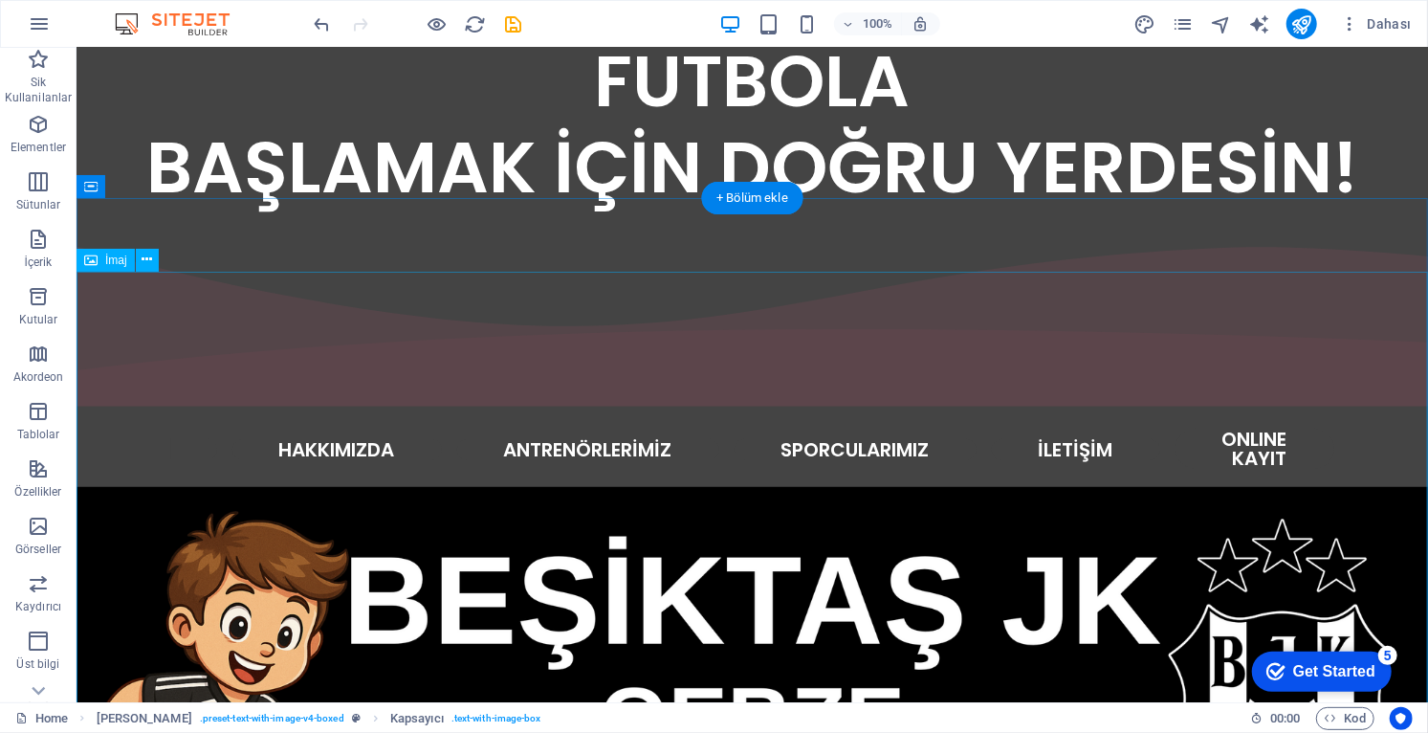
scroll to position [515, 0]
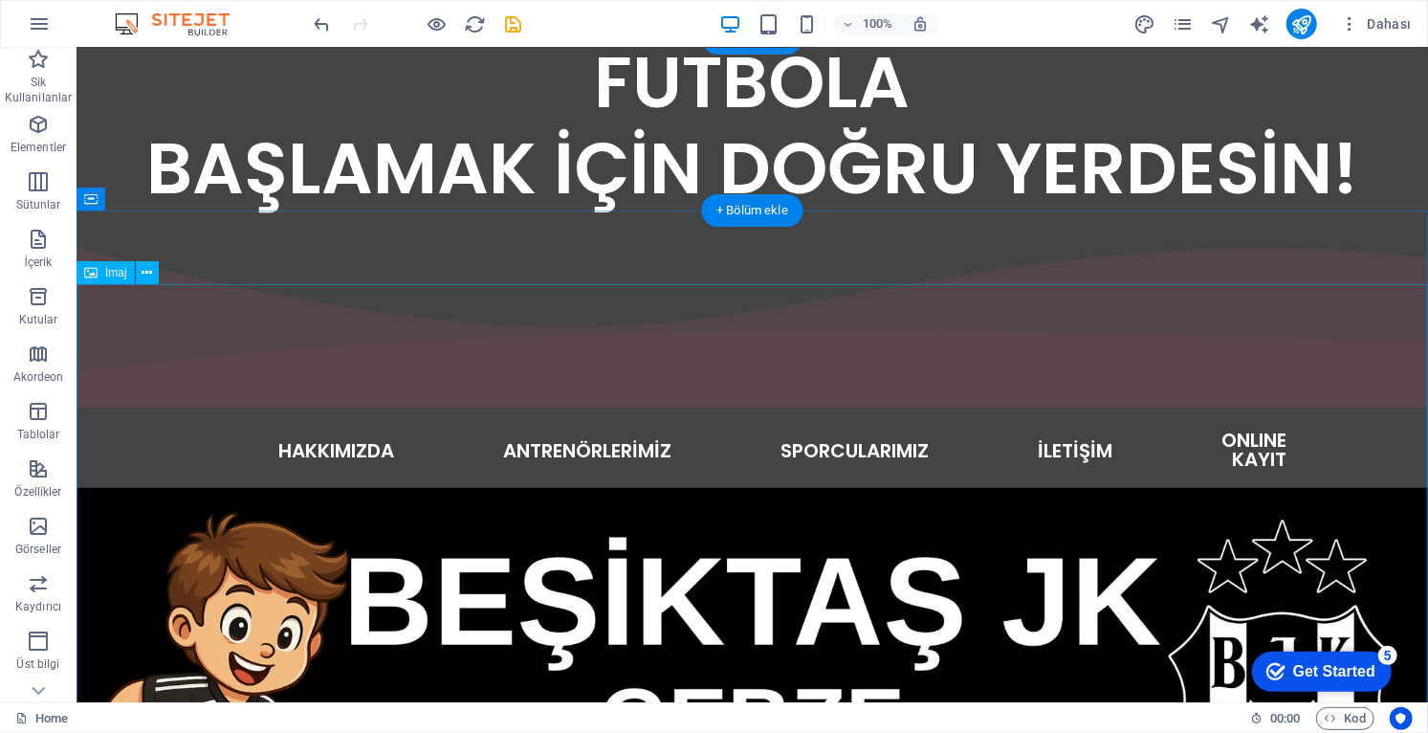
click at [733, 554] on figure at bounding box center [751, 740] width 1351 height 507
click at [741, 552] on figure at bounding box center [751, 740] width 1351 height 507
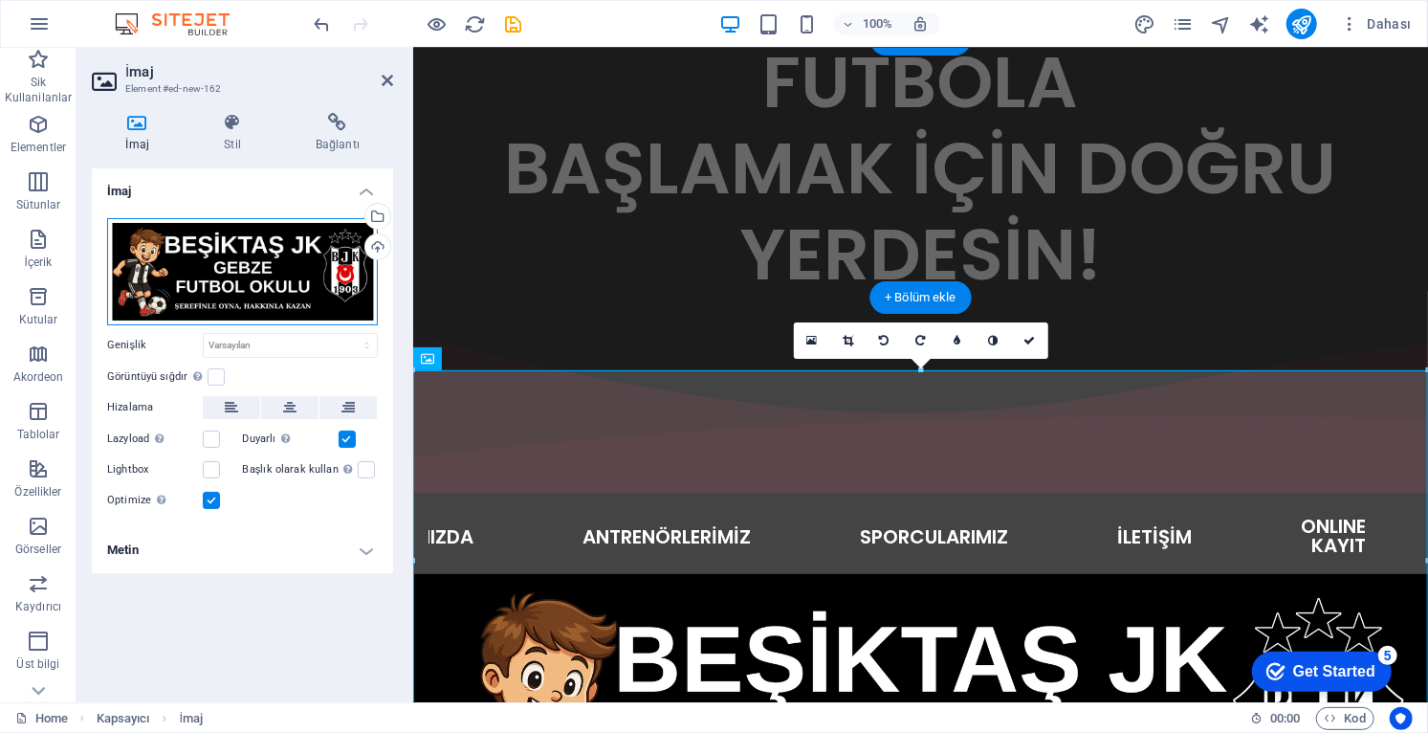
click at [298, 281] on div "Dosyaları buraya sürükleyin, dosyaları seçmek için tıklayın veya Dosyalardan ya…" at bounding box center [242, 271] width 271 height 107
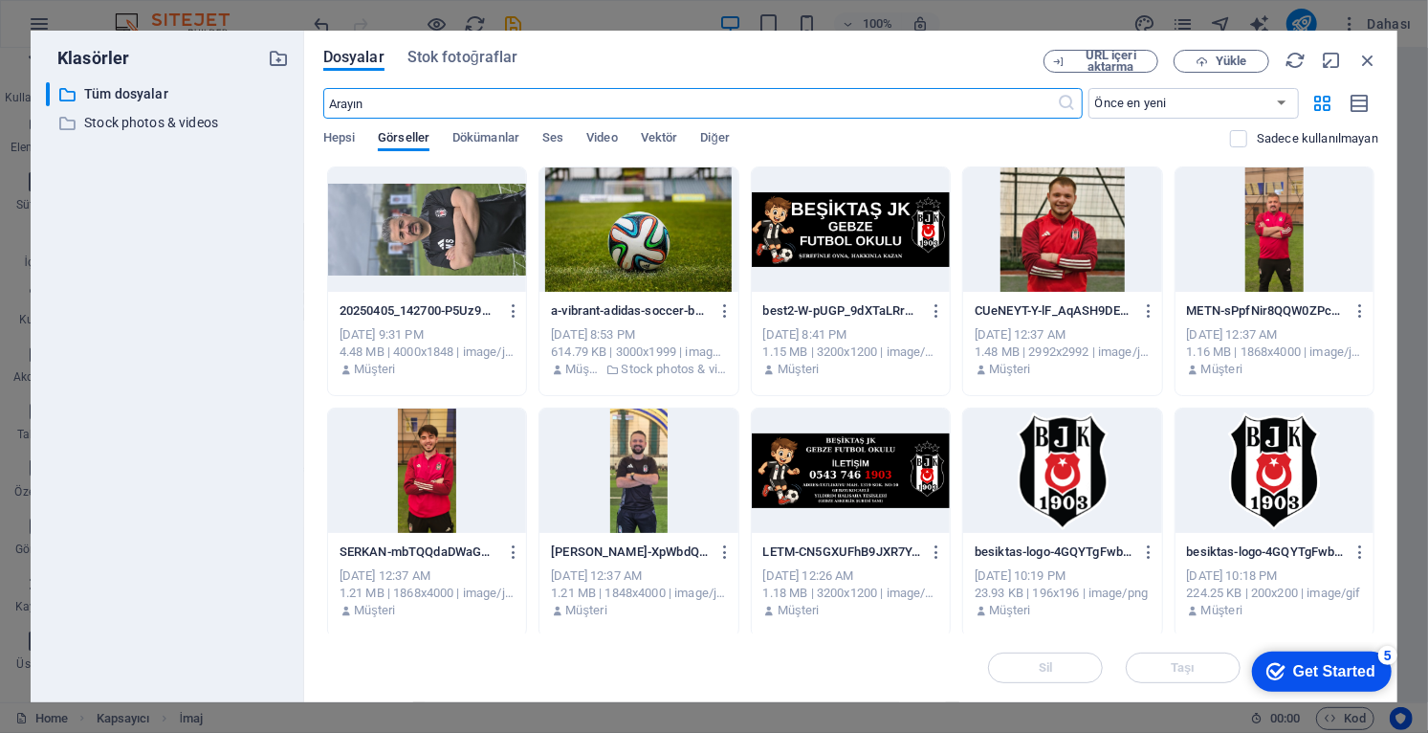
scroll to position [382, 0]
click at [876, 485] on div at bounding box center [851, 470] width 198 height 124
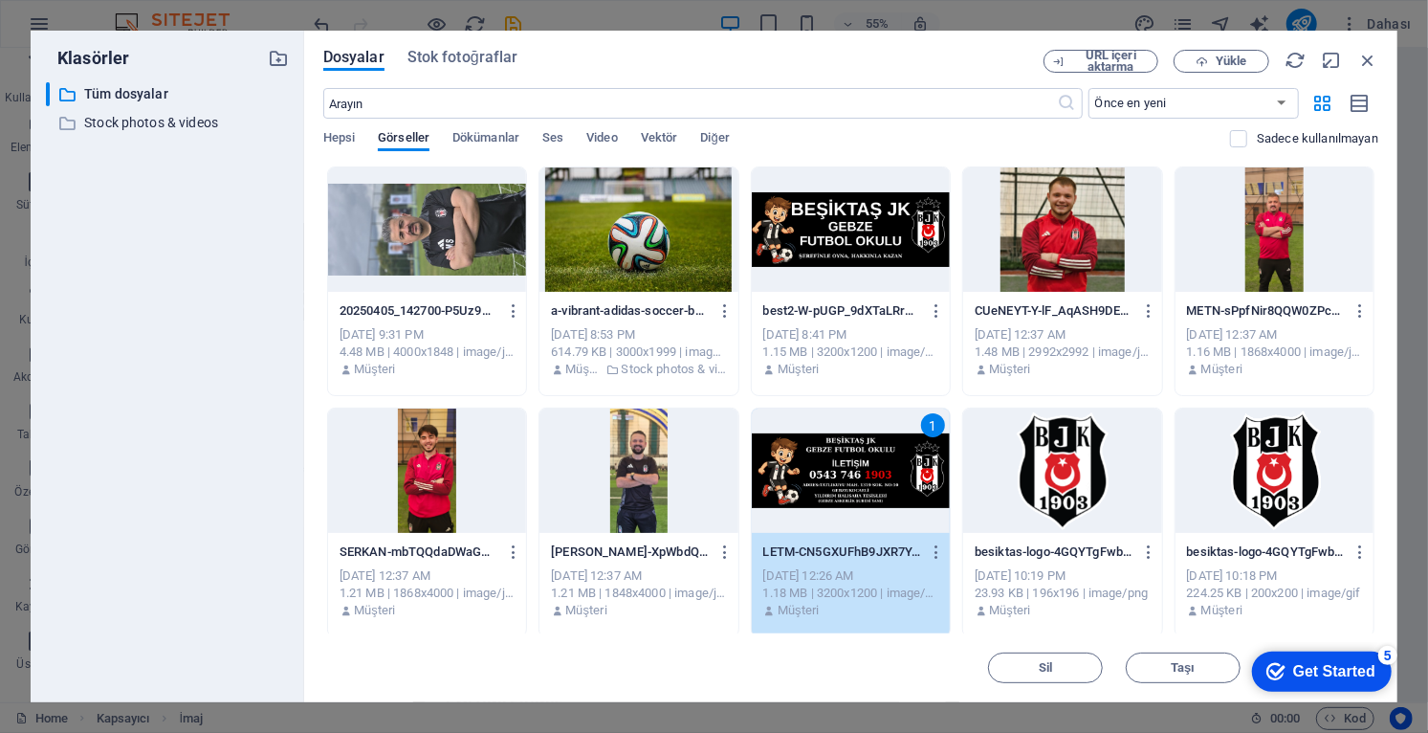
click at [886, 496] on div "1" at bounding box center [851, 470] width 198 height 124
click at [886, 490] on div "1" at bounding box center [851, 470] width 198 height 124
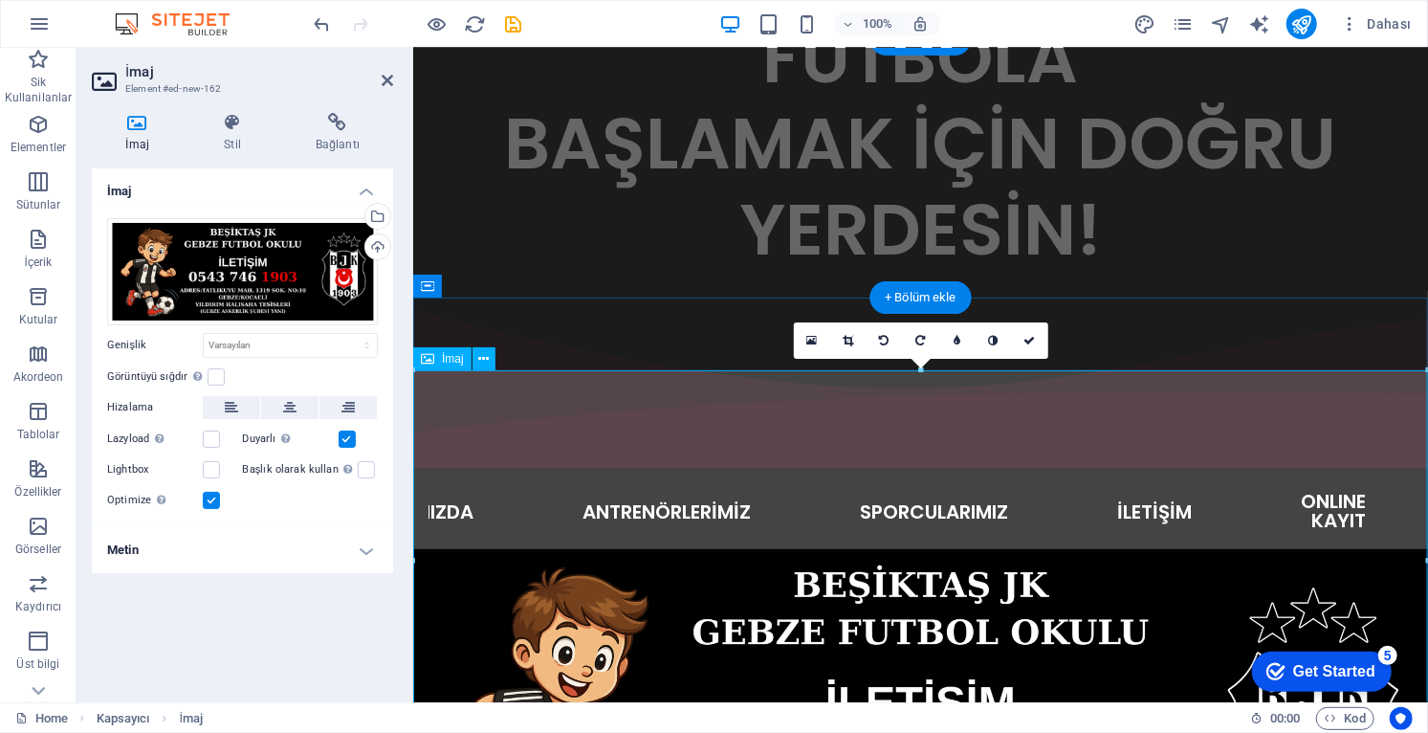
scroll to position [509, 0]
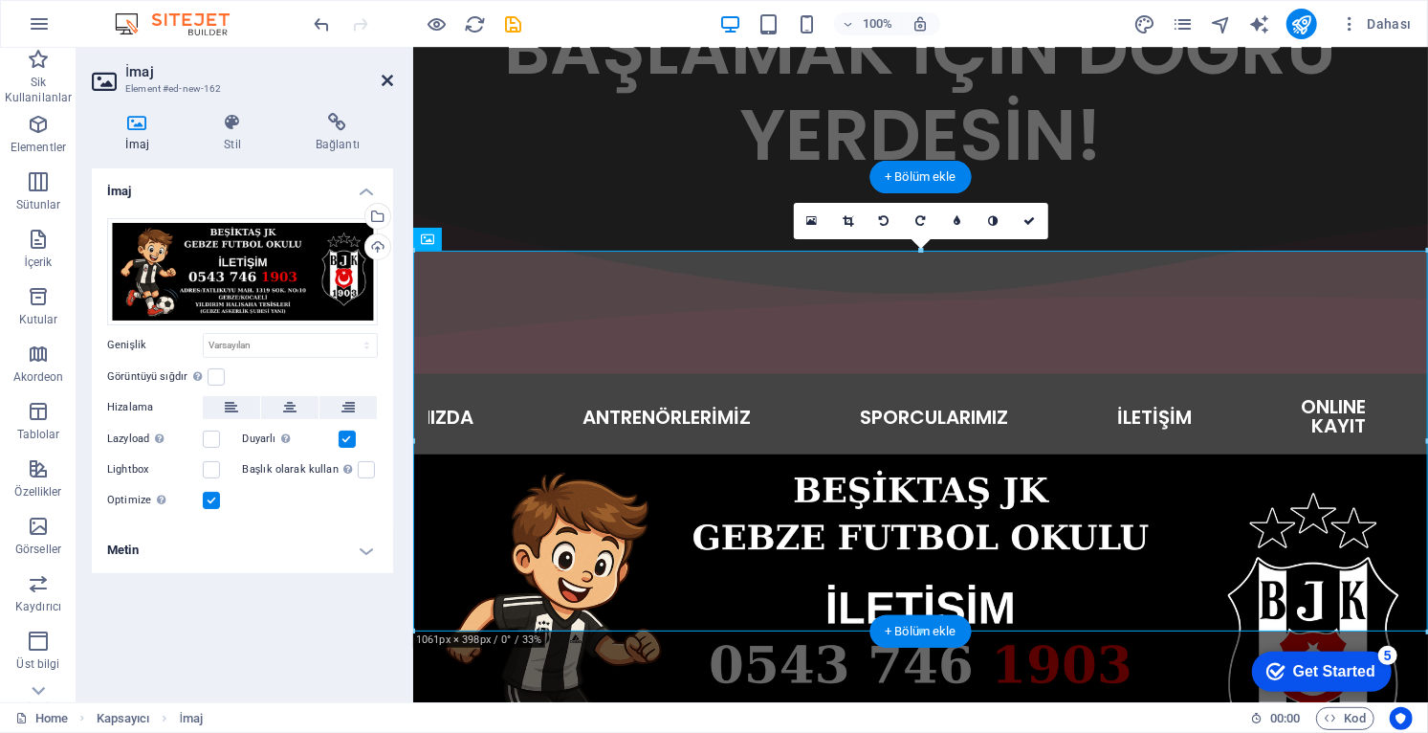
click at [383, 84] on icon at bounding box center [387, 80] width 11 height 15
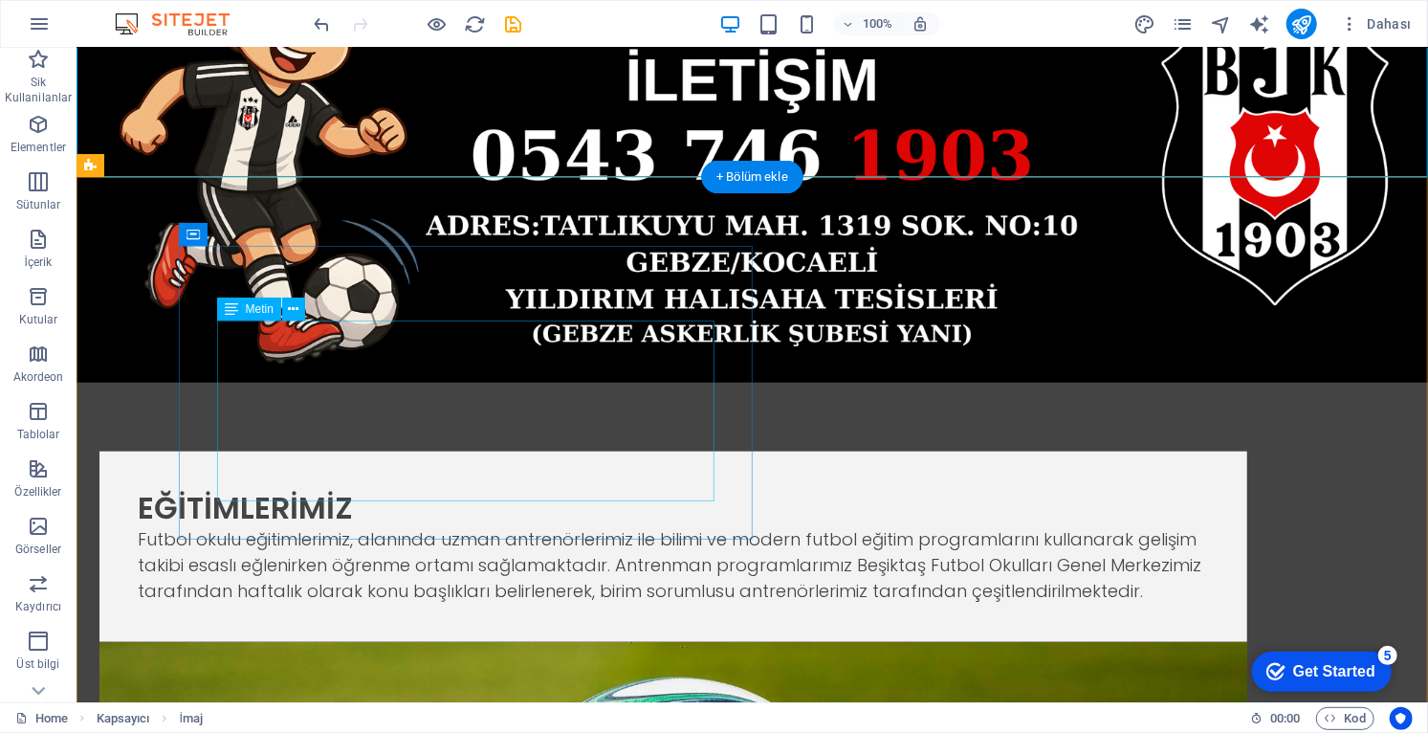
scroll to position [1129, 0]
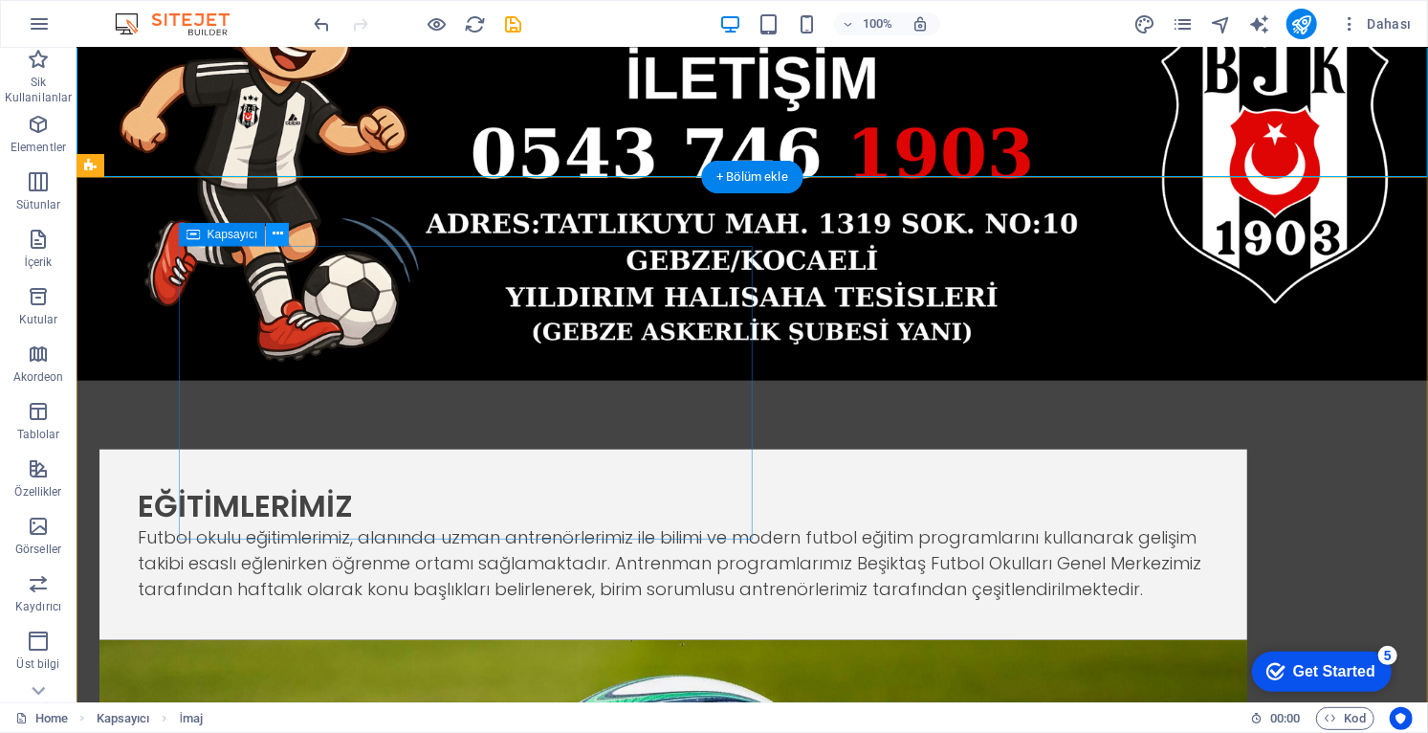
click at [264, 239] on div "Kapsayıcı" at bounding box center [240, 235] width 123 height 24
click at [281, 235] on icon at bounding box center [278, 234] width 11 height 20
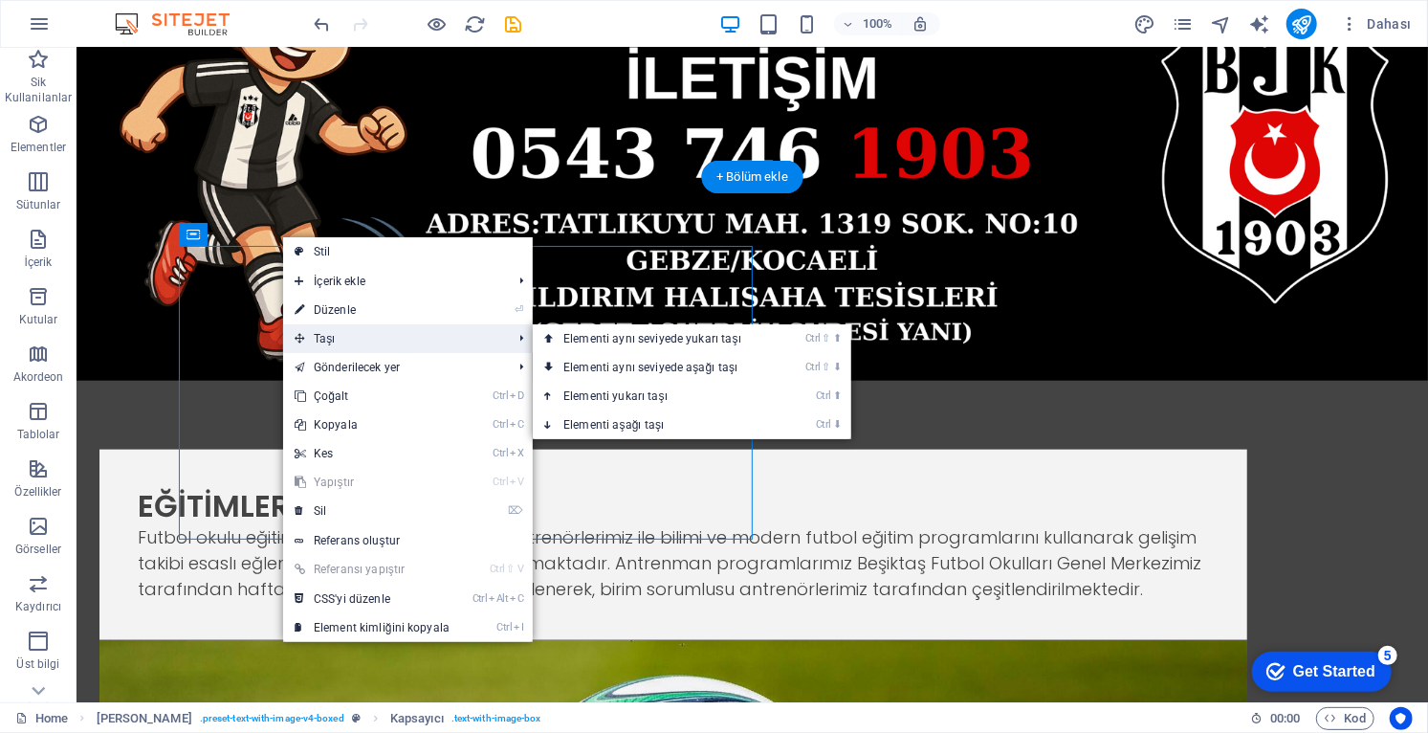
click at [380, 339] on span "Taşı" at bounding box center [393, 338] width 221 height 29
click at [642, 345] on link "Ctrl ⇧ ⬆ Elementi aynı seviyede yukarı taşı" at bounding box center [656, 338] width 247 height 29
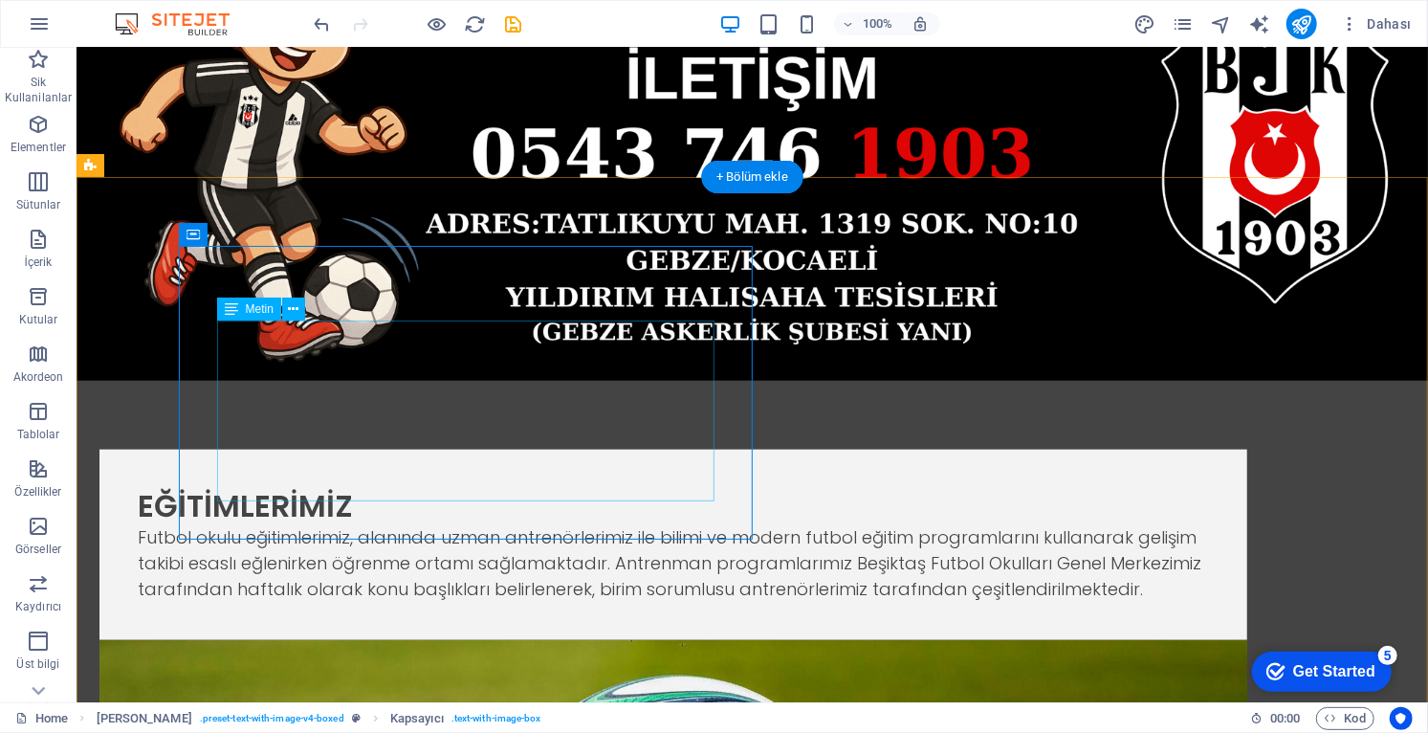
click at [640, 523] on div "Futbol okulu eğitimlerimiz, alanında uzman antrenörlerimiz ile bilimi ve modern…" at bounding box center [672, 561] width 1071 height 77
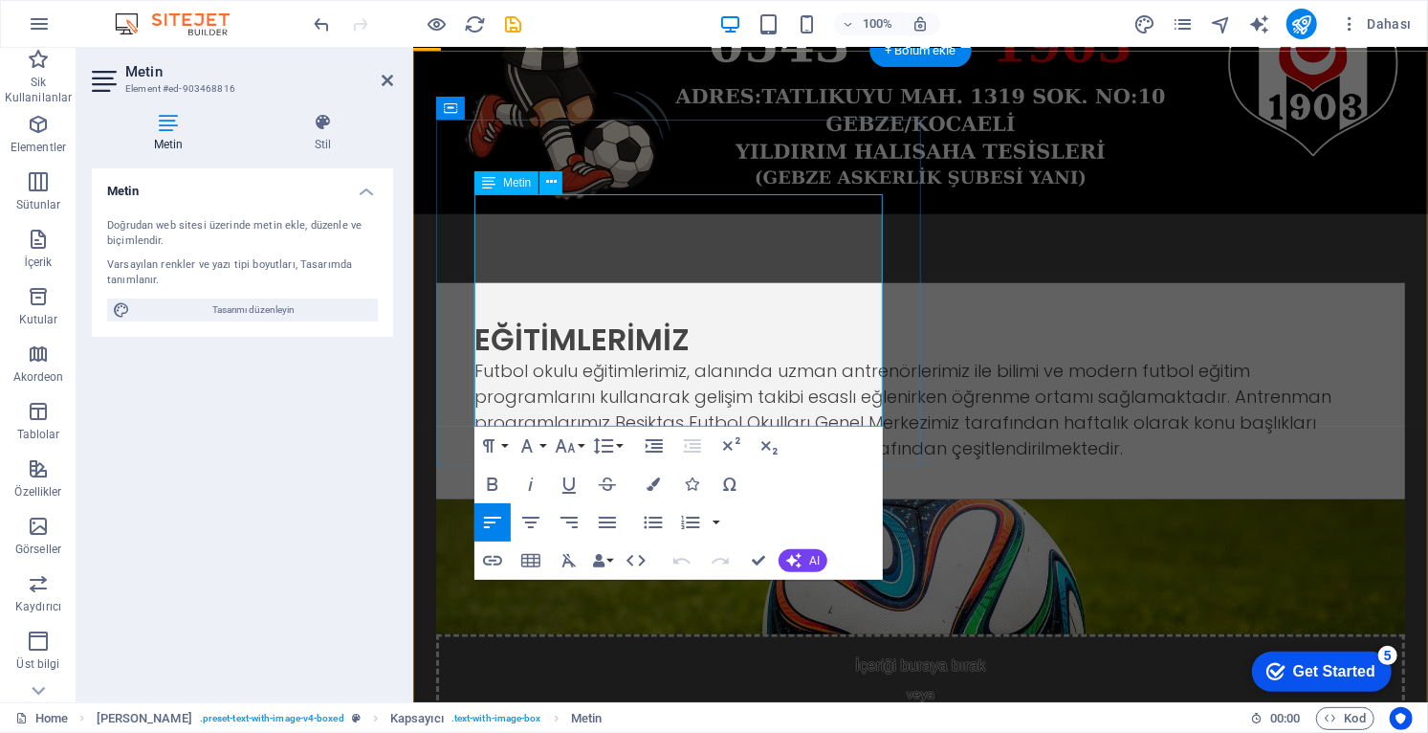
scroll to position [1090, 0]
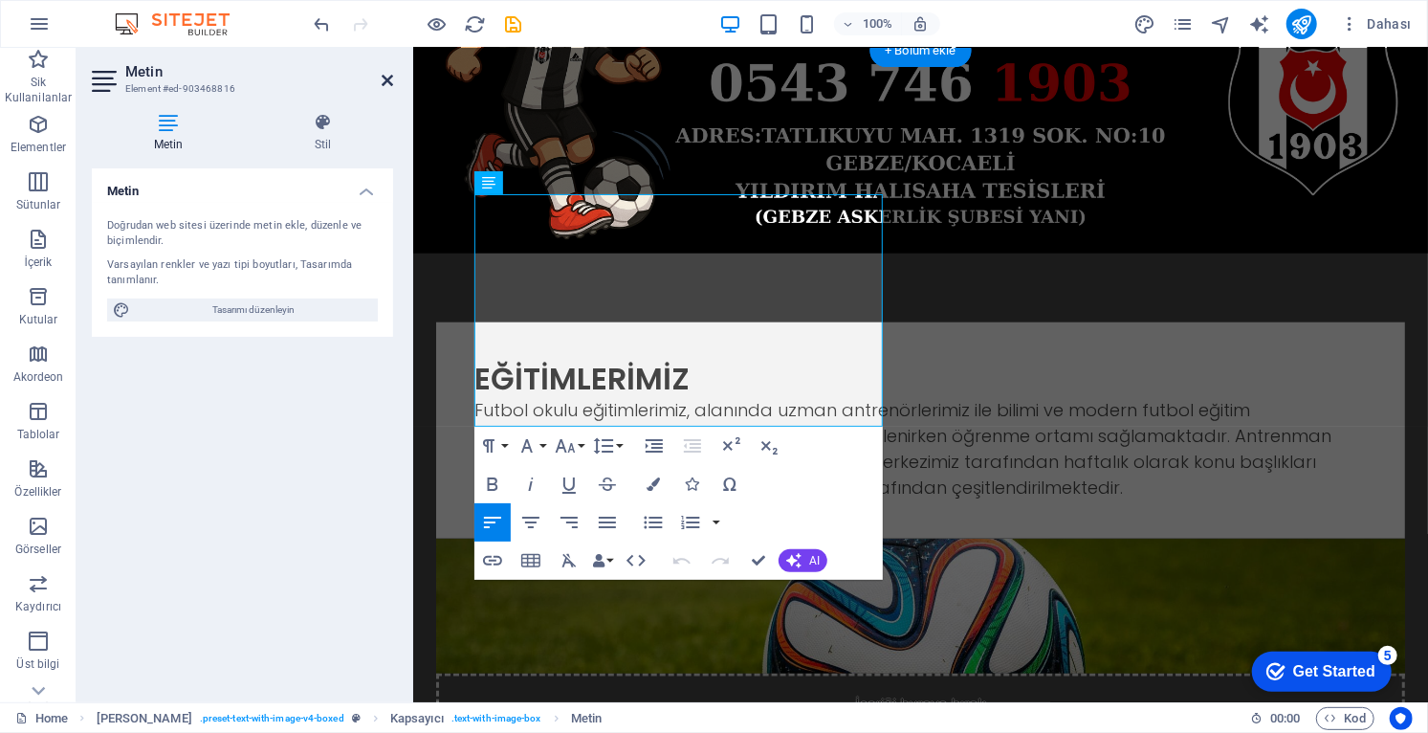
click at [382, 77] on icon at bounding box center [387, 80] width 11 height 15
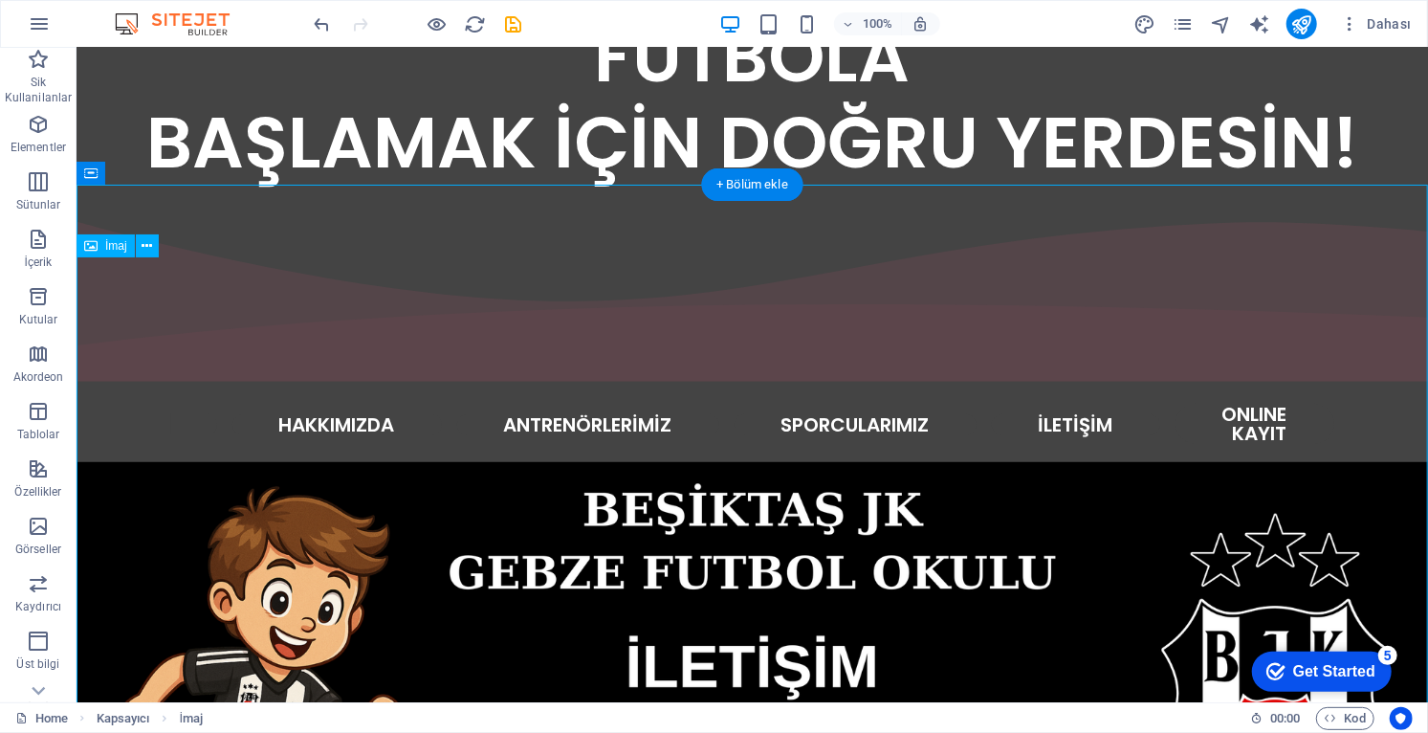
scroll to position [542, 0]
click at [150, 242] on icon at bounding box center [147, 246] width 11 height 20
click at [154, 240] on button at bounding box center [147, 245] width 23 height 23
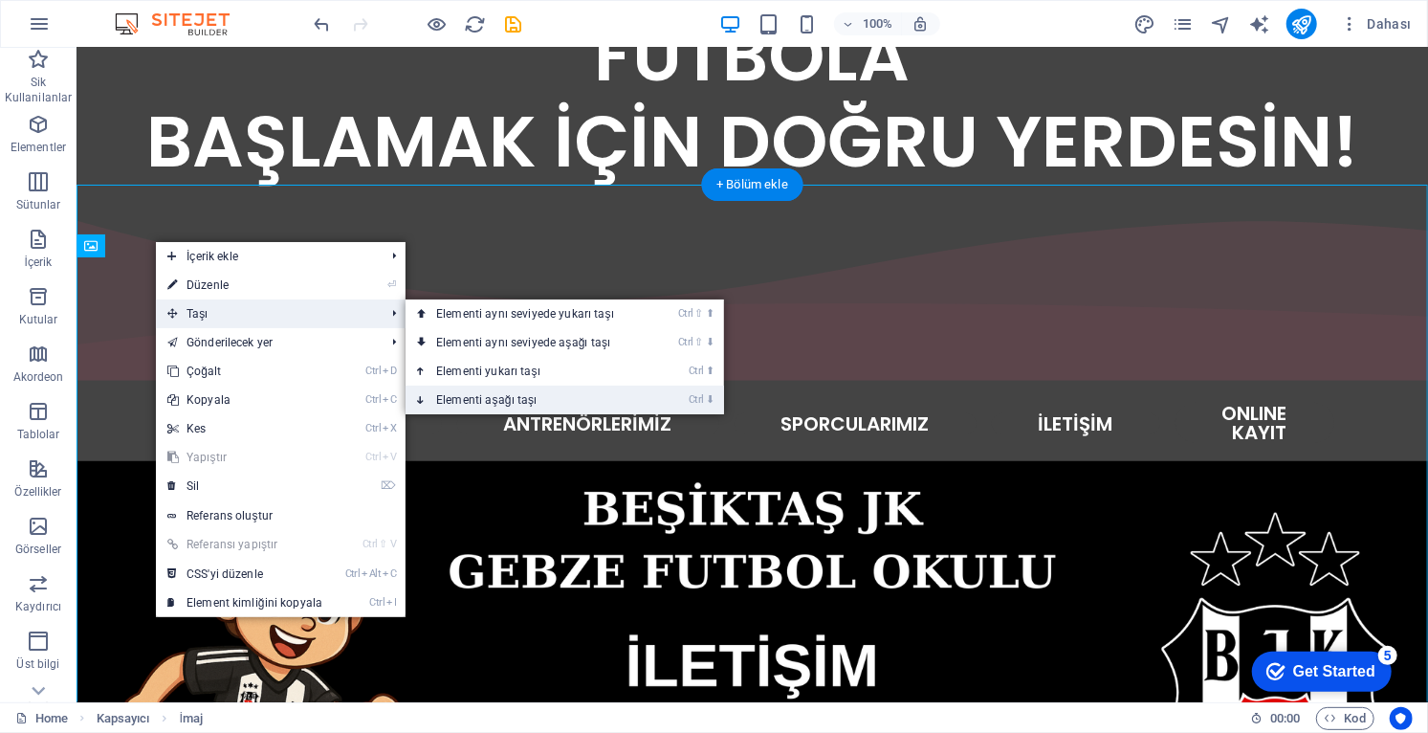
click at [532, 405] on link "Ctrl ⬇ Elementi aşağı taşı" at bounding box center [528, 399] width 247 height 29
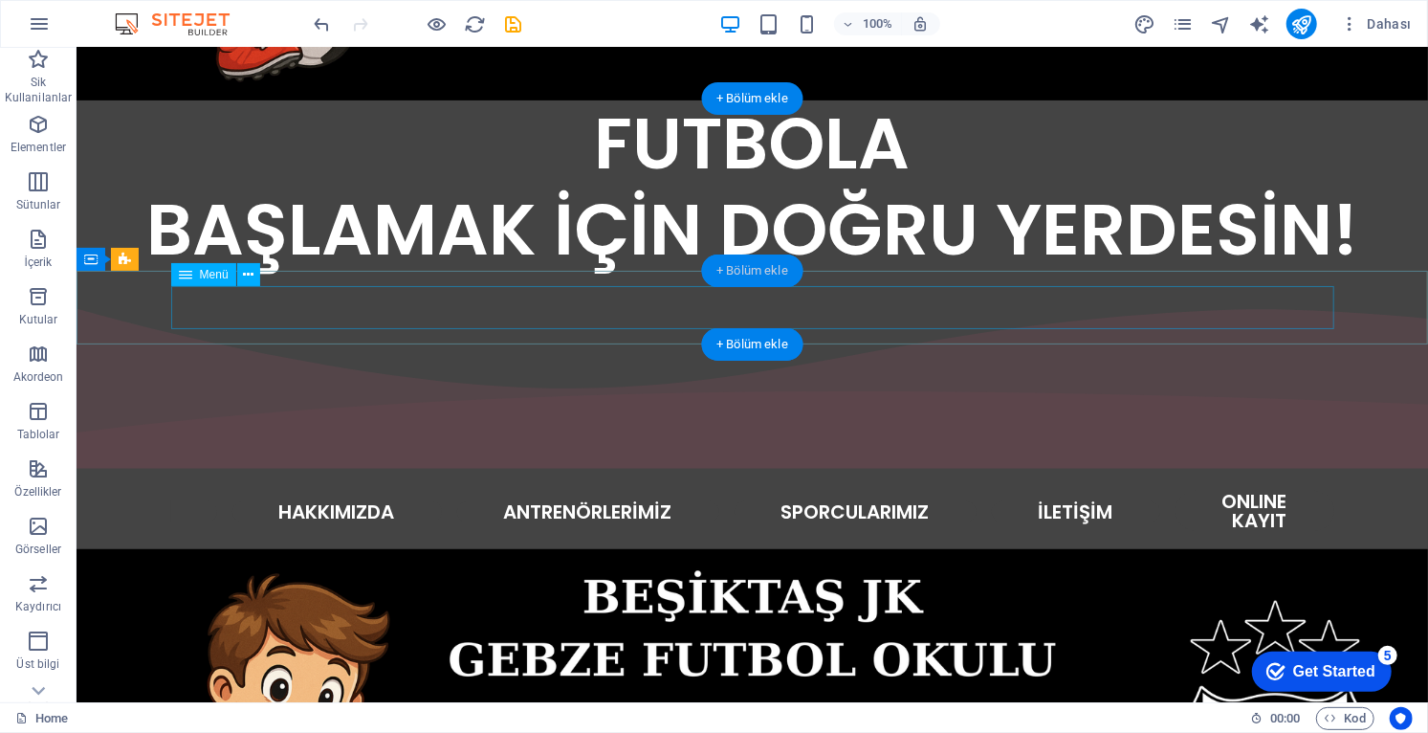
scroll to position [452, 0]
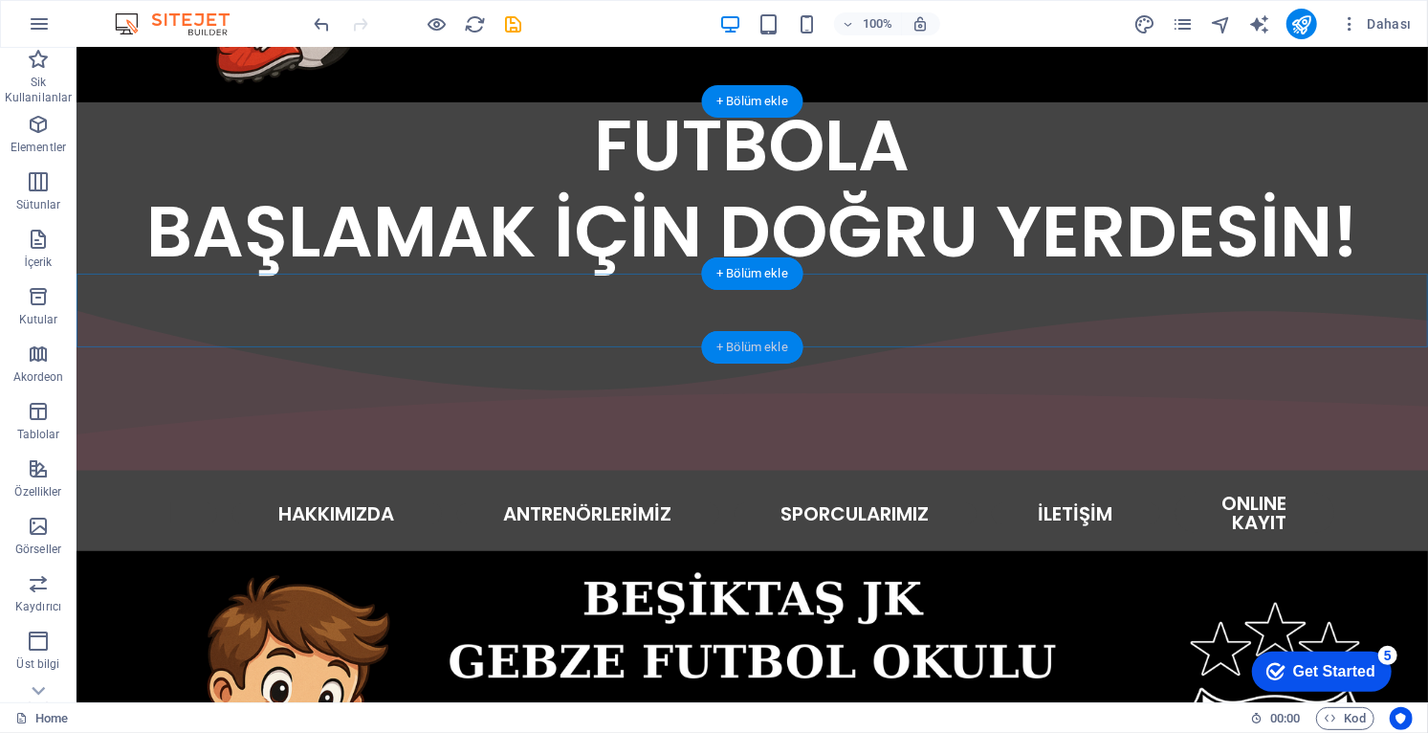
click at [759, 346] on div "+ Bölüm ekle" at bounding box center [752, 347] width 102 height 33
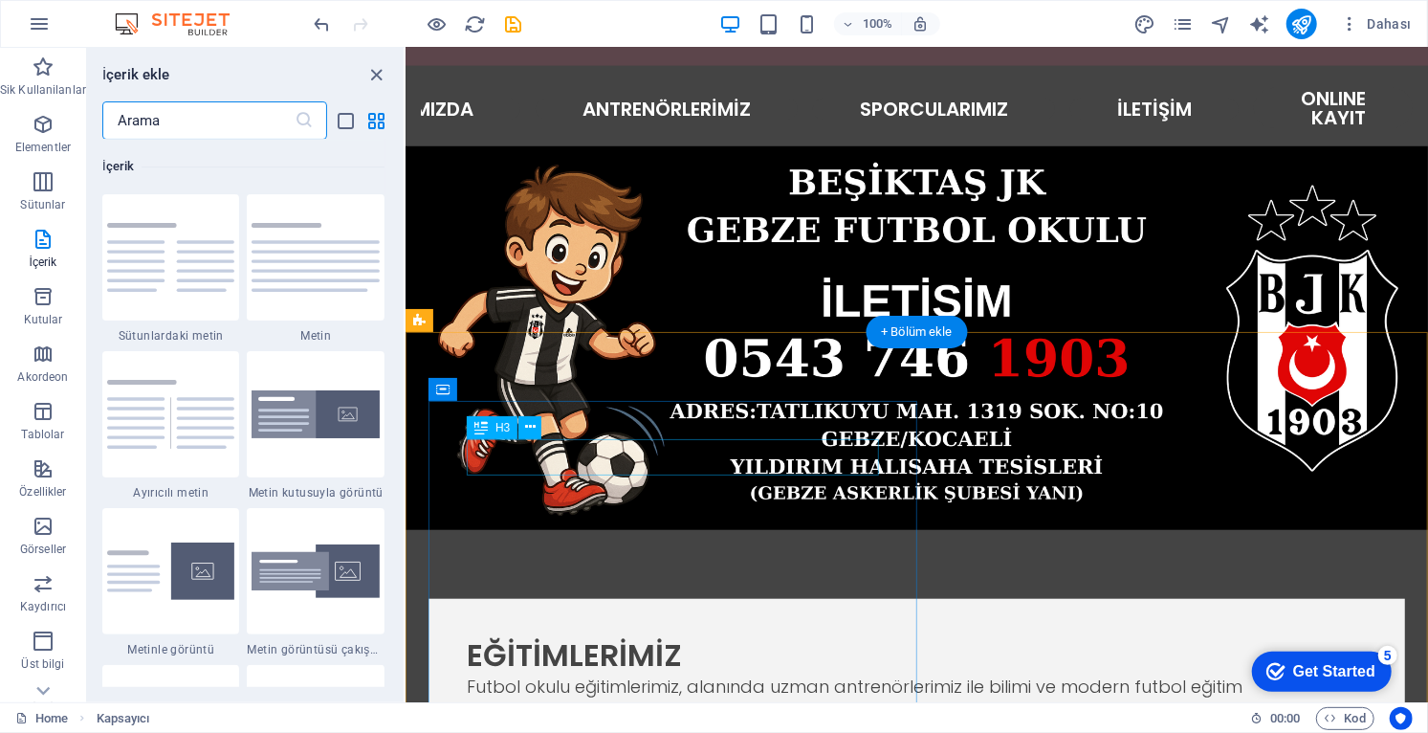
scroll to position [823, 0]
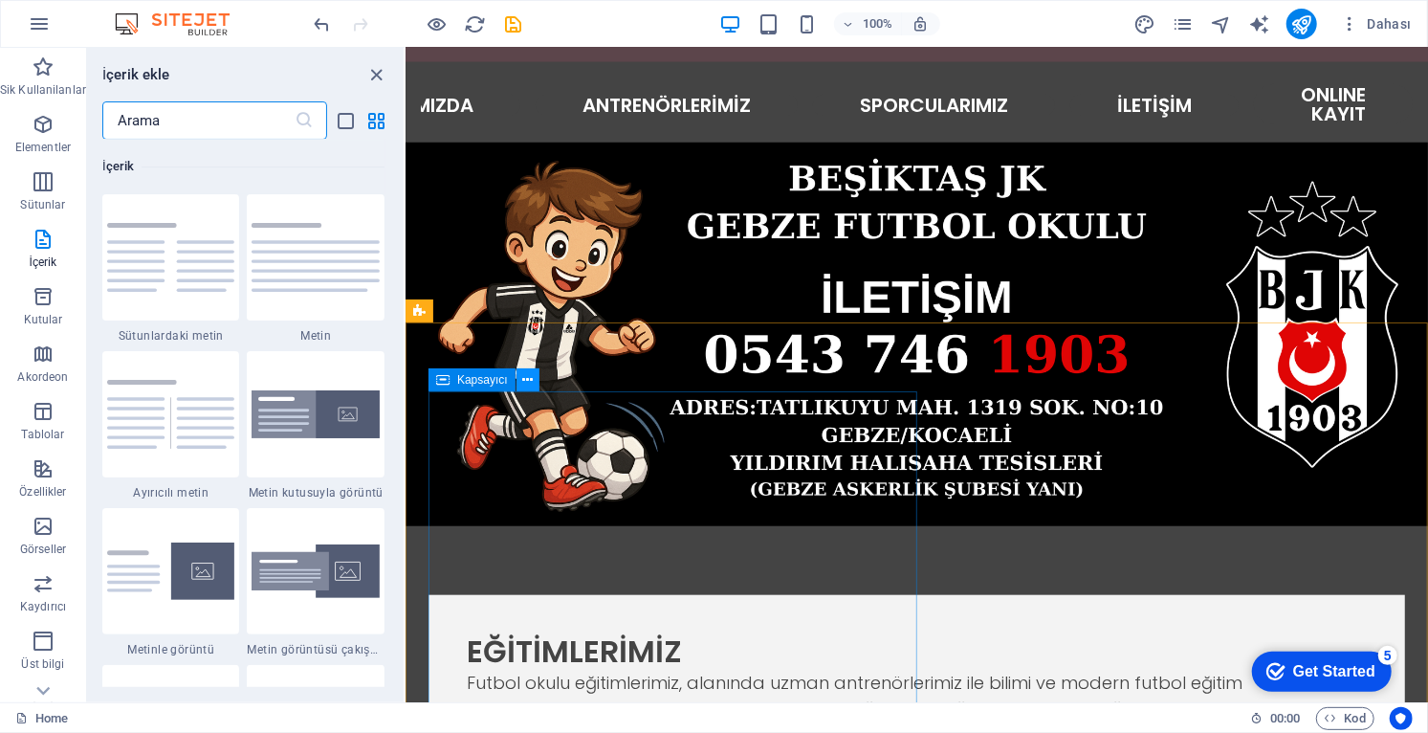
click at [529, 379] on icon at bounding box center [527, 380] width 11 height 20
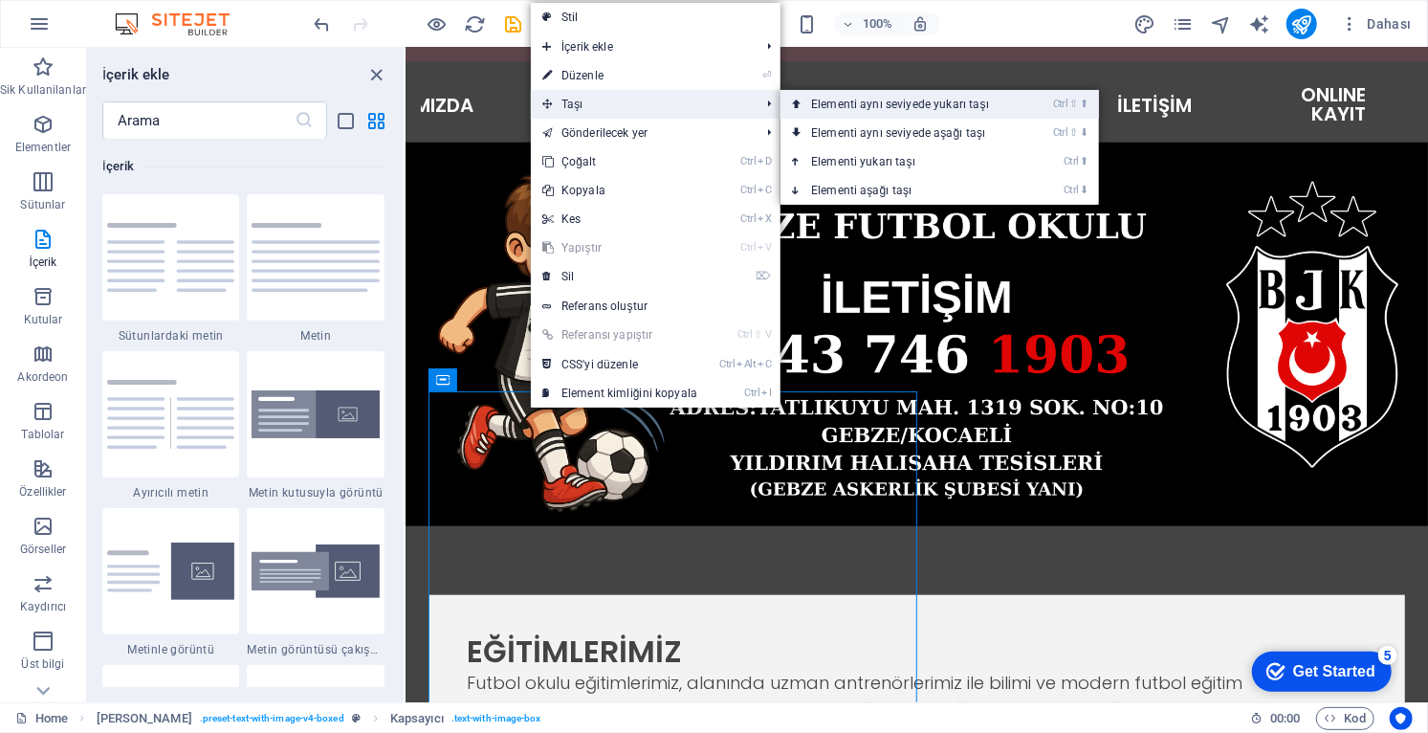
click at [915, 100] on link "Ctrl ⇧ ⬆ Elementi aynı seviyede yukarı taşı" at bounding box center [903, 104] width 247 height 29
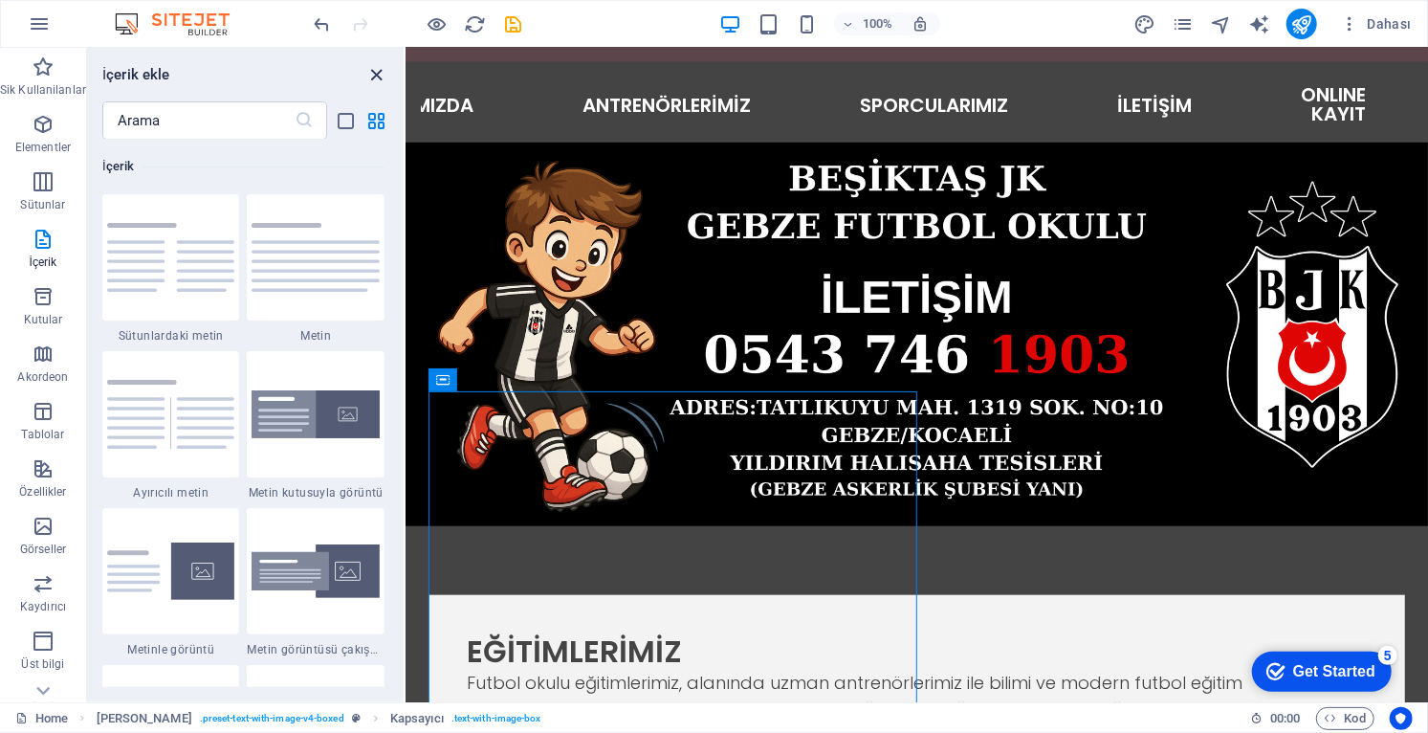
click at [381, 73] on icon "close panel" at bounding box center [377, 75] width 22 height 22
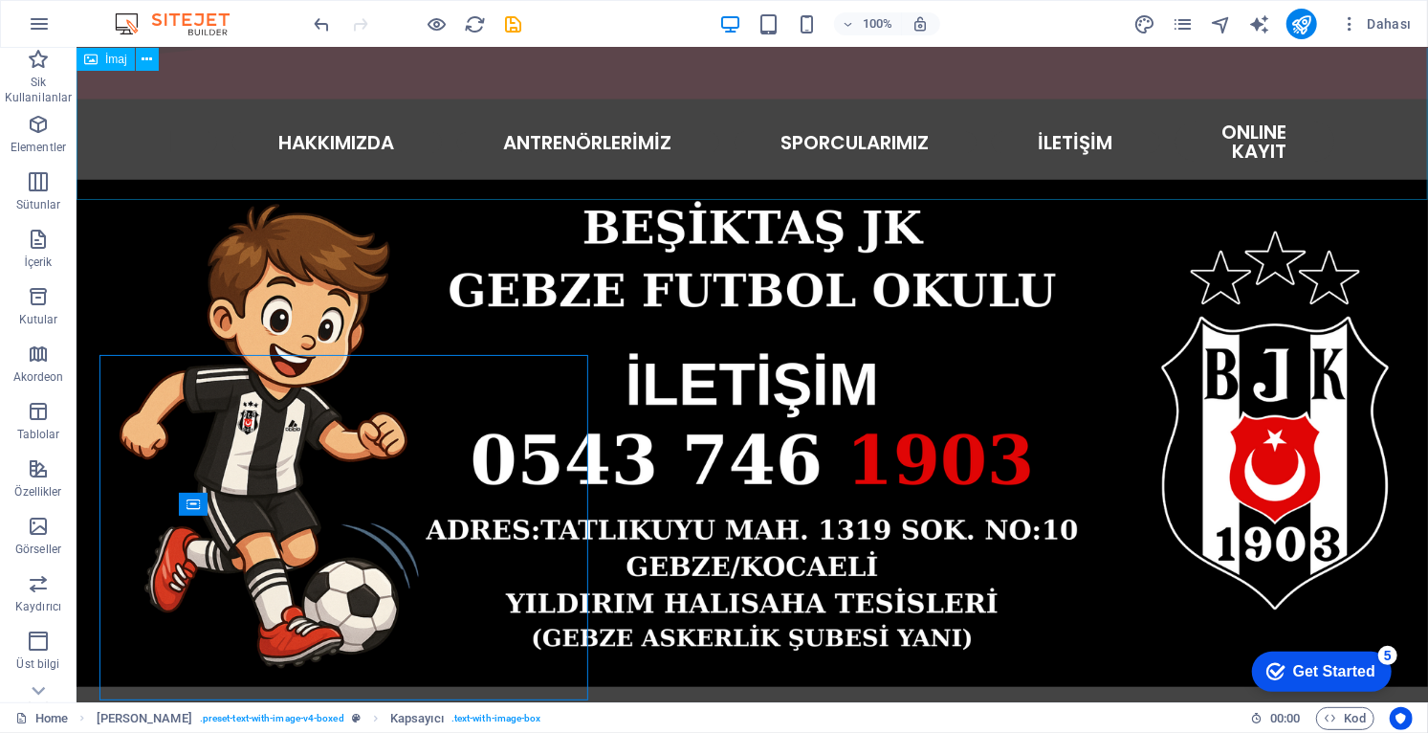
scroll to position [861, 0]
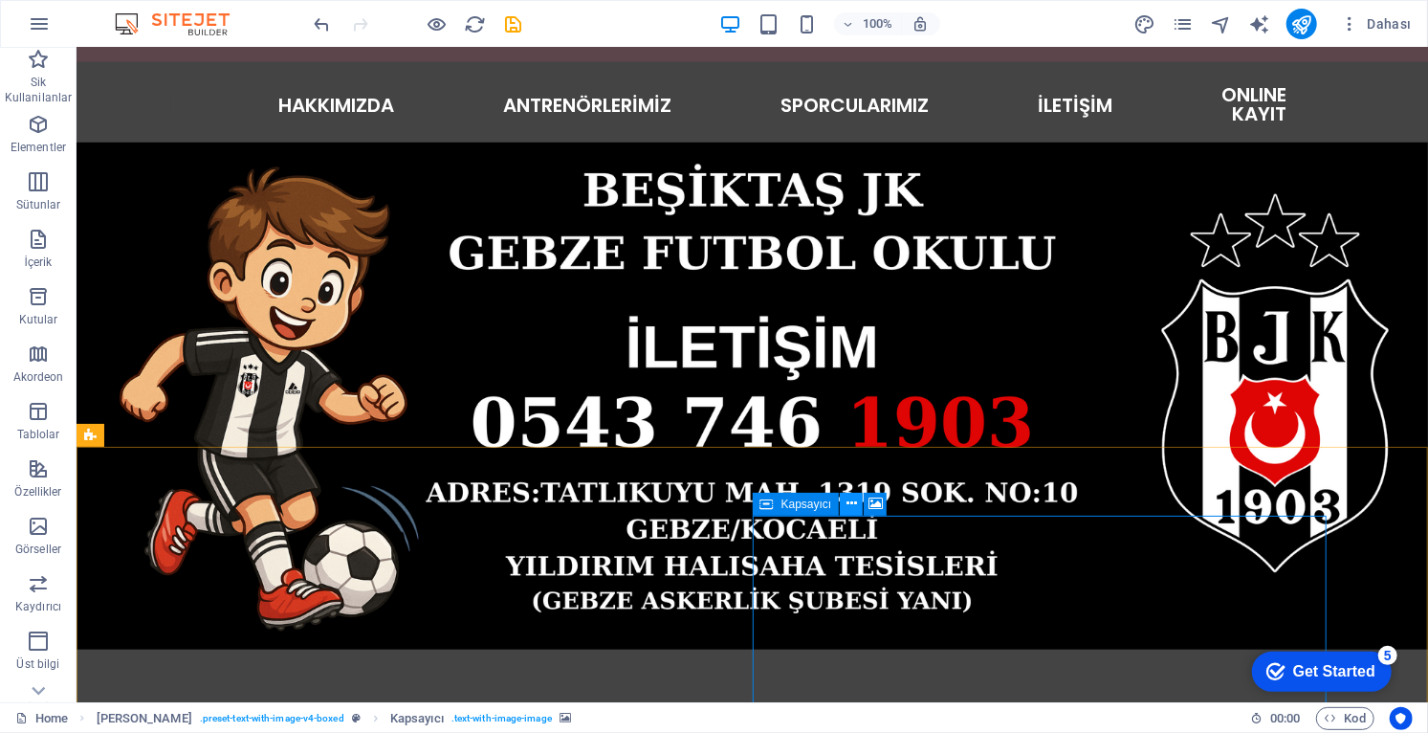
click at [856, 507] on button at bounding box center [851, 503] width 23 height 23
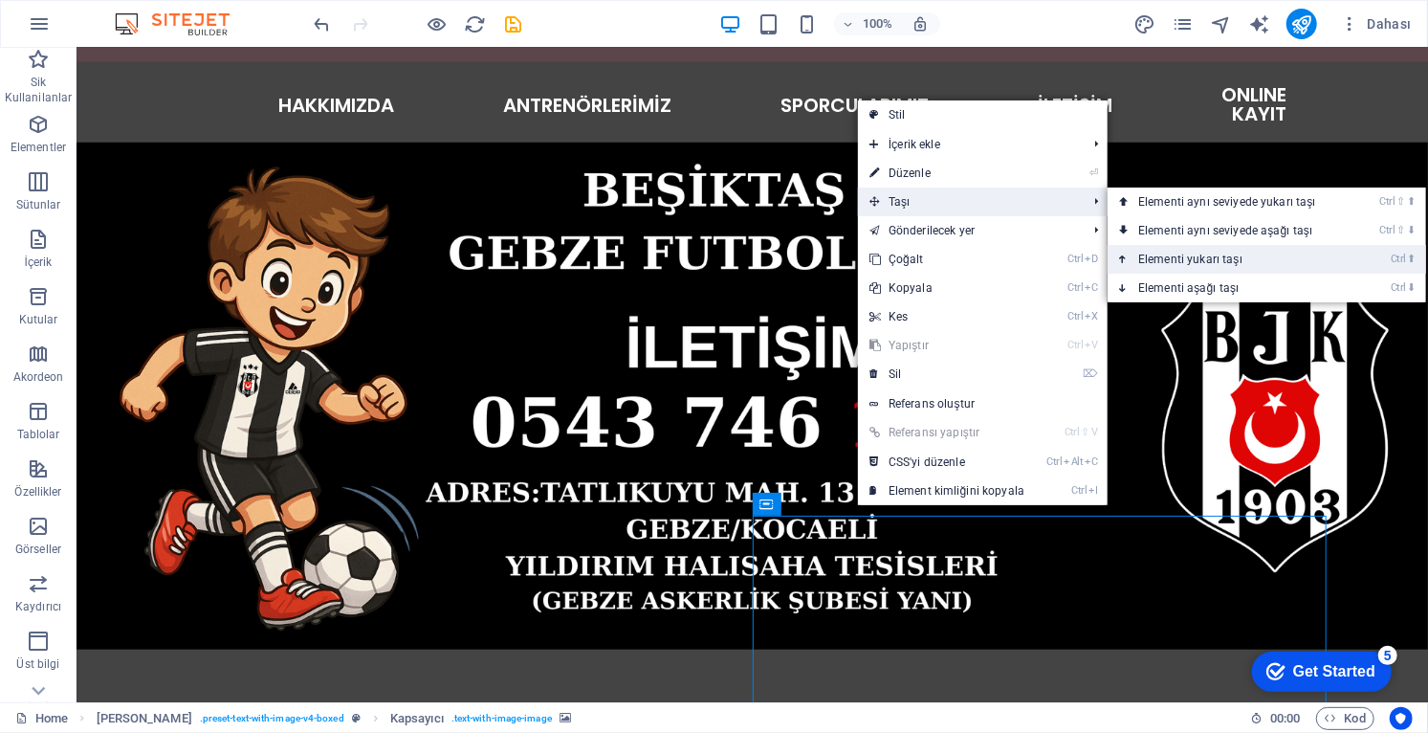
click at [1228, 265] on link "Ctrl ⬆ Elementi yukarı taşı" at bounding box center [1230, 259] width 247 height 29
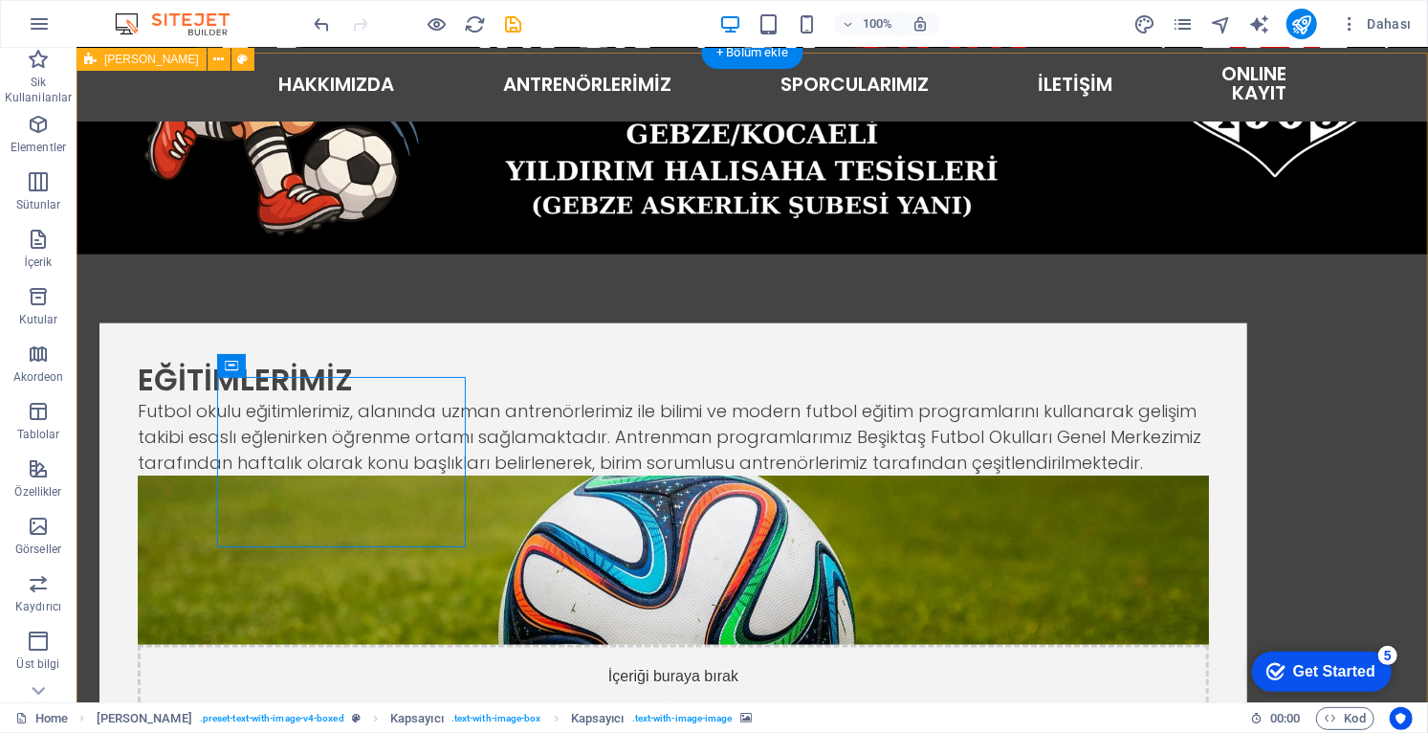
scroll to position [1181, 0]
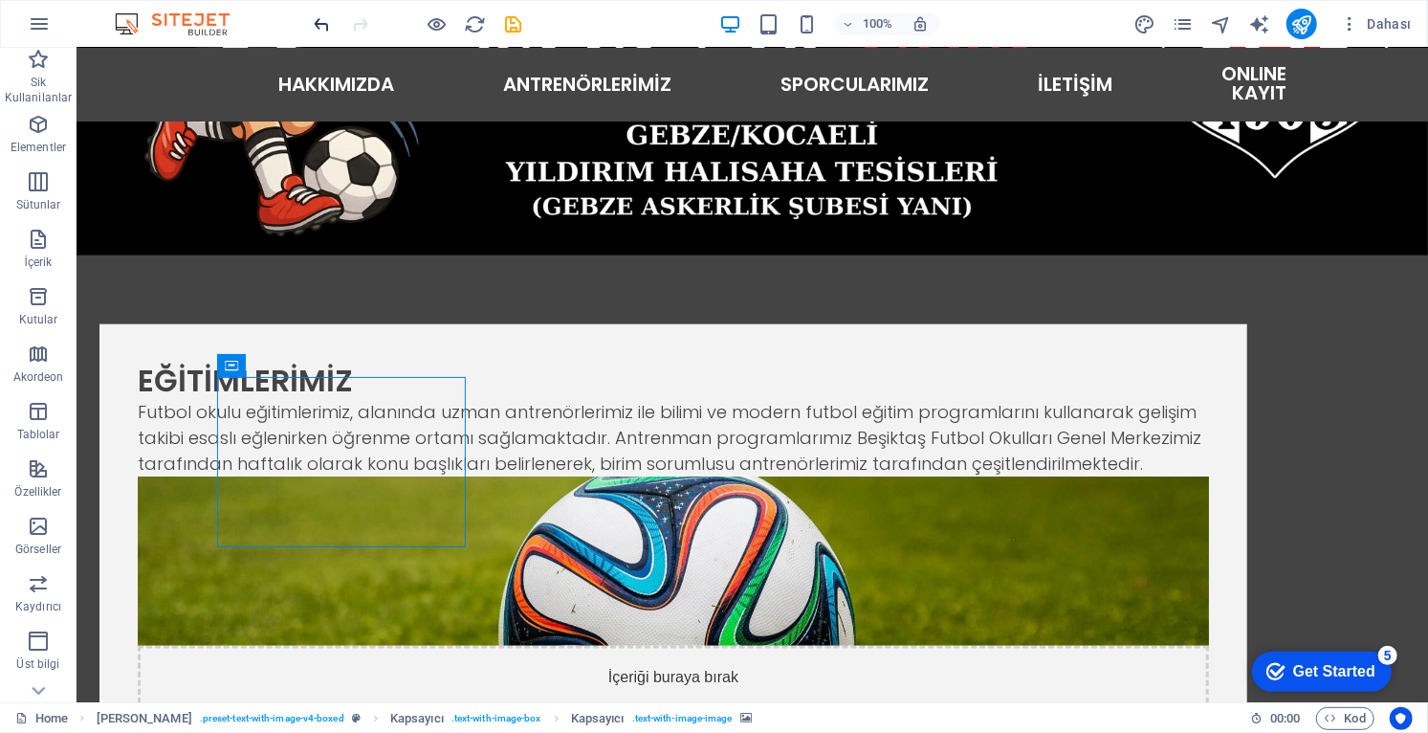
click at [326, 18] on icon "undo" at bounding box center [323, 24] width 22 height 22
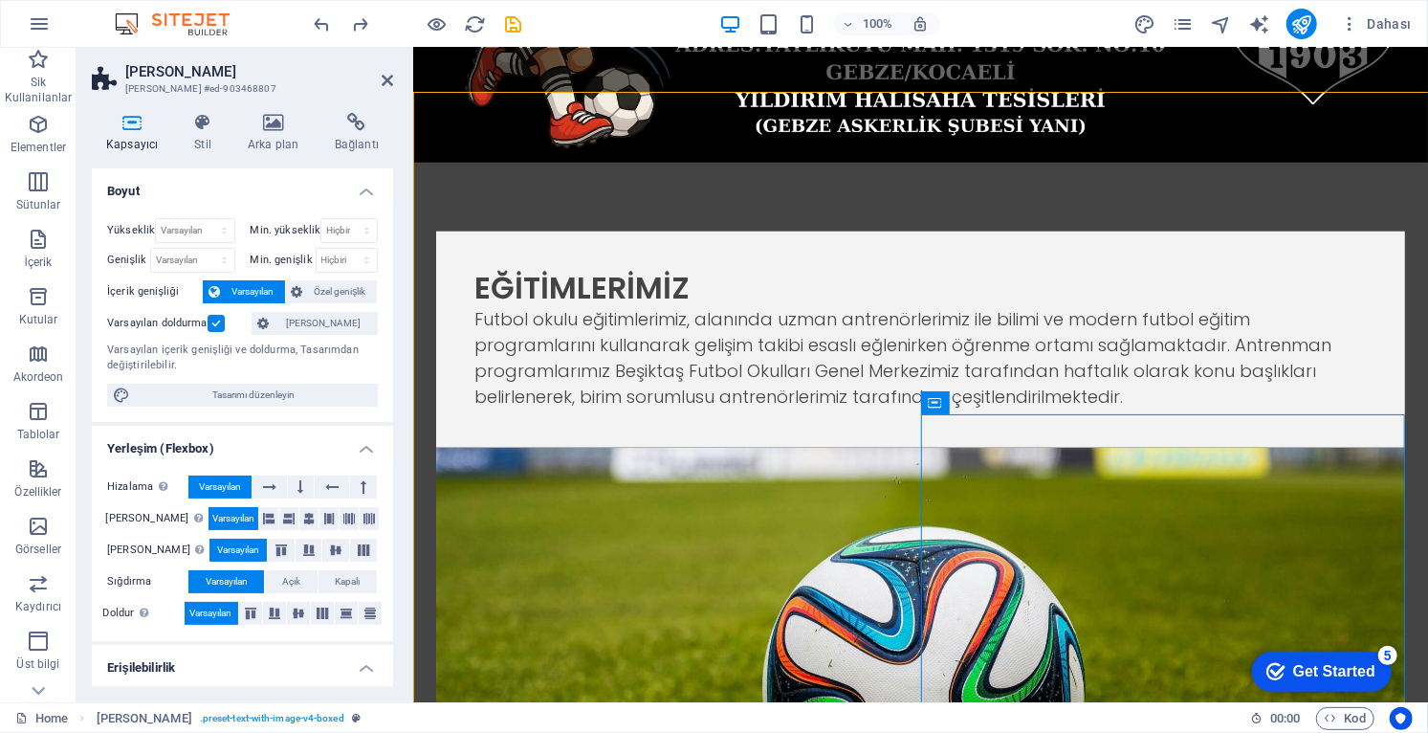
scroll to position [1141, 0]
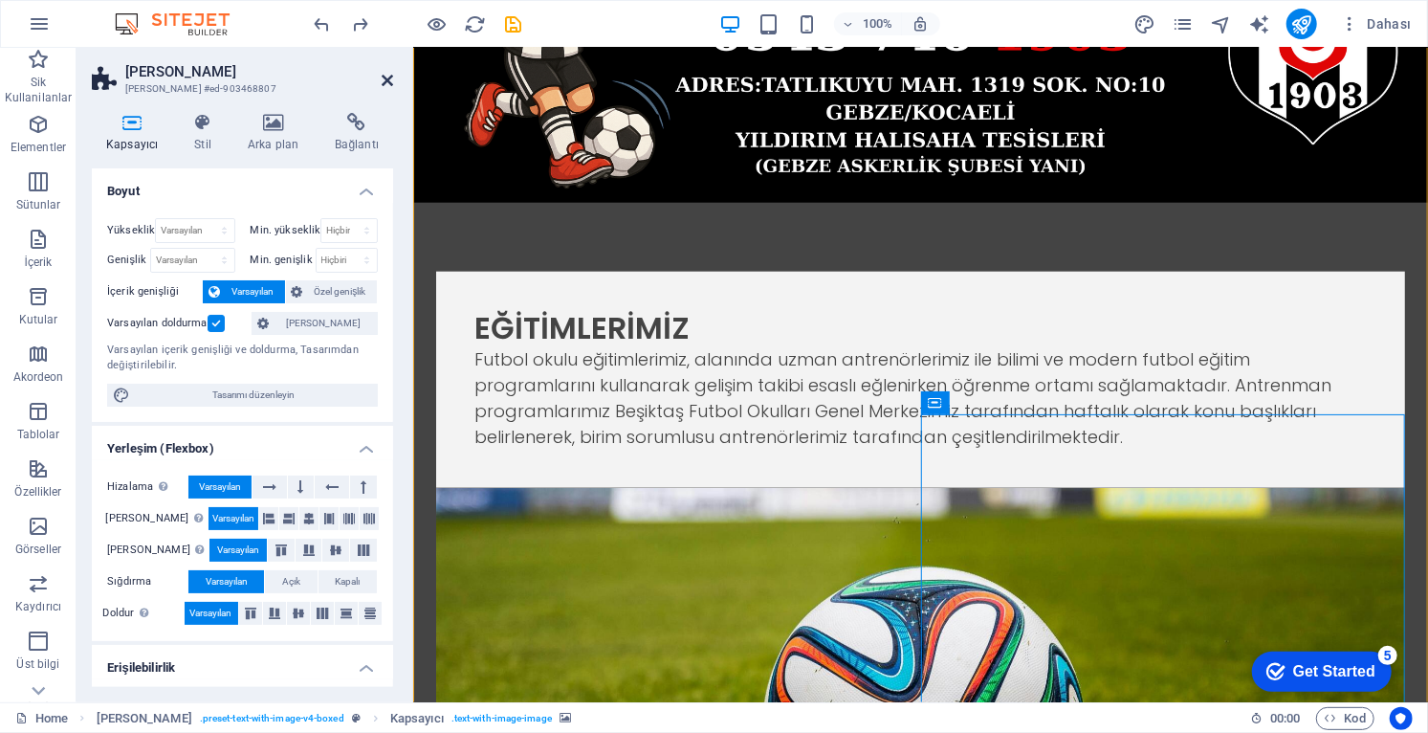
click at [386, 75] on icon at bounding box center [387, 80] width 11 height 15
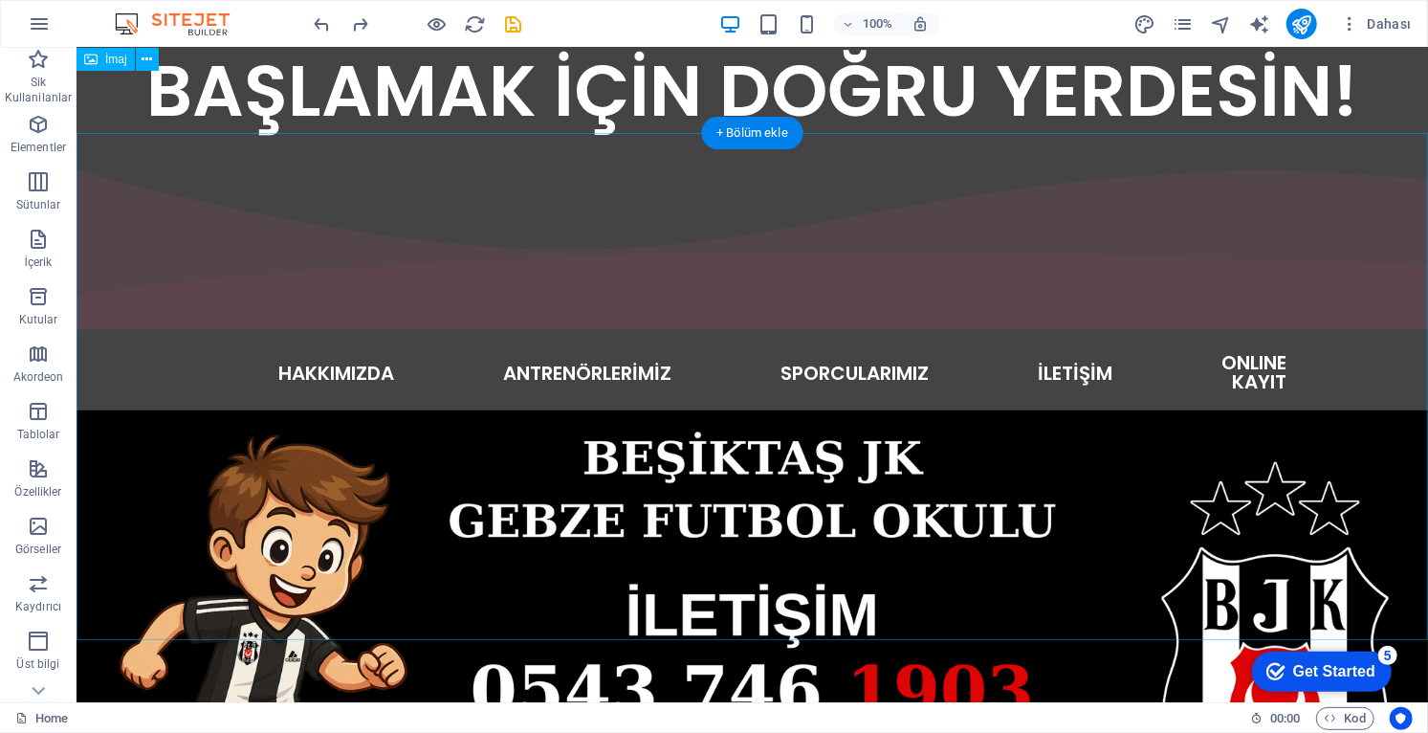
scroll to position [590, 0]
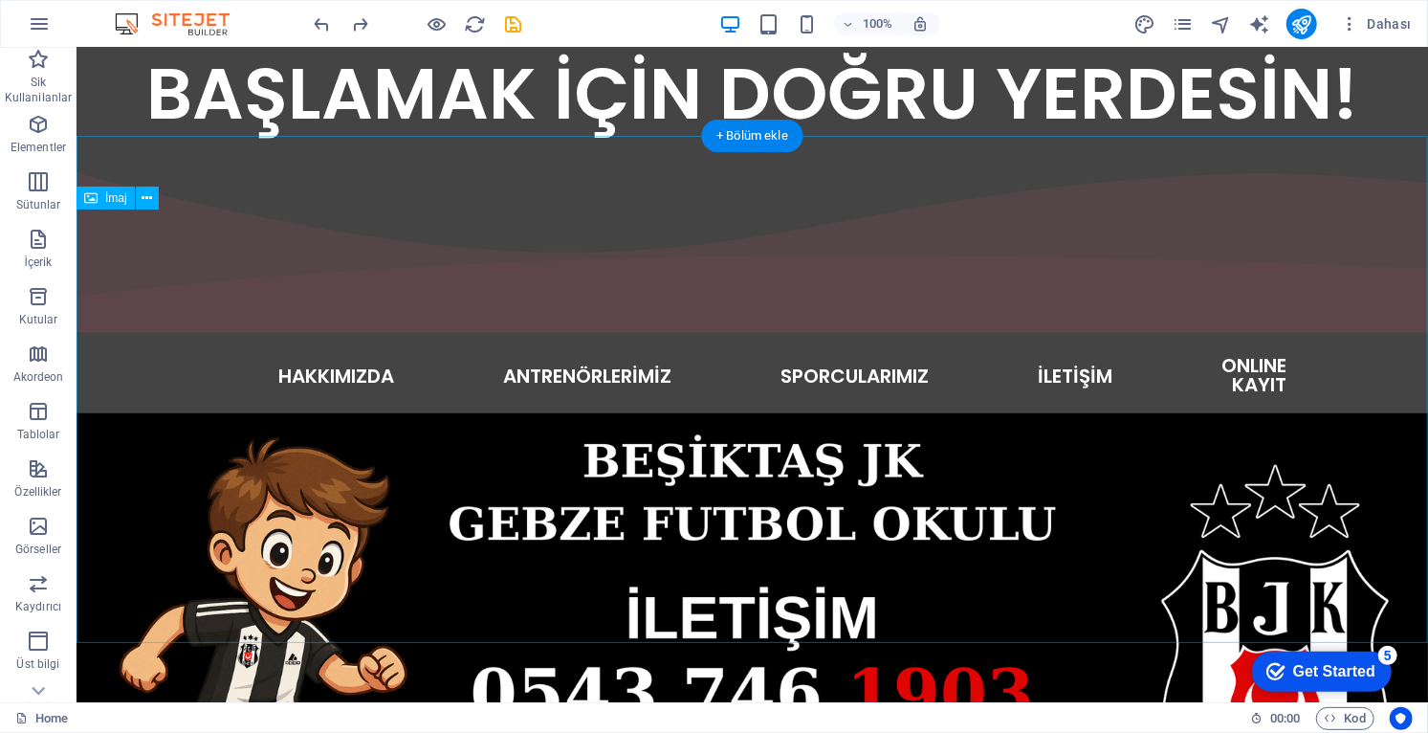
click at [339, 420] on figure at bounding box center [751, 665] width 1351 height 507
click at [152, 202] on icon at bounding box center [147, 198] width 11 height 20
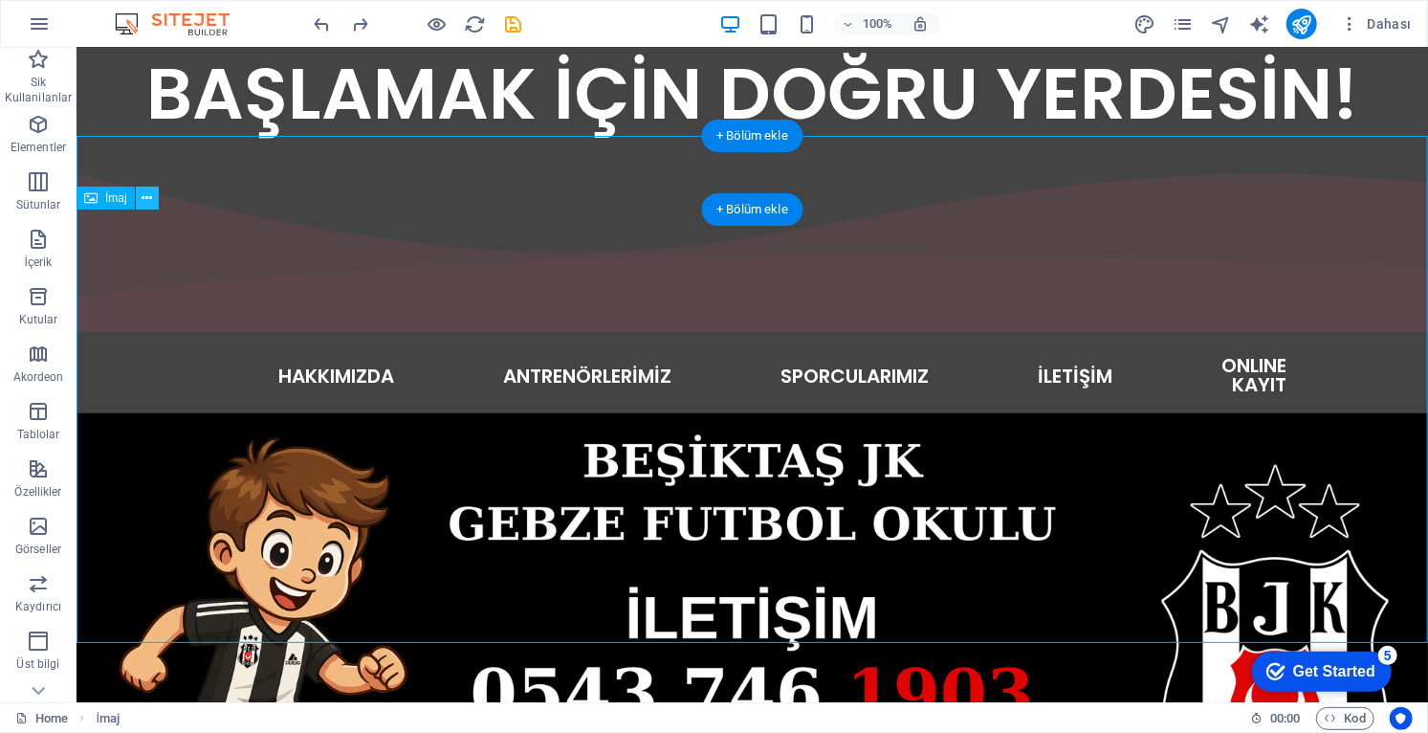
click at [154, 201] on button at bounding box center [147, 197] width 23 height 23
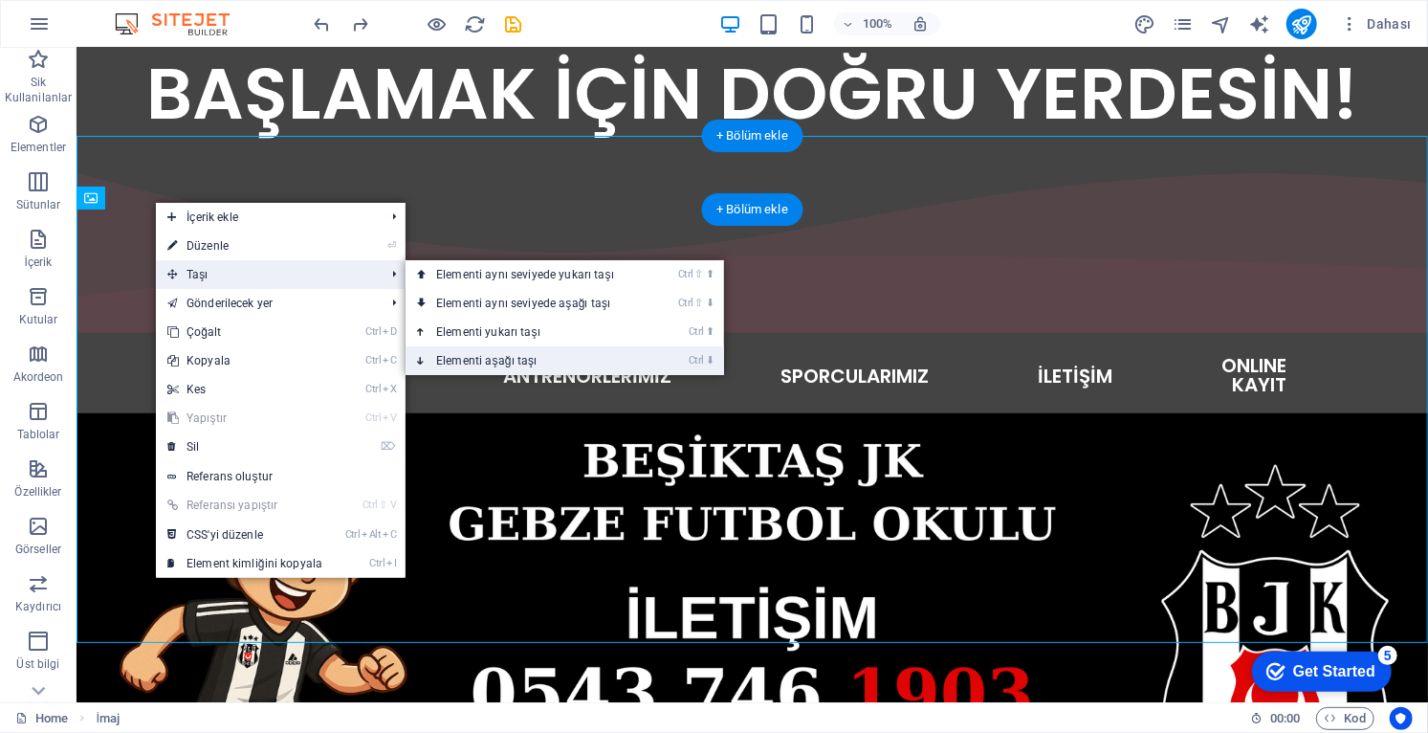
click at [516, 372] on link "Ctrl ⬇ Elementi aşağı taşı" at bounding box center [528, 360] width 247 height 29
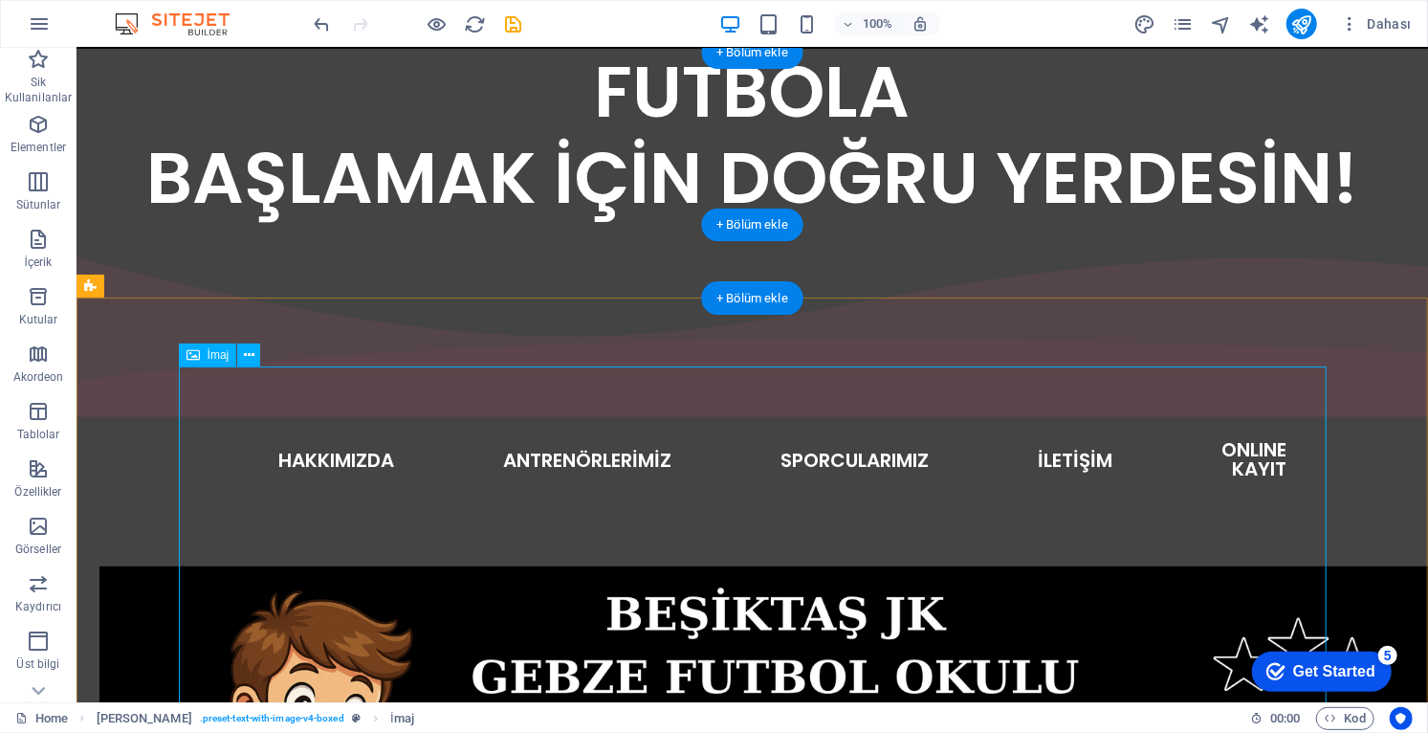
scroll to position [506, 0]
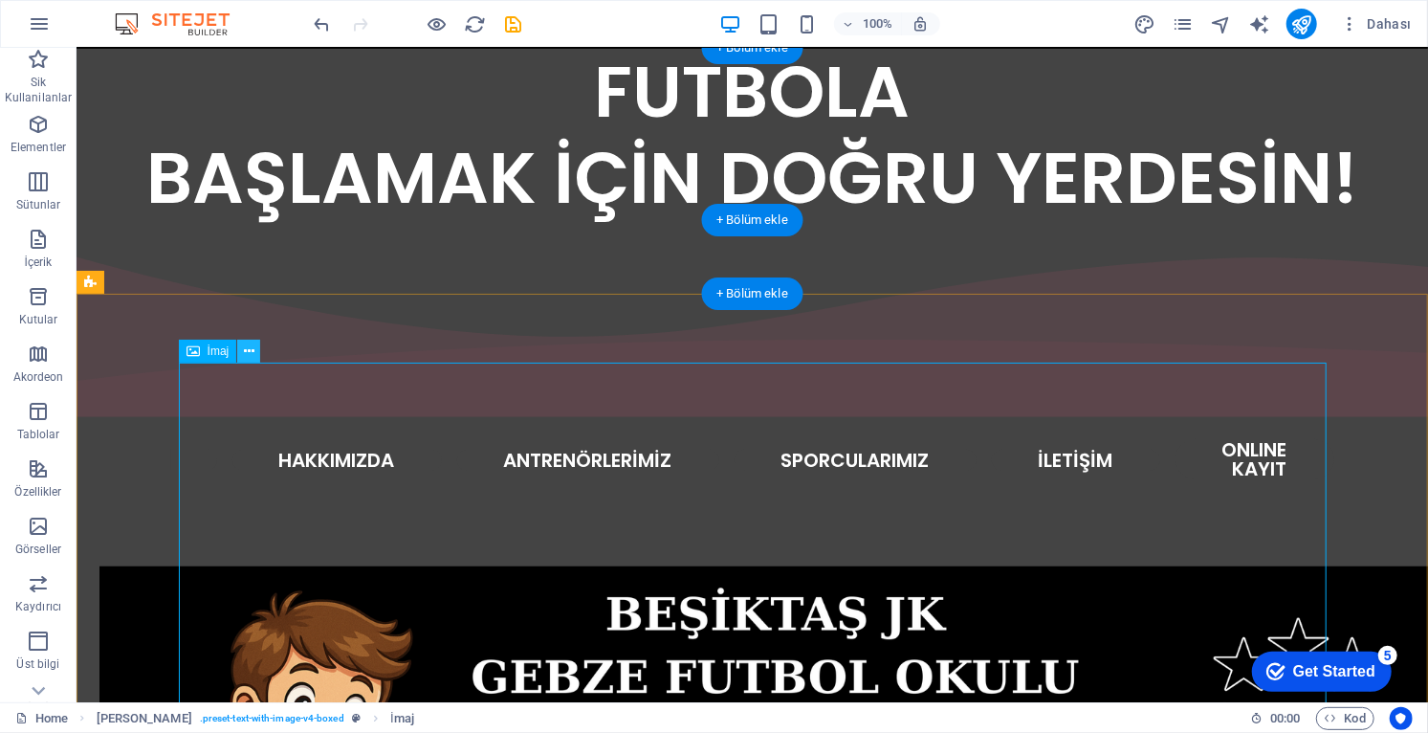
click at [253, 346] on icon at bounding box center [249, 351] width 11 height 20
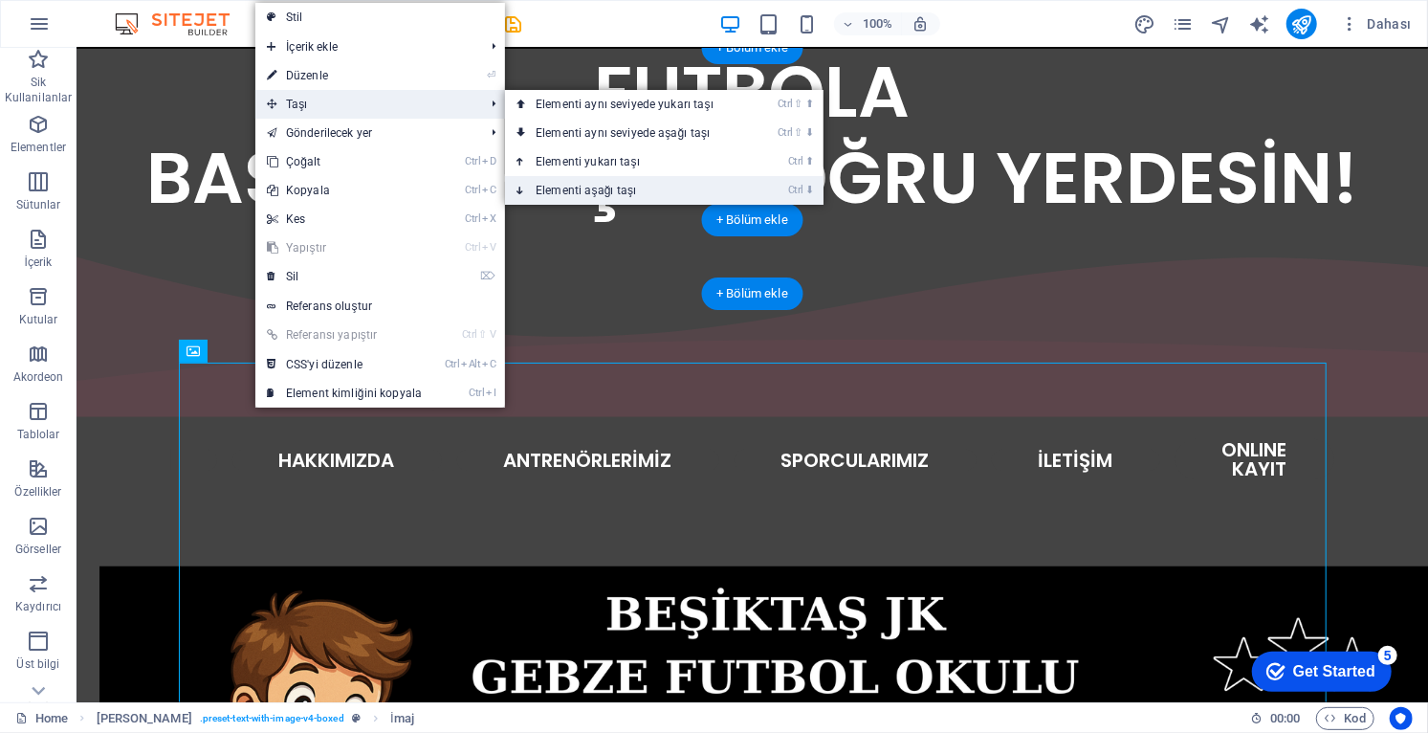
click at [632, 191] on link "Ctrl ⬇ Elementi aşağı taşı" at bounding box center [628, 190] width 247 height 29
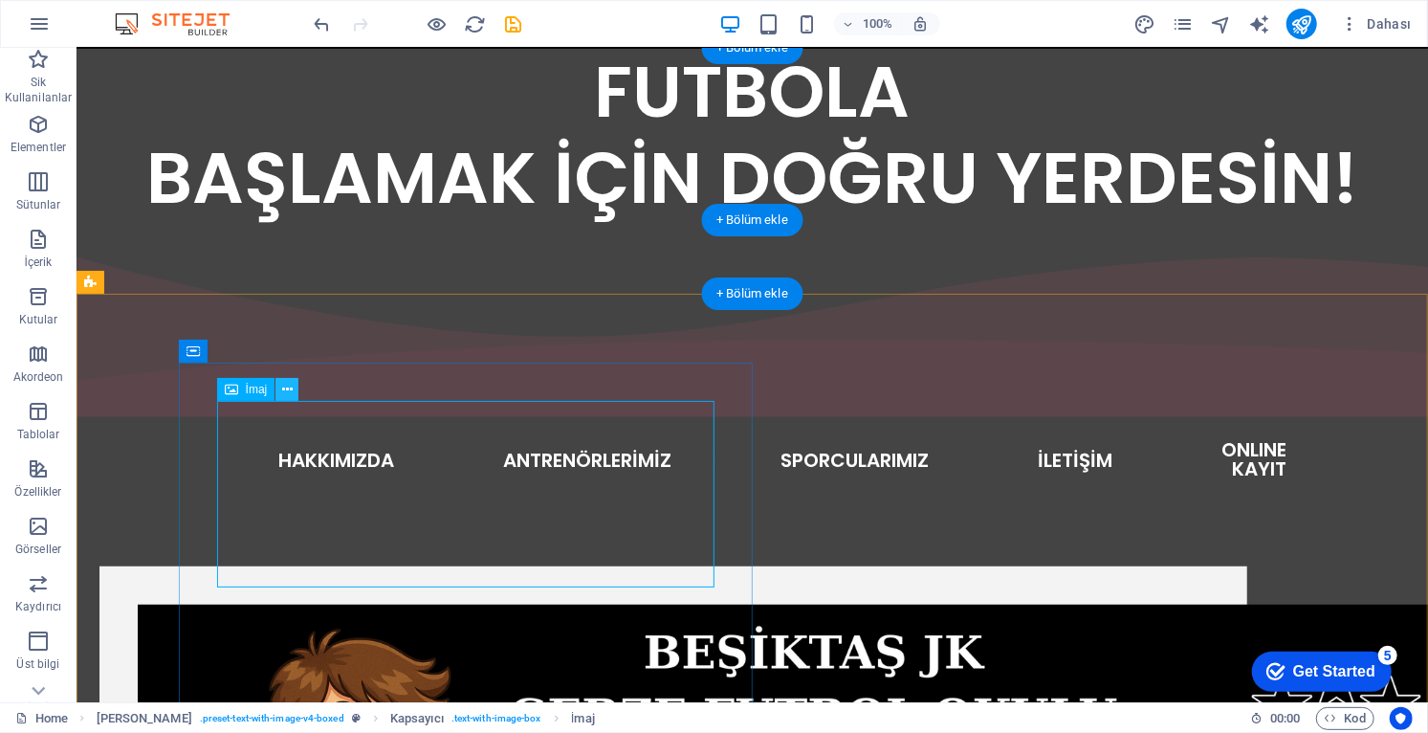
click at [286, 389] on icon at bounding box center [287, 390] width 11 height 20
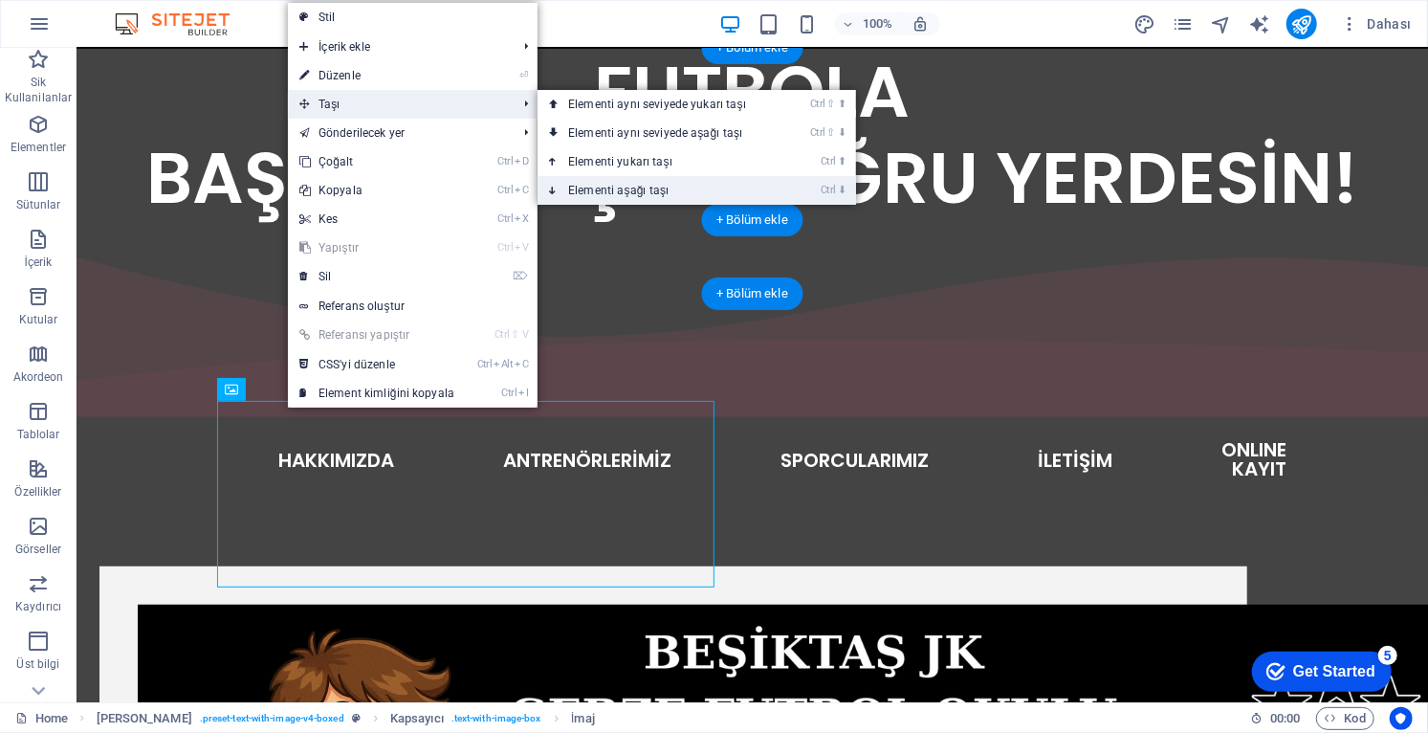
click at [631, 191] on link "Ctrl ⬇ Elementi aşağı taşı" at bounding box center [660, 190] width 247 height 29
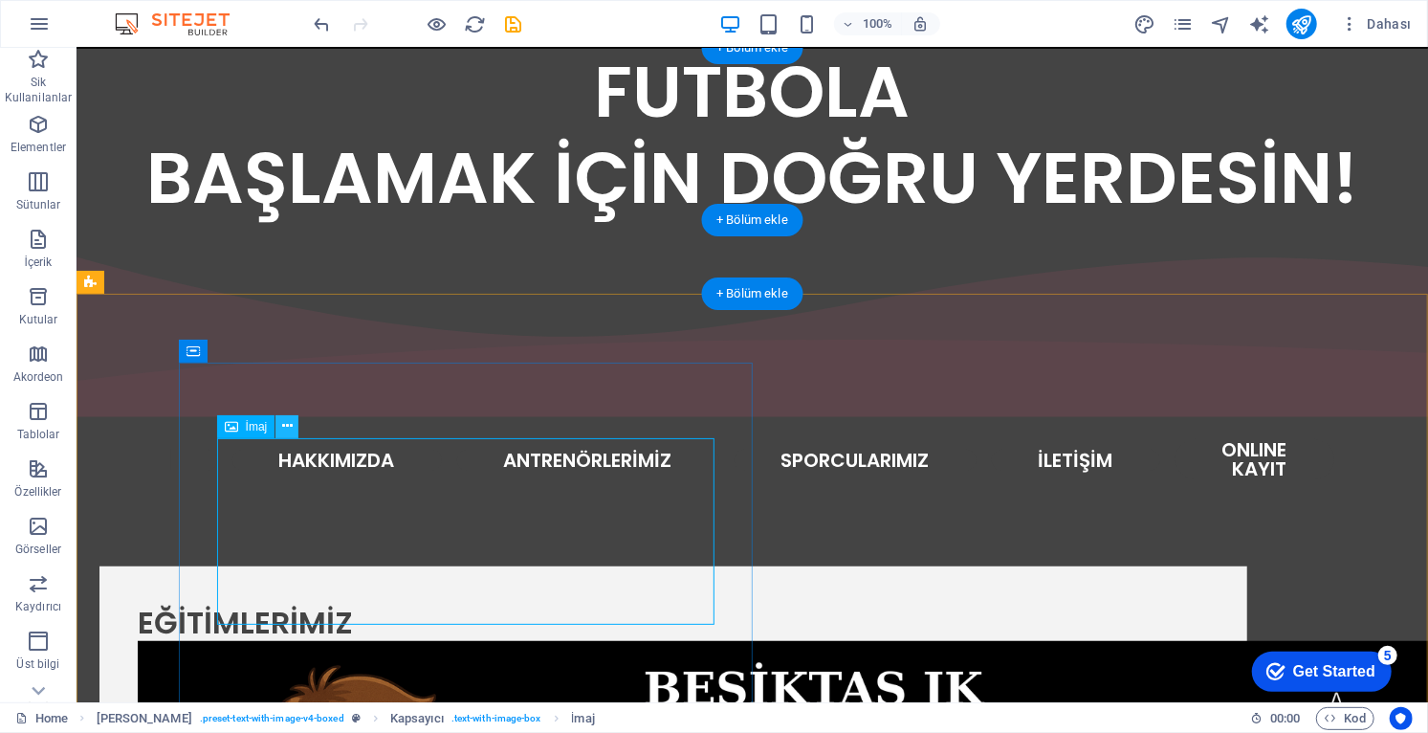
click at [288, 432] on icon at bounding box center [287, 426] width 11 height 20
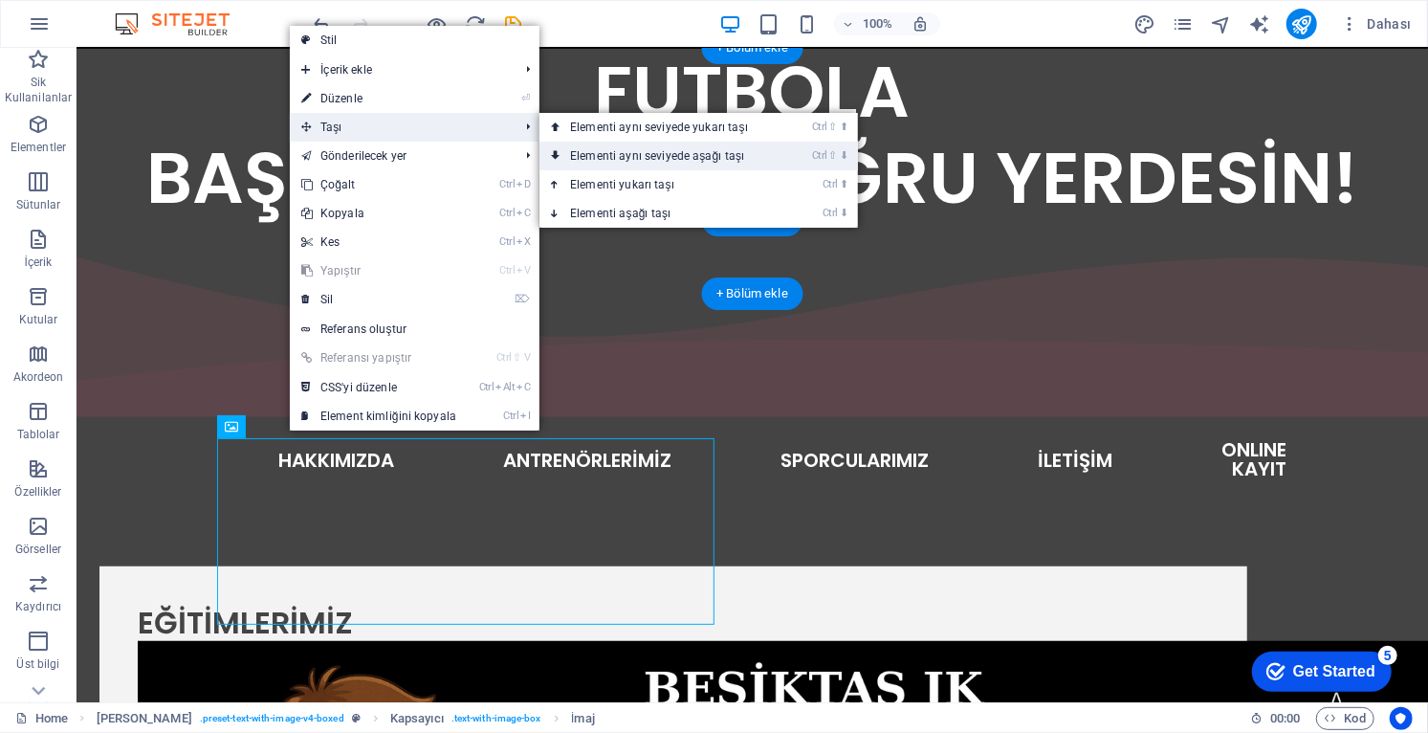
click at [694, 161] on link "Ctrl ⇧ ⬇ Elementi aynı seviyede aşağı taşı" at bounding box center [662, 156] width 247 height 29
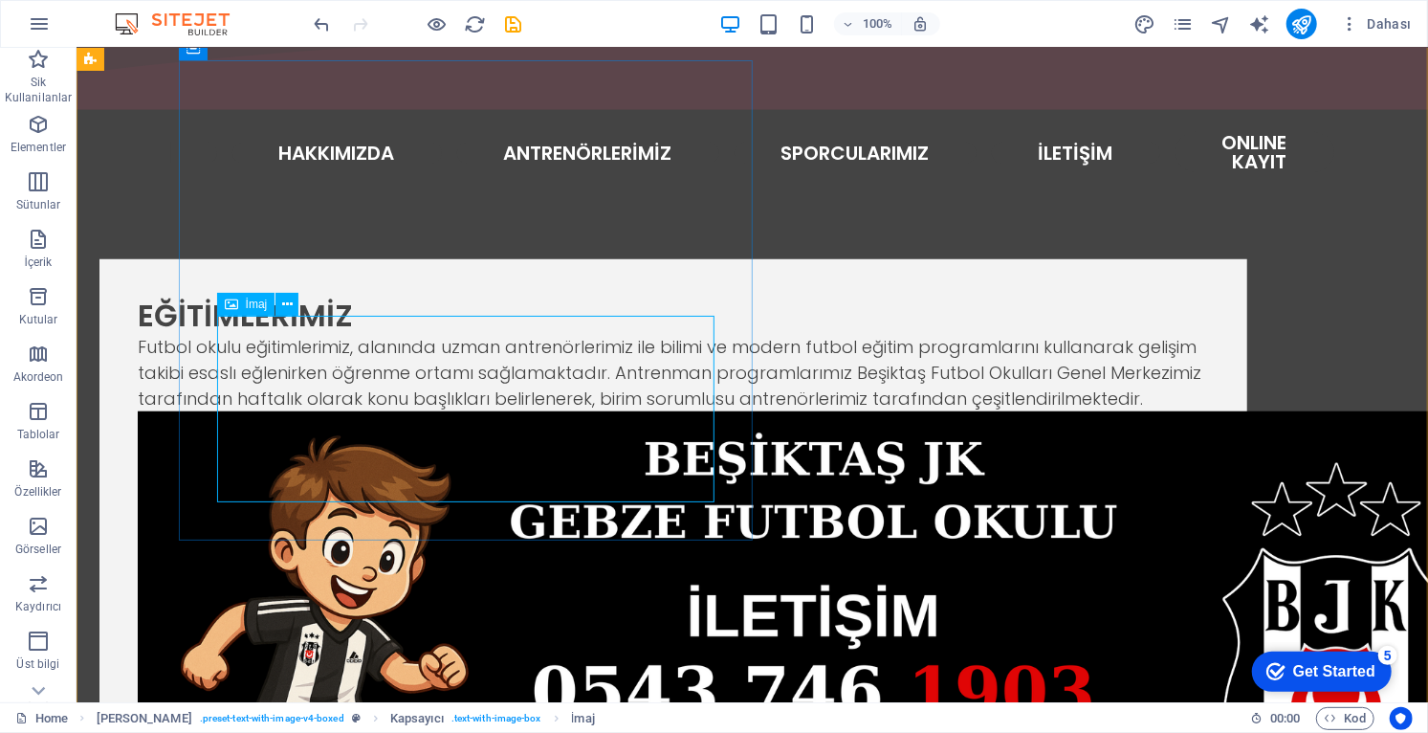
scroll to position [821, 0]
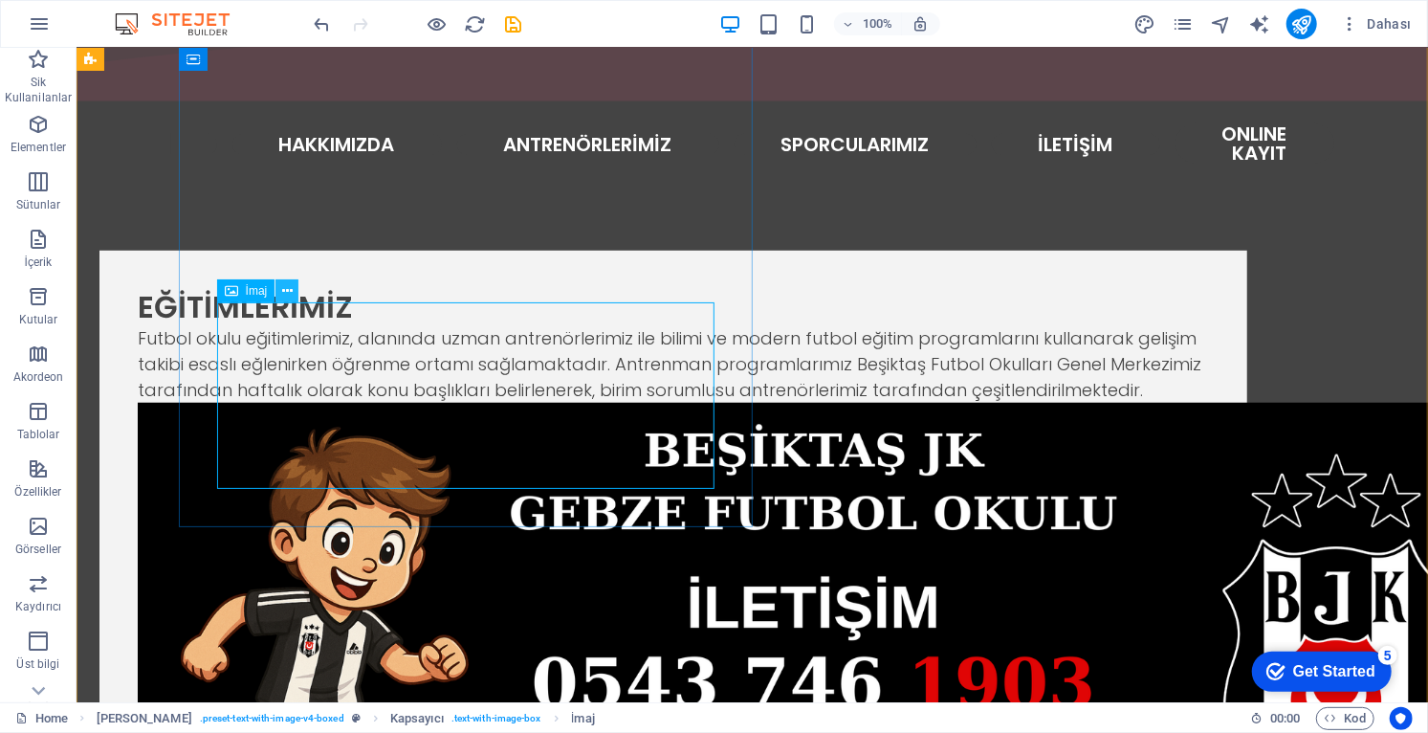
click at [293, 297] on icon at bounding box center [287, 291] width 11 height 20
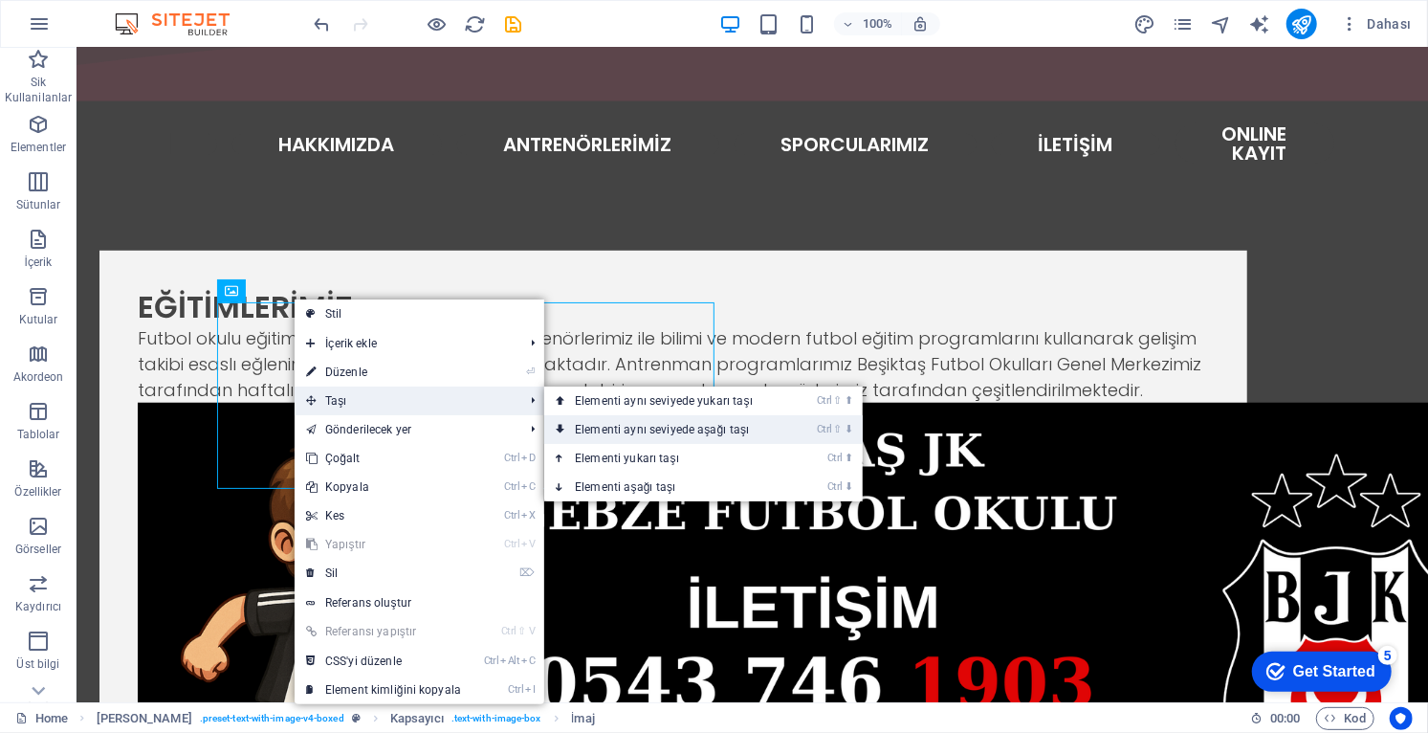
click at [640, 438] on link "Ctrl ⇧ ⬇ Elementi aynı seviyede aşağı taşı" at bounding box center [667, 429] width 247 height 29
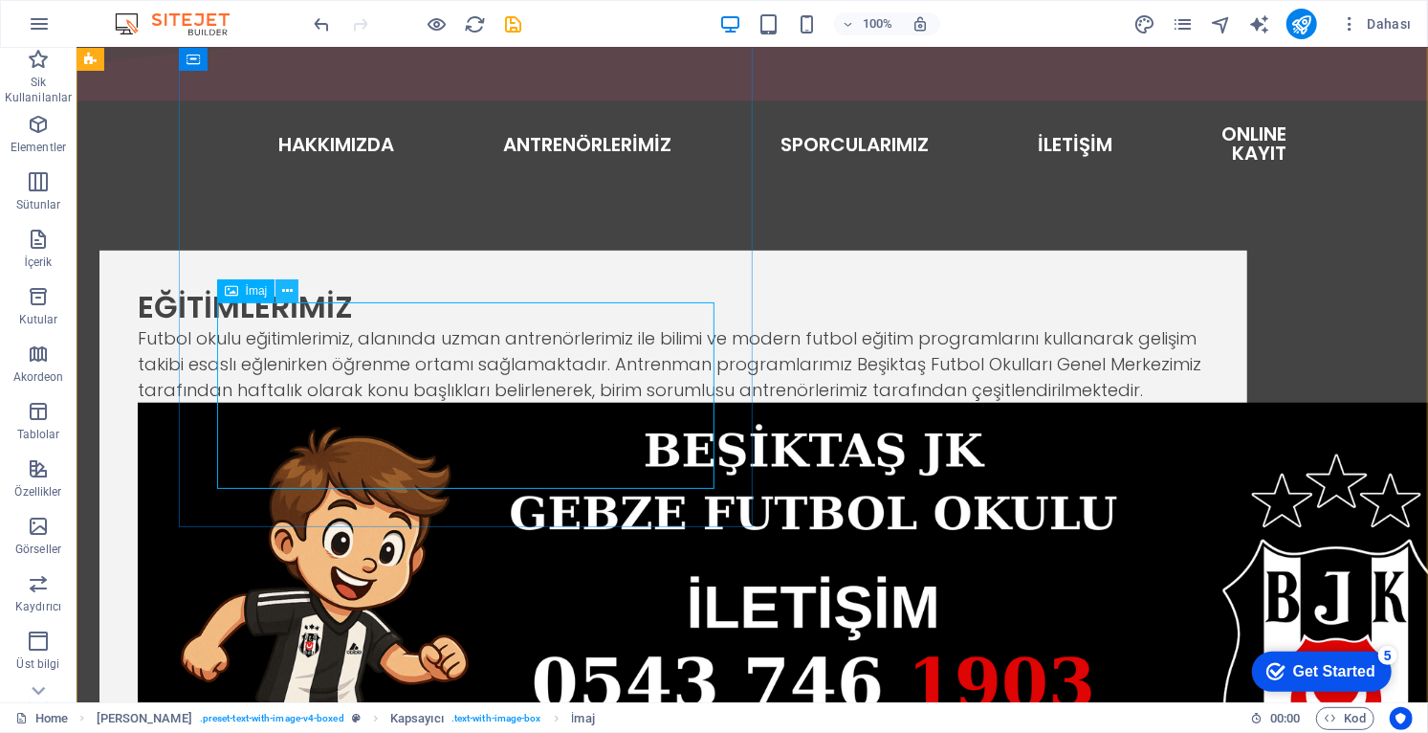
click at [292, 295] on icon at bounding box center [287, 291] width 11 height 20
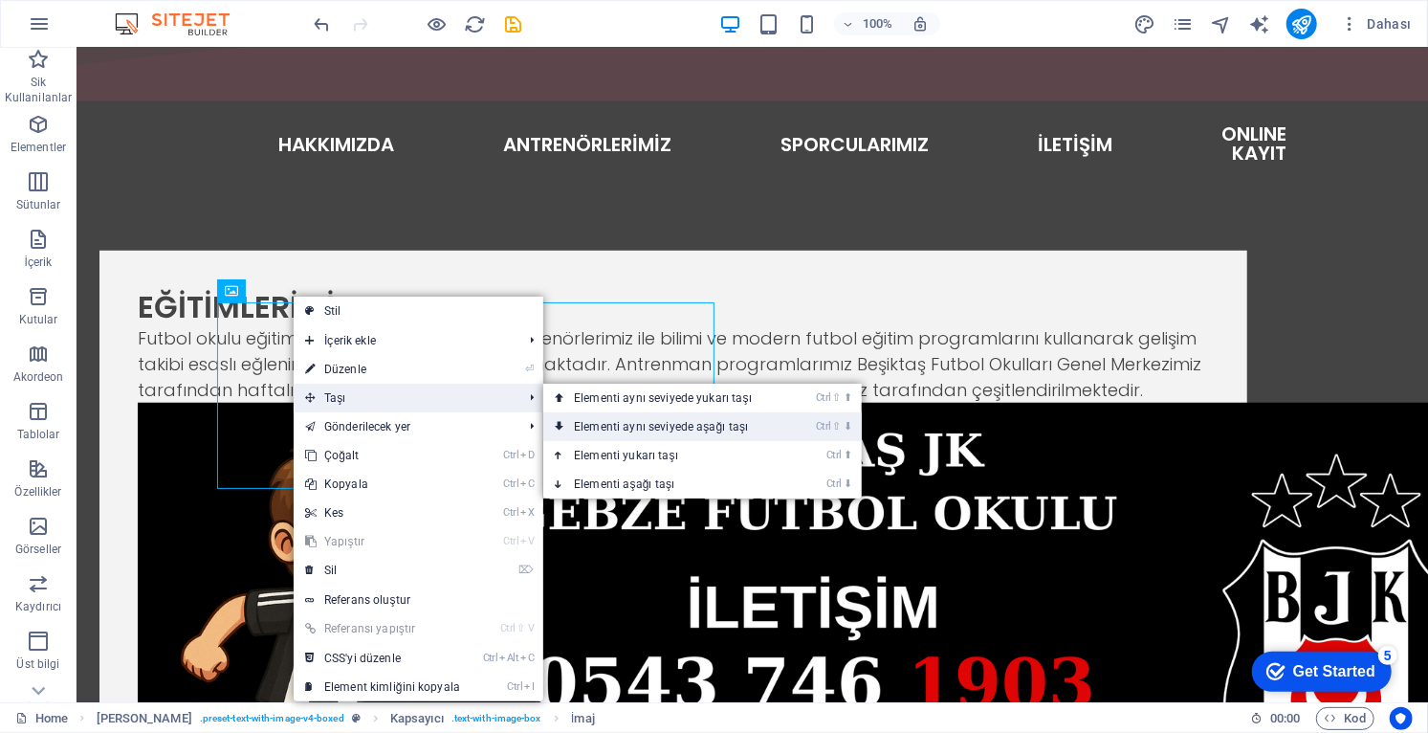
click at [629, 430] on link "Ctrl ⇧ ⬇ Elementi aynı seviyede aşağı taşı" at bounding box center [666, 426] width 247 height 29
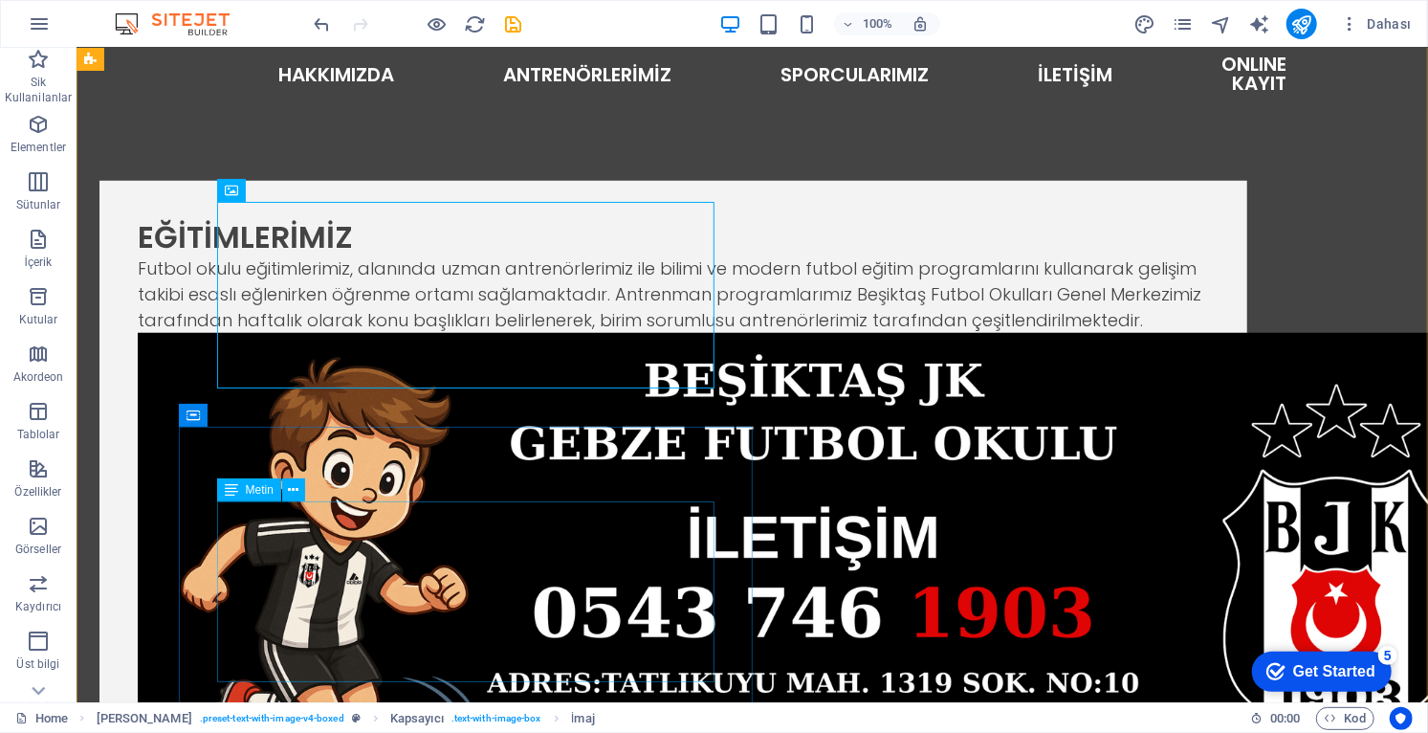
scroll to position [944, 0]
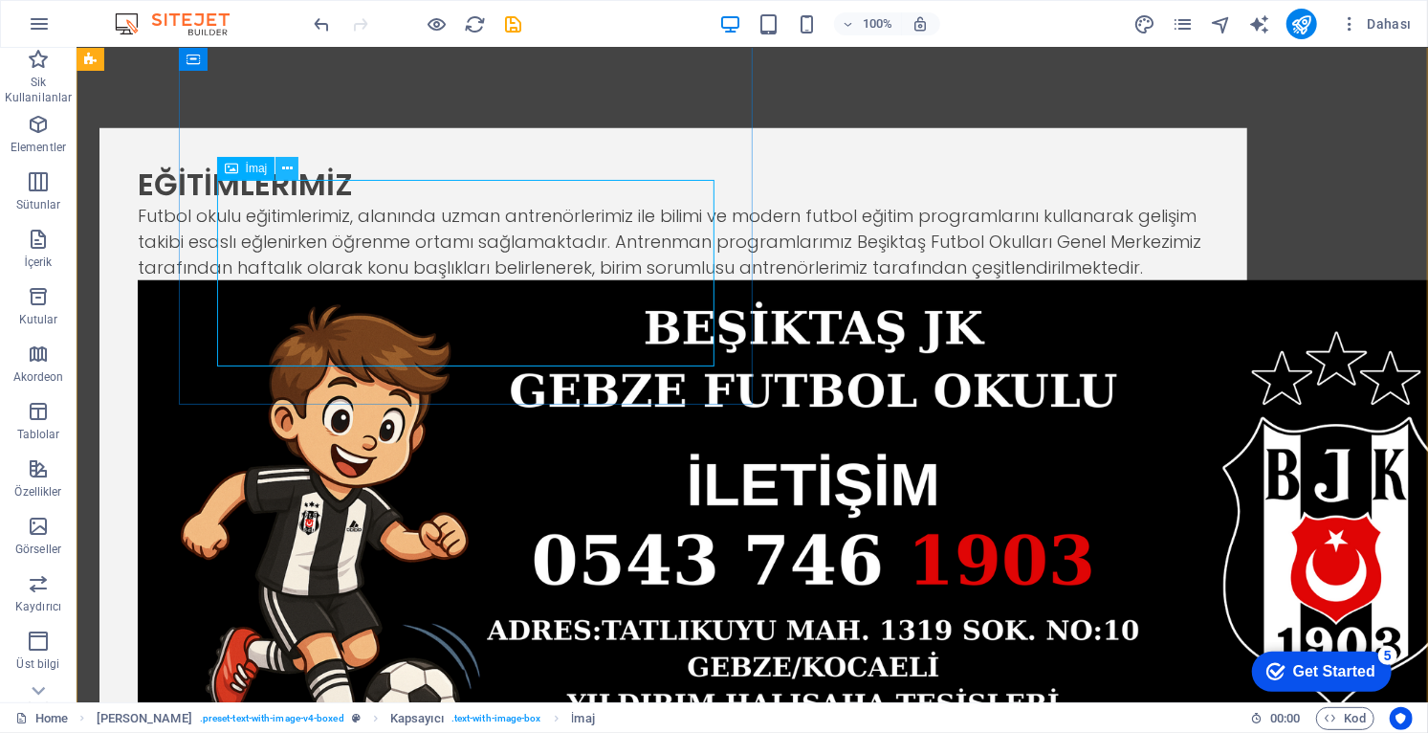
click at [294, 168] on button at bounding box center [286, 168] width 23 height 23
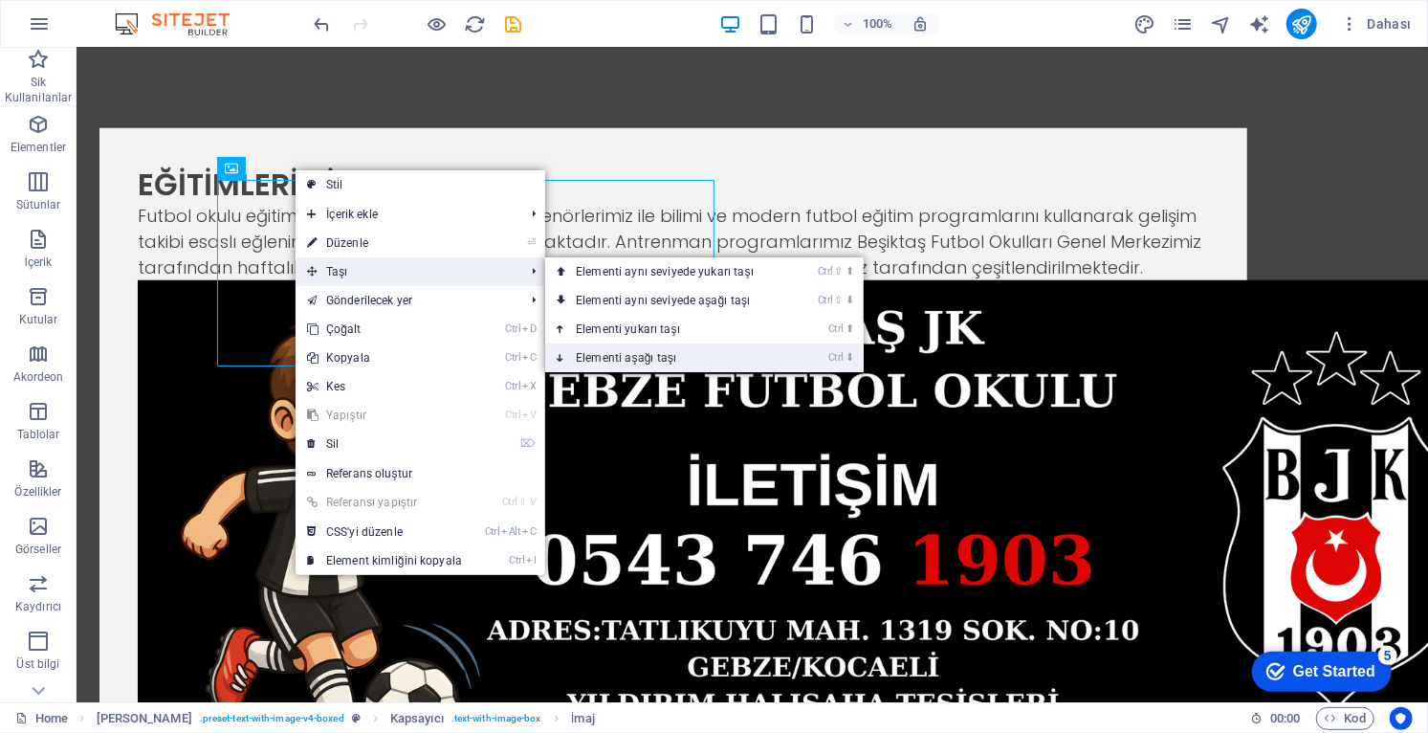
click at [660, 361] on link "Ctrl ⬇ Elementi aşağı taşı" at bounding box center [668, 357] width 247 height 29
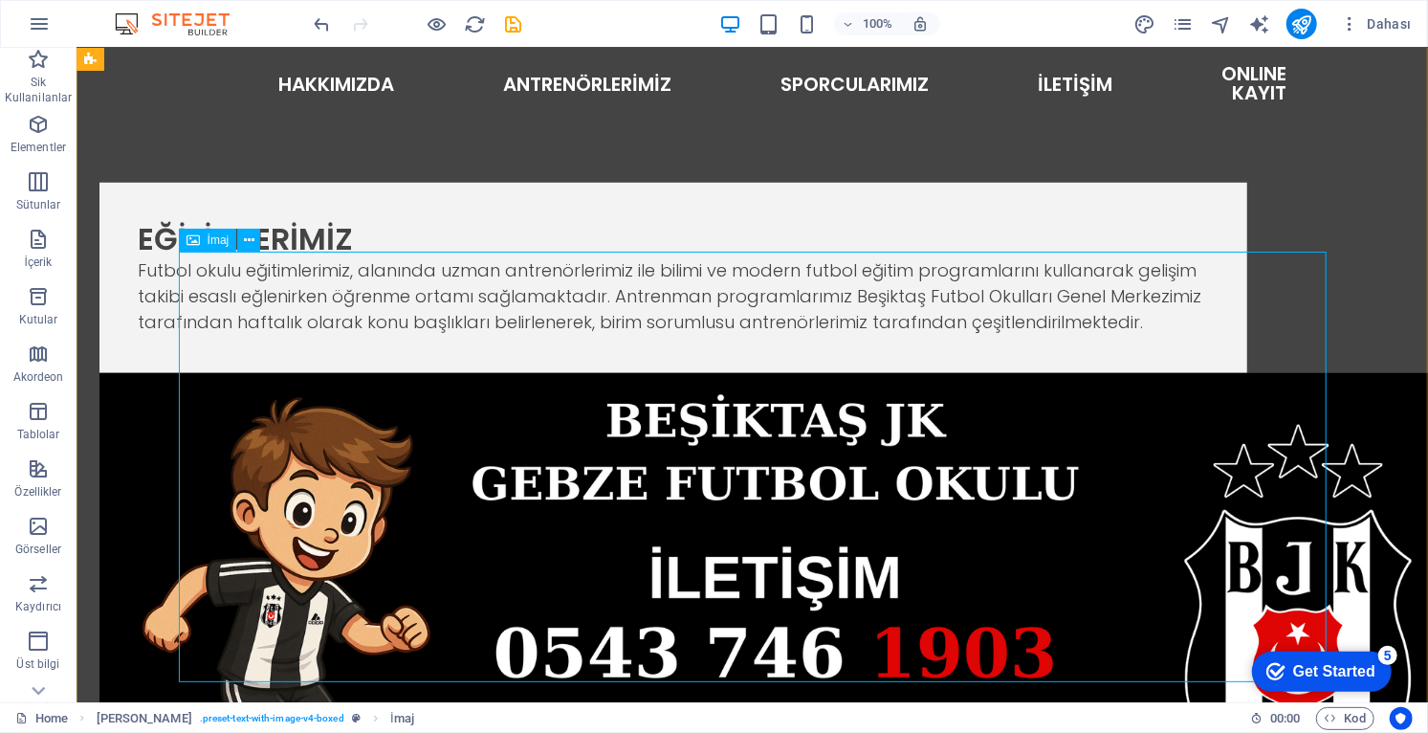
scroll to position [805, 0]
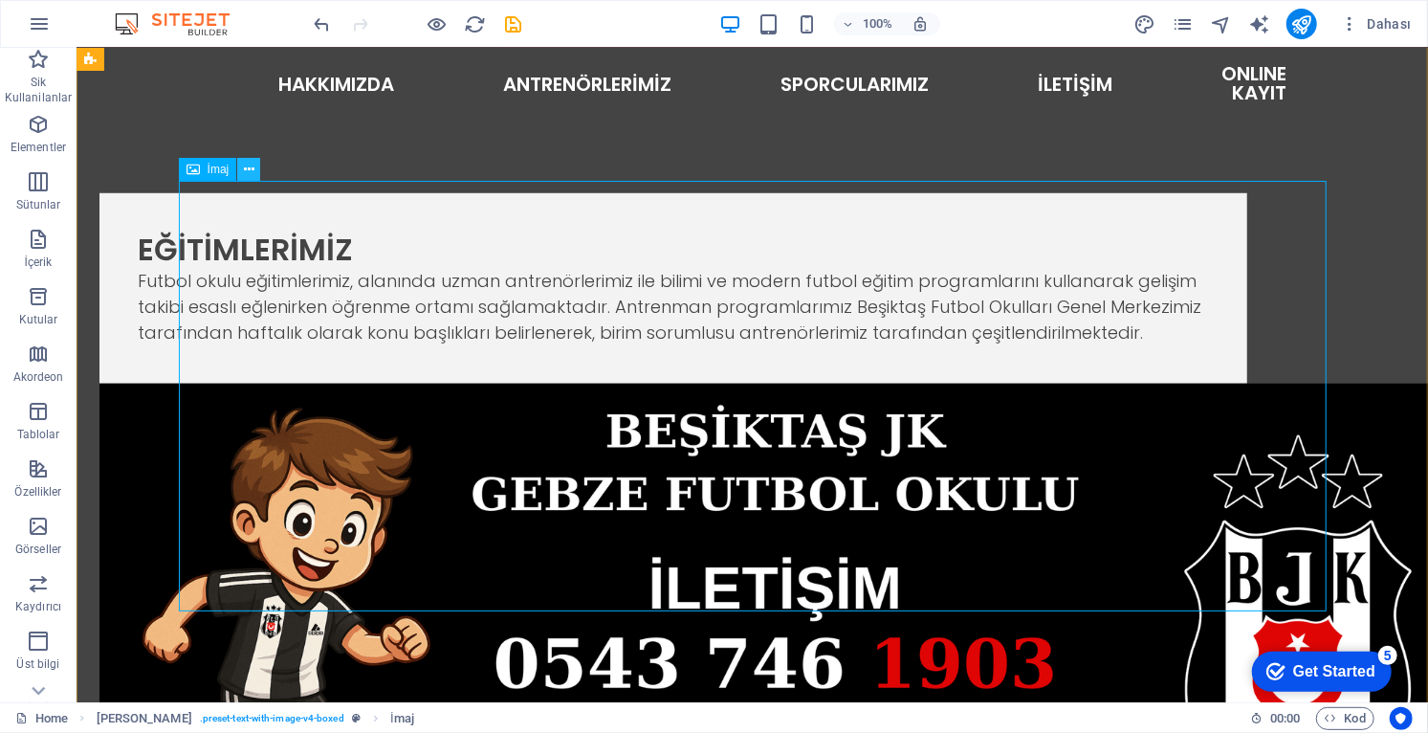
click at [254, 168] on icon at bounding box center [249, 170] width 11 height 20
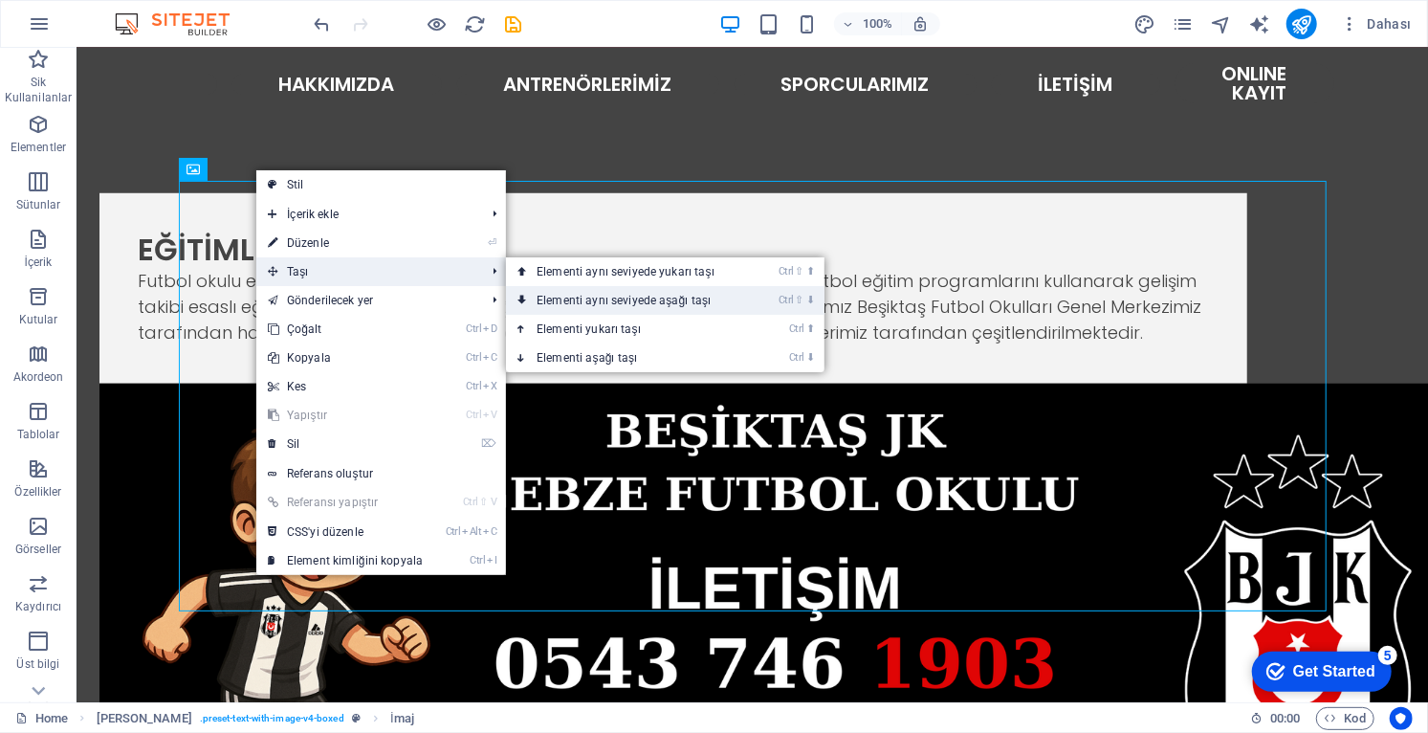
click at [668, 301] on link "Ctrl ⇧ ⬇ Elementi aynı seviyede aşağı taşı" at bounding box center [629, 300] width 247 height 29
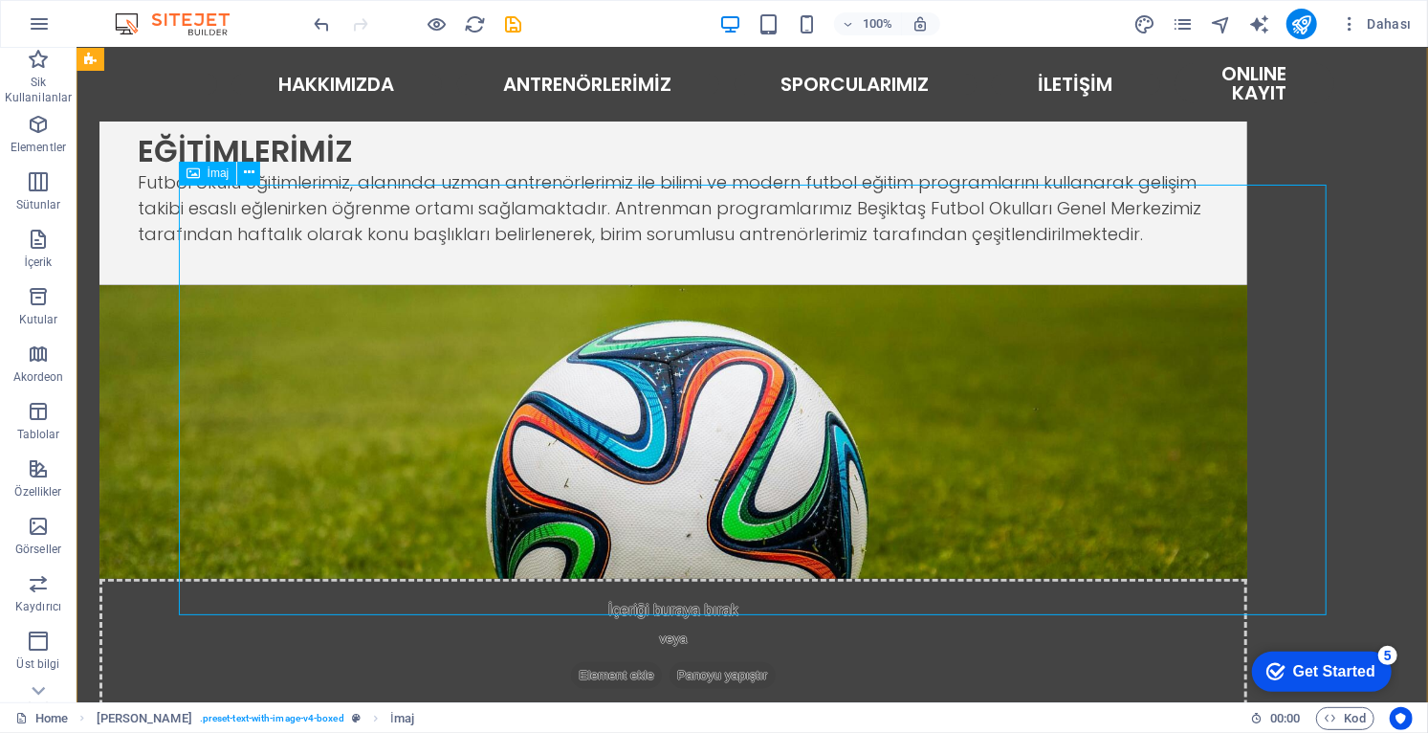
scroll to position [903, 0]
click at [251, 175] on icon at bounding box center [249, 175] width 11 height 20
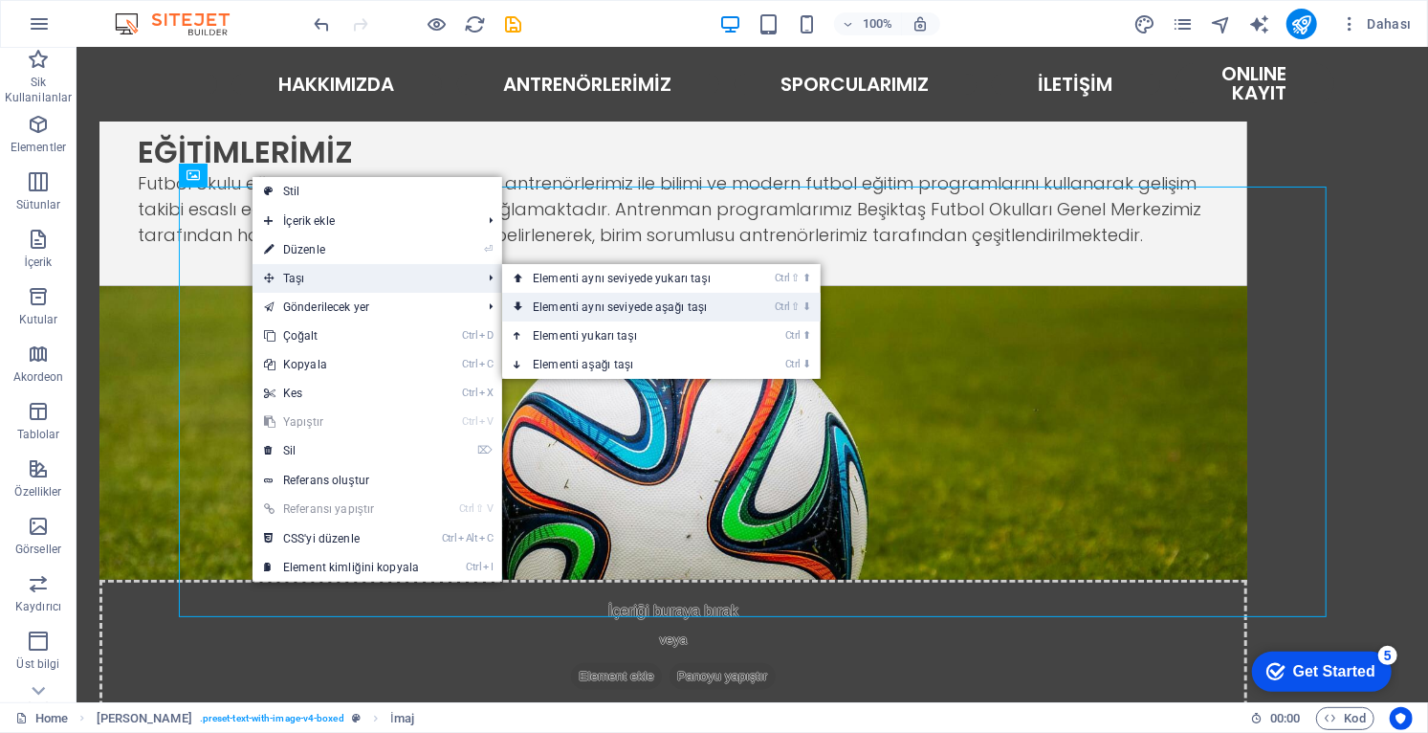
click at [630, 305] on link "Ctrl ⇧ ⬇ Elementi aynı seviyede aşağı taşı" at bounding box center [625, 307] width 247 height 29
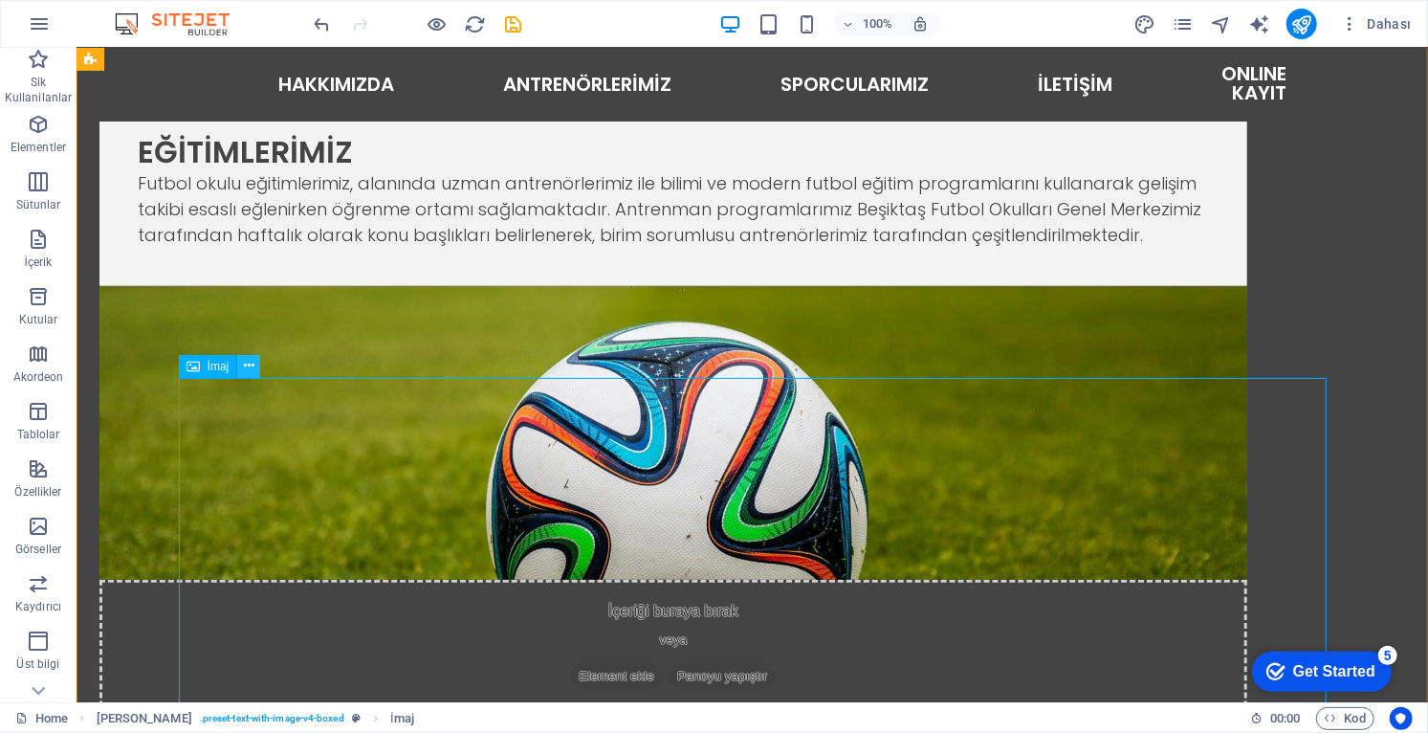
click at [252, 365] on icon at bounding box center [249, 366] width 11 height 20
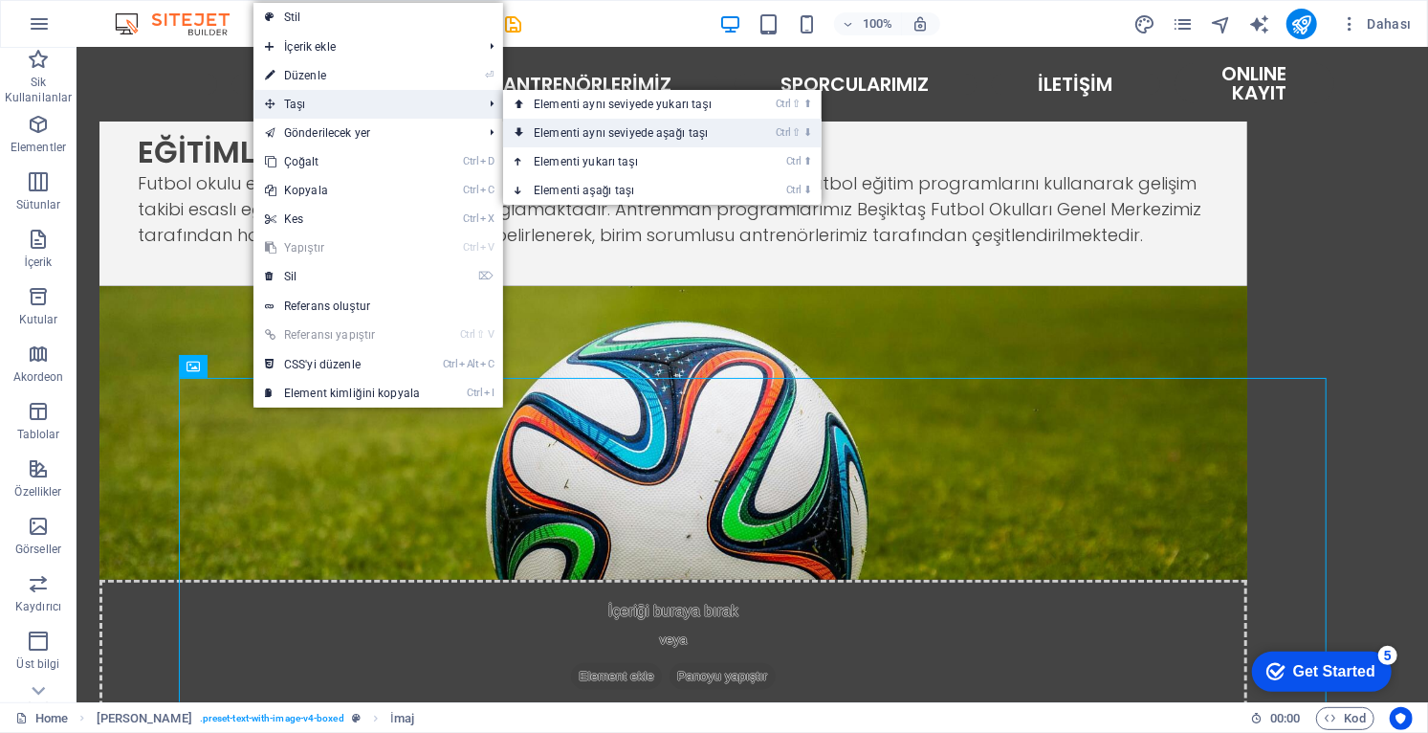
click at [655, 127] on link "Ctrl ⇧ ⬇ Elementi aynı seviyede aşağı taşı" at bounding box center [626, 133] width 247 height 29
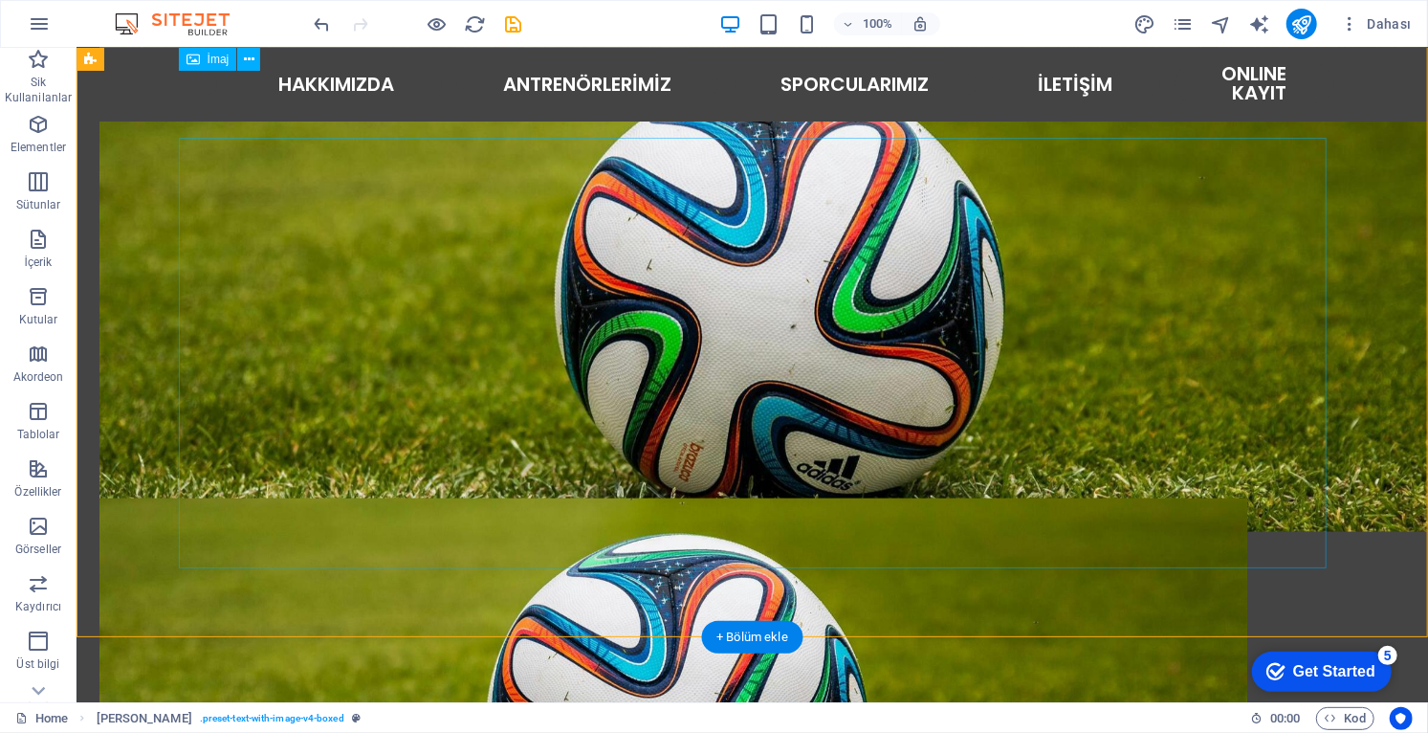
scroll to position [1302, 0]
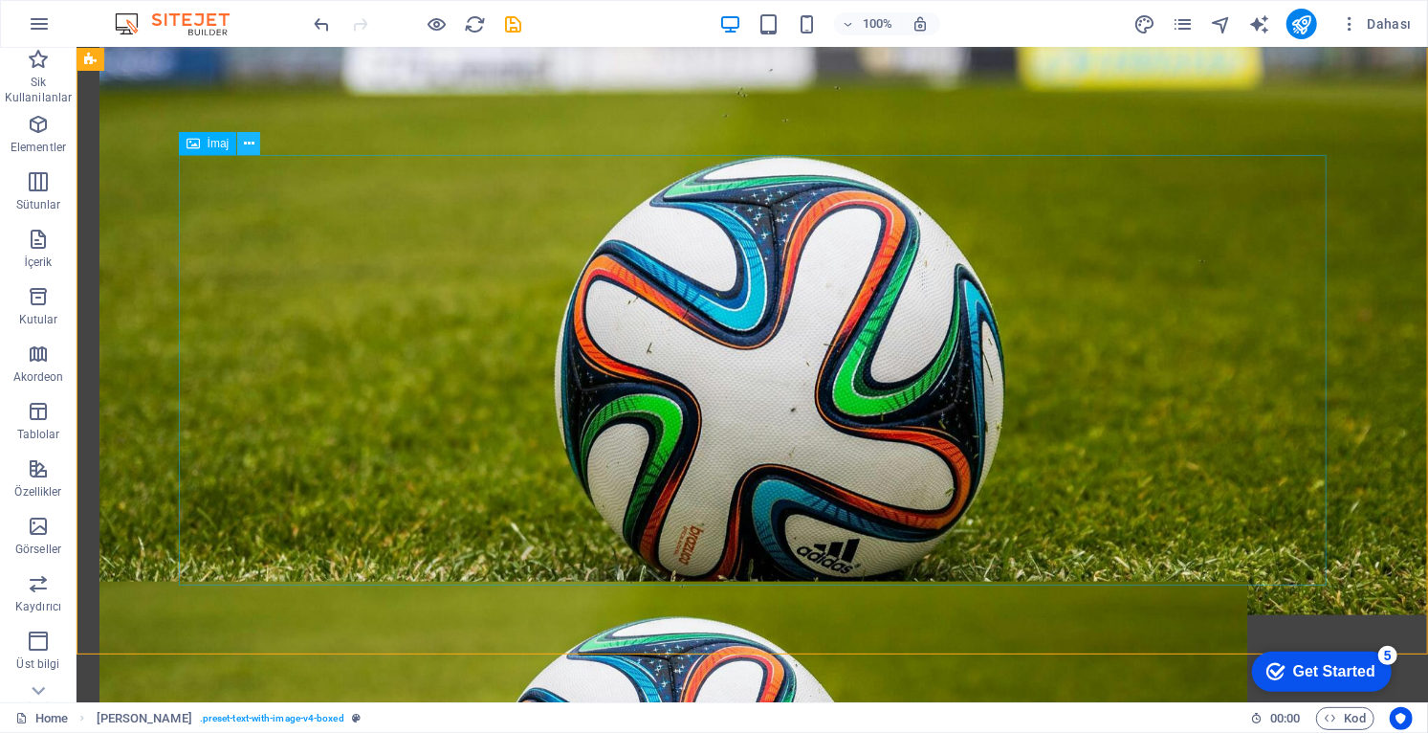
click at [249, 143] on icon at bounding box center [249, 144] width 11 height 20
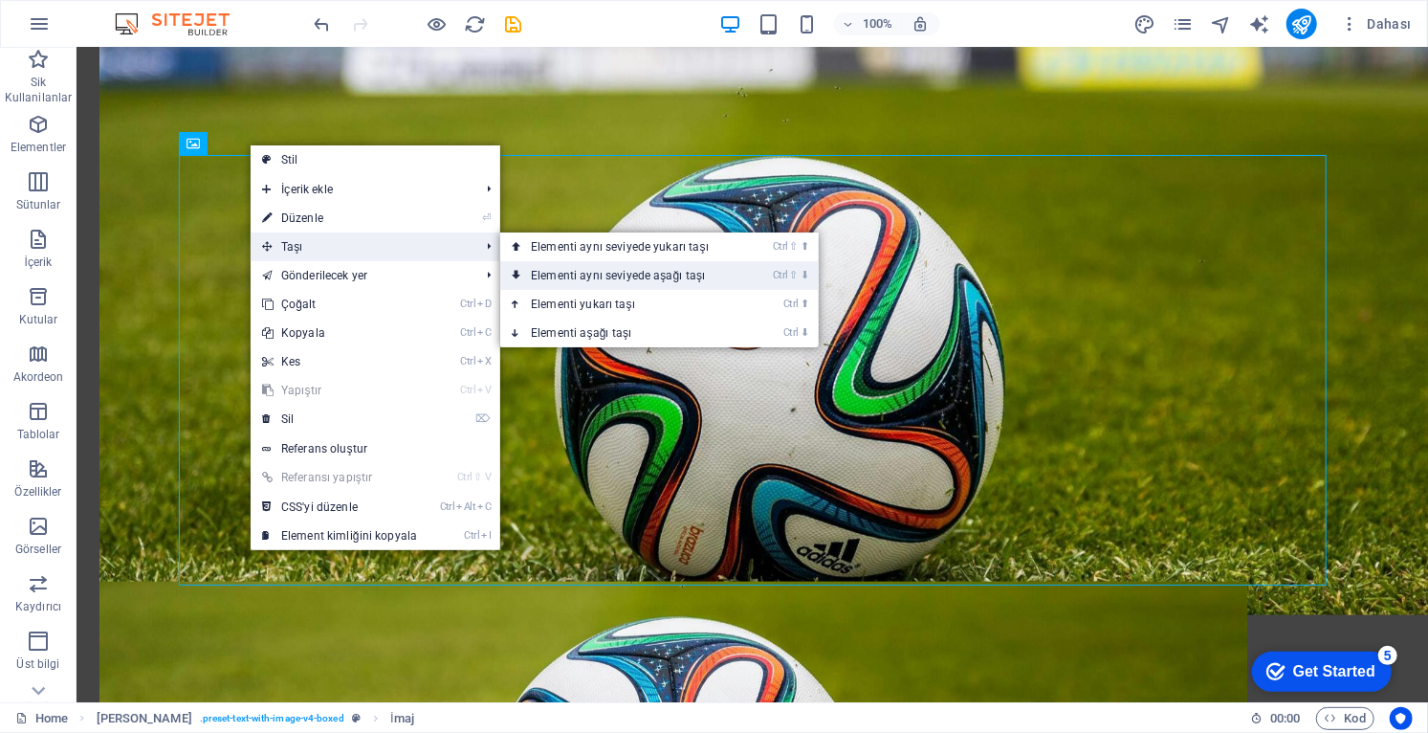
click at [694, 280] on link "Ctrl ⇧ ⬇ Elementi aynı seviyede aşağı taşı" at bounding box center [623, 275] width 247 height 29
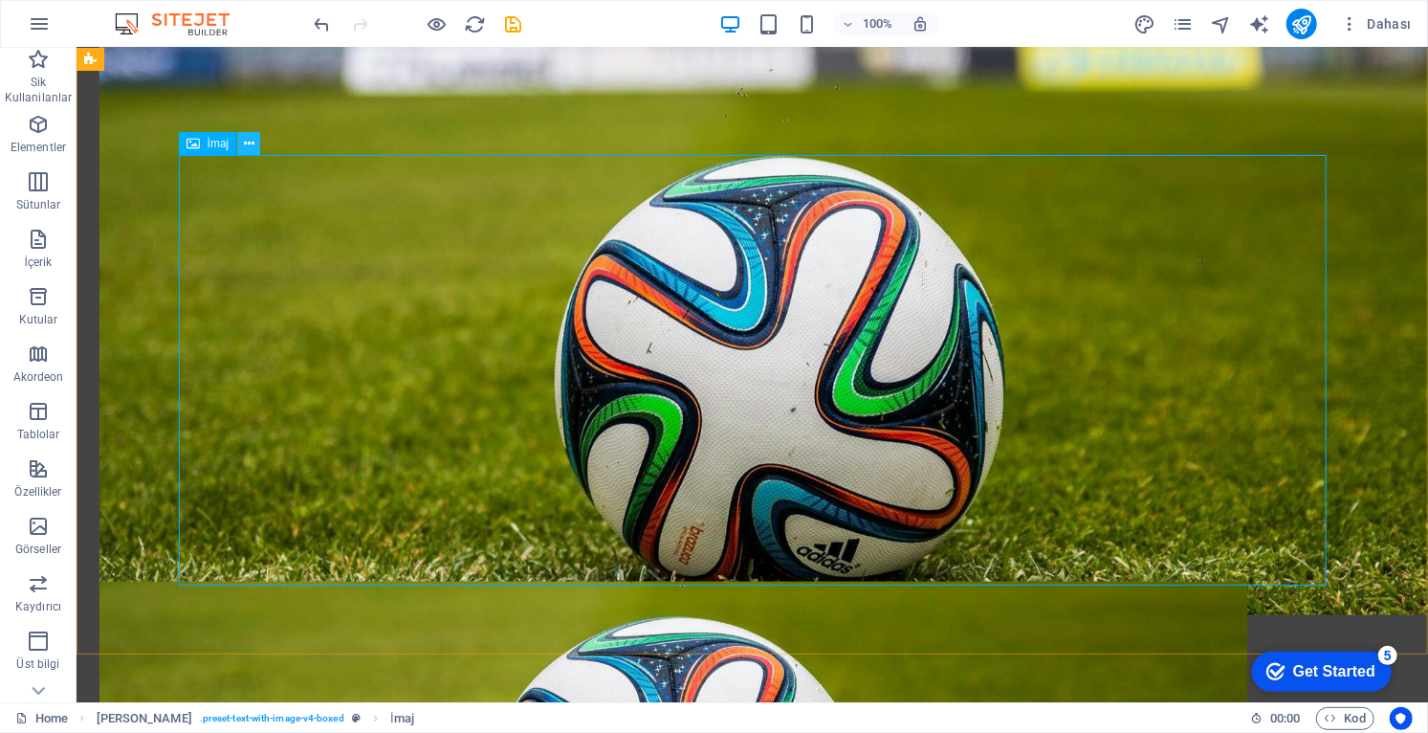
click at [250, 147] on icon at bounding box center [249, 144] width 11 height 20
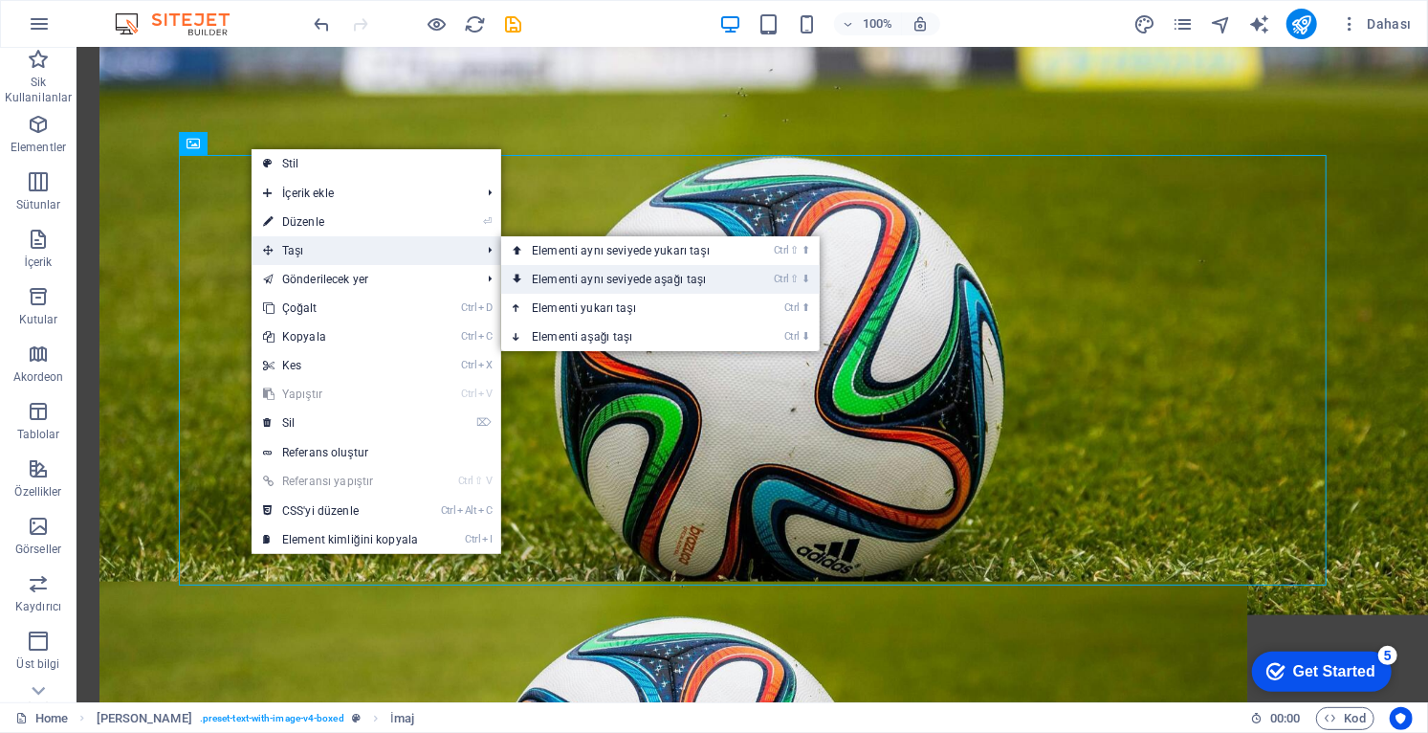
click at [671, 283] on link "Ctrl ⇧ ⬇ Elementi aynı seviyede aşağı taşı" at bounding box center [624, 279] width 247 height 29
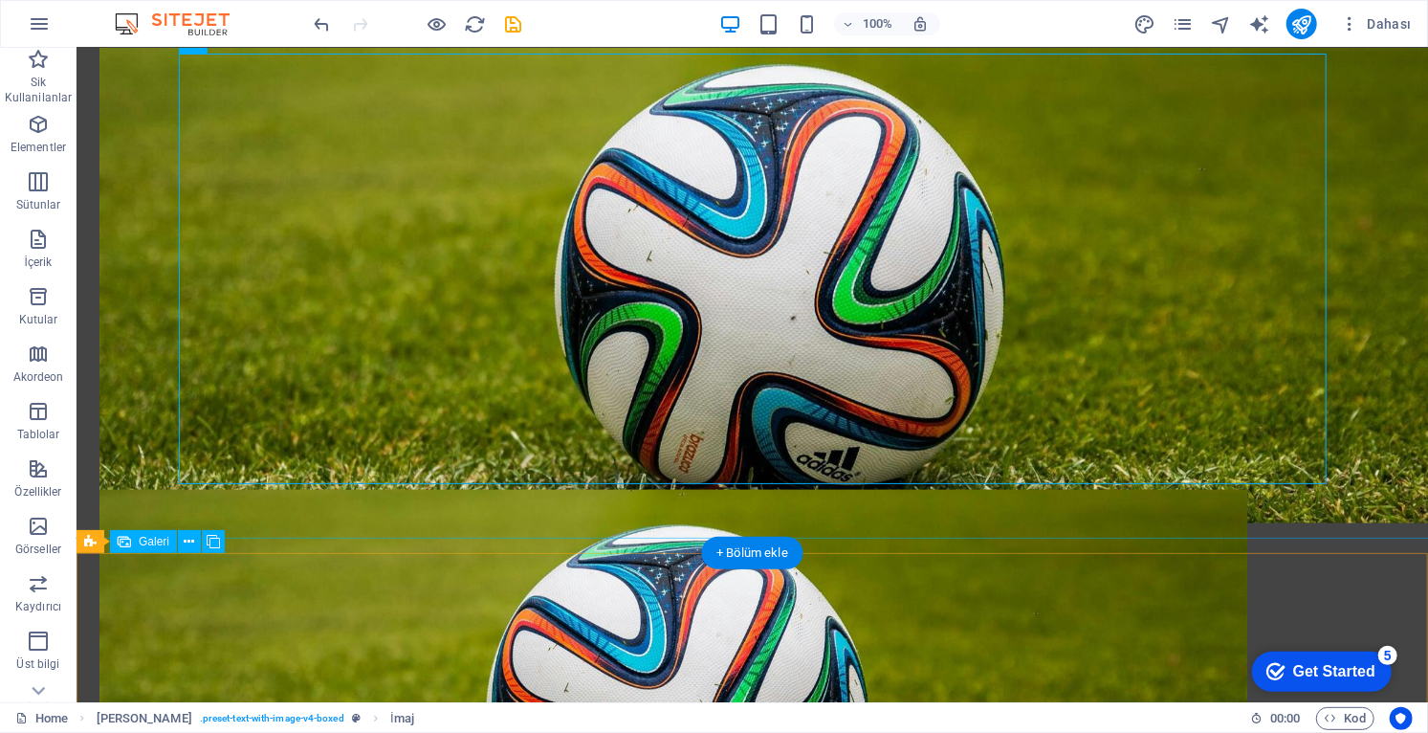
scroll to position [1403, 0]
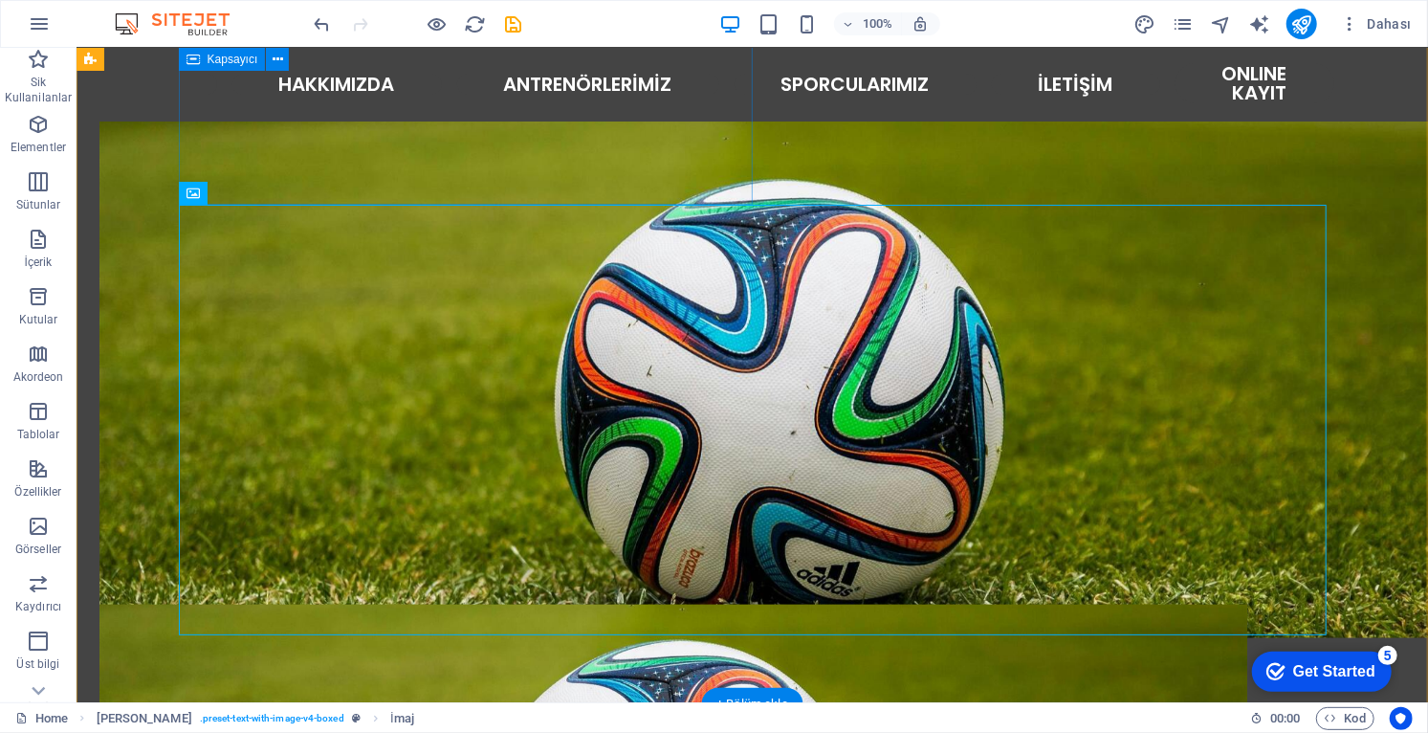
scroll to position [1173, 0]
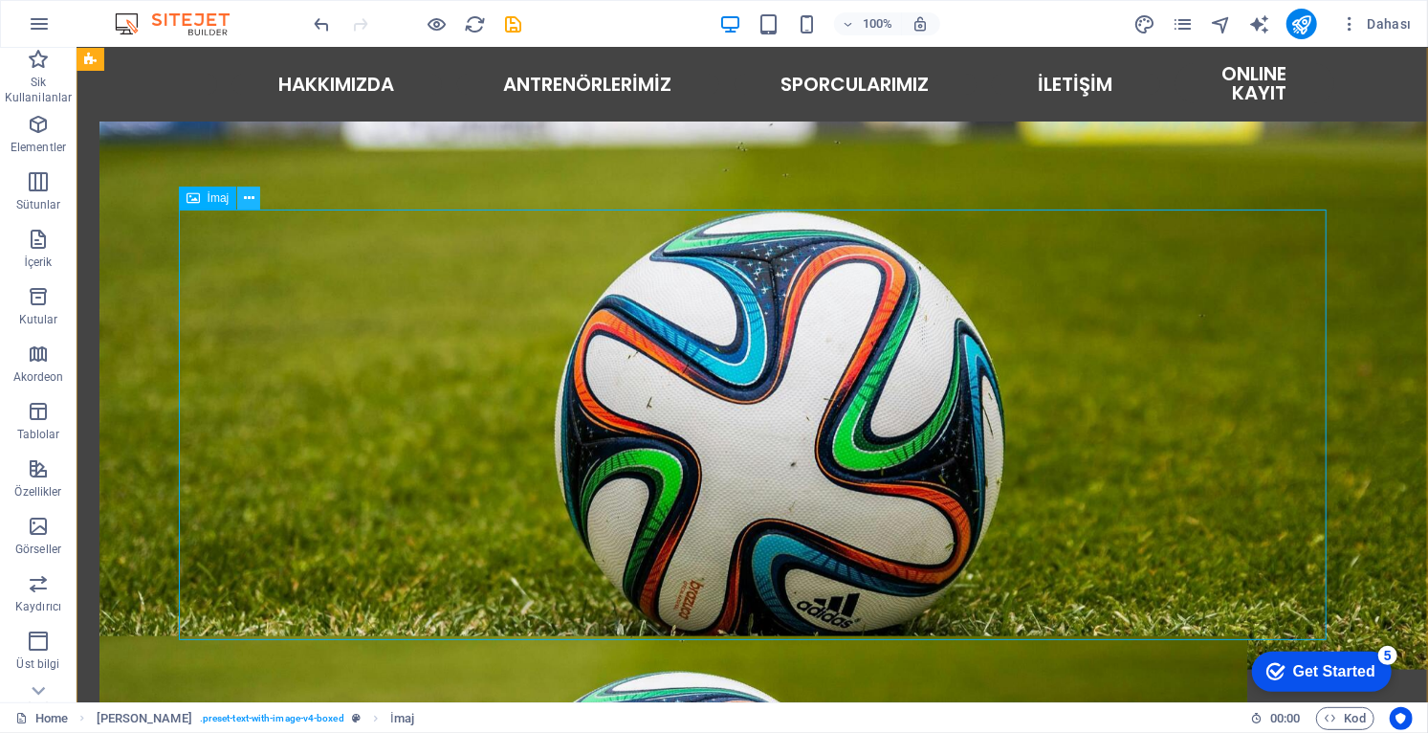
click at [249, 198] on icon at bounding box center [249, 198] width 11 height 20
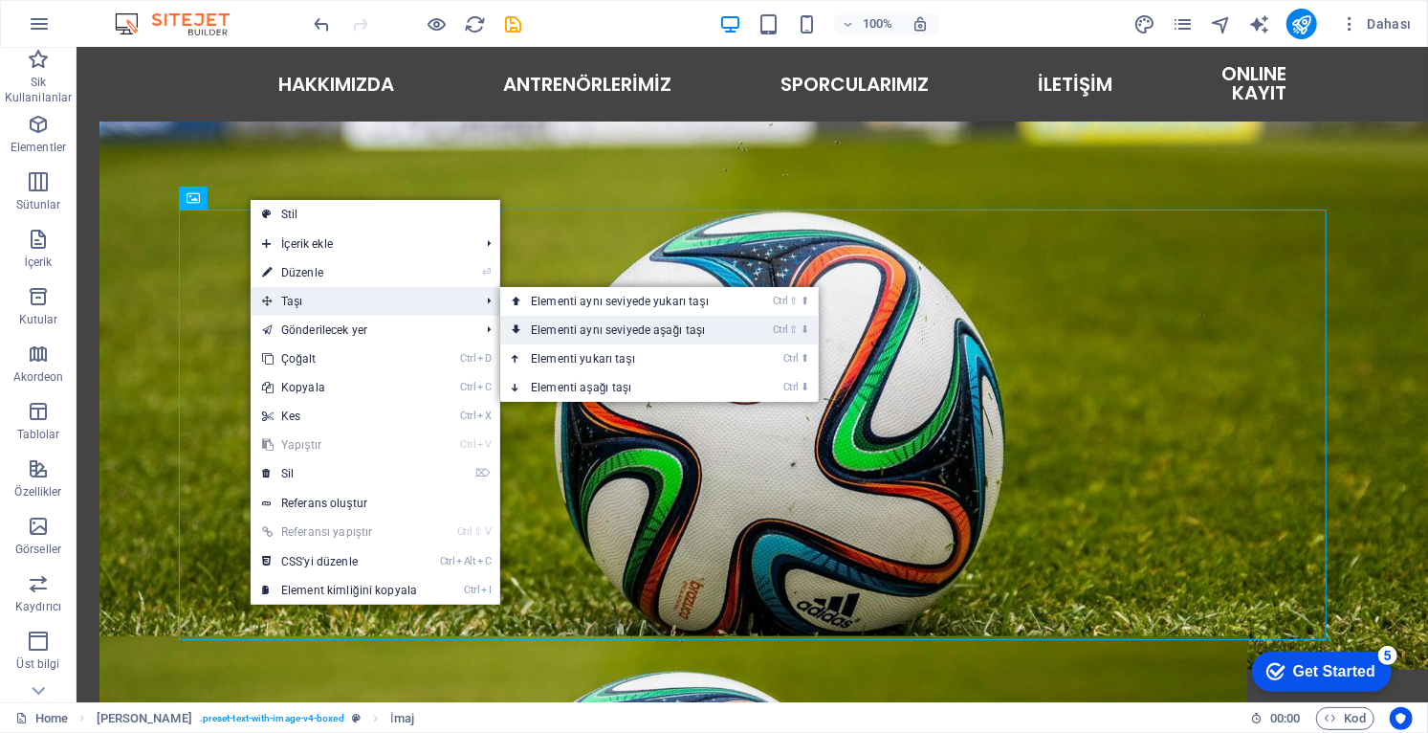
click at [658, 337] on link "Ctrl ⇧ ⬇ Elementi aynı seviyede aşağı taşı" at bounding box center [623, 330] width 247 height 29
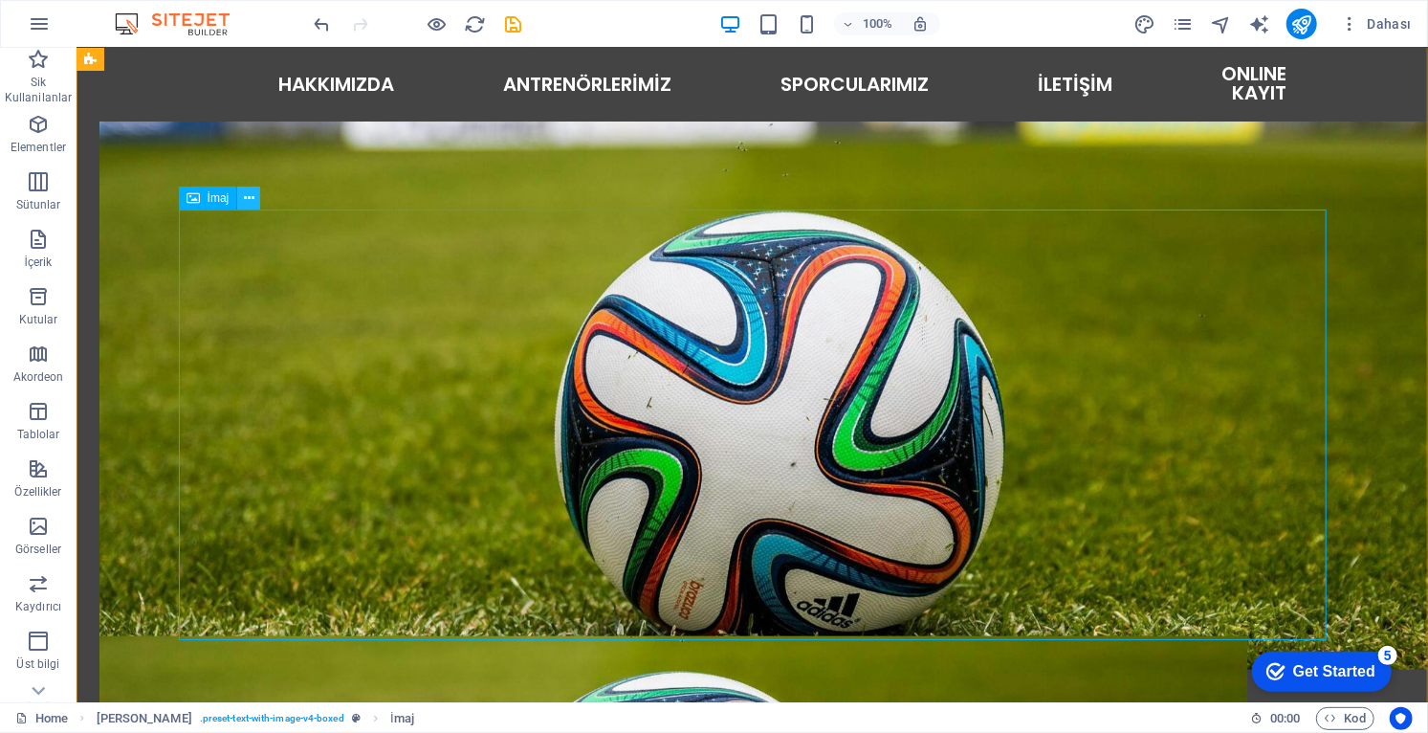
click at [244, 204] on icon at bounding box center [249, 198] width 11 height 20
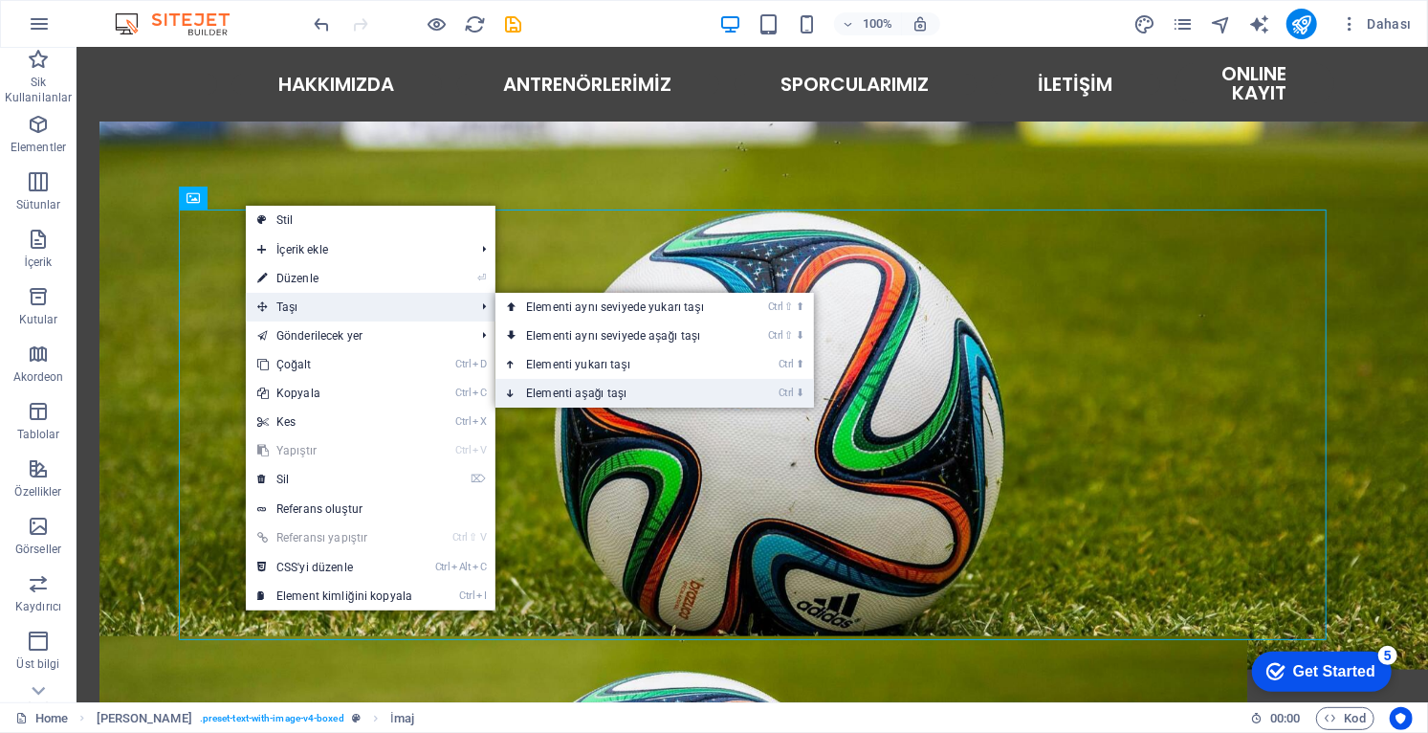
click at [613, 400] on link "Ctrl ⬇ Elementi aşağı taşı" at bounding box center [618, 393] width 247 height 29
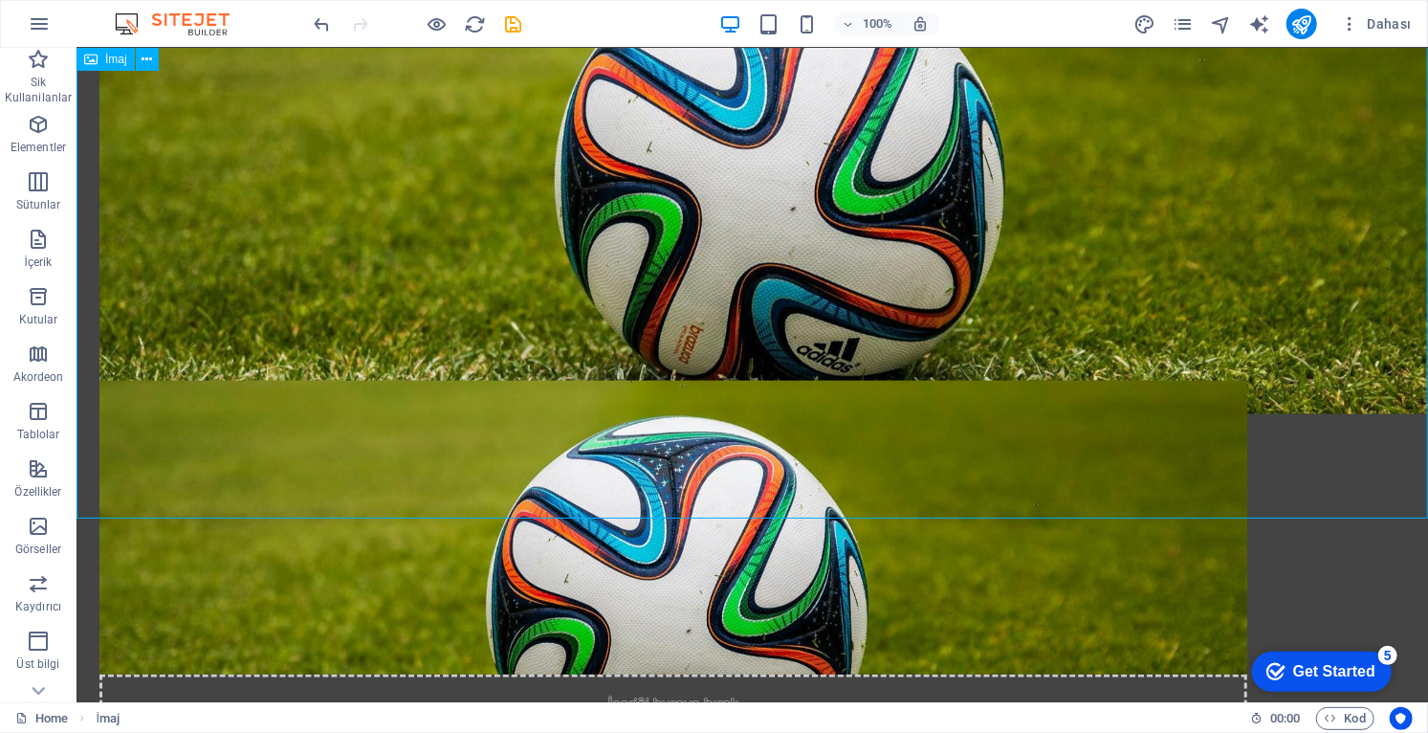
scroll to position [1535, 0]
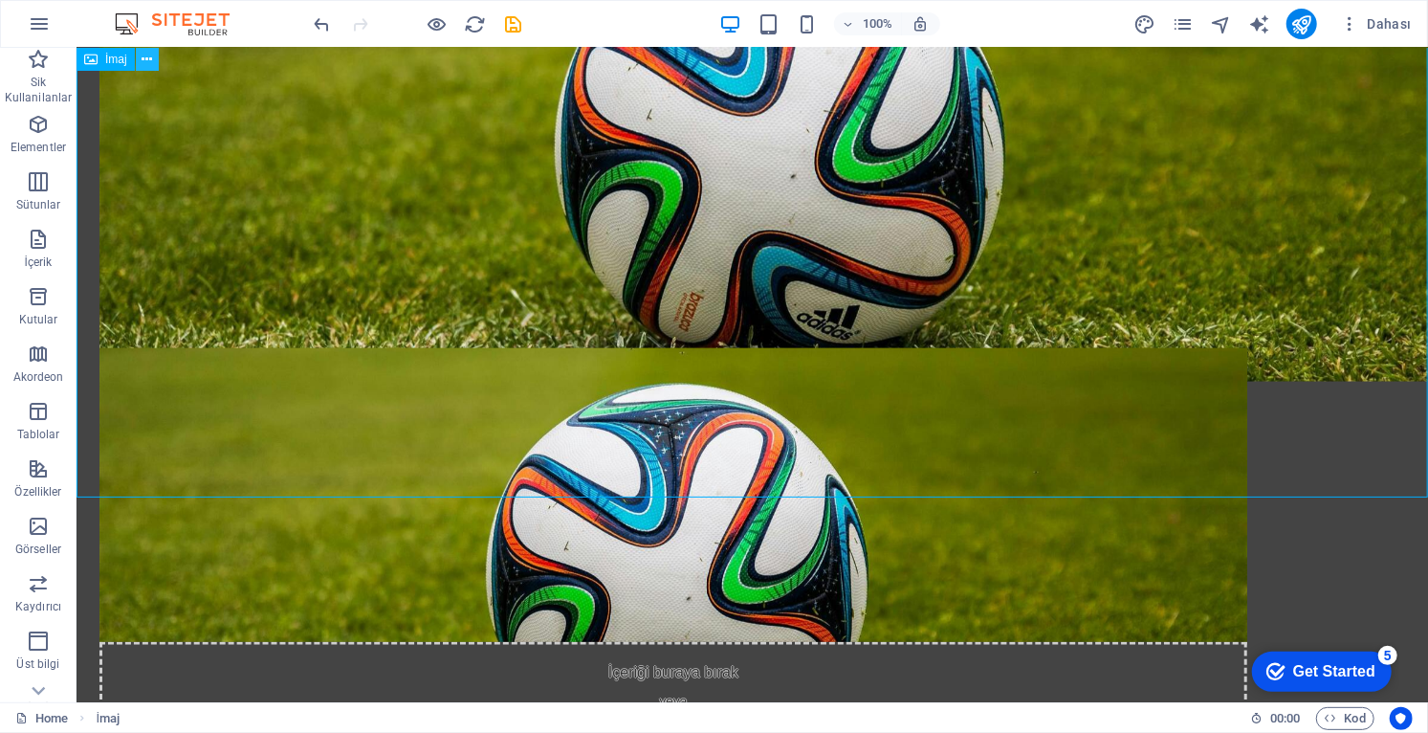
click at [144, 65] on icon at bounding box center [147, 60] width 11 height 20
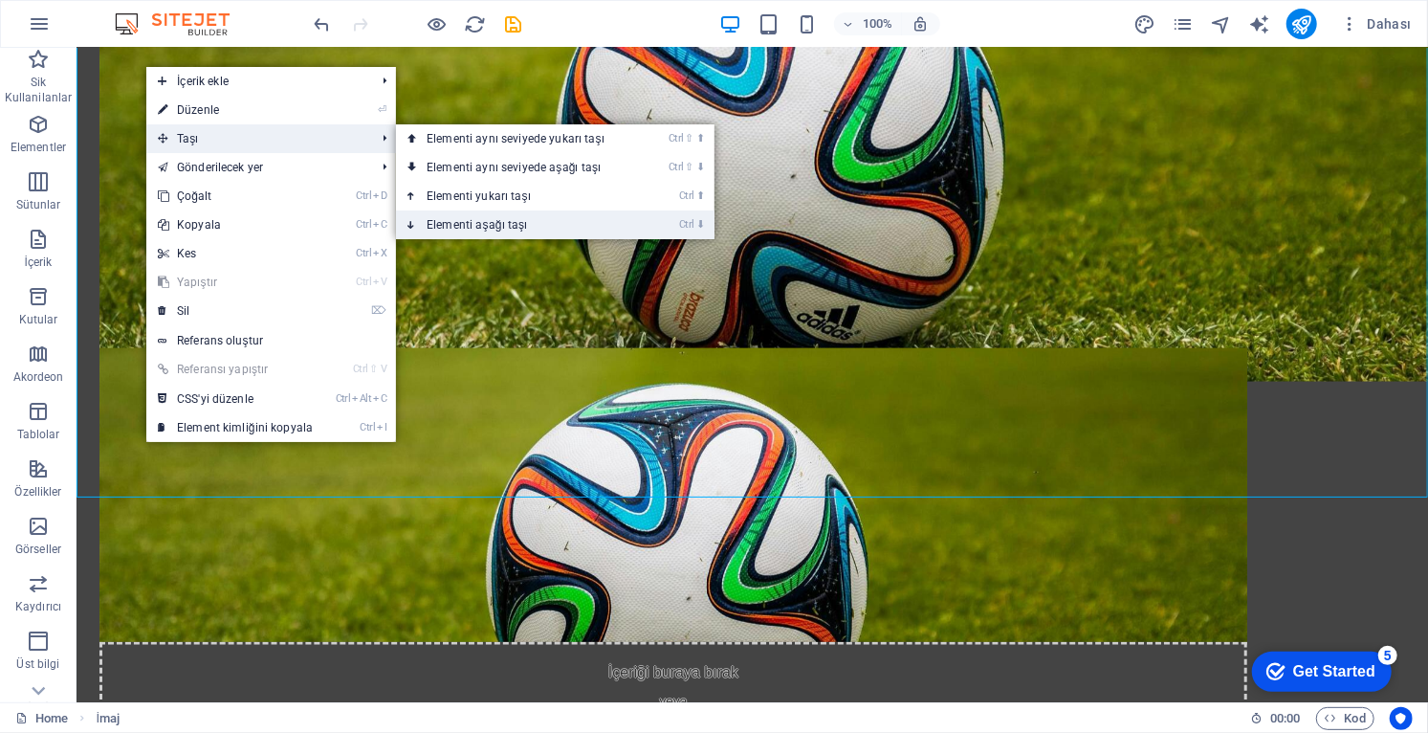
click at [525, 227] on link "Ctrl ⬇ Elementi aşağı taşı" at bounding box center [519, 224] width 247 height 29
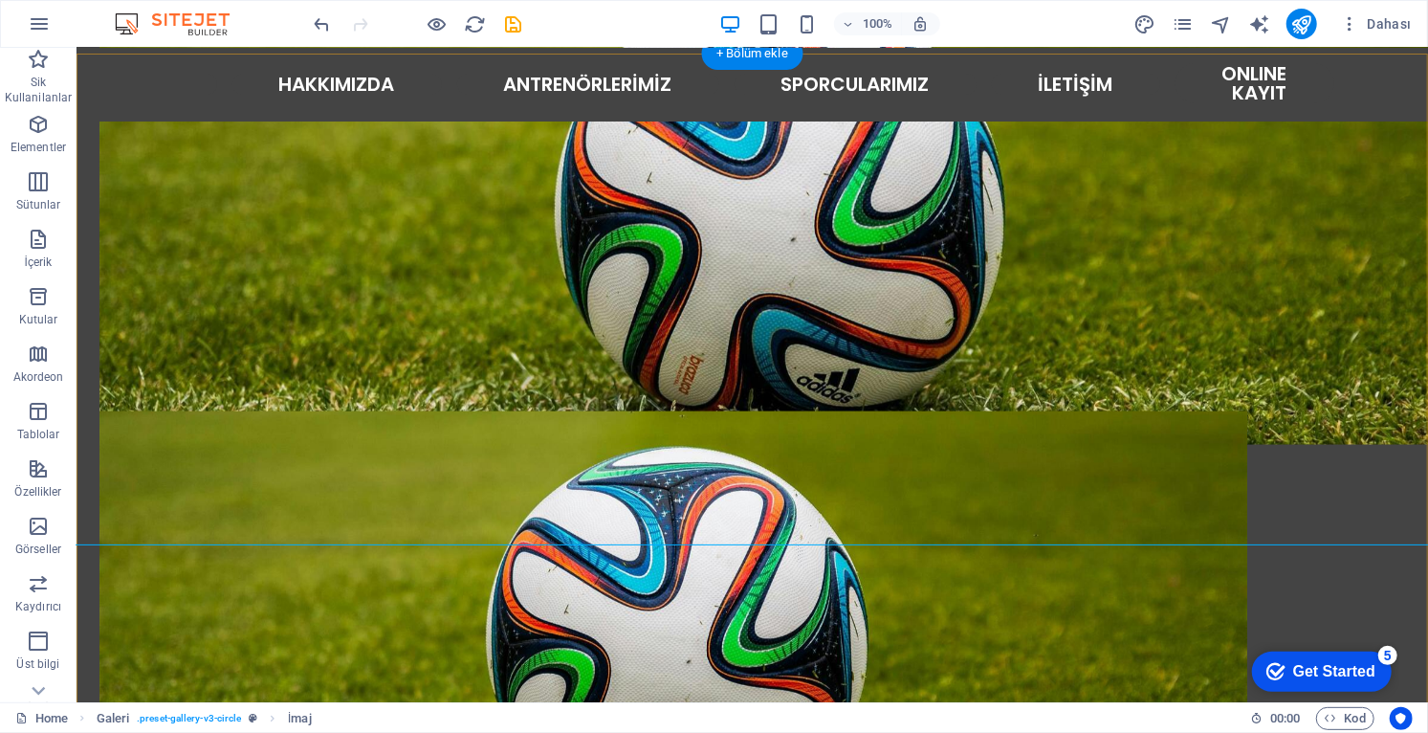
scroll to position [1399, 0]
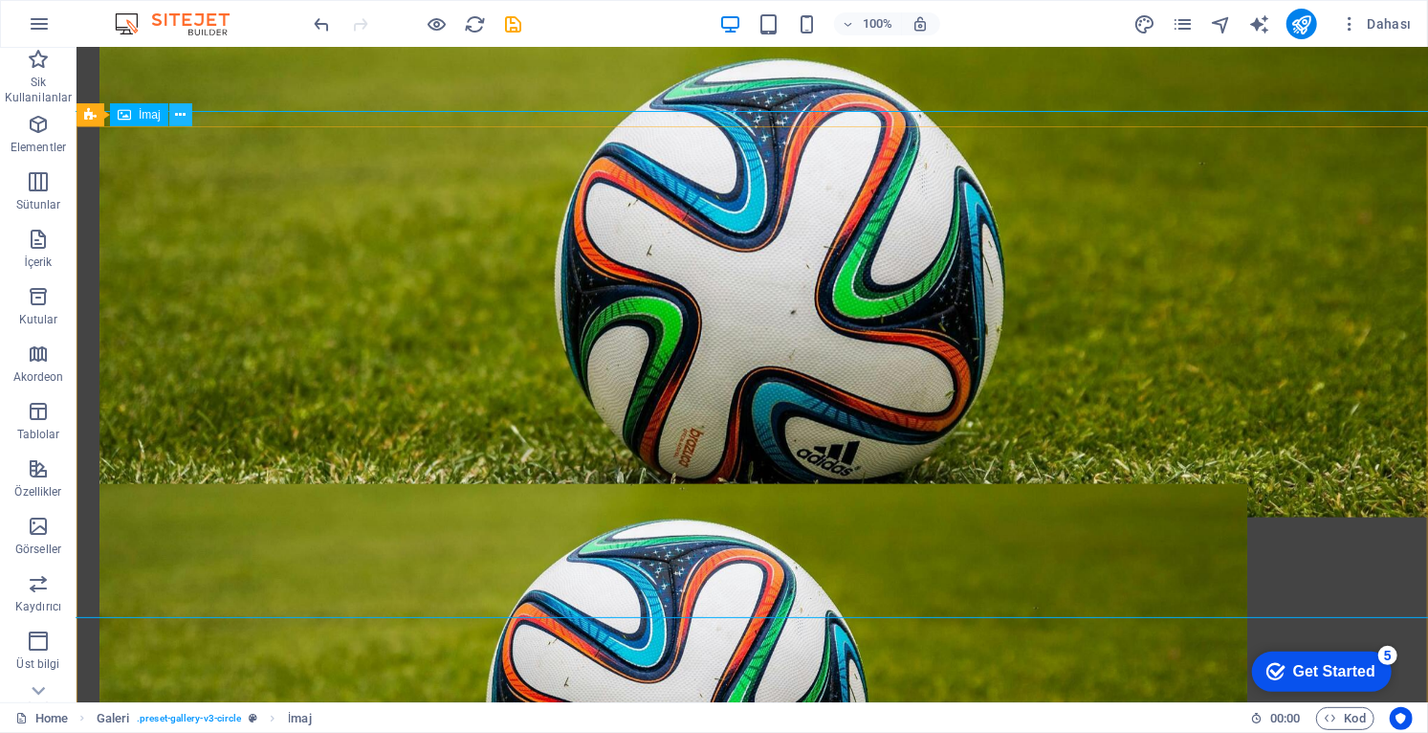
click at [185, 115] on icon at bounding box center [180, 115] width 11 height 20
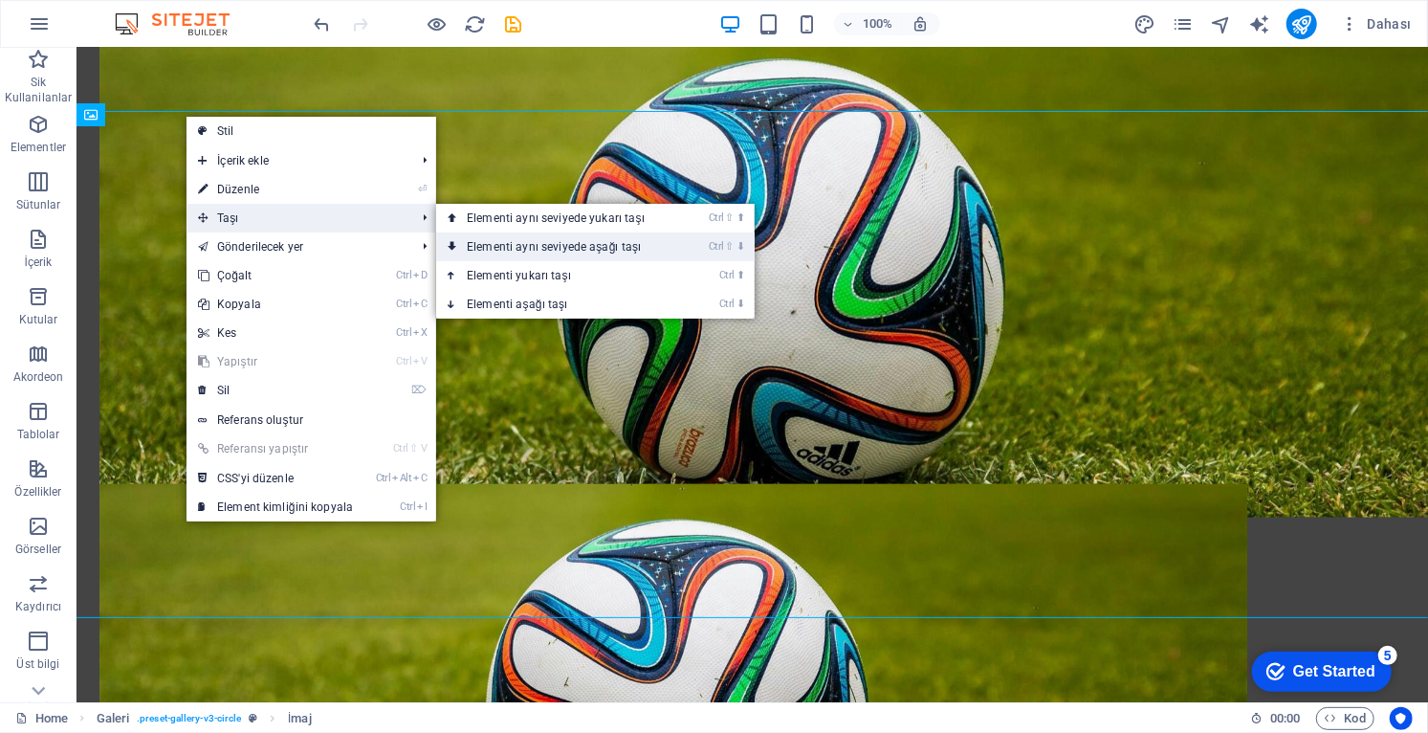
click at [577, 249] on link "Ctrl ⇧ ⬇ Elementi aynı seviyede aşağı taşı" at bounding box center [559, 246] width 247 height 29
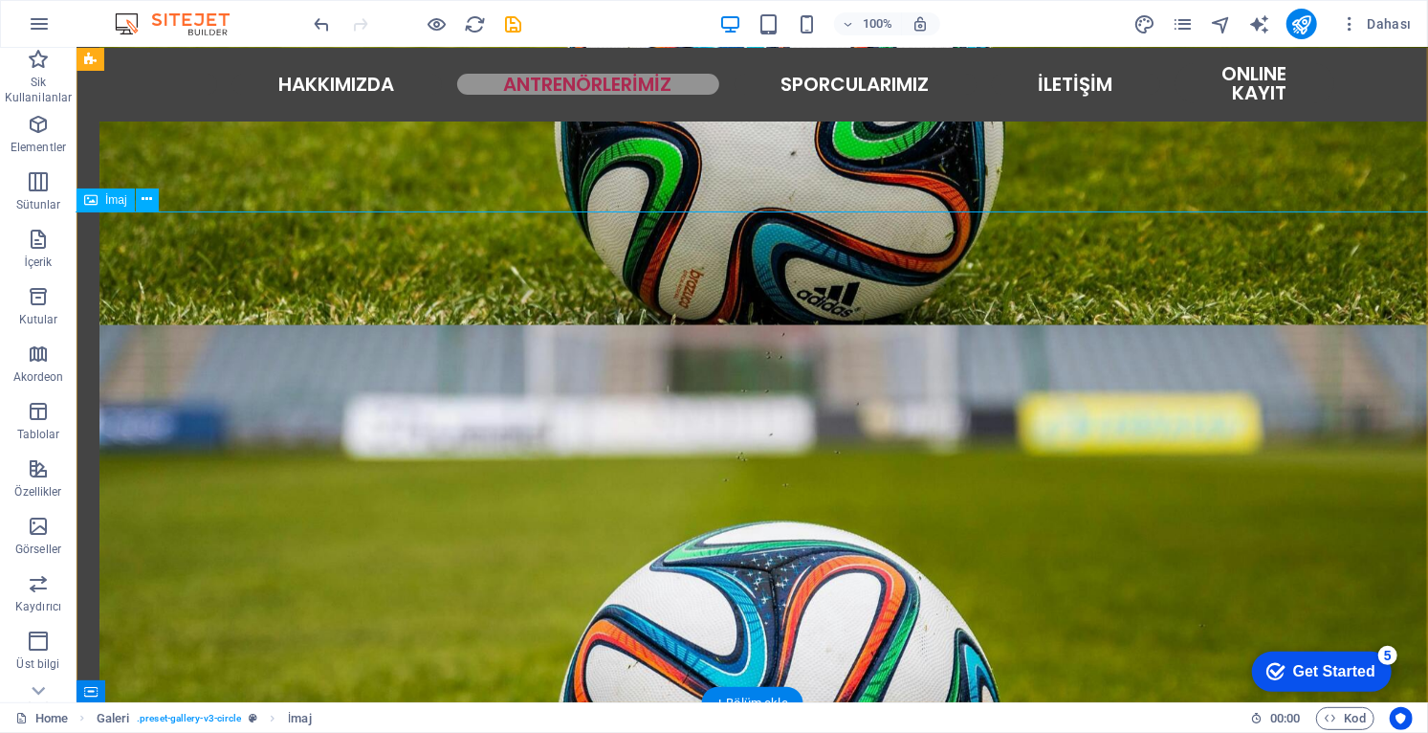
scroll to position [1477, 0]
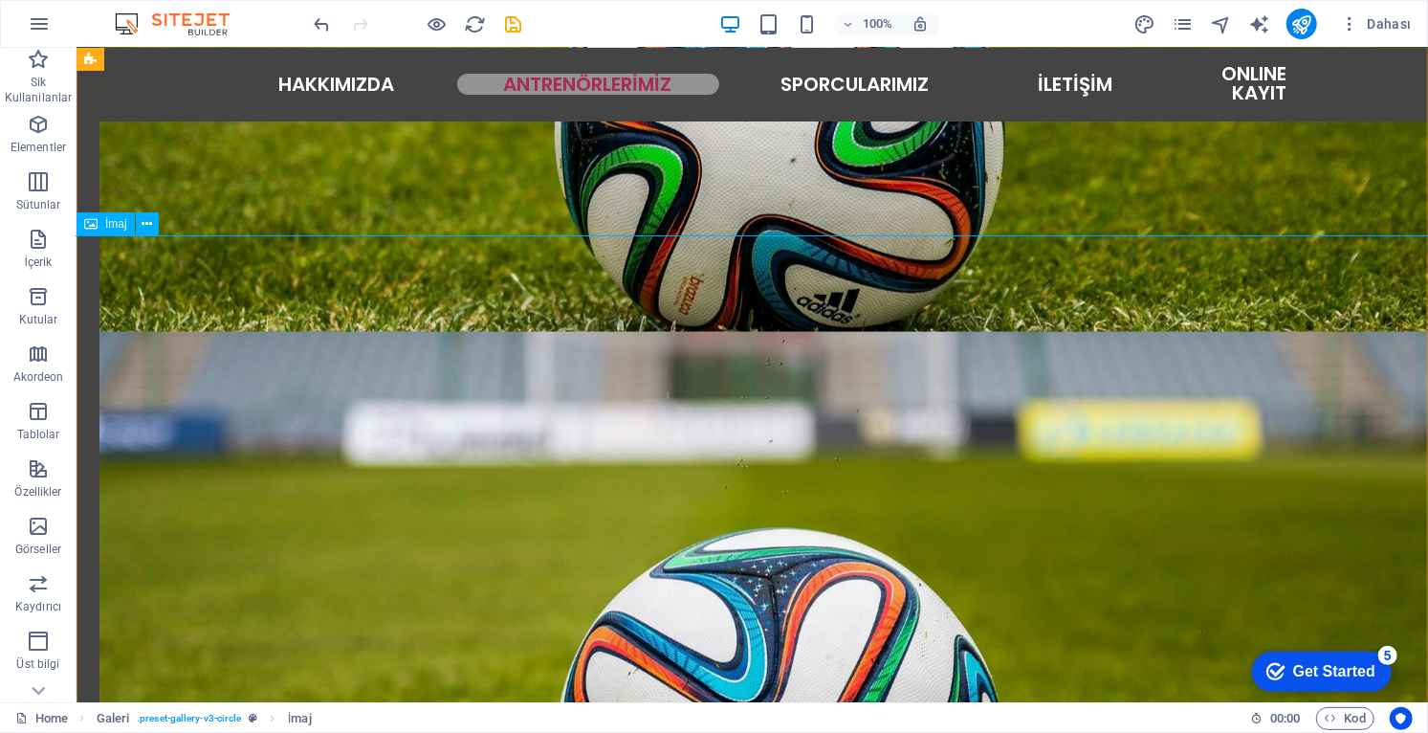
click at [151, 229] on icon at bounding box center [147, 224] width 11 height 20
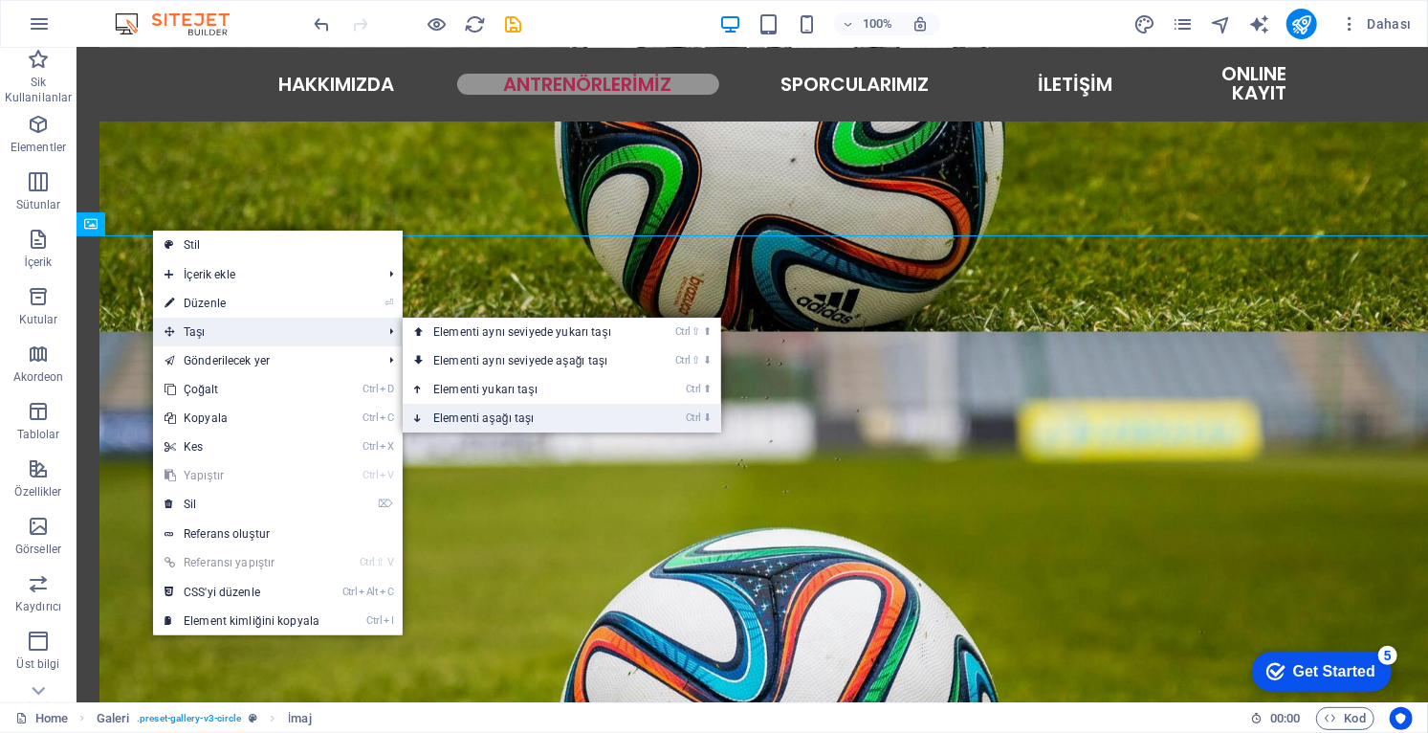
click at [532, 420] on link "Ctrl ⬇ Elementi aşağı taşı" at bounding box center [526, 418] width 247 height 29
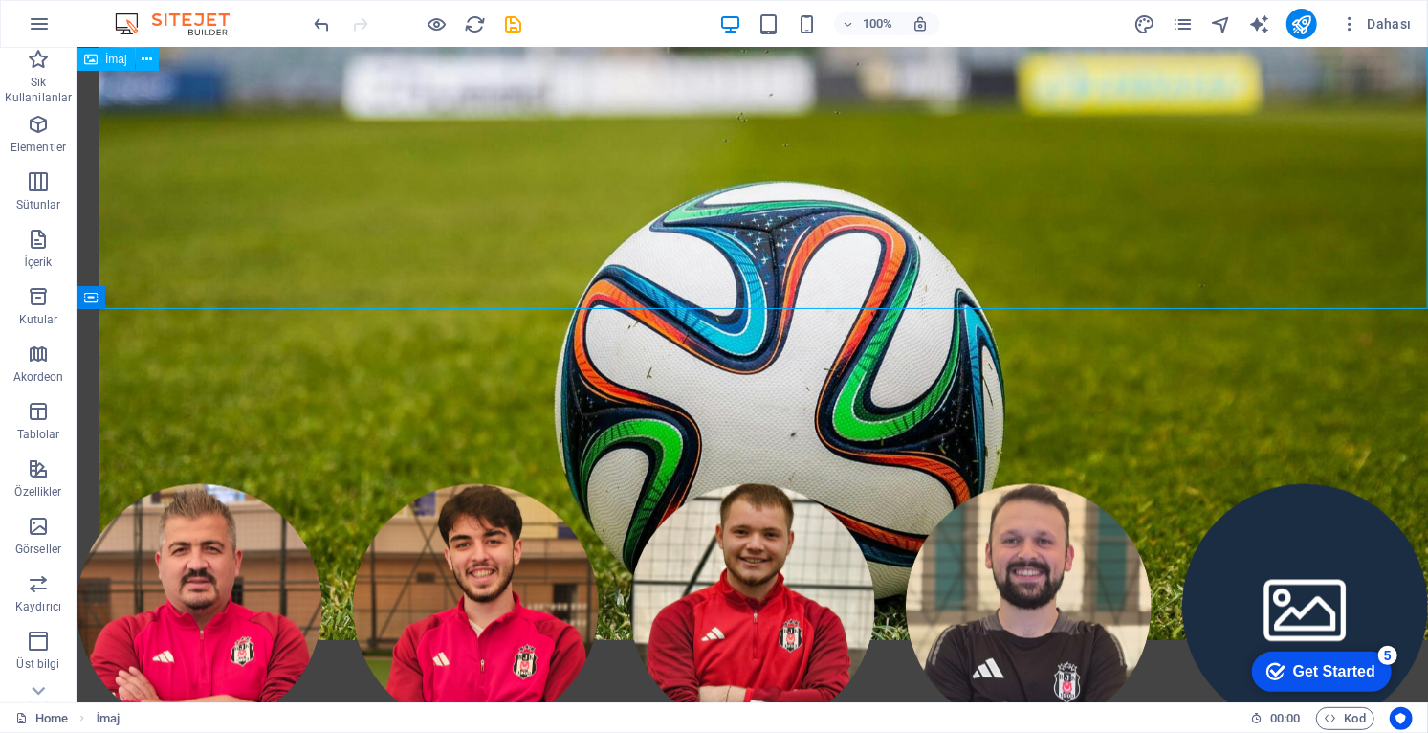
scroll to position [1898, 0]
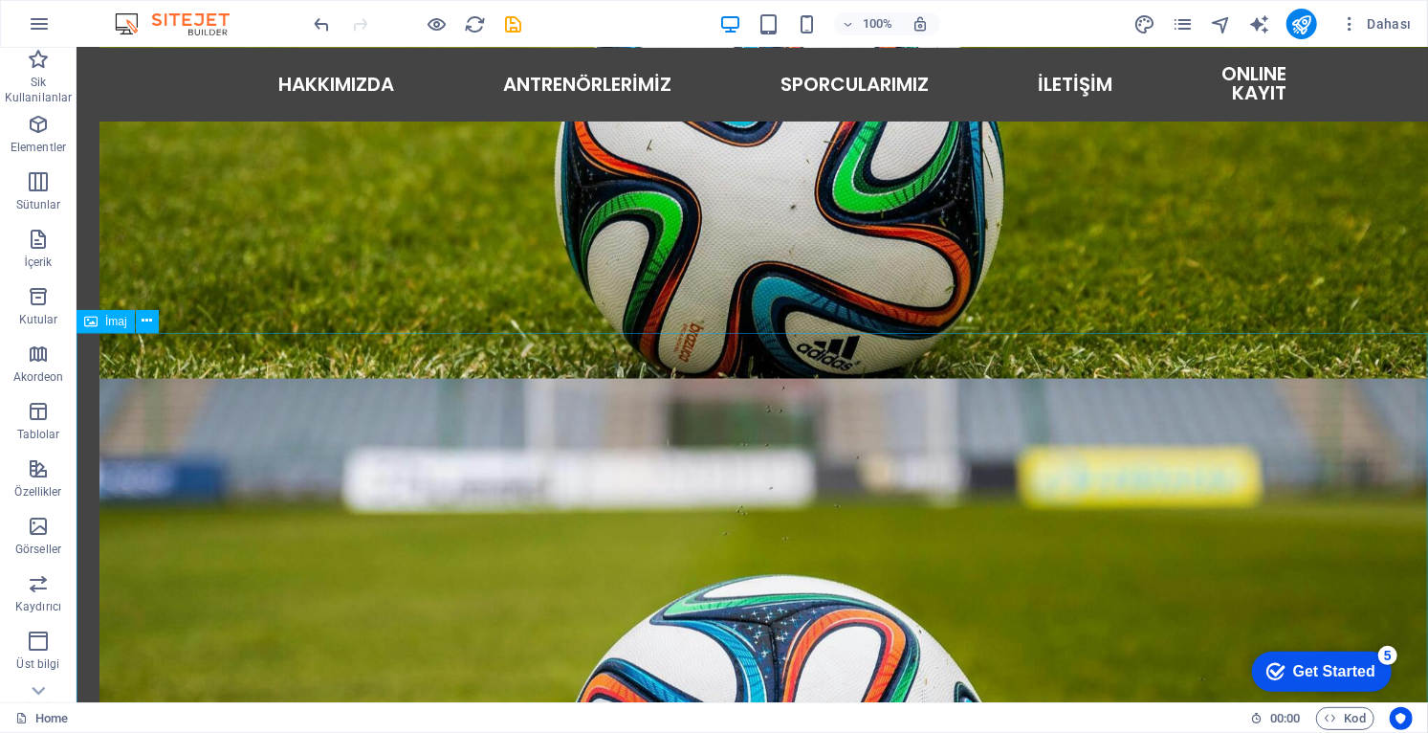
scroll to position [1354, 0]
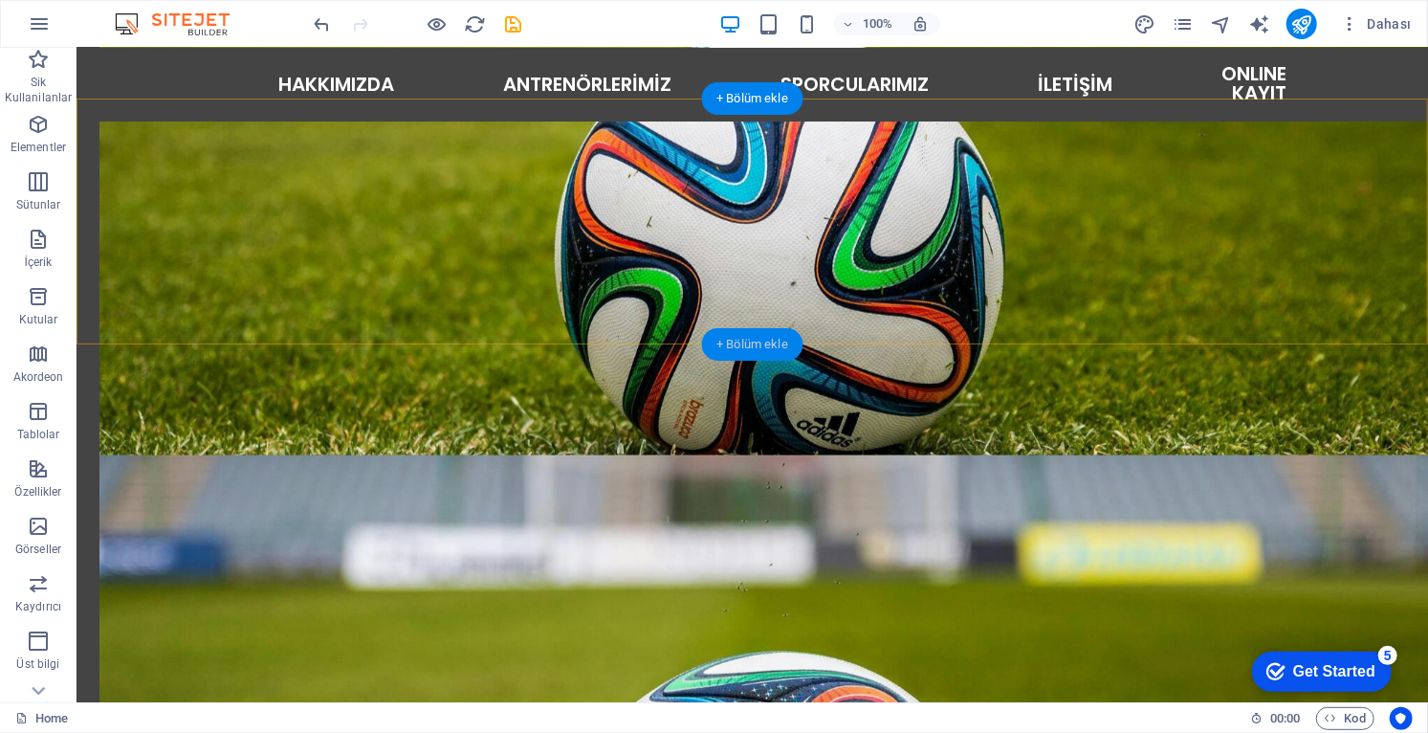
click at [770, 350] on div "+ Bölüm ekle" at bounding box center [752, 344] width 102 height 33
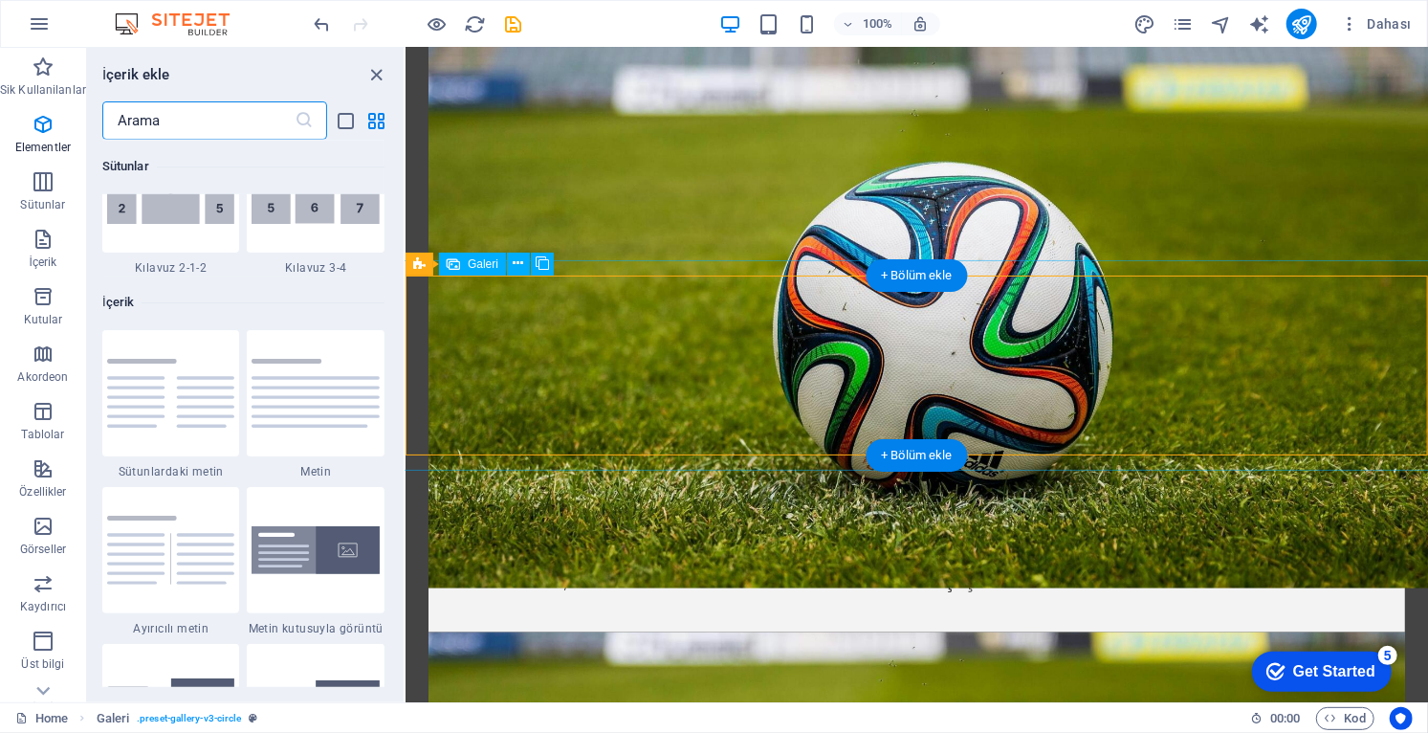
scroll to position [3346, 0]
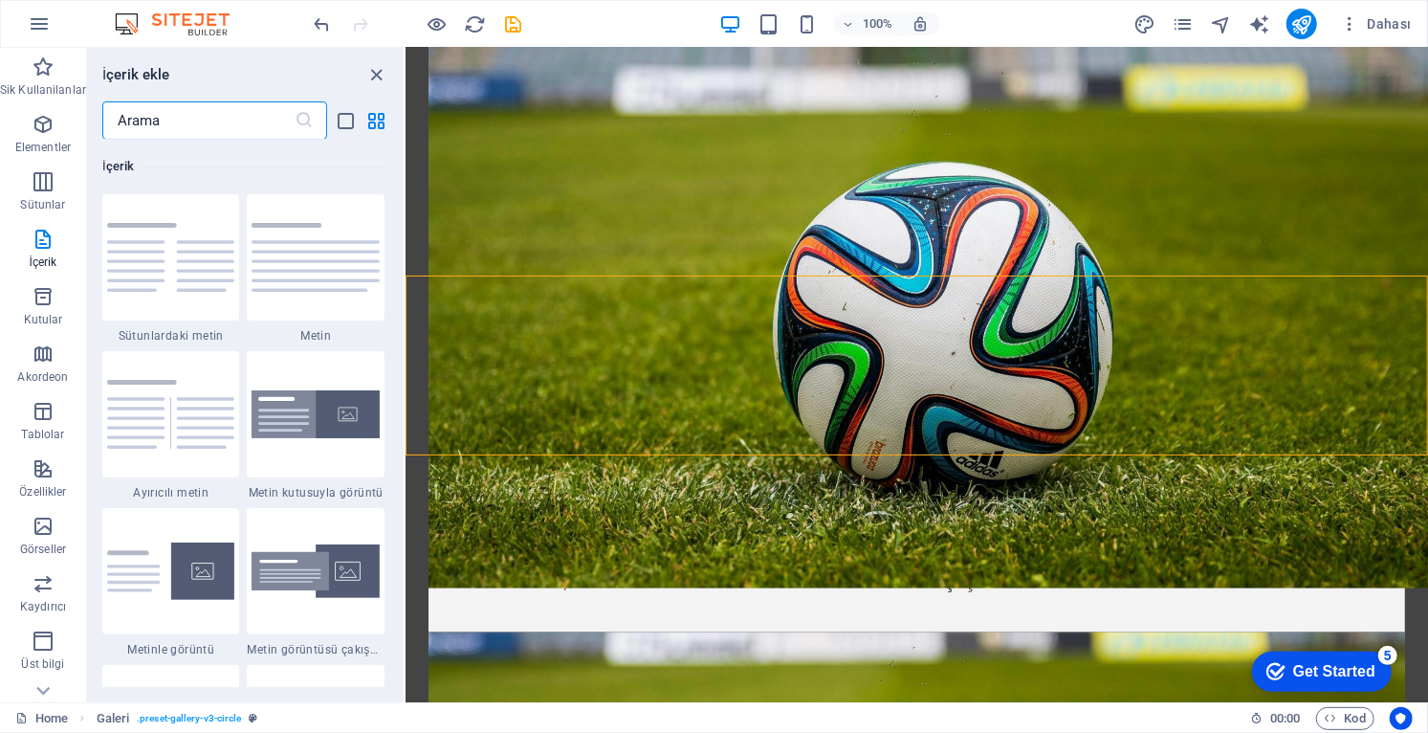
click at [321, 416] on img at bounding box center [316, 414] width 128 height 49
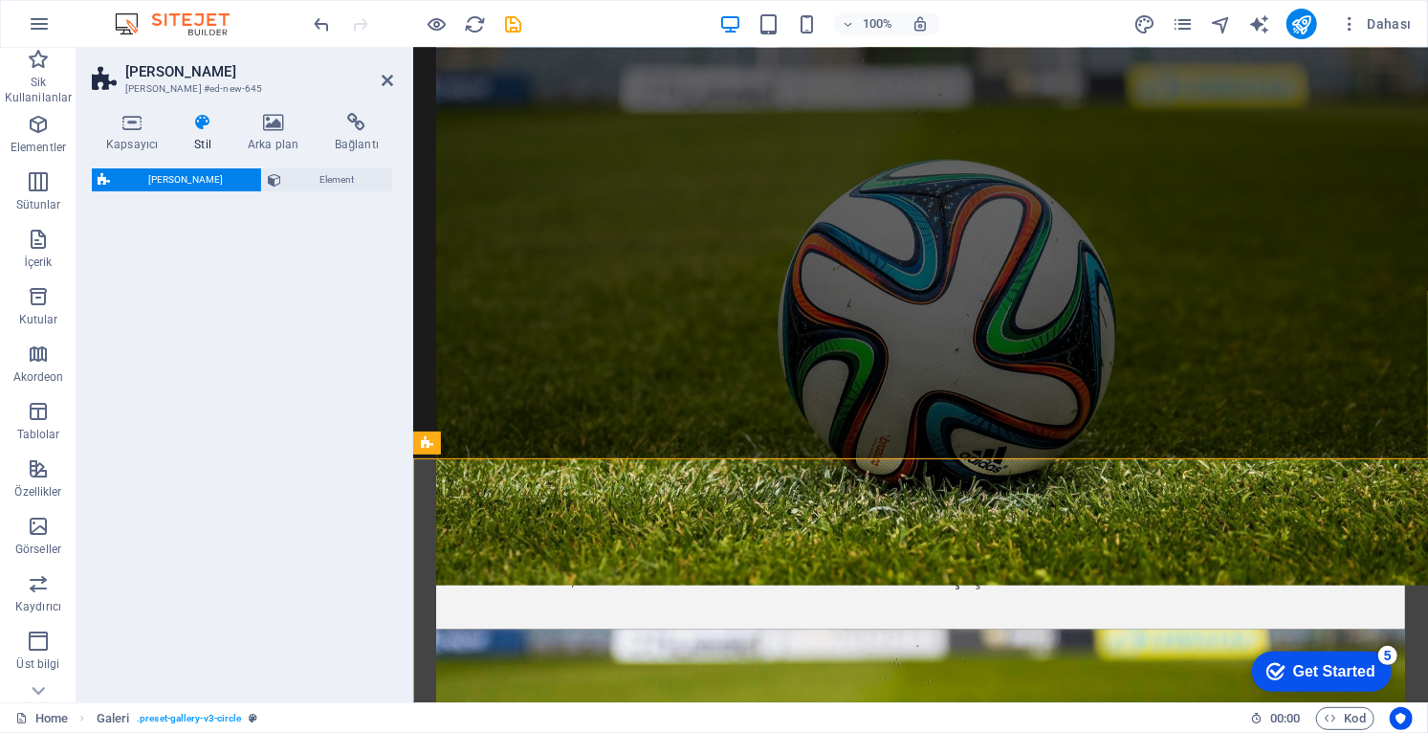
select select "rem"
select select "px"
select select "preset-text-with-image-v4-boxed"
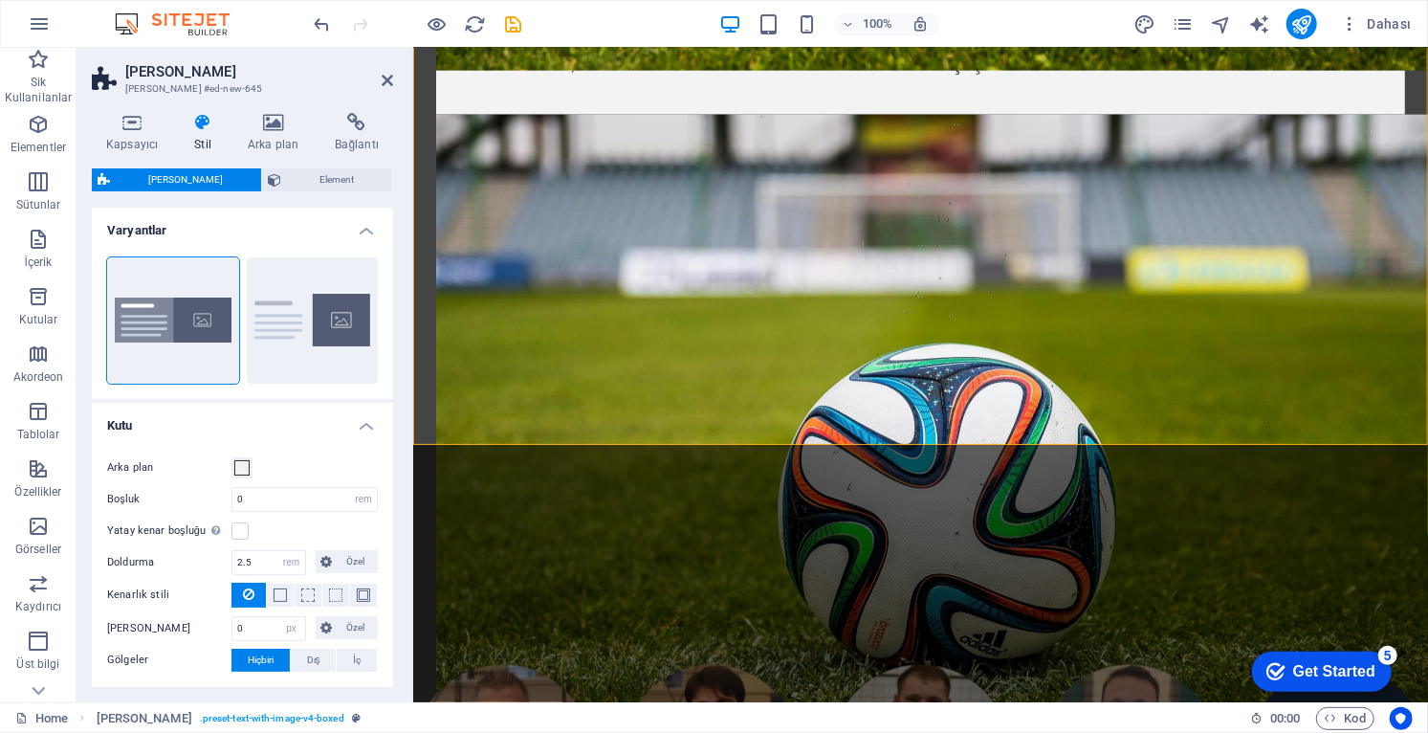
scroll to position [1839, 0]
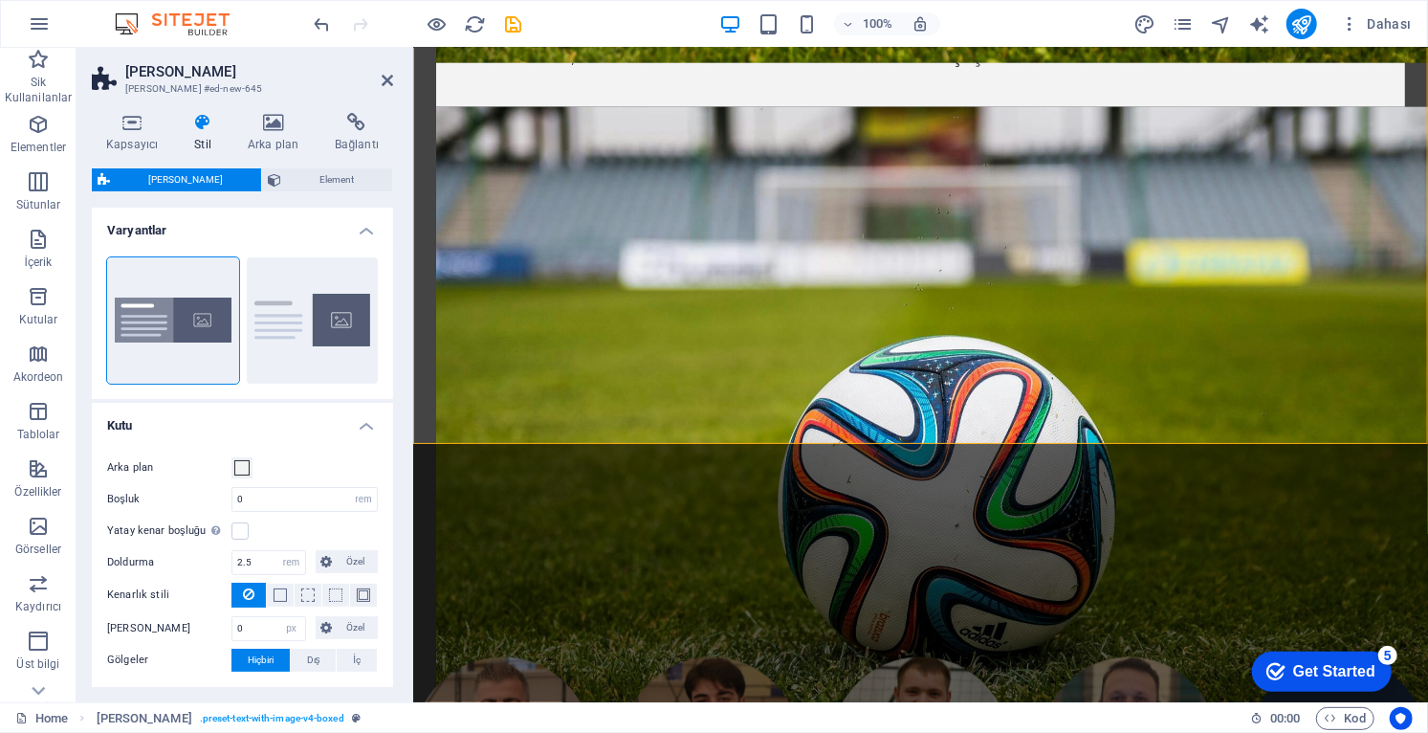
click at [384, 73] on icon at bounding box center [387, 80] width 11 height 15
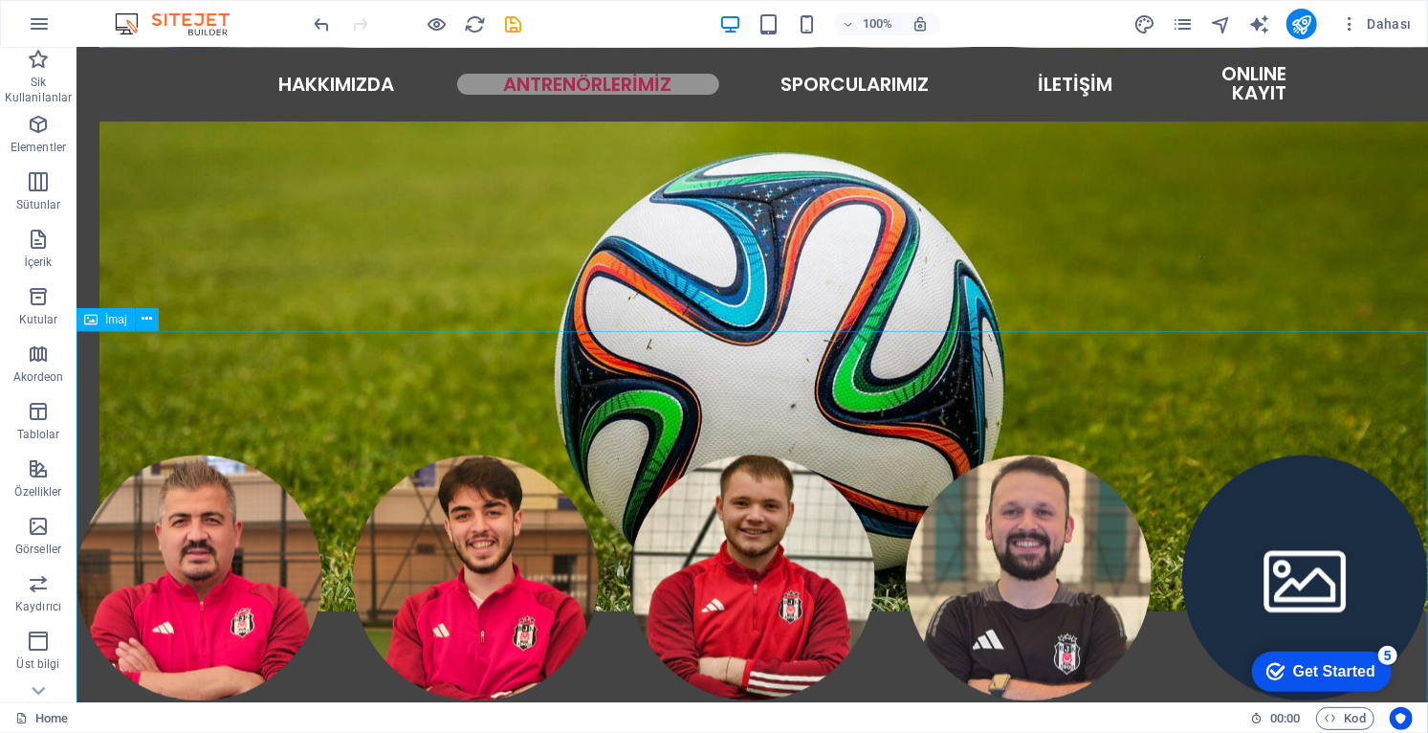
scroll to position [1840, 0]
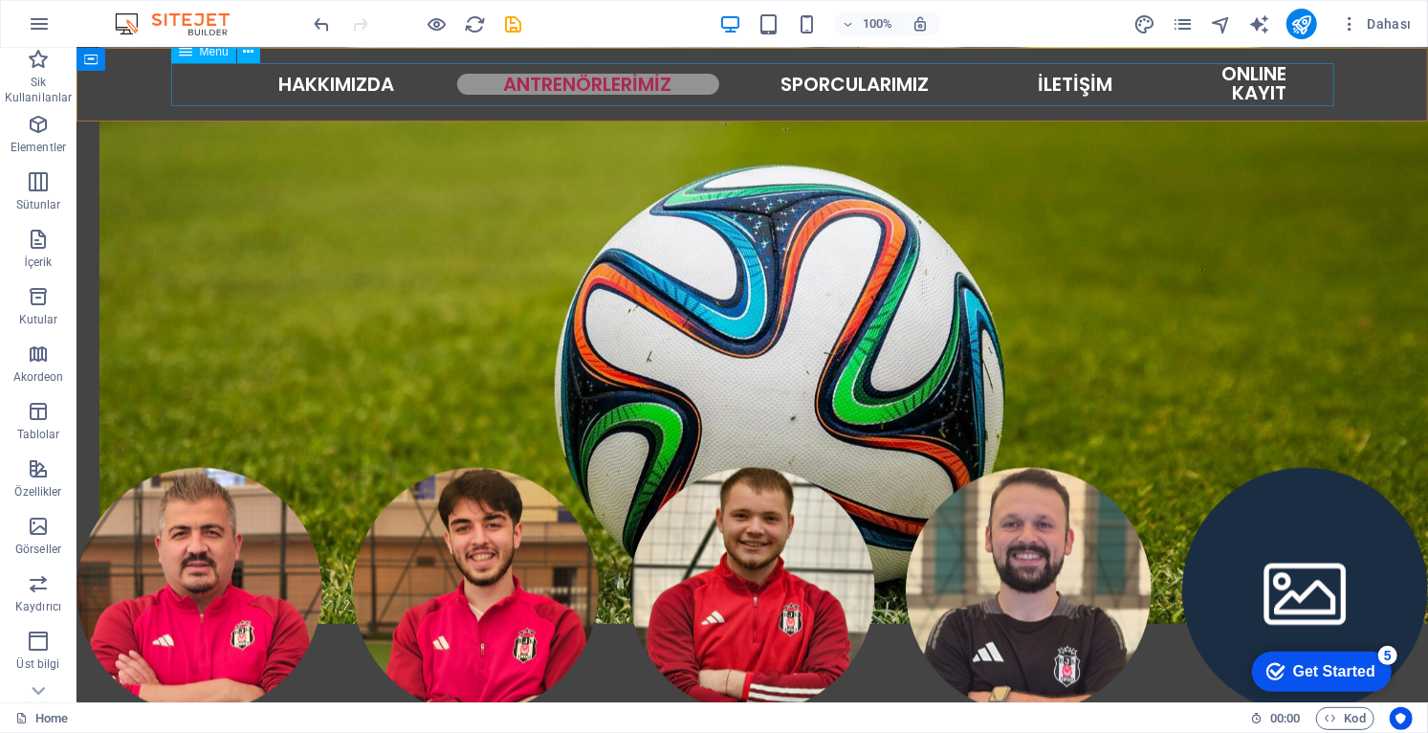
click at [1064, 81] on nav "ANASAYFA HAKKIMIZDA ANTRENÖRLERİMİZ SPORCULARIMIZ İLETİŞİM ONLINE KAYIT" at bounding box center [751, 83] width 1163 height 43
click at [1064, 84] on nav "ANASAYFA HAKKIMIZDA ANTRENÖRLERİMİZ SPORCULARIMIZ İLETİŞİM ONLINE KAYIT" at bounding box center [751, 83] width 1163 height 43
click at [1066, 78] on nav "ANASAYFA HAKKIMIZDA ANTRENÖRLERİMİZ SPORCULARIMIZ İLETİŞİM ONLINE KAYIT" at bounding box center [751, 83] width 1163 height 43
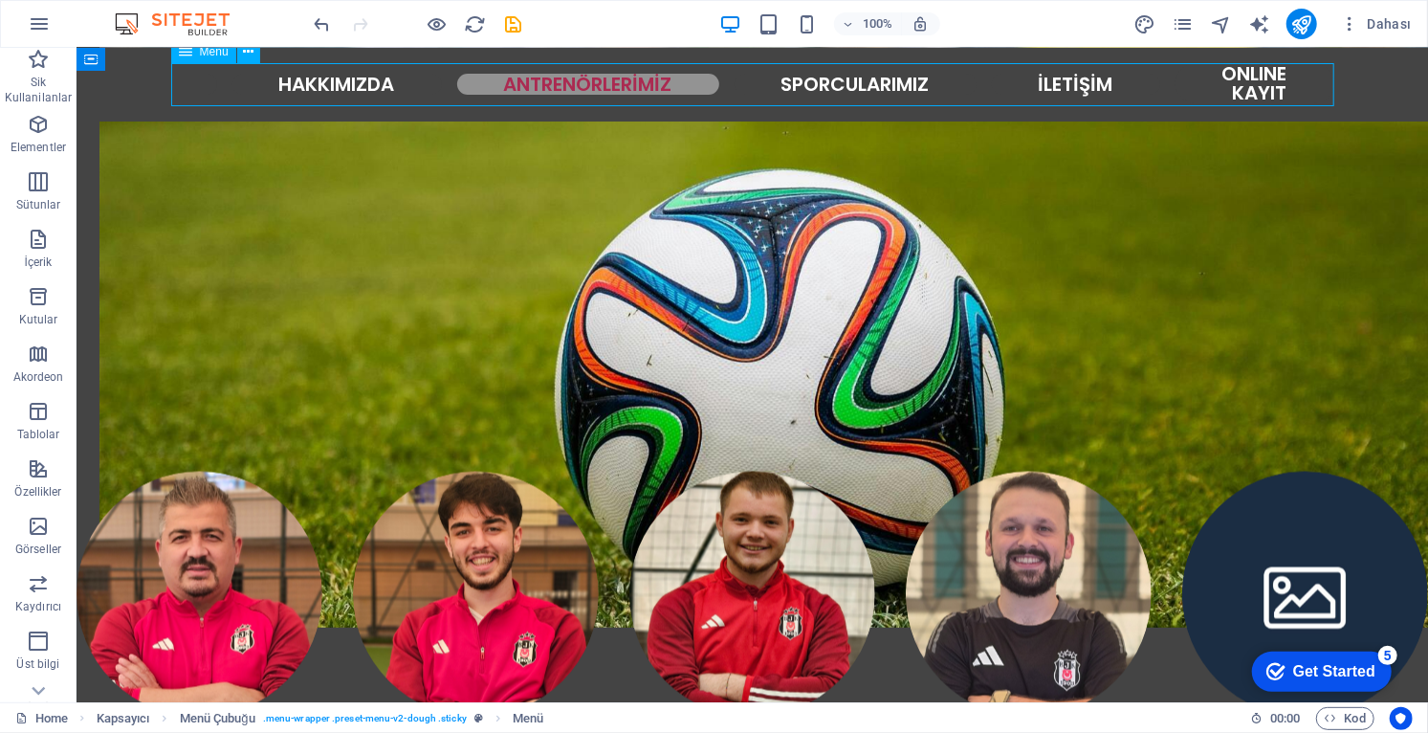
select select "primary"
select select "1"
select select
select select "default"
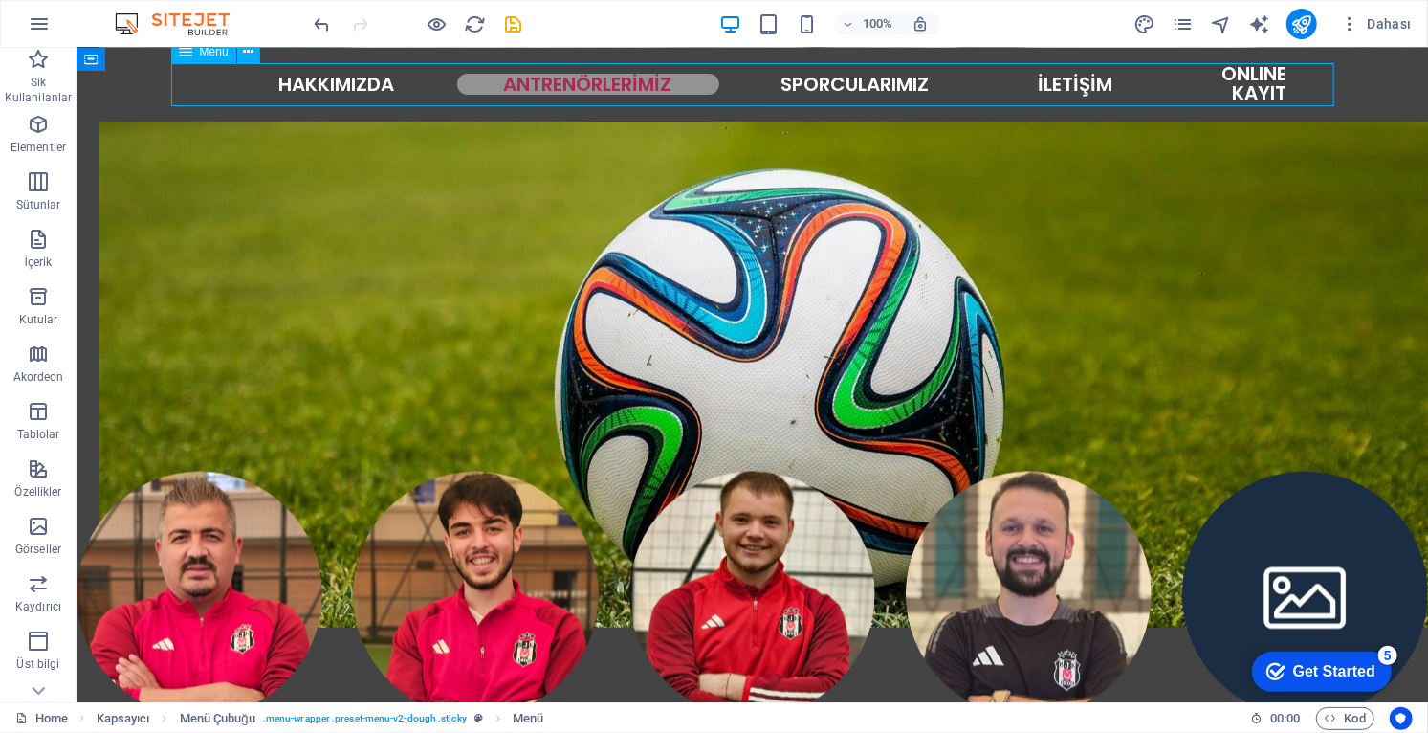
select select
select select "default"
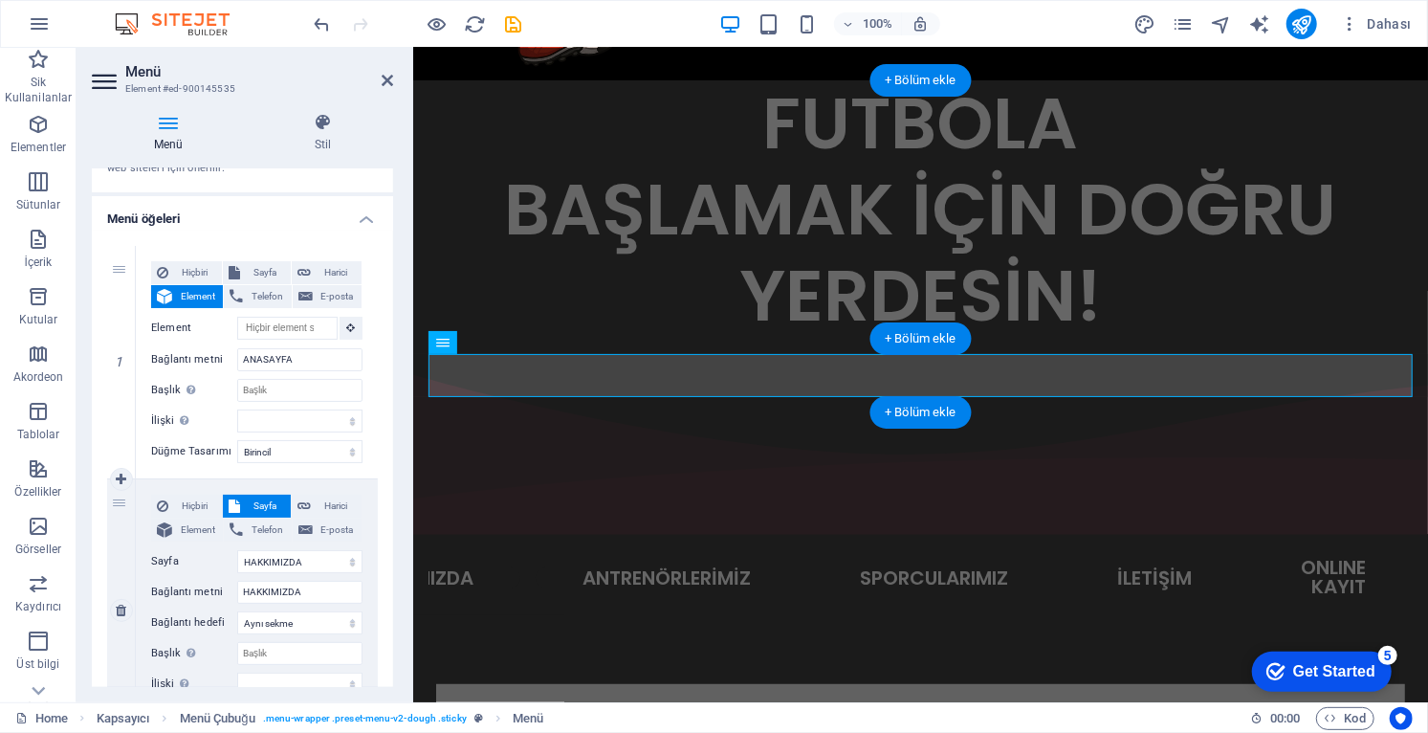
scroll to position [113, 0]
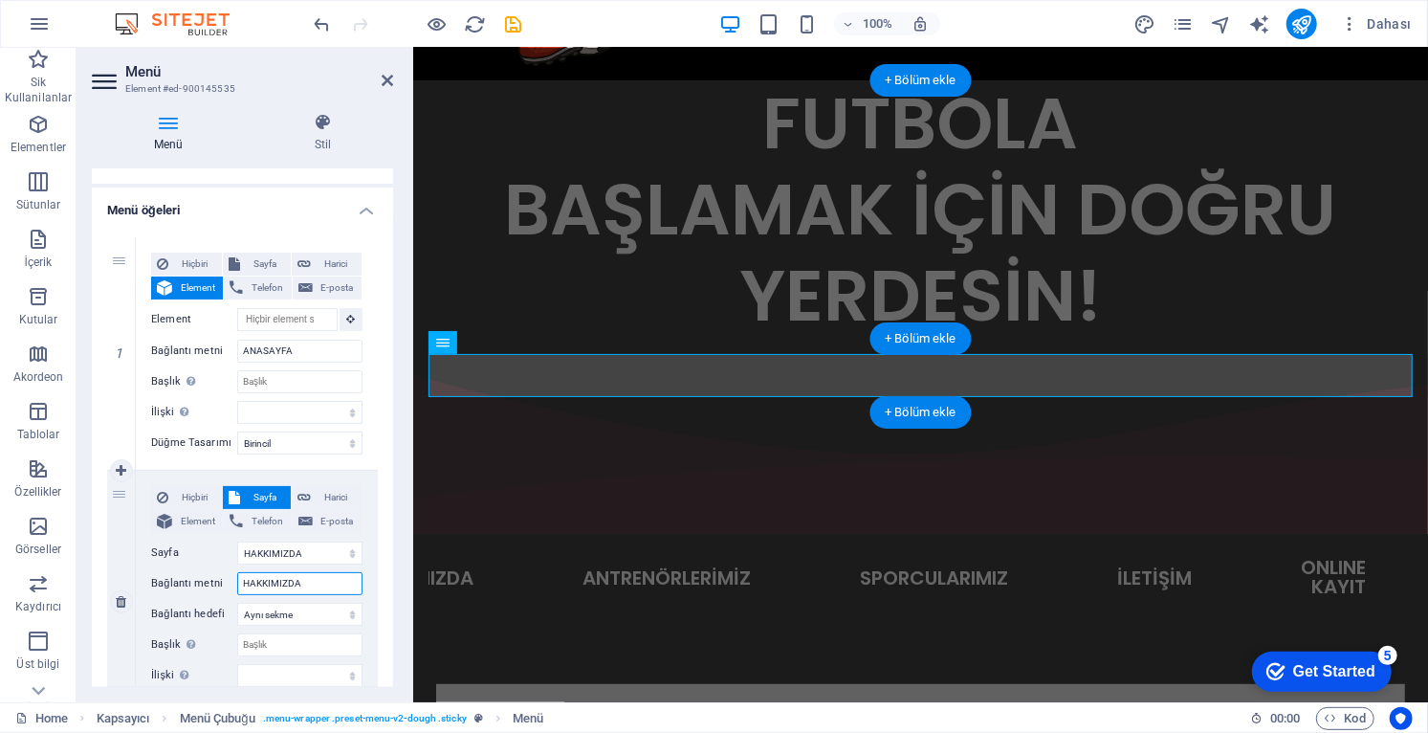
type input "HAKKIMIZDA |"
select select
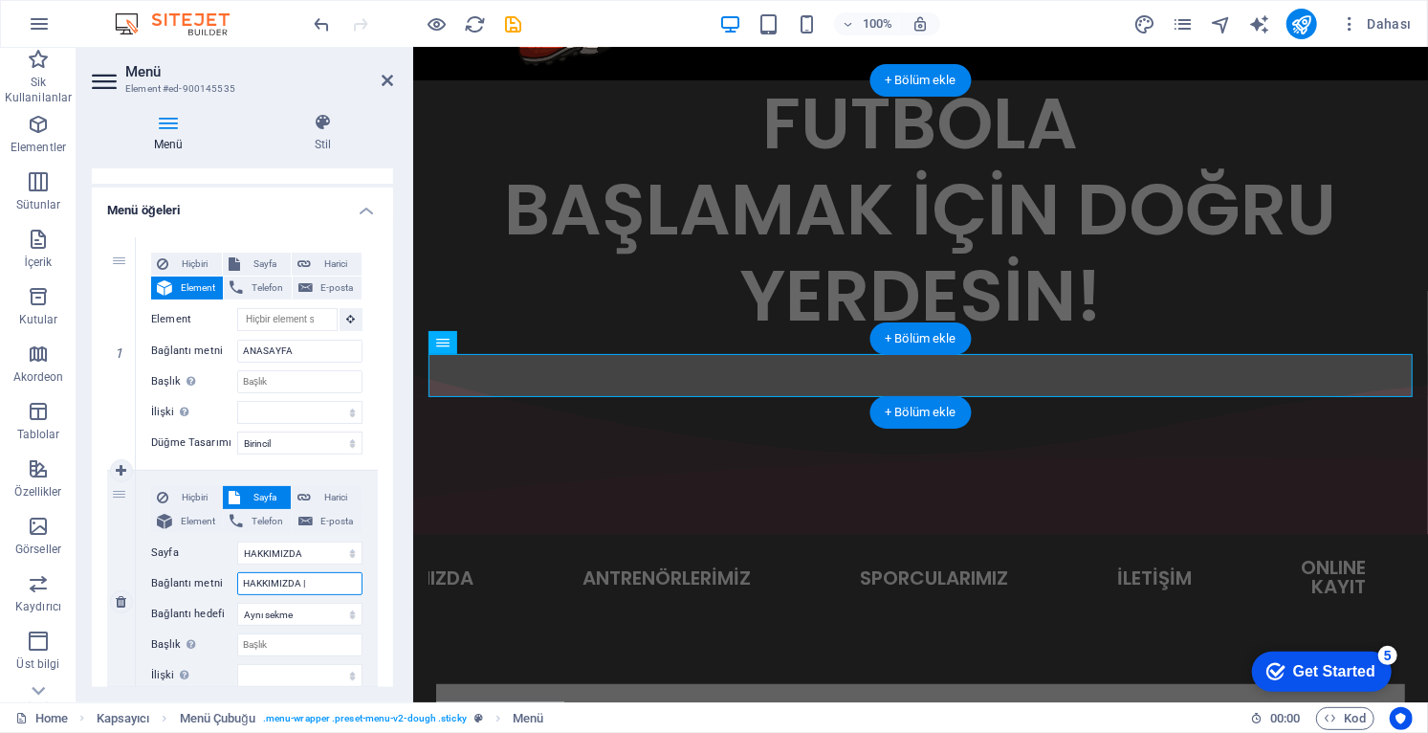
select select
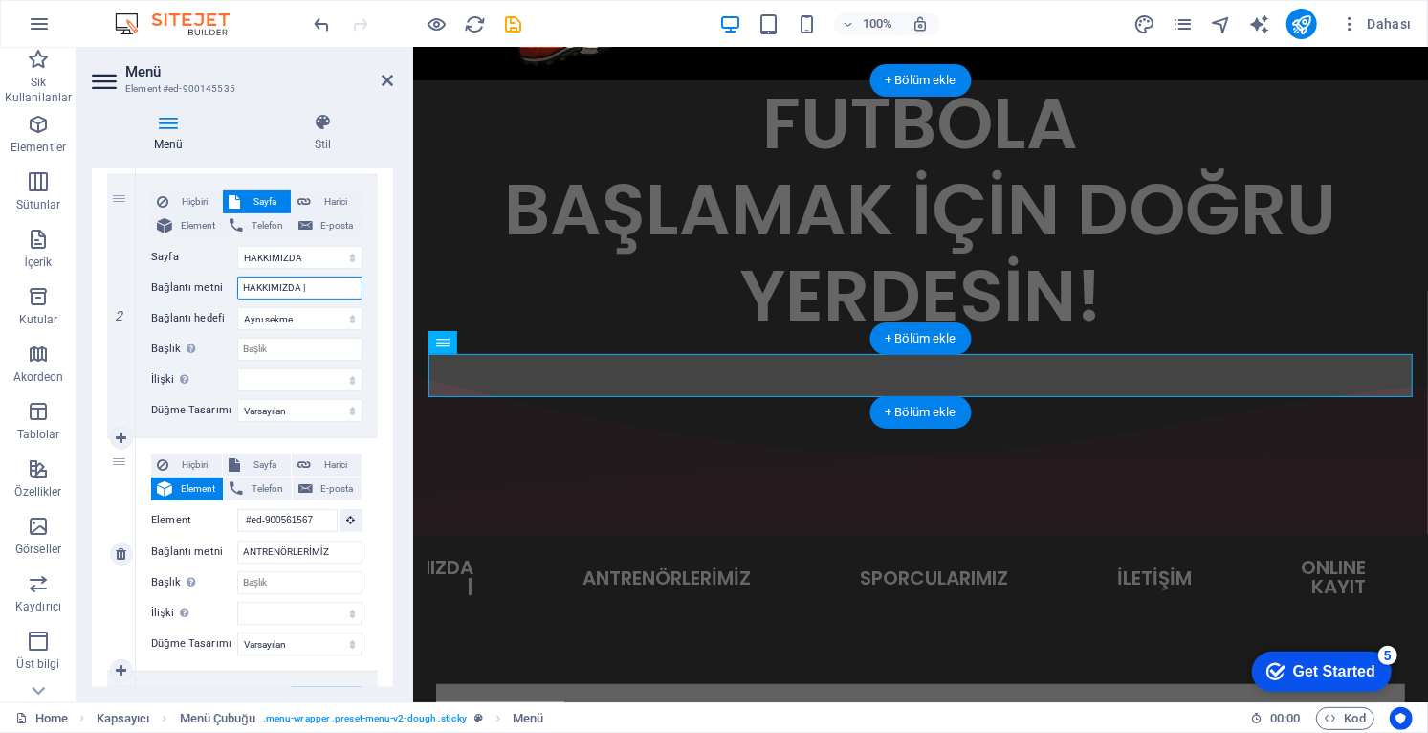
scroll to position [408, 0]
click at [333, 286] on input "HAKKIMIZDA |" at bounding box center [299, 287] width 125 height 23
type input "HAKKIMIZDA"
select select
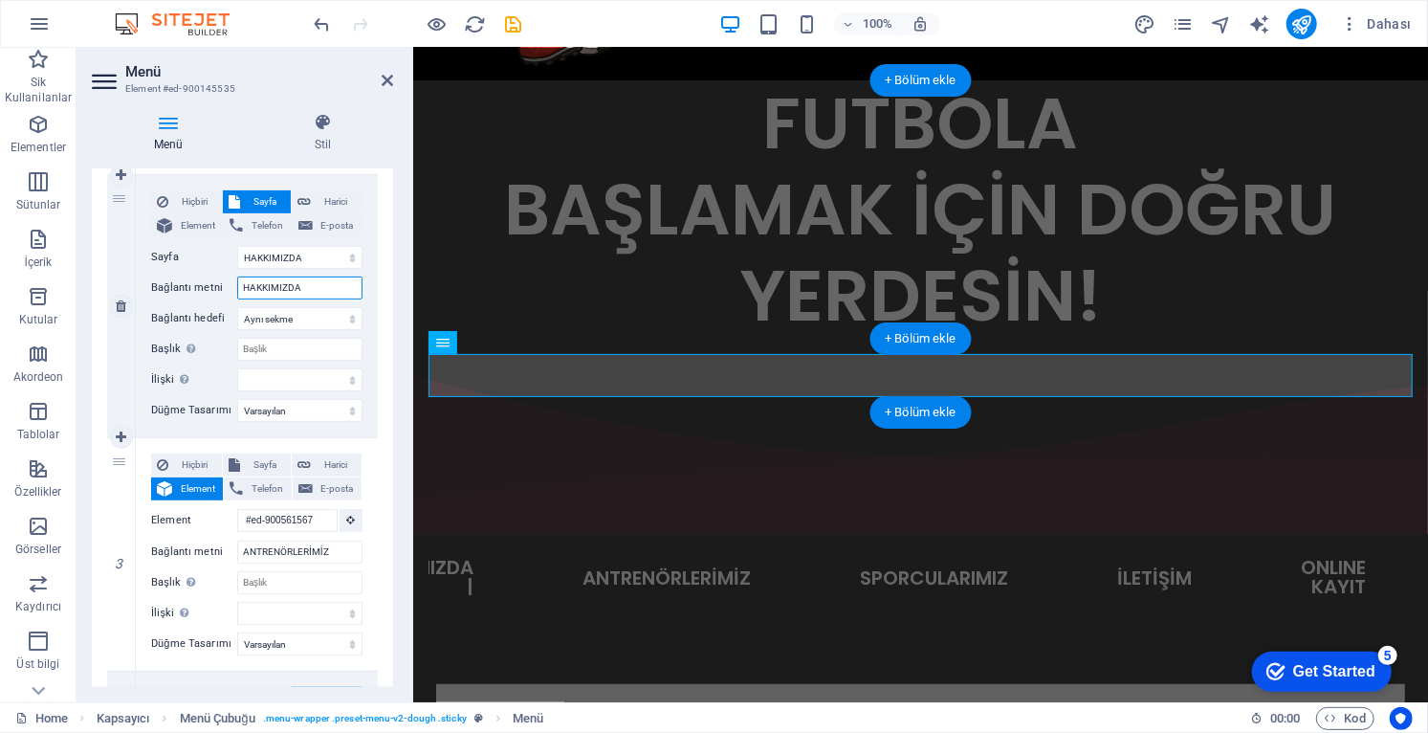
select select
type input "HAKKIMIZDA"
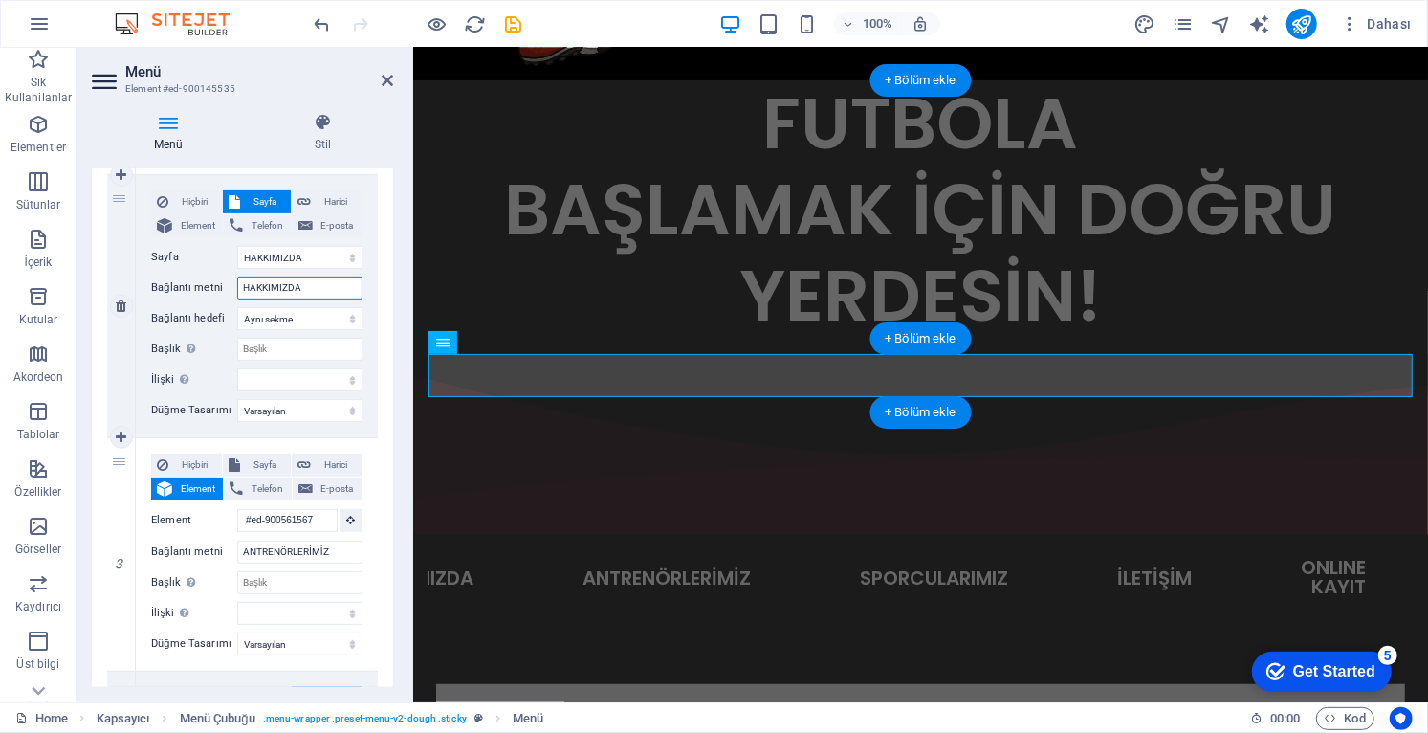
select select
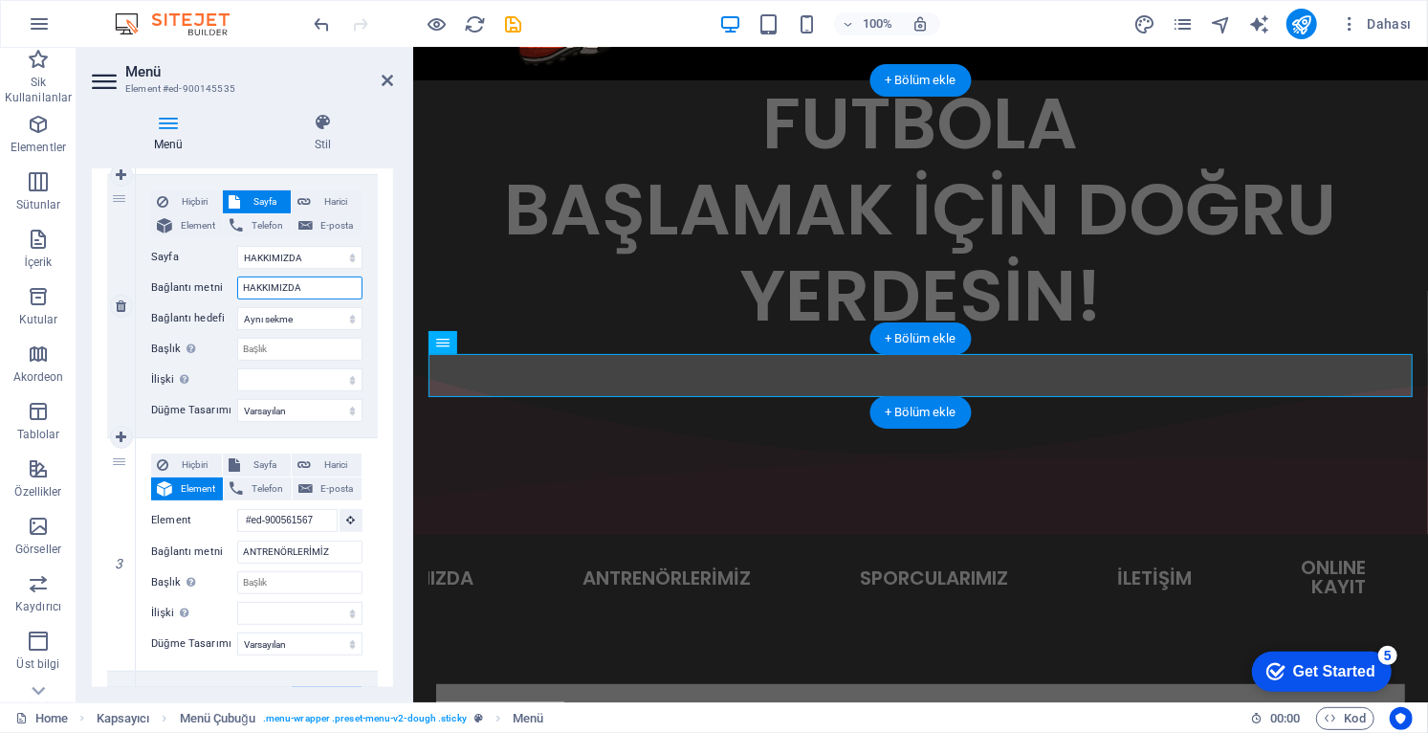
select select
type input "HAKKIMIZDA|"
select select
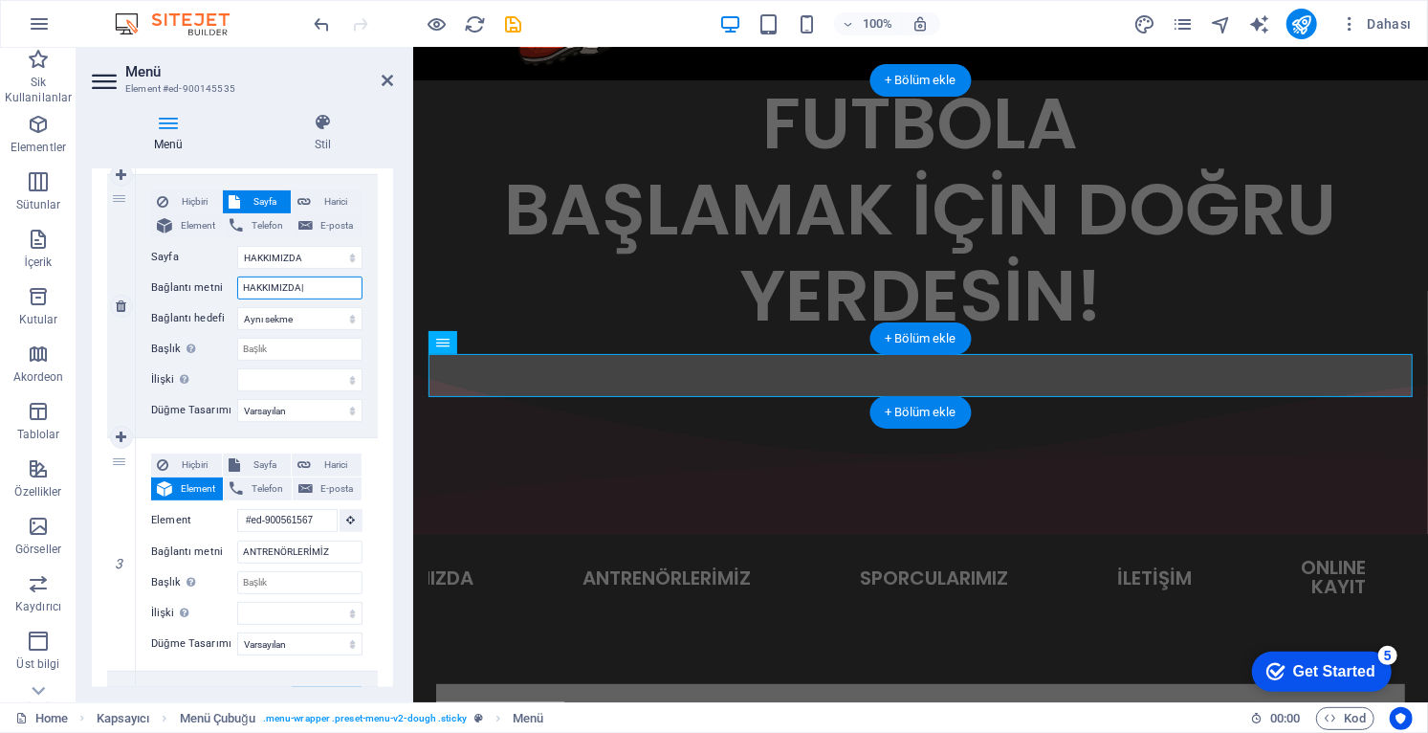
select select
type input "HAKKIMIZDA| |"
select select
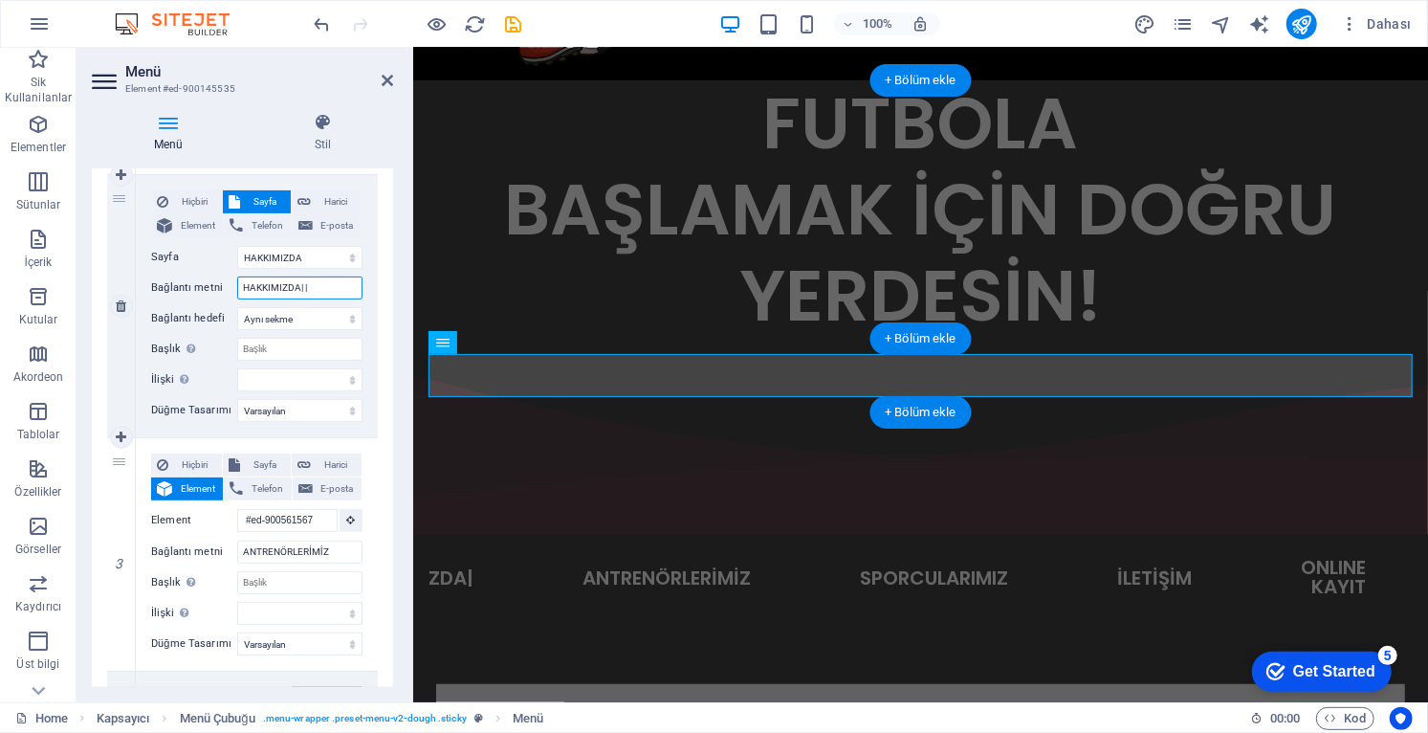
select select
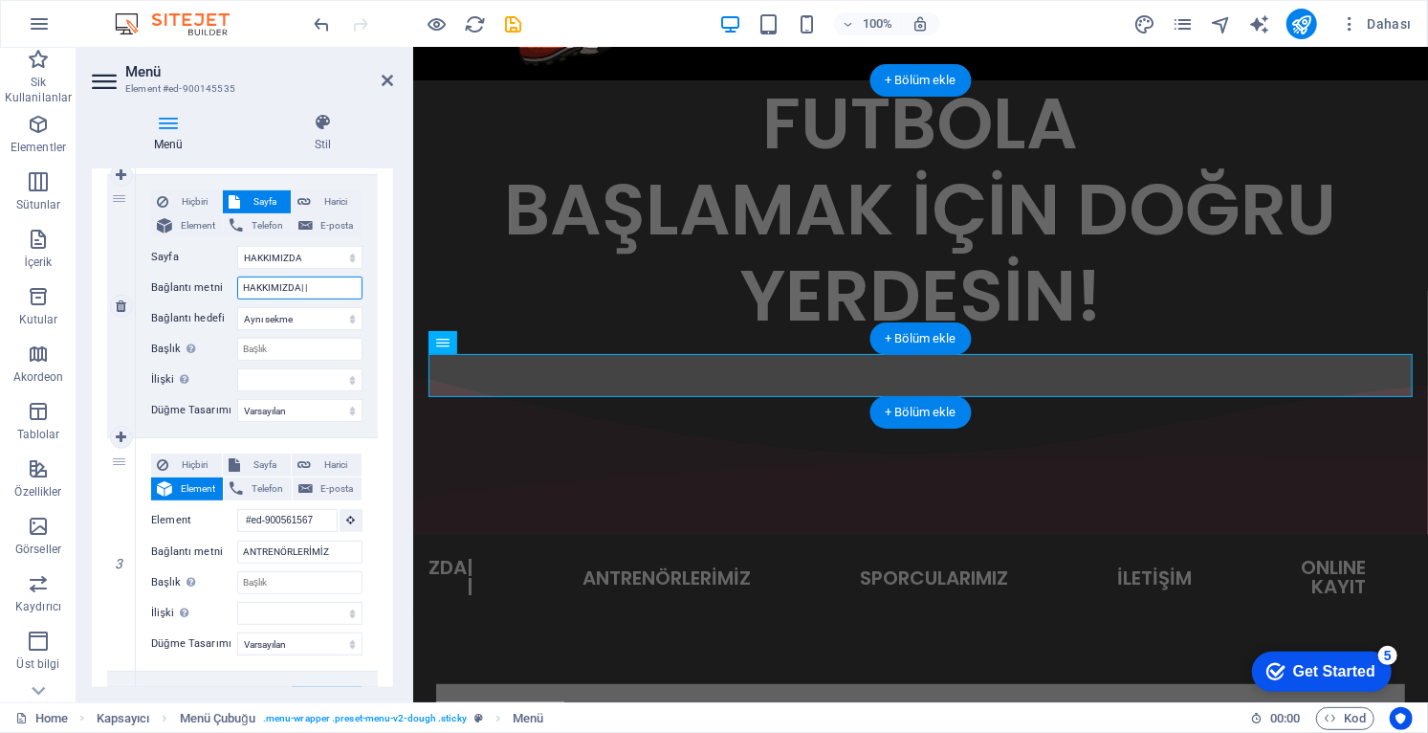
type input "HAKKIMIZDA|"
select select
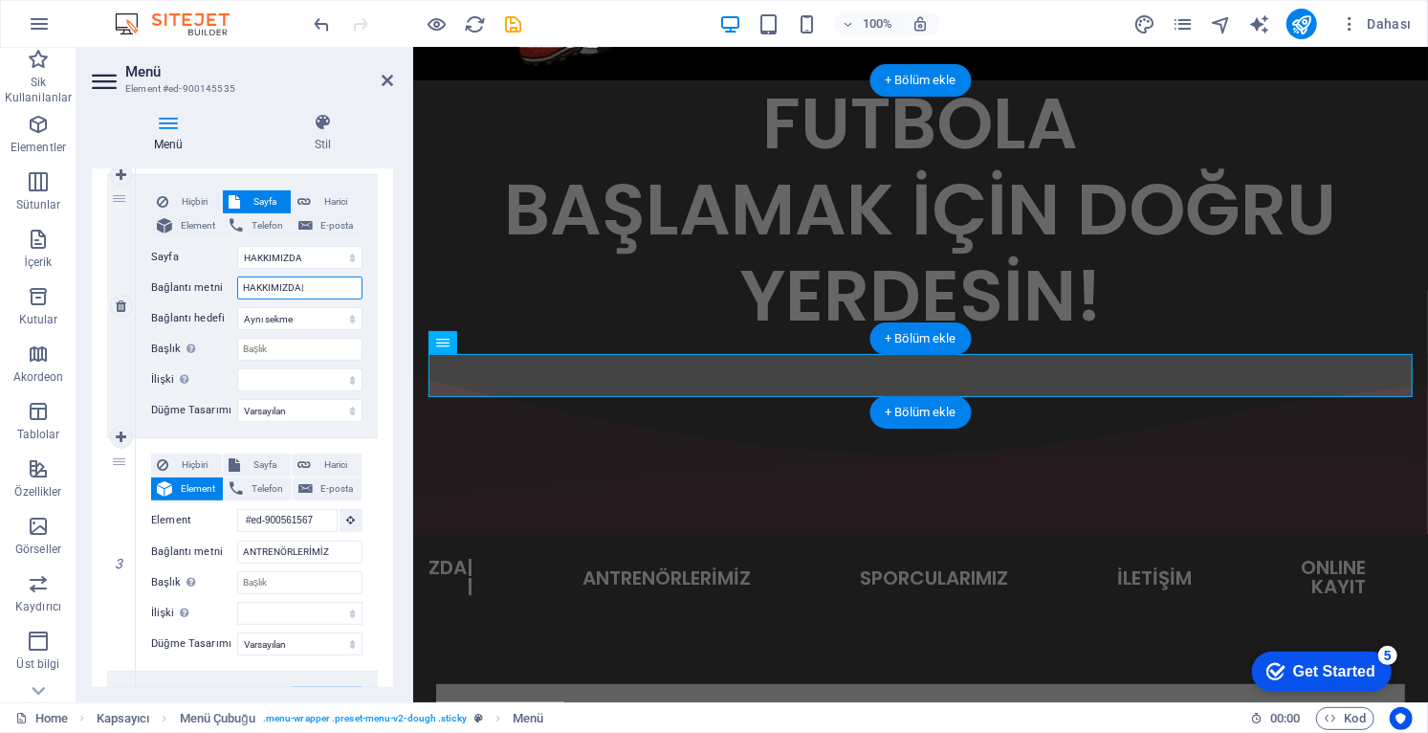
select select
type input "HAKKIMIZDA|"
select select
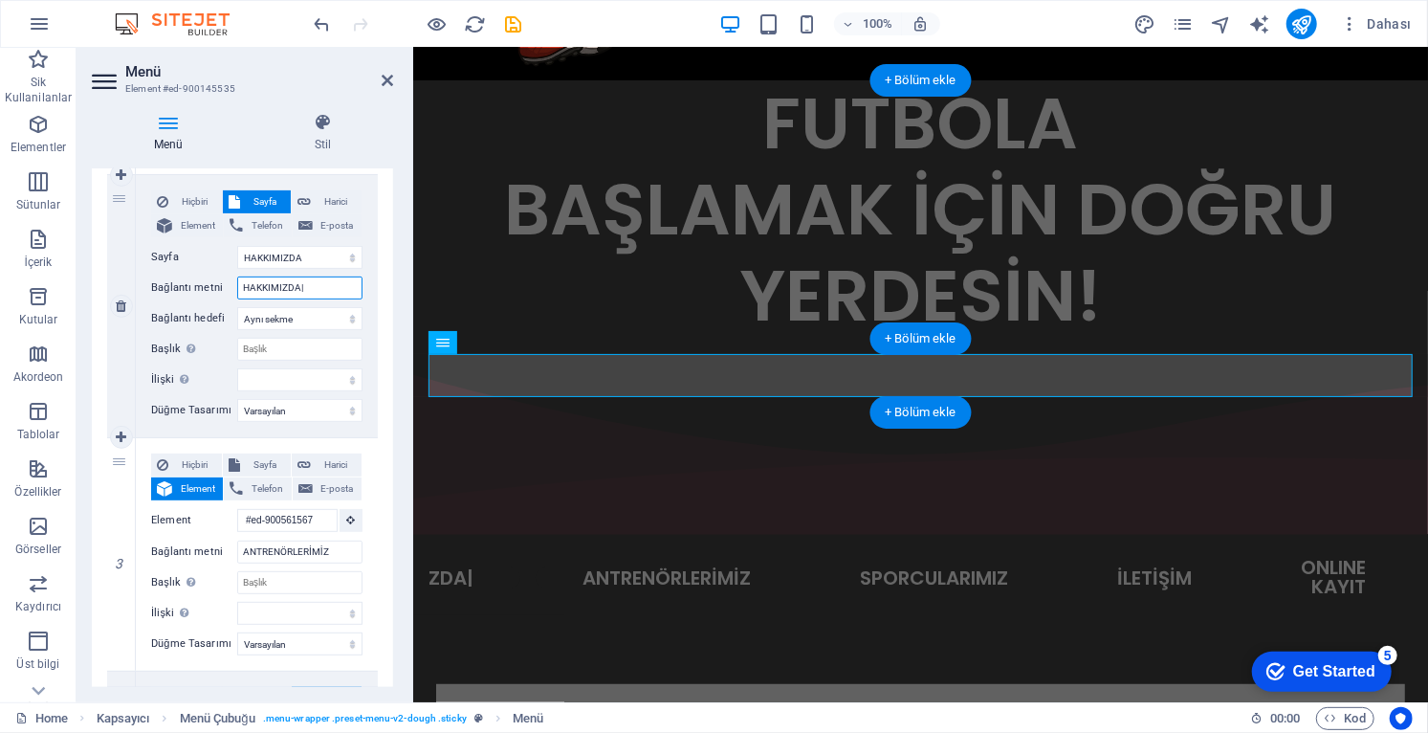
select select
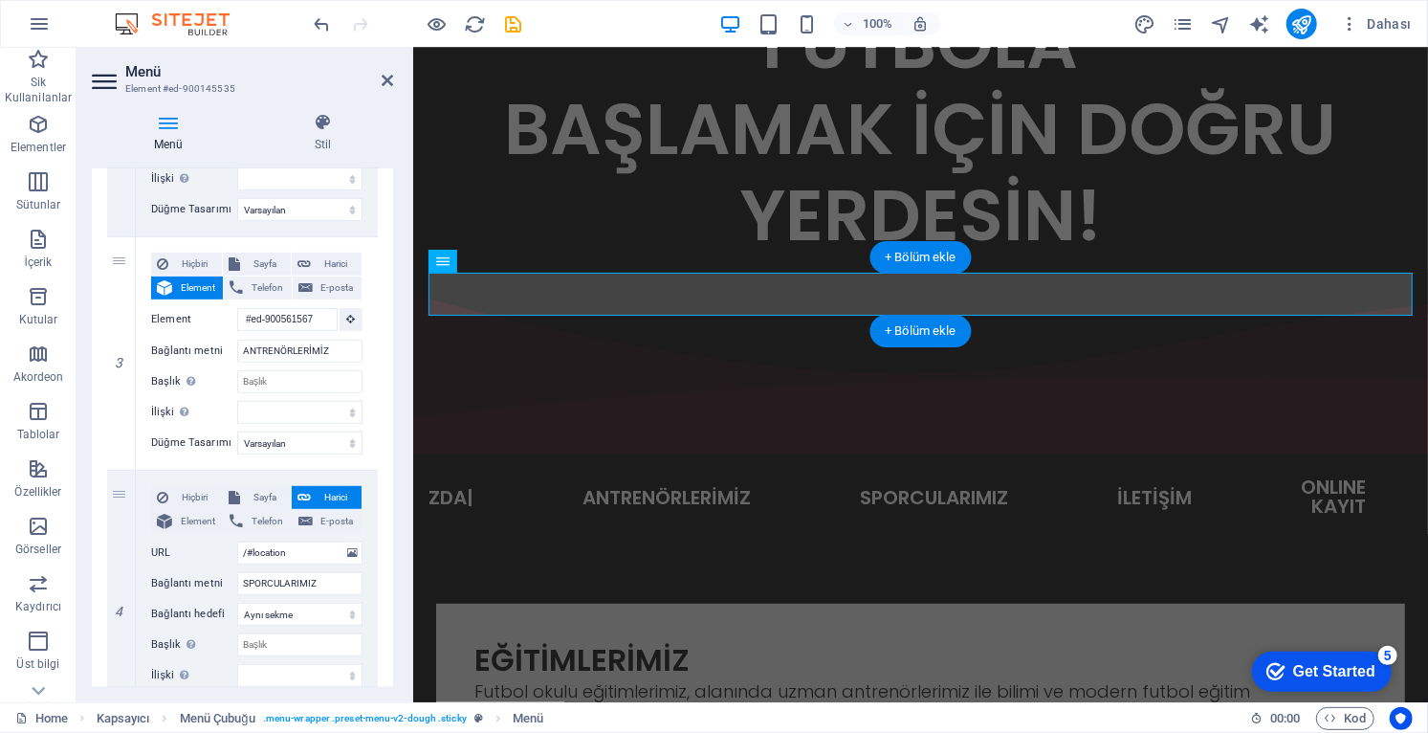
scroll to position [664, 0]
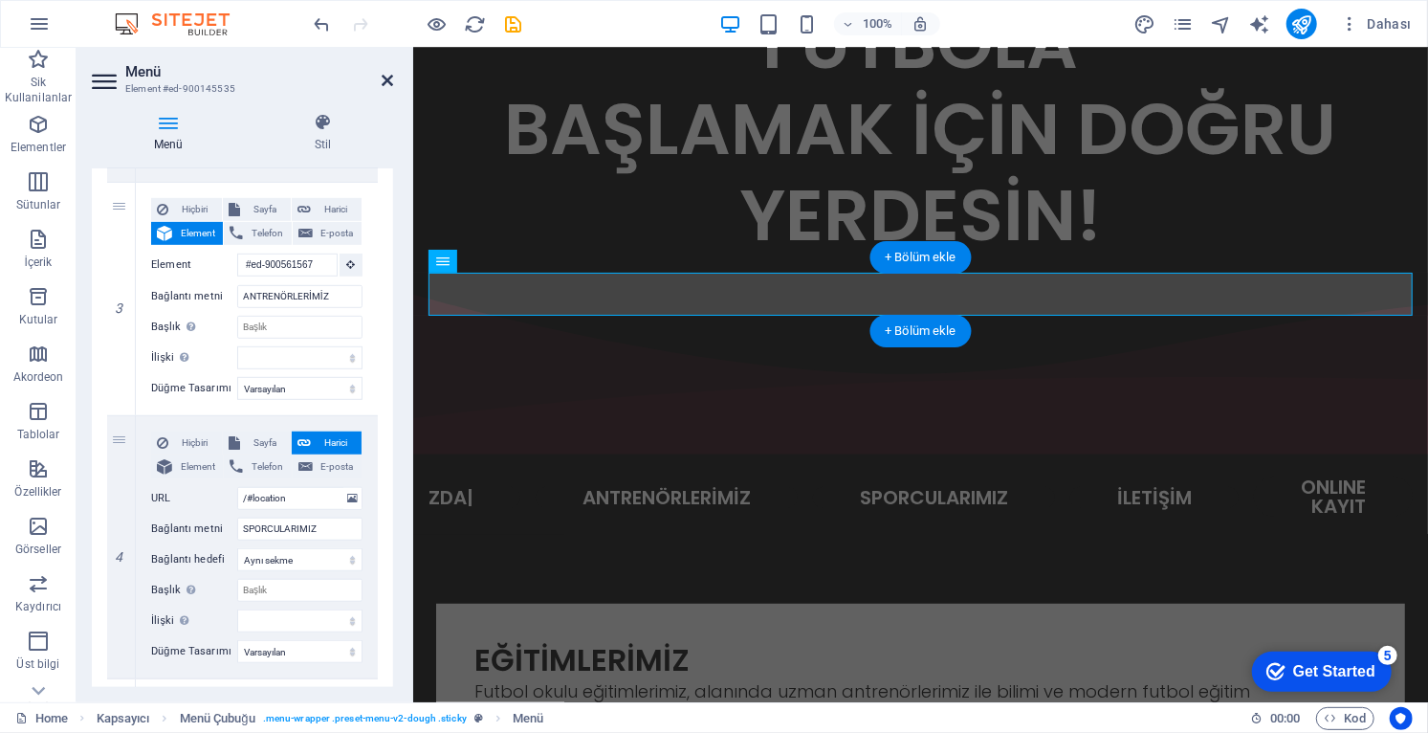
type input "HAKKIMIZDA|"
click at [382, 75] on icon at bounding box center [387, 80] width 11 height 15
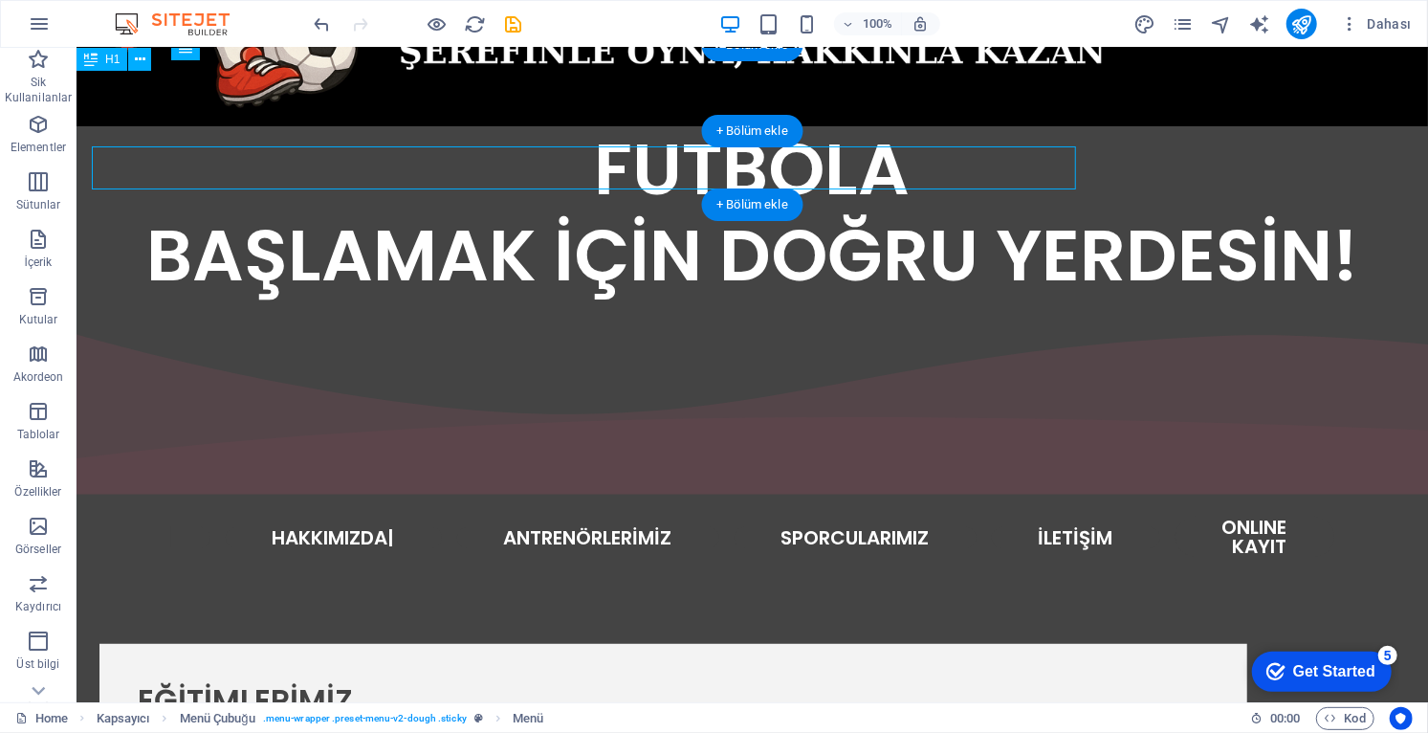
scroll to position [555, 0]
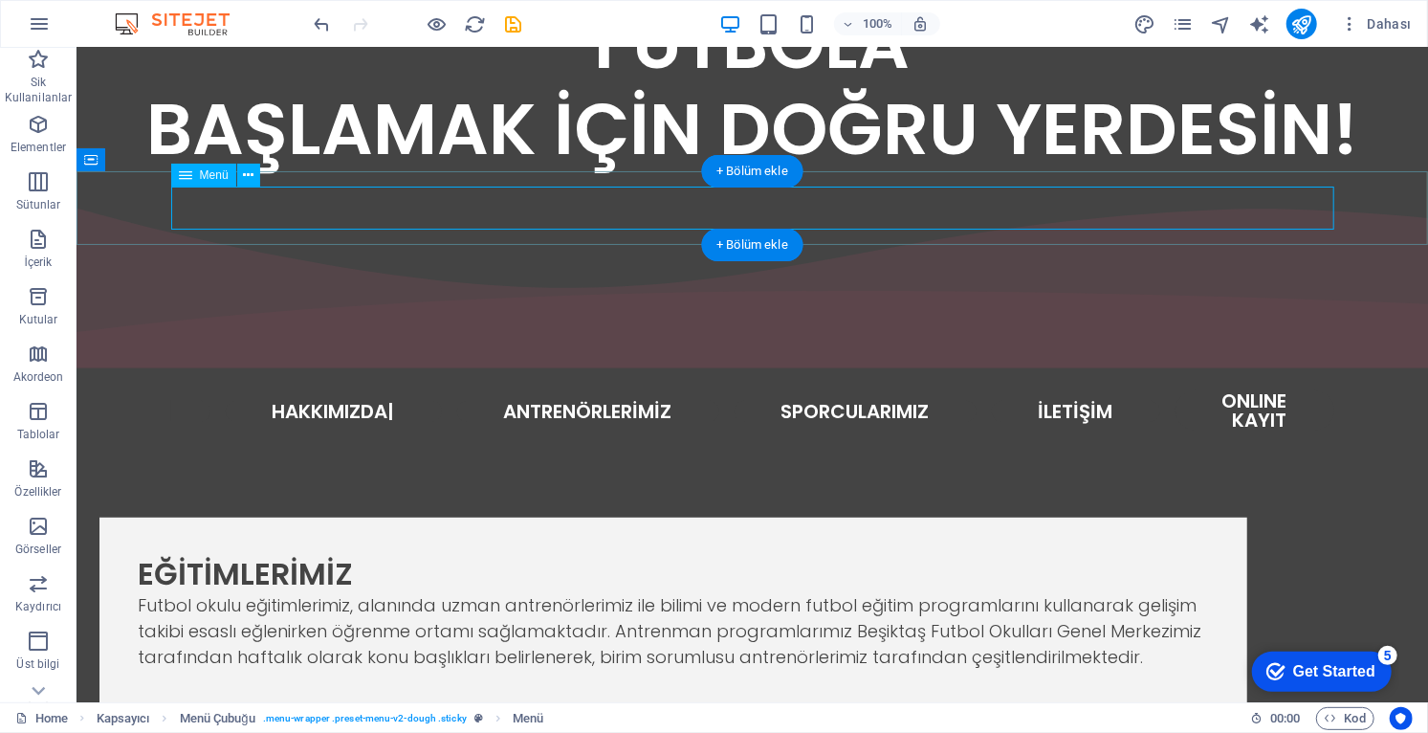
click at [1075, 389] on nav "ANASAYFA HAKKIMIZDA| ANTRENÖRLERİMİZ SPORCULARIMIZ İLETİŞİM ONLINE KAYIT" at bounding box center [751, 410] width 1163 height 43
click at [1079, 389] on nav "ANASAYFA HAKKIMIZDA| ANTRENÖRLERİMİZ SPORCULARIMIZ İLETİŞİM ONLINE KAYIT" at bounding box center [751, 410] width 1163 height 43
click at [1077, 389] on nav "ANASAYFA HAKKIMIZDA| ANTRENÖRLERİMİZ SPORCULARIMIZ İLETİŞİM ONLINE KAYIT" at bounding box center [751, 410] width 1163 height 43
select select "primary"
select select "1"
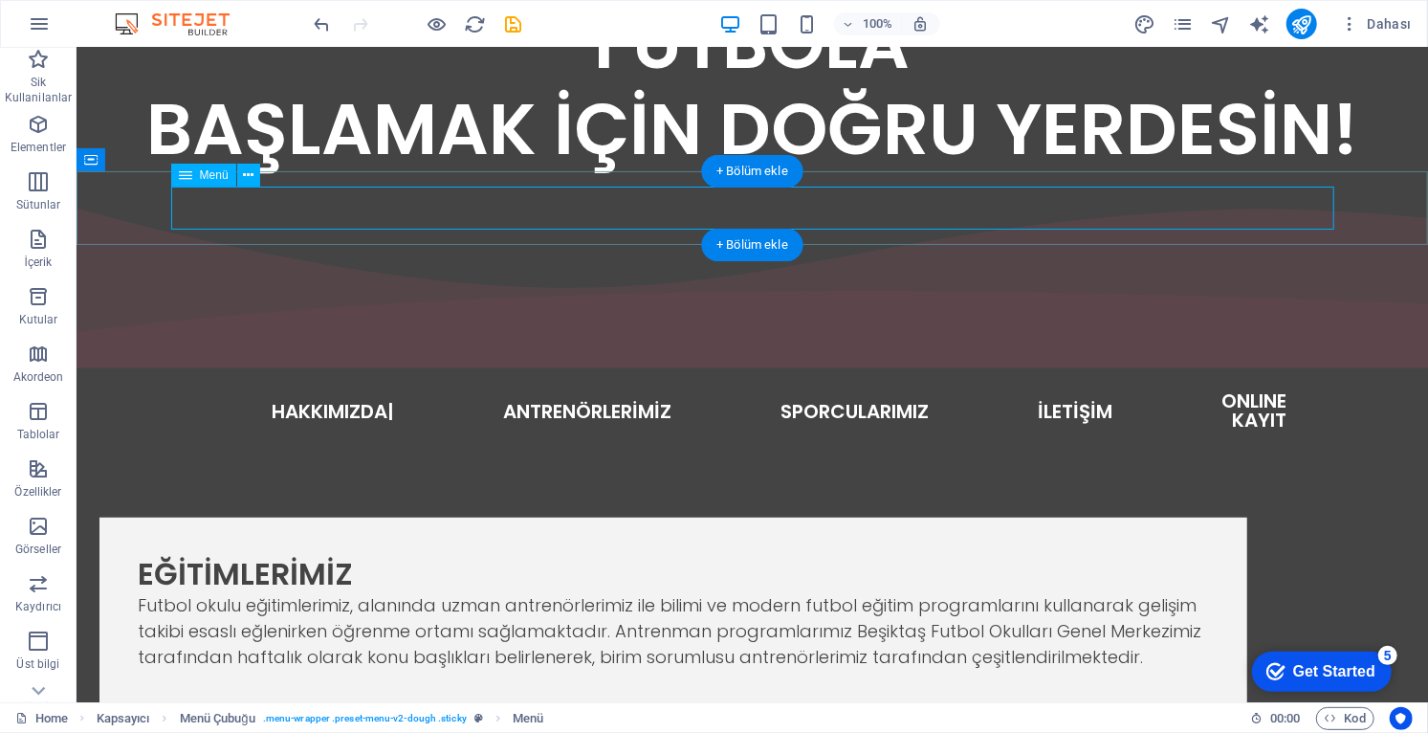
select select
select select "default"
select select
select select "default"
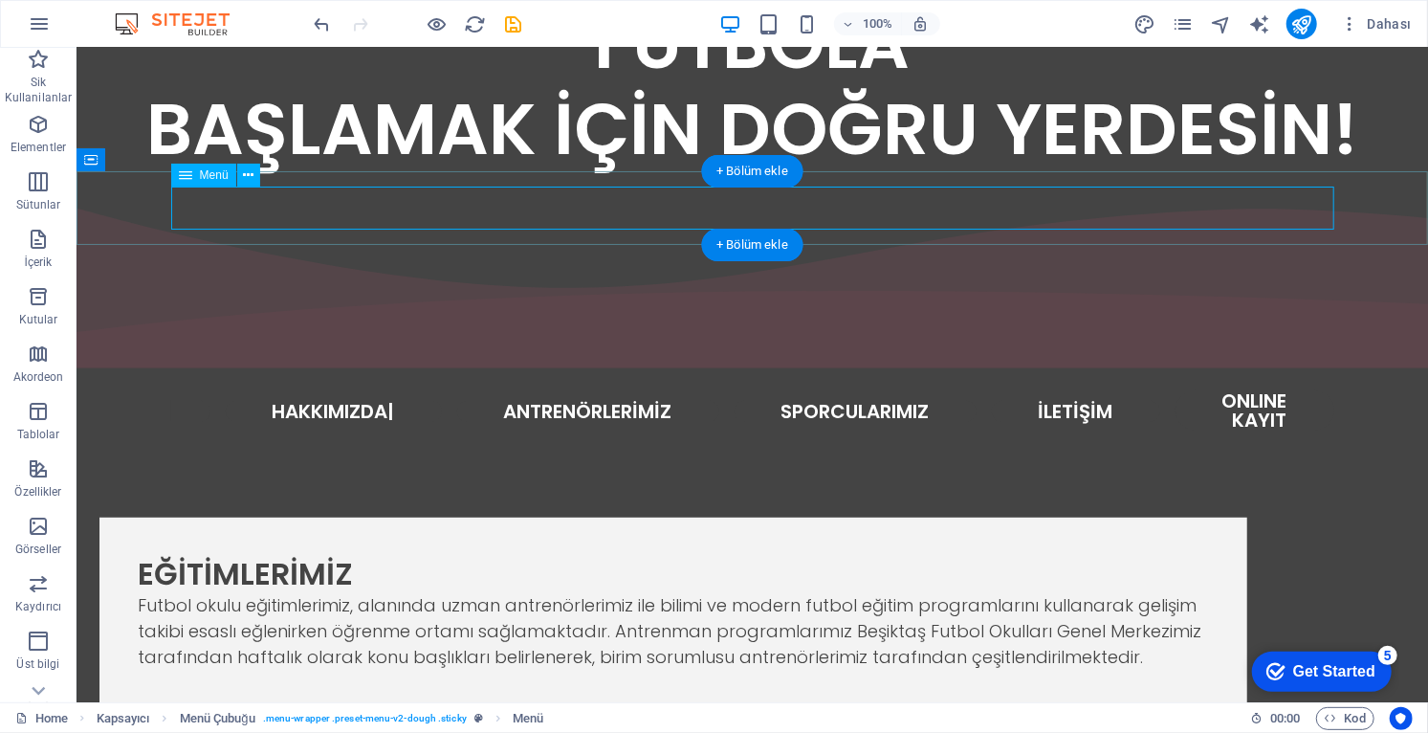
select select "default"
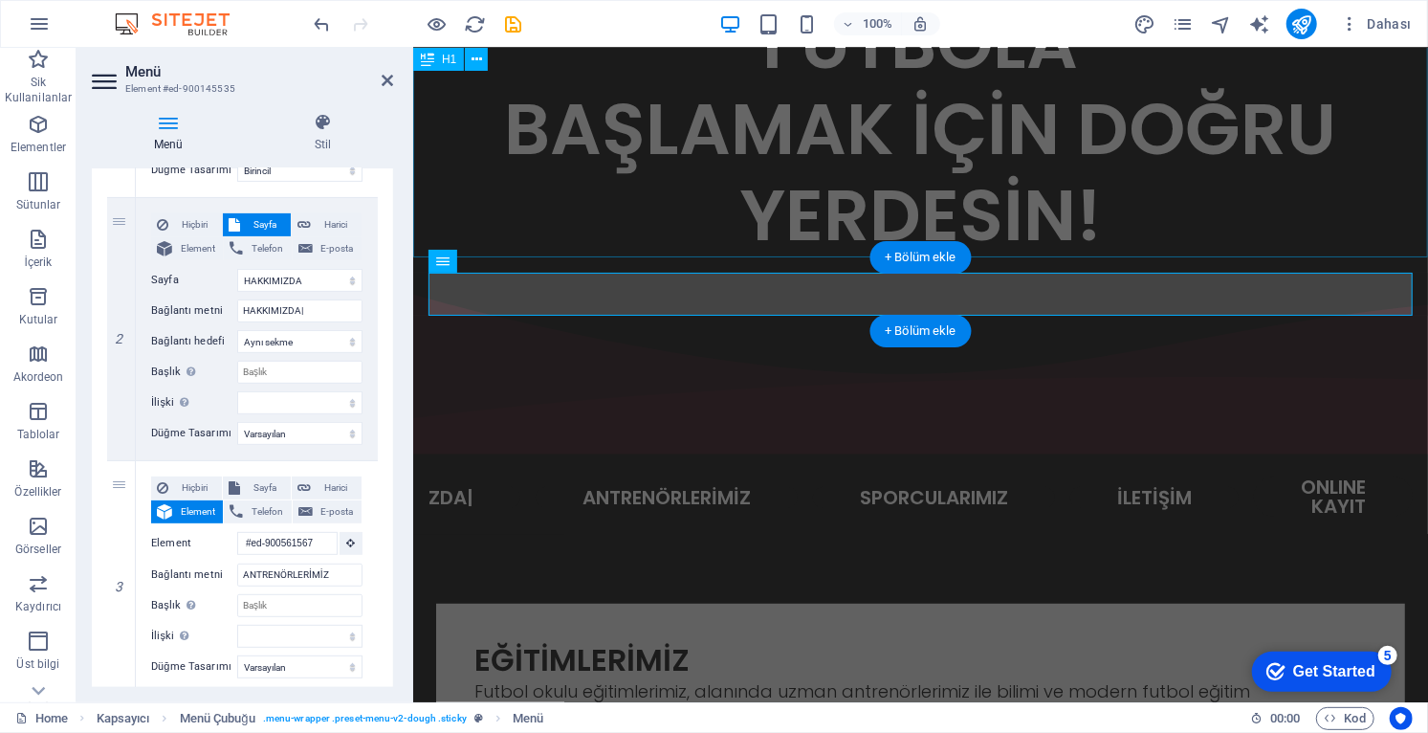
scroll to position [453, 0]
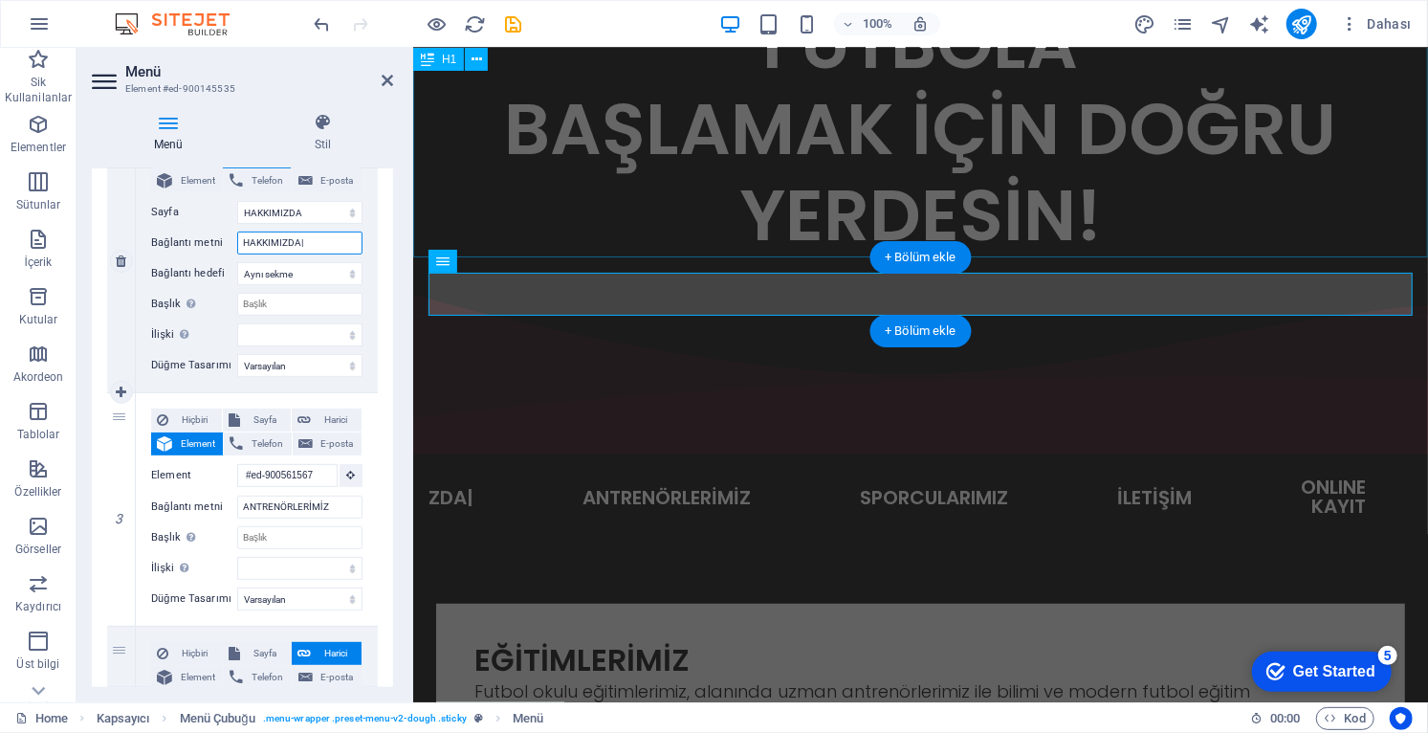
click at [314, 248] on input "HAKKIMIZDA|" at bounding box center [299, 242] width 125 height 23
type input "HAKKIMIZDA"
select select
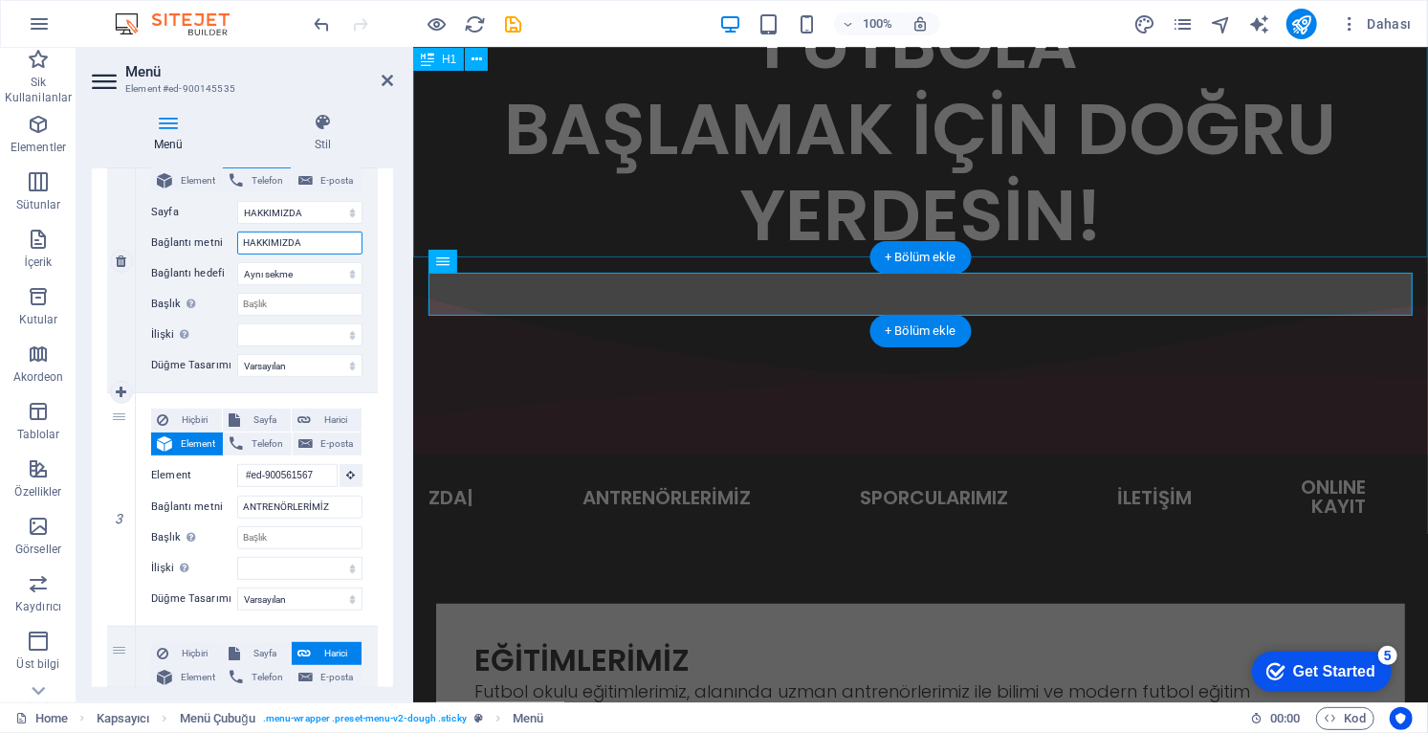
select select
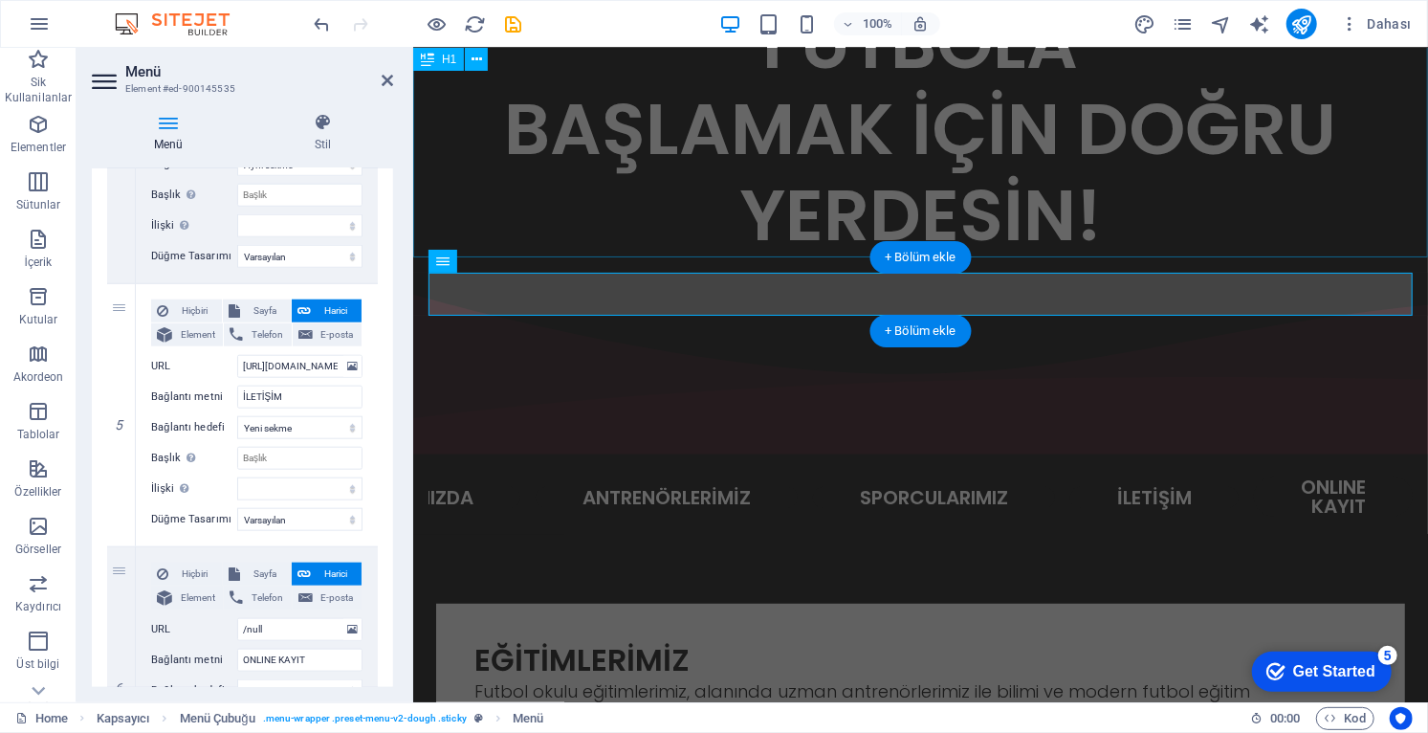
scroll to position [1059, 0]
type input "HAKKIMIZDA"
click at [190, 326] on span "Element" at bounding box center [197, 334] width 39 height 23
select select
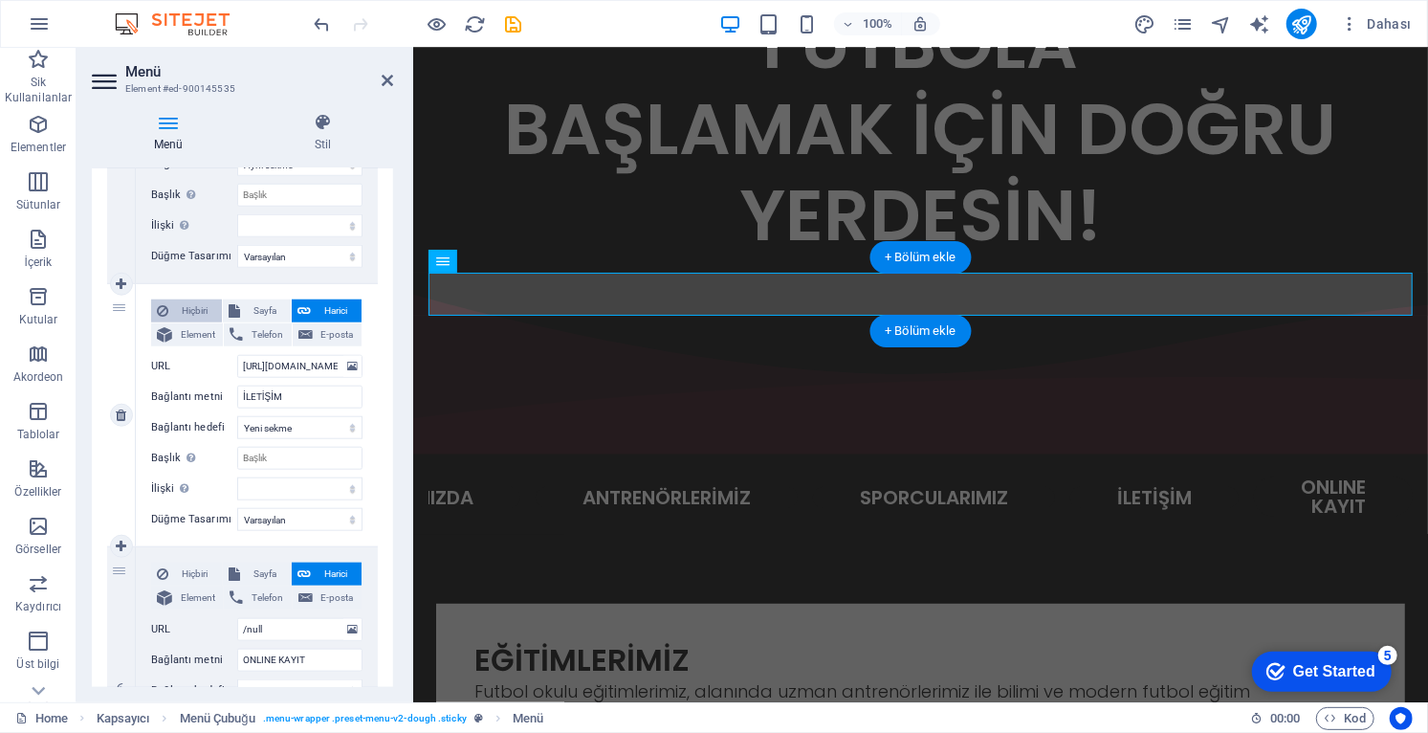
select select
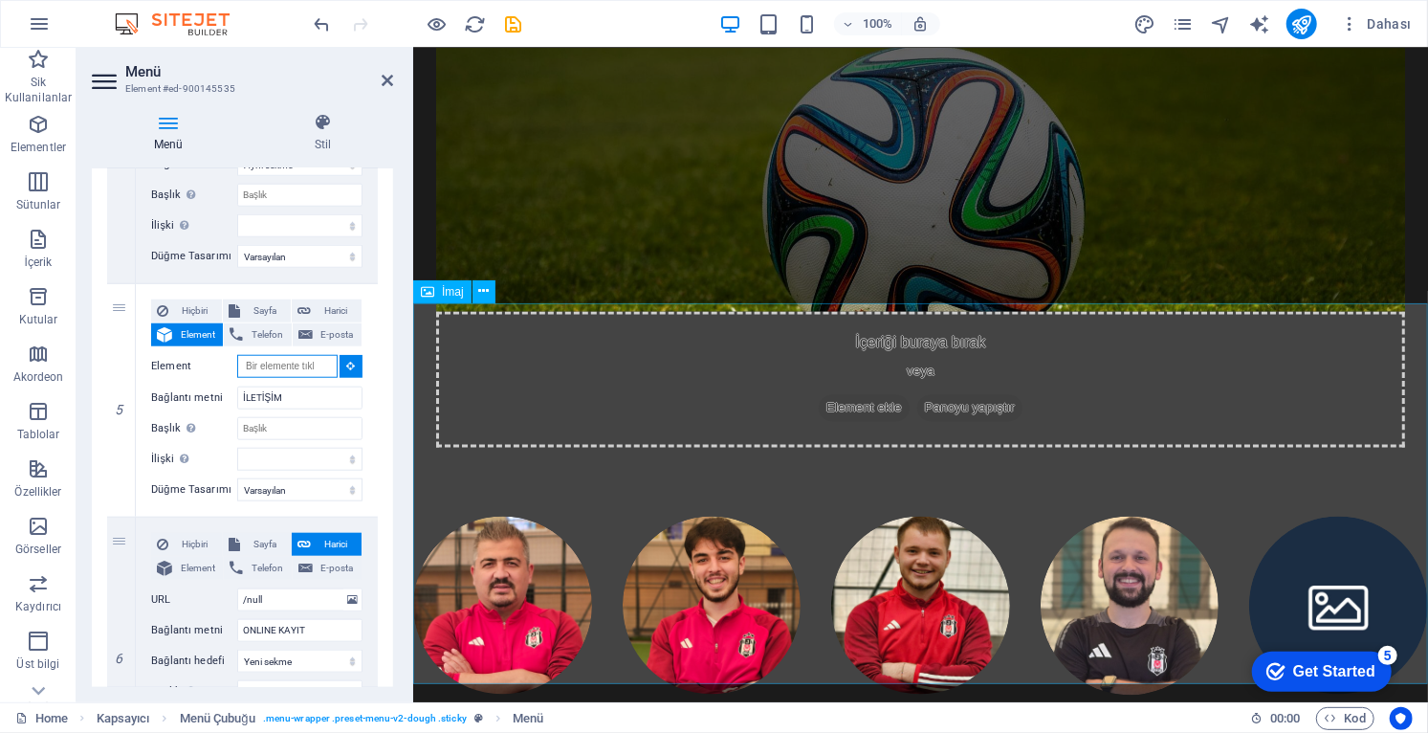
scroll to position [1982, 0]
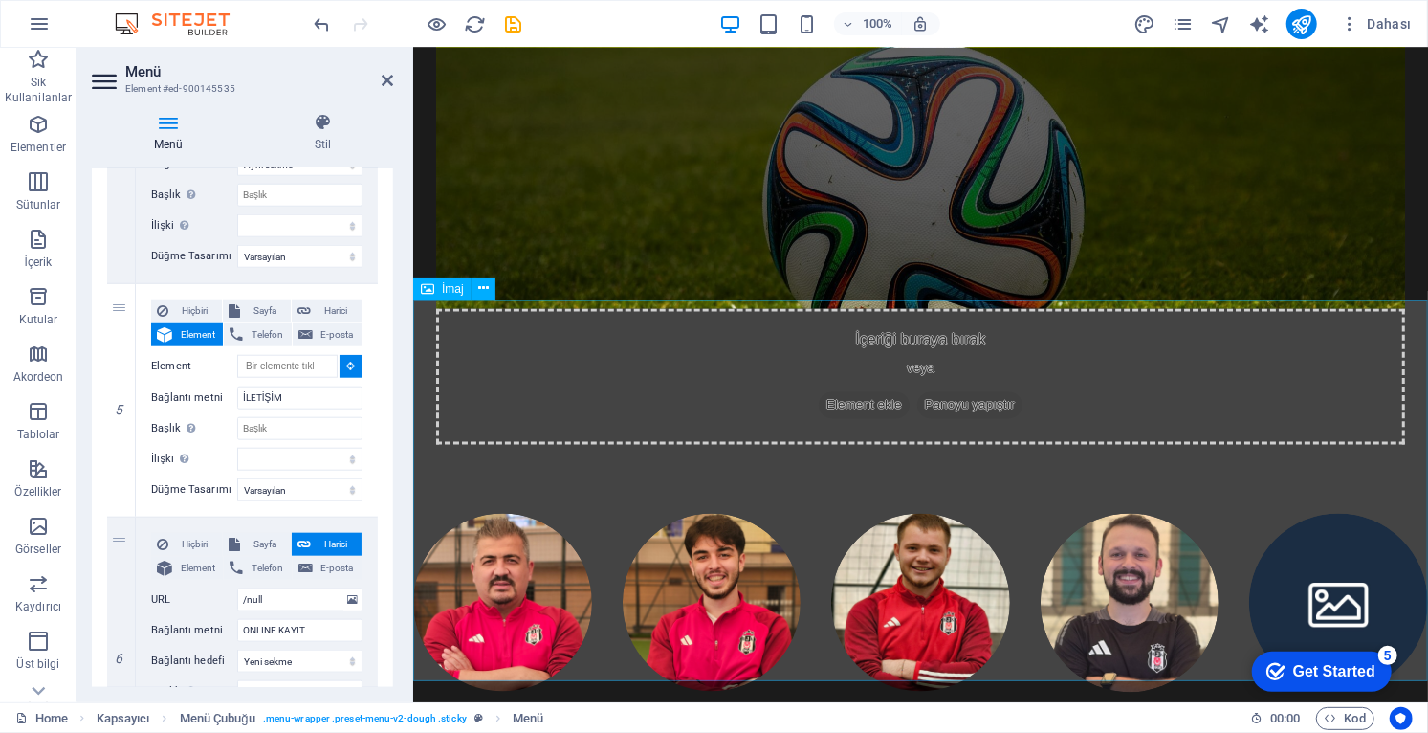
select select
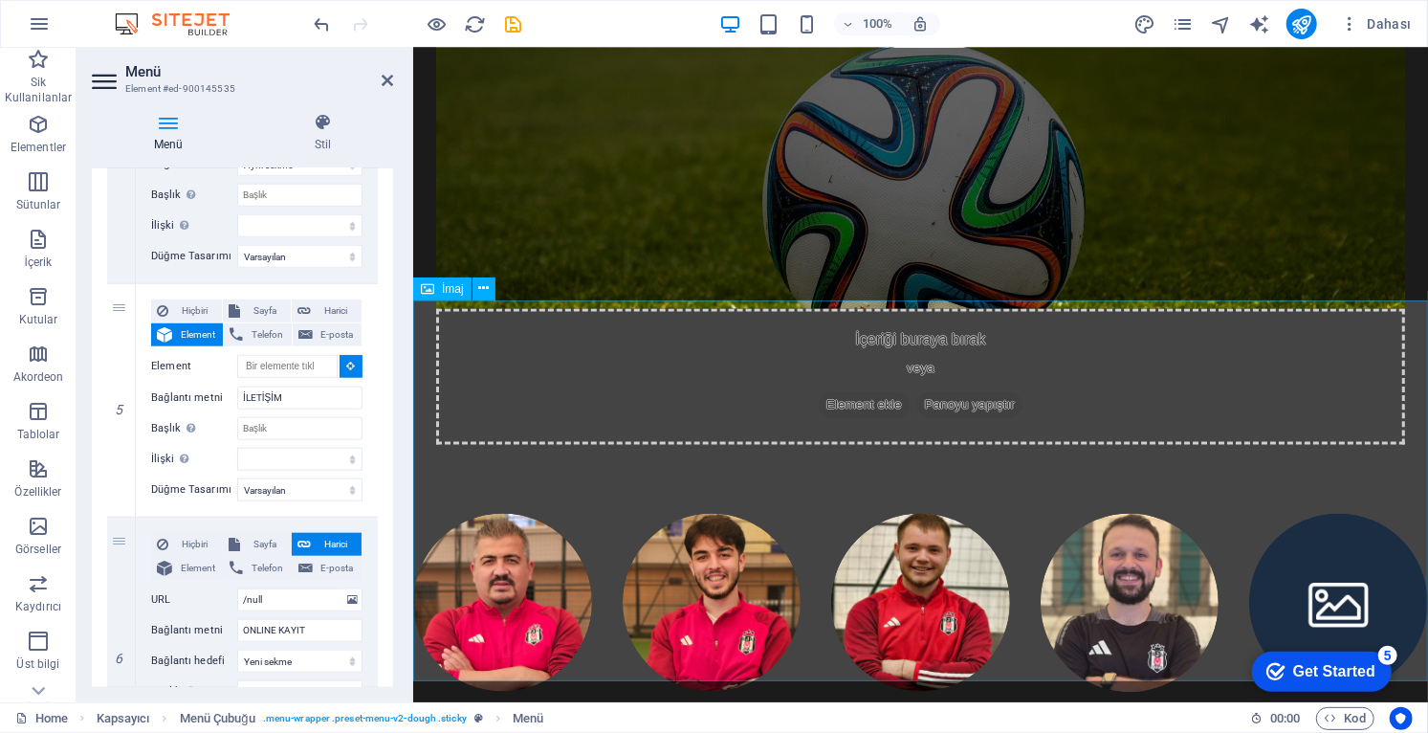
type input "#ed-new-162"
select select
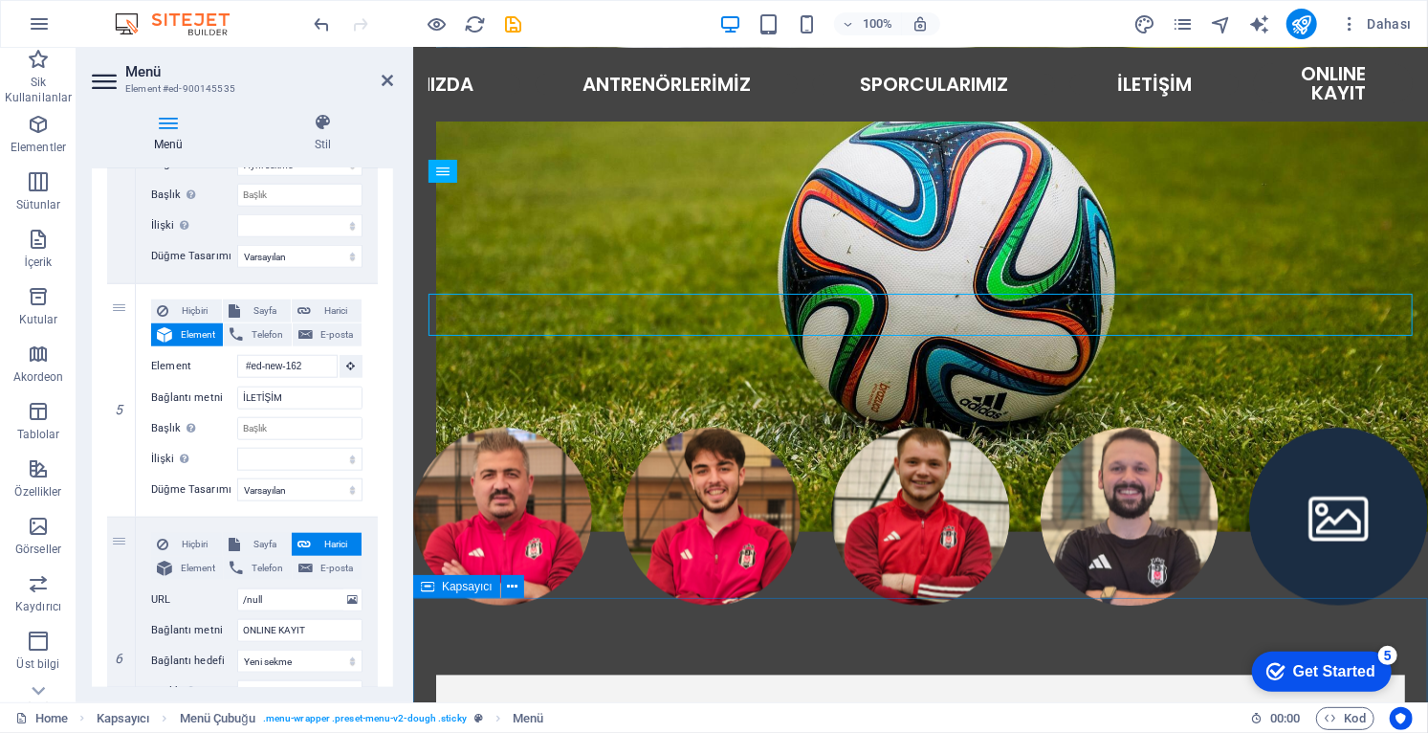
scroll to position [1992, 0]
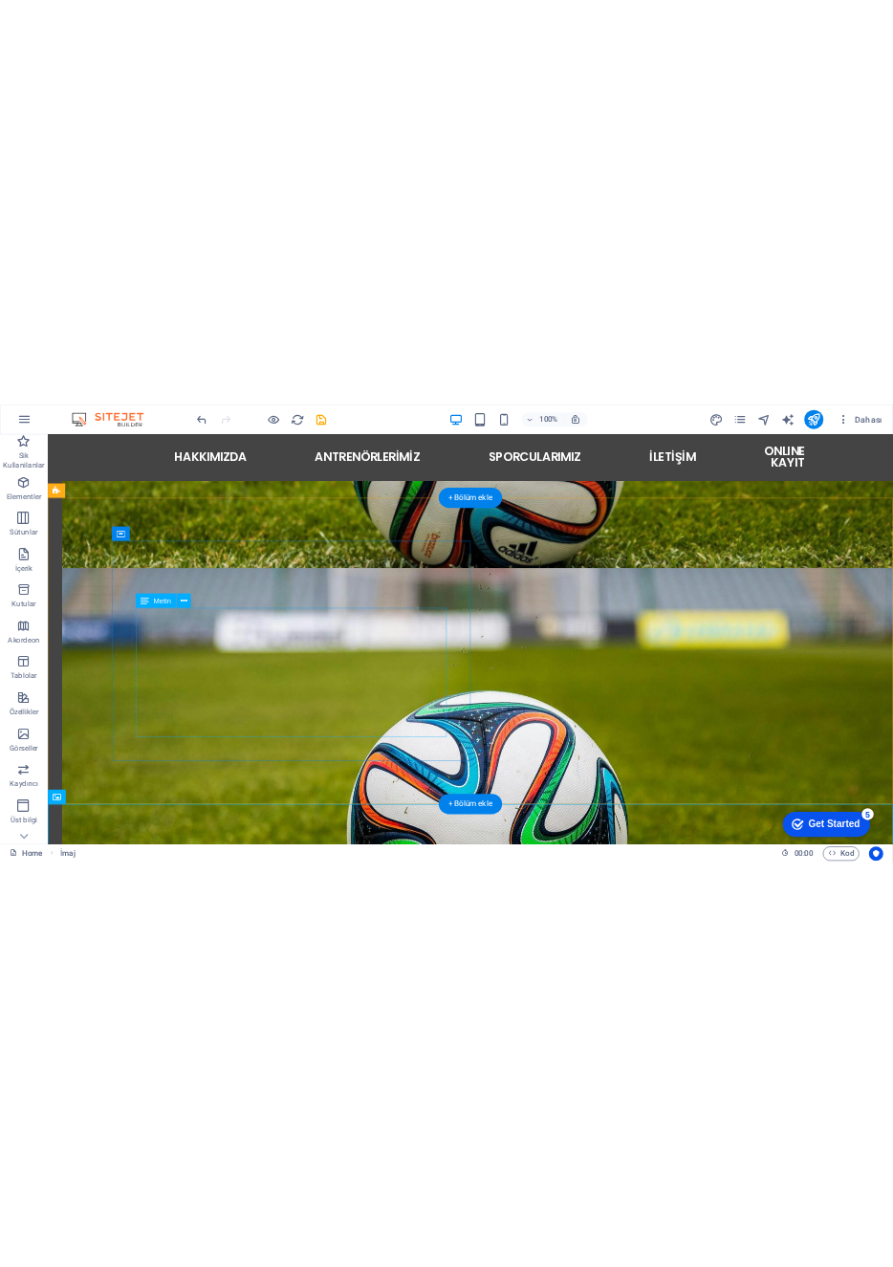
scroll to position [1541, 0]
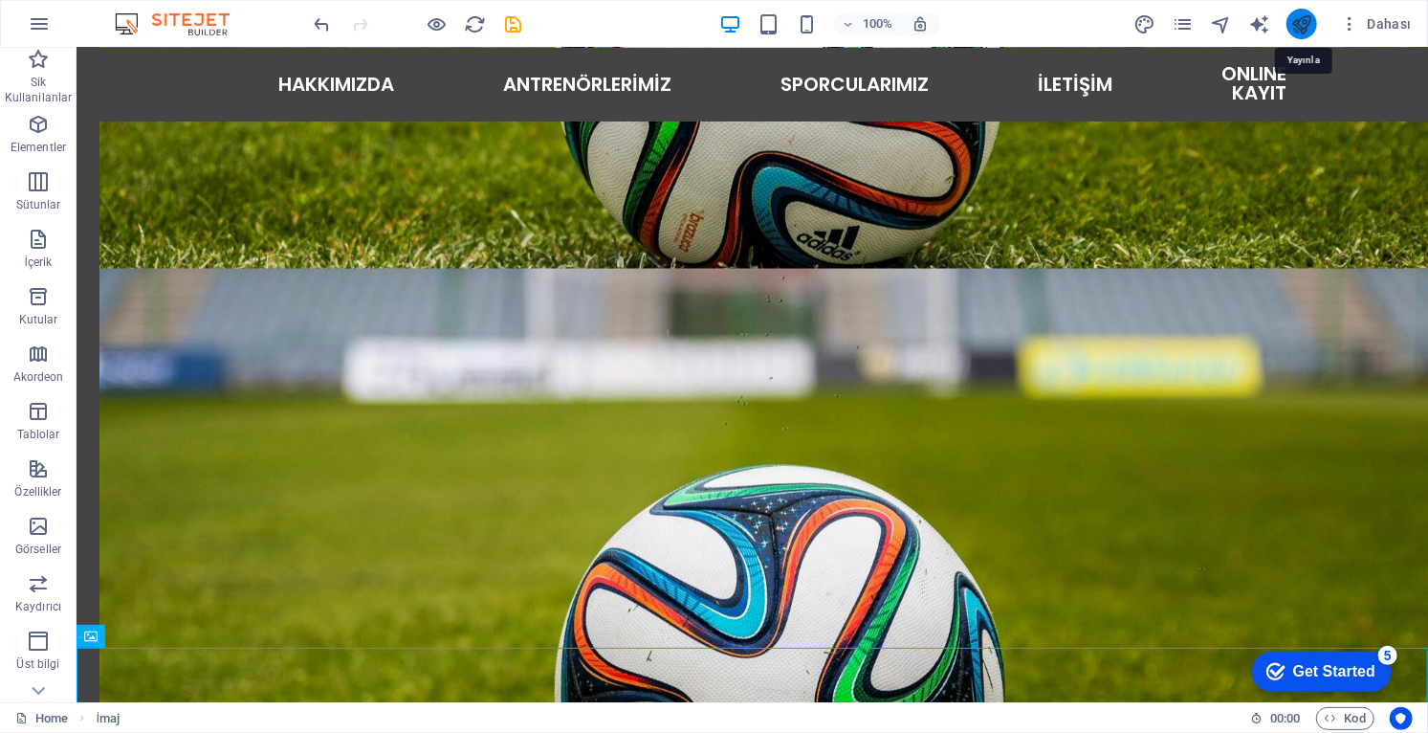
click at [1303, 27] on icon "publish" at bounding box center [1302, 24] width 22 height 22
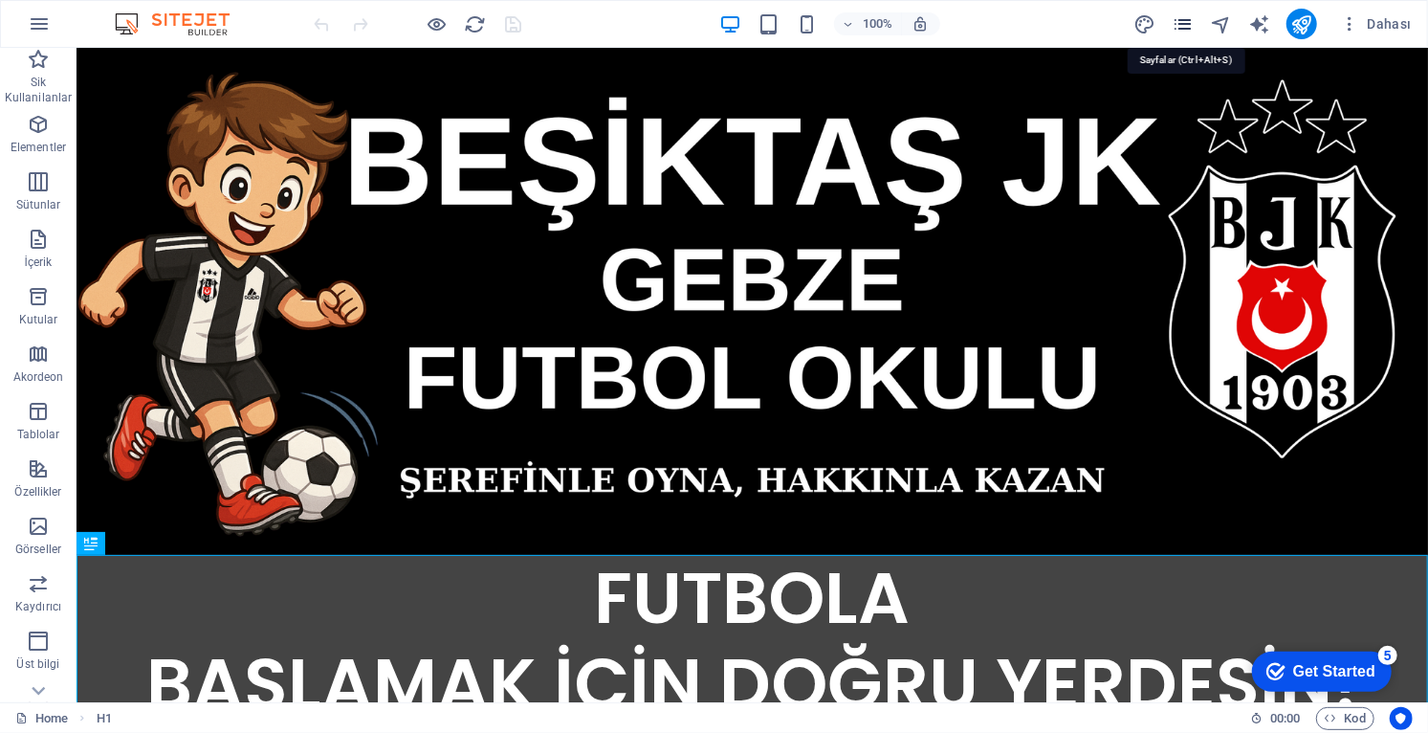
click at [1189, 29] on icon "pages" at bounding box center [1183, 24] width 22 height 22
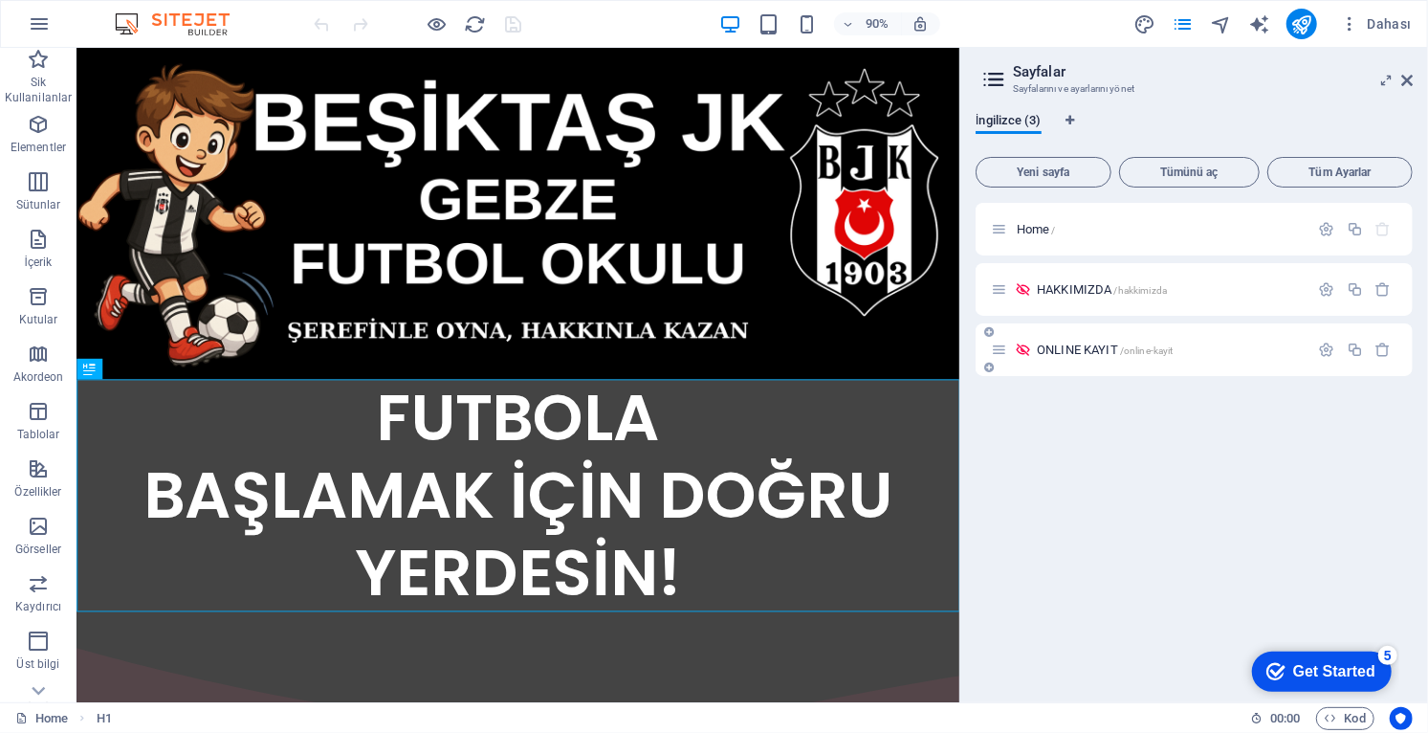
click at [1005, 351] on icon at bounding box center [999, 349] width 16 height 16
click at [1389, 348] on icon "button" at bounding box center [1383, 349] width 16 height 16
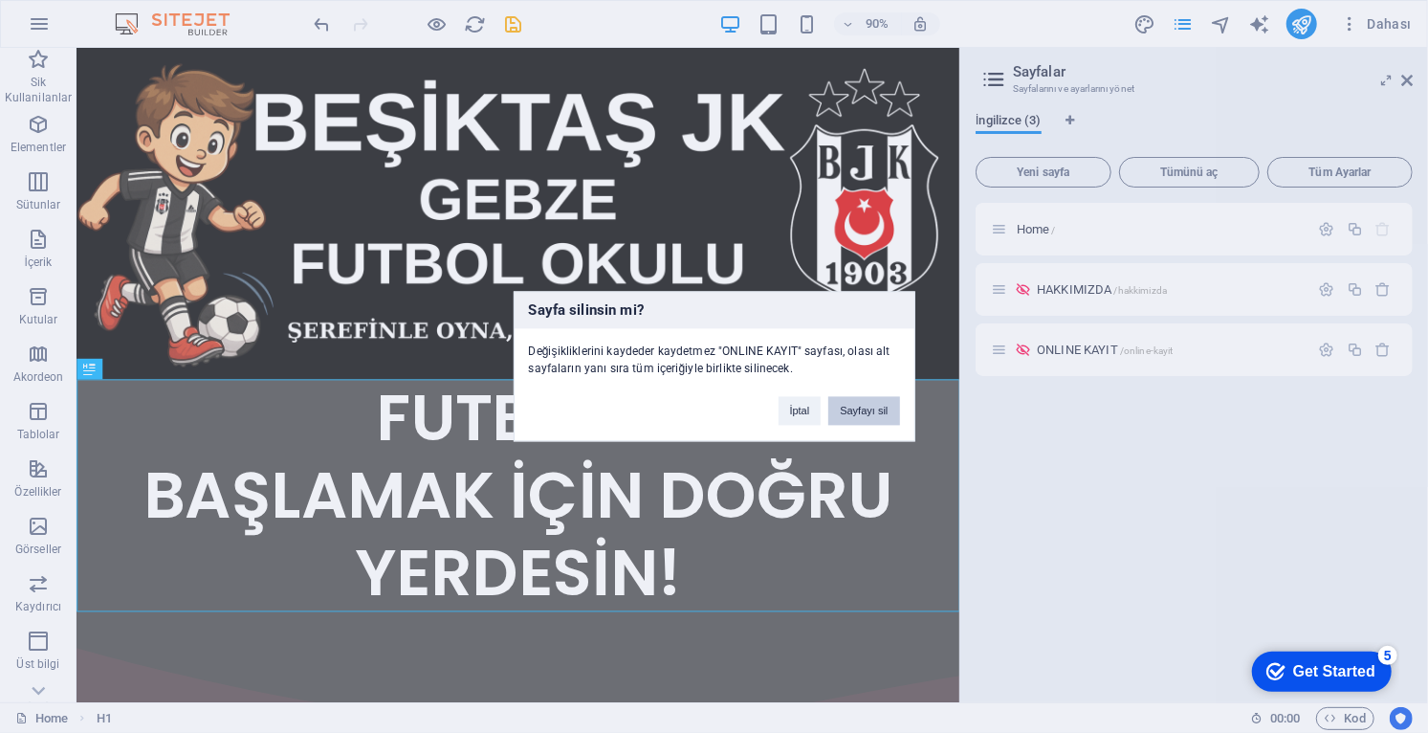
click at [881, 414] on button "Sayfayı sil" at bounding box center [863, 411] width 71 height 29
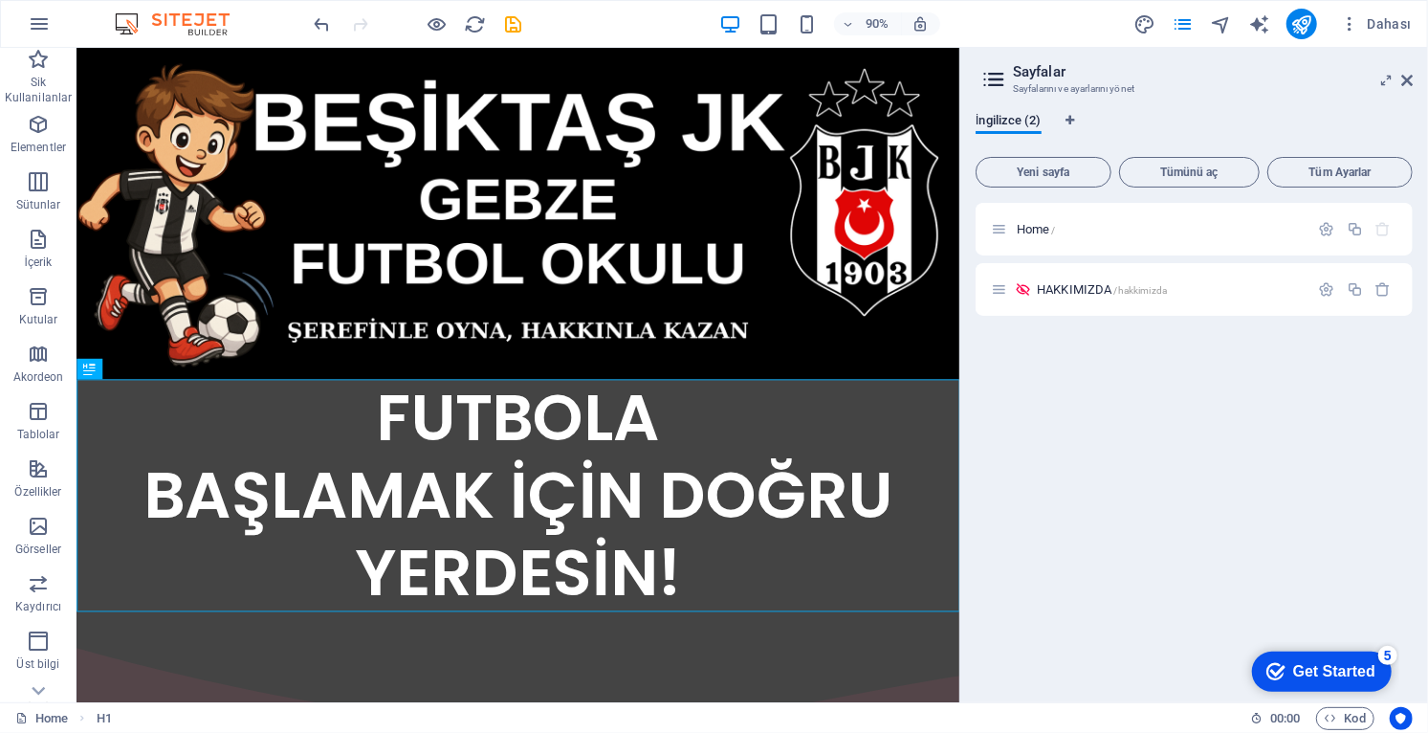
click at [1412, 79] on aside "Sayfalar Sayfalarını ve ayarlarını yönet İngilizce (2) Yeni sayfa Tümünü aç Tüm…" at bounding box center [1193, 375] width 469 height 654
click at [1409, 81] on icon at bounding box center [1406, 80] width 11 height 15
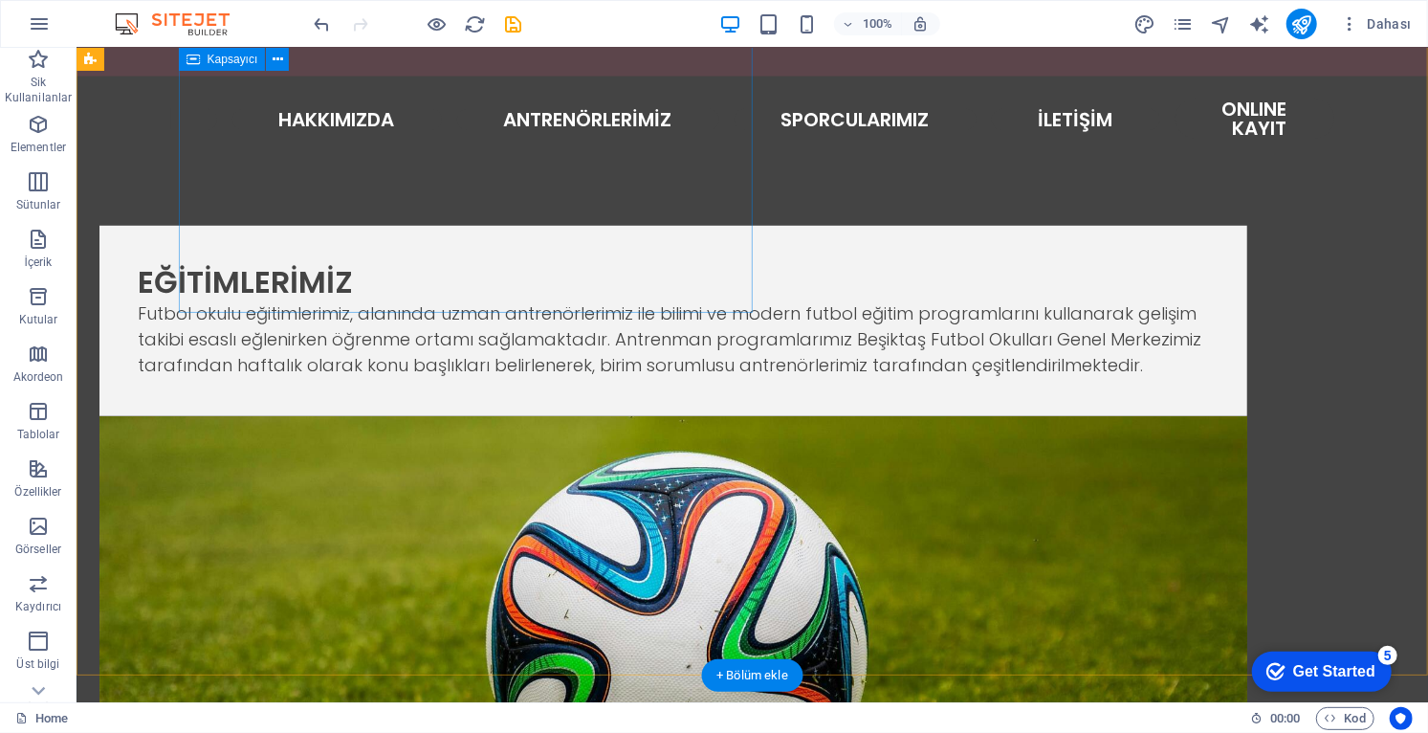
scroll to position [850, 0]
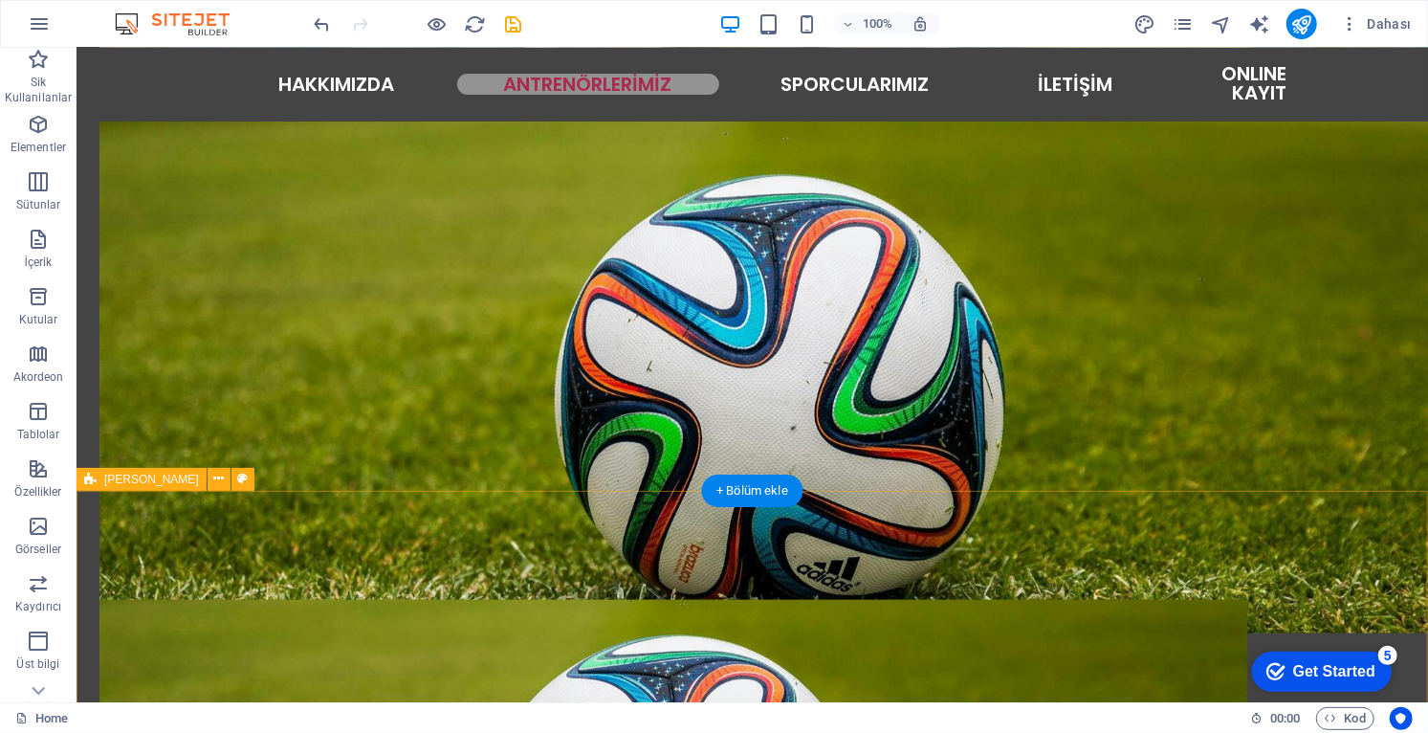
scroll to position [1208, 0]
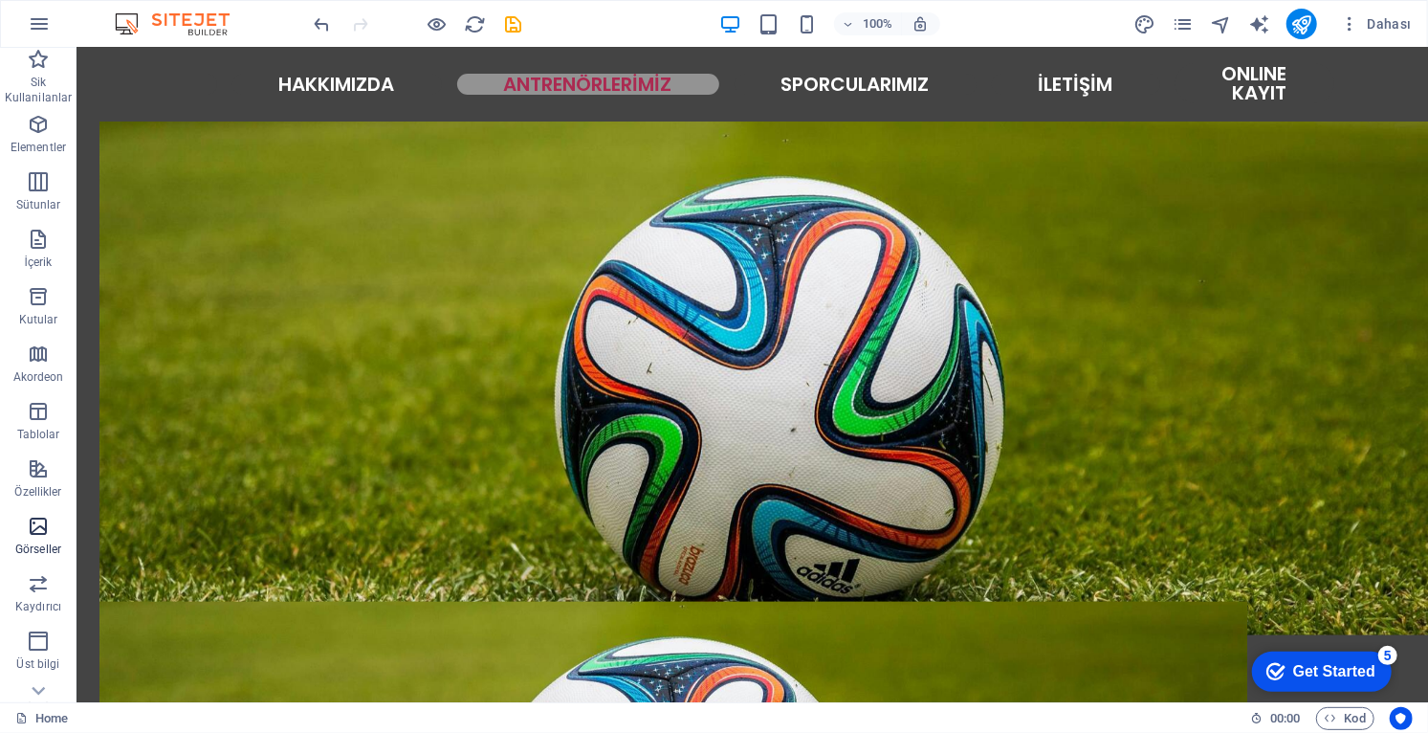
click at [39, 525] on icon "button" at bounding box center [38, 525] width 23 height 23
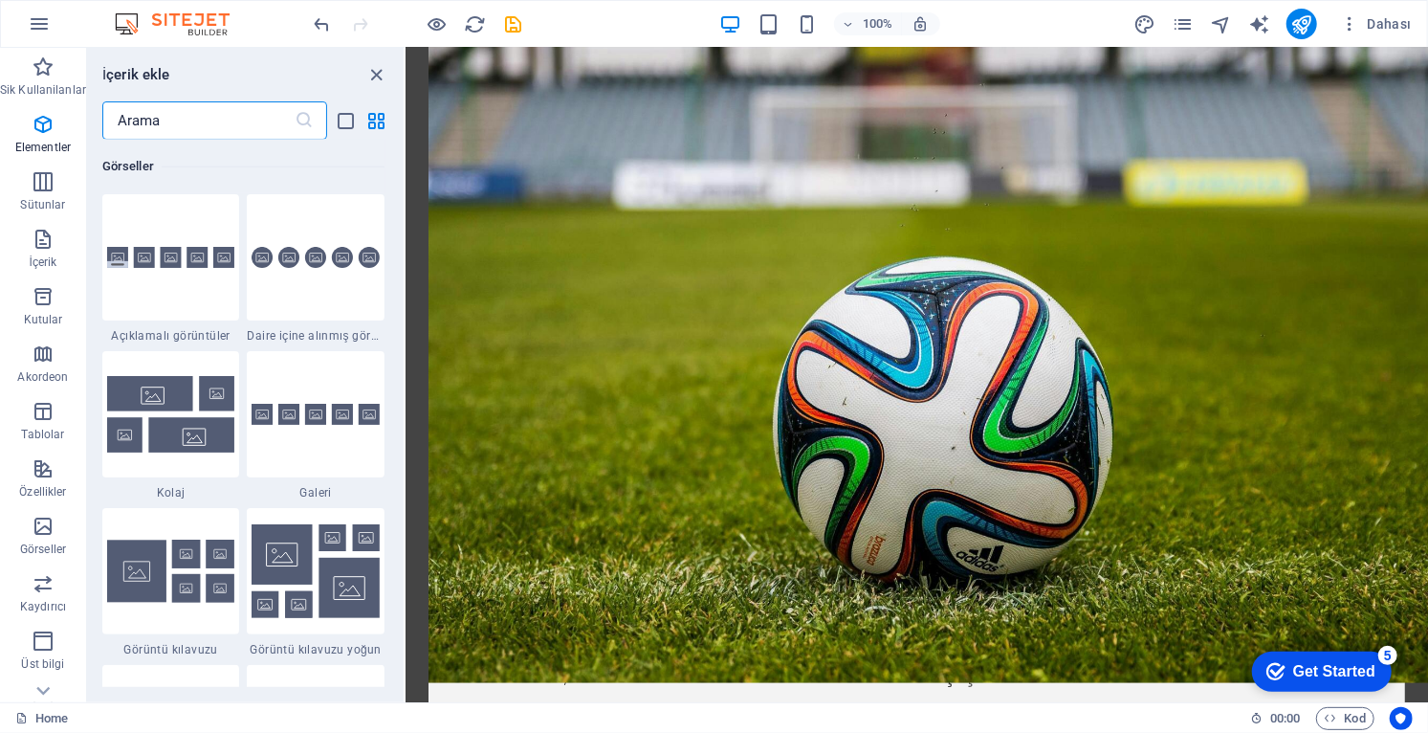
scroll to position [9697, 0]
click at [185, 296] on div at bounding box center [171, 257] width 138 height 126
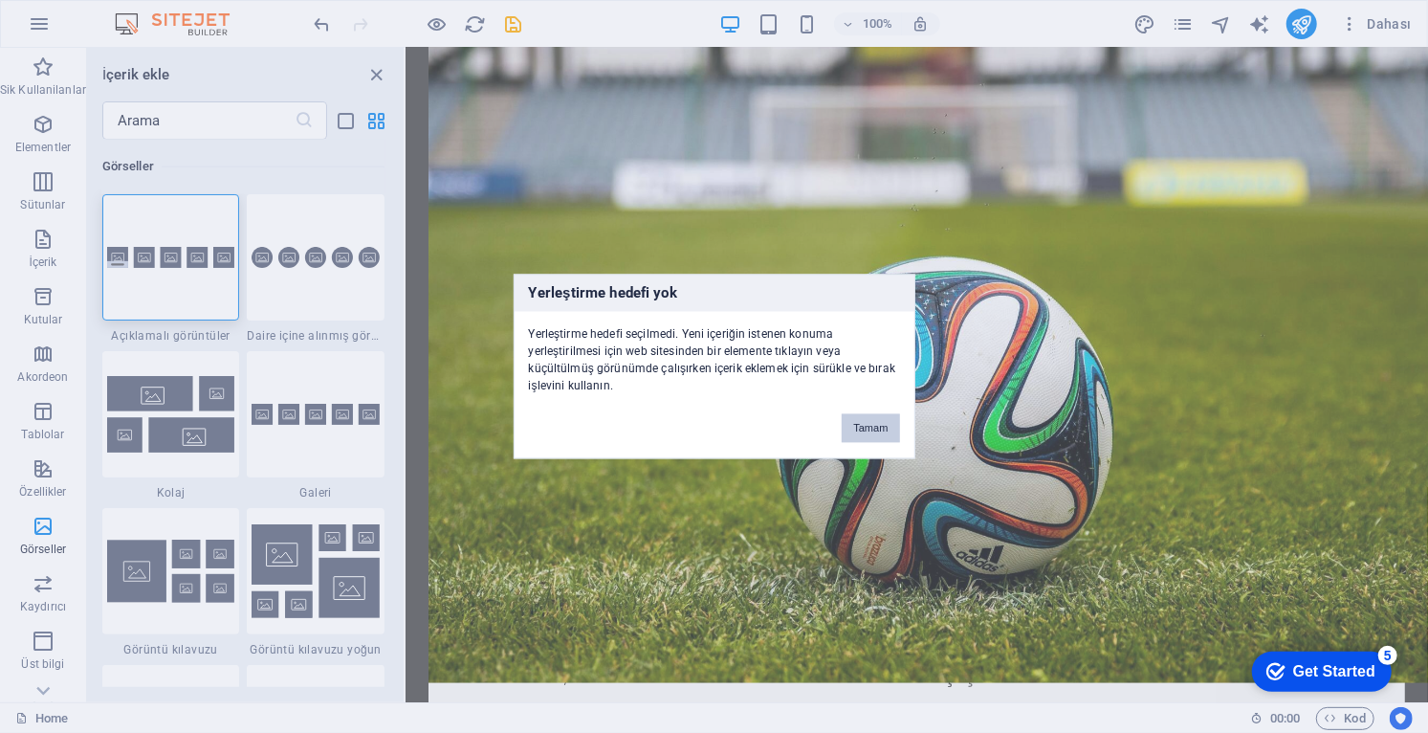
click at [873, 430] on button "Tamam" at bounding box center [870, 428] width 57 height 29
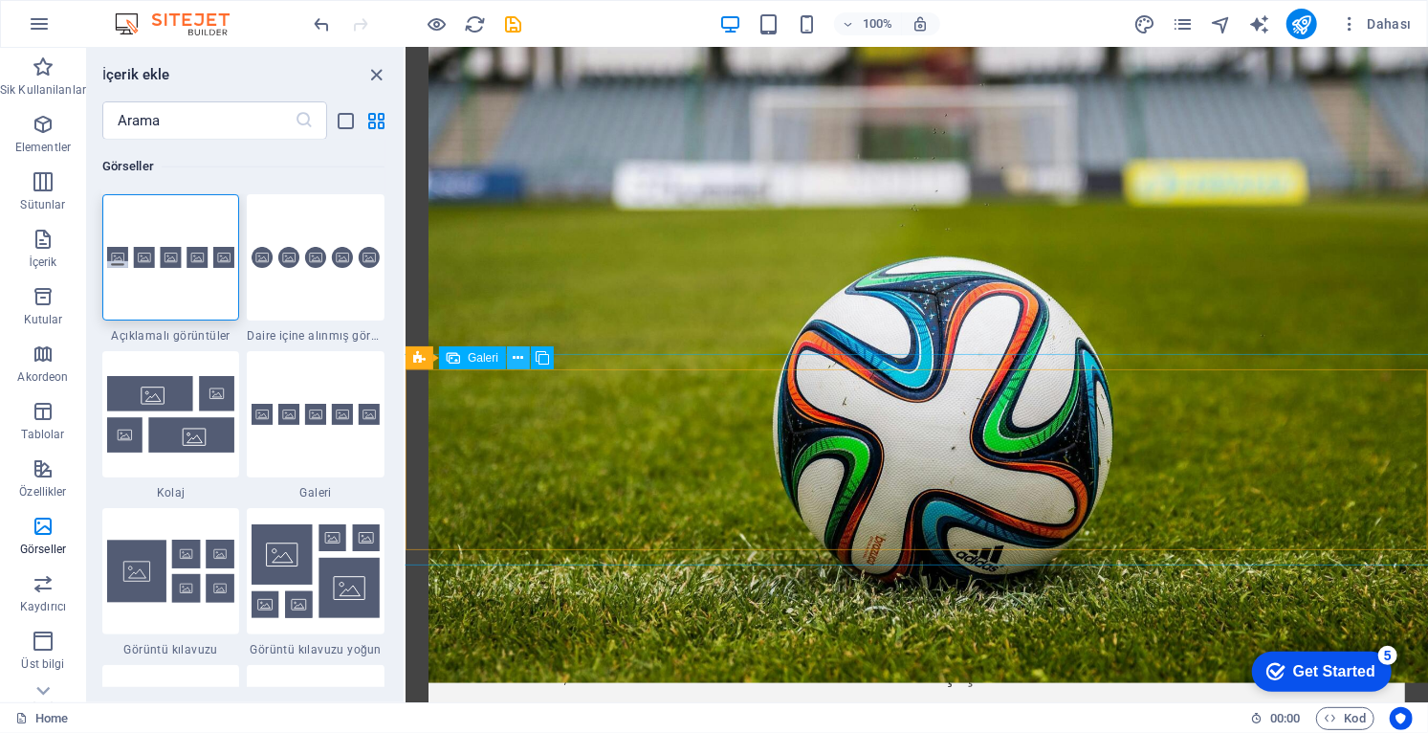
click at [517, 361] on icon at bounding box center [519, 358] width 11 height 20
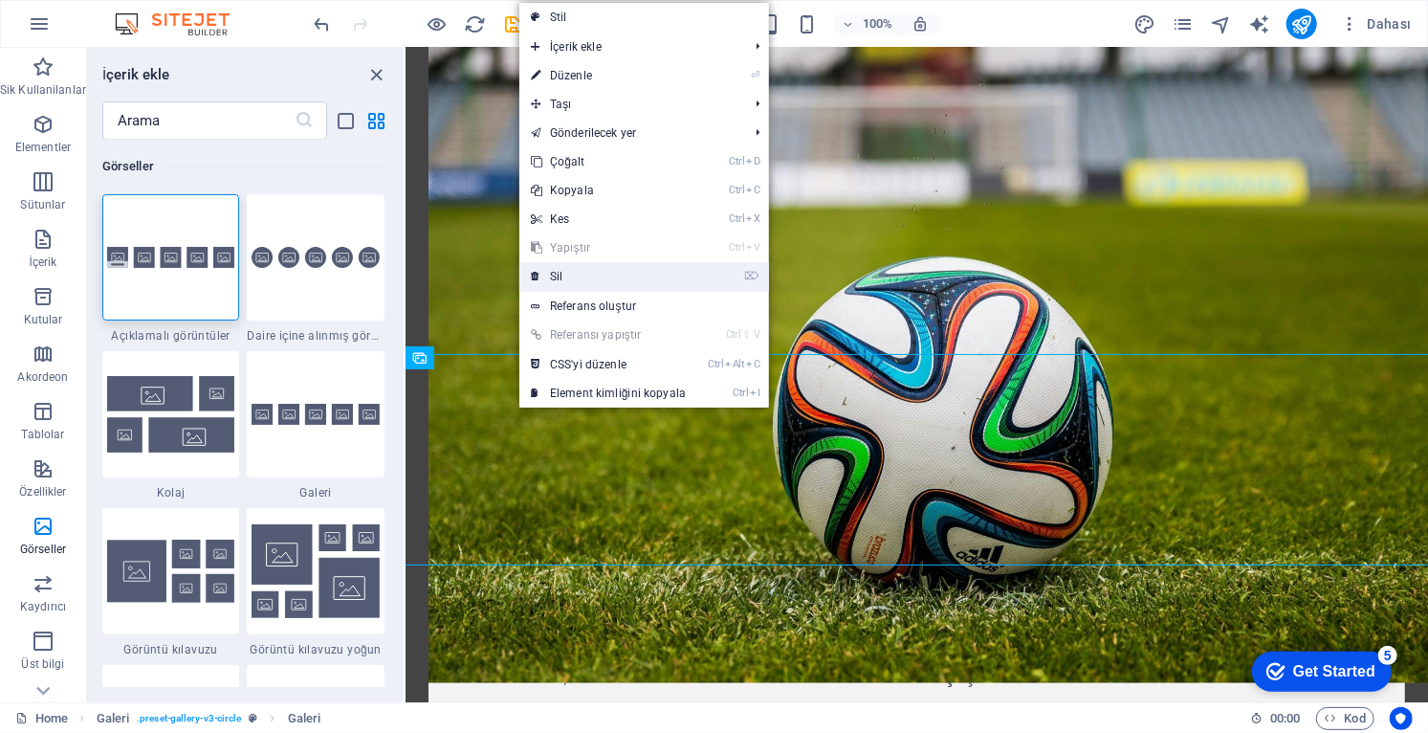
click at [585, 276] on link "⌦ Sil" at bounding box center [608, 276] width 178 height 29
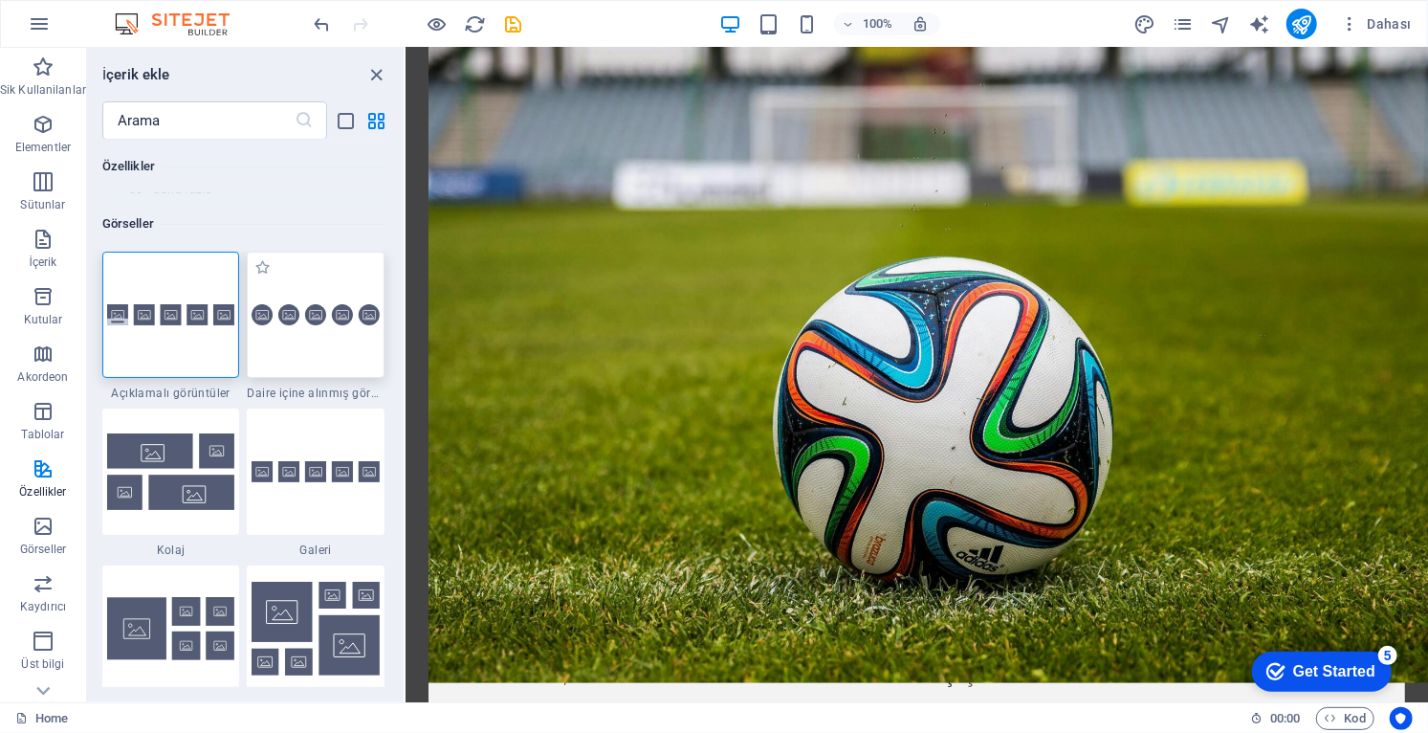
scroll to position [9639, 0]
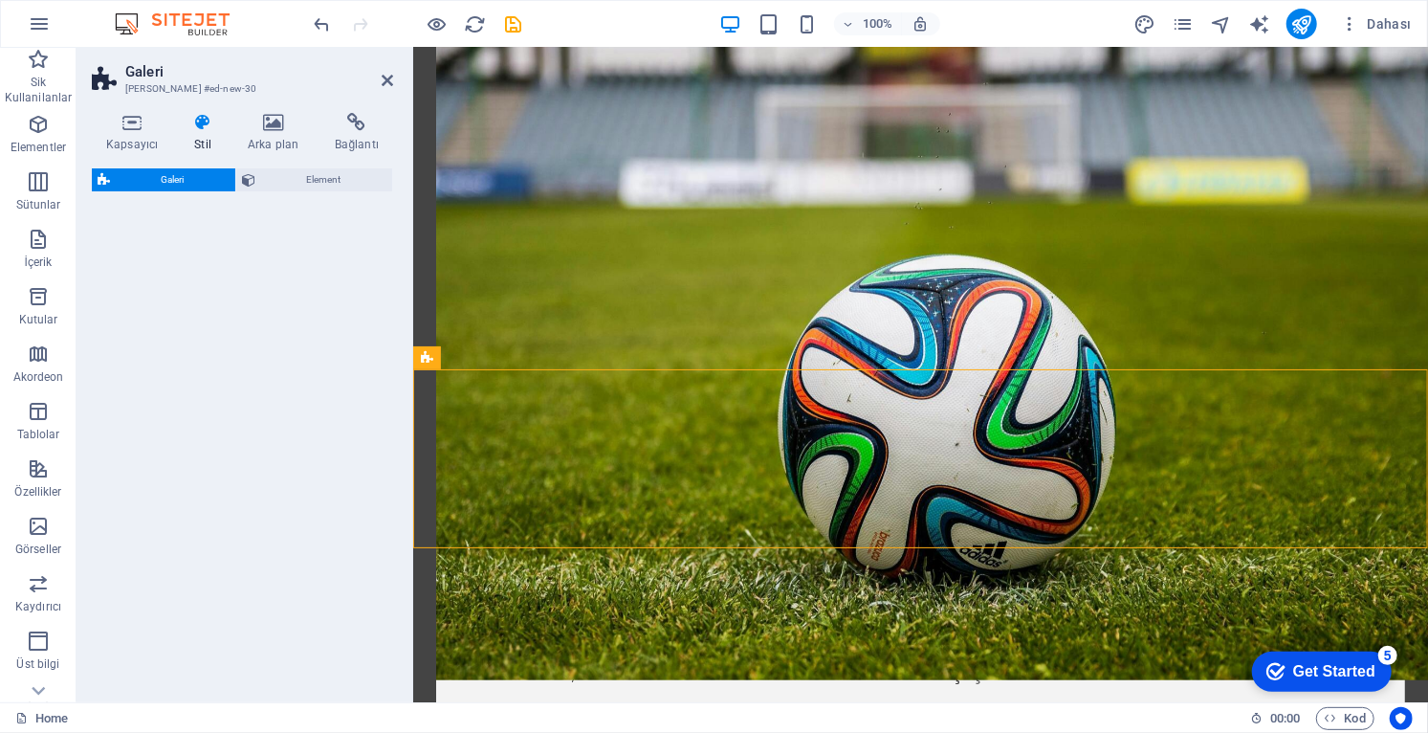
select select "rem"
select select "preset-gallery-v3-captions"
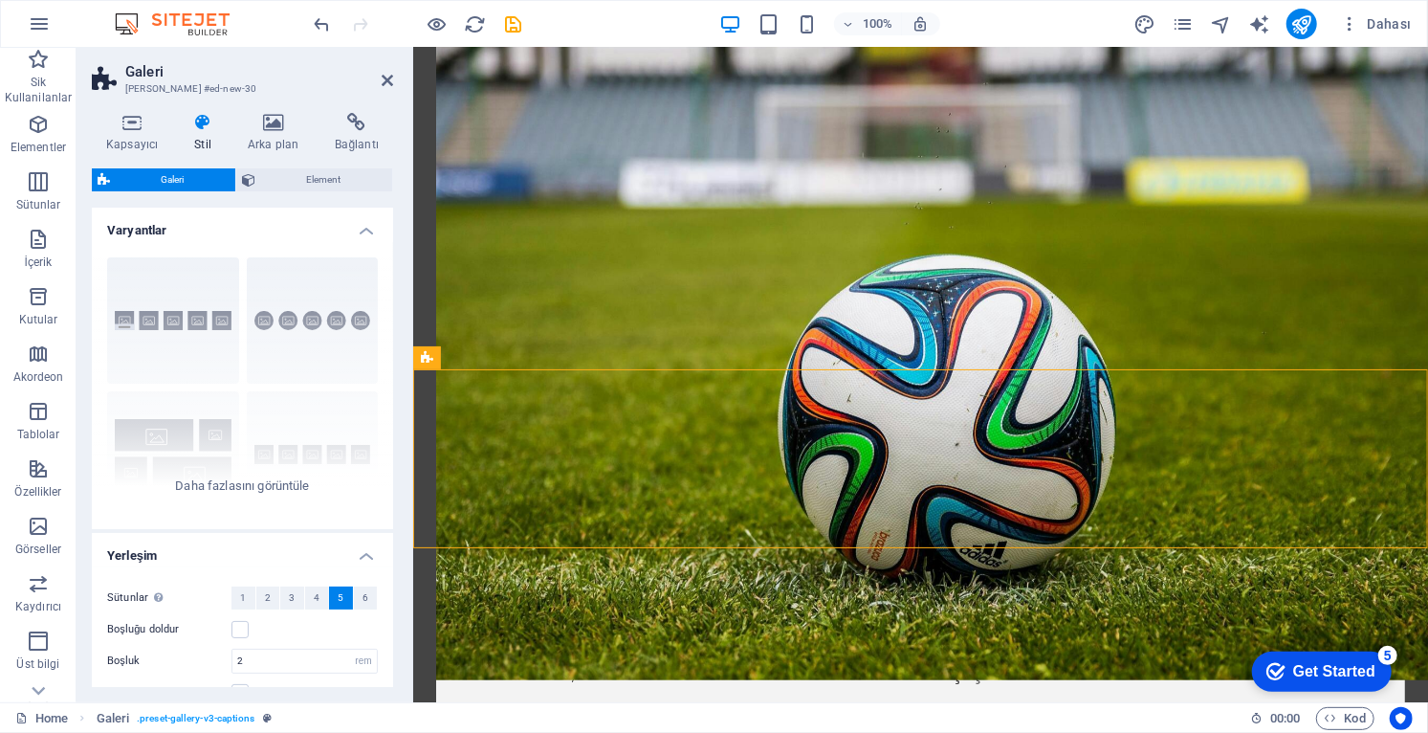
scroll to position [1219, 0]
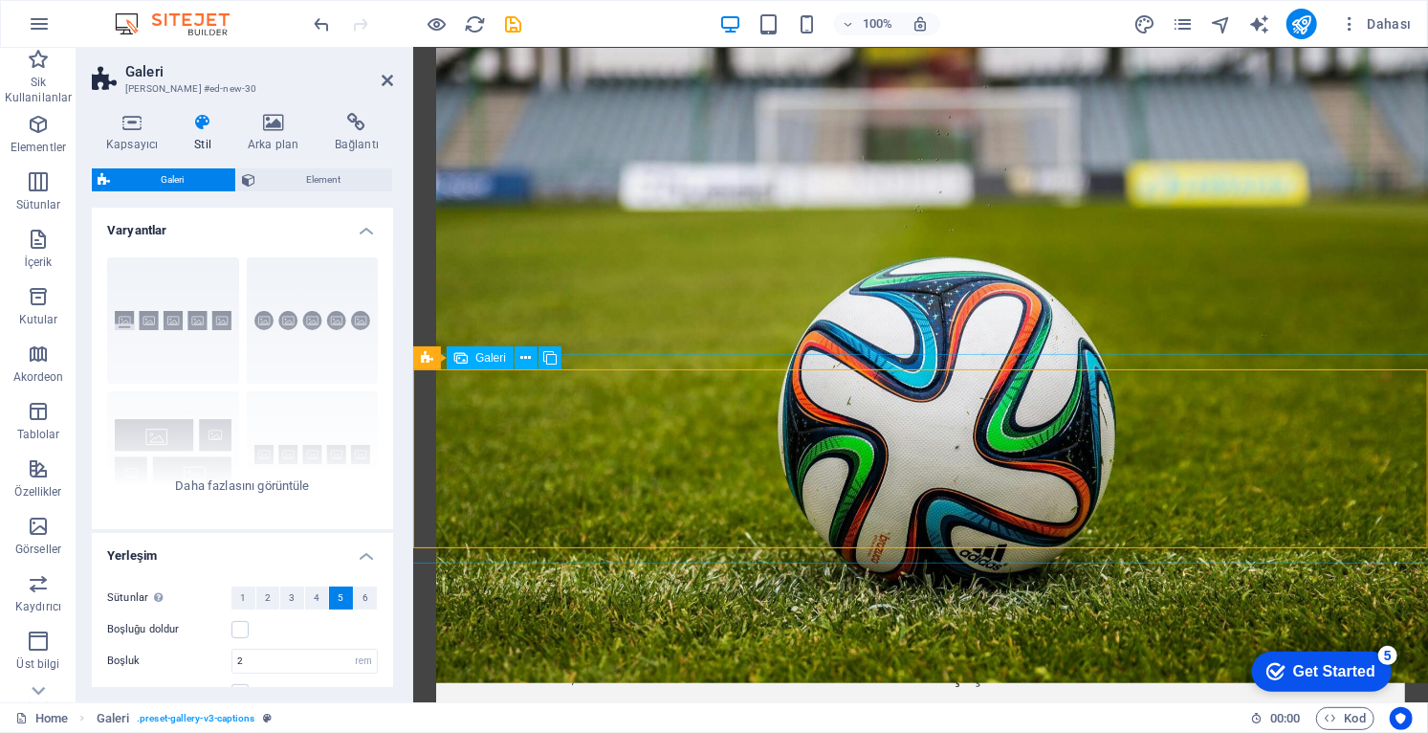
select select "4"
select select "px"
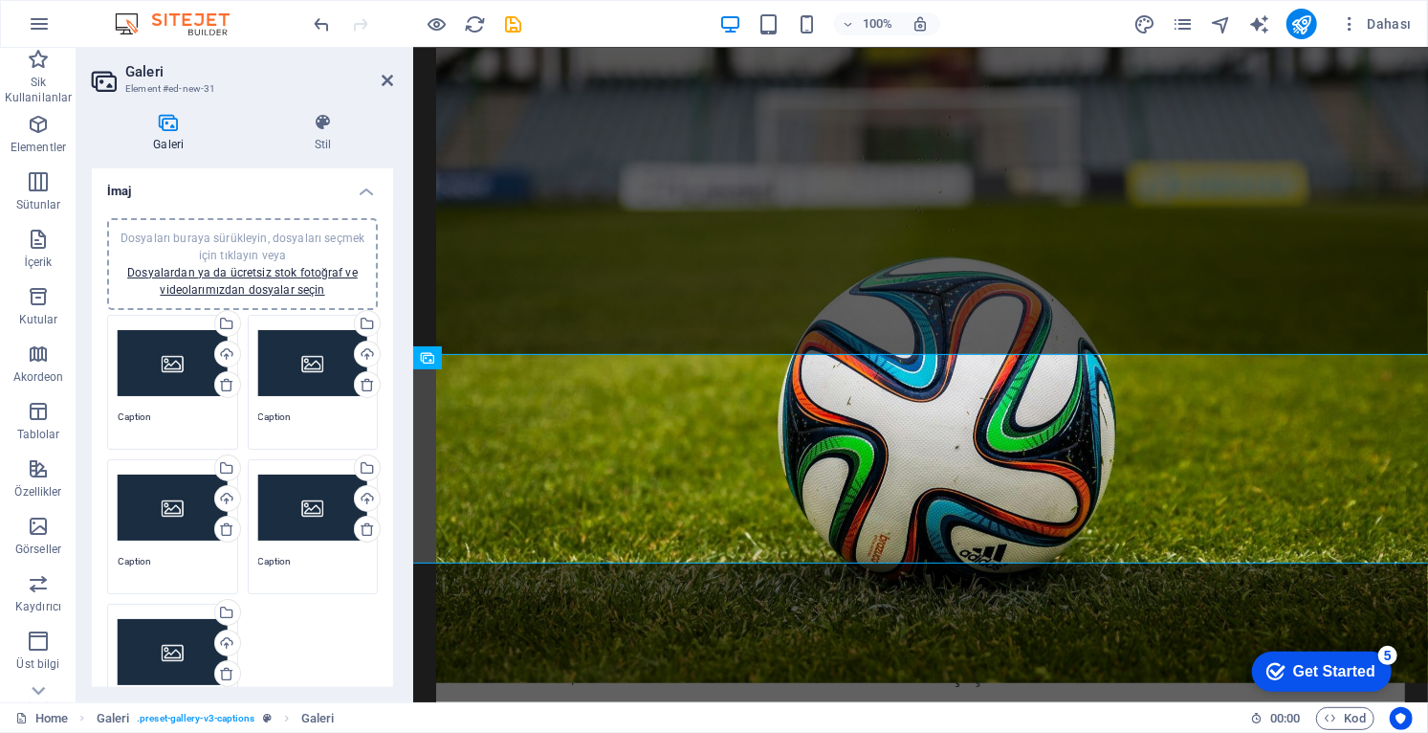
click at [170, 361] on div "Dosyaları buraya sürükleyin, dosyaları seçmek için tıklayın veya Dosyalardan ya…" at bounding box center [173, 363] width 110 height 77
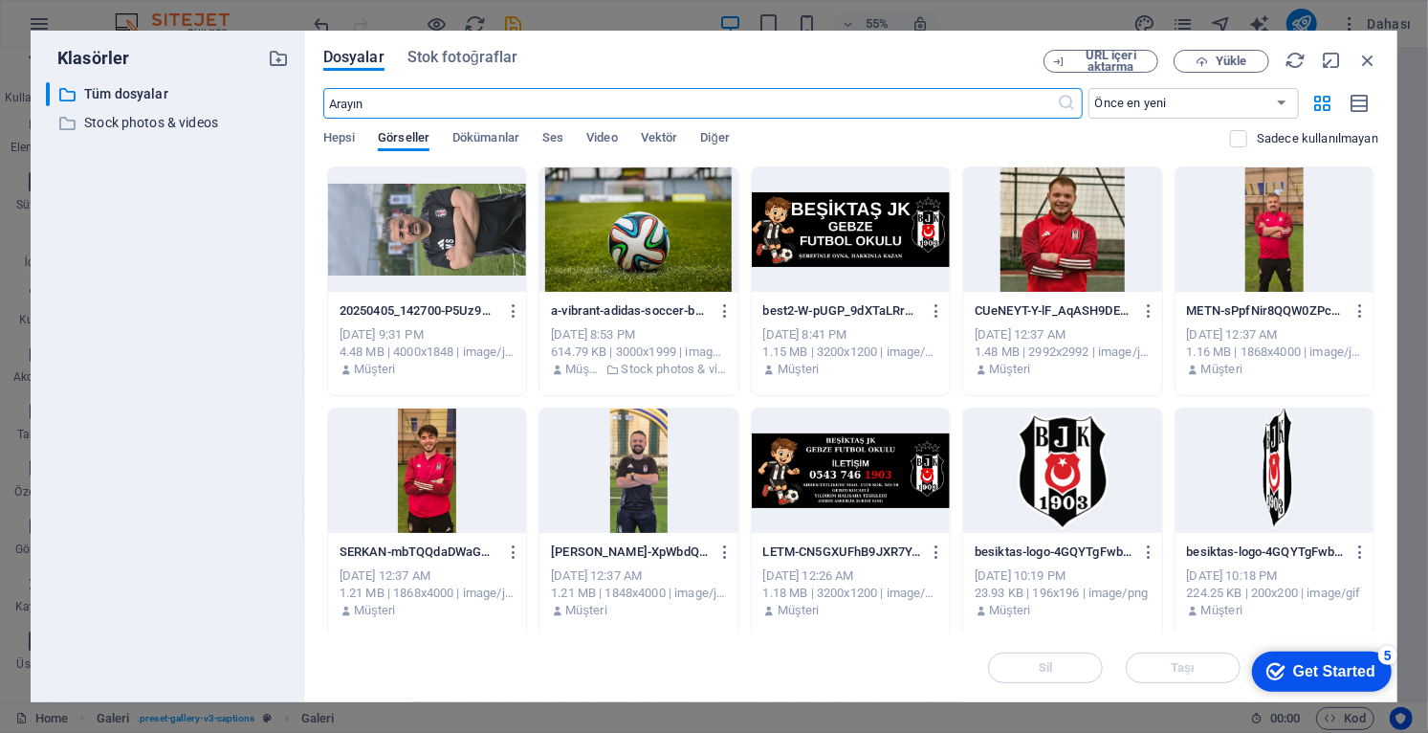
scroll to position [1211, 0]
click at [1275, 232] on div at bounding box center [1274, 229] width 198 height 124
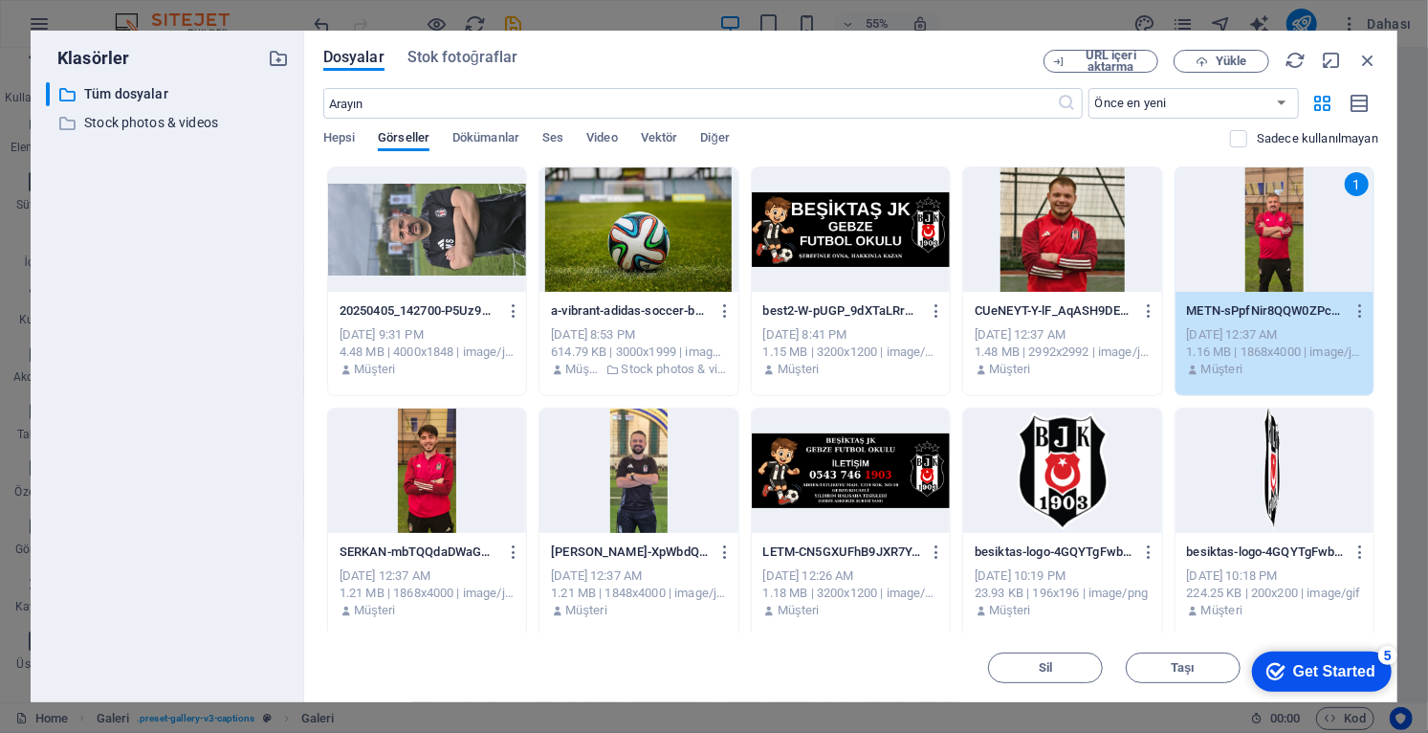
click at [1280, 234] on div "1" at bounding box center [1274, 229] width 198 height 124
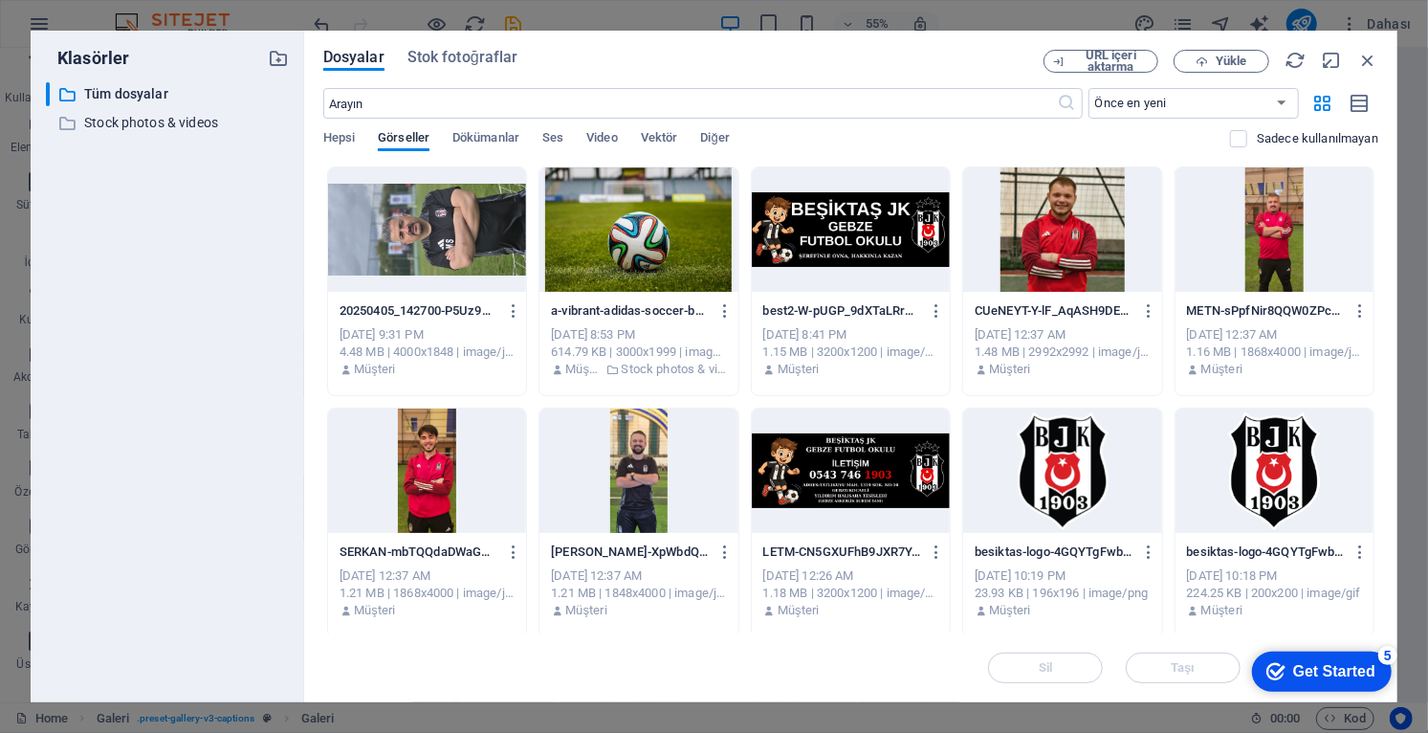
click at [1278, 236] on div at bounding box center [1274, 229] width 198 height 124
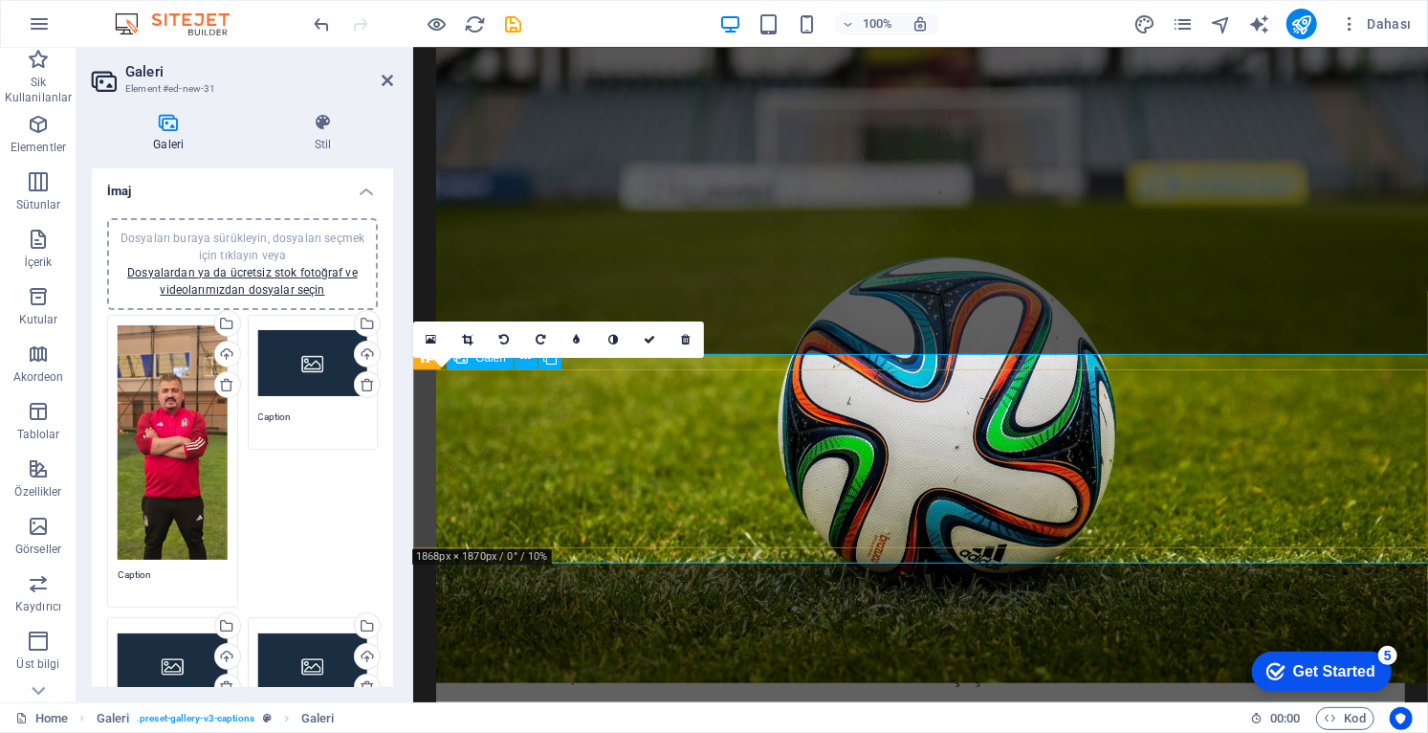
click at [470, 338] on icon at bounding box center [467, 339] width 11 height 11
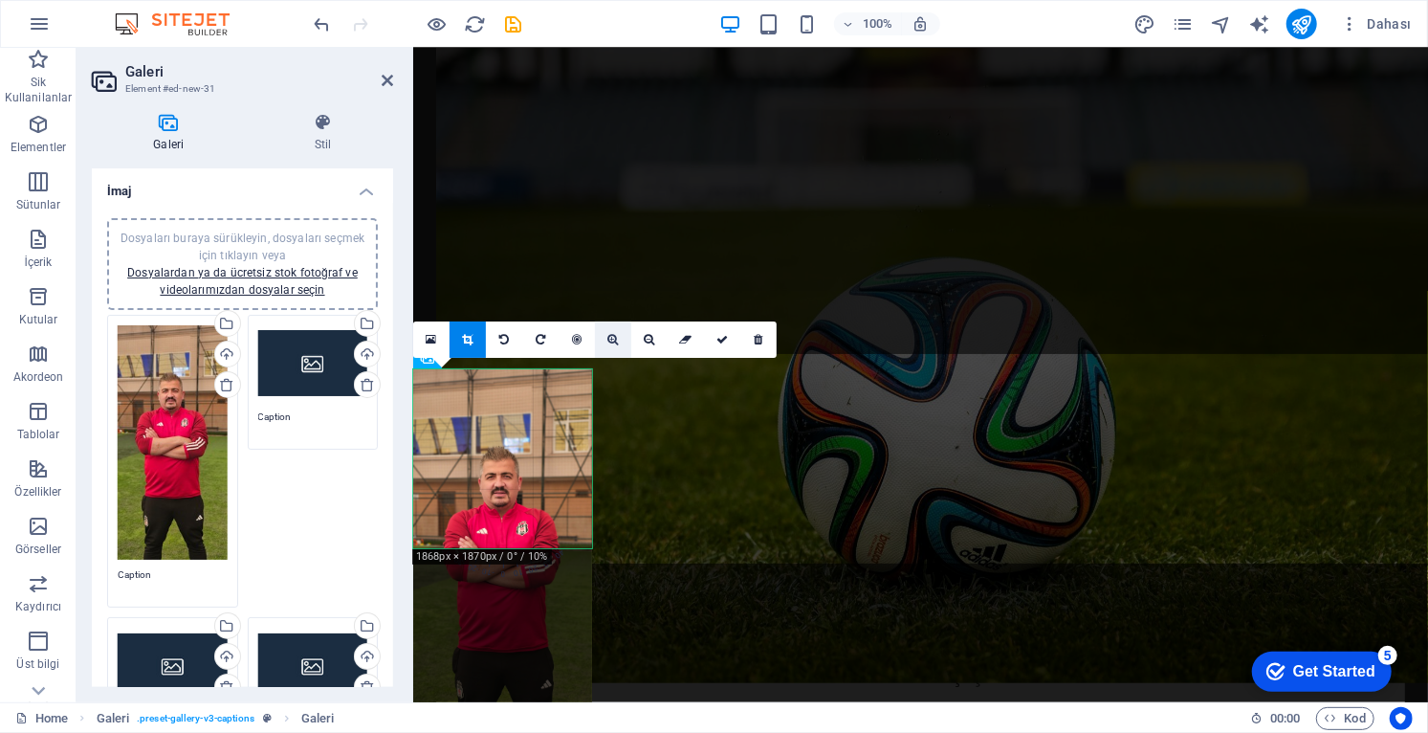
click at [612, 342] on icon at bounding box center [612, 339] width 11 height 11
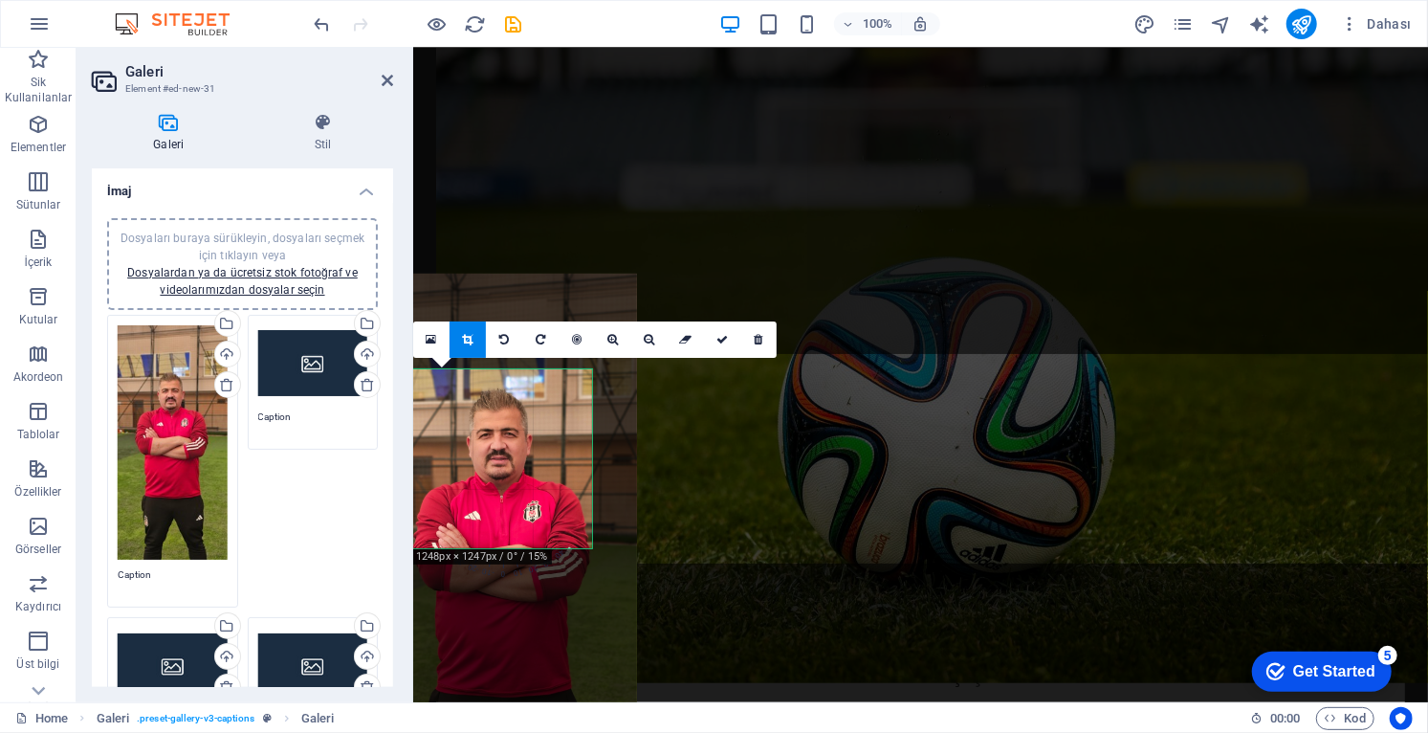
click at [467, 339] on icon at bounding box center [467, 339] width 11 height 11
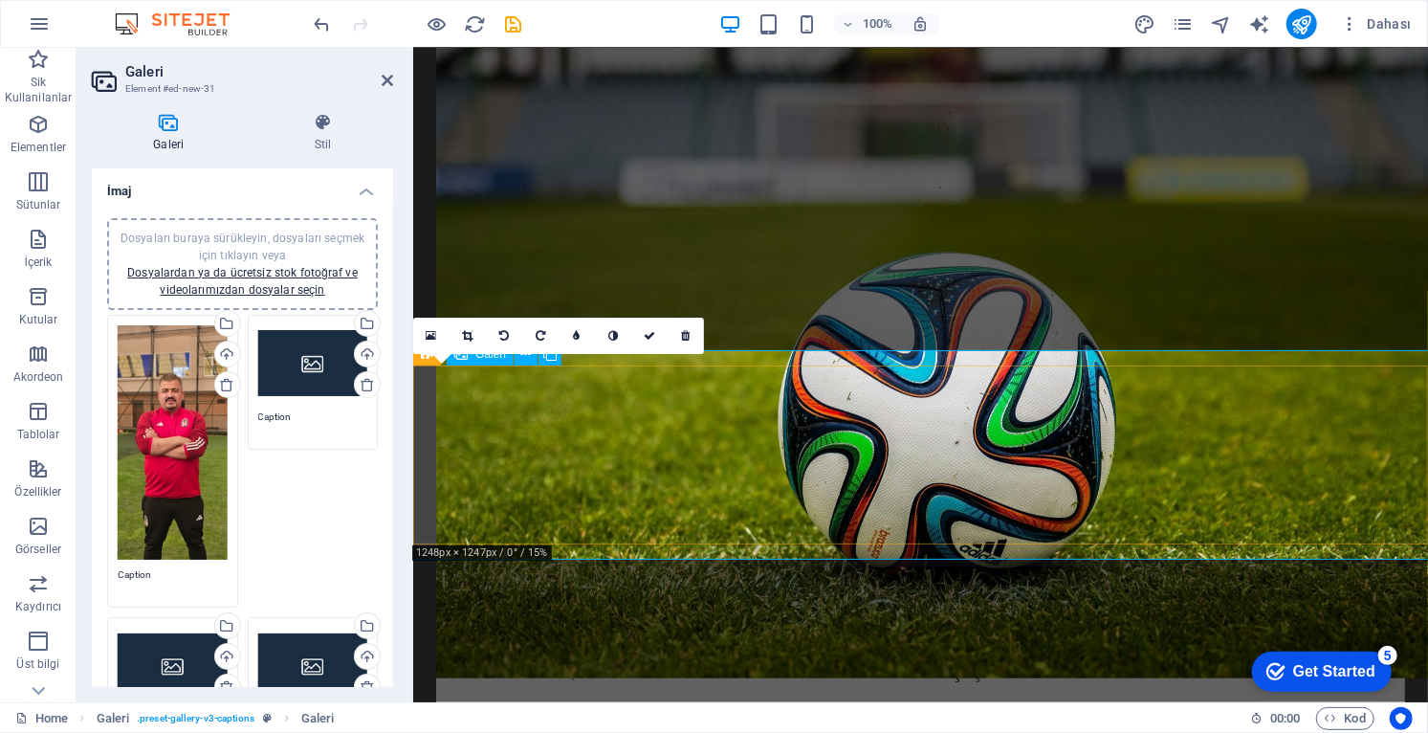
scroll to position [1224, 0]
click at [653, 334] on icon at bounding box center [649, 334] width 11 height 11
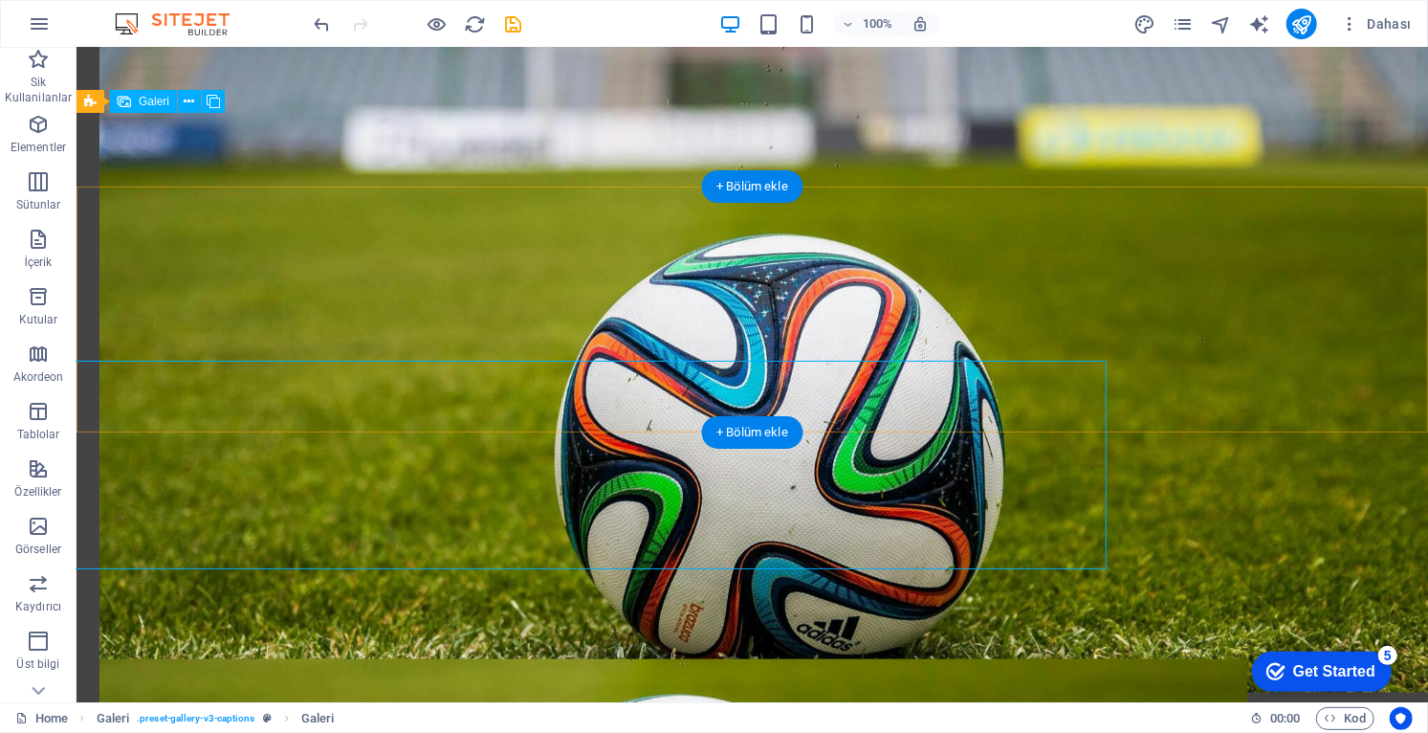
scroll to position [1213, 0]
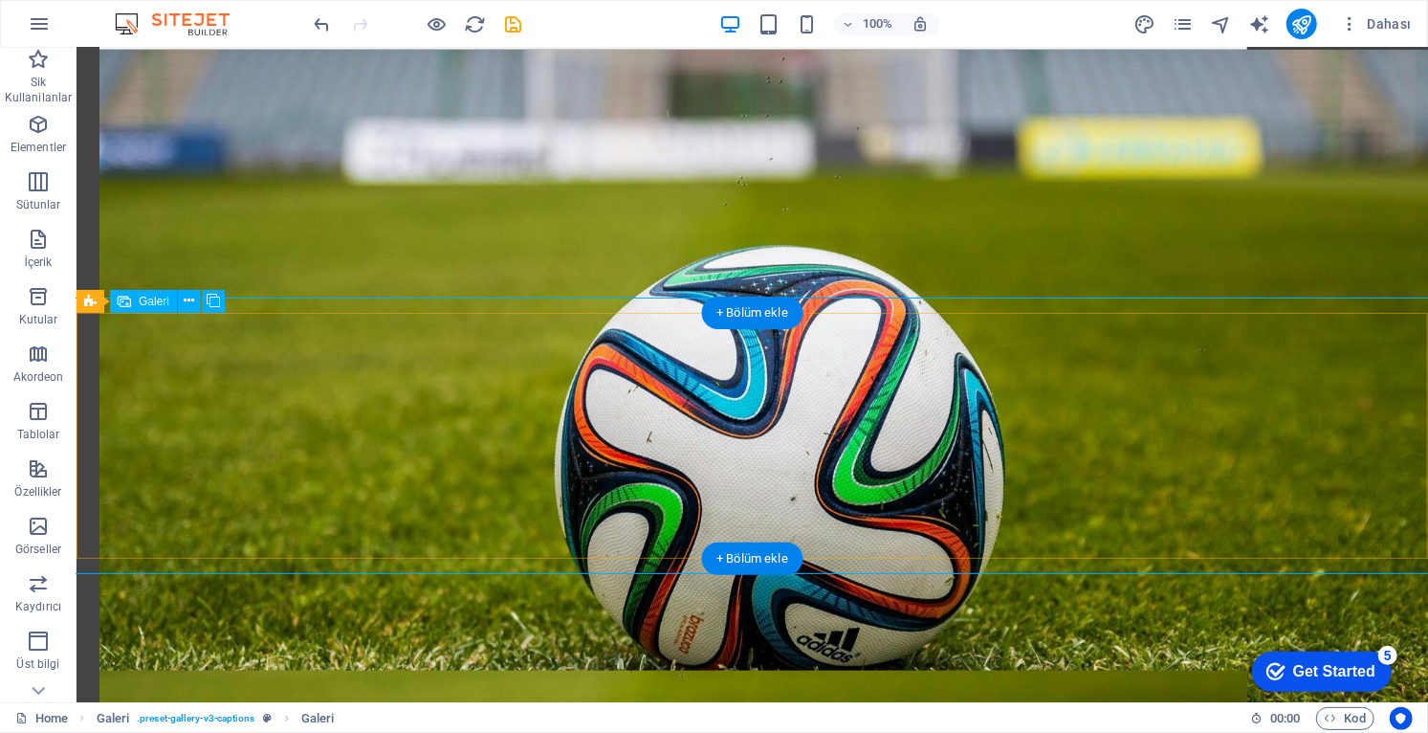
select select "4"
select select "px"
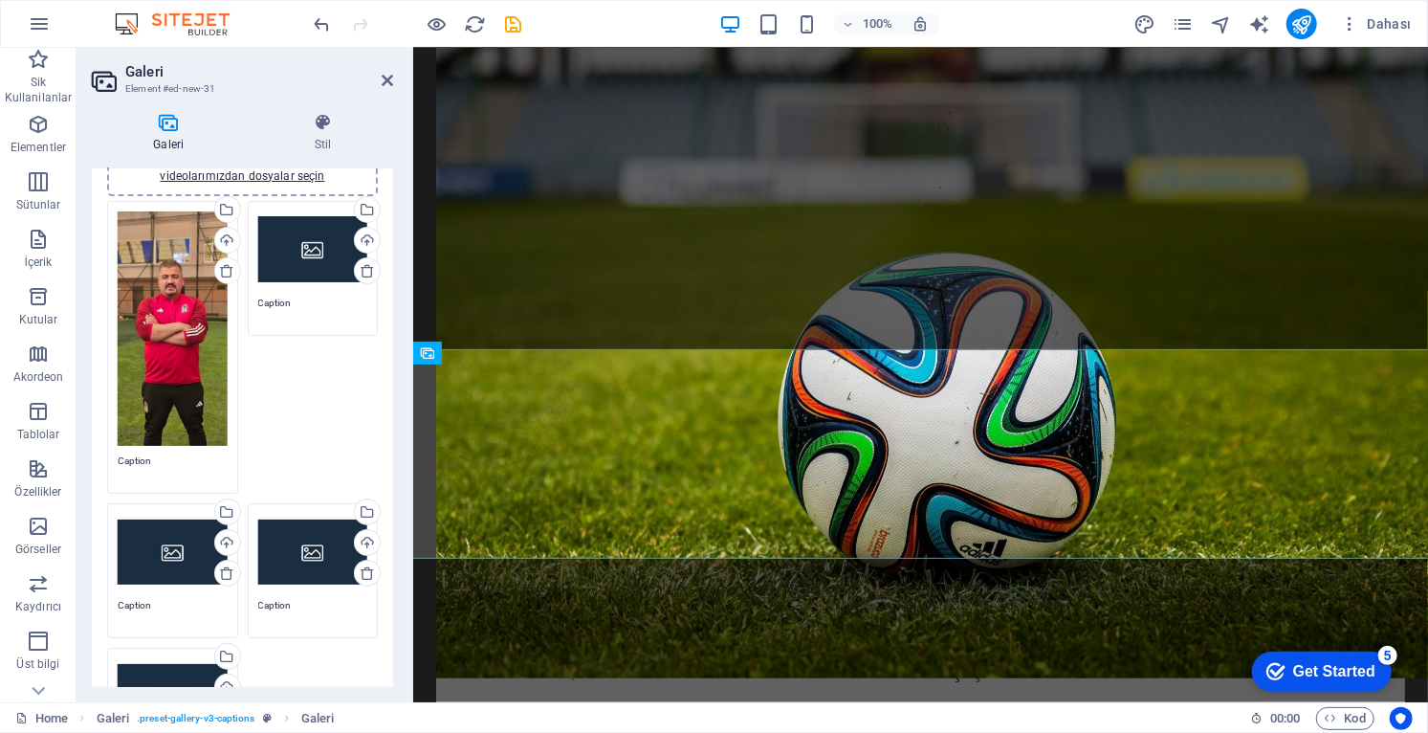
scroll to position [115, 0]
click at [306, 258] on div "Dosyaları buraya sürükleyin, dosyaları seçmek için tıklayın veya Dosyalardan ya…" at bounding box center [313, 248] width 110 height 77
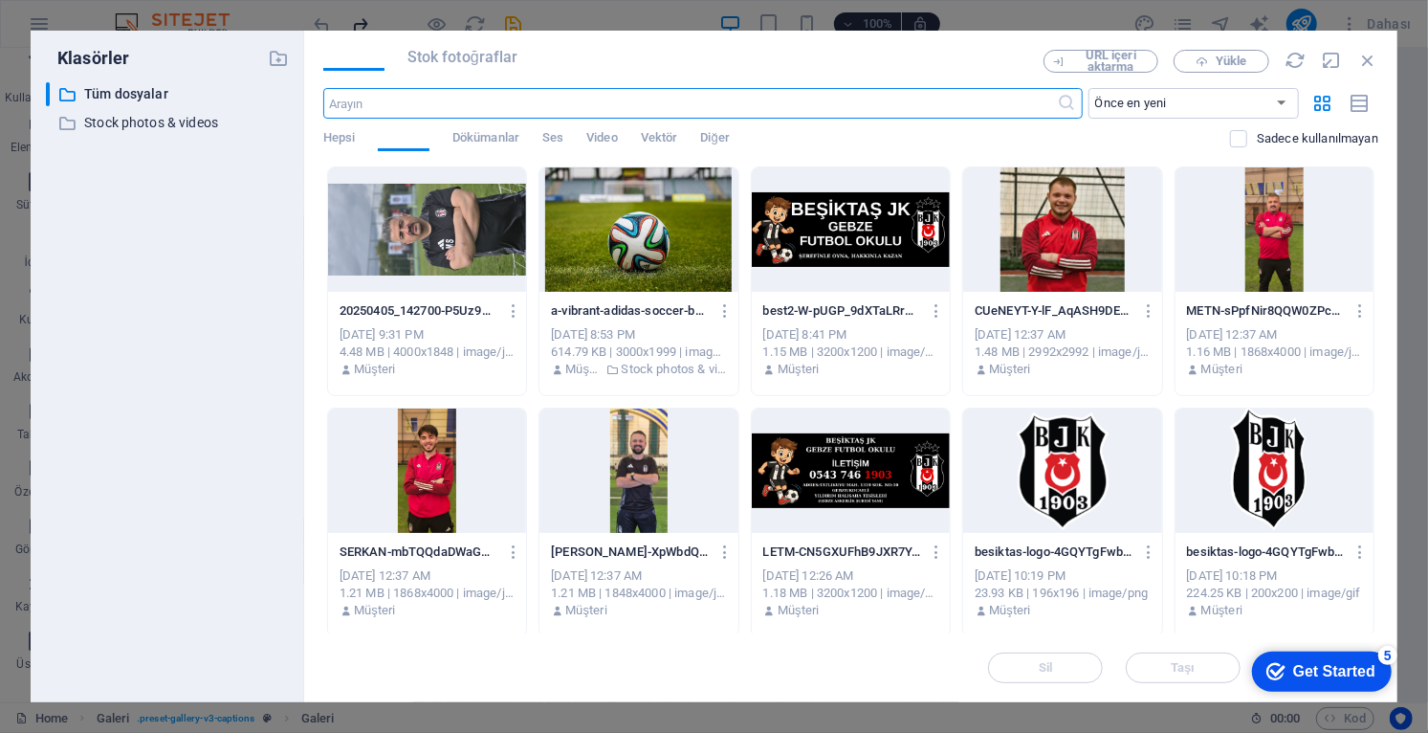
scroll to position [1216, 0]
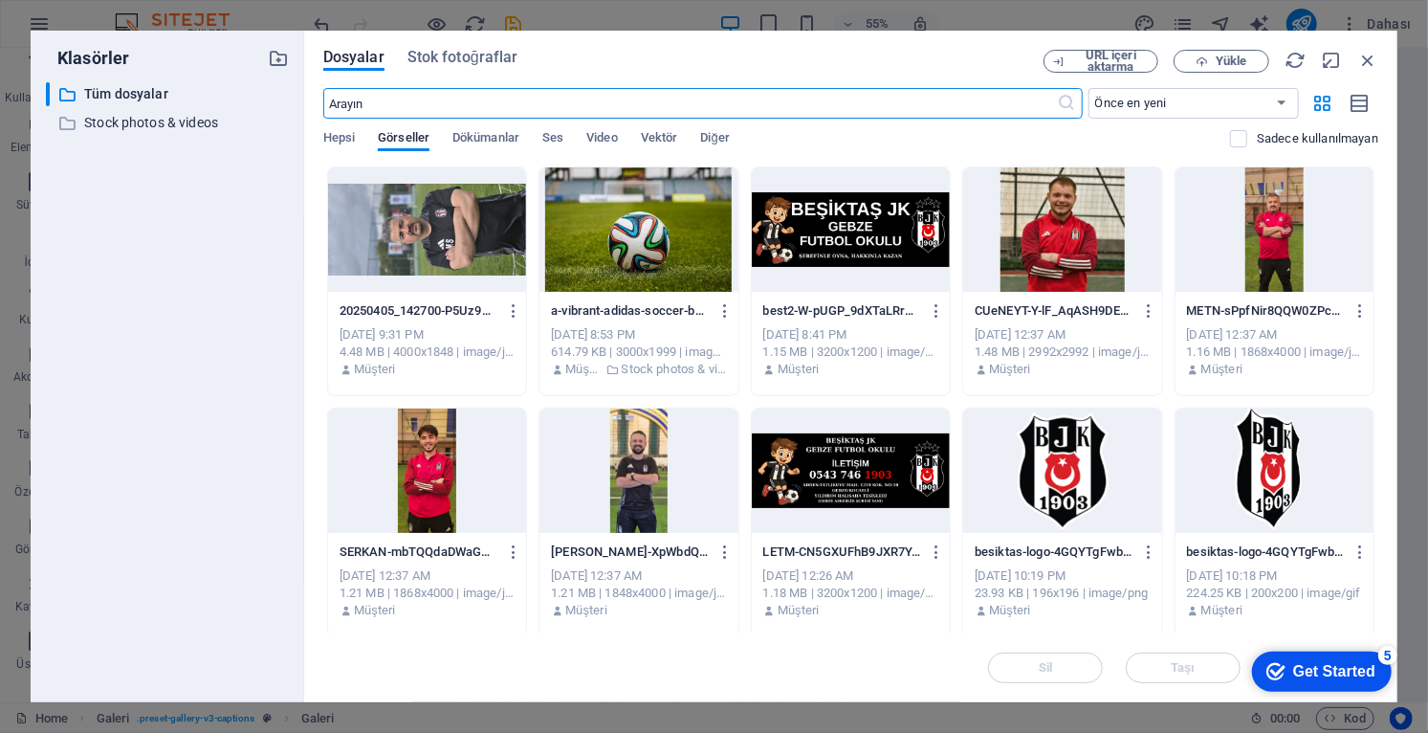
click at [446, 468] on div at bounding box center [427, 470] width 198 height 124
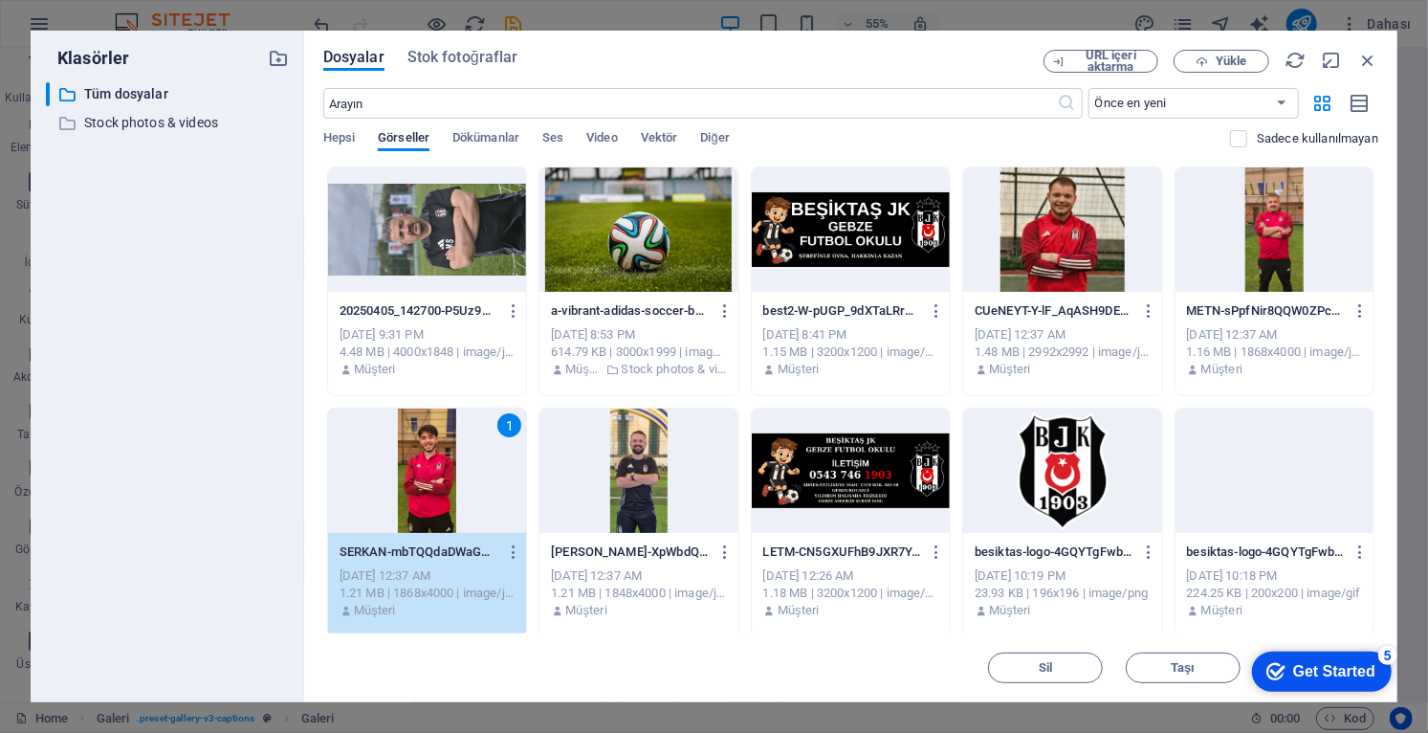
click at [442, 481] on div "1" at bounding box center [427, 470] width 198 height 124
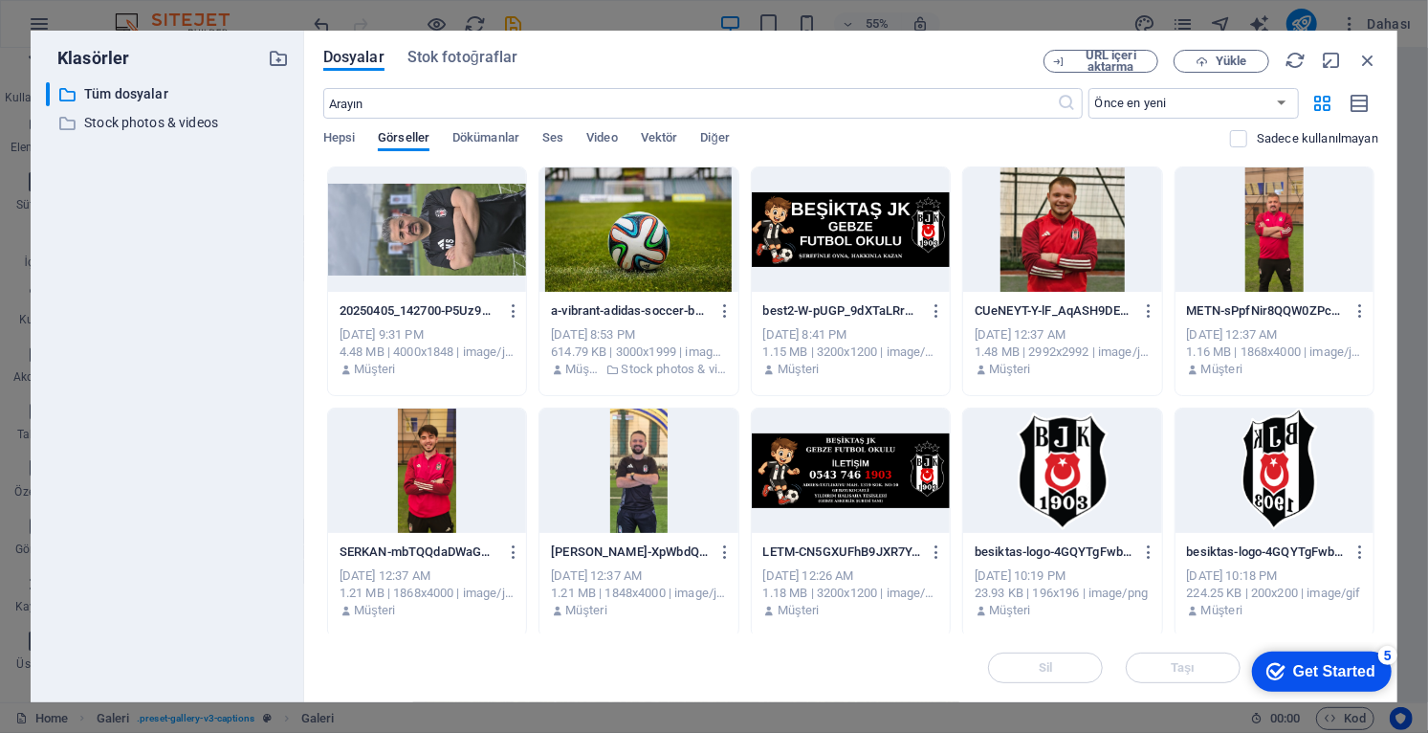
click at [445, 477] on div at bounding box center [427, 470] width 198 height 124
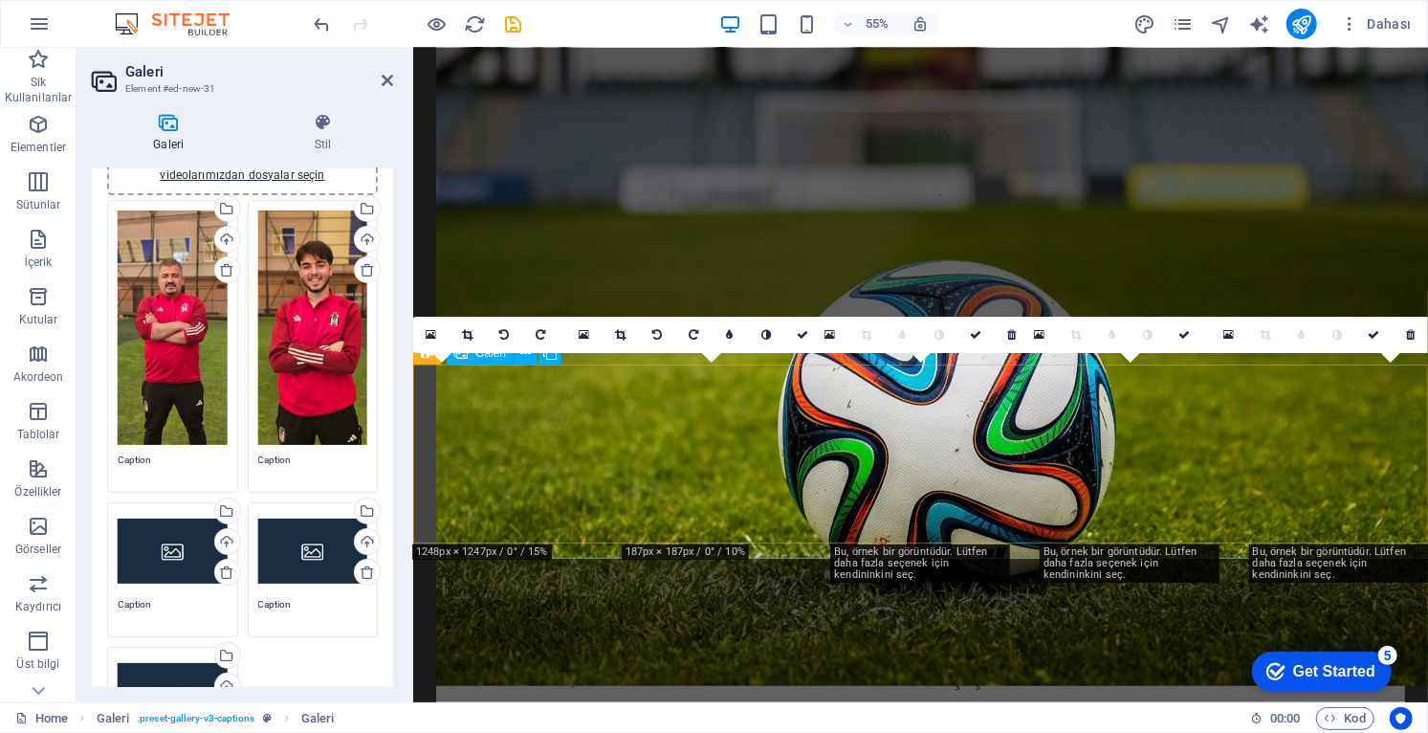
scroll to position [1224, 0]
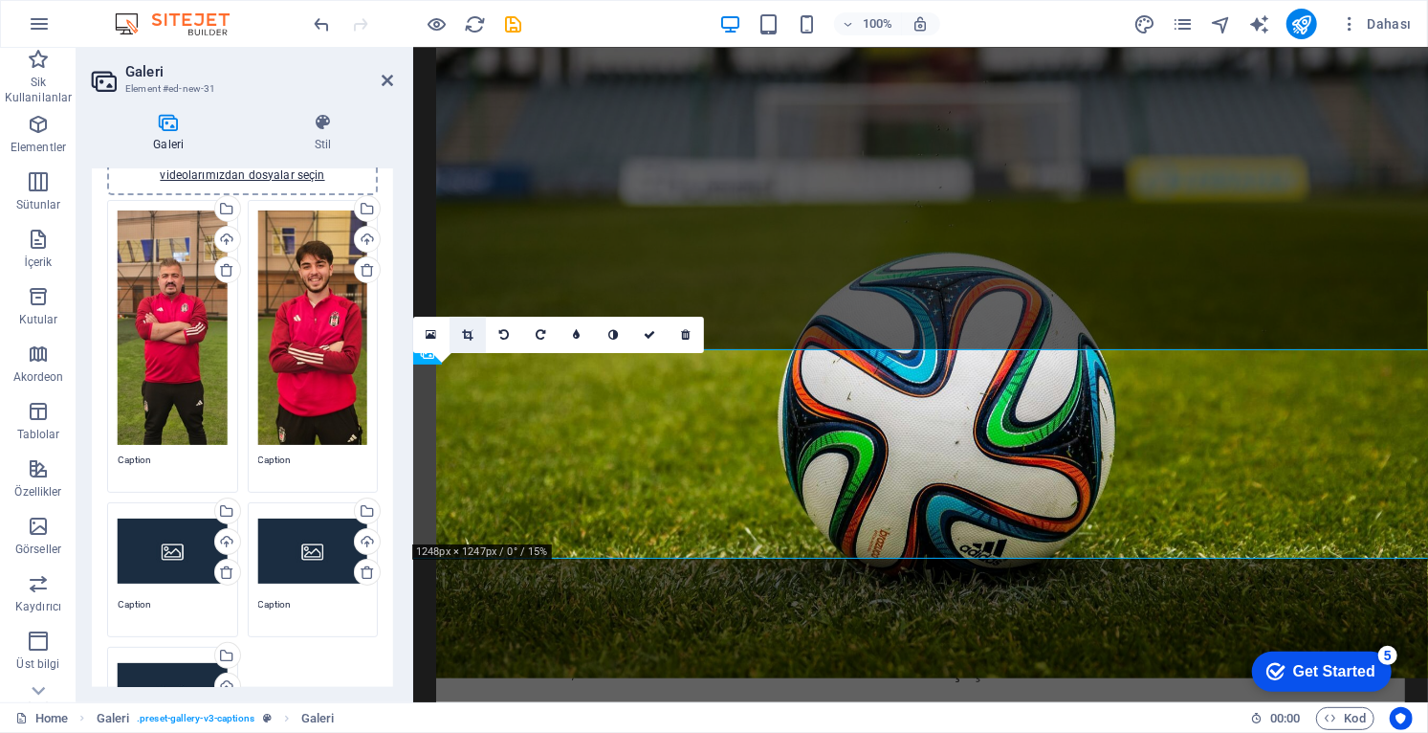
click at [467, 332] on icon at bounding box center [467, 334] width 11 height 11
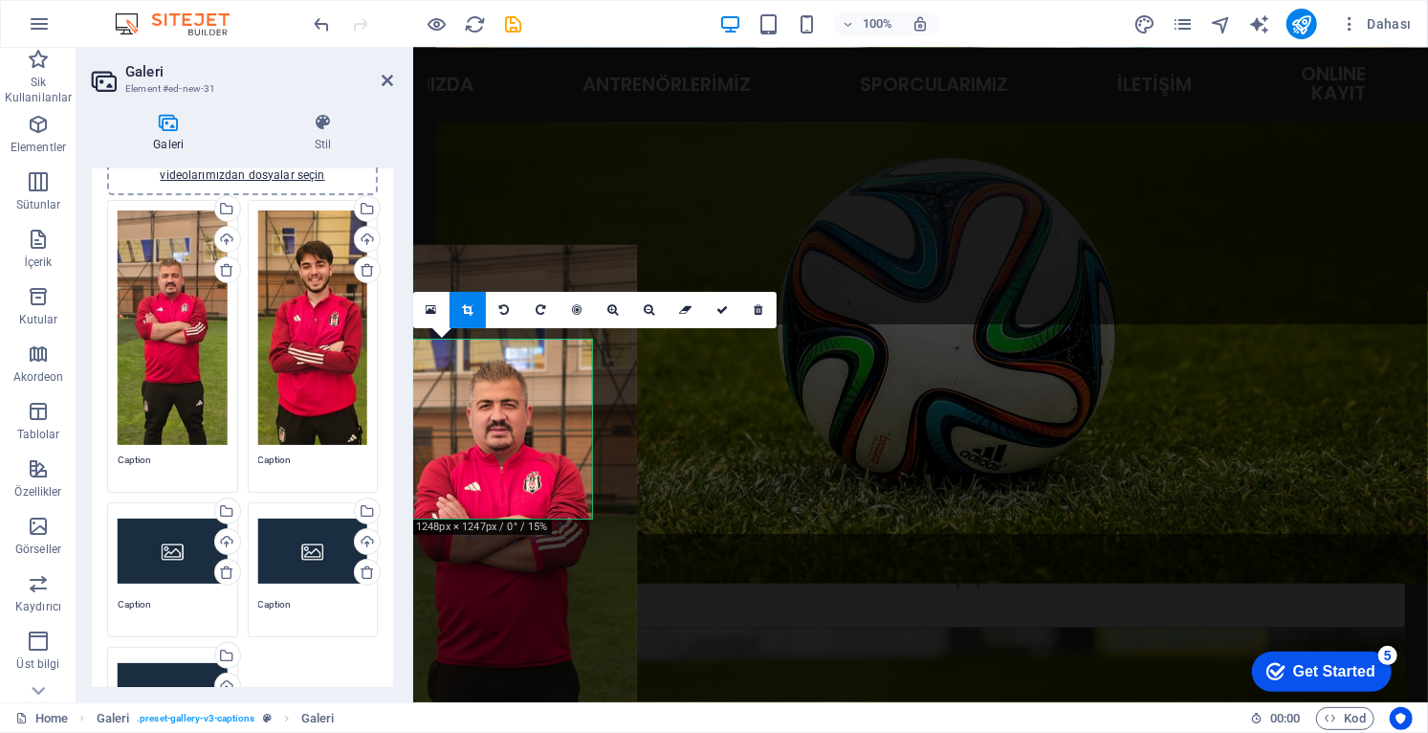
scroll to position [1242, 0]
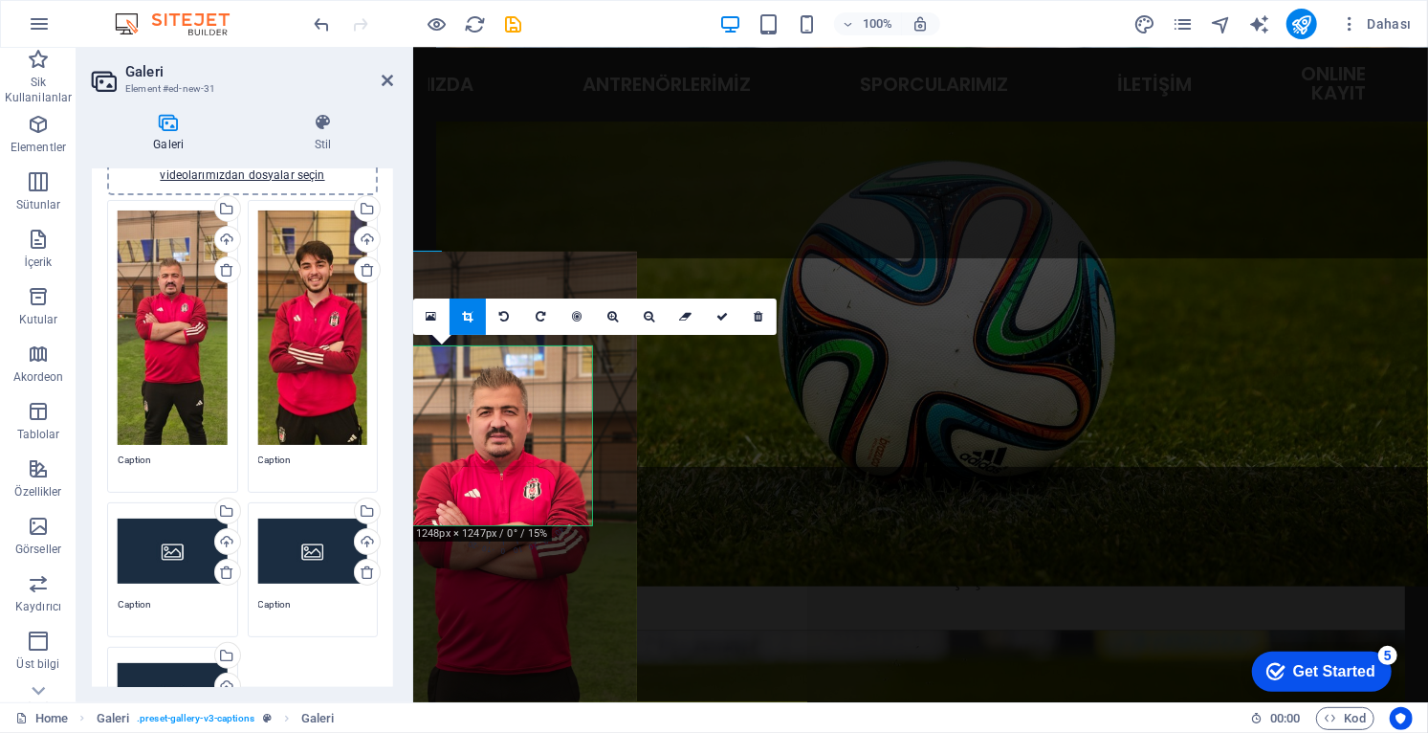
click at [467, 316] on icon at bounding box center [467, 316] width 11 height 11
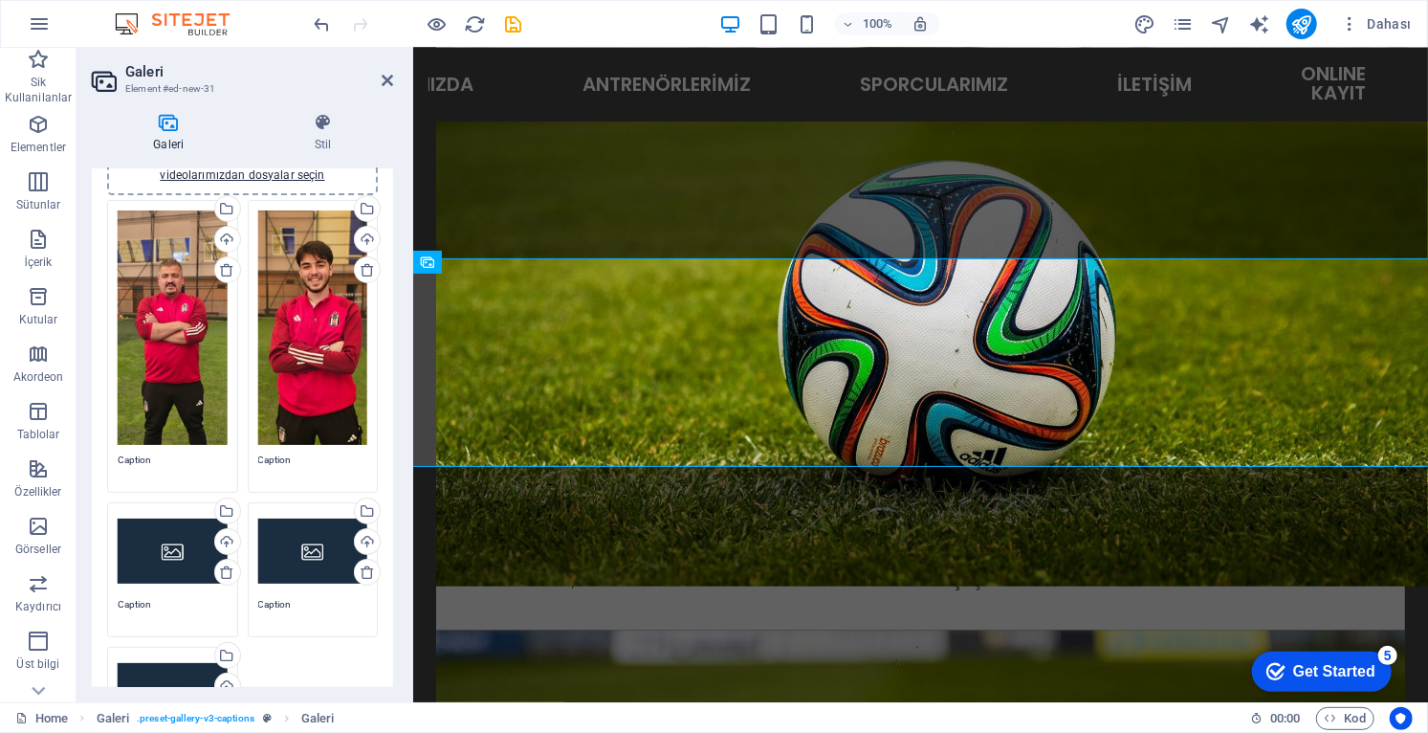
click at [334, 366] on div "Dosyaları buraya sürükleyin, dosyaları seçmek için tıklayın veya Dosyalardan ya…" at bounding box center [313, 327] width 110 height 234
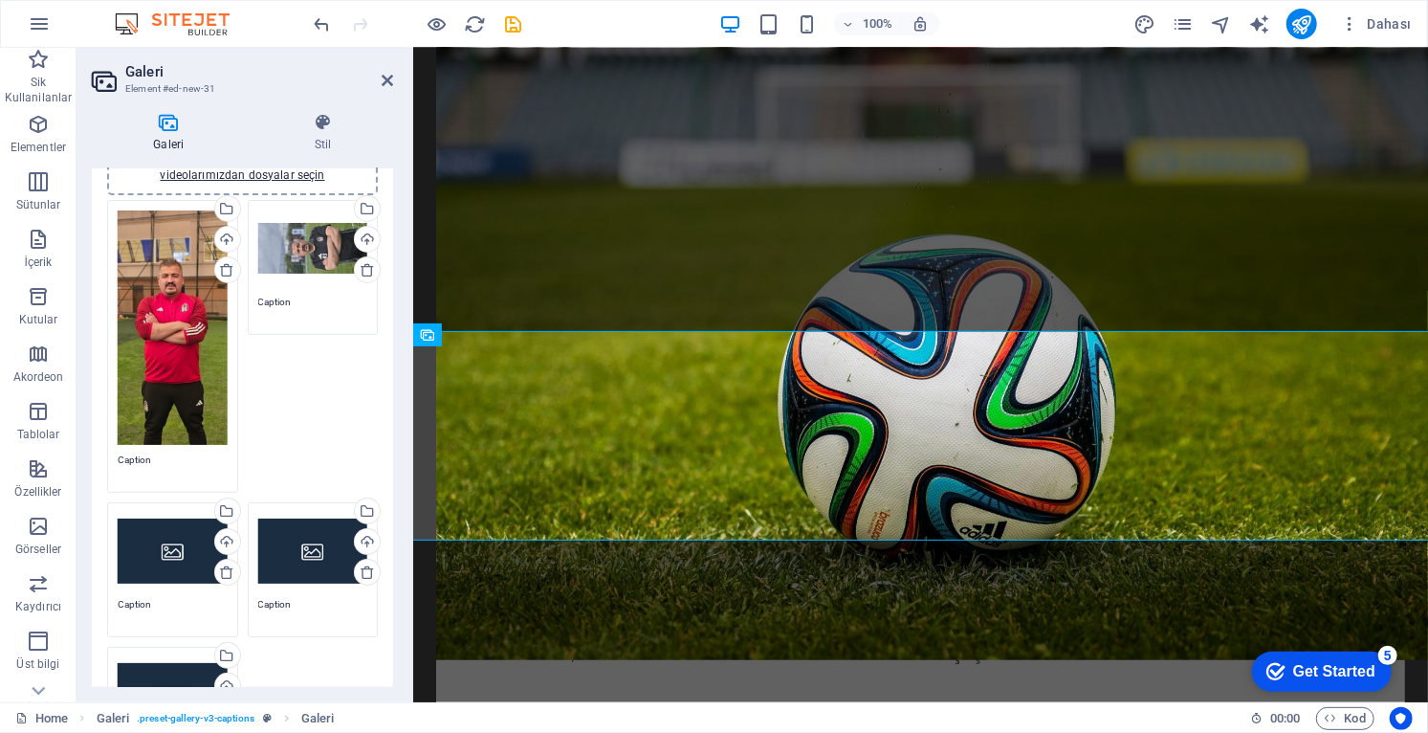
click at [313, 239] on div "Dosyaları buraya sürükleyin, dosyaları seçmek için tıklayın veya Dosyalardan ya…" at bounding box center [313, 248] width 110 height 77
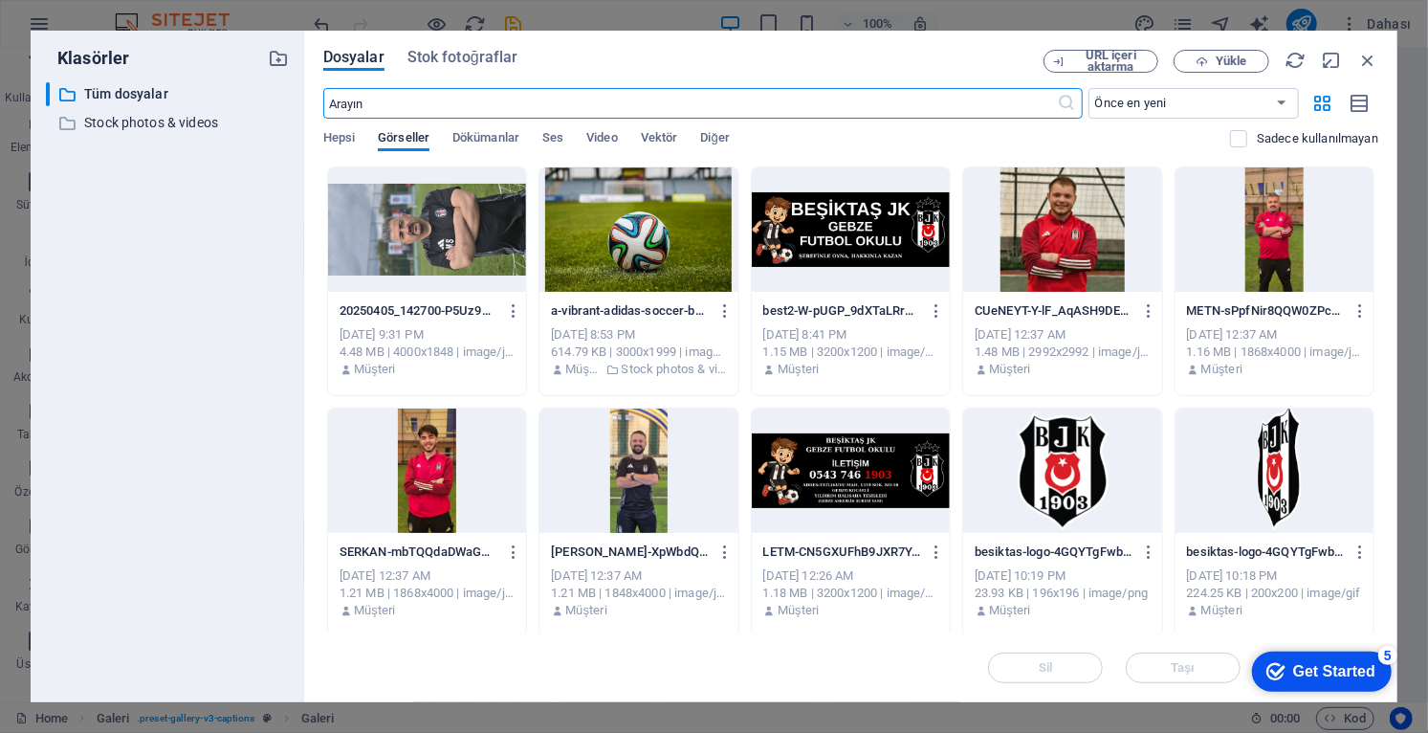
scroll to position [1234, 0]
click at [440, 469] on div at bounding box center [427, 470] width 198 height 124
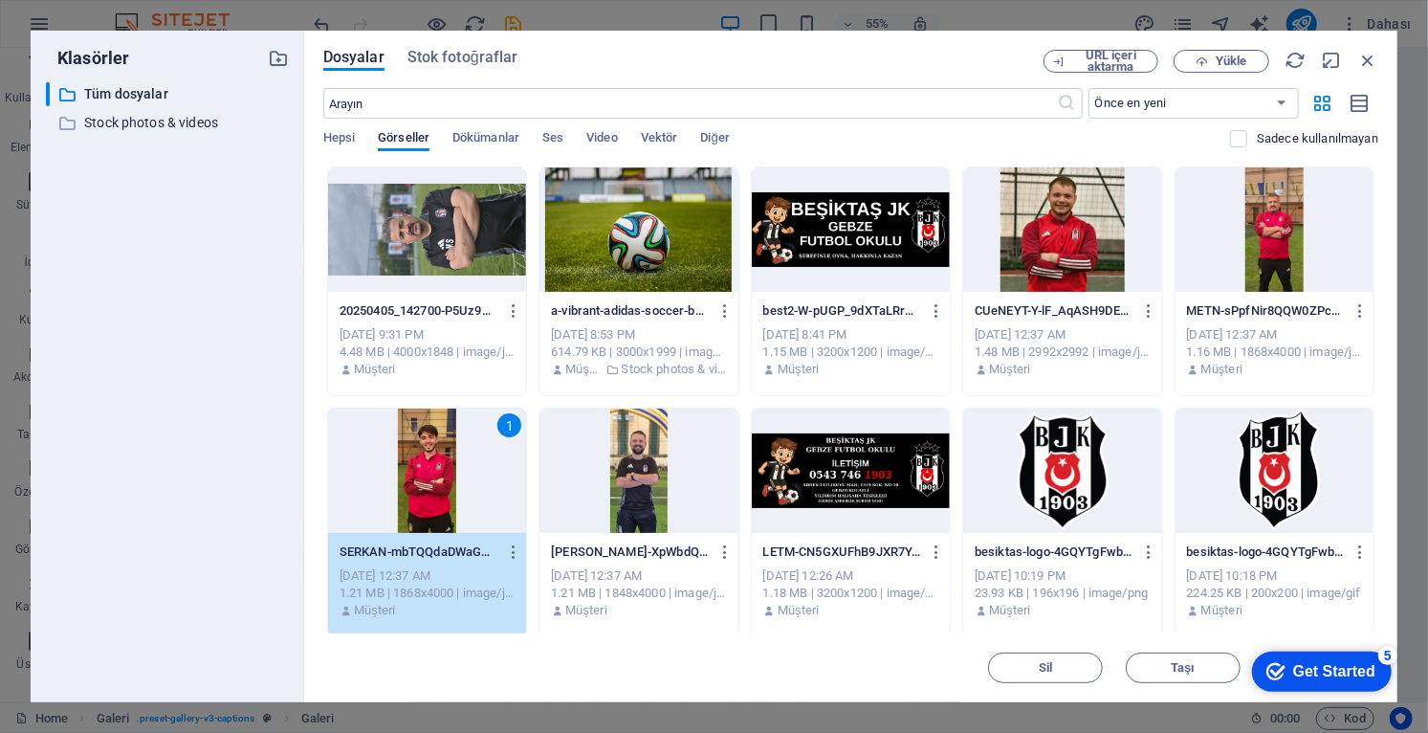
click at [458, 481] on div "1" at bounding box center [427, 470] width 198 height 124
click at [446, 483] on div "1" at bounding box center [427, 470] width 198 height 124
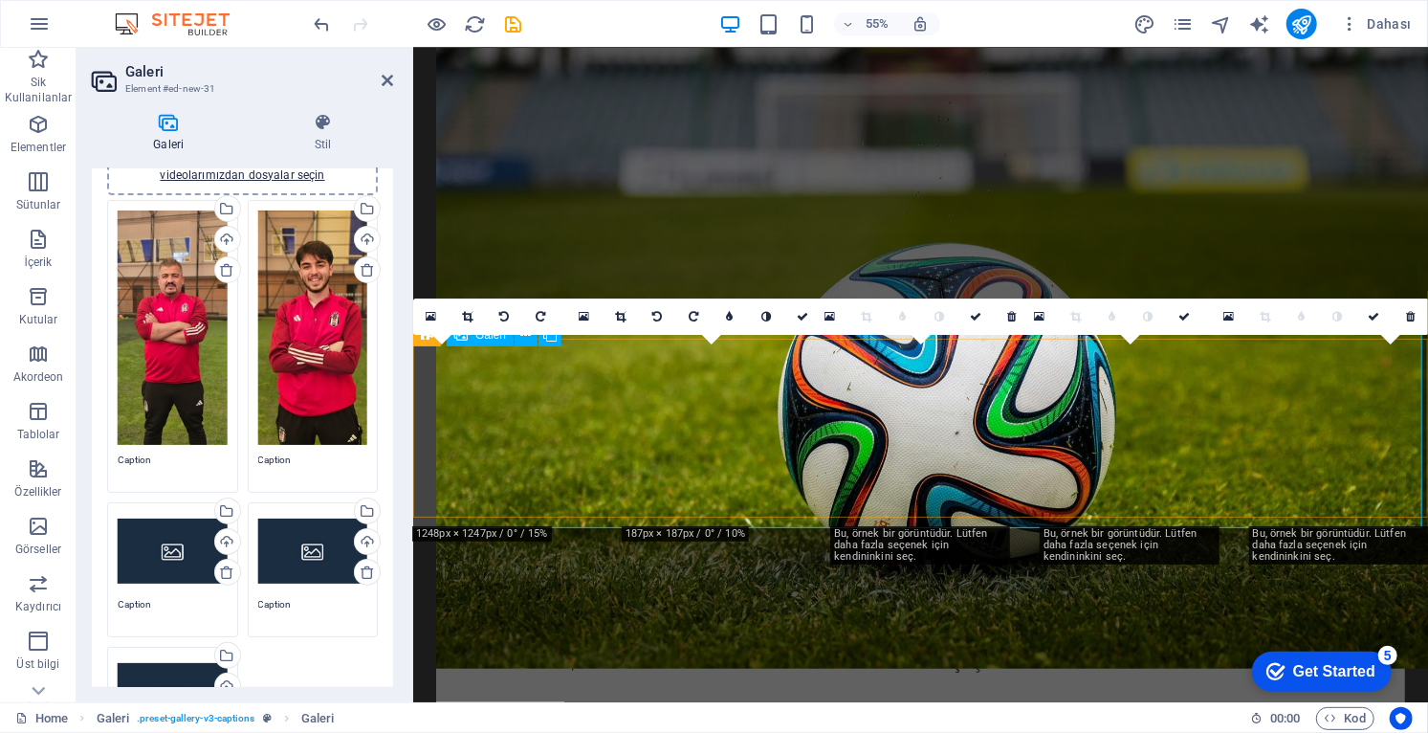
scroll to position [1242, 0]
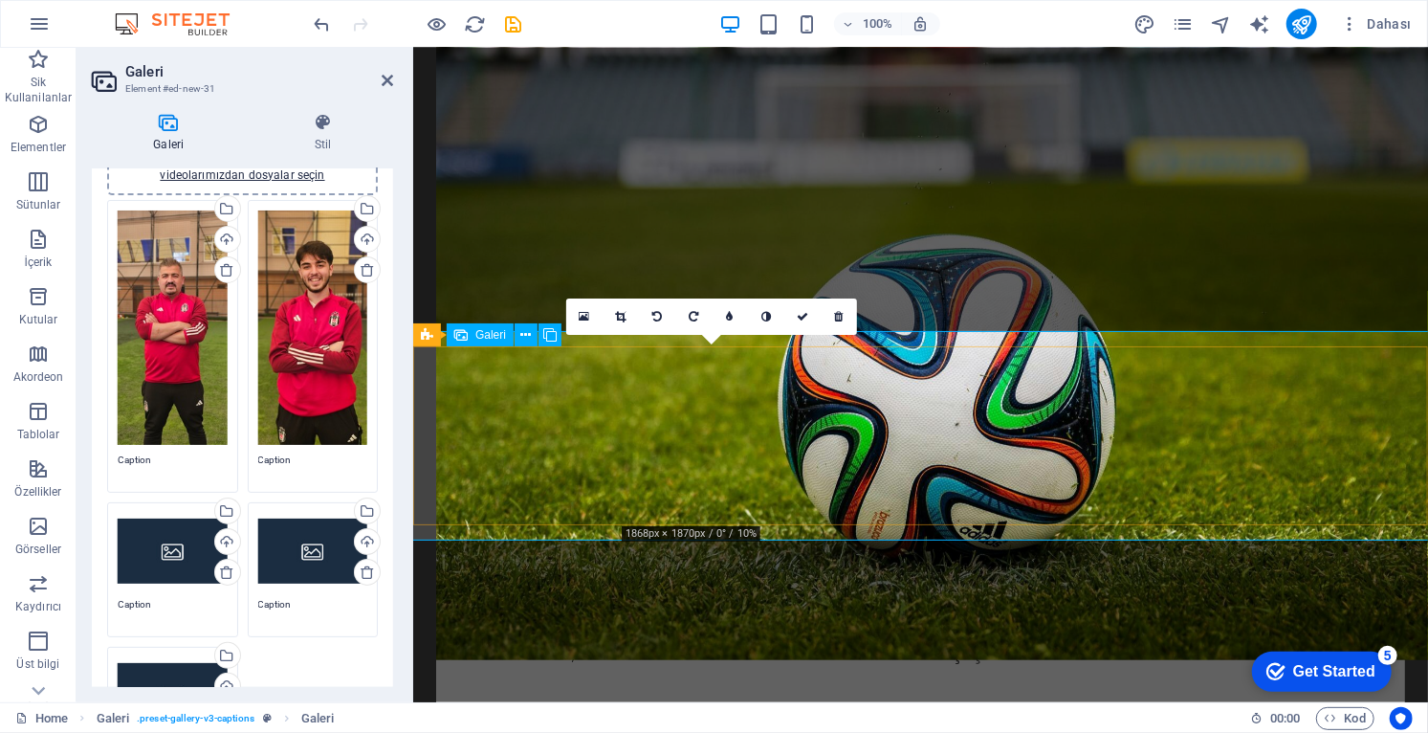
click at [618, 319] on icon at bounding box center [621, 316] width 11 height 11
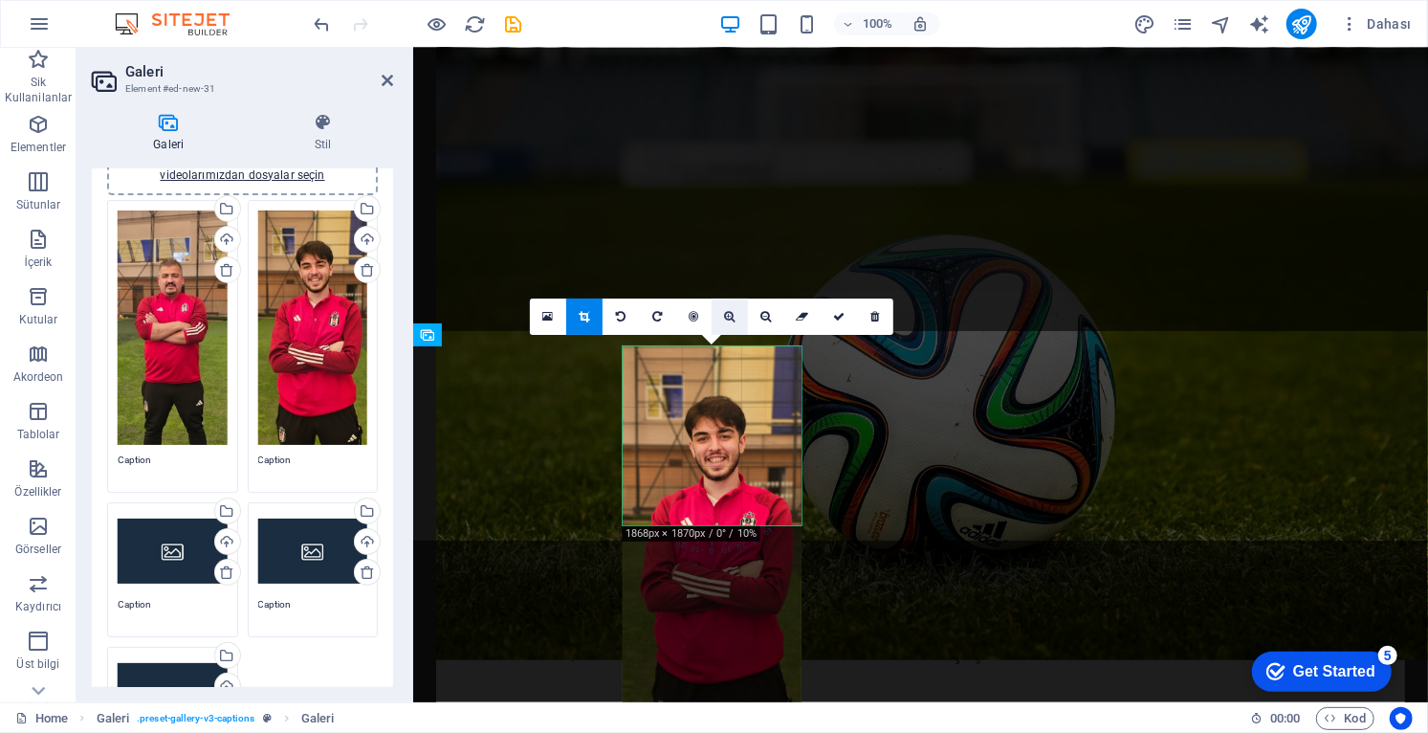
click at [730, 320] on icon at bounding box center [730, 316] width 11 height 11
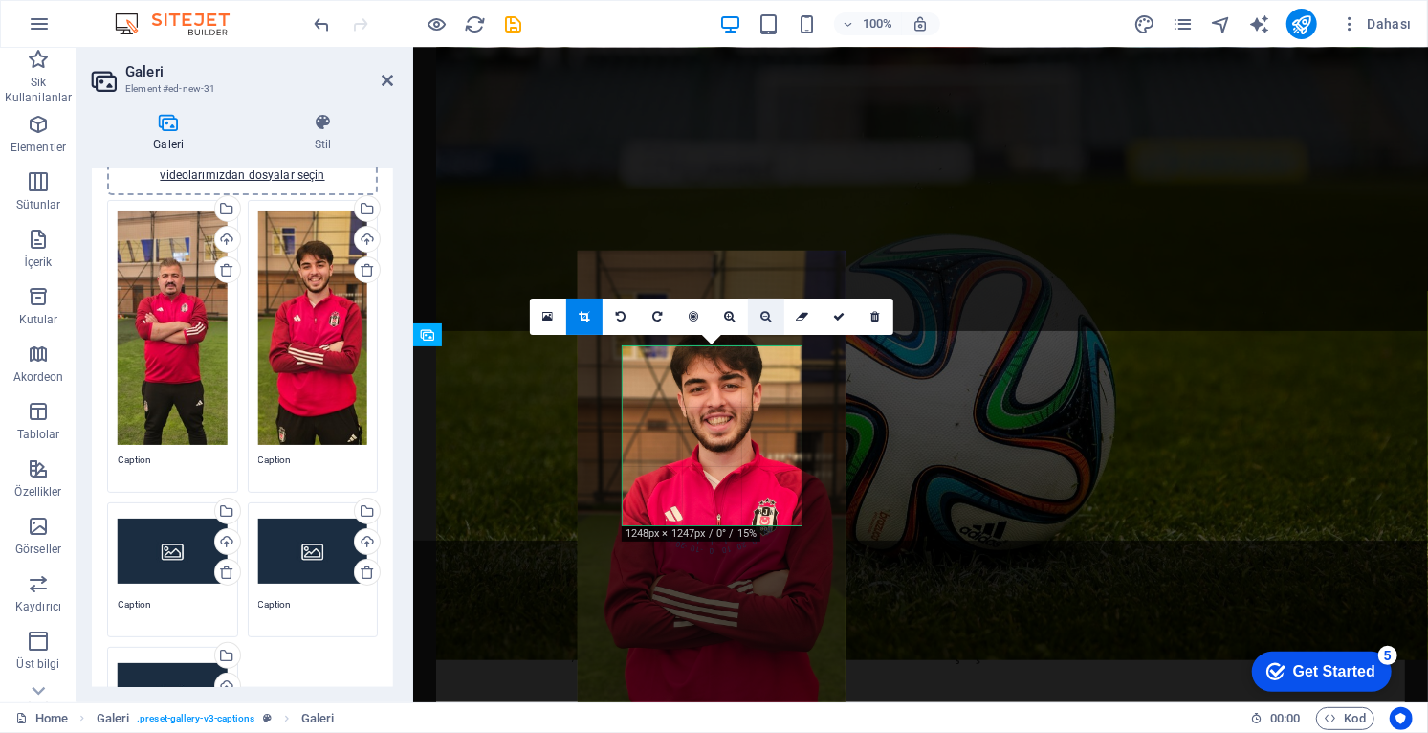
click at [766, 317] on icon at bounding box center [766, 316] width 11 height 11
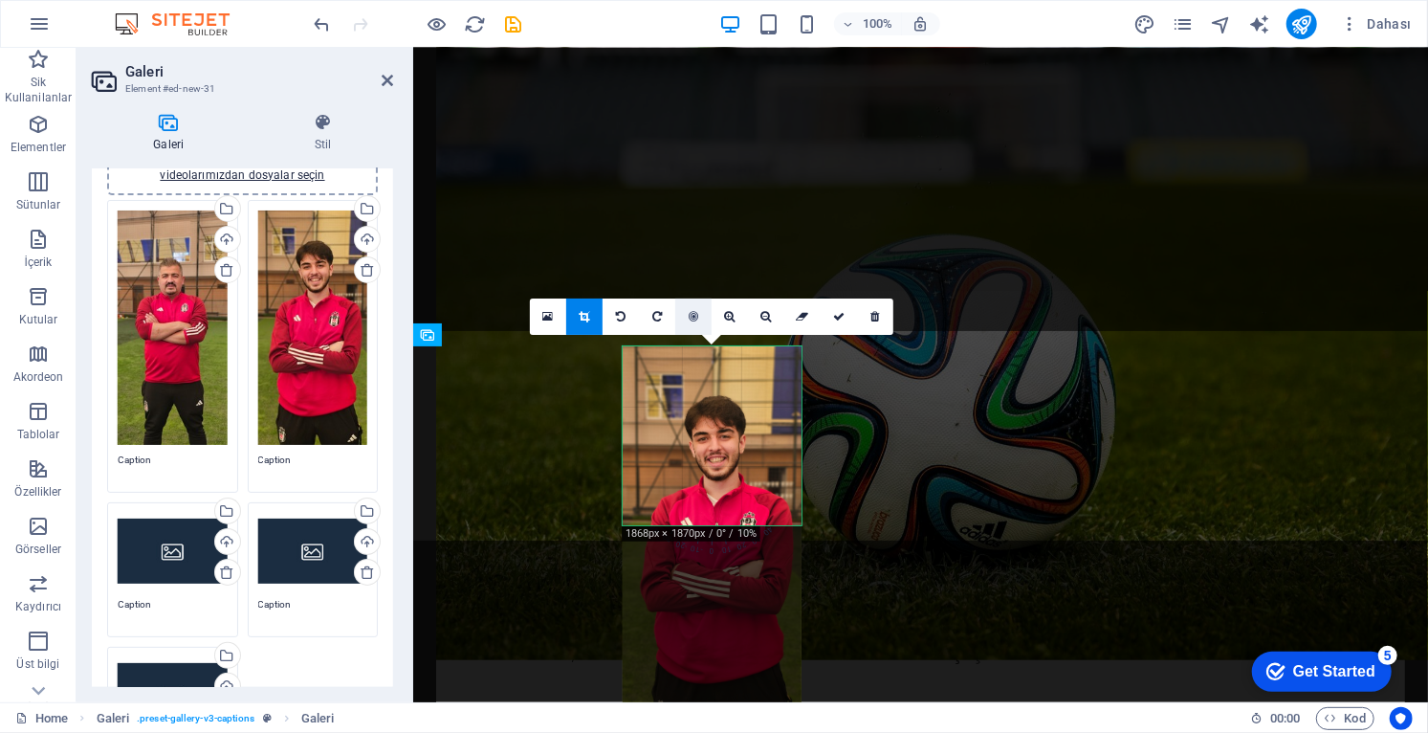
click at [695, 314] on icon at bounding box center [694, 316] width 10 height 11
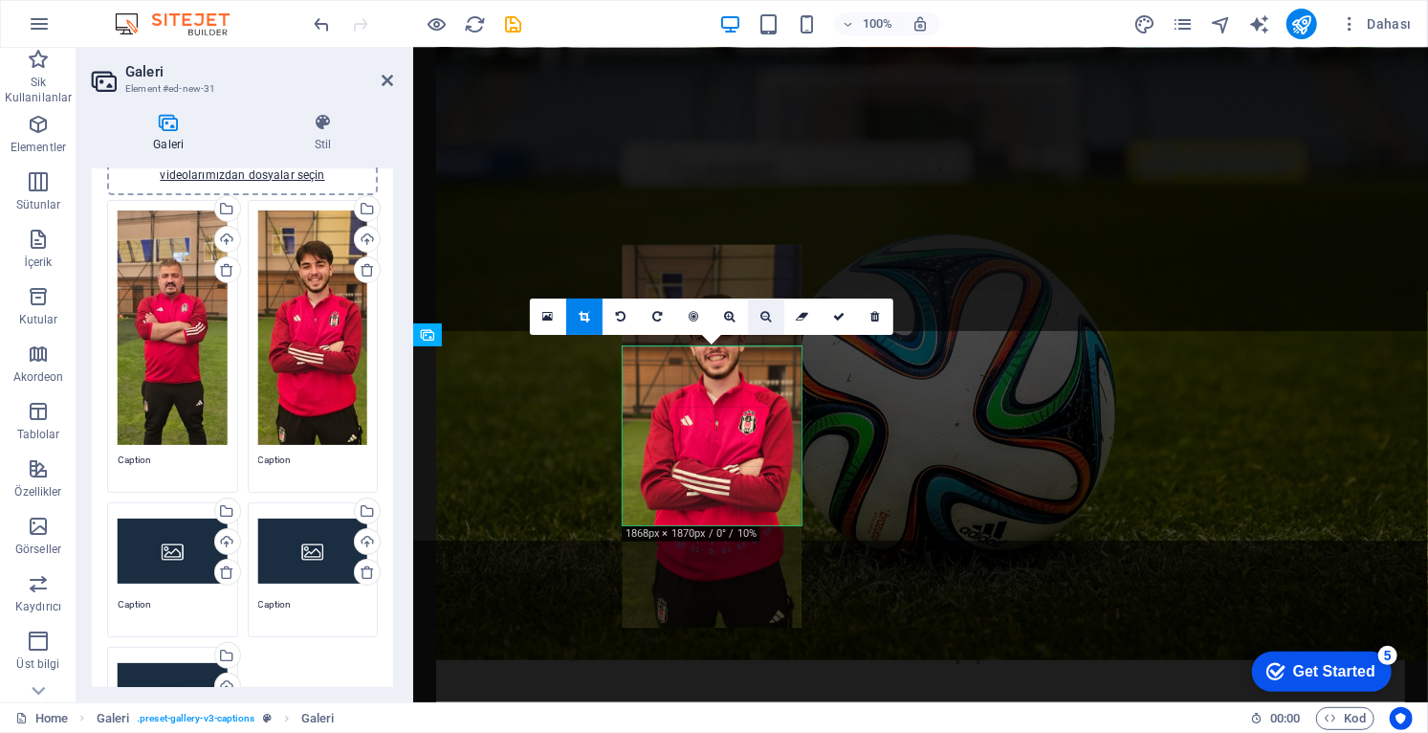
click at [769, 317] on icon at bounding box center [766, 316] width 11 height 11
click at [769, 319] on icon at bounding box center [766, 316] width 11 height 11
click at [696, 317] on icon at bounding box center [694, 316] width 10 height 11
click at [559, 320] on link at bounding box center [548, 316] width 36 height 36
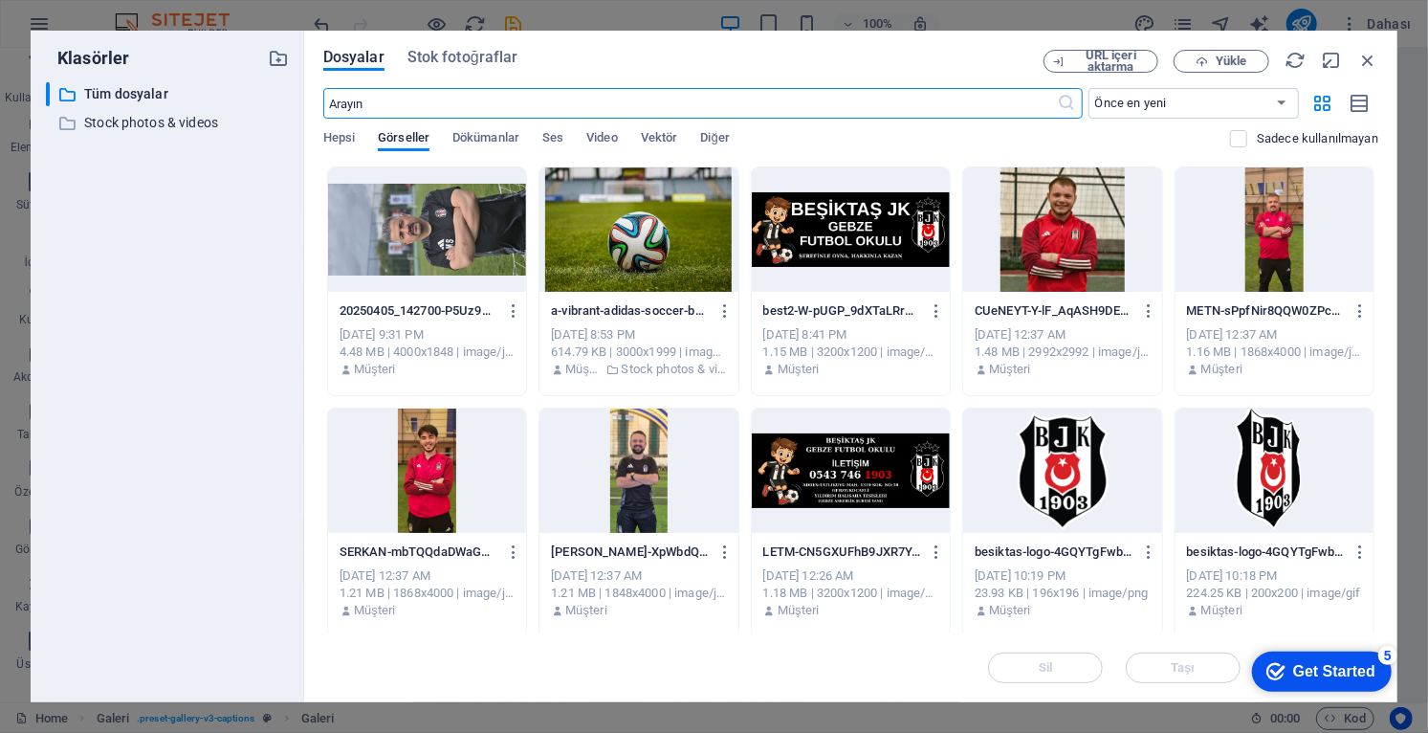
scroll to position [1234, 0]
click at [445, 471] on div at bounding box center [427, 470] width 198 height 124
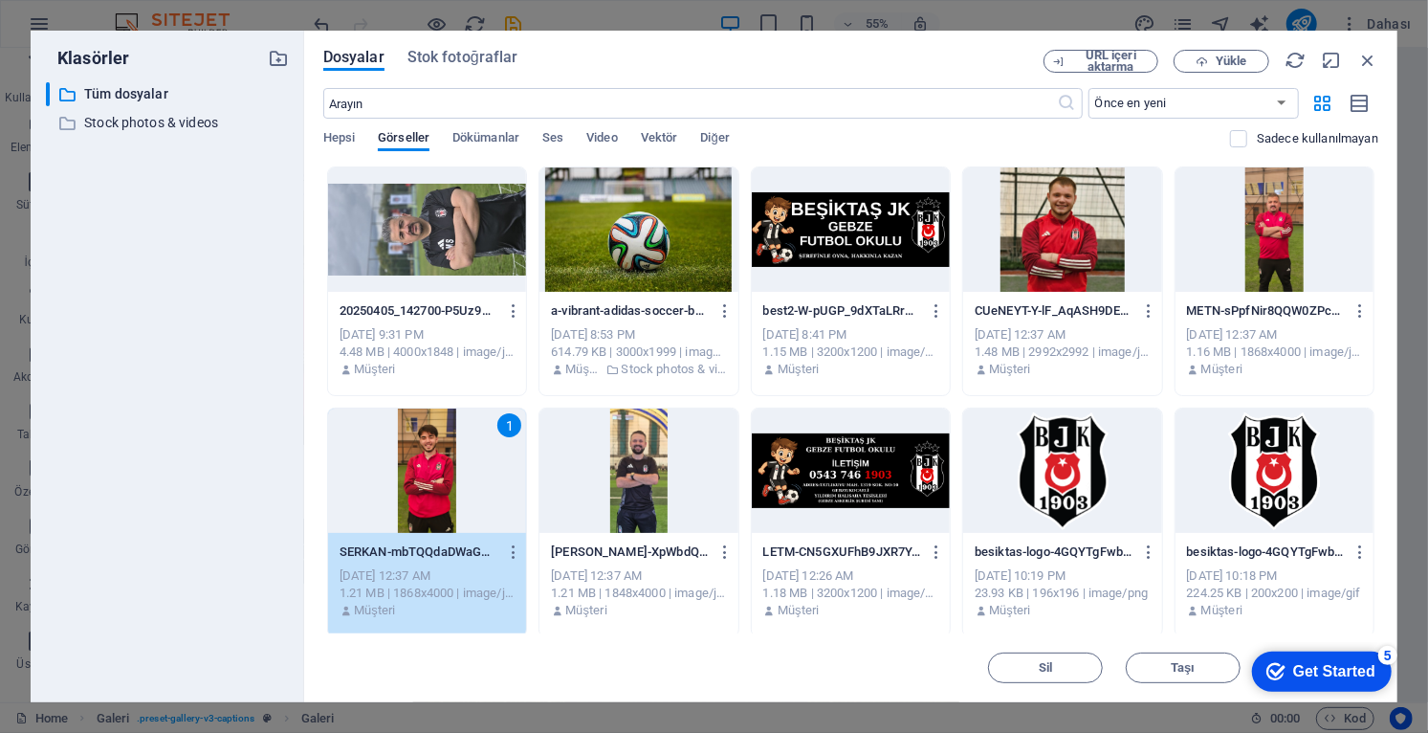
click at [455, 475] on div "1" at bounding box center [427, 470] width 198 height 124
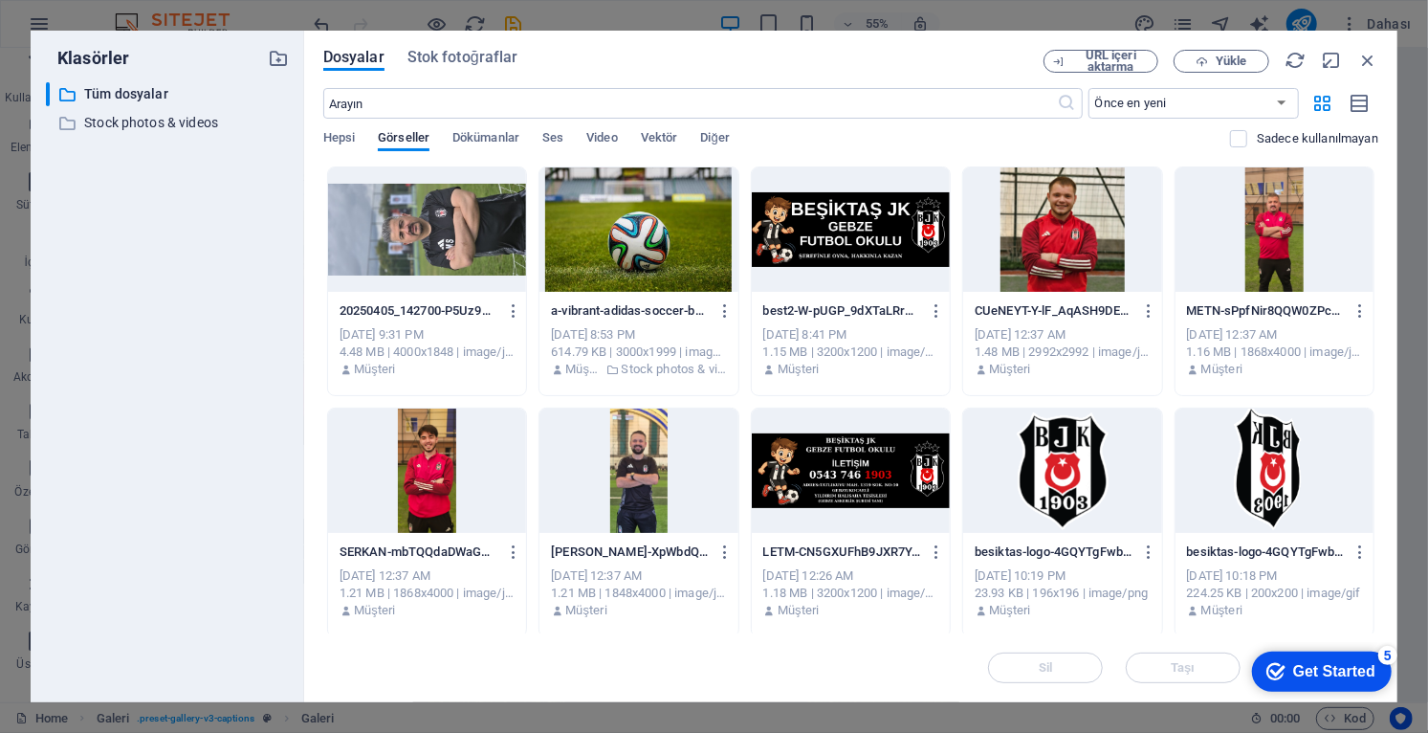
click at [453, 477] on div at bounding box center [427, 470] width 198 height 124
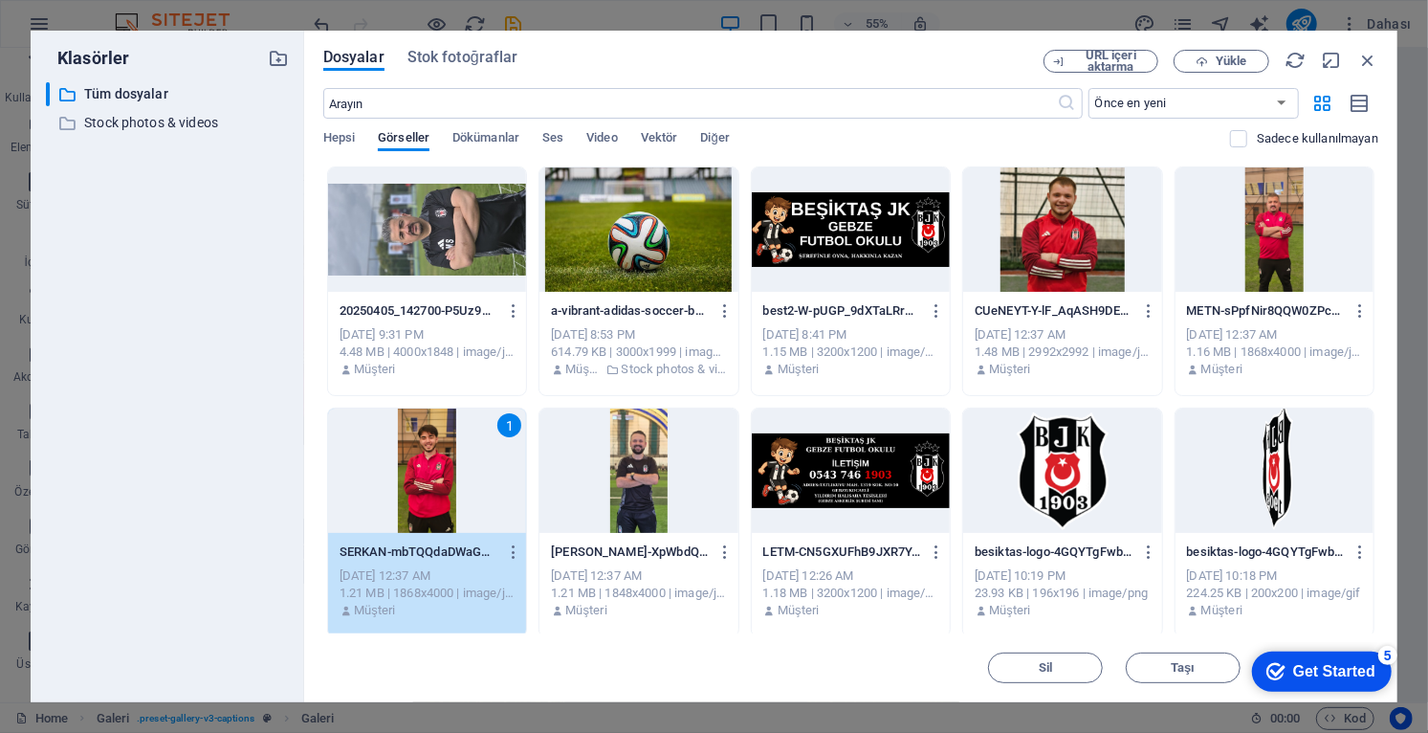
click at [451, 479] on div "1" at bounding box center [427, 470] width 198 height 124
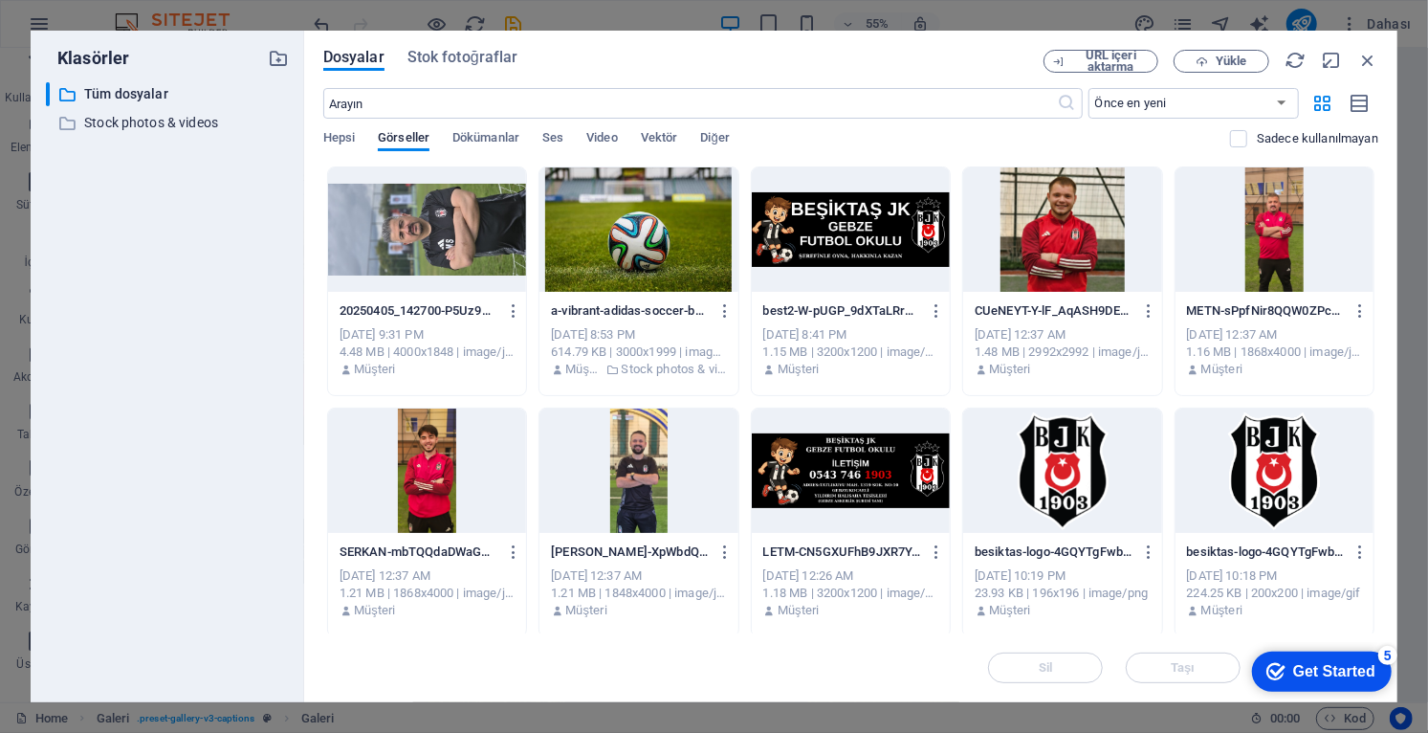
click at [449, 481] on div at bounding box center [427, 470] width 198 height 124
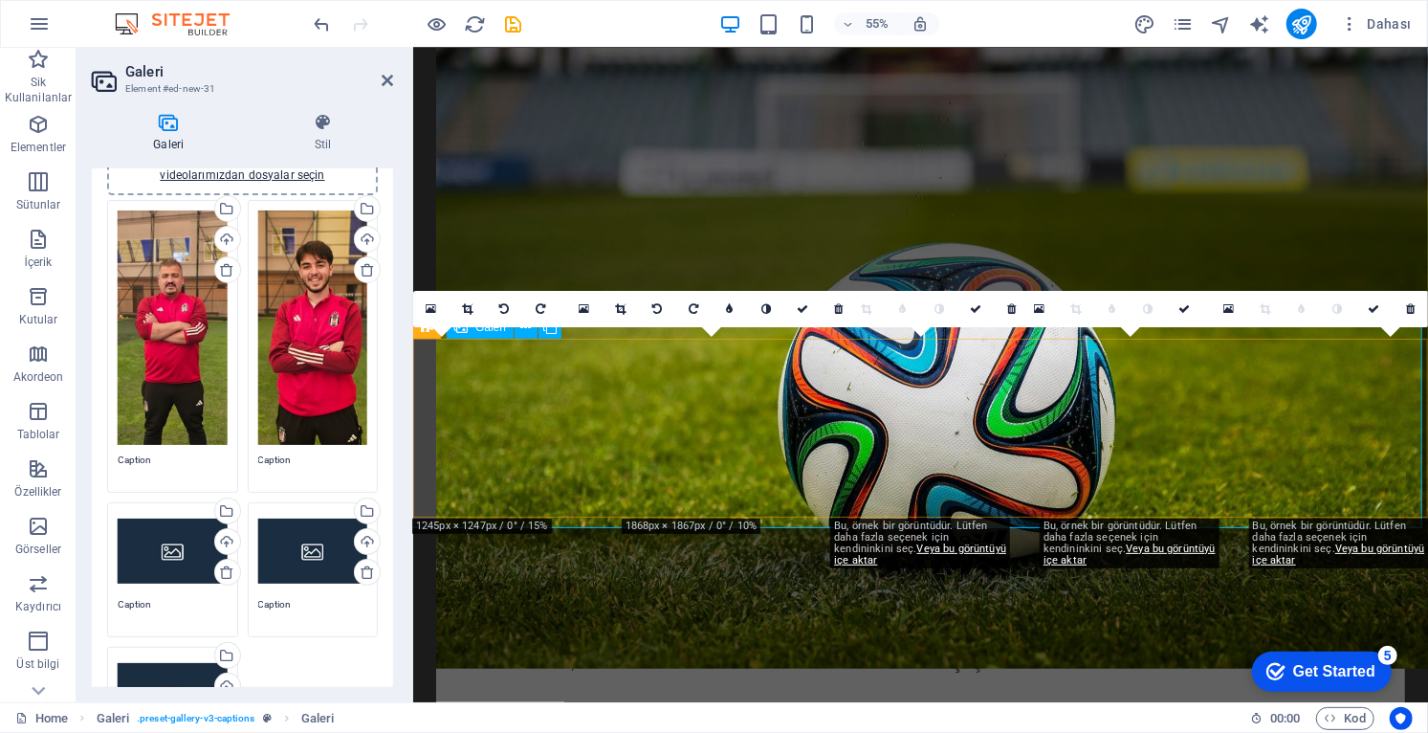
scroll to position [1242, 0]
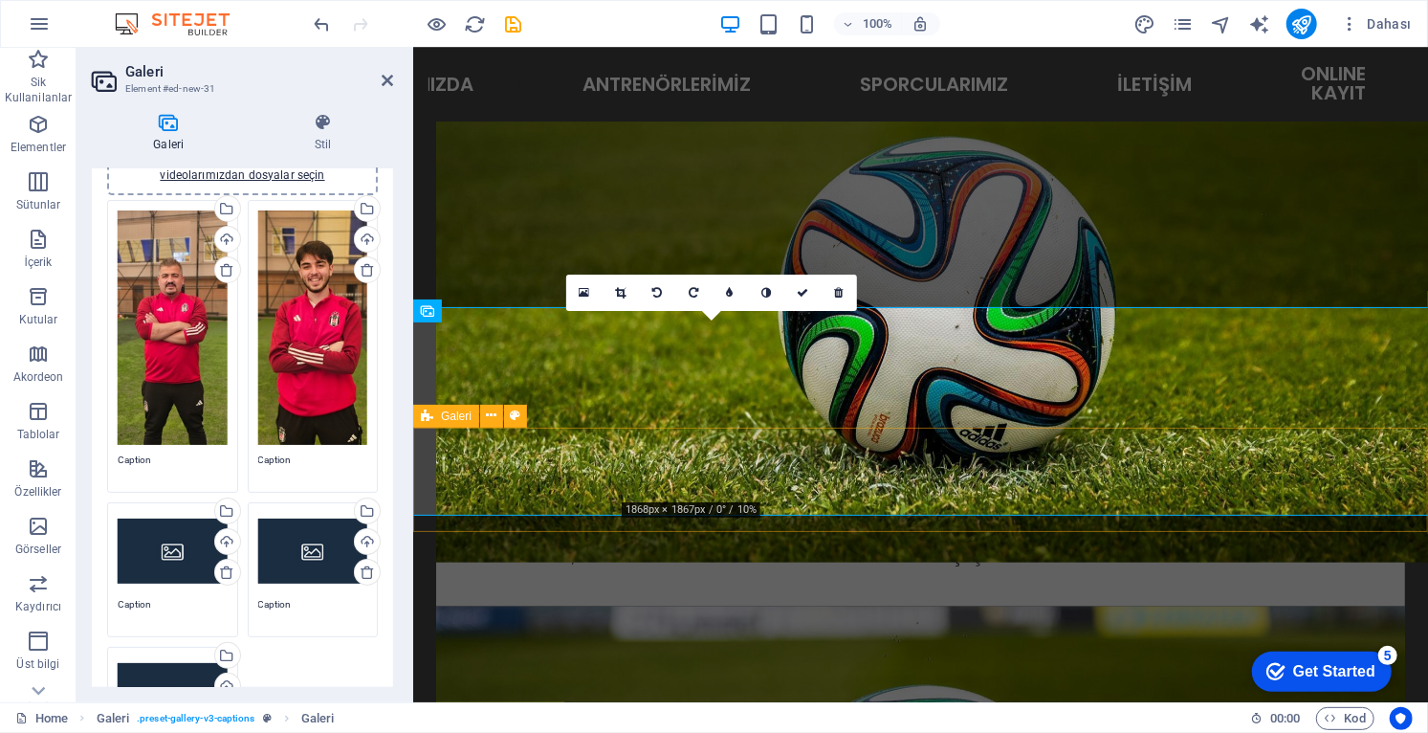
scroll to position [1265, 0]
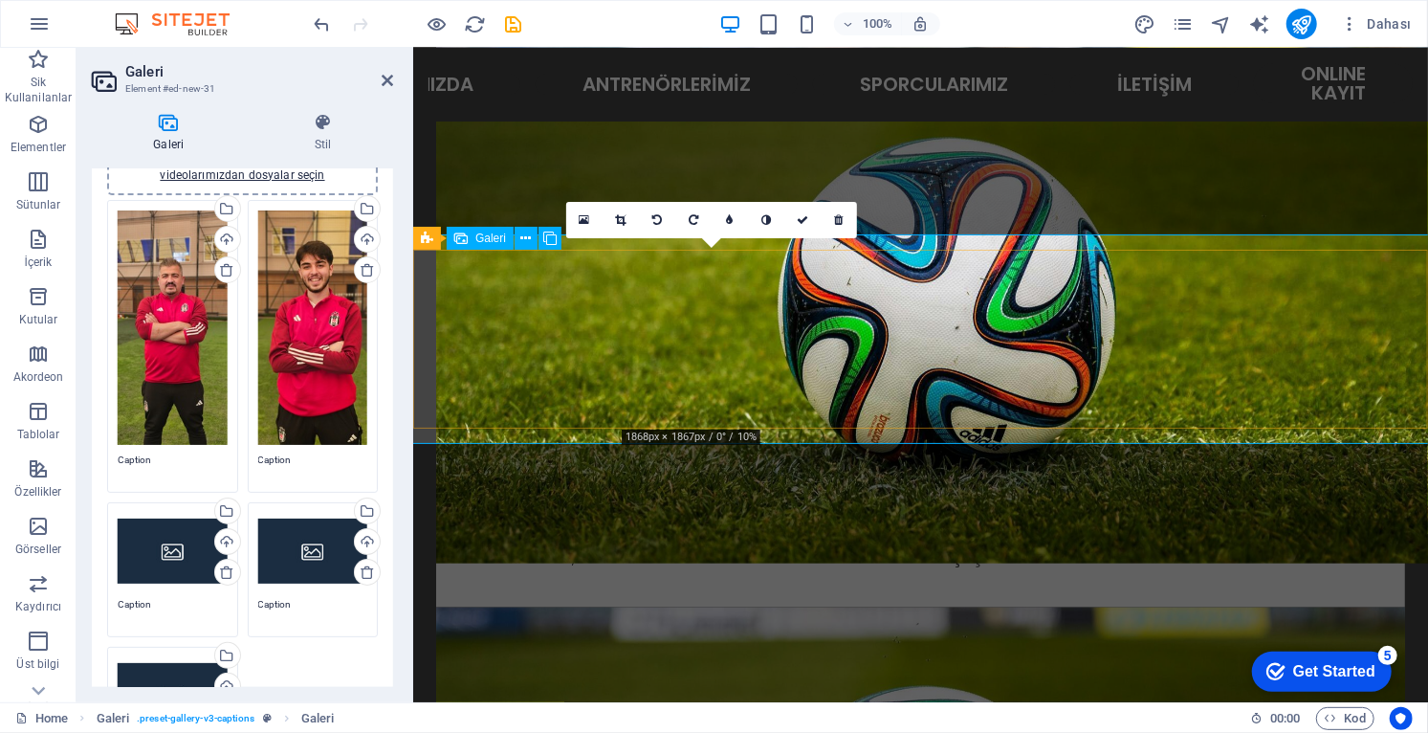
click at [621, 218] on icon at bounding box center [621, 219] width 11 height 11
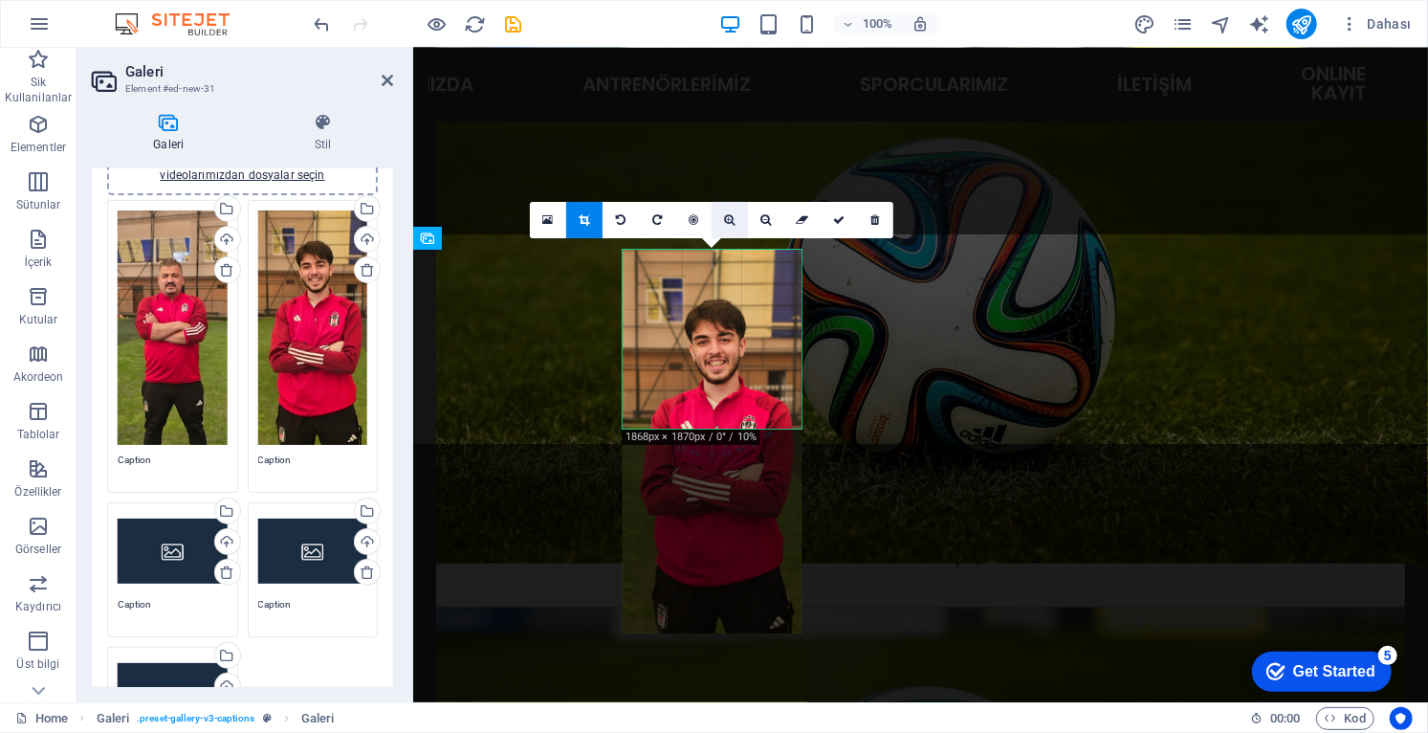
click at [730, 219] on icon at bounding box center [730, 219] width 11 height 11
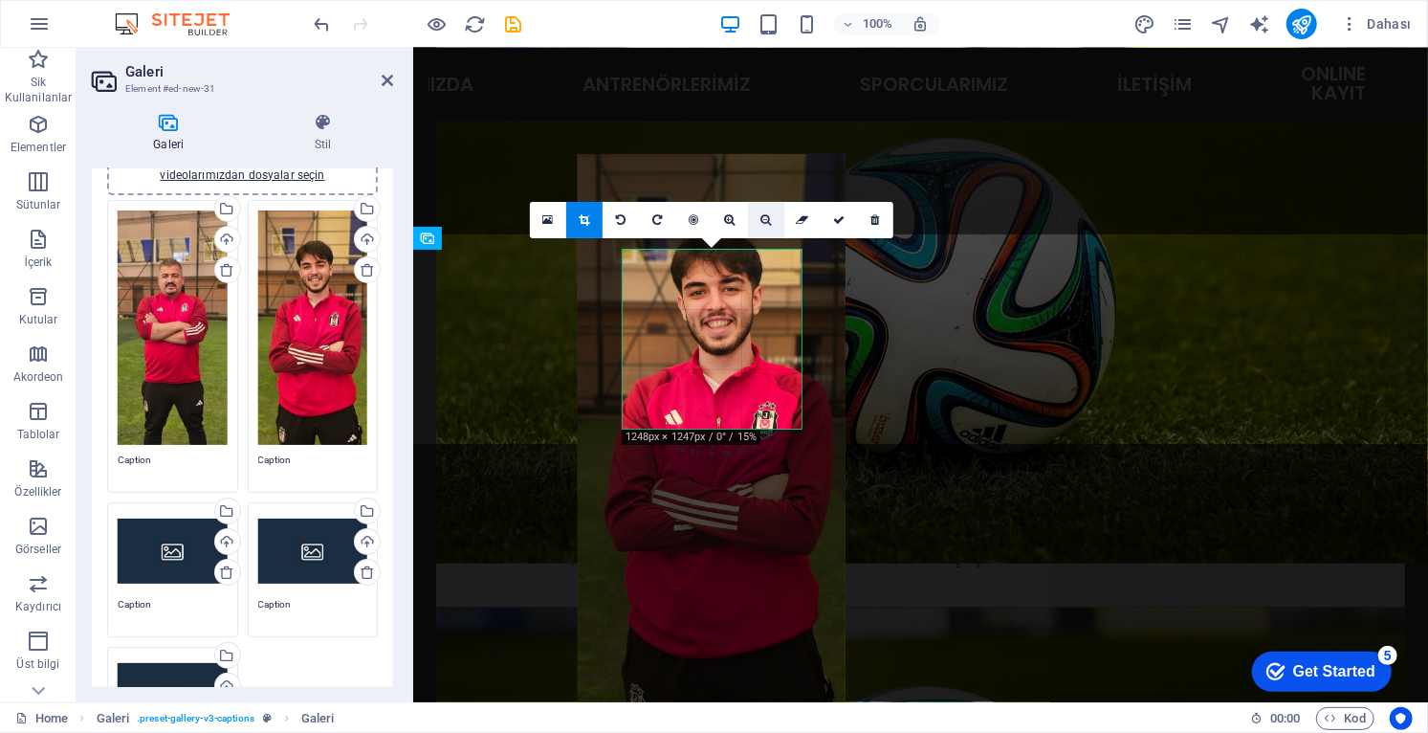
click at [765, 225] on icon at bounding box center [766, 219] width 11 height 11
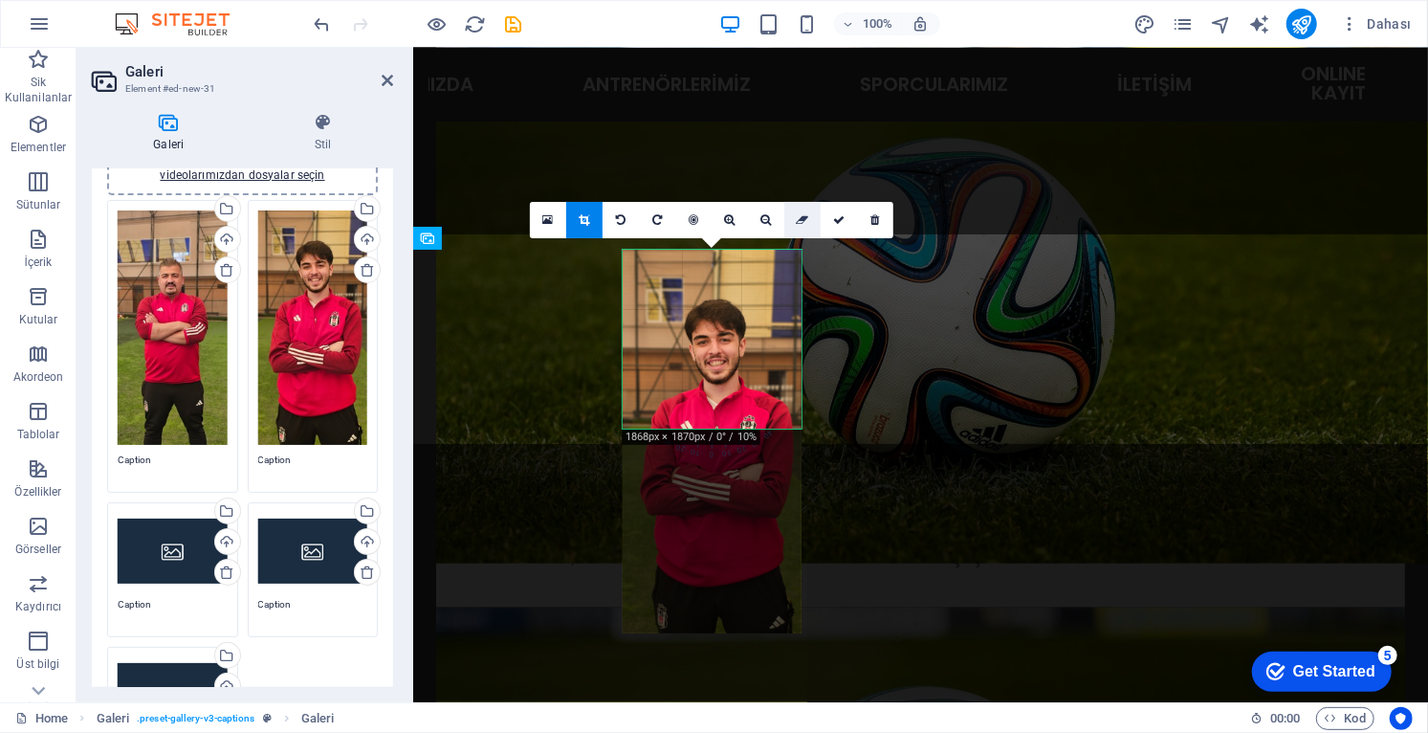
click at [803, 222] on icon at bounding box center [803, 219] width 12 height 11
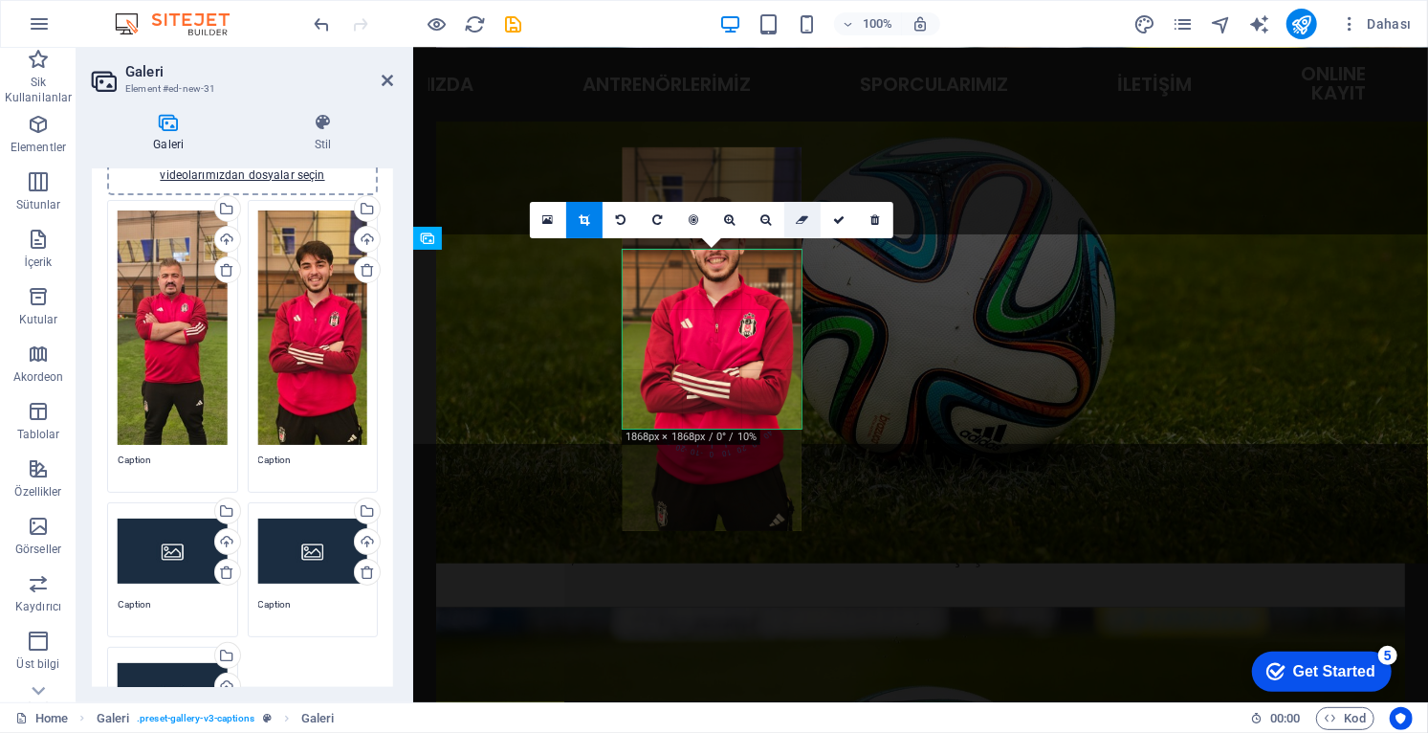
click at [805, 222] on icon at bounding box center [803, 219] width 12 height 11
click at [798, 227] on link at bounding box center [802, 220] width 36 height 36
click at [768, 221] on icon at bounding box center [766, 219] width 11 height 11
click at [767, 222] on icon at bounding box center [766, 219] width 11 height 11
click at [770, 224] on icon at bounding box center [766, 219] width 11 height 11
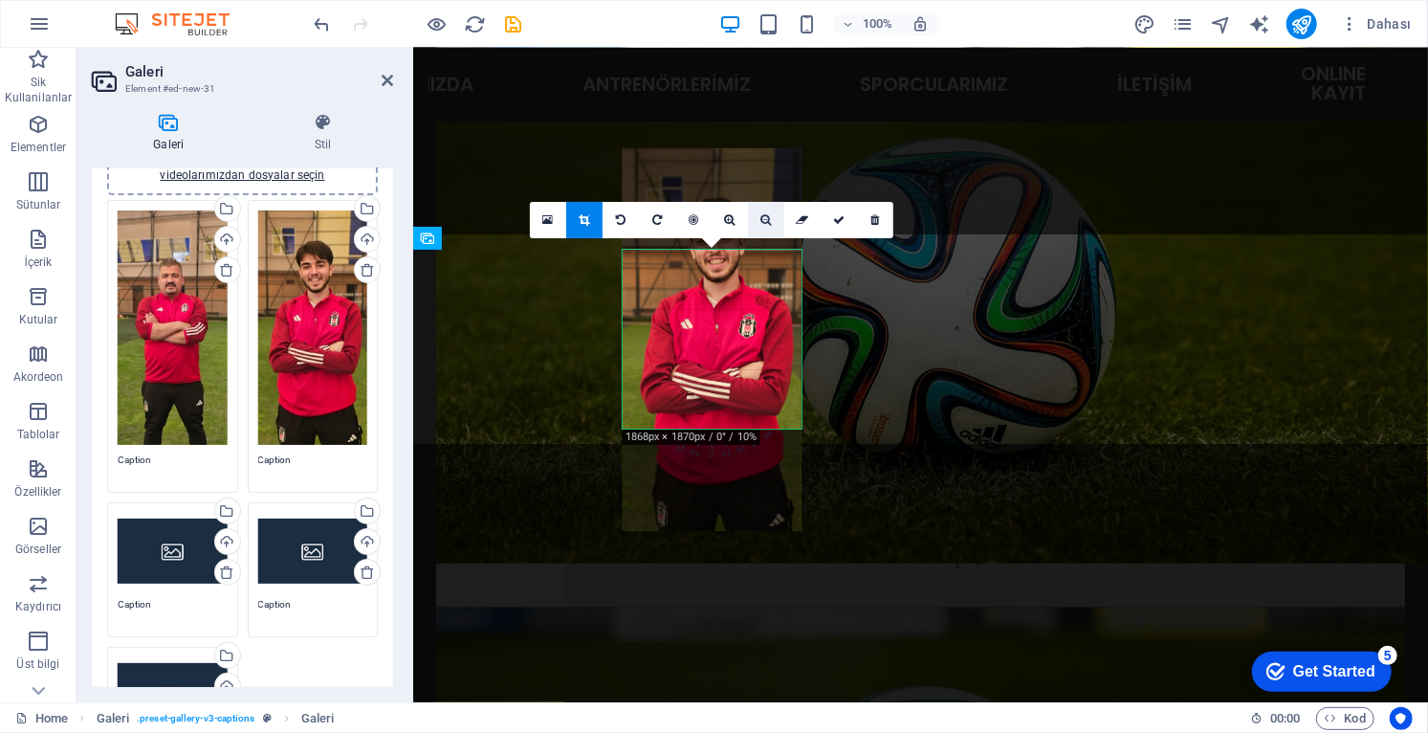
click at [769, 223] on icon at bounding box center [766, 219] width 11 height 11
click at [772, 225] on link at bounding box center [766, 220] width 36 height 36
click at [692, 222] on icon at bounding box center [694, 219] width 10 height 11
click at [703, 222] on link at bounding box center [693, 220] width 36 height 36
click at [730, 225] on icon at bounding box center [730, 219] width 11 height 11
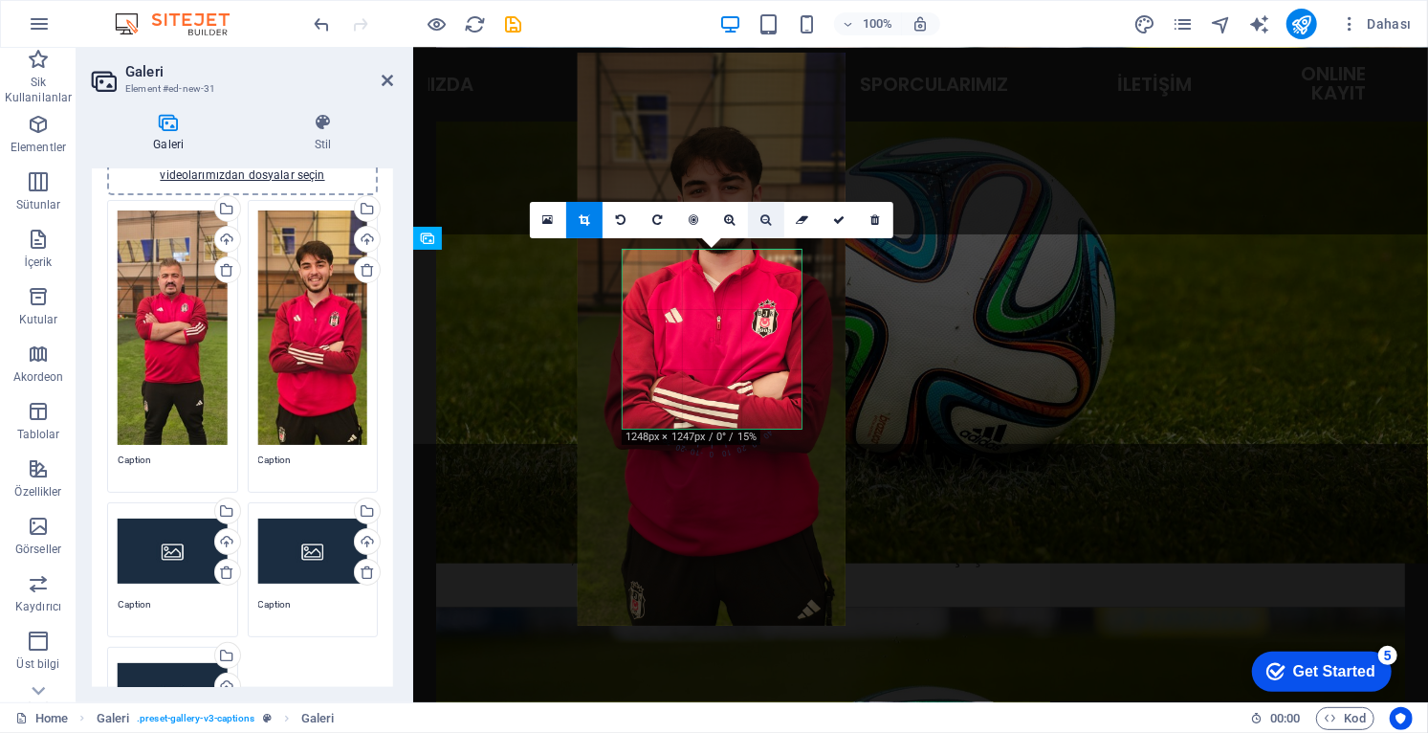
click at [764, 219] on icon at bounding box center [766, 219] width 11 height 11
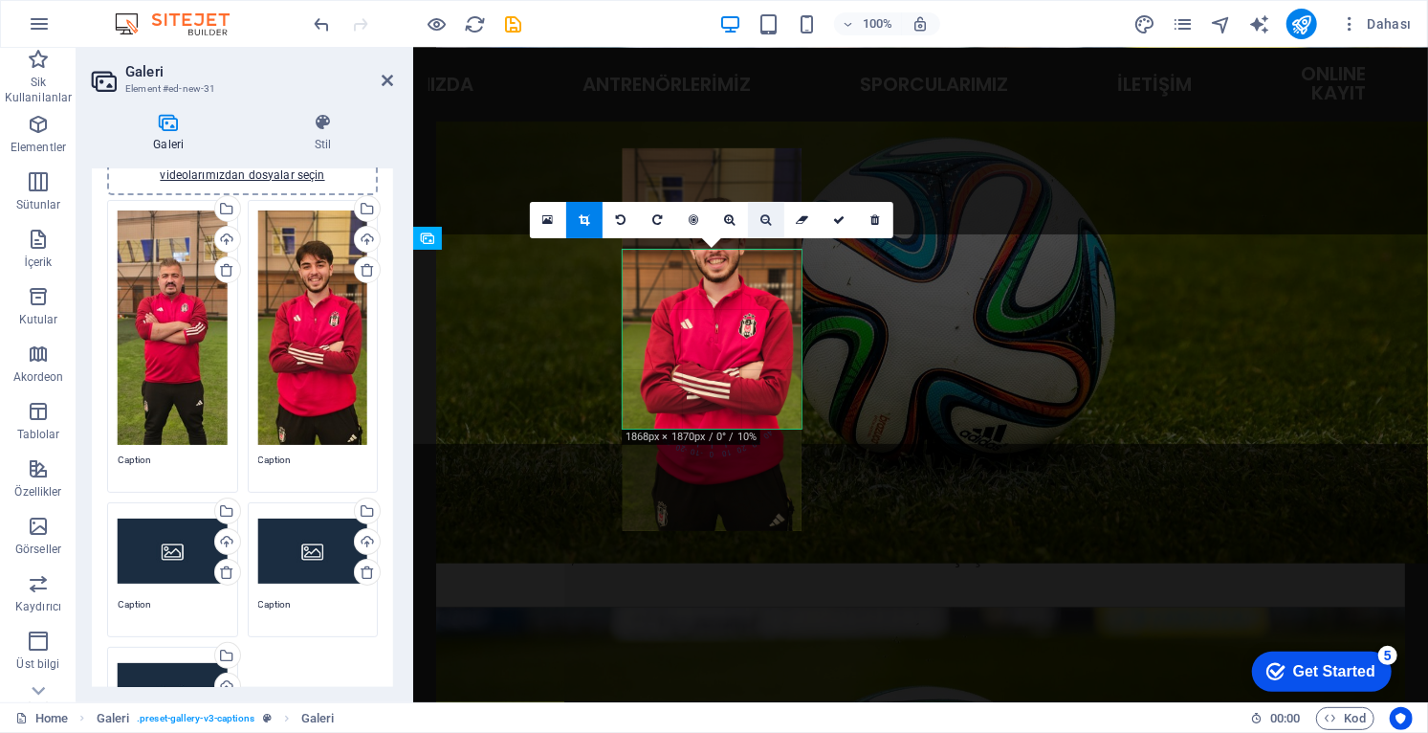
click at [767, 223] on icon at bounding box center [766, 219] width 11 height 11
click at [765, 223] on icon at bounding box center [766, 219] width 11 height 11
click at [765, 224] on icon at bounding box center [766, 219] width 11 height 11
click at [807, 223] on icon at bounding box center [803, 219] width 12 height 11
click at [801, 223] on icon at bounding box center [803, 219] width 12 height 11
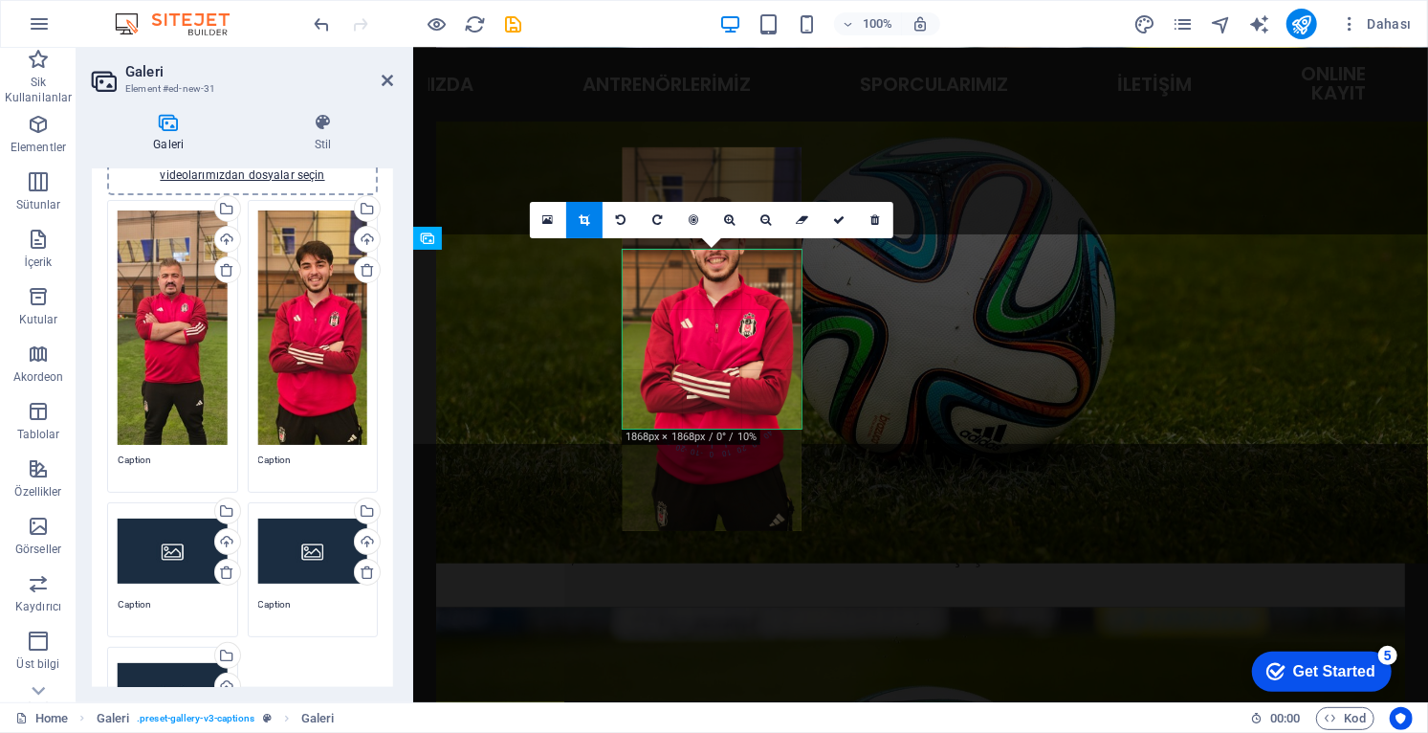
click at [587, 221] on icon at bounding box center [585, 219] width 11 height 11
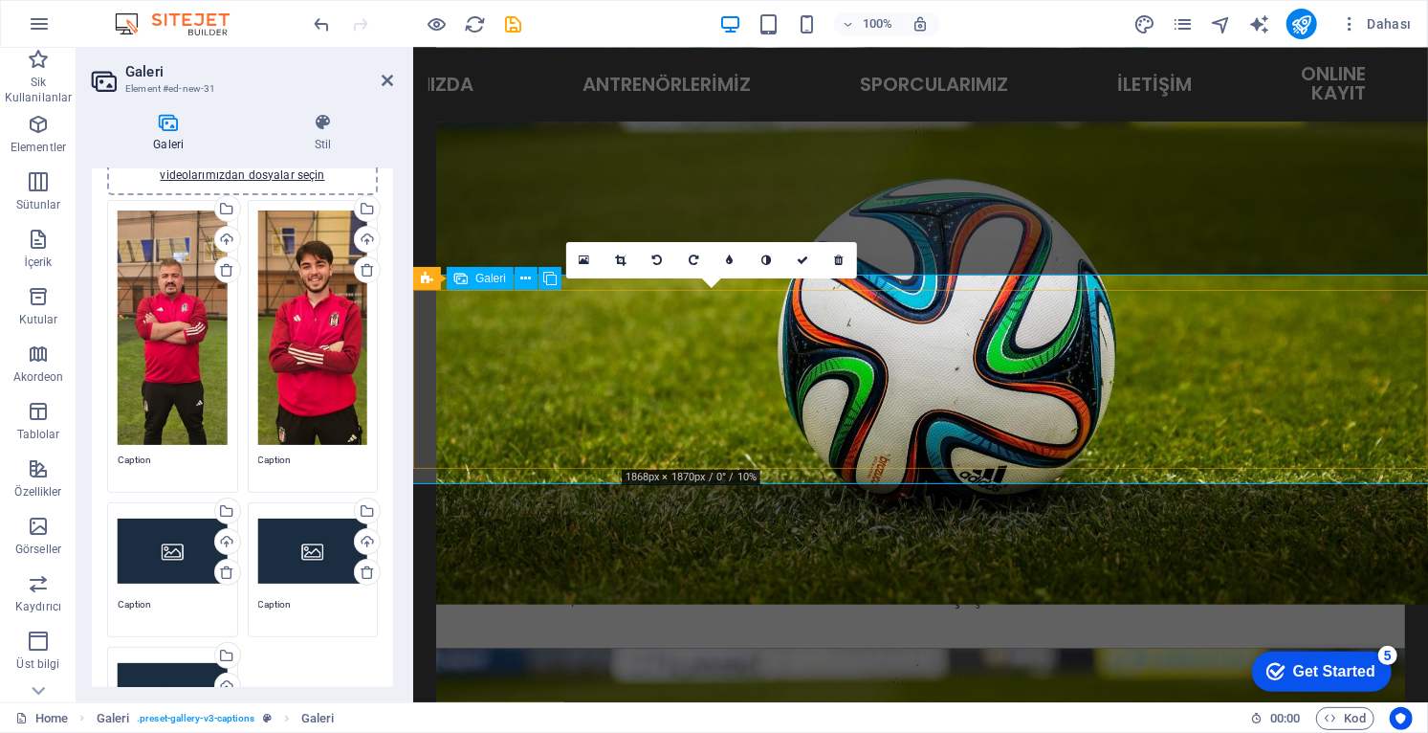
scroll to position [1228, 0]
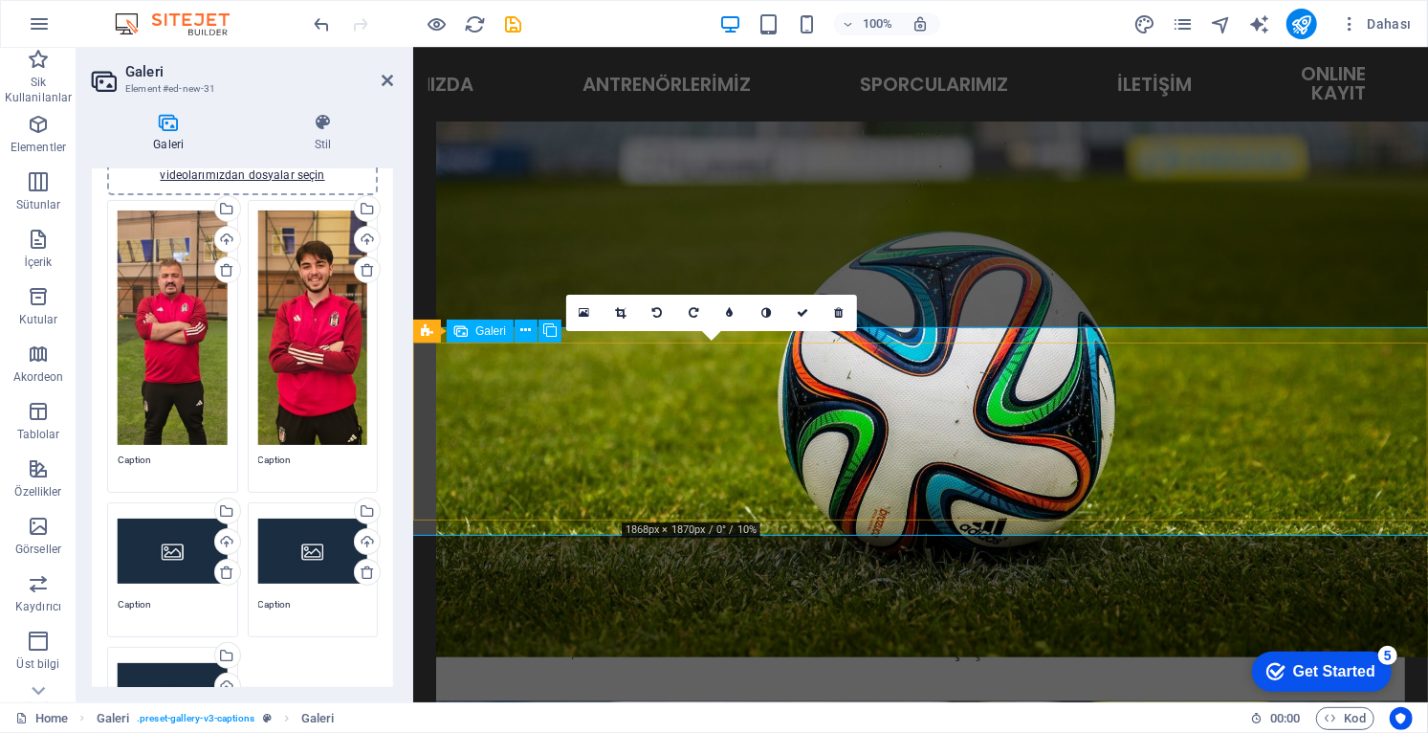
scroll to position [1171, 0]
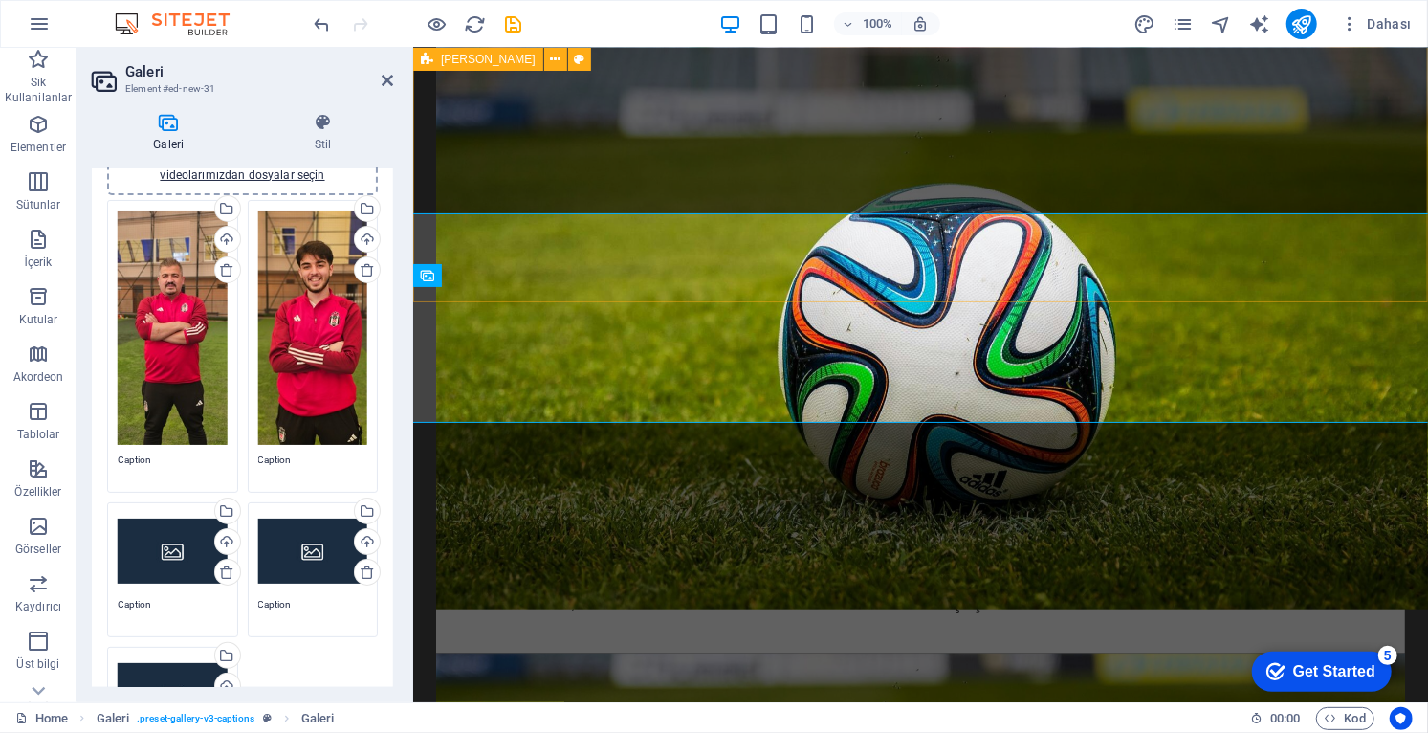
scroll to position [1293, 0]
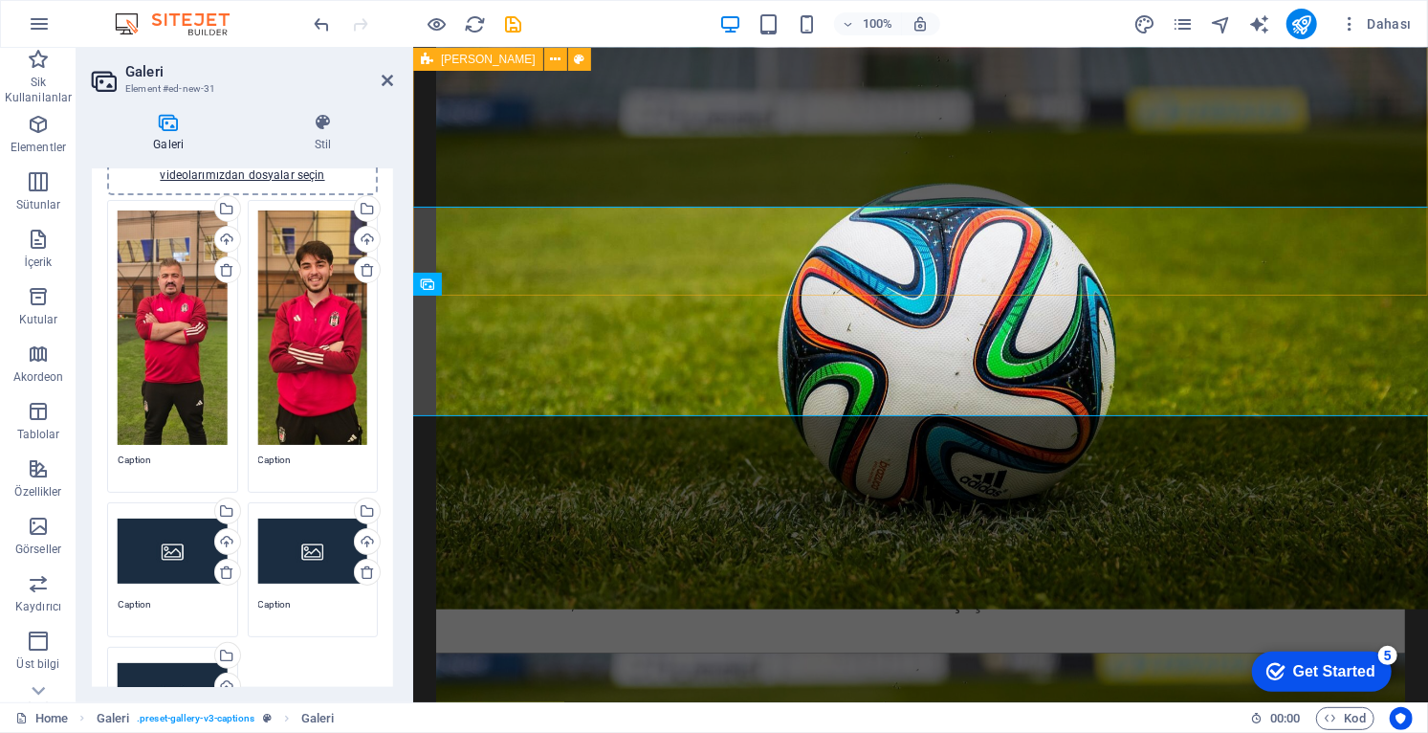
click at [186, 379] on div "Dosyaları buraya sürükleyin, dosyaları seçmek için tıklayın veya Dosyalardan ya…" at bounding box center [173, 327] width 110 height 234
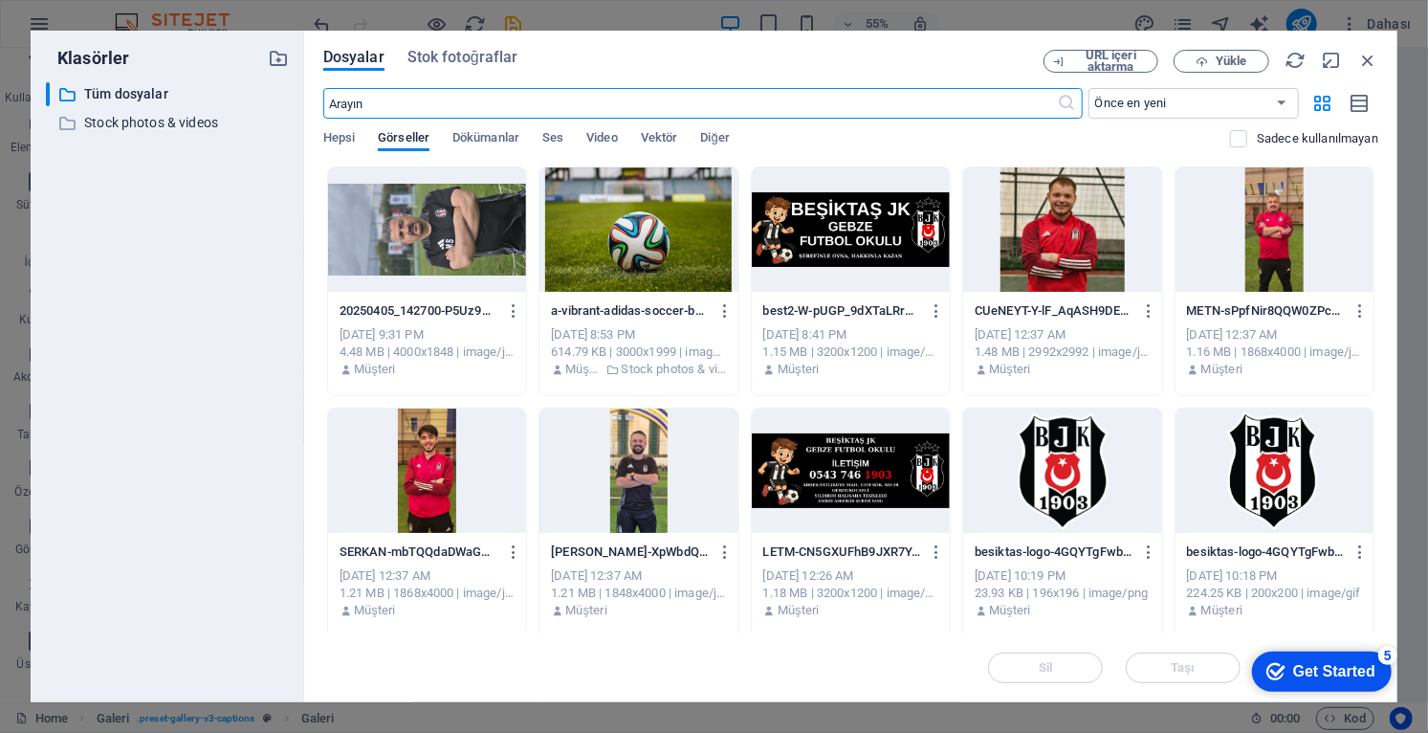
scroll to position [1285, 0]
click at [1365, 71] on div "URL içeri aktarma Yükle" at bounding box center [1210, 61] width 335 height 23
click at [1383, 57] on div "Dosyalar Stok fotoğraflar URL içeri aktarma Yükle ​ Önce en yeni Önce en eski A…" at bounding box center [850, 366] width 1093 height 671
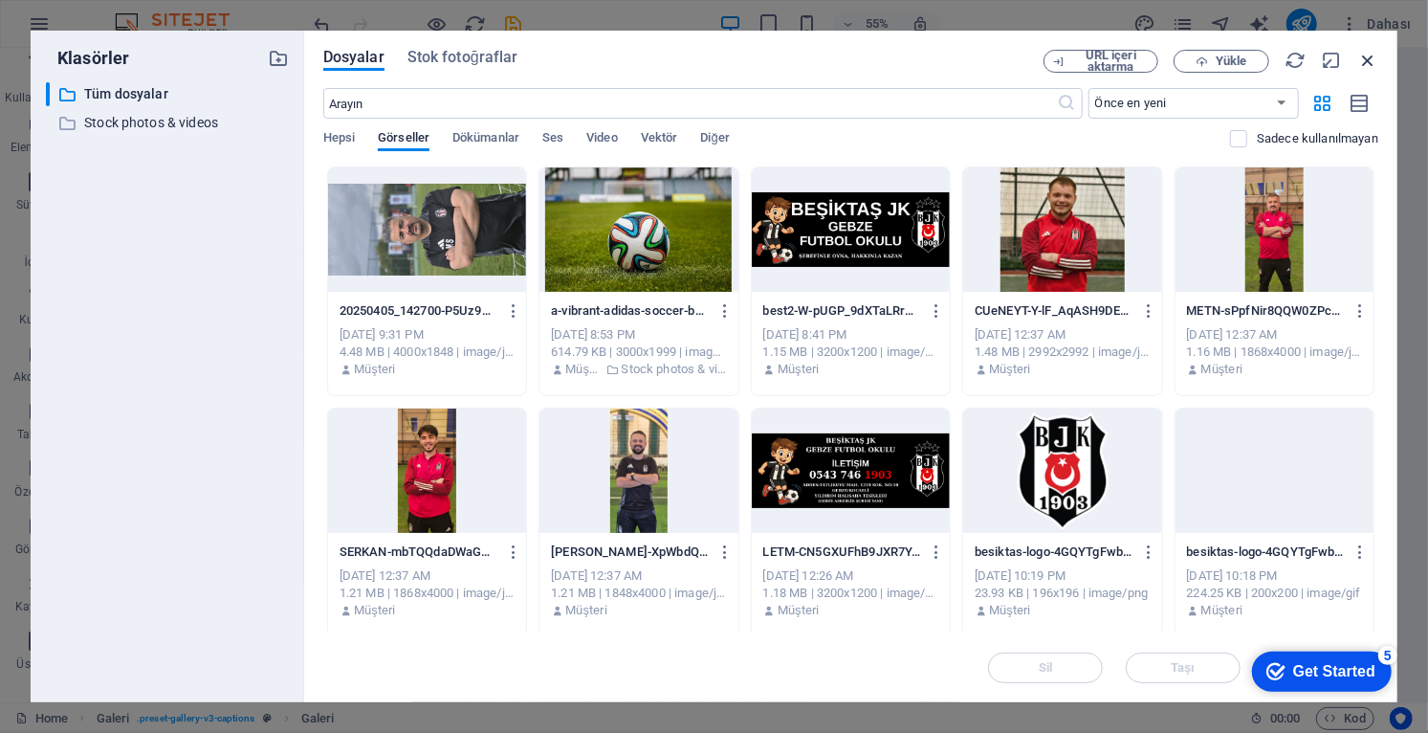
click at [1364, 63] on icon "button" at bounding box center [1367, 60] width 21 height 21
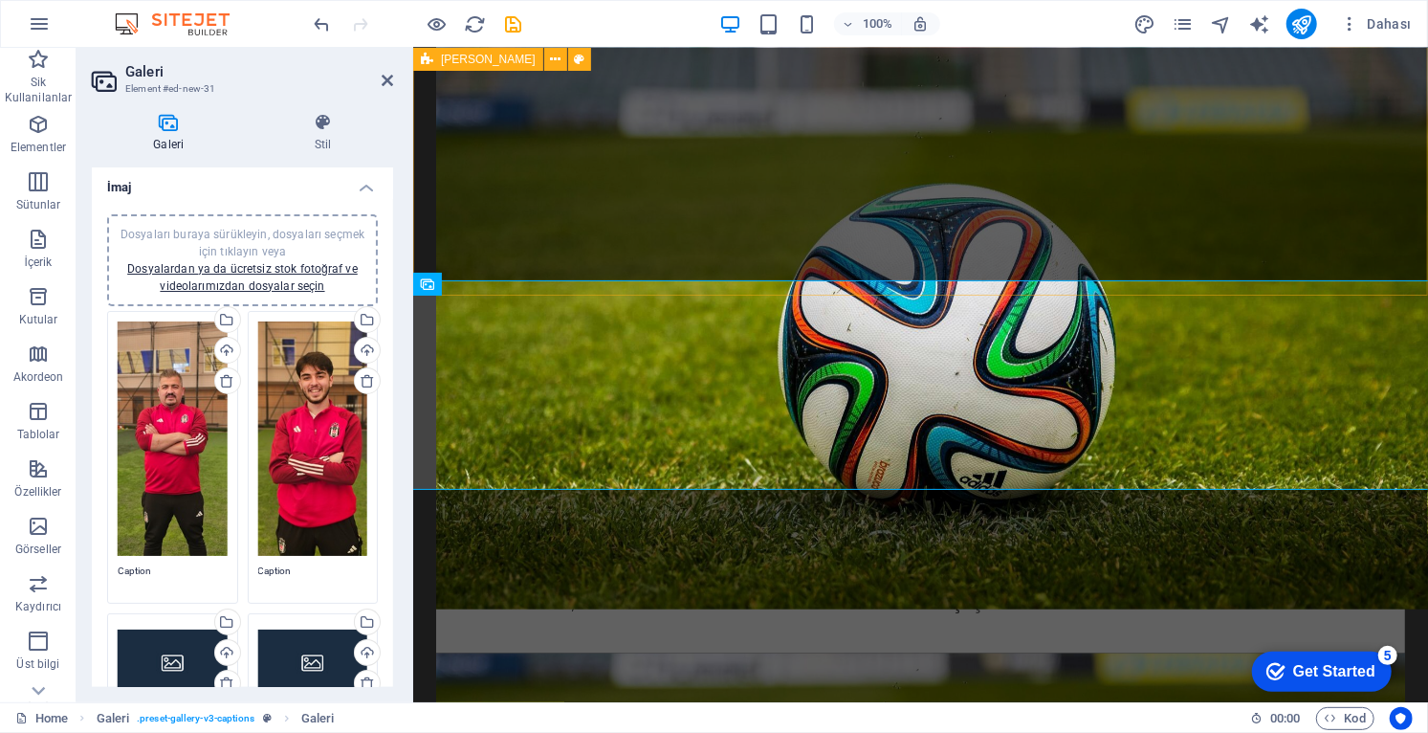
scroll to position [0, 0]
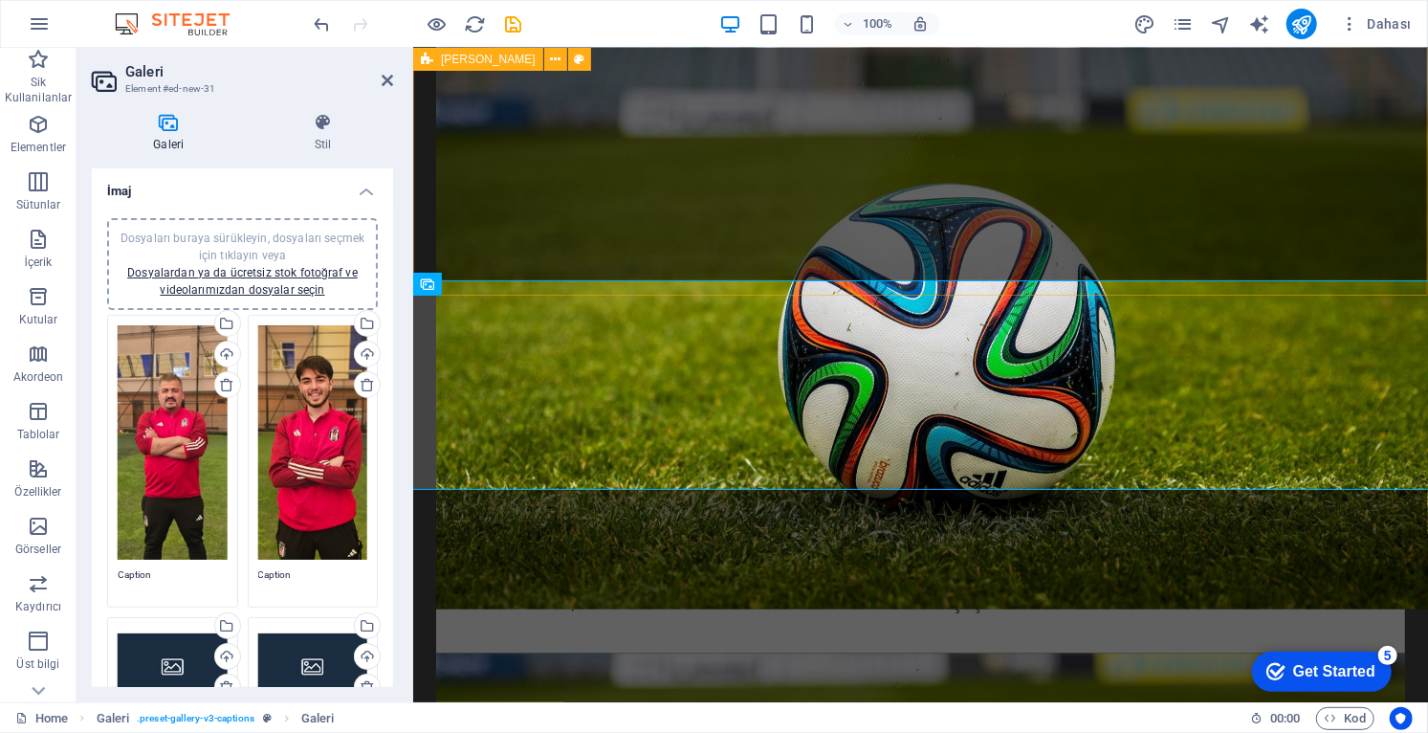
click at [184, 484] on div "Dosyaları buraya sürükleyin, dosyaları seçmek için tıklayın veya Dosyalardan ya…" at bounding box center [173, 442] width 110 height 234
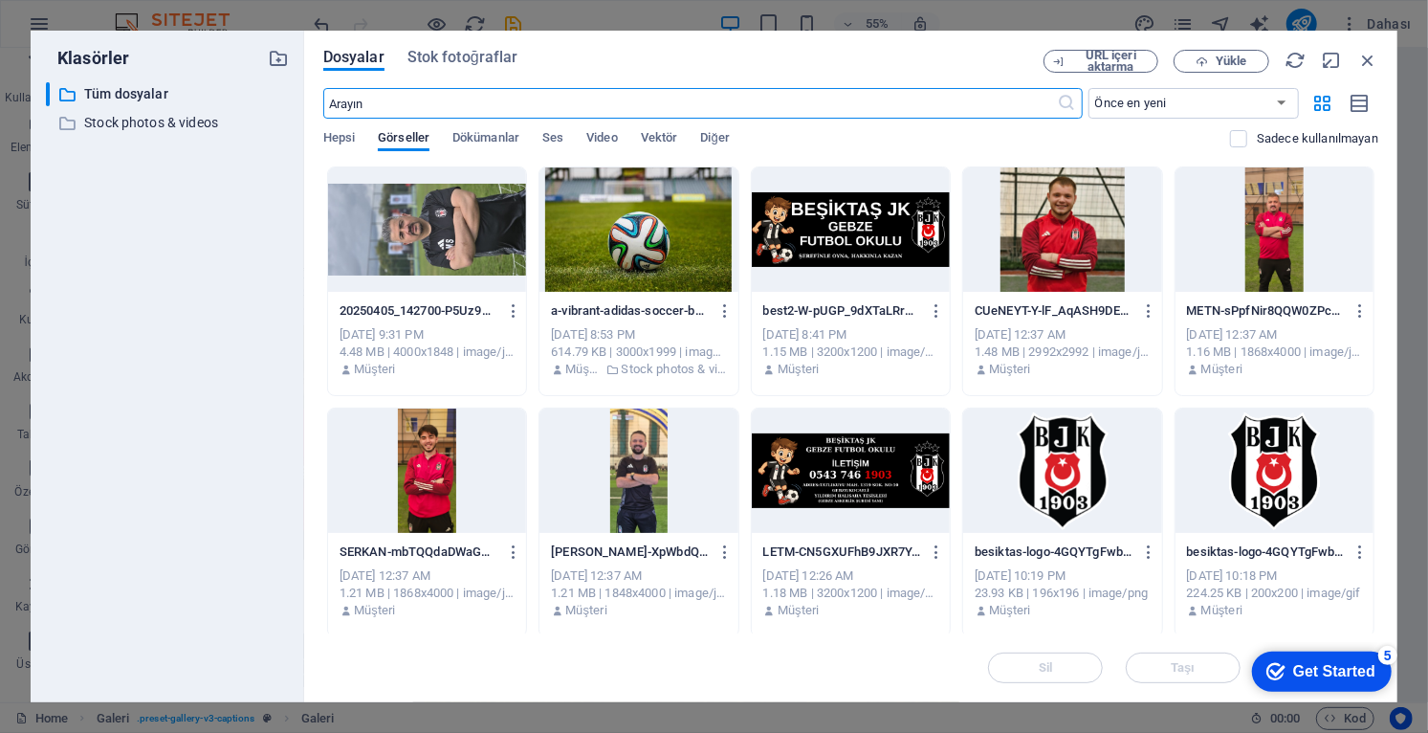
click at [1381, 67] on div "Dosyalar Stok fotoğraflar URL içeri aktarma Yükle ​ Önce en yeni Önce en eski A…" at bounding box center [850, 366] width 1093 height 671
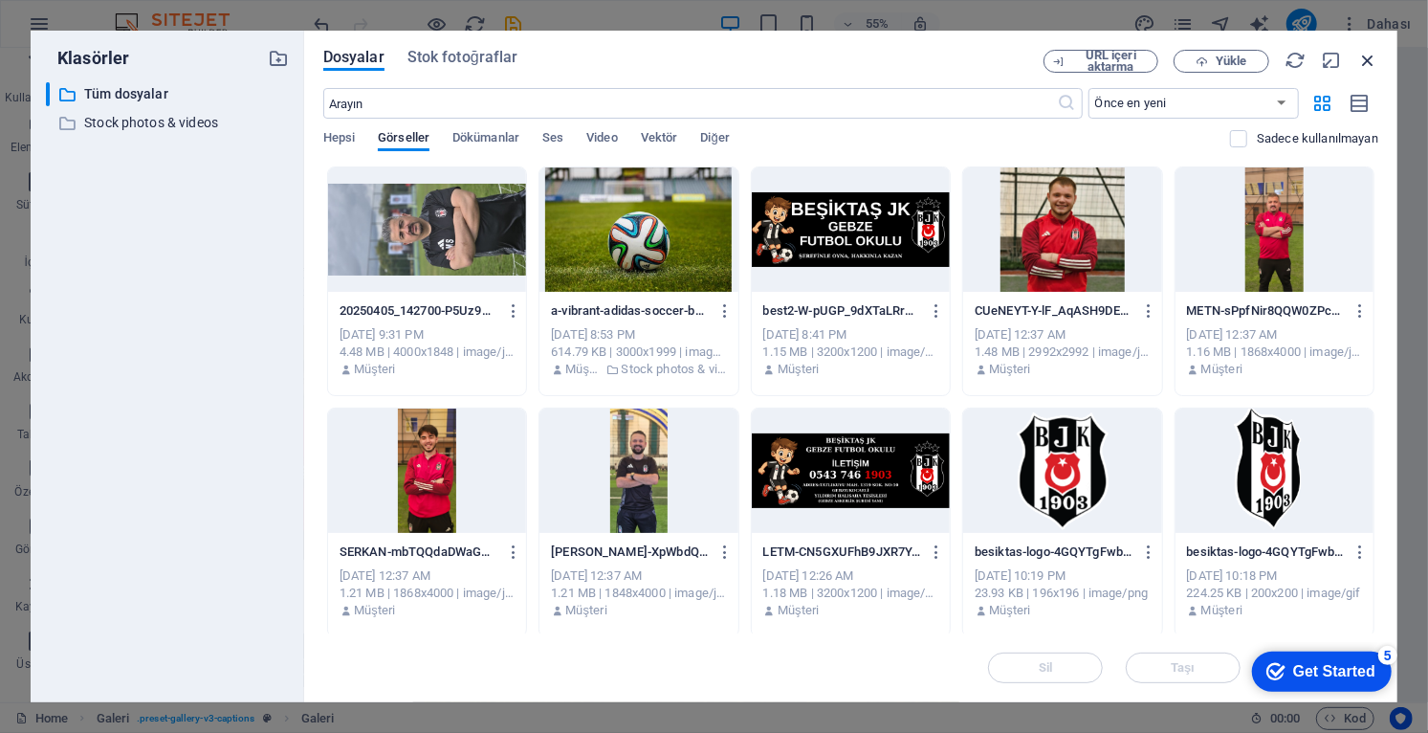
click at [1377, 65] on icon "button" at bounding box center [1367, 60] width 21 height 21
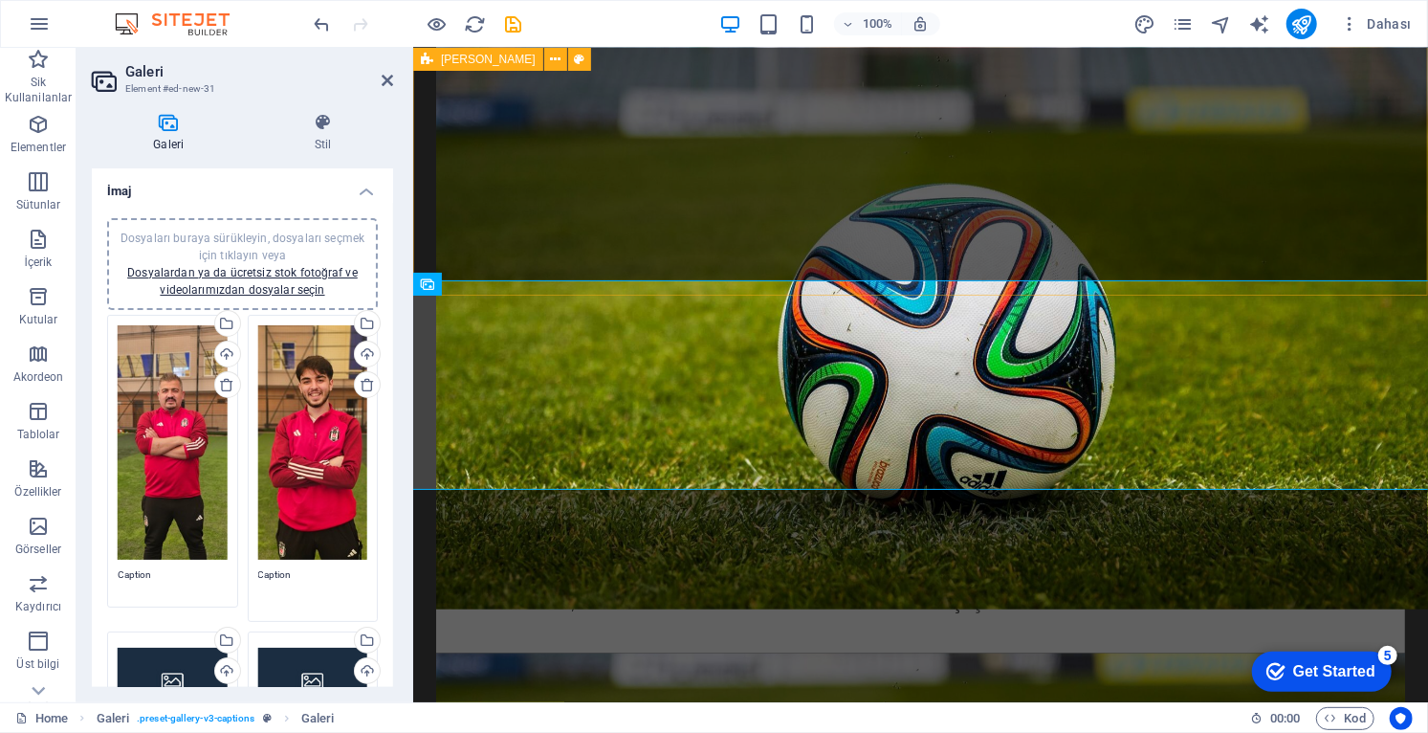
type textarea "Caption ."
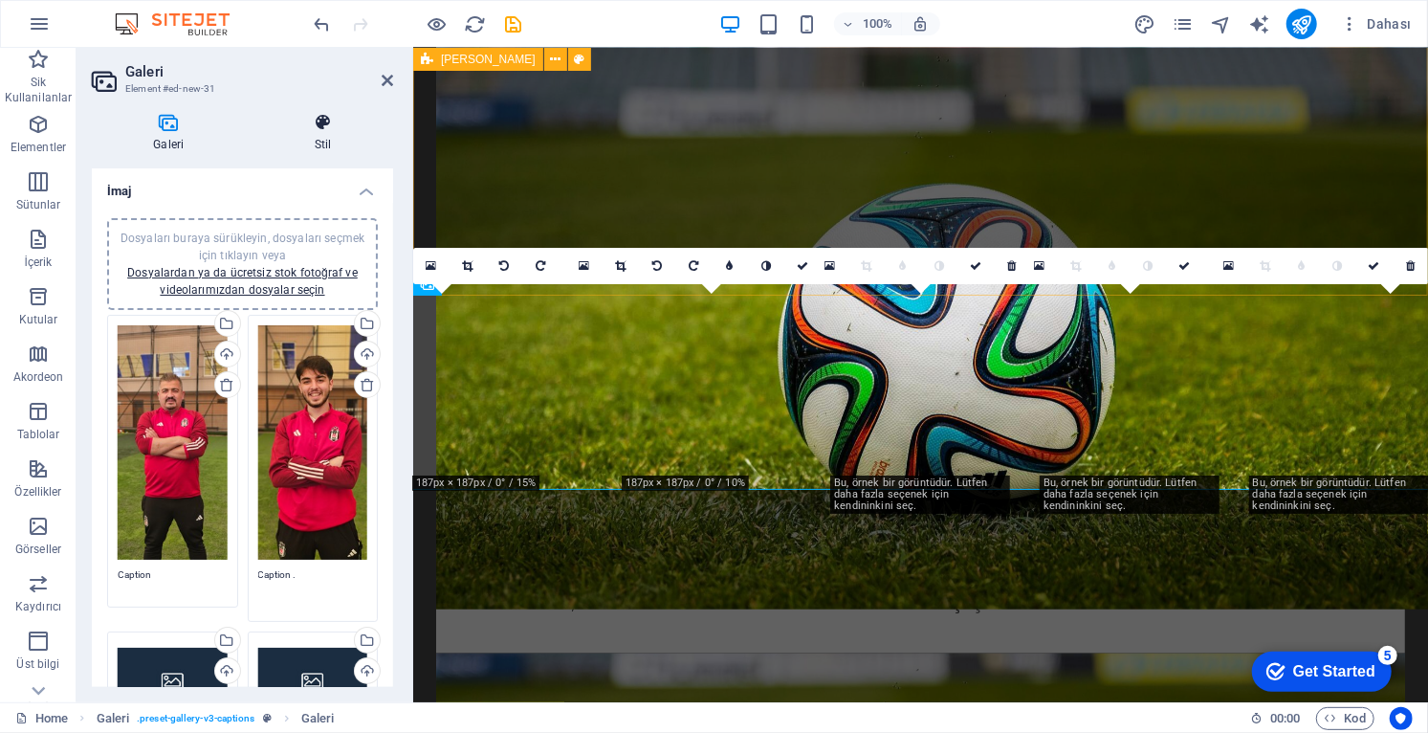
click at [318, 120] on icon at bounding box center [323, 122] width 140 height 19
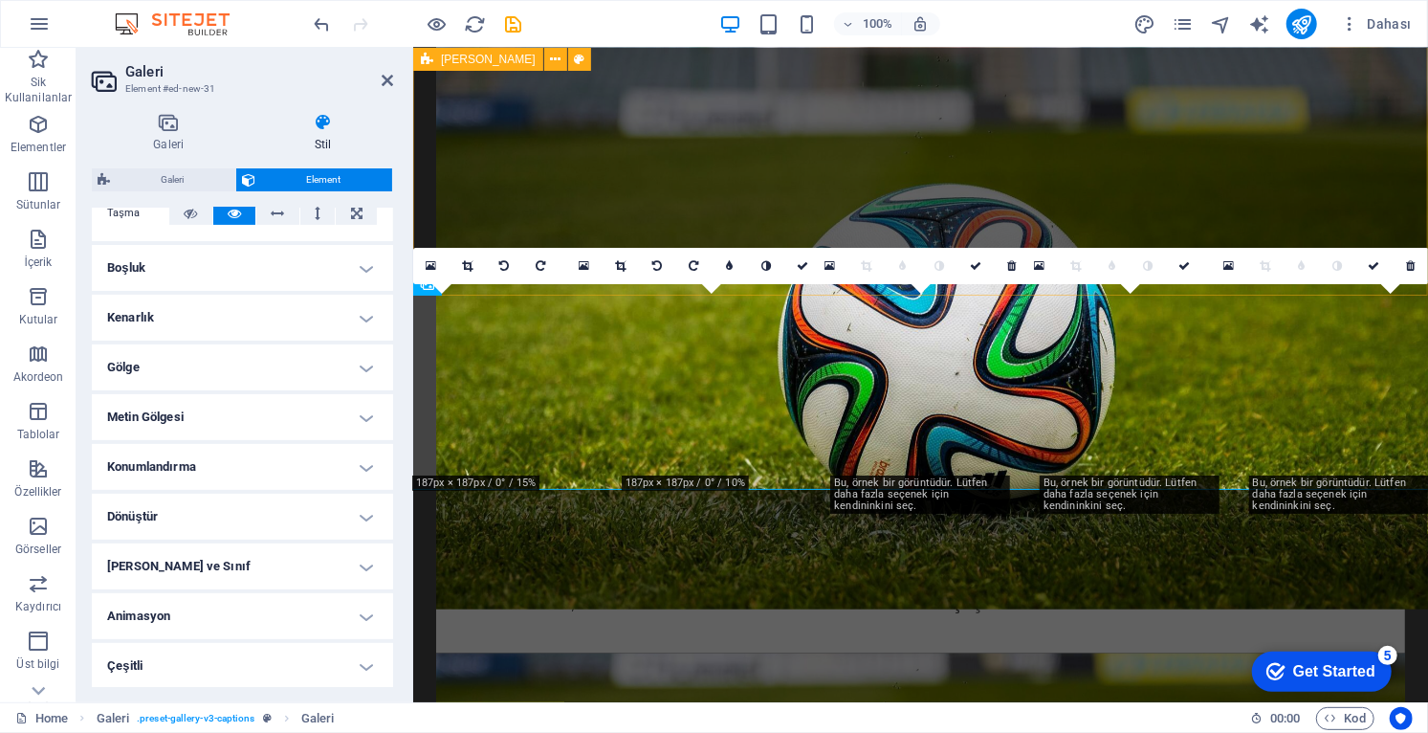
scroll to position [0, 0]
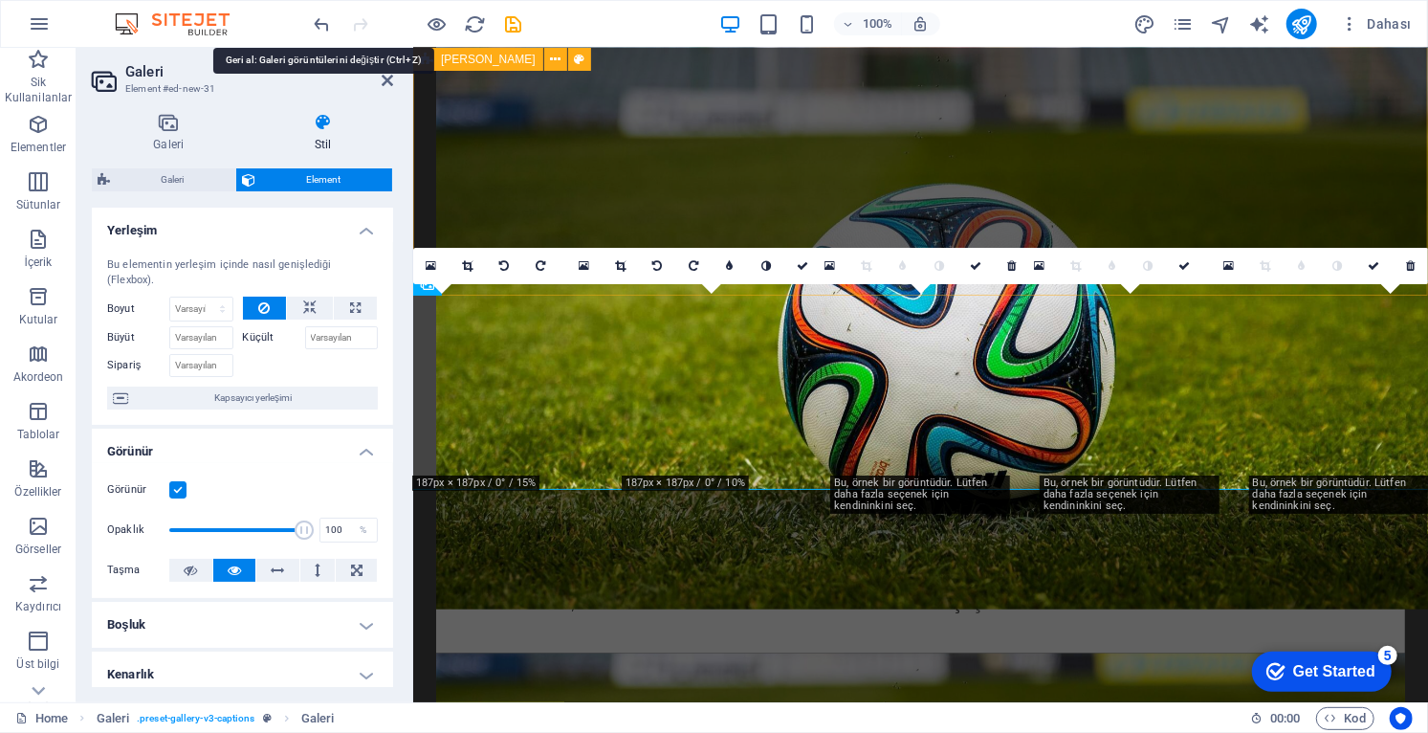
click at [322, 15] on icon "undo" at bounding box center [323, 24] width 22 height 22
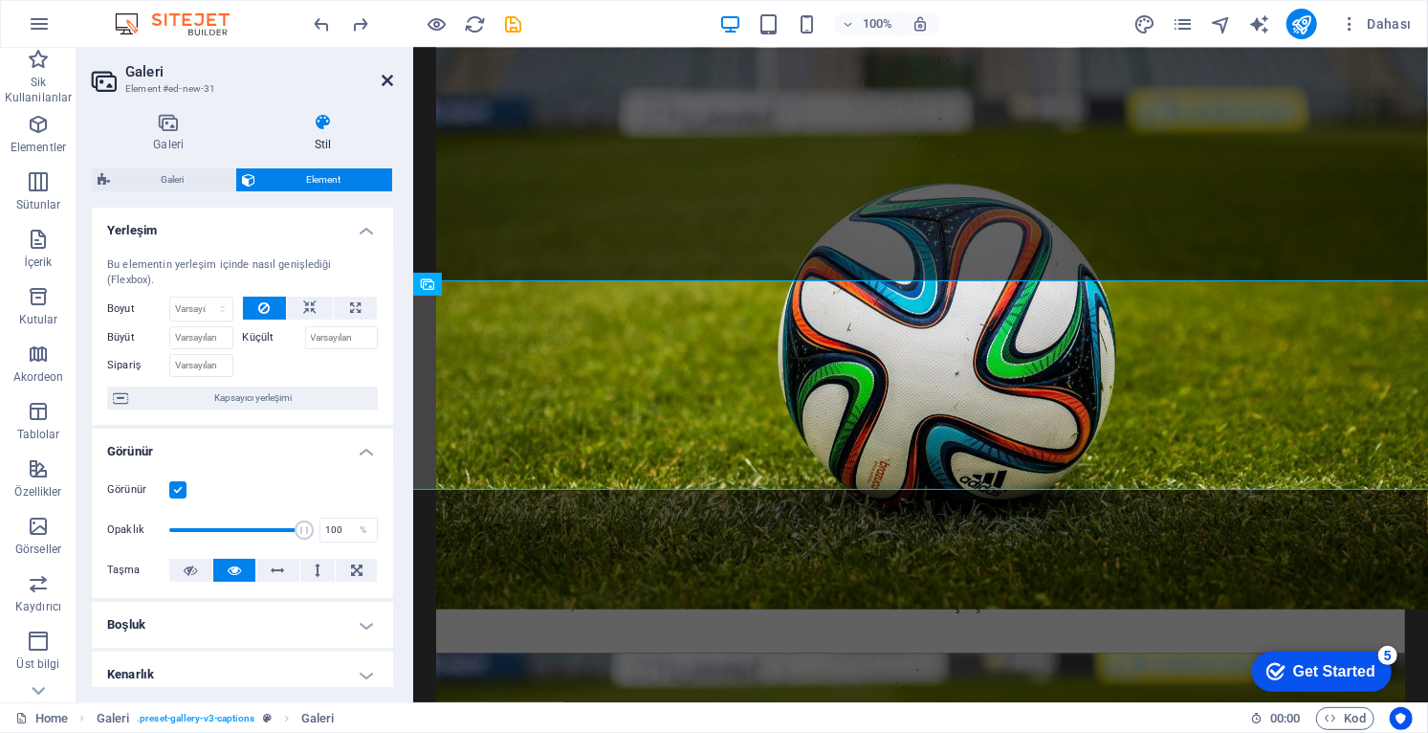
click at [385, 80] on icon at bounding box center [387, 80] width 11 height 15
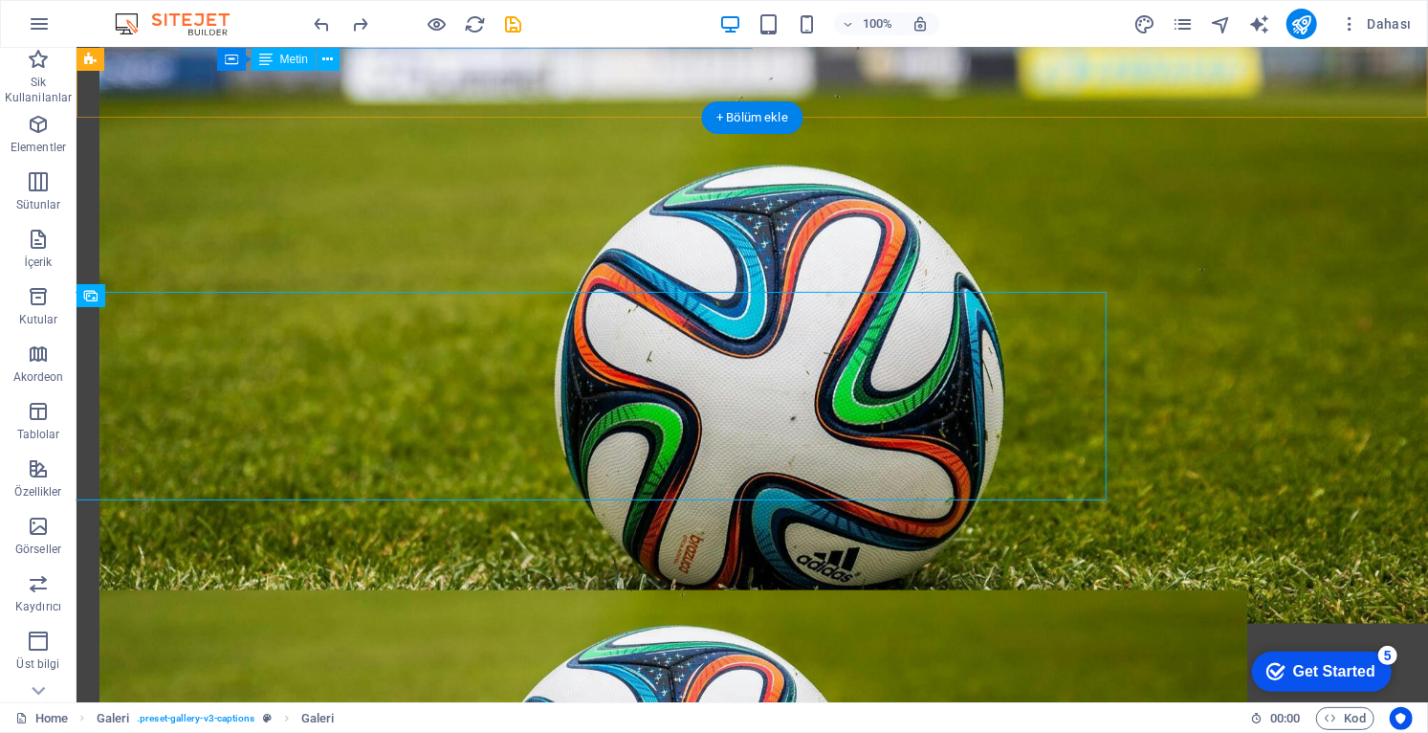
scroll to position [1281, 0]
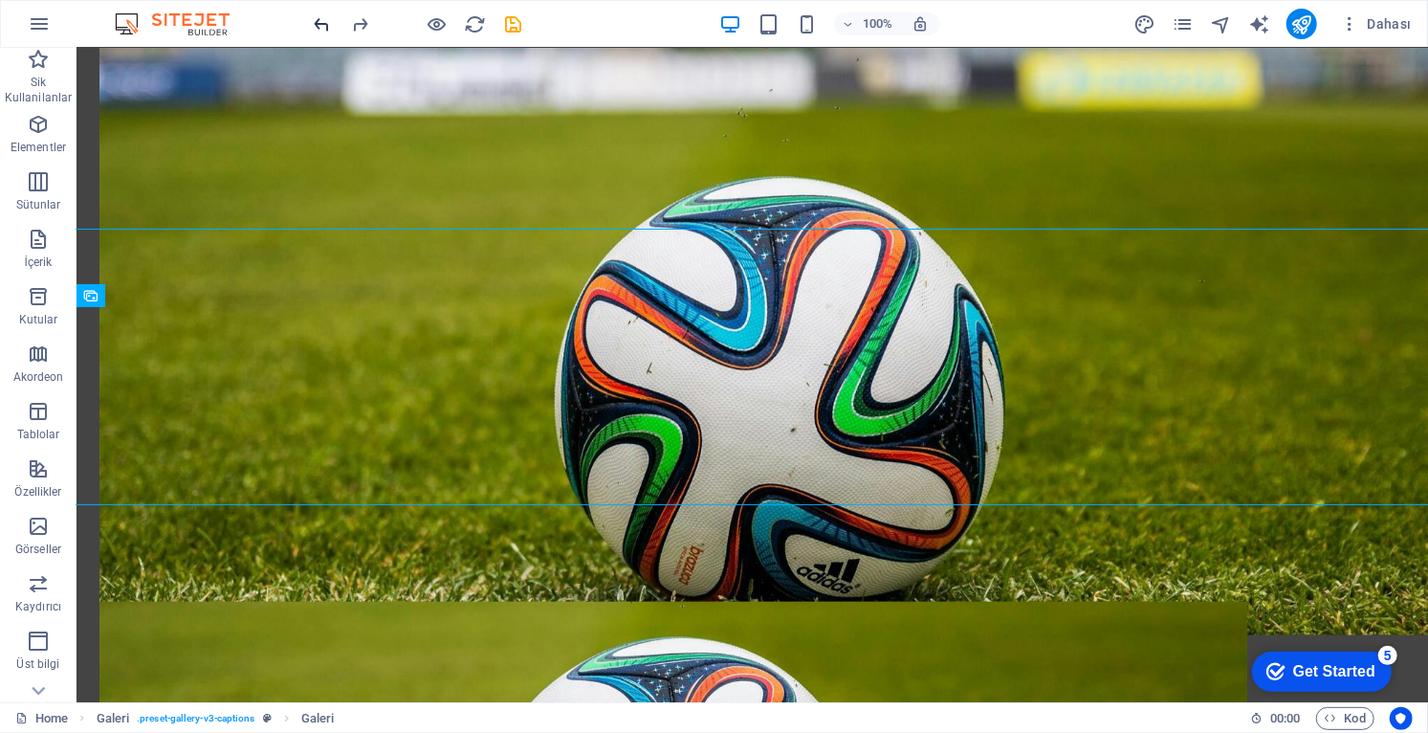
click at [318, 21] on icon "undo" at bounding box center [323, 24] width 22 height 22
click at [323, 17] on icon "undo" at bounding box center [323, 24] width 22 height 22
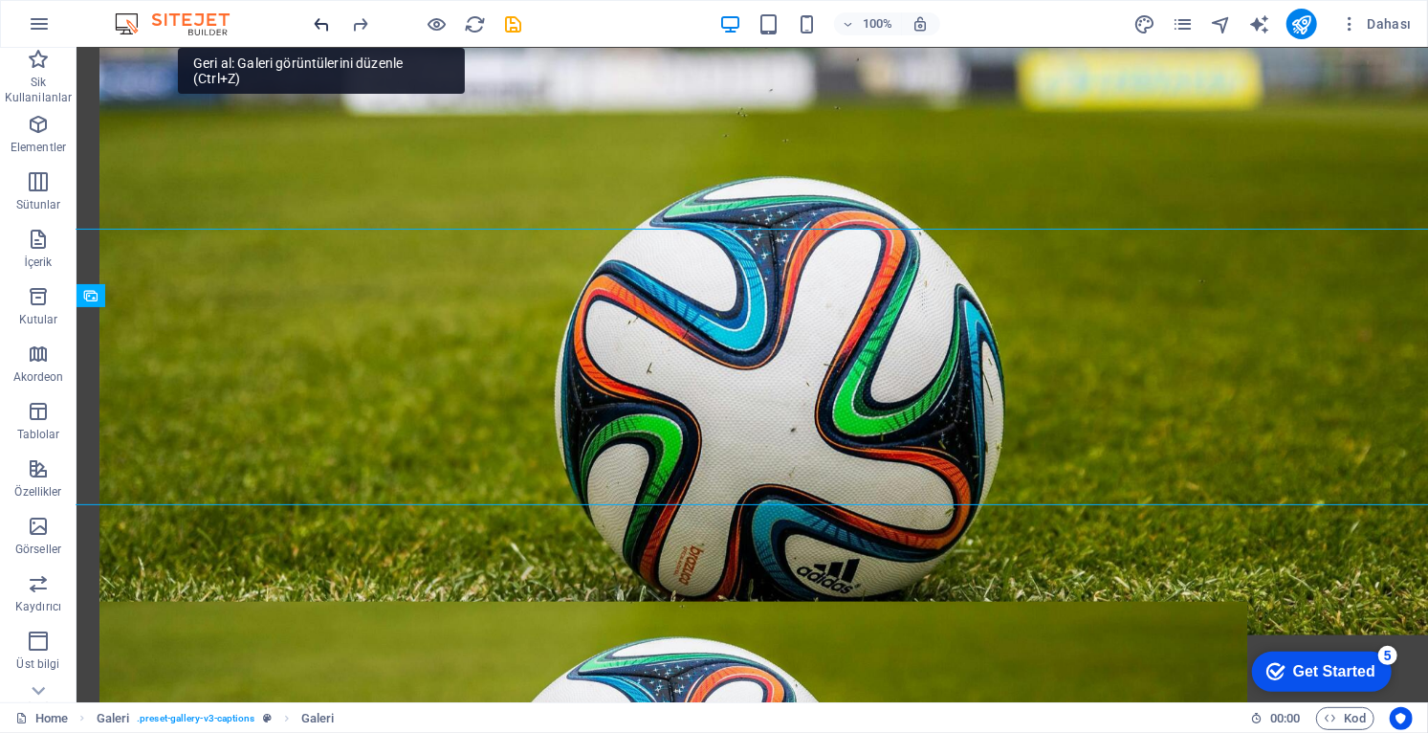
click at [317, 18] on icon "undo" at bounding box center [323, 24] width 22 height 22
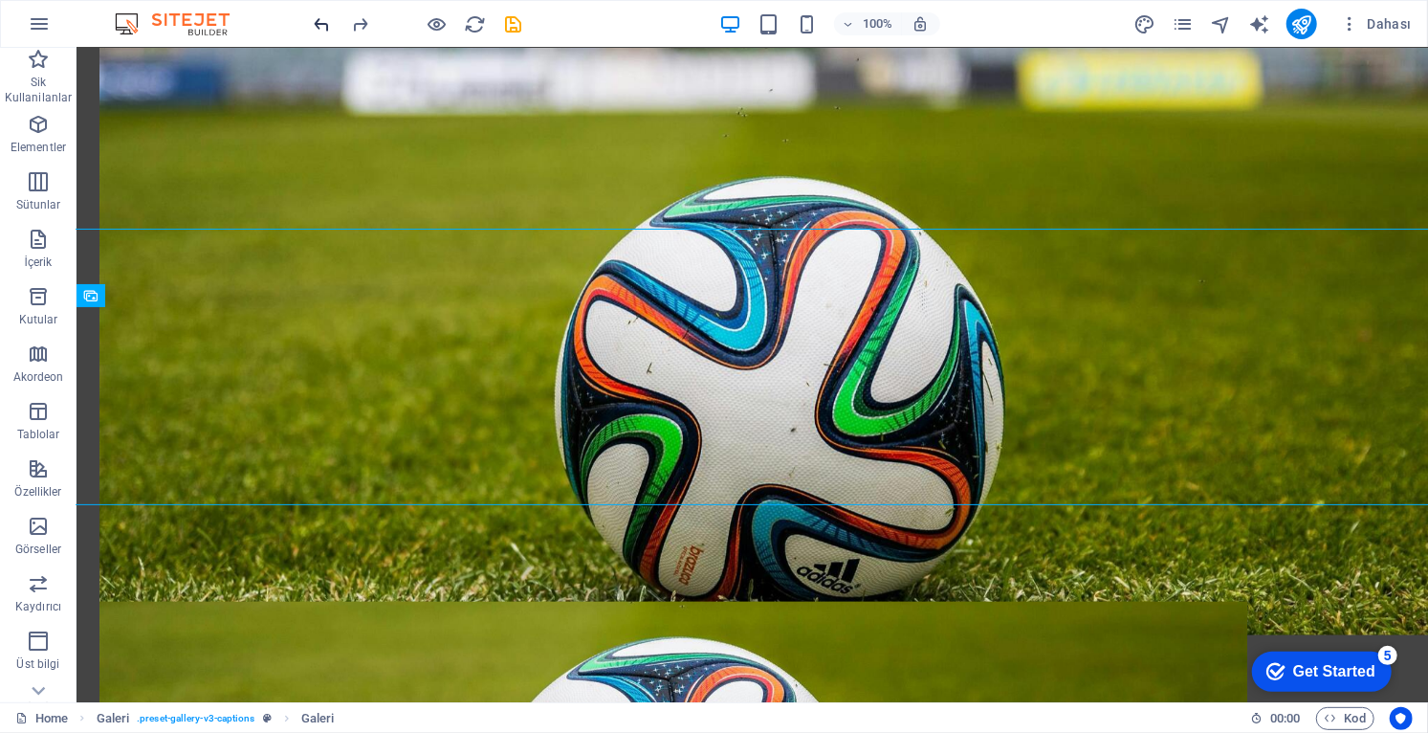
click at [317, 20] on icon "undo" at bounding box center [323, 24] width 22 height 22
click at [319, 23] on icon "undo" at bounding box center [323, 24] width 22 height 22
click at [319, 20] on icon "undo" at bounding box center [323, 24] width 22 height 22
click at [320, 17] on icon "undo" at bounding box center [323, 24] width 22 height 22
click at [320, 20] on icon "undo" at bounding box center [323, 24] width 22 height 22
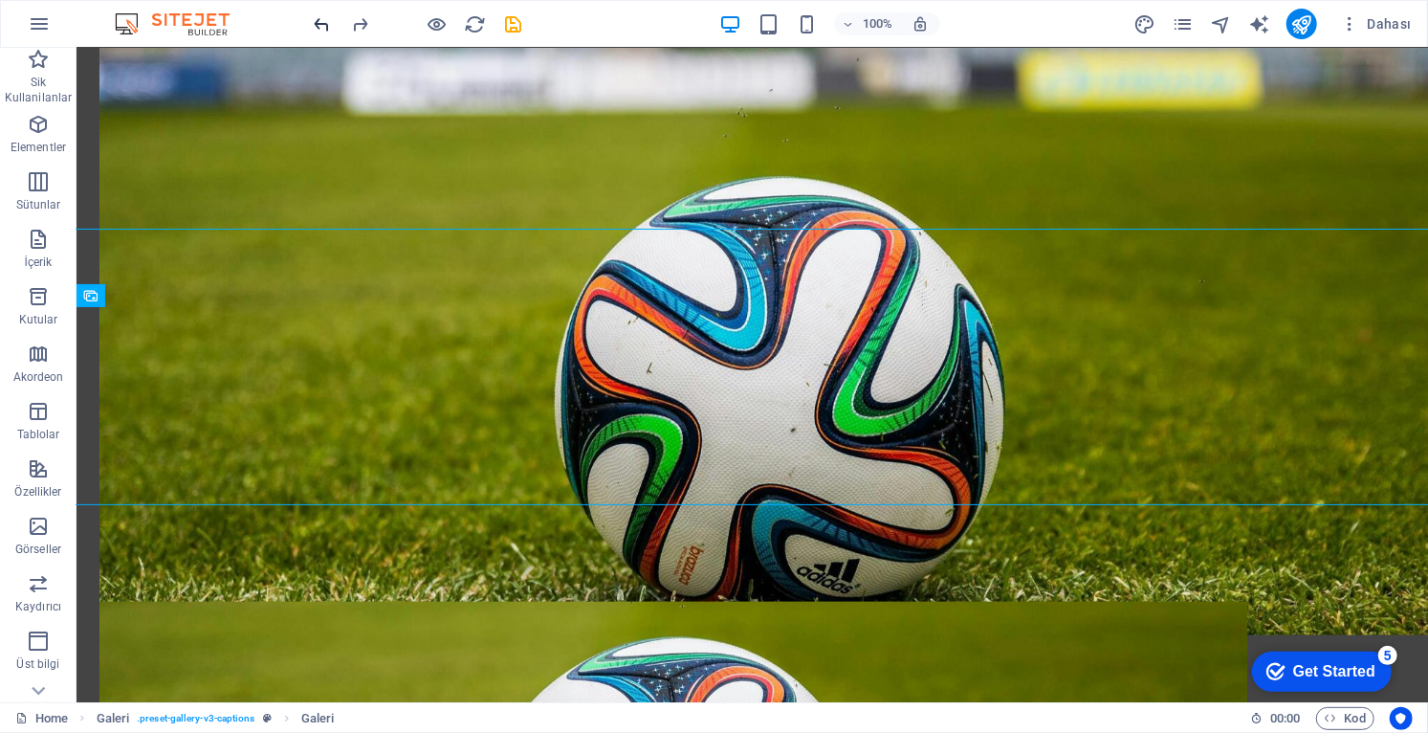
click at [316, 19] on icon "undo" at bounding box center [323, 24] width 22 height 22
click at [318, 20] on icon "undo" at bounding box center [323, 24] width 22 height 22
click at [319, 19] on icon "undo" at bounding box center [323, 24] width 22 height 22
click at [317, 19] on icon "undo" at bounding box center [323, 24] width 22 height 22
click at [319, 18] on icon "undo" at bounding box center [323, 24] width 22 height 22
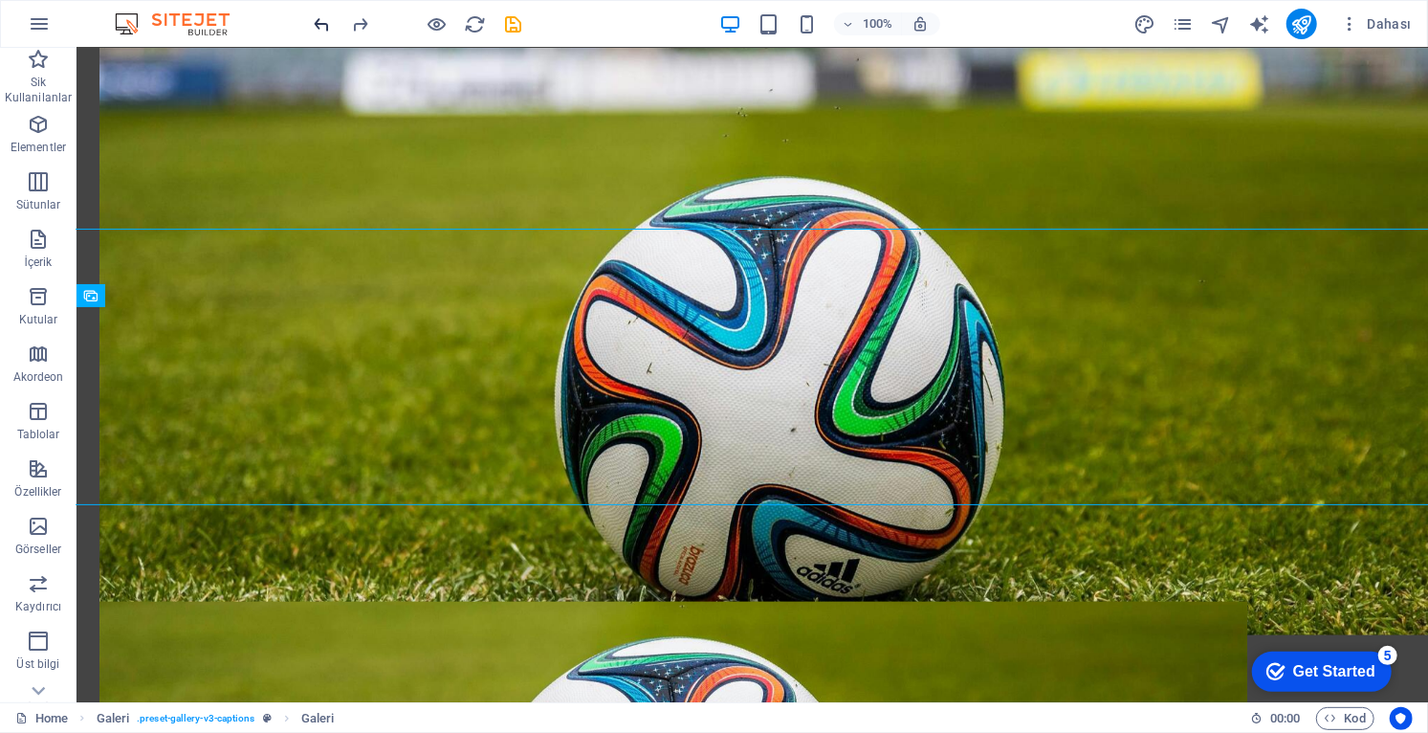
click at [320, 17] on icon "undo" at bounding box center [323, 24] width 22 height 22
click at [324, 15] on icon "undo" at bounding box center [323, 24] width 22 height 22
